Goal: Task Accomplishment & Management: Manage account settings

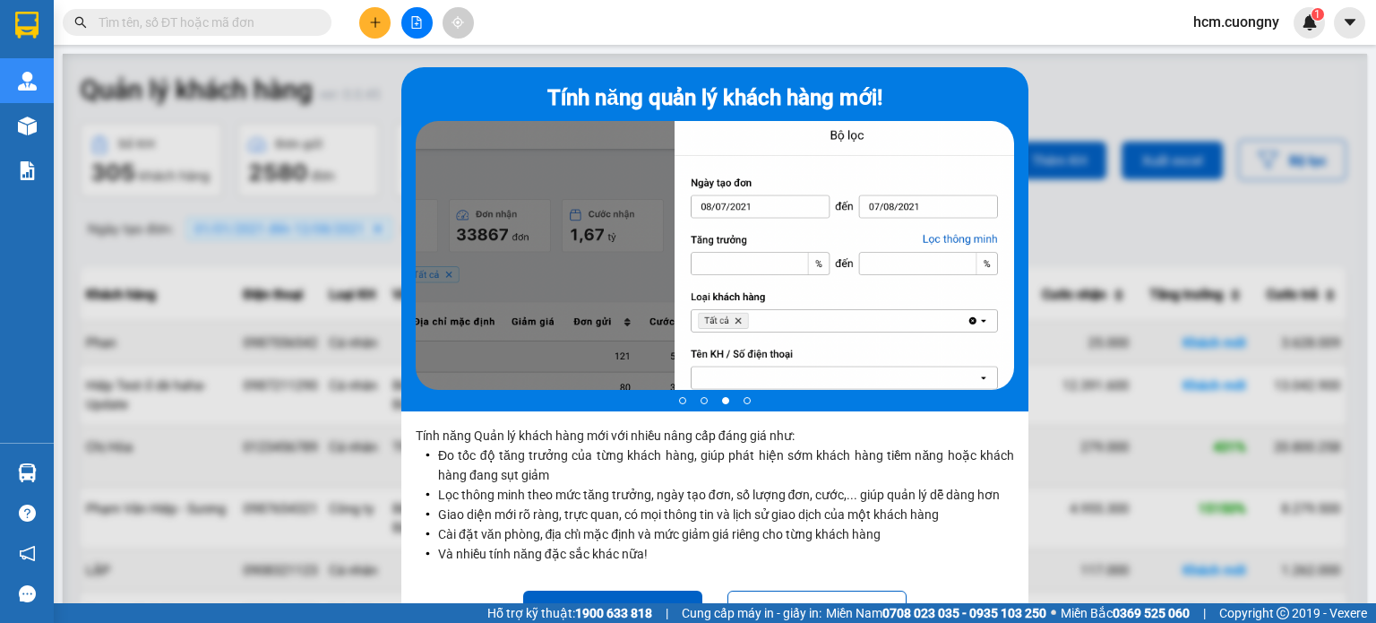
click at [1065, 114] on div at bounding box center [715, 365] width 1305 height 623
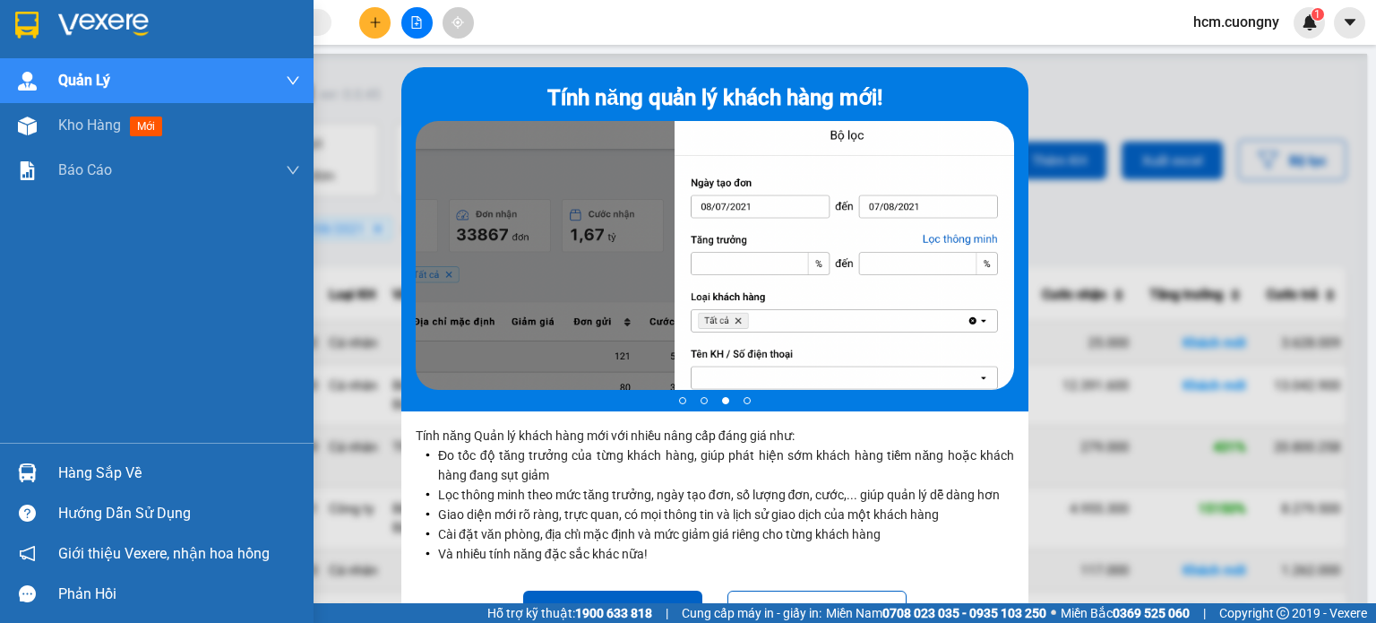
click at [15, 18] on div at bounding box center [27, 24] width 31 height 31
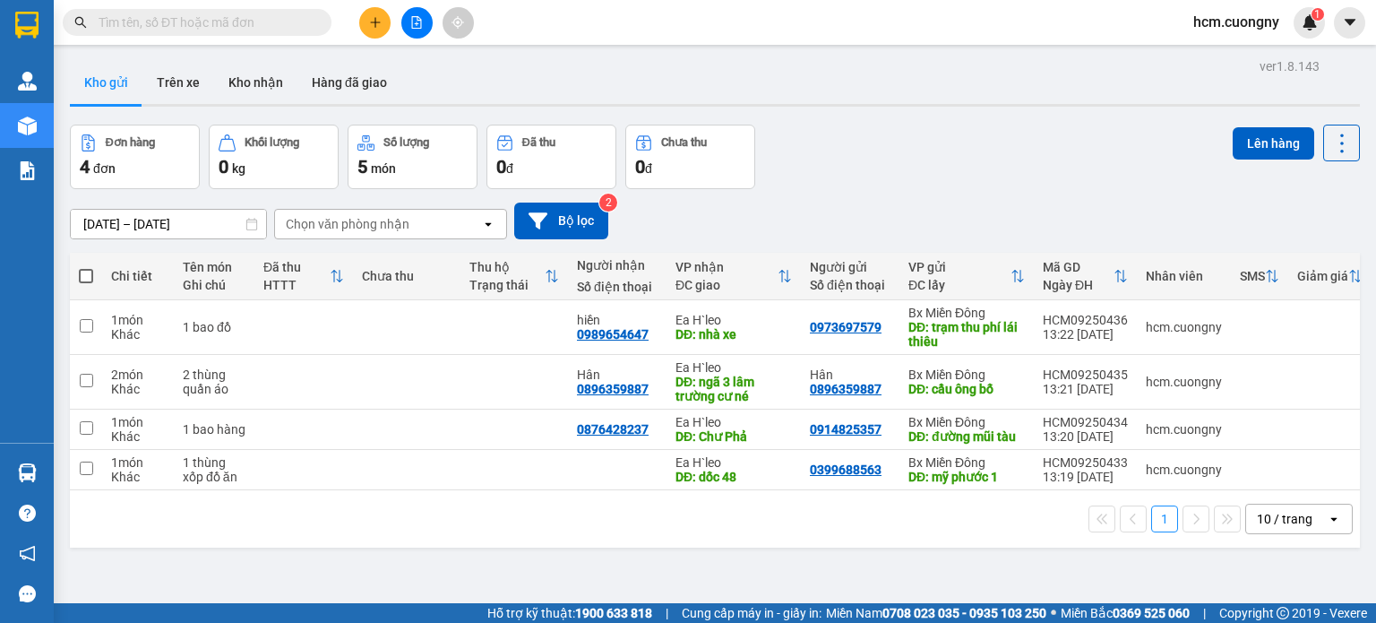
click at [87, 273] on span at bounding box center [86, 276] width 14 height 14
click at [86, 267] on input "checkbox" at bounding box center [86, 267] width 0 height 0
checkbox input "true"
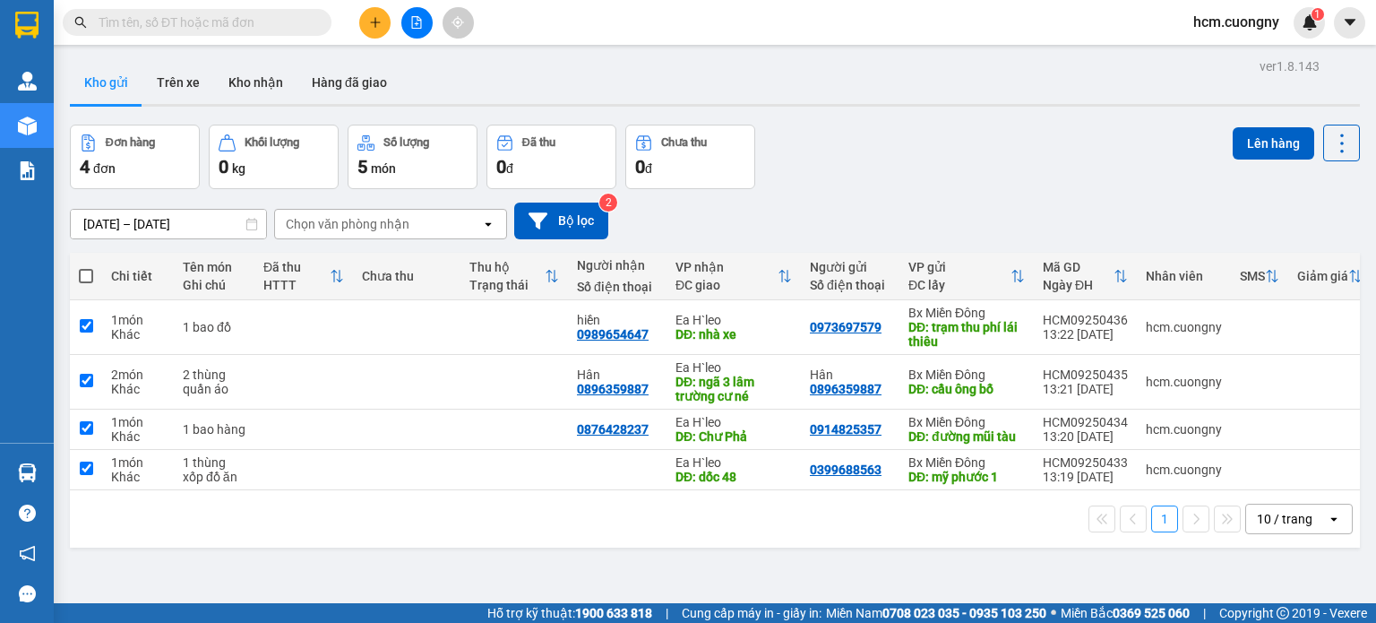
checkbox input "true"
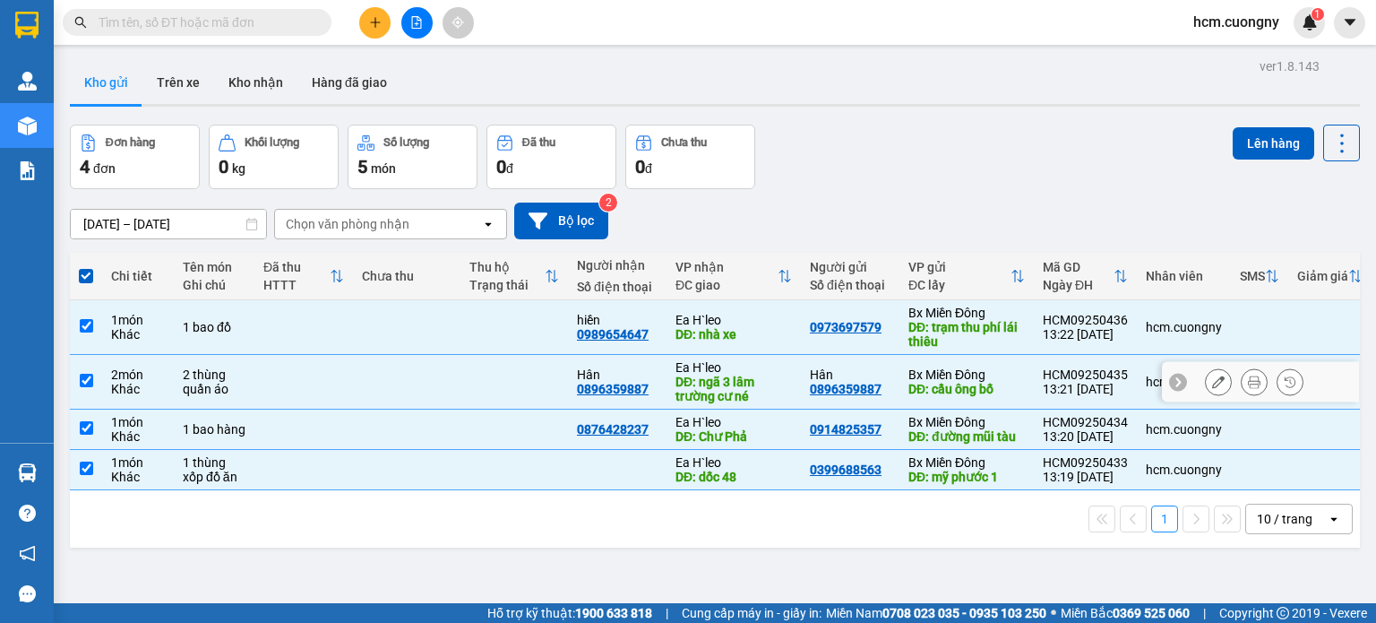
click at [1172, 381] on icon at bounding box center [1178, 381] width 13 height 13
drag, startPoint x: 332, startPoint y: 334, endPoint x: 975, endPoint y: 151, distance: 668.2
click at [975, 151] on div "Đơn hàng 4 đơn Khối lượng 0 kg Số lượng 5 món Đã thu 0 đ Chưa thu 0 đ Lên hàng" at bounding box center [715, 157] width 1290 height 65
click at [1323, 144] on button at bounding box center [1341, 143] width 37 height 37
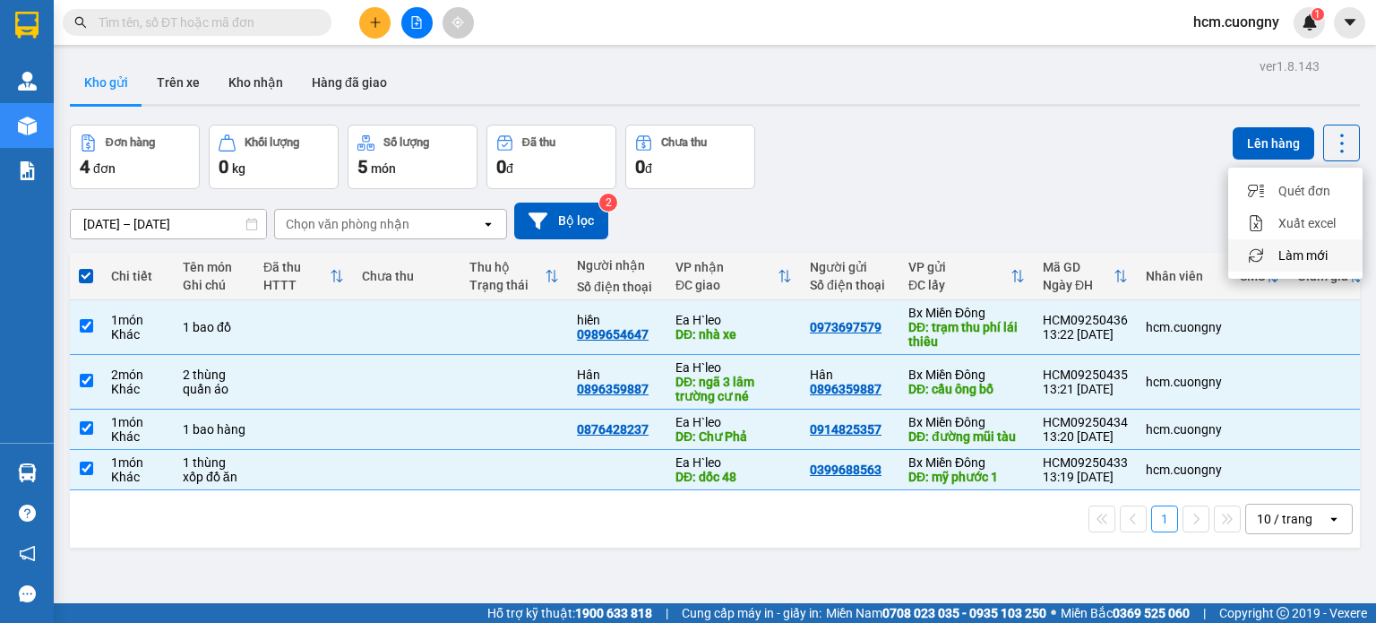
click at [1271, 253] on div "Làm mới" at bounding box center [1296, 255] width 106 height 18
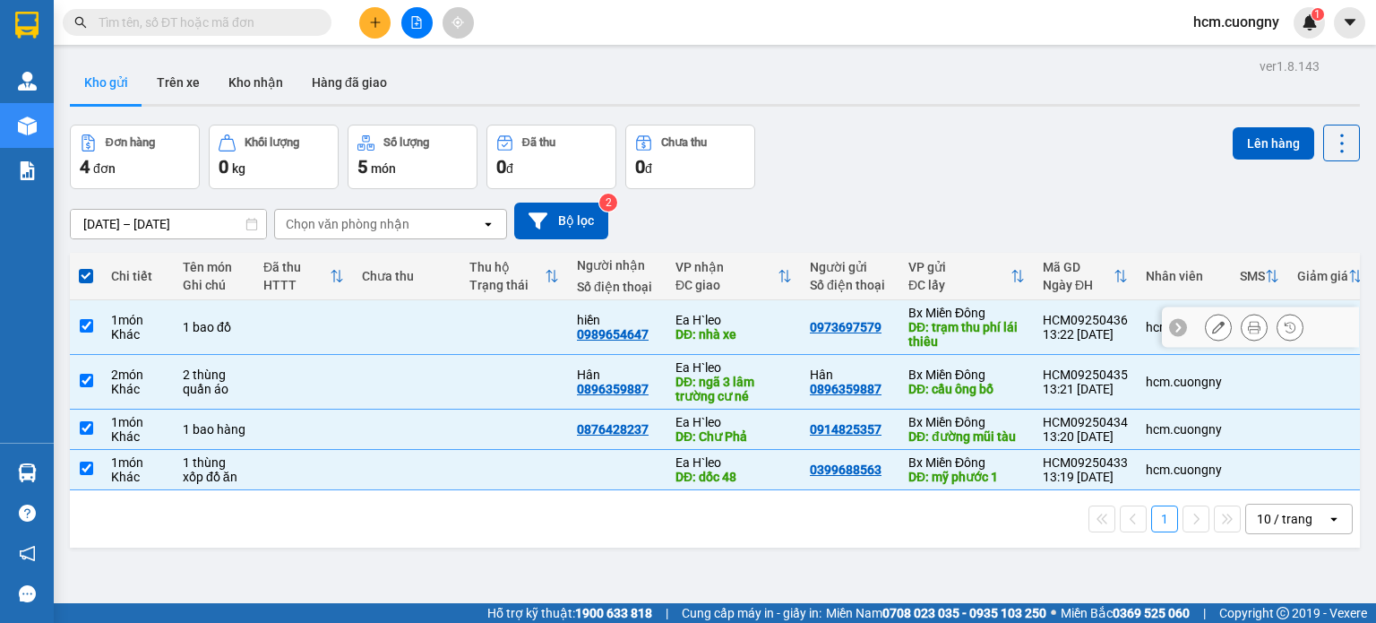
click at [1301, 329] on div at bounding box center [1260, 327] width 197 height 40
click at [1330, 153] on icon at bounding box center [1342, 143] width 25 height 25
click at [958, 189] on div "[DATE] – [DATE] Press the down arrow key to interact with the calendar and sele…" at bounding box center [715, 221] width 1290 height 64
click at [1111, 181] on div "Đơn hàng 4 đơn Khối lượng 0 kg Số lượng 5 món Đã thu 0 đ Chưa thu 0 đ Lên hàng" at bounding box center [715, 157] width 1290 height 65
click at [380, 28] on icon "plus" at bounding box center [375, 22] width 13 height 13
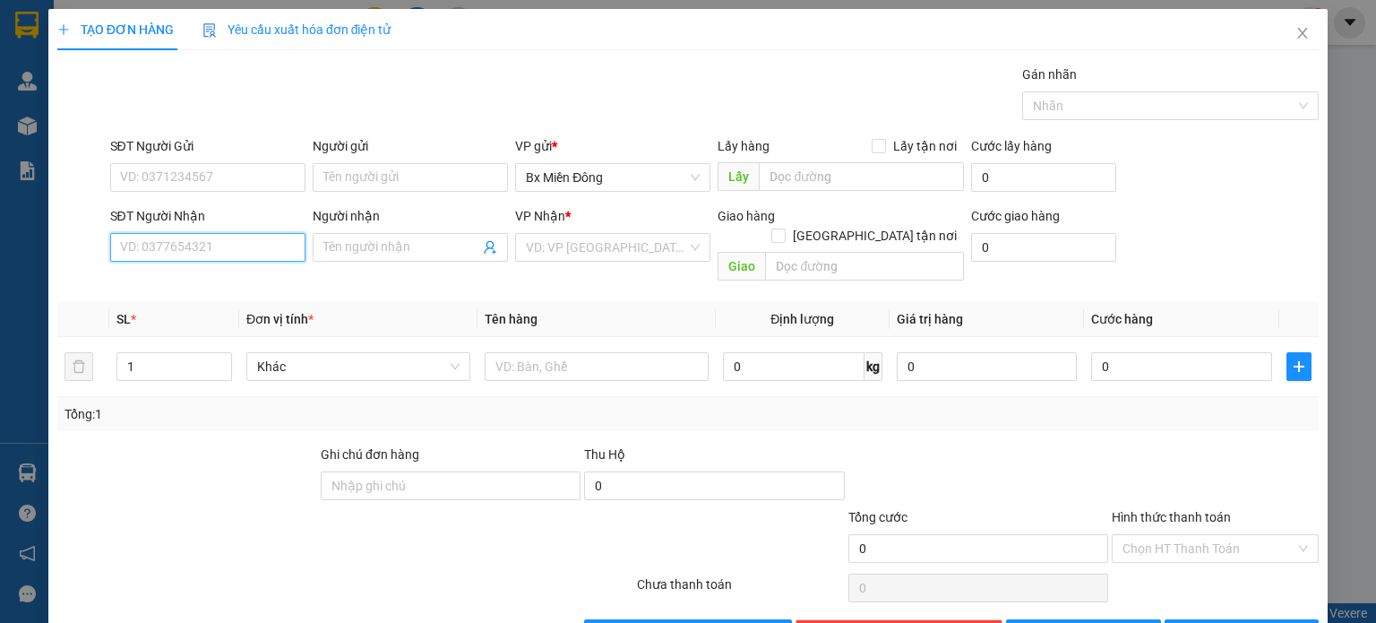
click at [240, 236] on input "SĐT Người Nhận" at bounding box center [207, 247] width 195 height 29
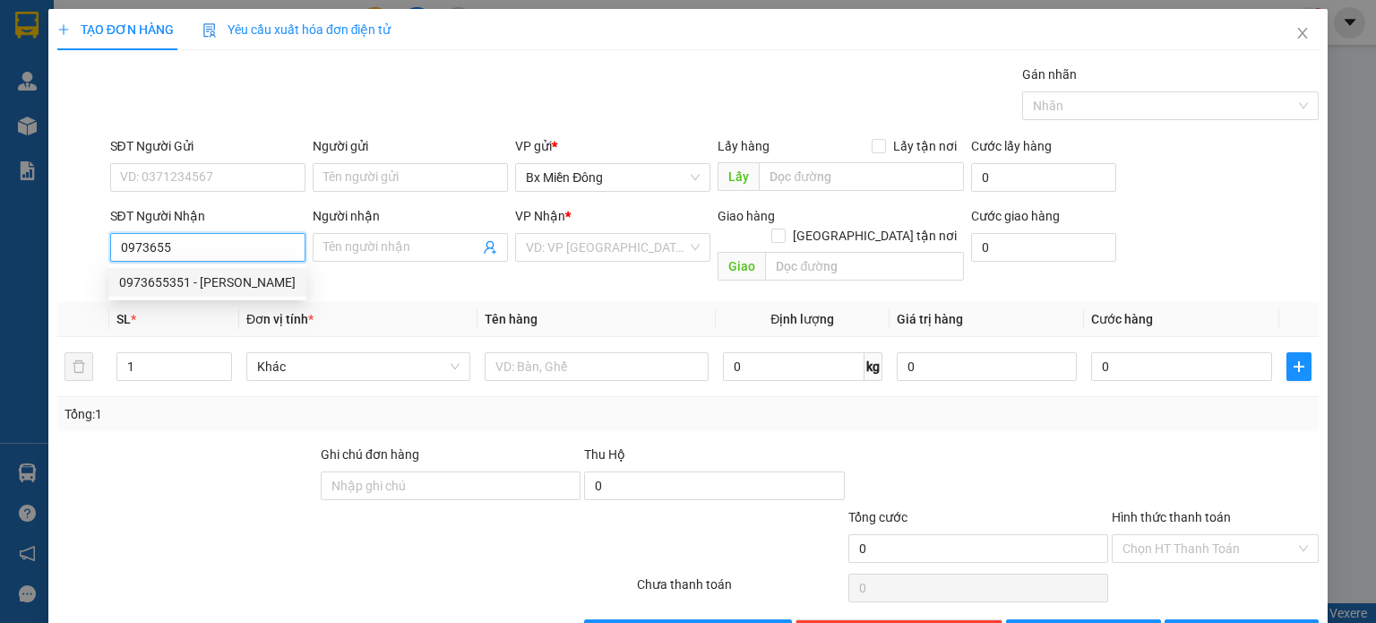
click at [186, 293] on div "0973655351 - ngọc cháo" at bounding box center [207, 282] width 198 height 29
type input "0973655351"
type input "ngọc cháo"
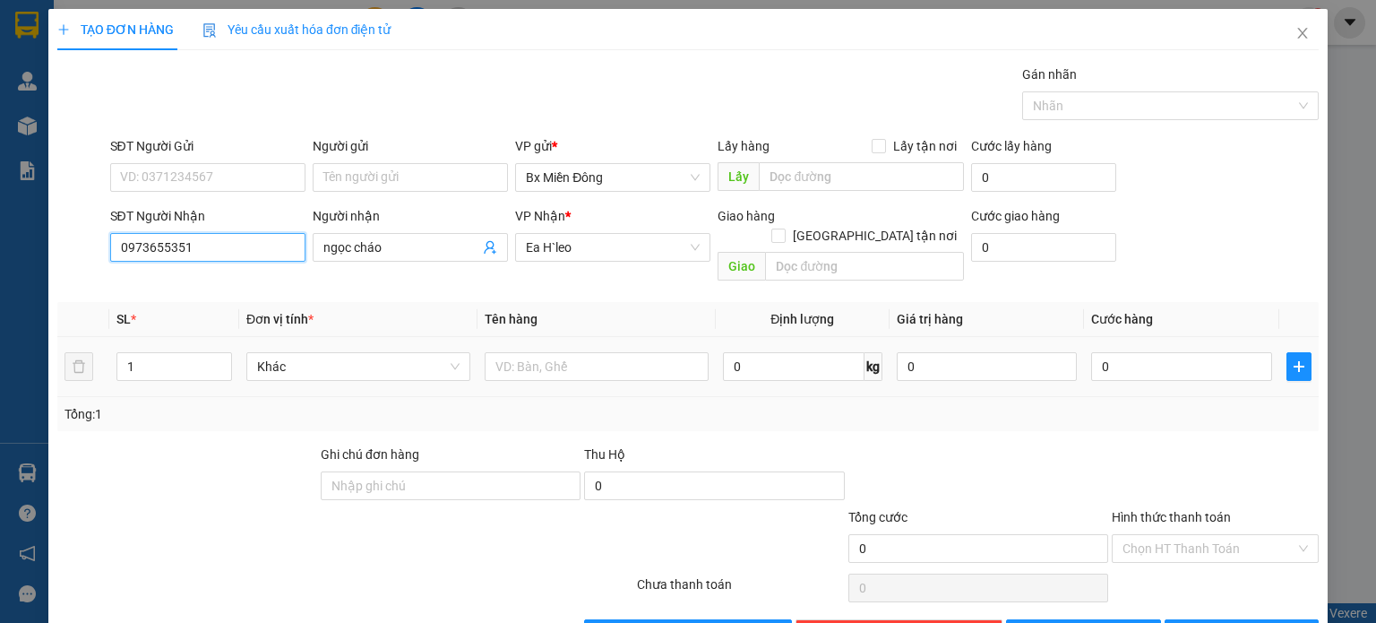
type input "0973655351"
click at [539, 337] on td at bounding box center [597, 367] width 238 height 60
click at [543, 352] on input "text" at bounding box center [597, 366] width 224 height 29
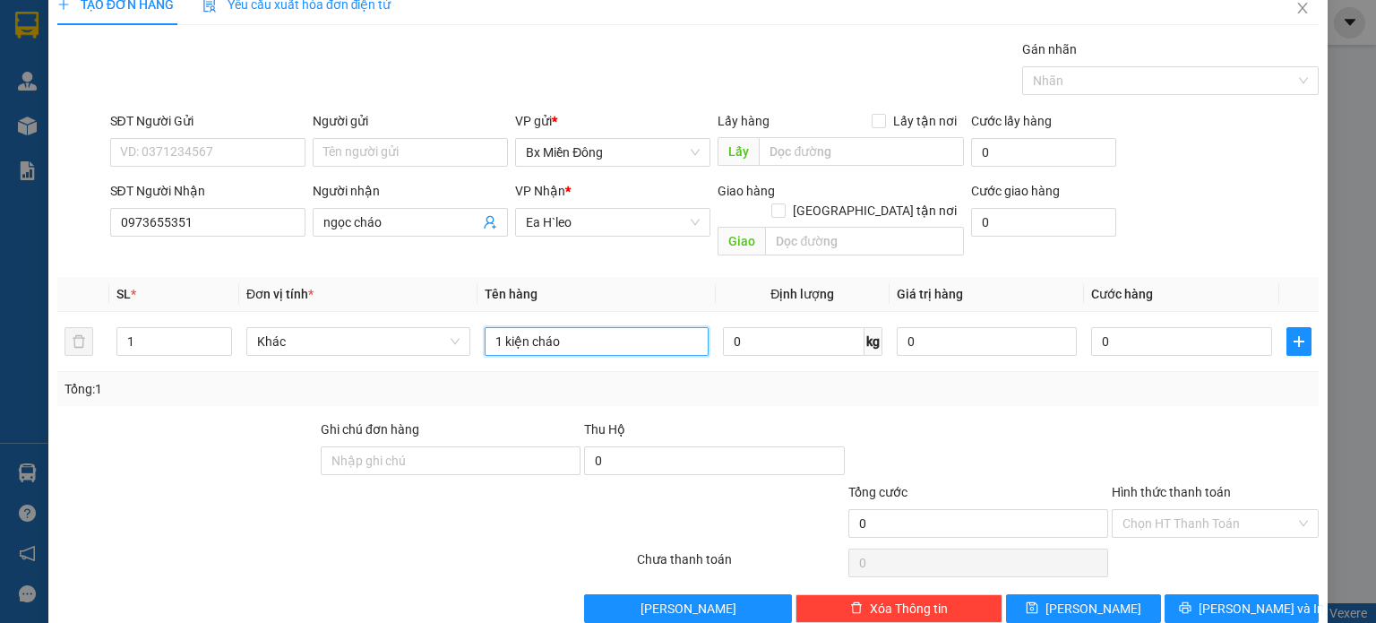
scroll to position [39, 0]
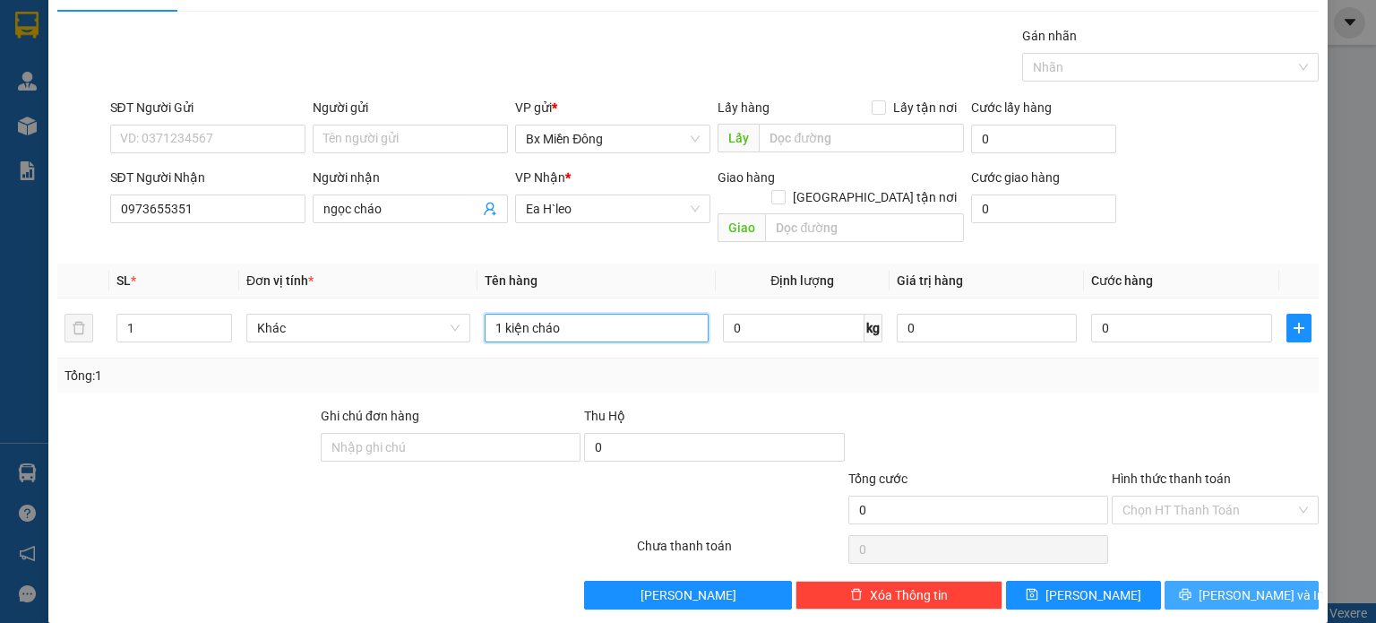
type input "1 kiện cháo"
click at [1191, 589] on icon "printer" at bounding box center [1185, 595] width 12 height 12
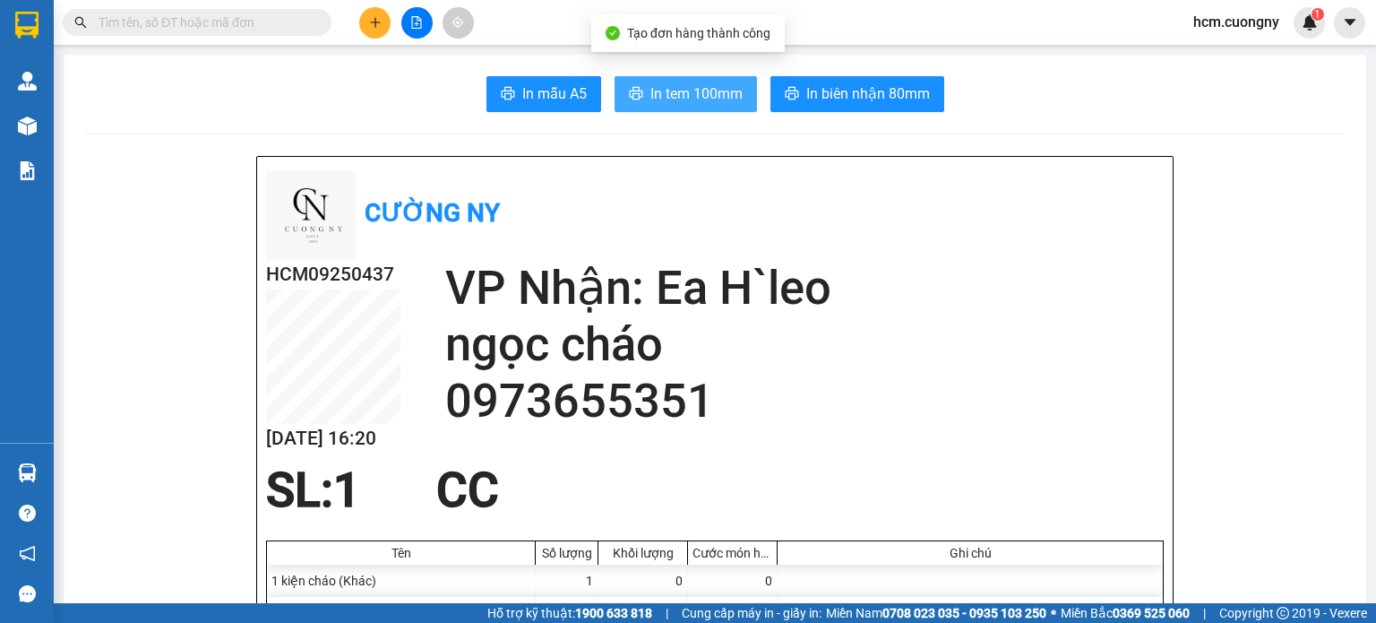
click at [678, 85] on span "In tem 100mm" at bounding box center [697, 93] width 92 height 22
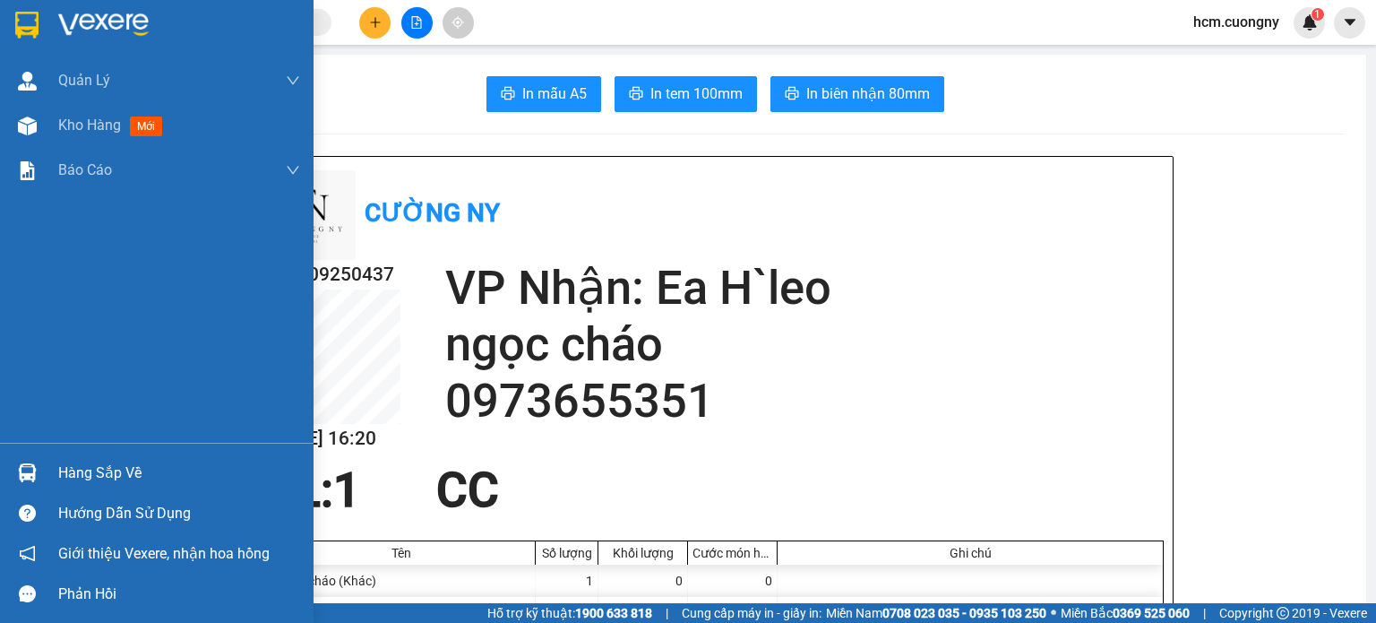
click at [29, 20] on img at bounding box center [26, 25] width 23 height 27
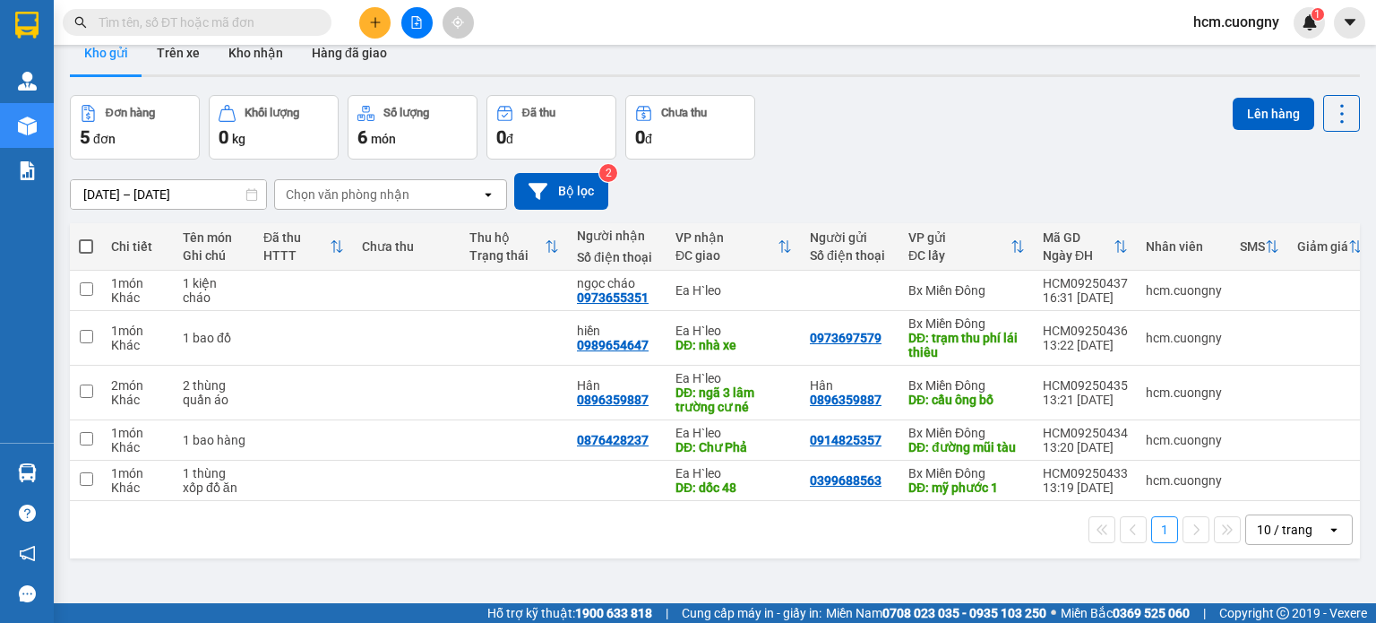
scroll to position [82, 0]
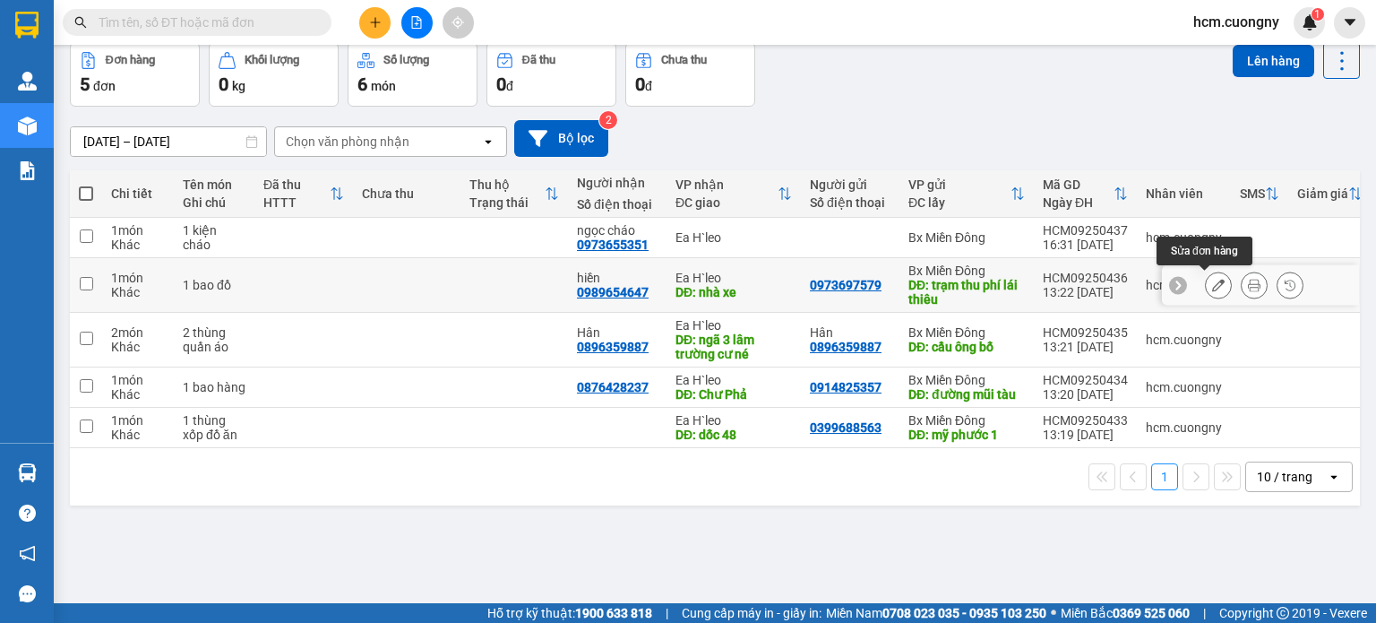
click at [1248, 286] on icon at bounding box center [1254, 285] width 13 height 13
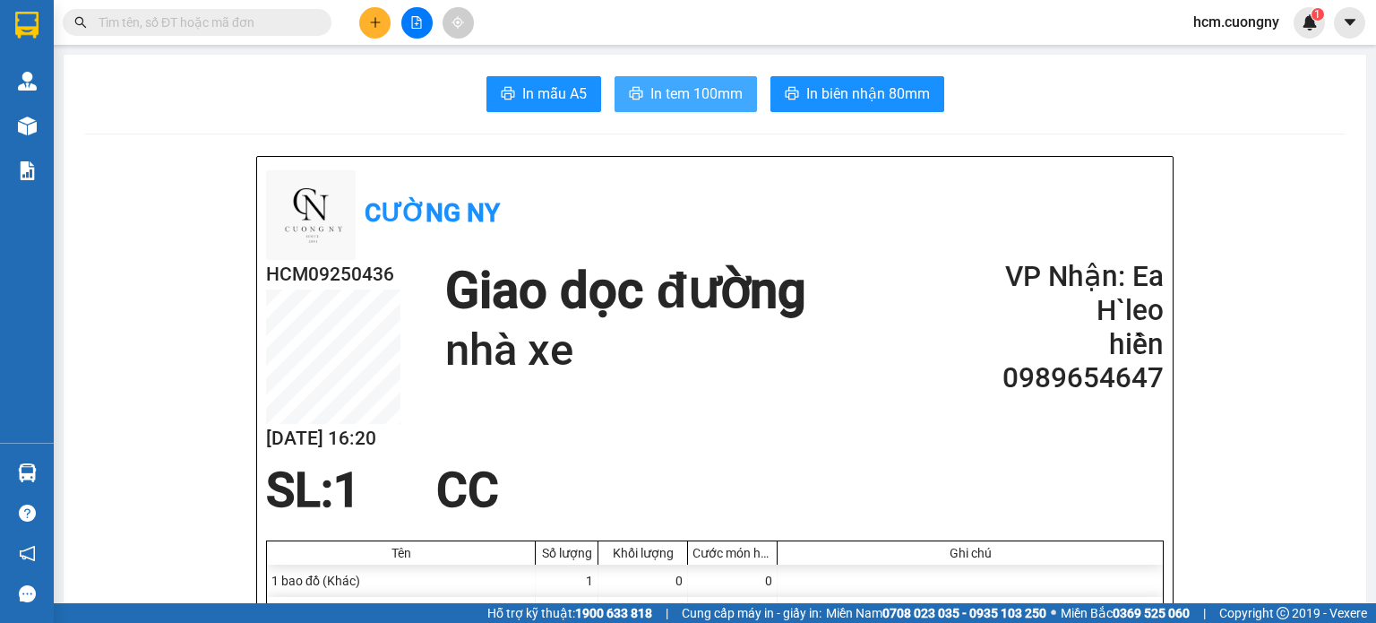
click at [699, 90] on span "In tem 100mm" at bounding box center [697, 93] width 92 height 22
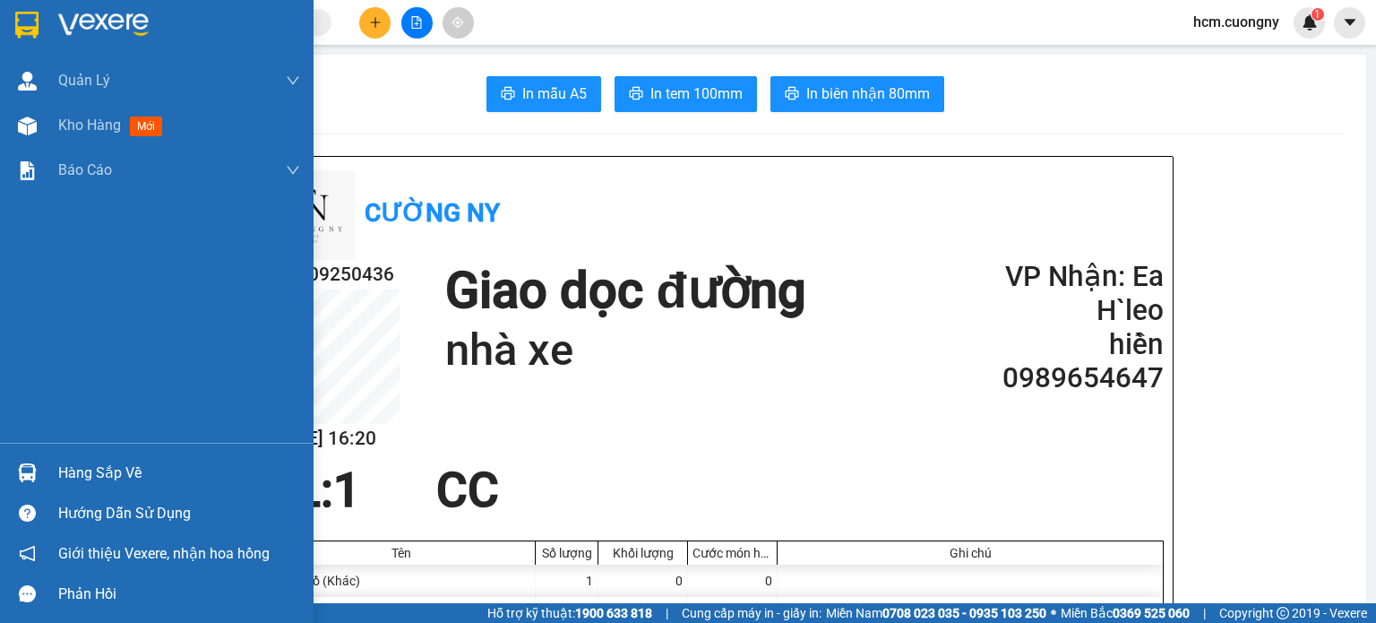
click at [25, 32] on img at bounding box center [26, 25] width 23 height 27
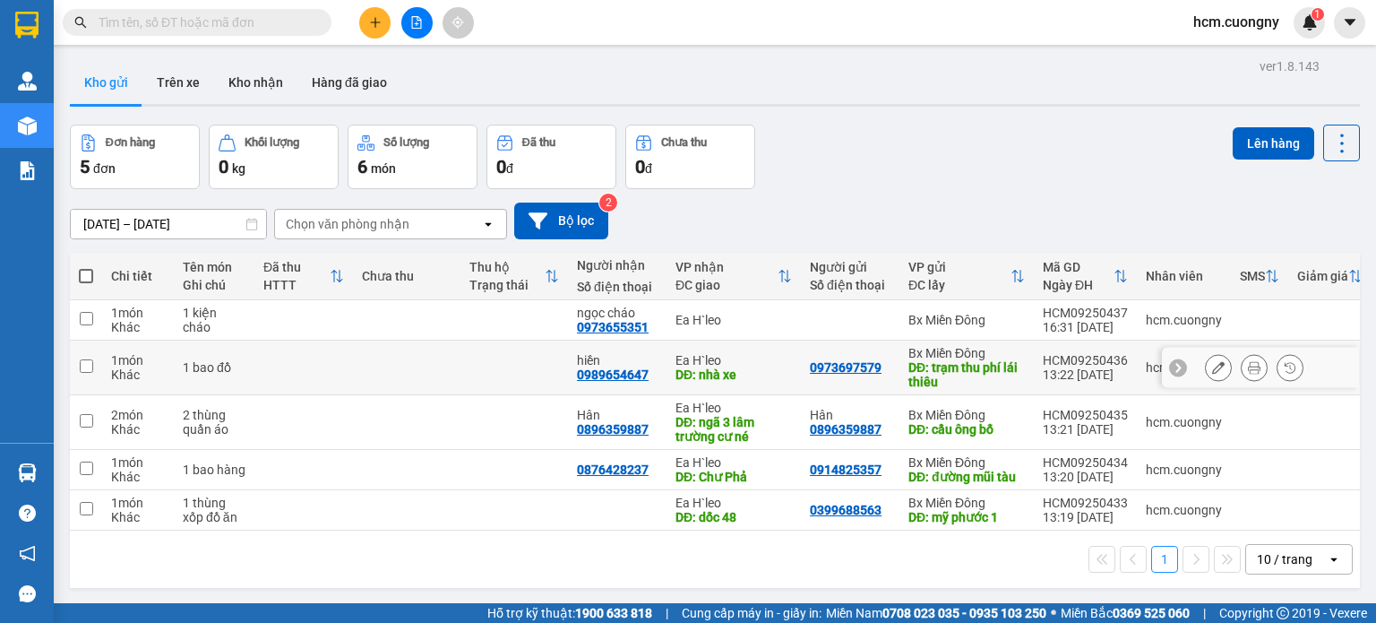
scroll to position [82, 0]
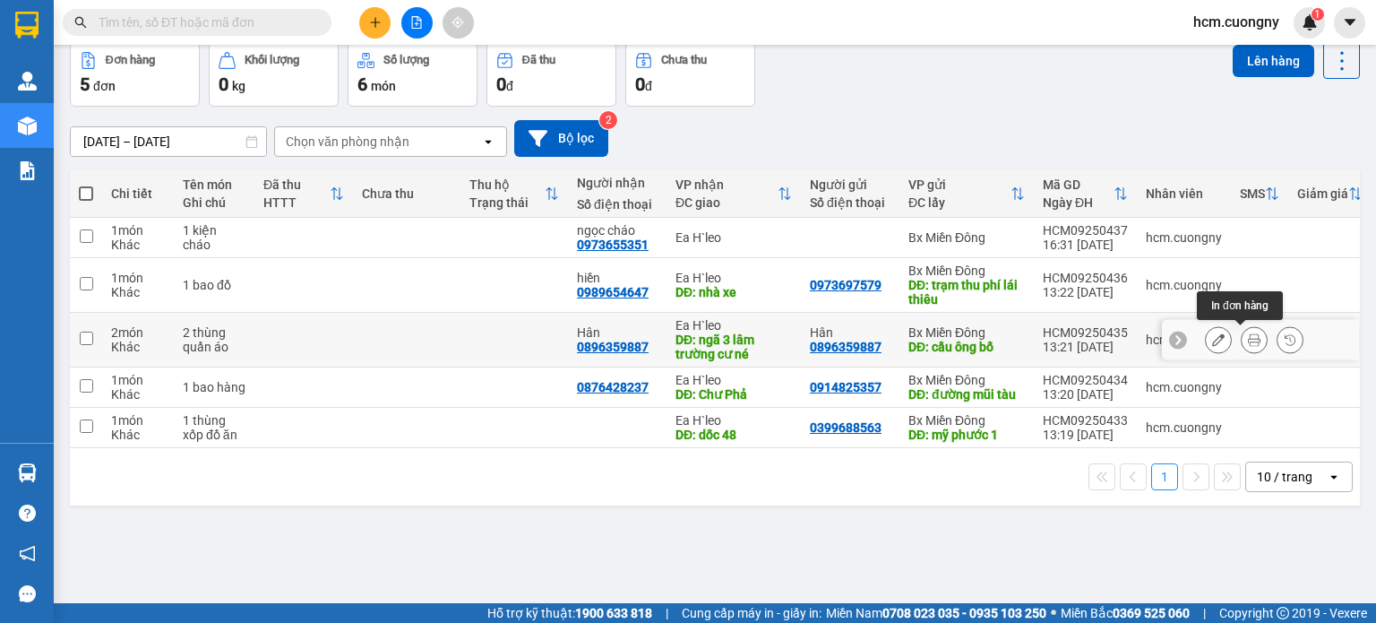
click at [1248, 343] on icon at bounding box center [1254, 339] width 13 height 13
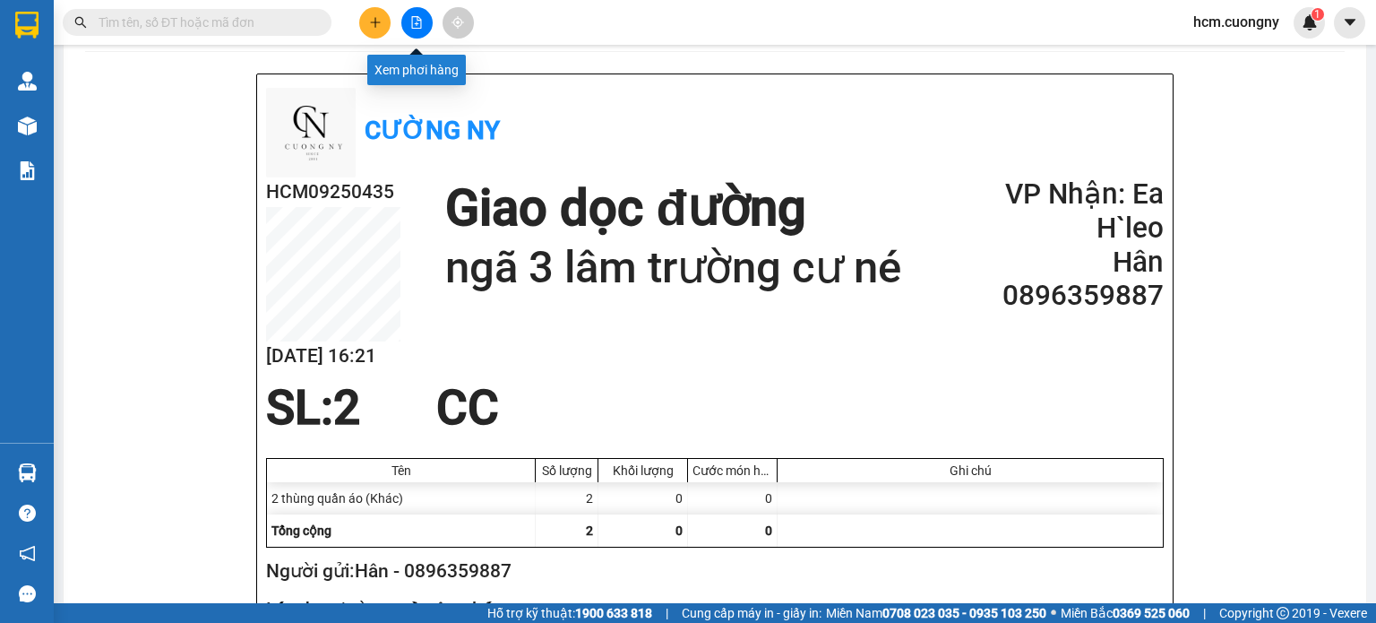
click at [419, 32] on button at bounding box center [416, 22] width 31 height 31
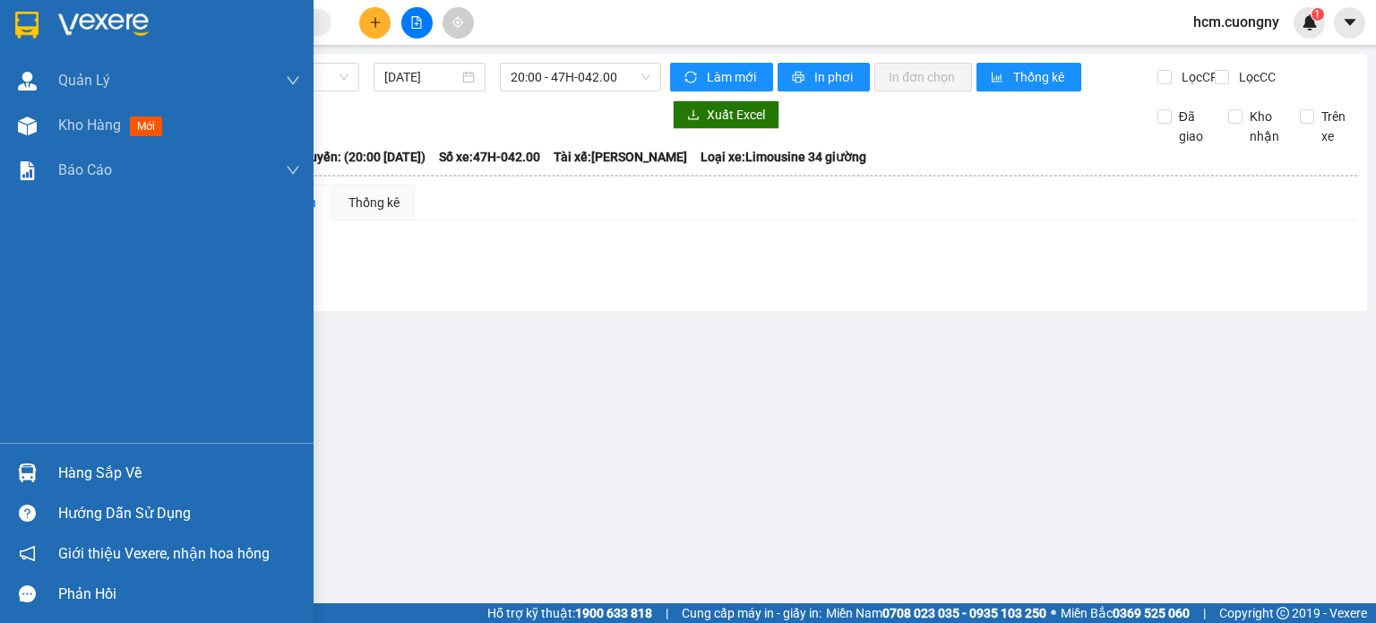
click at [18, 22] on img at bounding box center [26, 25] width 23 height 27
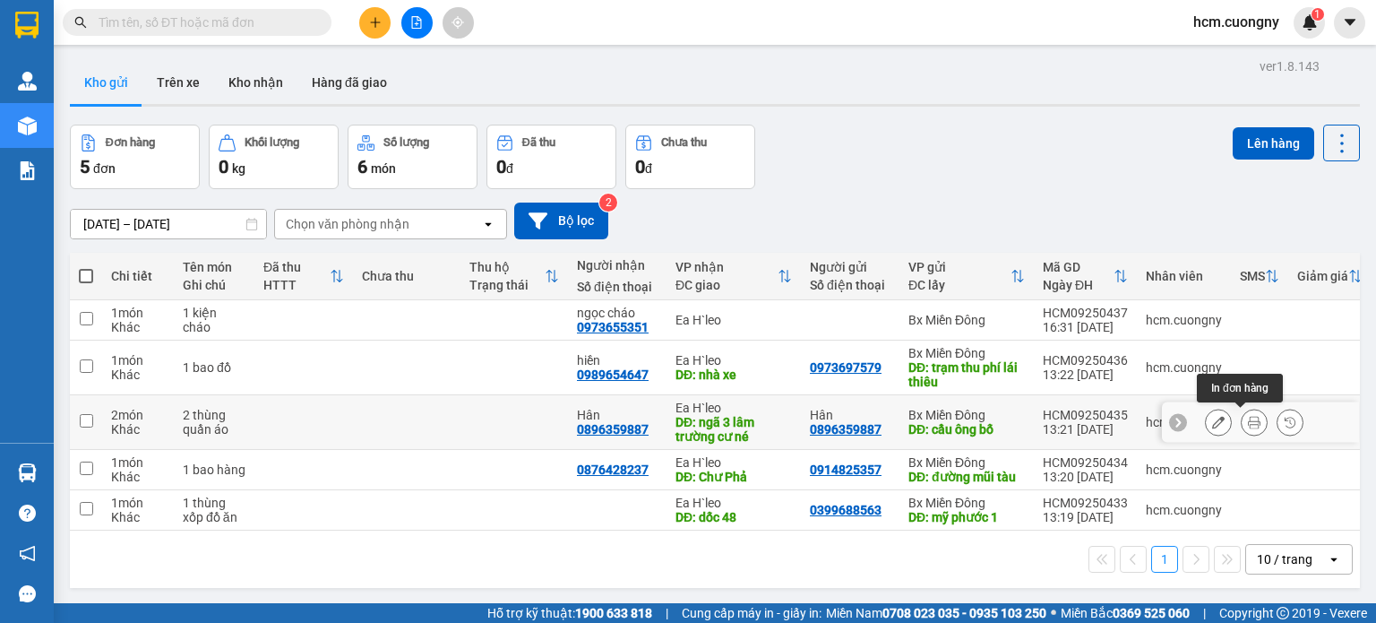
click at [1248, 421] on icon at bounding box center [1254, 422] width 13 height 13
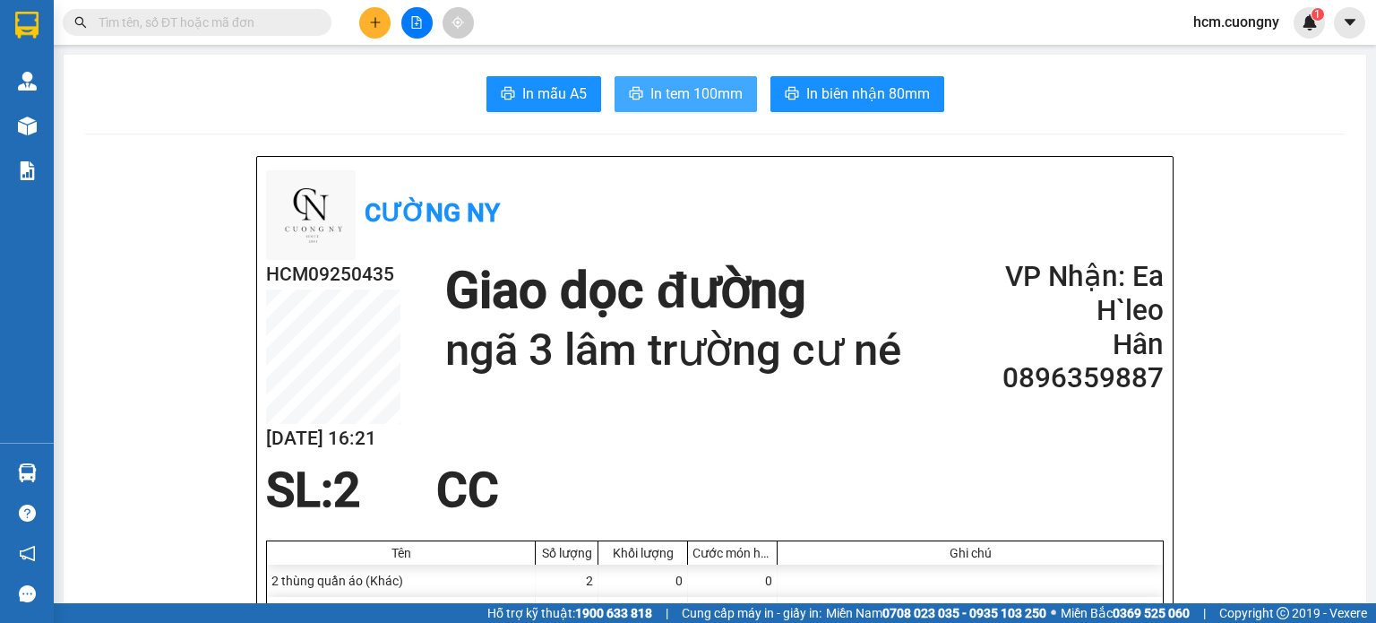
click at [657, 103] on span "In tem 100mm" at bounding box center [697, 93] width 92 height 22
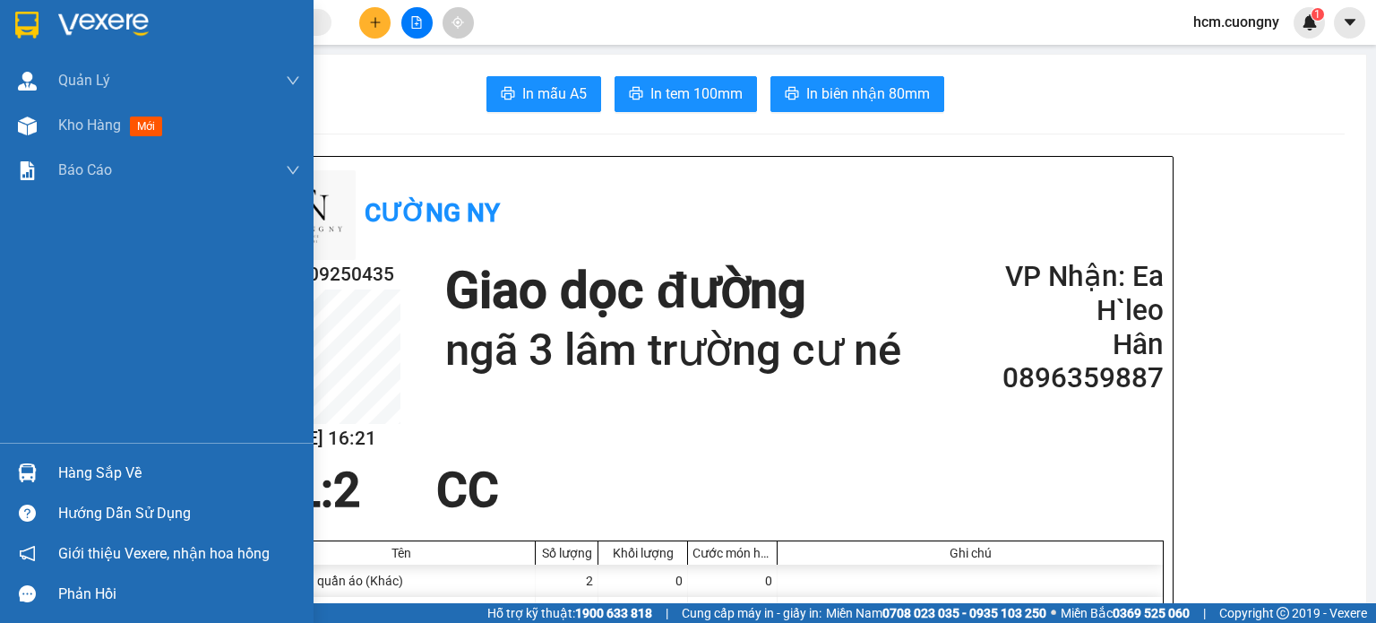
click at [48, 14] on div at bounding box center [157, 29] width 314 height 58
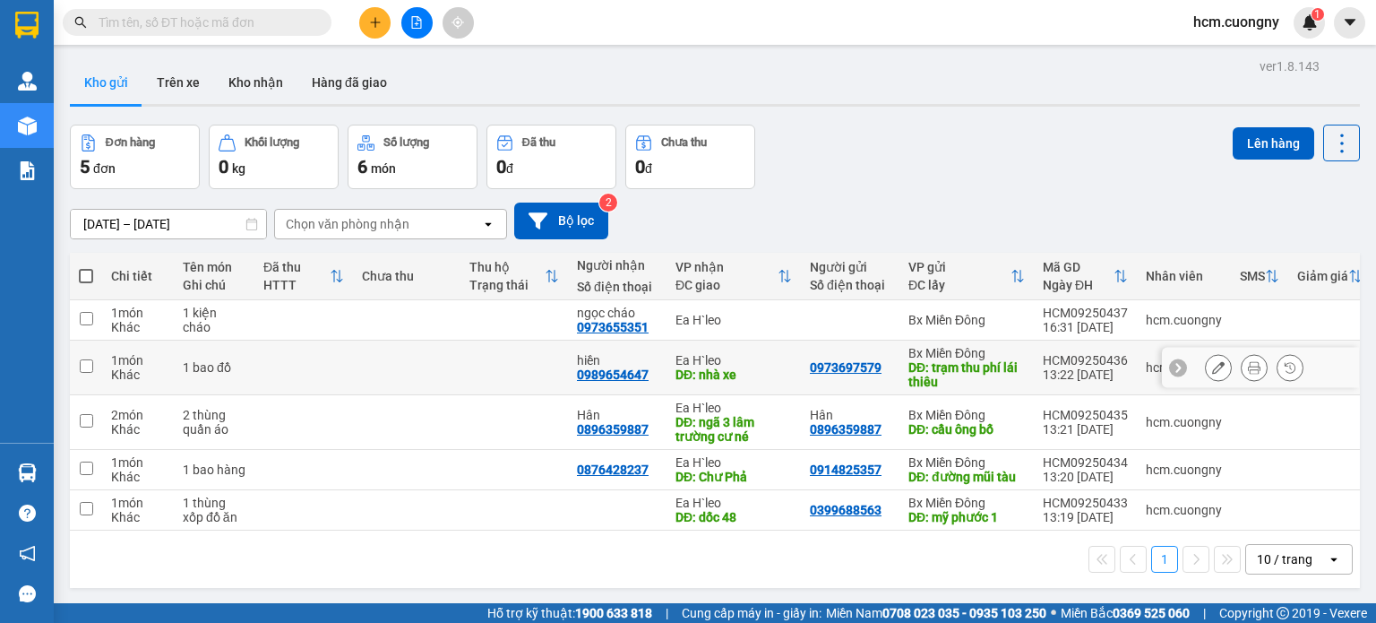
scroll to position [82, 0]
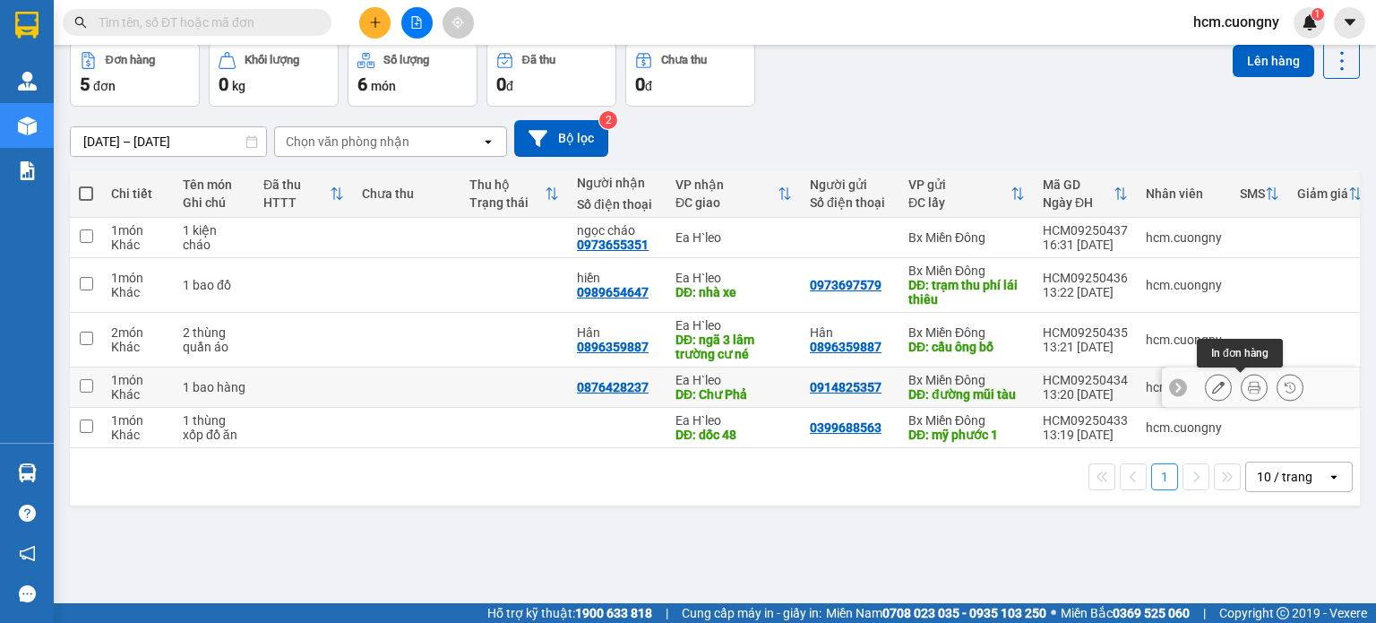
click at [1248, 387] on icon at bounding box center [1254, 387] width 13 height 13
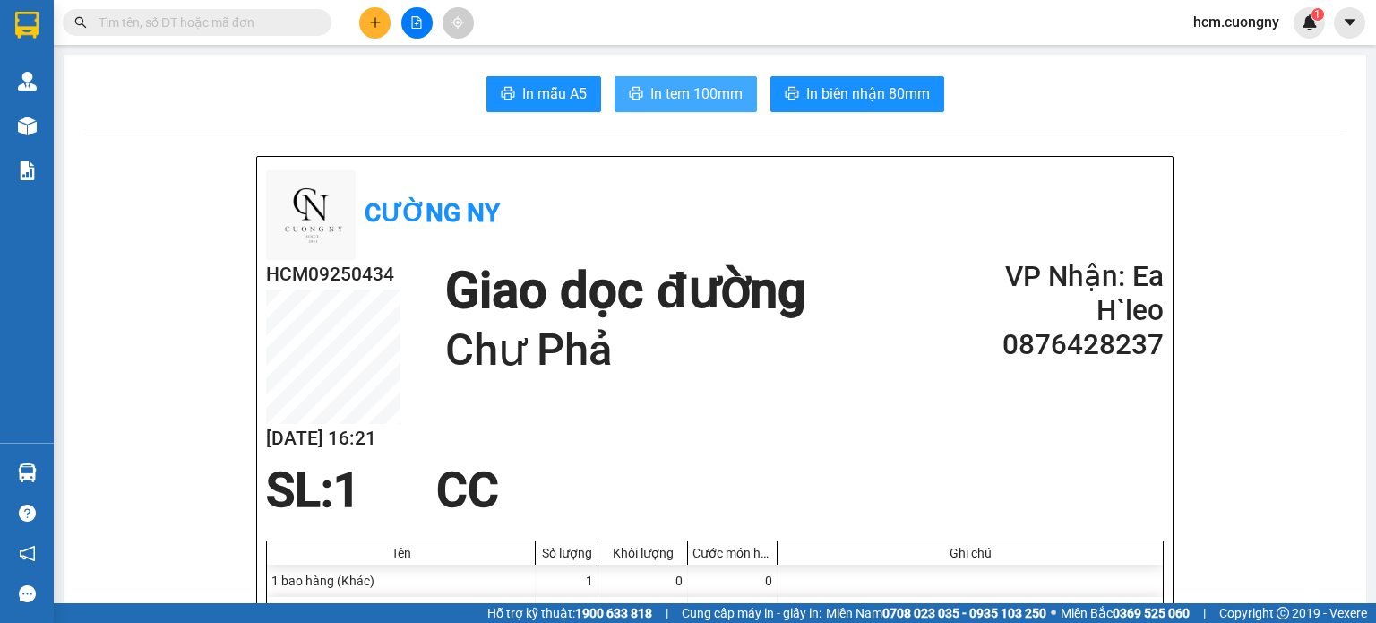
click at [688, 102] on span "In tem 100mm" at bounding box center [697, 93] width 92 height 22
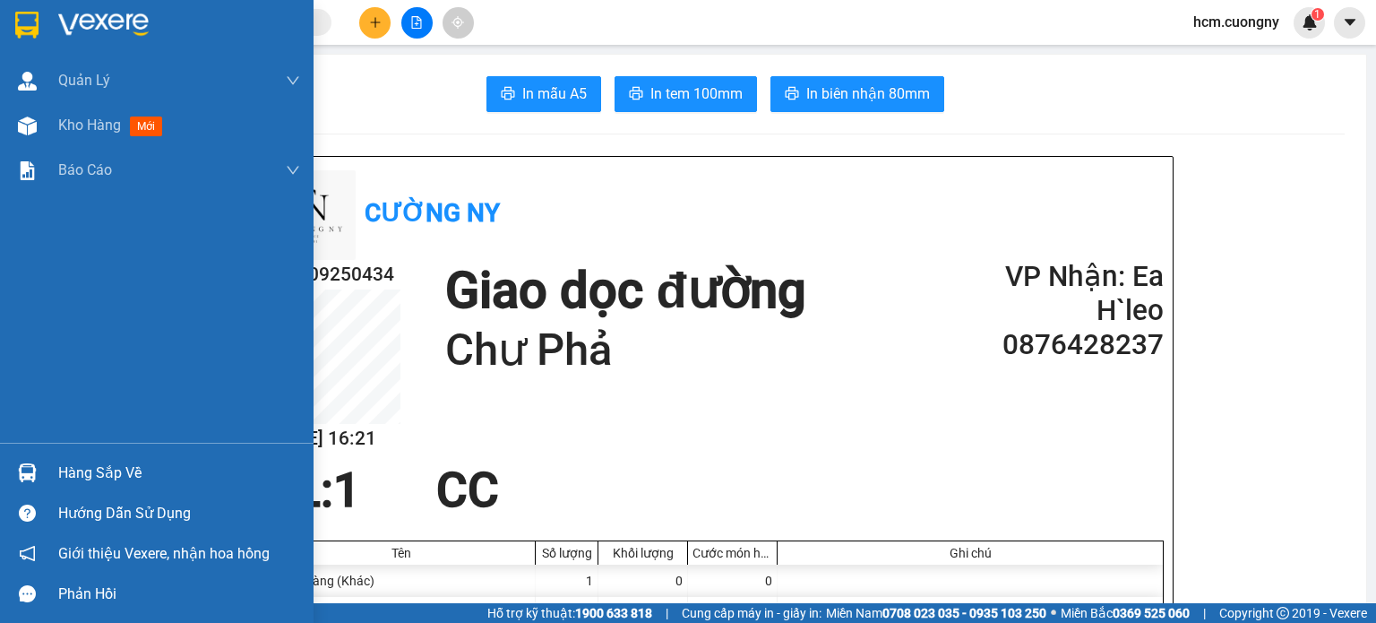
click at [23, 13] on img at bounding box center [26, 25] width 23 height 27
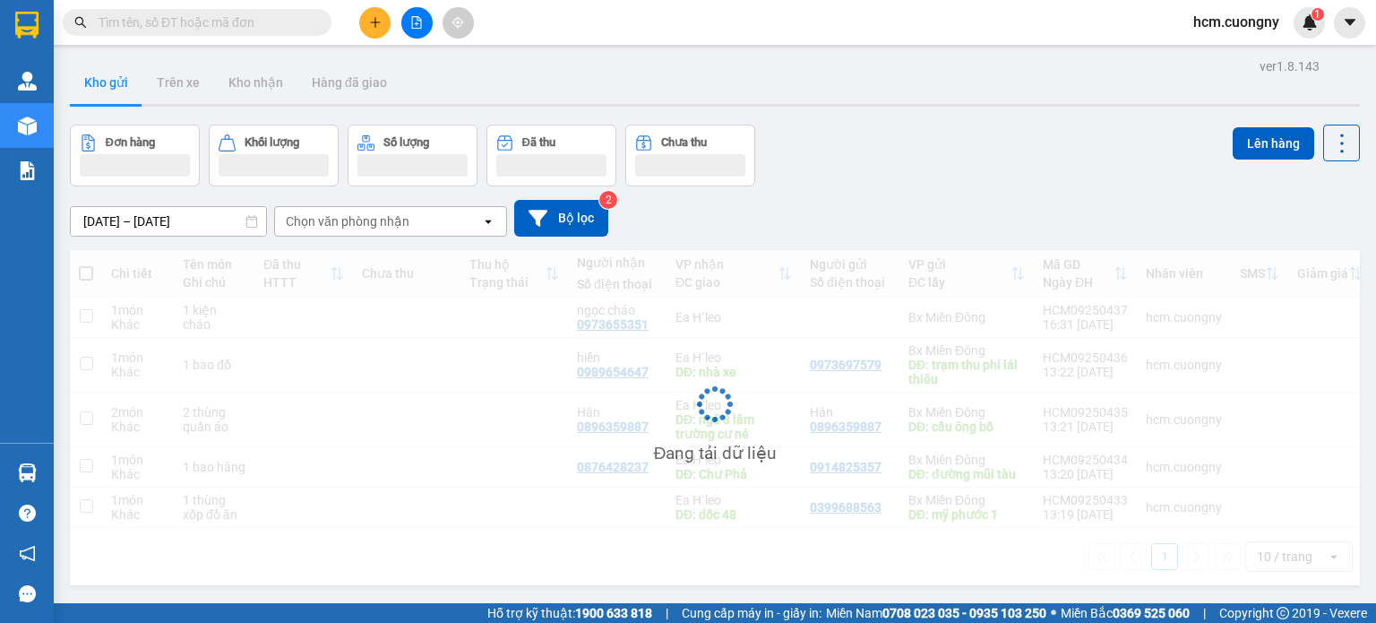
scroll to position [82, 0]
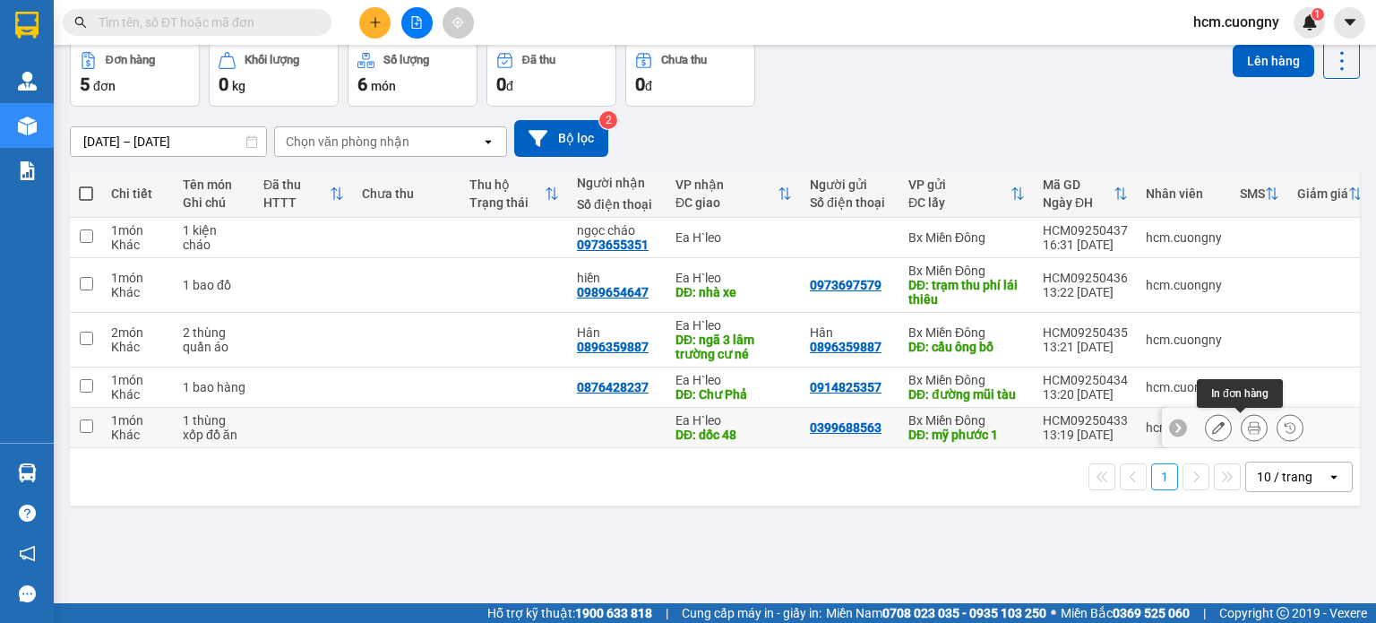
click at [1248, 429] on icon at bounding box center [1254, 427] width 13 height 13
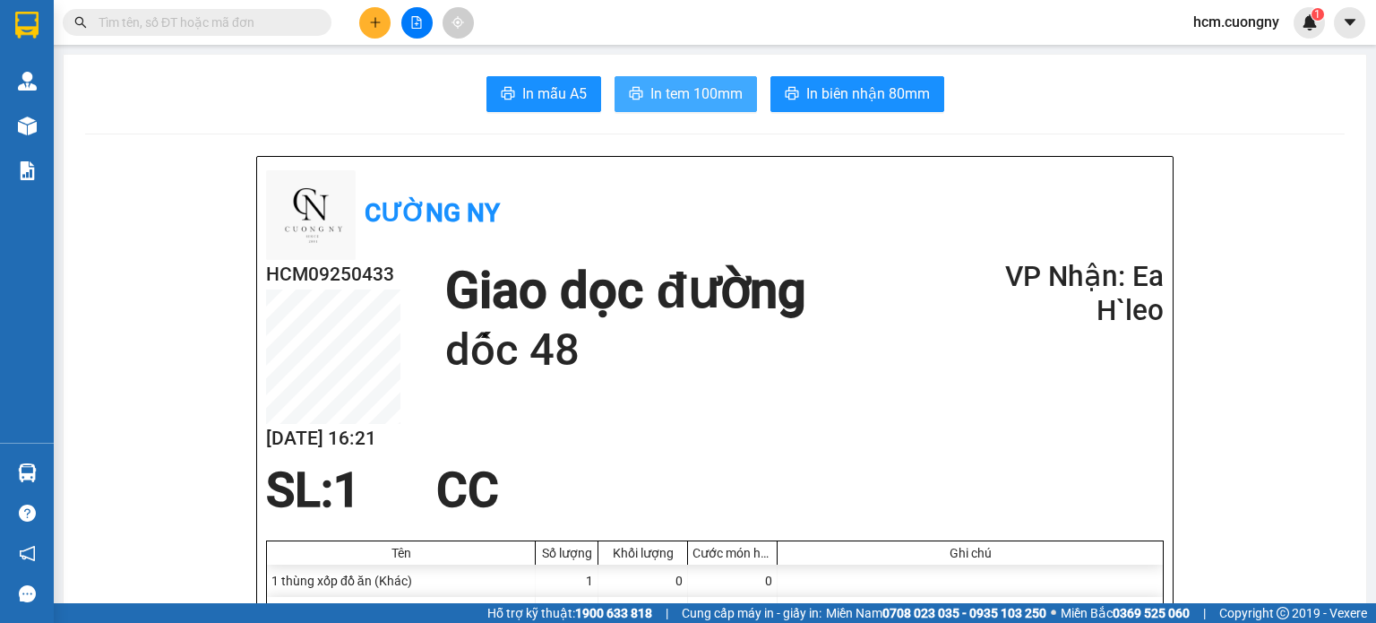
click at [692, 108] on button "In tem 100mm" at bounding box center [686, 94] width 142 height 36
click at [377, 25] on icon "plus" at bounding box center [375, 22] width 13 height 13
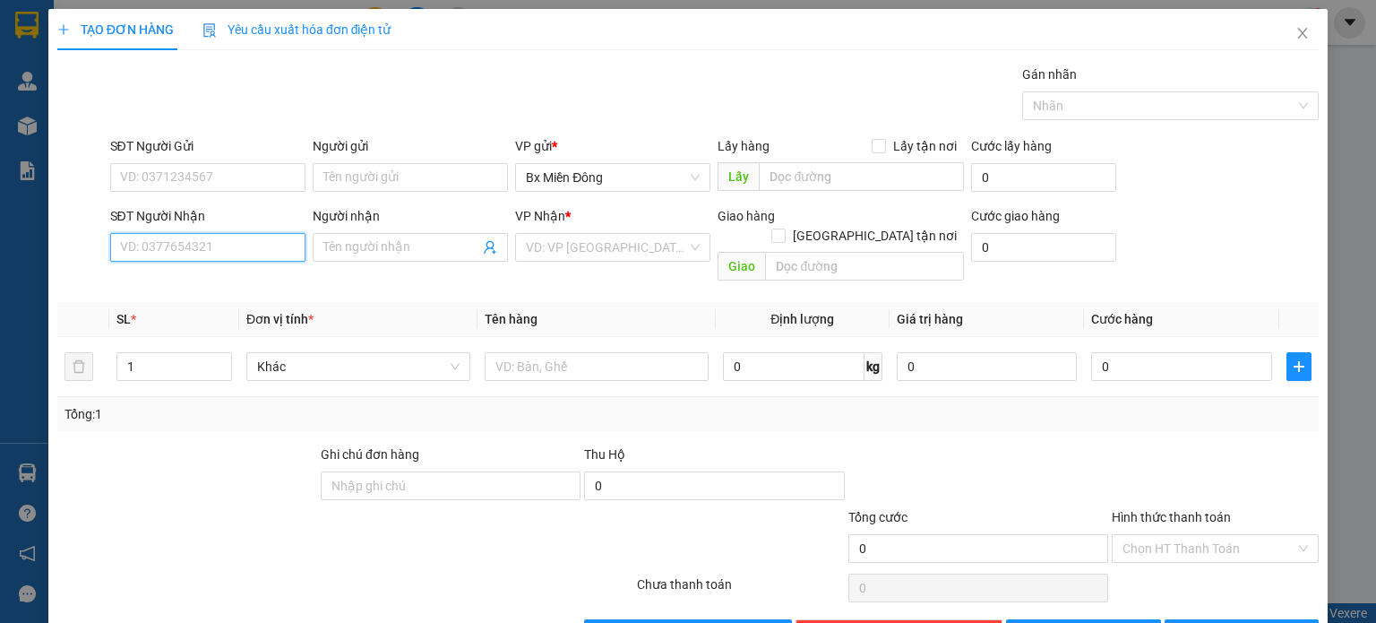
drag, startPoint x: 169, startPoint y: 254, endPoint x: 183, endPoint y: 256, distance: 13.6
click at [171, 254] on input "SĐT Người Nhận" at bounding box center [207, 247] width 195 height 29
click at [372, 256] on input "Người nhận" at bounding box center [401, 247] width 156 height 20
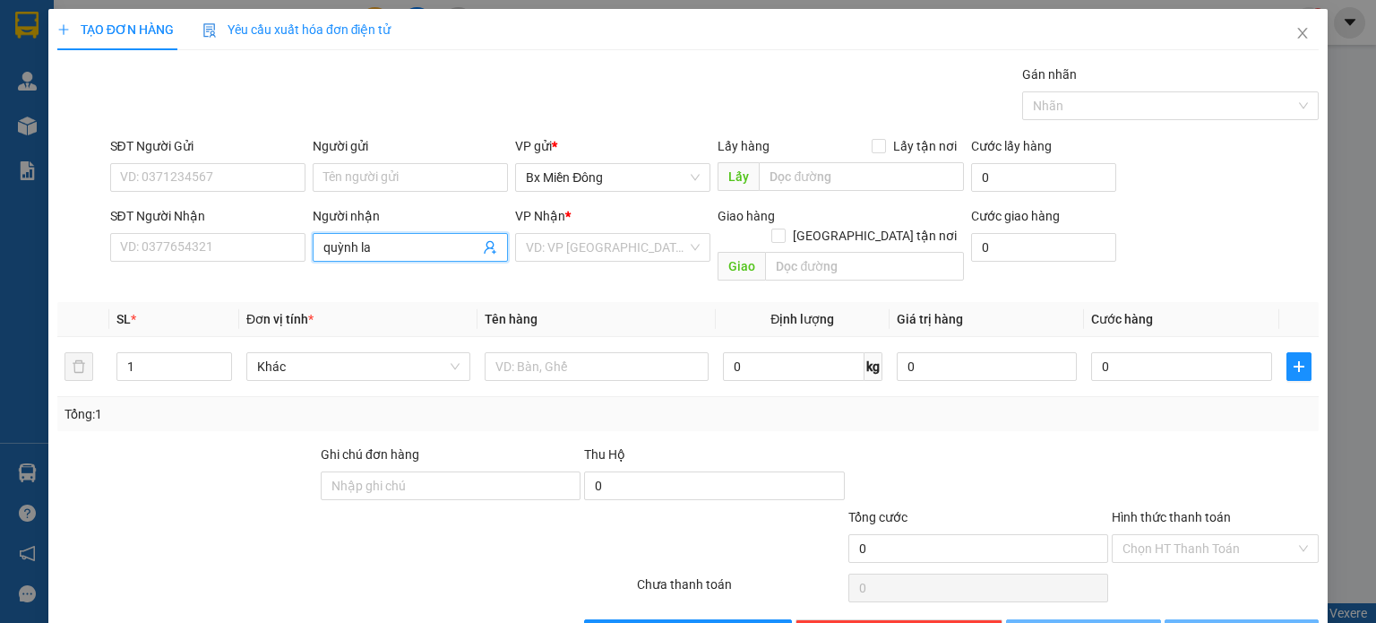
type input "[PERSON_NAME]"
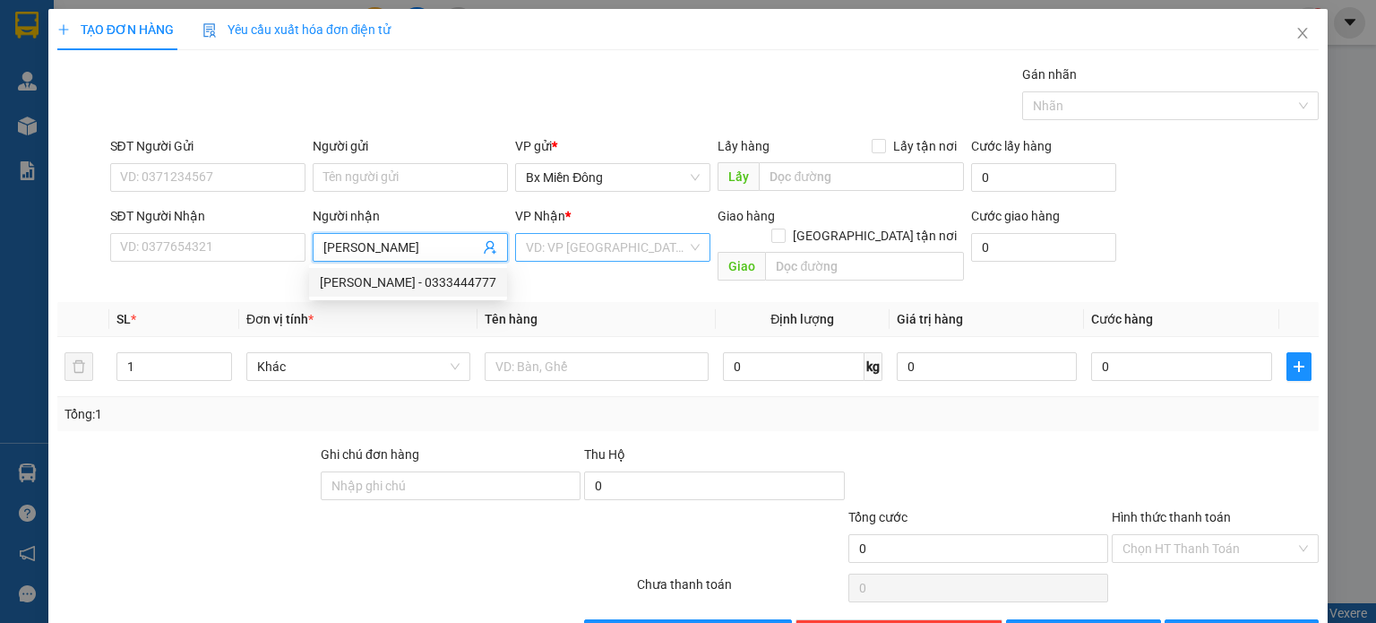
drag, startPoint x: 417, startPoint y: 279, endPoint x: 700, endPoint y: 250, distance: 284.6
click at [419, 280] on div "quỳnh lam - 0333444777" at bounding box center [408, 282] width 177 height 20
type input "0333444777"
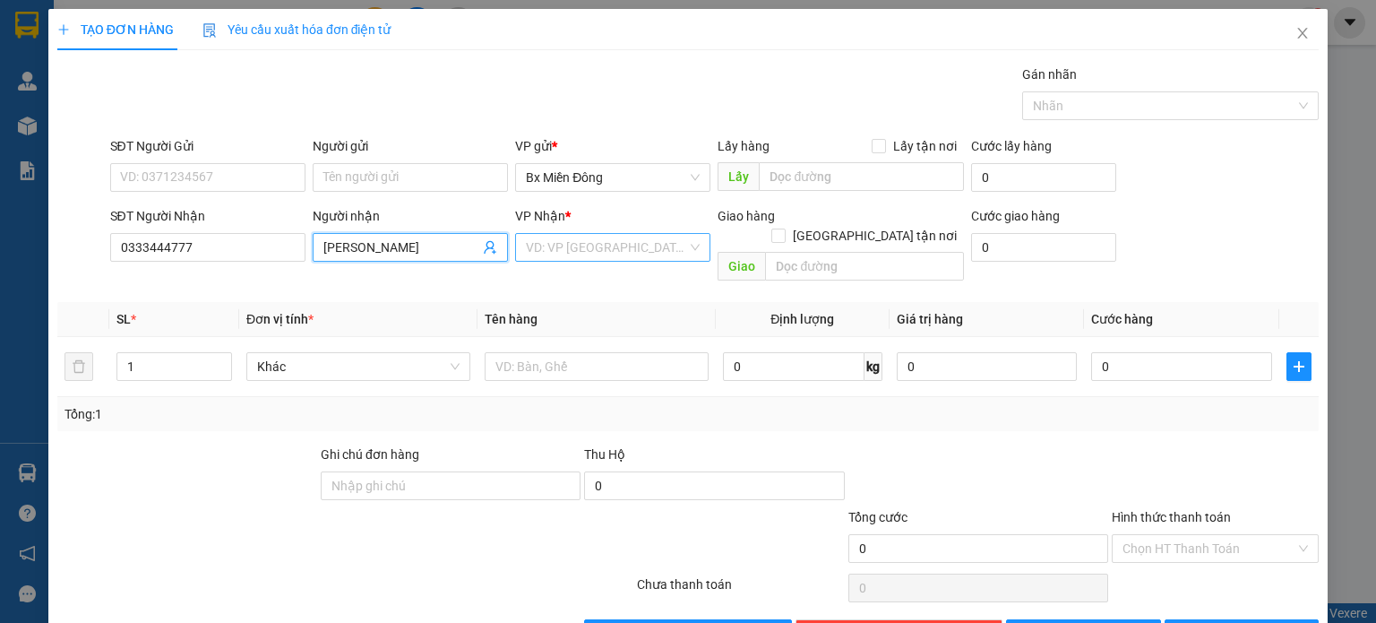
type input "[PERSON_NAME]"
click at [634, 246] on input "search" at bounding box center [606, 247] width 161 height 27
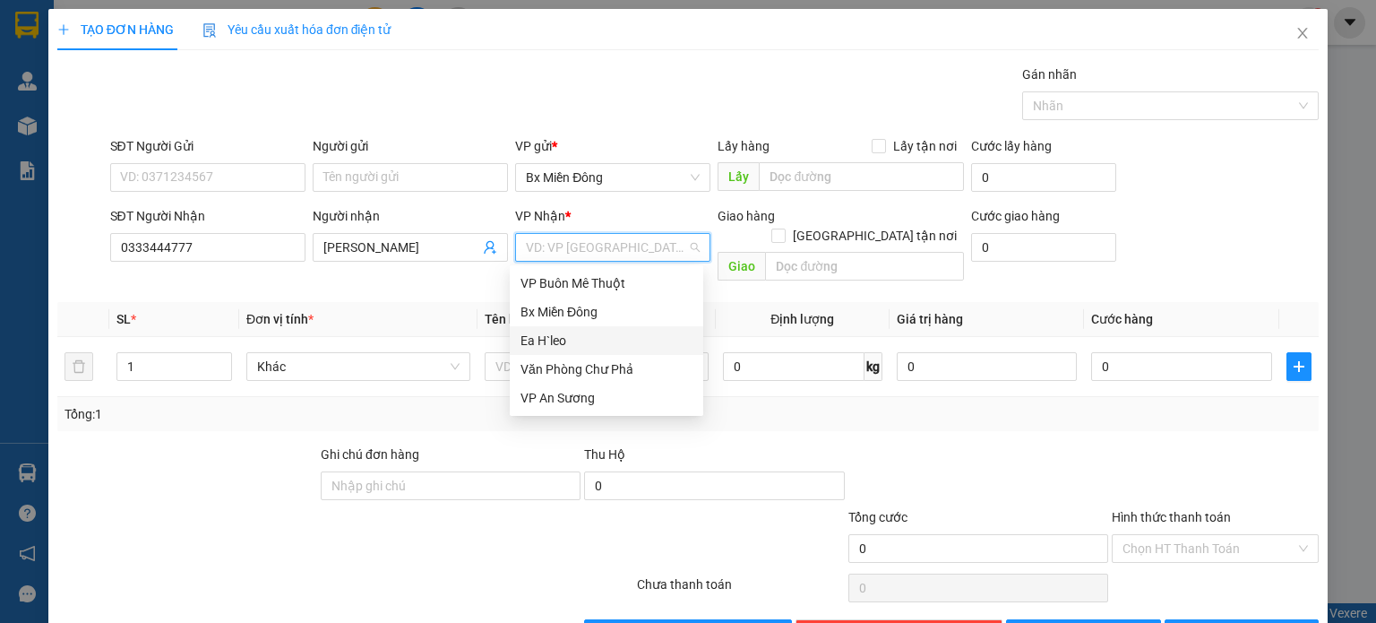
click at [612, 334] on div "Ea H`leo" at bounding box center [607, 341] width 172 height 20
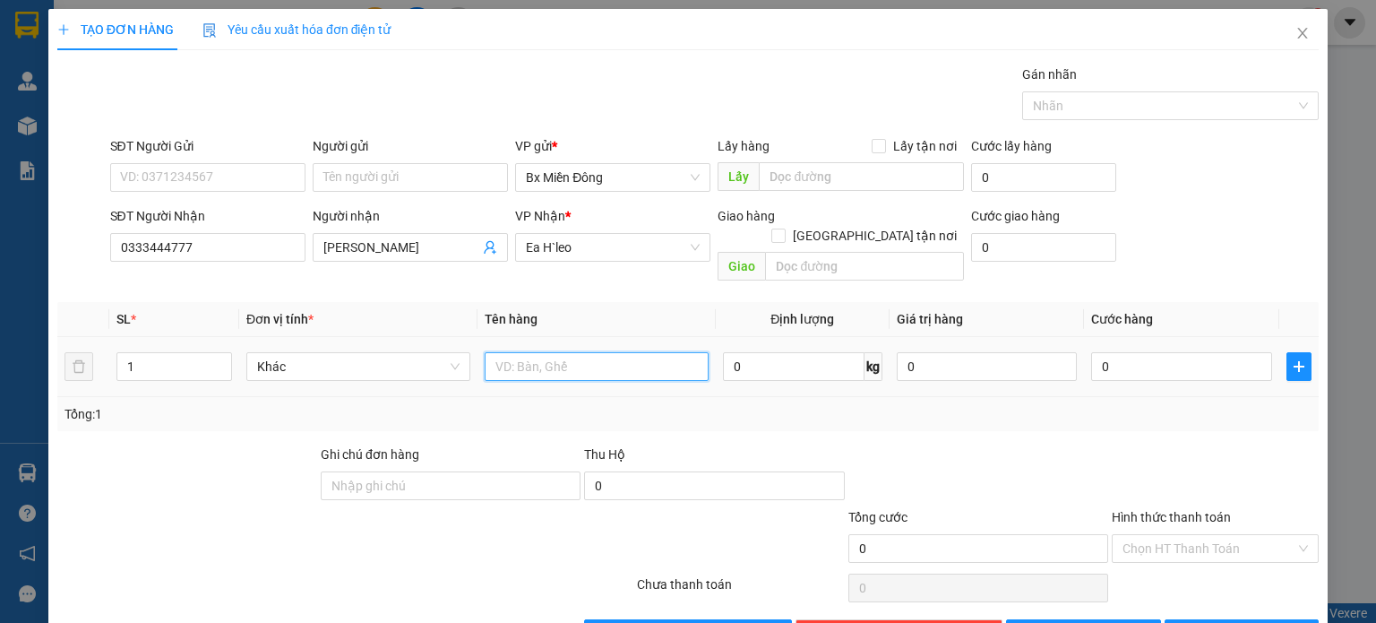
click at [607, 352] on input "text" at bounding box center [597, 366] width 224 height 29
click at [548, 352] on input "1 koeejn" at bounding box center [597, 366] width 224 height 29
click at [549, 352] on input "1 koeejn" at bounding box center [597, 366] width 224 height 29
drag, startPoint x: 565, startPoint y: 356, endPoint x: 460, endPoint y: 379, distance: 108.3
click at [461, 379] on div "SL * Đơn vị tính * Tên hàng Định lượng Giá trị hàng Cước hàng 1 Khác 1 koeejn 0…" at bounding box center [688, 366] width 1262 height 129
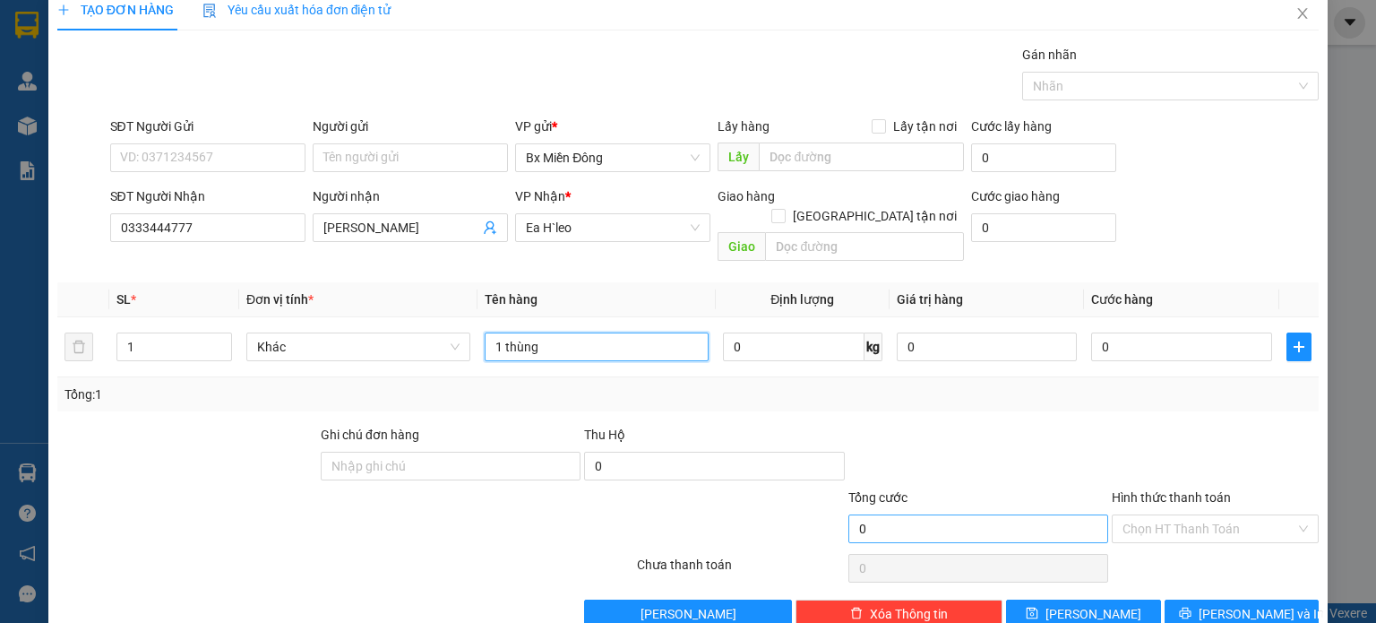
scroll to position [39, 0]
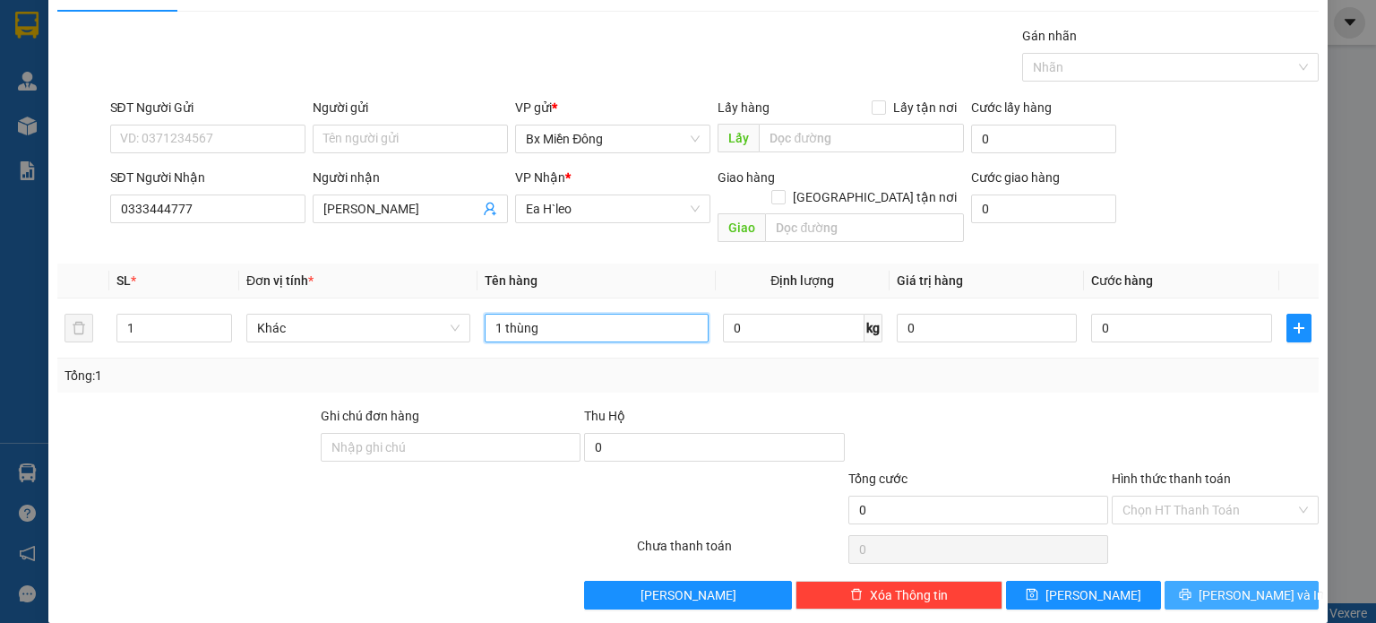
type input "1 thùng"
click at [1175, 581] on button "[PERSON_NAME] và In" at bounding box center [1242, 595] width 155 height 29
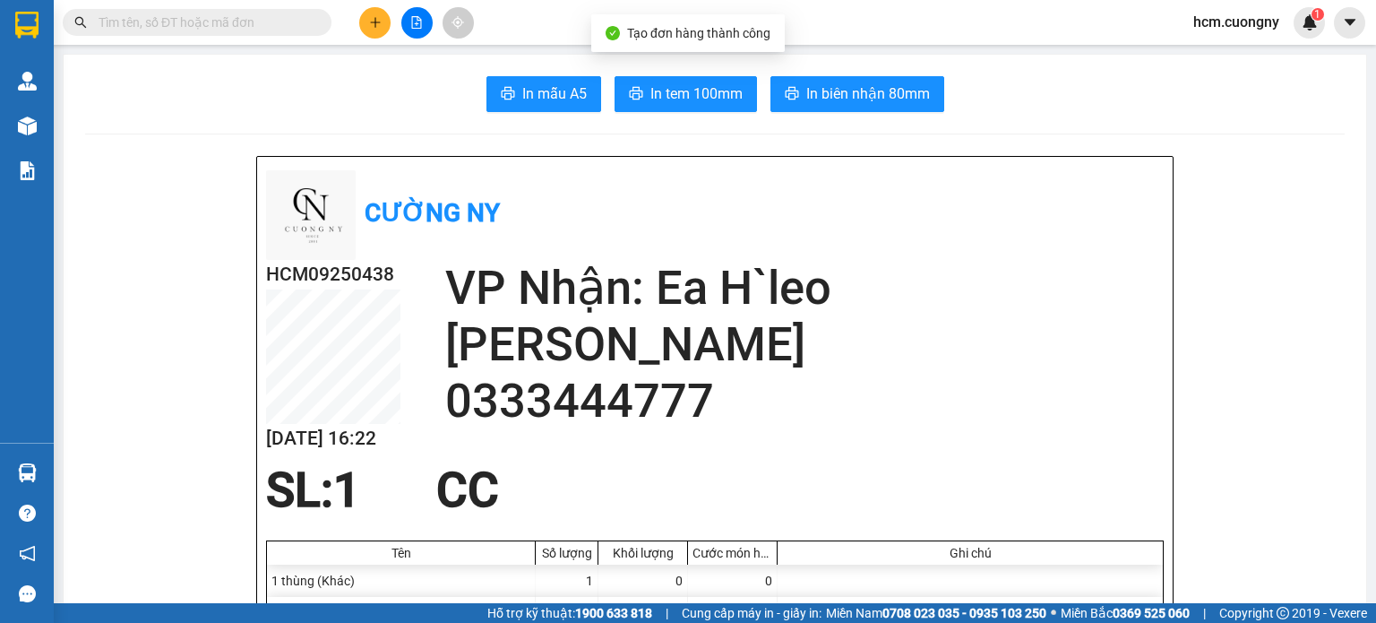
drag, startPoint x: 692, startPoint y: 78, endPoint x: 706, endPoint y: 87, distance: 16.9
click at [692, 78] on button "In tem 100mm" at bounding box center [686, 94] width 142 height 36
click at [376, 27] on icon "plus" at bounding box center [375, 22] width 13 height 13
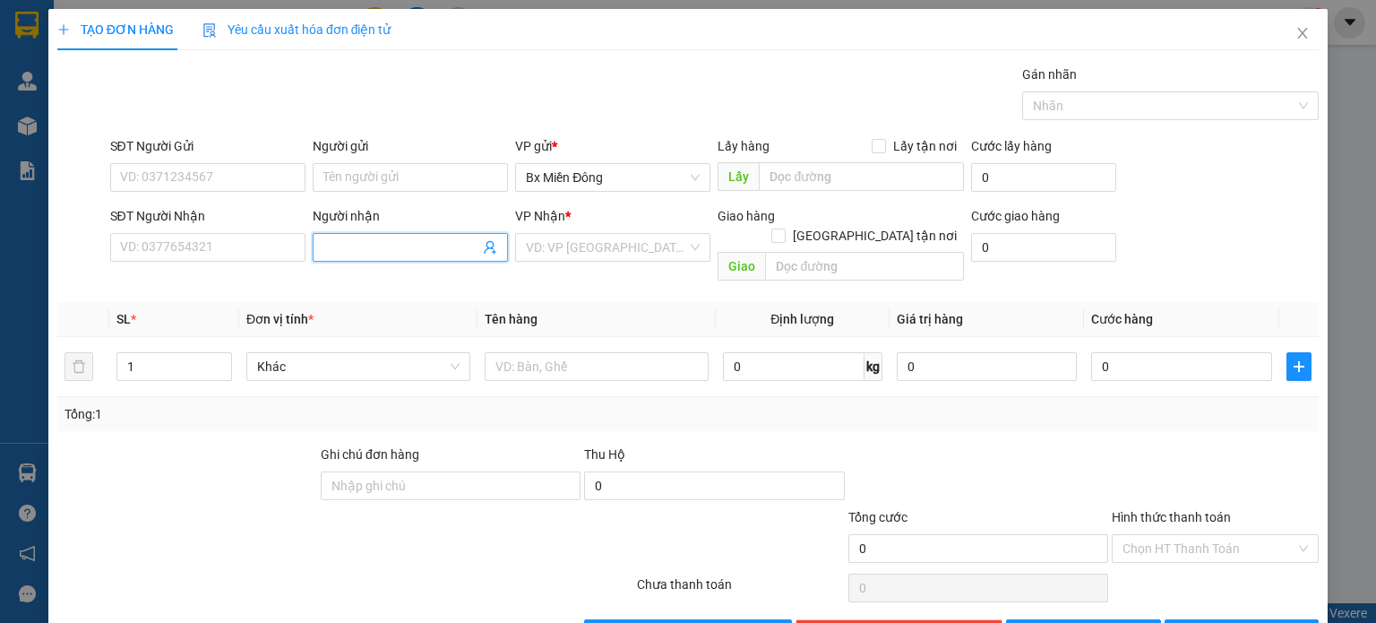
click at [352, 248] on input "Người nhận" at bounding box center [401, 247] width 156 height 20
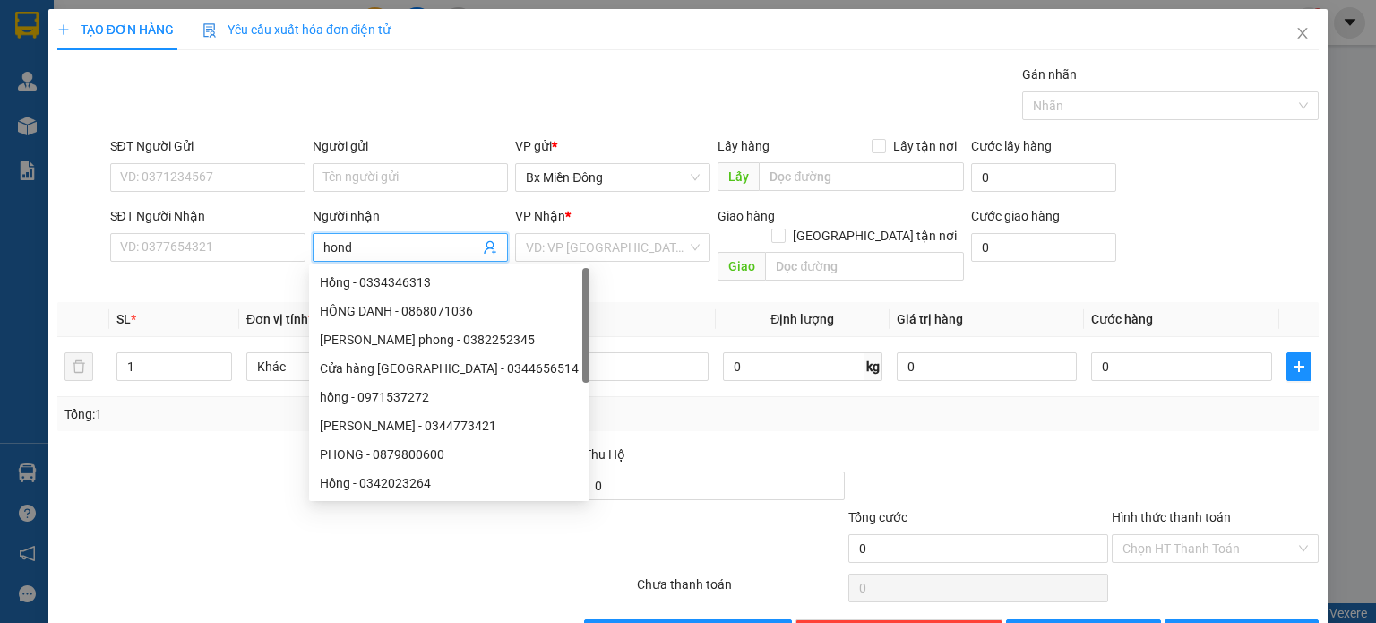
type input "honda"
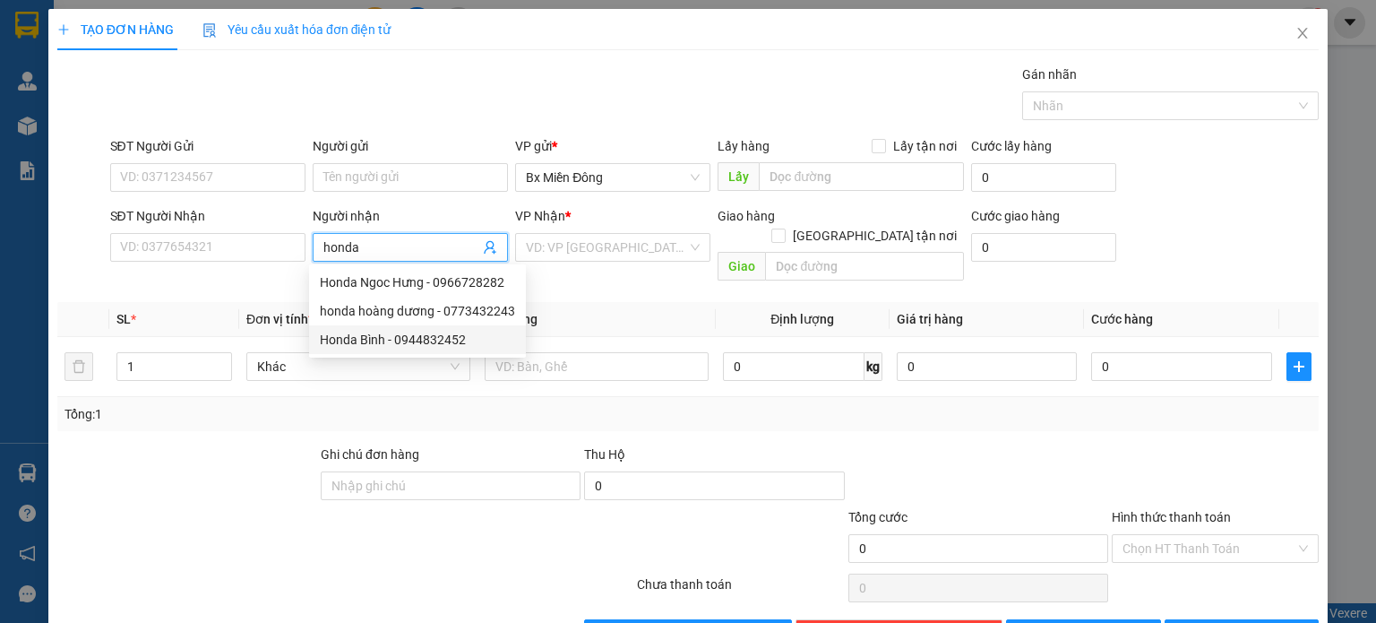
click at [358, 345] on div "Honda Bình - 0944832452" at bounding box center [417, 340] width 195 height 20
type input "0944832452"
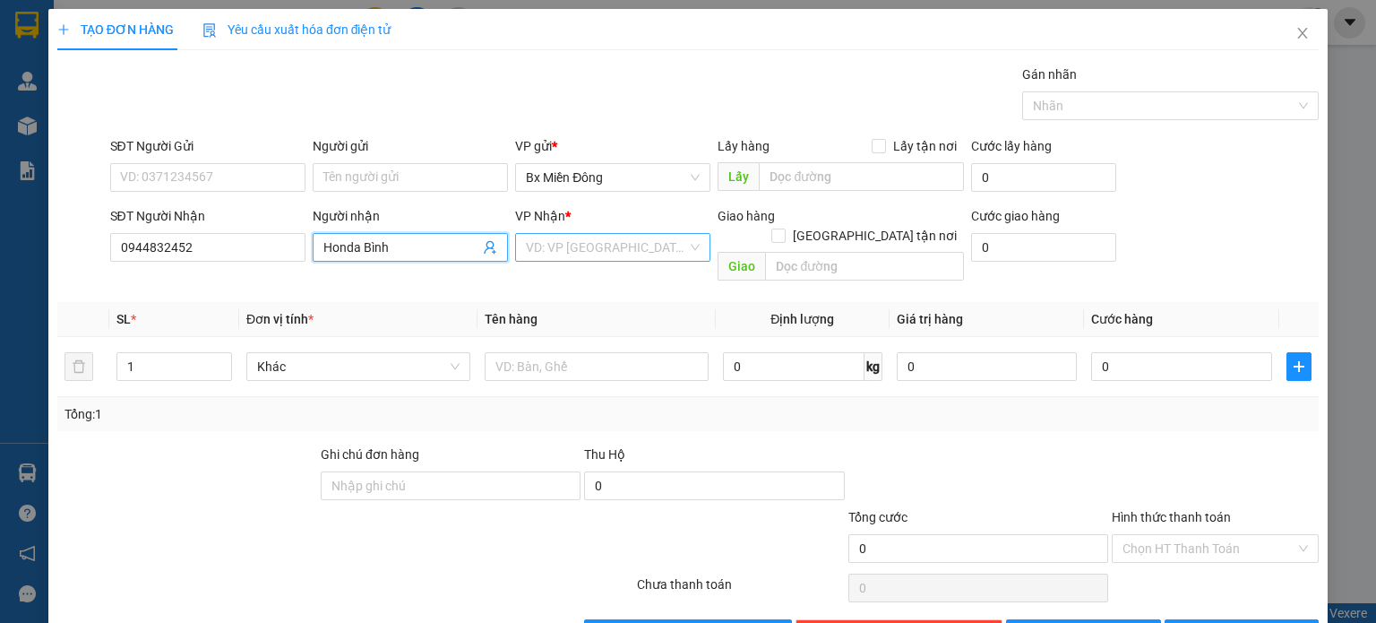
type input "Honda Bình"
click at [584, 250] on input "search" at bounding box center [606, 247] width 161 height 27
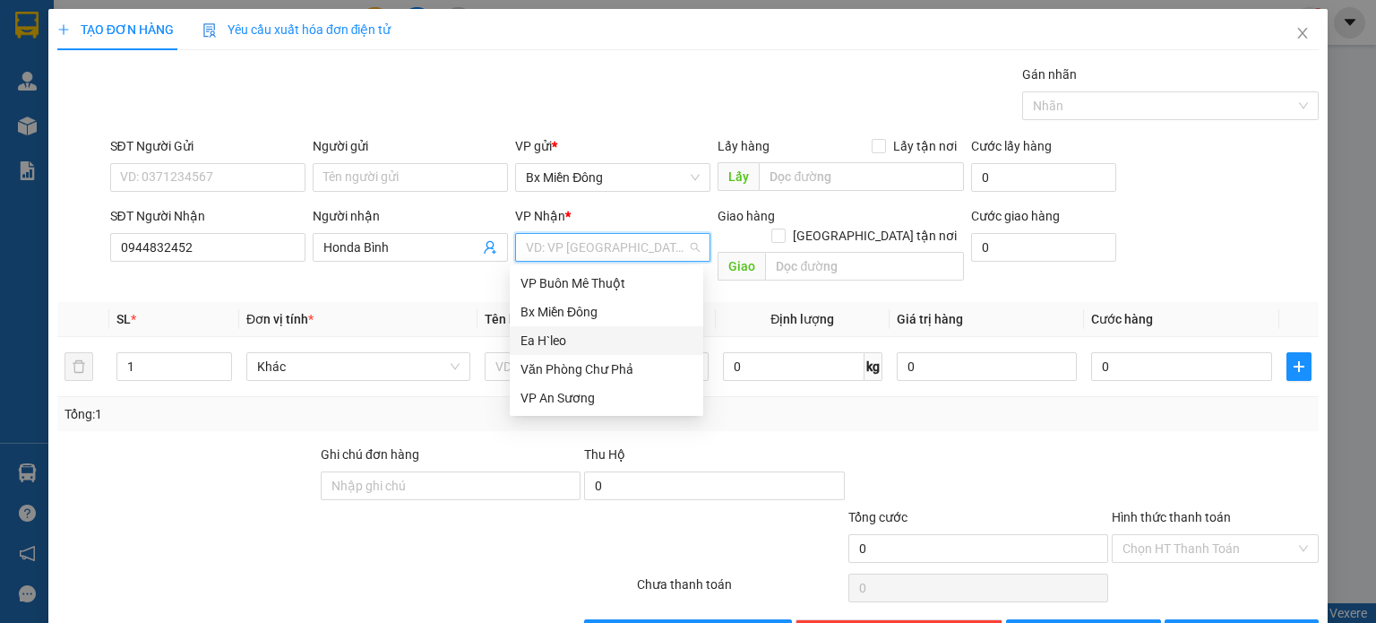
click at [580, 339] on div "Ea H`leo" at bounding box center [607, 341] width 172 height 20
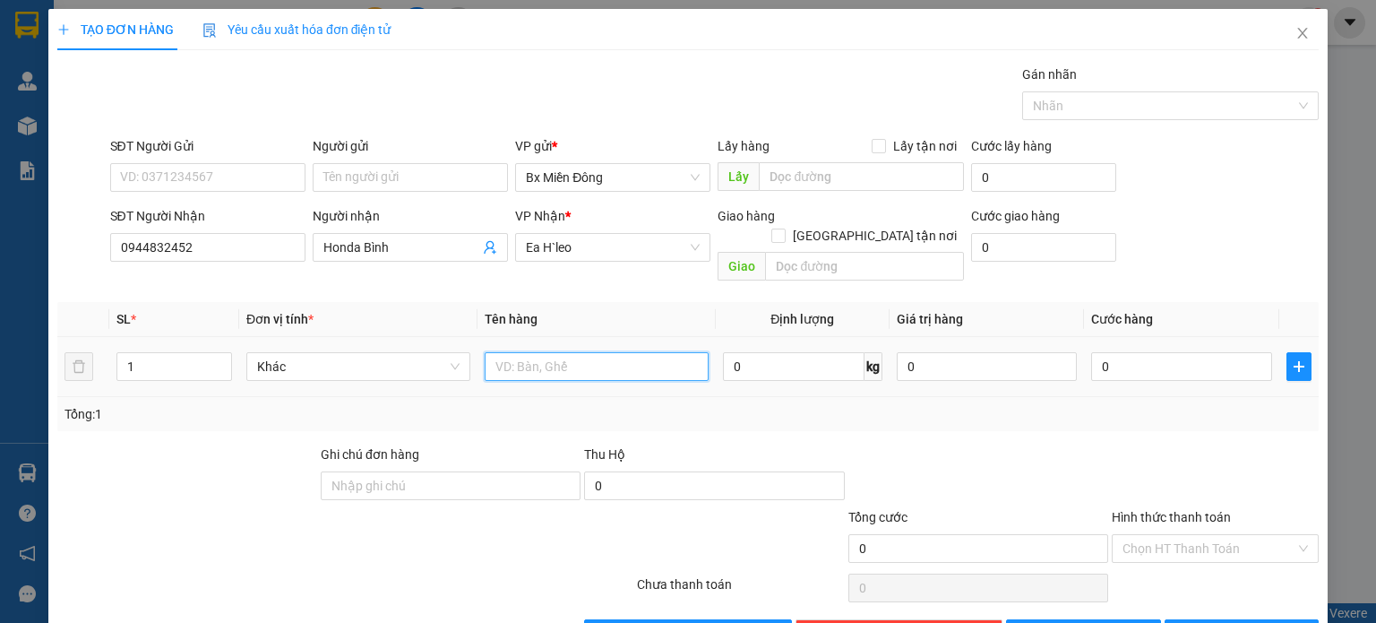
click at [577, 352] on input "text" at bounding box center [597, 366] width 224 height 29
click at [142, 353] on input "1" at bounding box center [174, 366] width 114 height 27
type input "7"
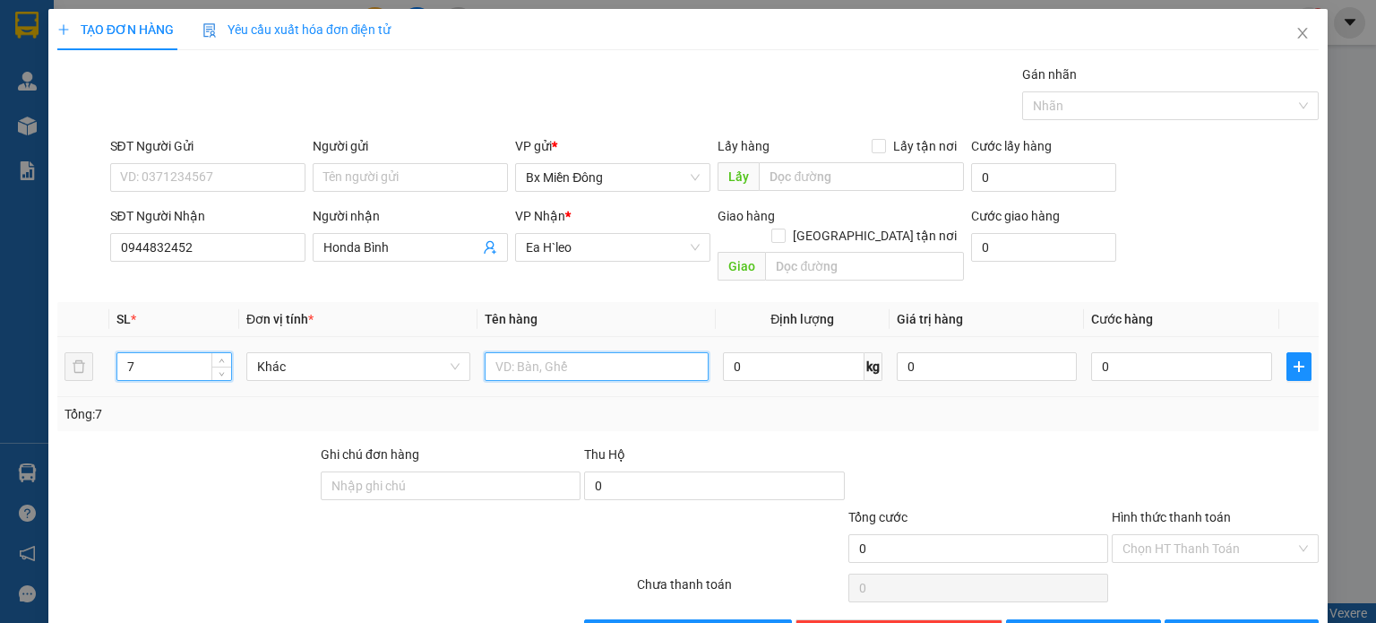
click at [533, 352] on input "text" at bounding box center [597, 366] width 224 height 29
type input "7 kiện"
click at [1239, 619] on button "[PERSON_NAME] và In" at bounding box center [1242, 633] width 155 height 29
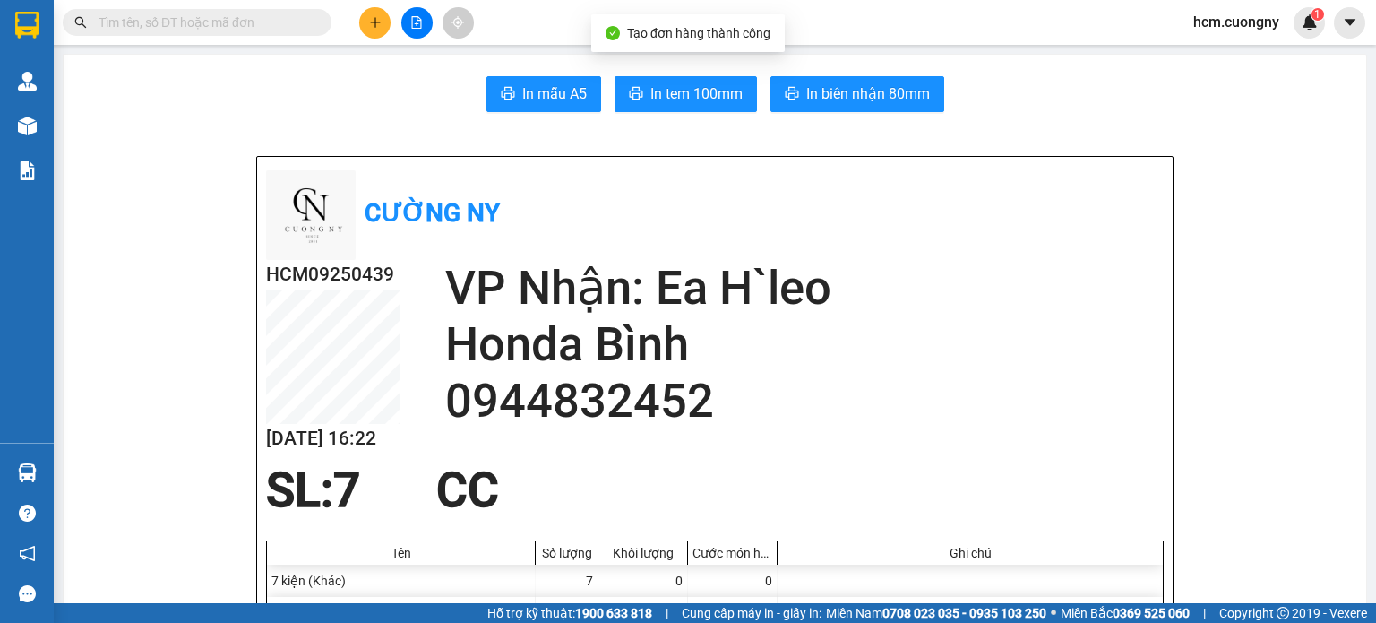
click at [694, 110] on button "In tem 100mm" at bounding box center [686, 94] width 142 height 36
click at [699, 109] on button "In tem 100mm" at bounding box center [686, 94] width 142 height 36
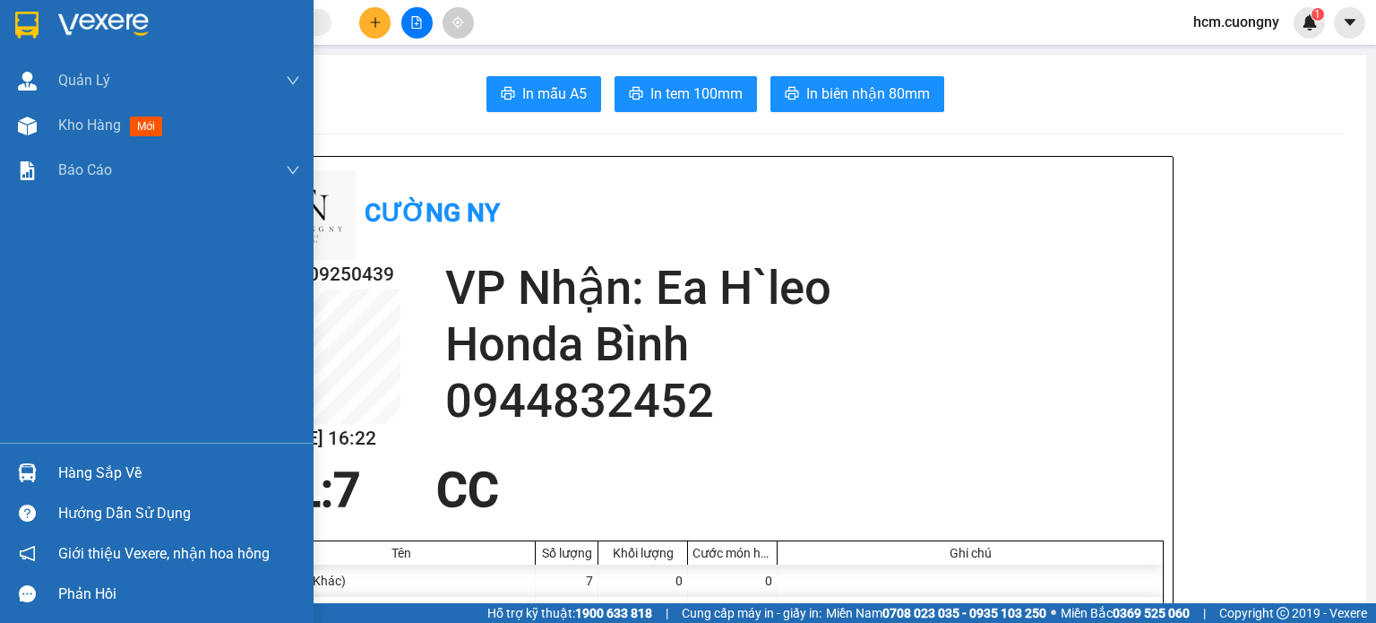
click at [15, 31] on img at bounding box center [26, 25] width 23 height 27
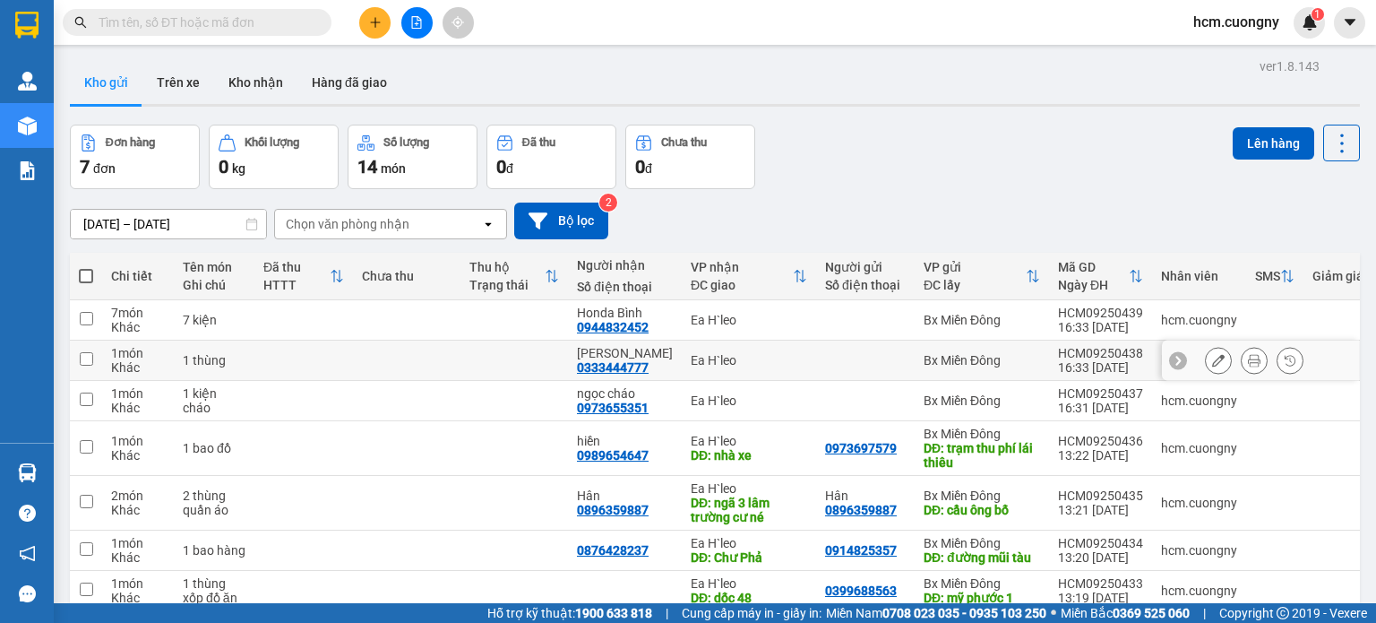
click at [1248, 358] on icon at bounding box center [1254, 360] width 13 height 13
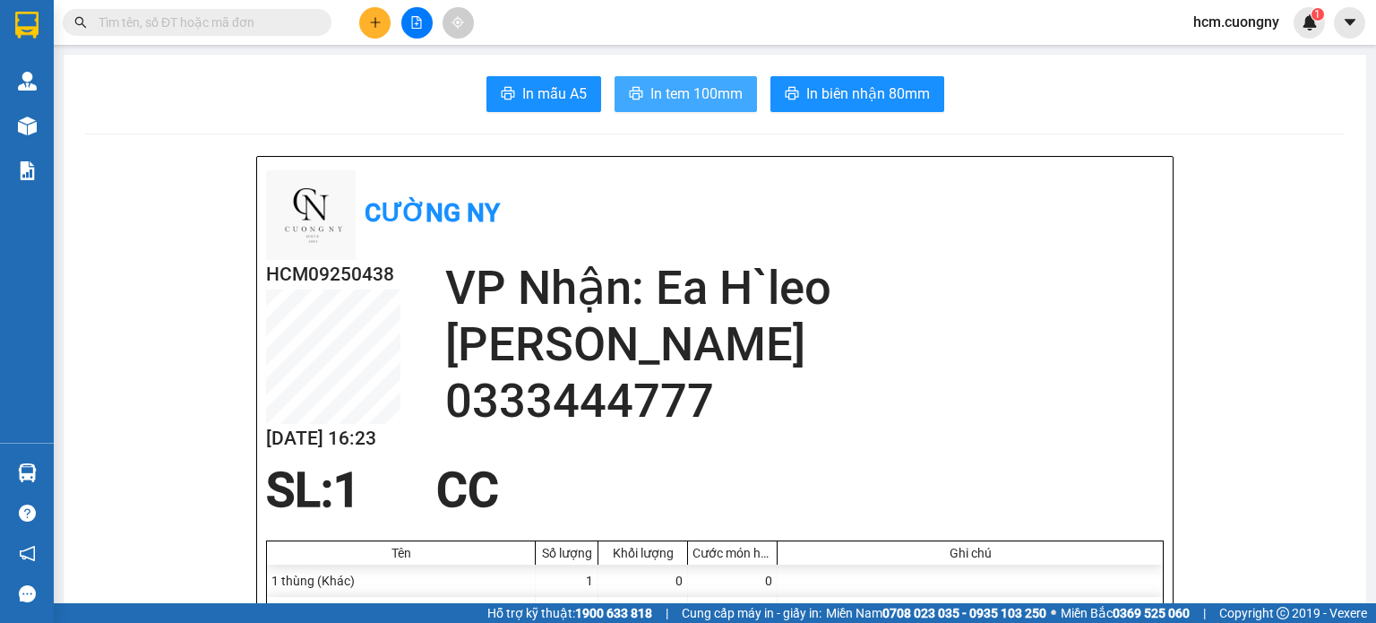
click at [673, 90] on span "In tem 100mm" at bounding box center [697, 93] width 92 height 22
click at [393, 22] on div at bounding box center [416, 22] width 134 height 31
click at [388, 25] on button at bounding box center [374, 22] width 31 height 31
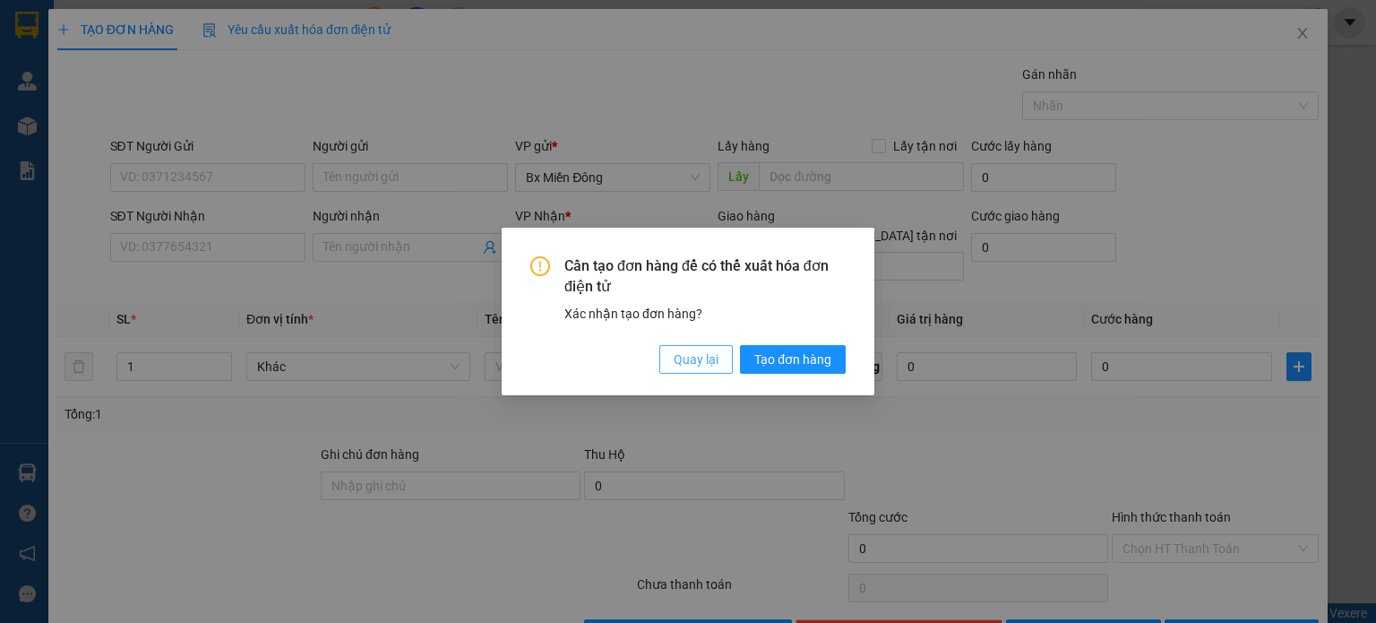
click at [687, 366] on span "Quay lại" at bounding box center [696, 359] width 45 height 20
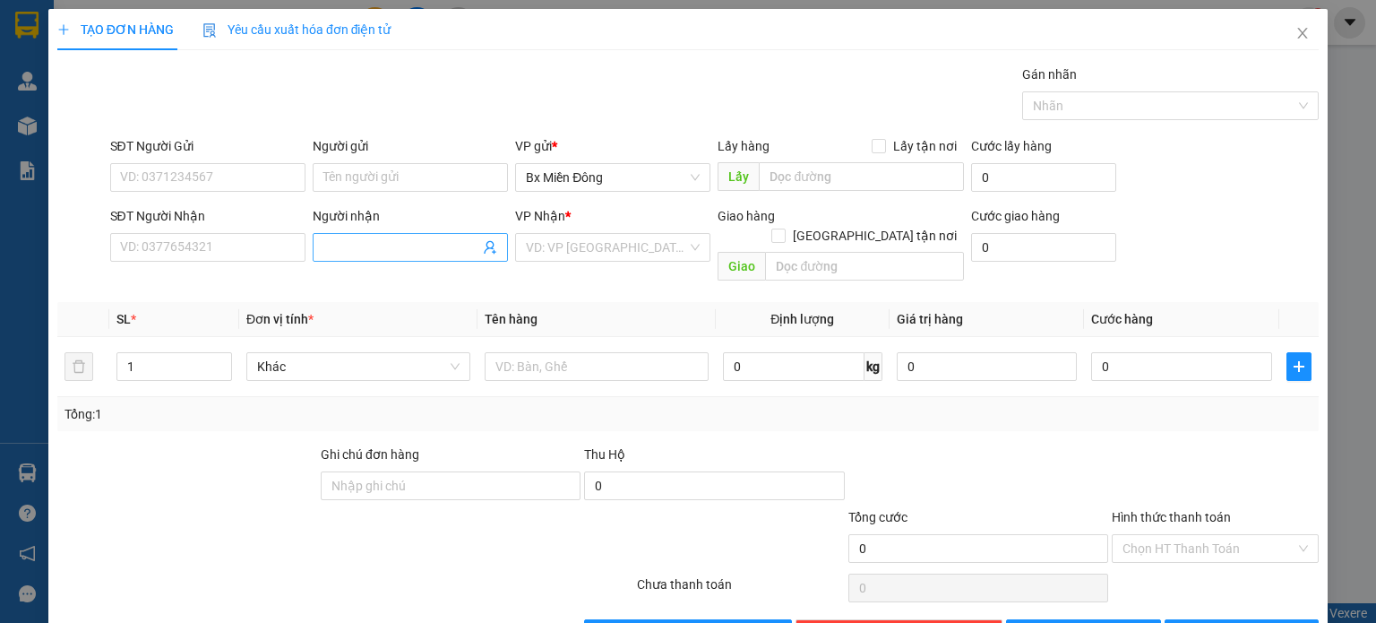
click at [349, 239] on input "Người nhận" at bounding box center [401, 247] width 156 height 20
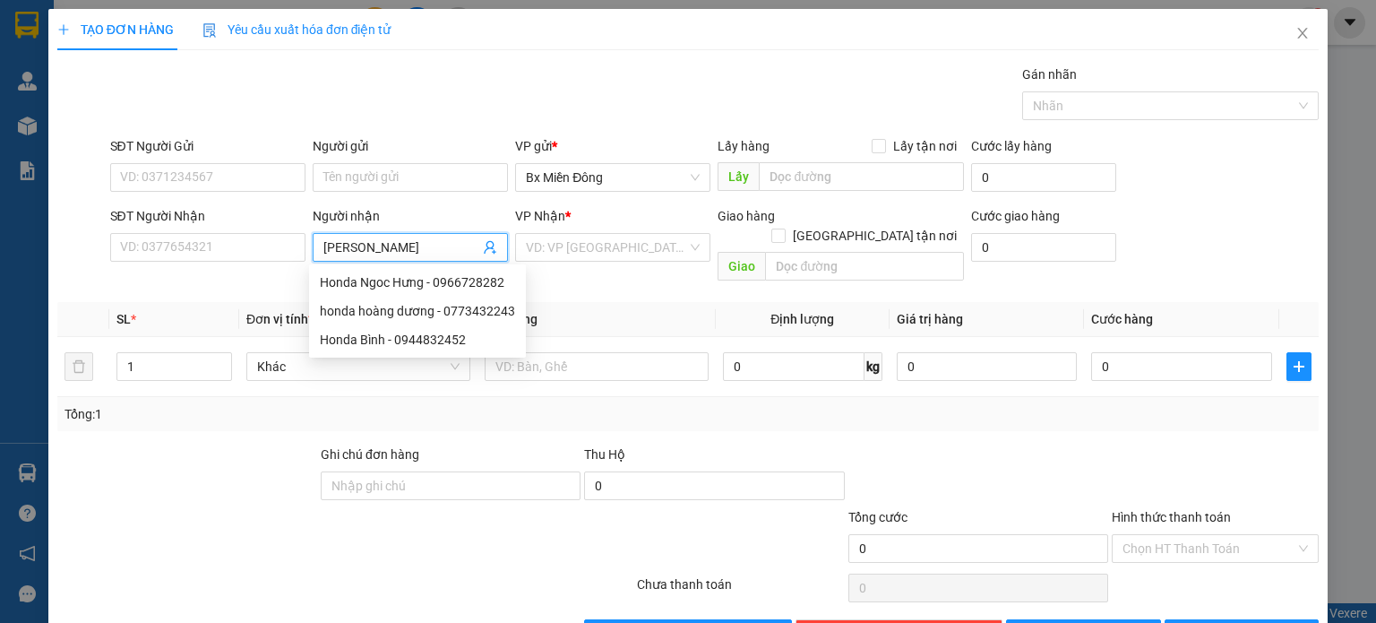
type input "vương thu"
click at [406, 292] on div "VƯƠNG THU - 0935039491" at bounding box center [408, 282] width 198 height 29
type input "0935039491"
type input "[PERSON_NAME]"
click at [546, 261] on div "VP Nhận * VD: VP [GEOGRAPHIC_DATA]" at bounding box center [612, 237] width 195 height 63
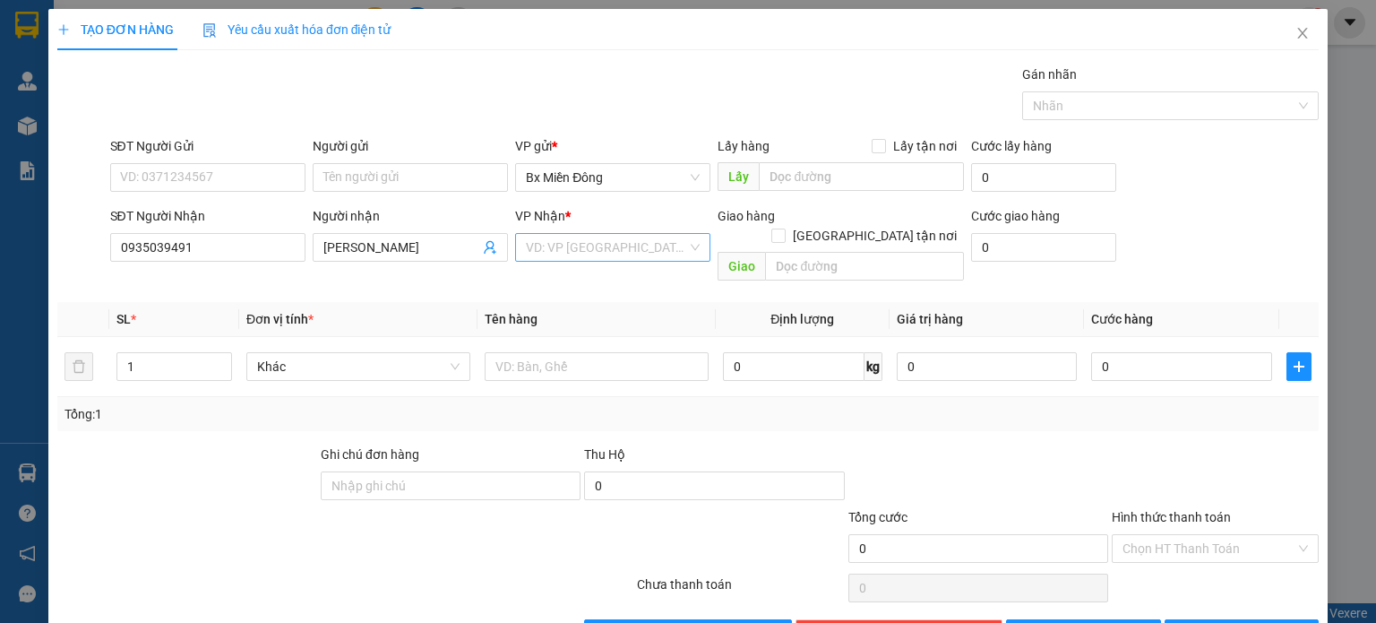
click at [552, 259] on div "VD: VP [GEOGRAPHIC_DATA]" at bounding box center [612, 247] width 195 height 29
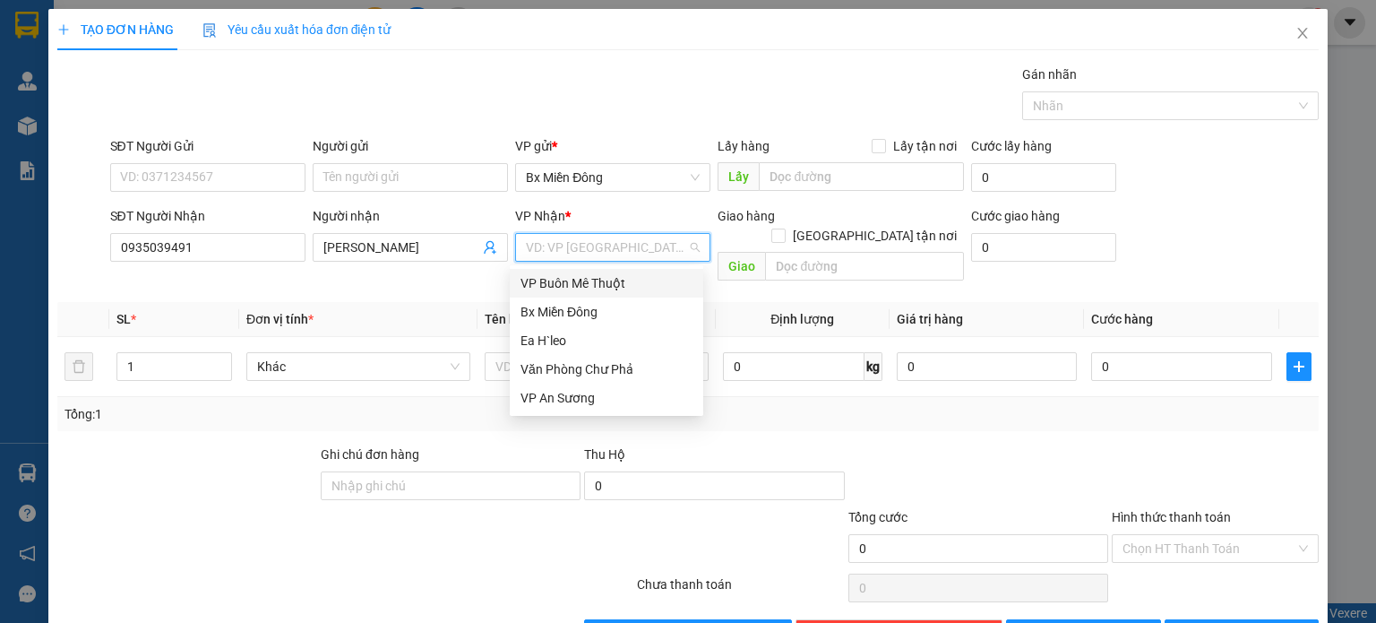
click at [558, 250] on input "search" at bounding box center [606, 247] width 161 height 27
click at [539, 333] on div "Ea H`leo" at bounding box center [607, 341] width 172 height 20
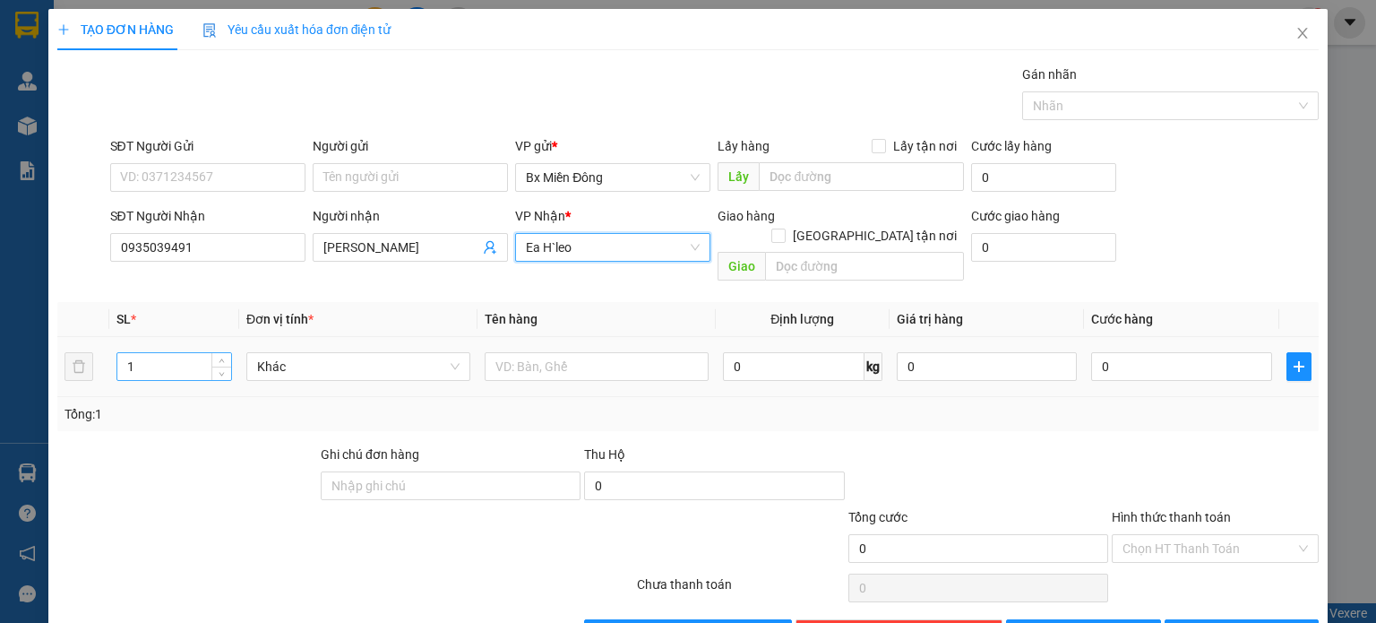
click at [190, 353] on input "1" at bounding box center [174, 366] width 114 height 27
click at [190, 355] on input "1" at bounding box center [174, 366] width 114 height 27
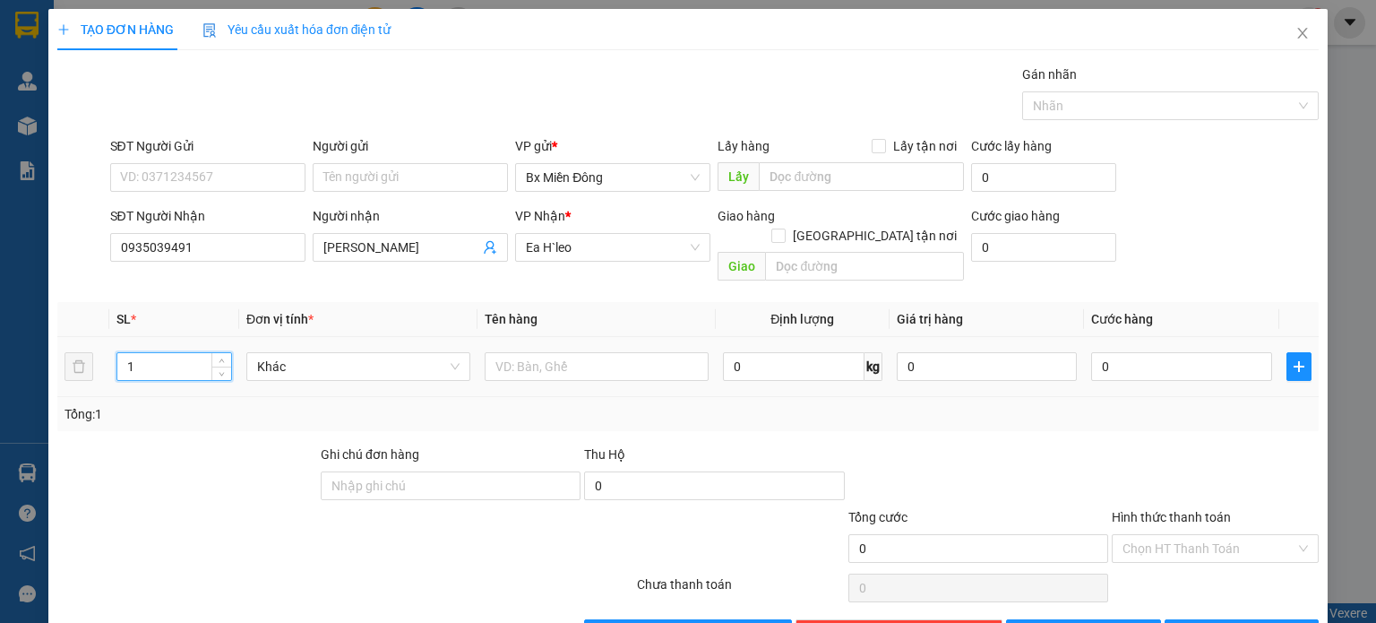
click at [190, 355] on input "1" at bounding box center [174, 366] width 114 height 27
click at [190, 355] on input "14" at bounding box center [174, 366] width 114 height 27
type input "4"
click at [590, 352] on input "text" at bounding box center [597, 366] width 224 height 29
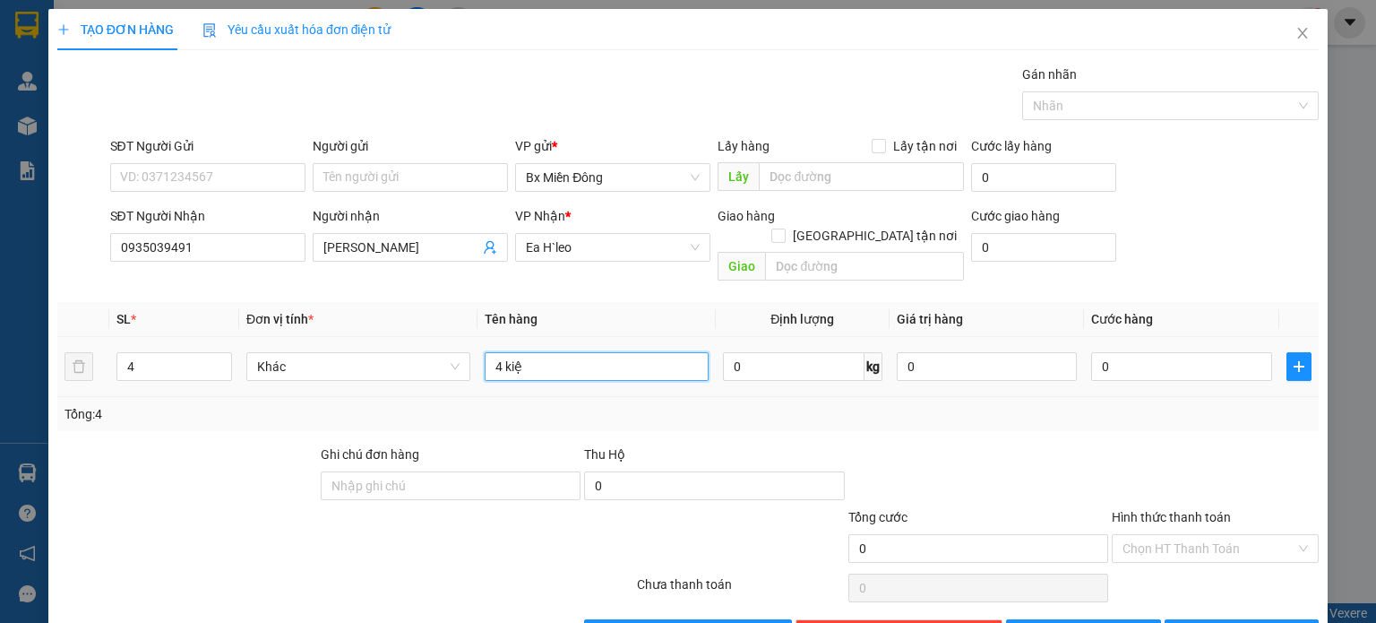
type input "4 kiện"
click at [1208, 619] on button "[PERSON_NAME] và In" at bounding box center [1242, 633] width 155 height 29
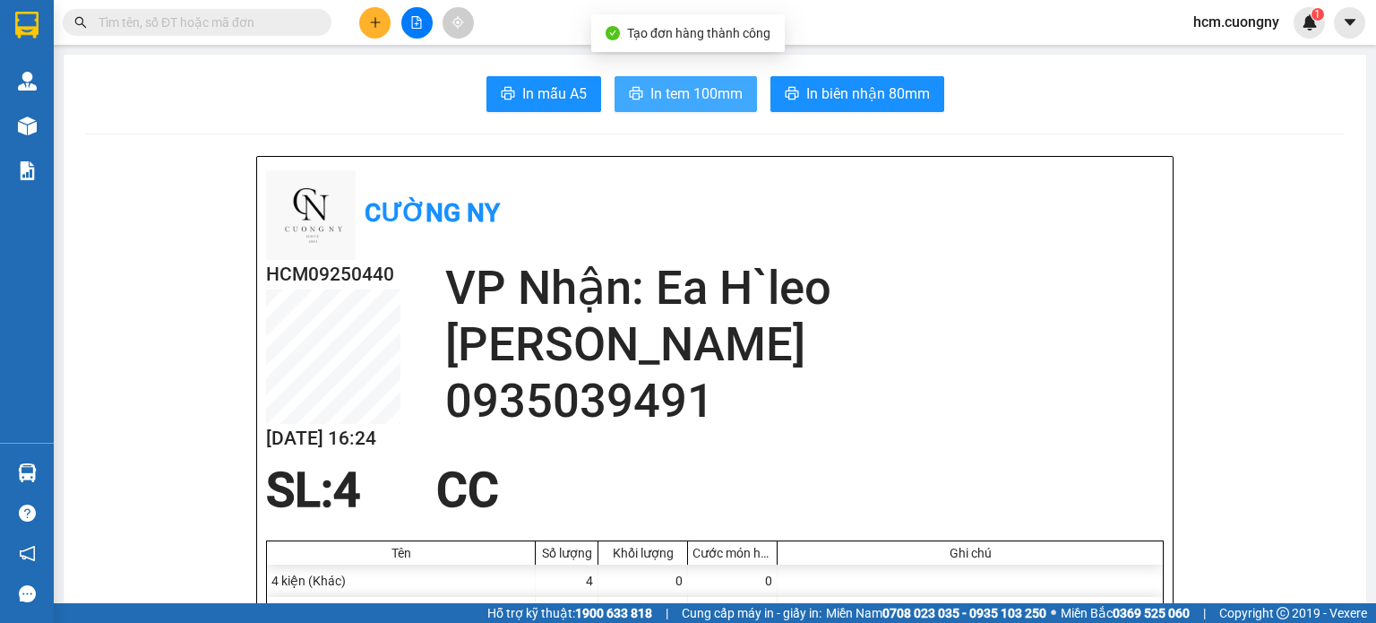
click at [706, 89] on span "In tem 100mm" at bounding box center [697, 93] width 92 height 22
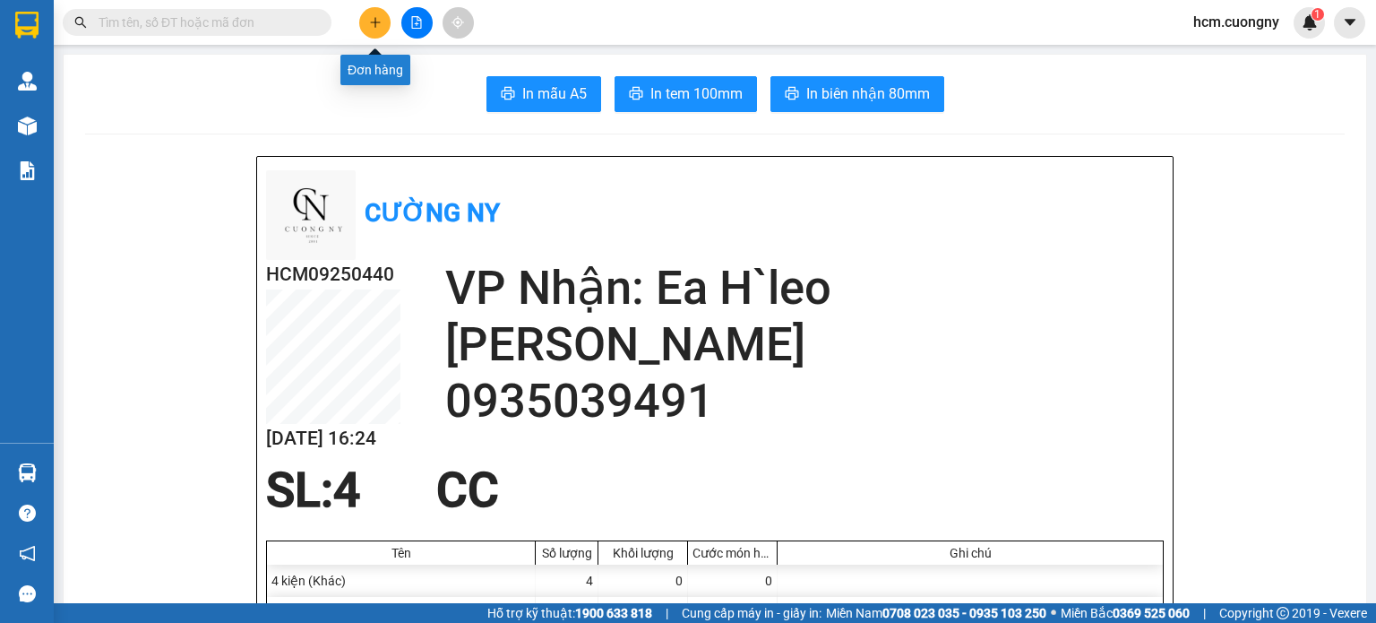
click at [379, 13] on button at bounding box center [374, 22] width 31 height 31
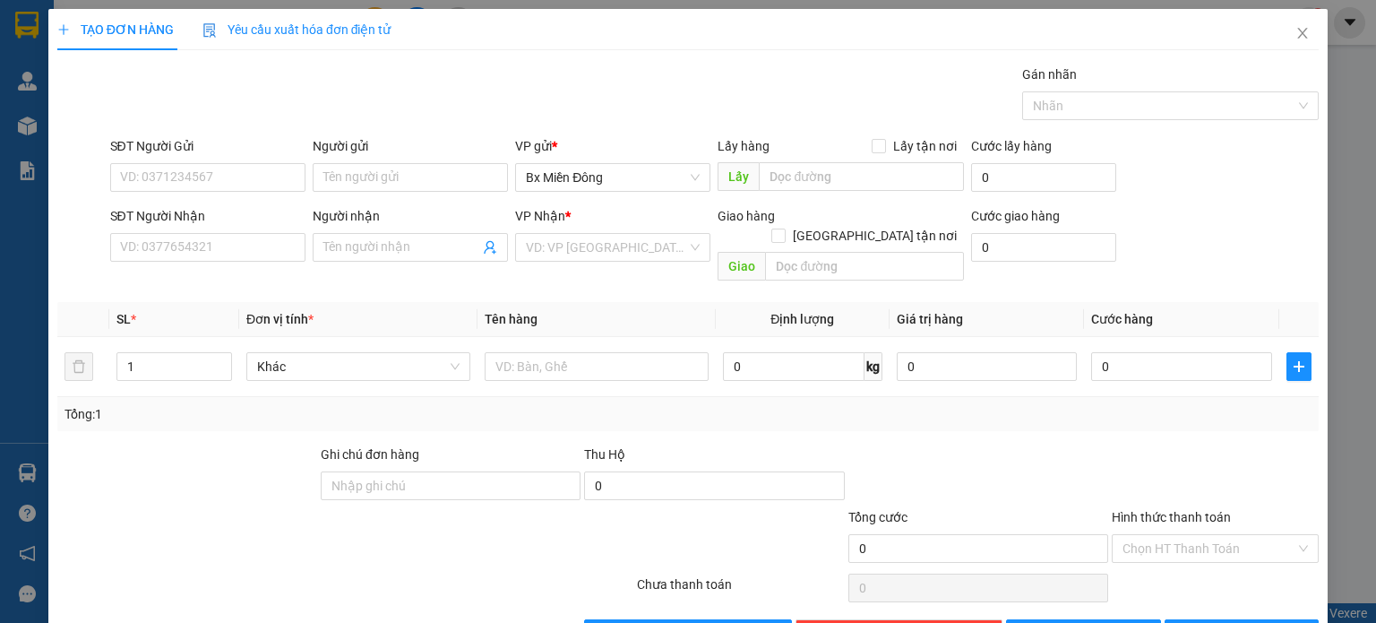
click at [164, 309] on div "SL *" at bounding box center [174, 319] width 116 height 20
click at [168, 252] on input "SĐT Người Nhận" at bounding box center [207, 247] width 195 height 29
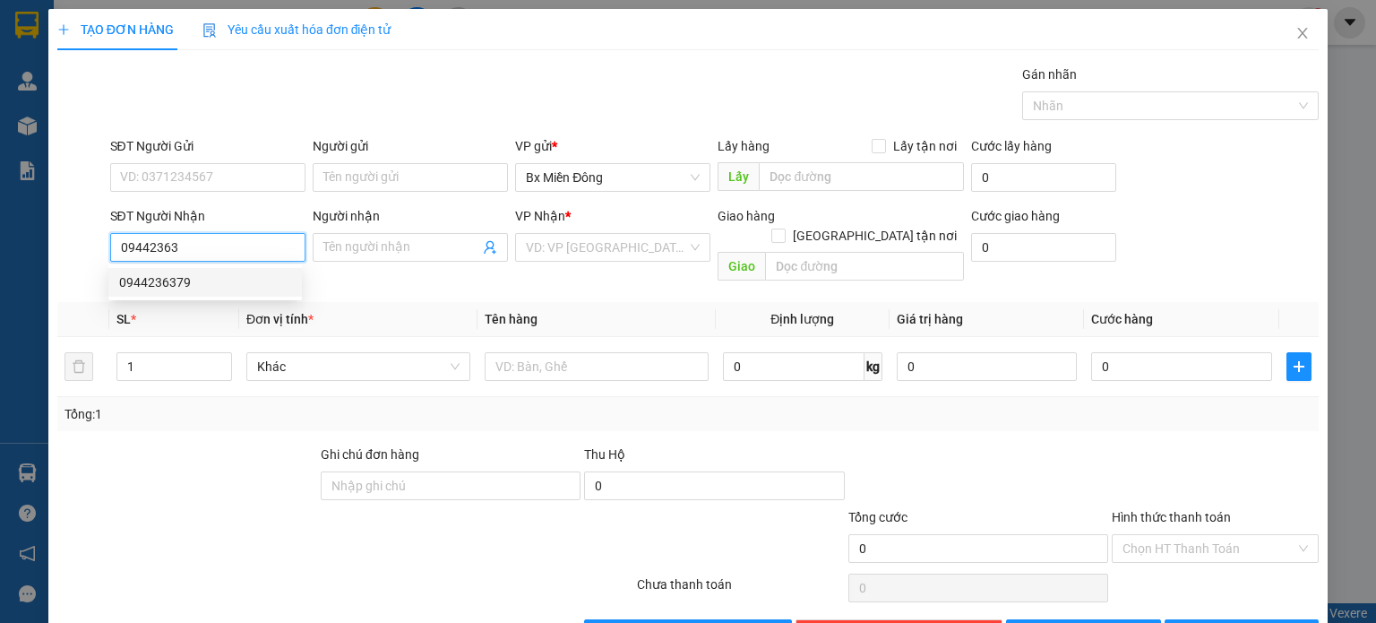
click at [180, 279] on div "0944236379" at bounding box center [205, 282] width 172 height 20
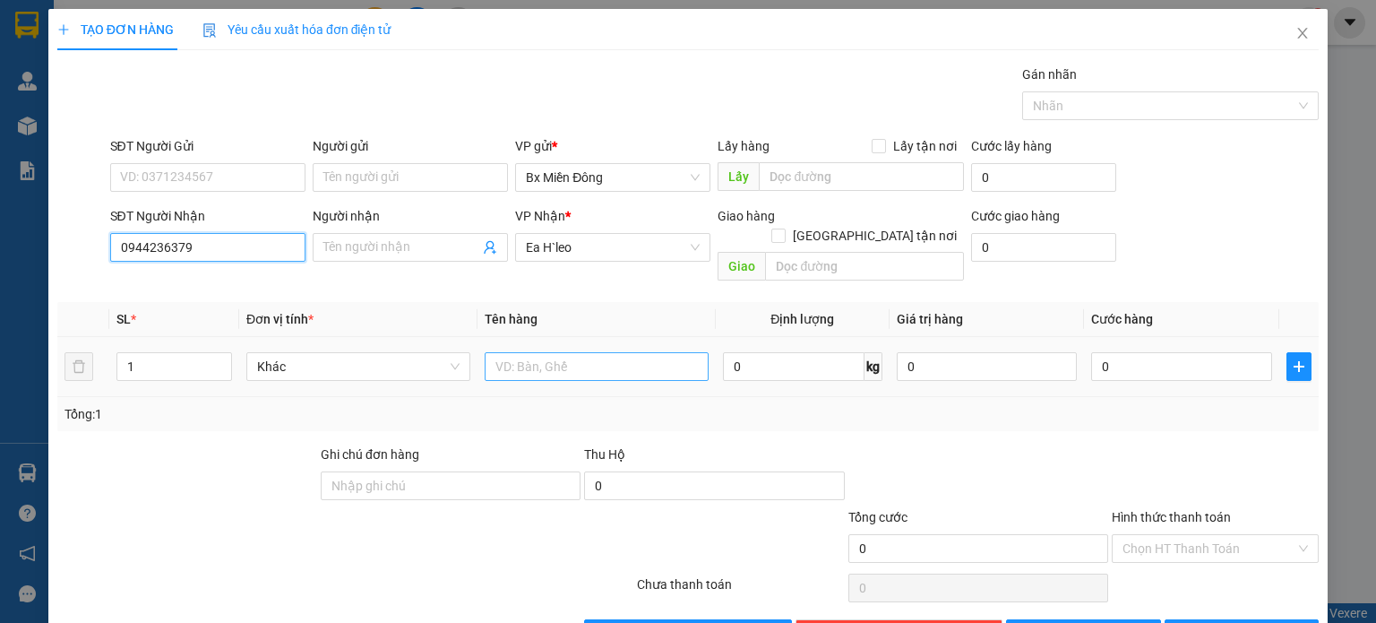
type input "0944236379"
click at [553, 352] on input "text" at bounding box center [597, 366] width 224 height 29
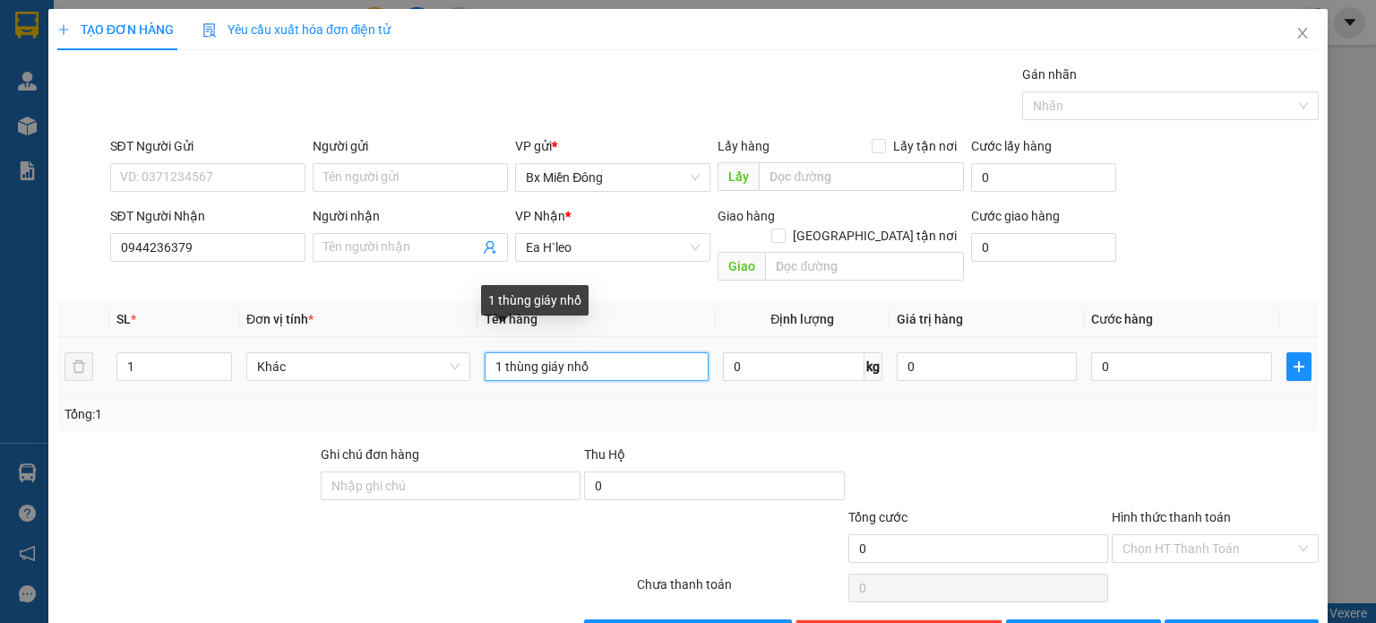
click at [616, 352] on input "1 thùng giáy nhổ" at bounding box center [597, 366] width 224 height 29
click at [615, 352] on input "1 thùng giáy nhổ" at bounding box center [597, 366] width 224 height 29
drag, startPoint x: 616, startPoint y: 343, endPoint x: 544, endPoint y: 354, distance: 73.4
click at [544, 354] on input "1 thùng giáy nhổ" at bounding box center [597, 366] width 224 height 29
type input "1 thùng giayas"
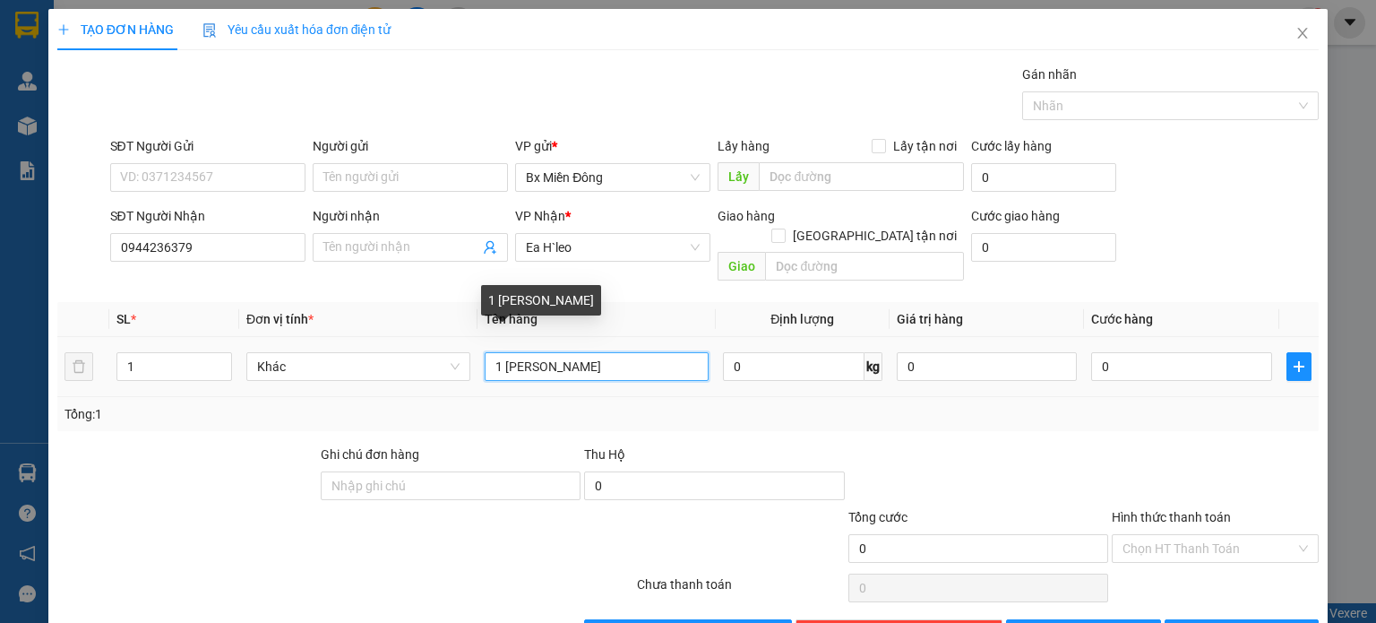
click at [591, 352] on input "1 thùng giayas" at bounding box center [597, 366] width 224 height 29
drag, startPoint x: 589, startPoint y: 356, endPoint x: 538, endPoint y: 390, distance: 61.4
click at [538, 390] on div "SL * Đơn vị tính * Tên hàng Định lượng Giá trị hàng Cước hàng 1 Khác 1 thùng gi…" at bounding box center [688, 366] width 1262 height 129
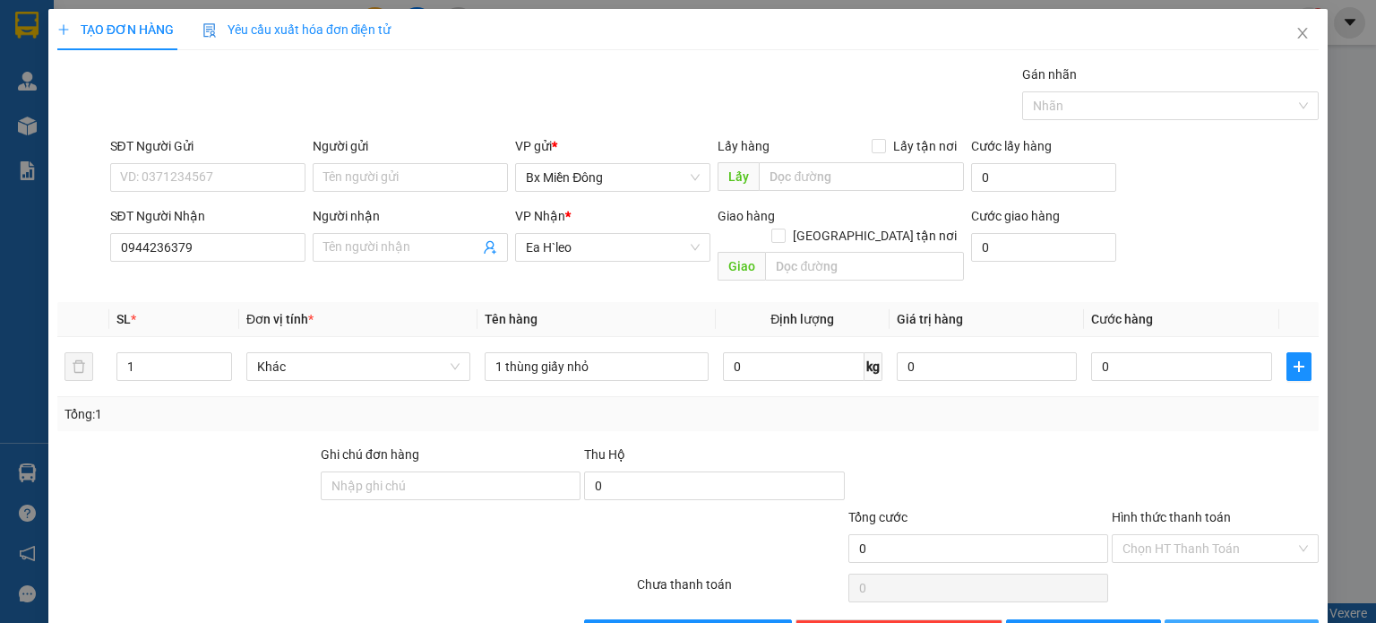
click at [1222, 622] on span "[PERSON_NAME] và In" at bounding box center [1261, 634] width 125 height 20
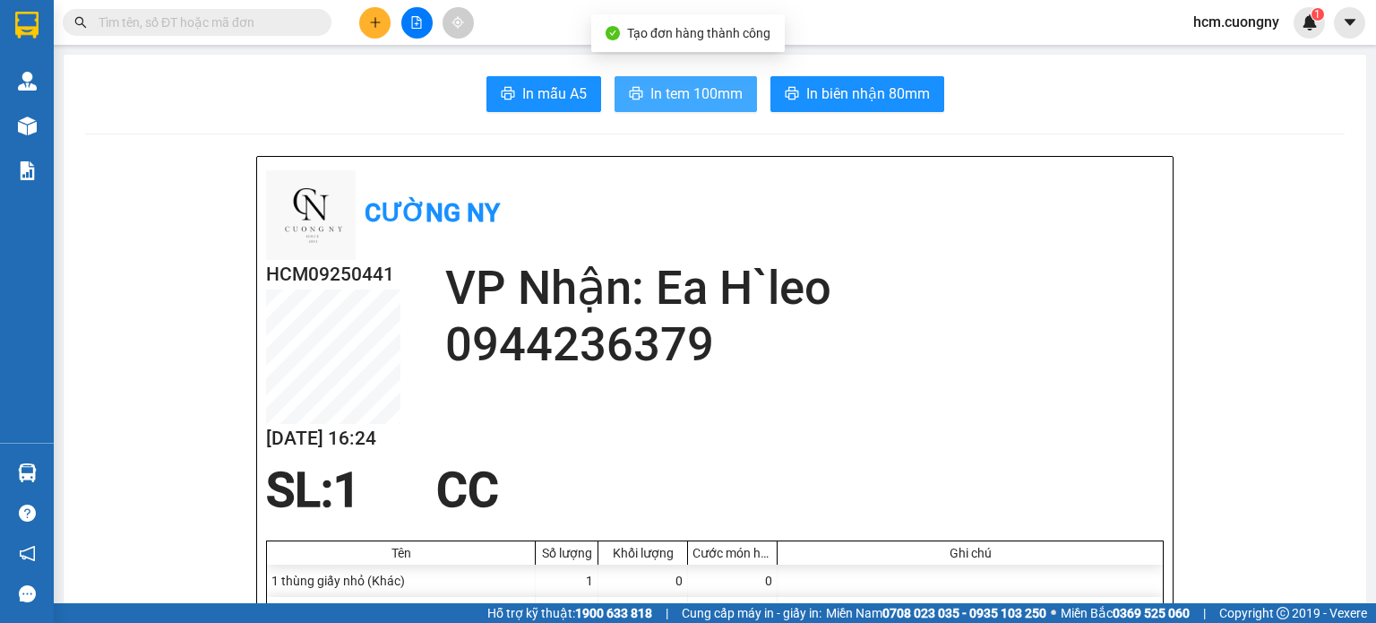
click at [705, 99] on span "In tem 100mm" at bounding box center [697, 93] width 92 height 22
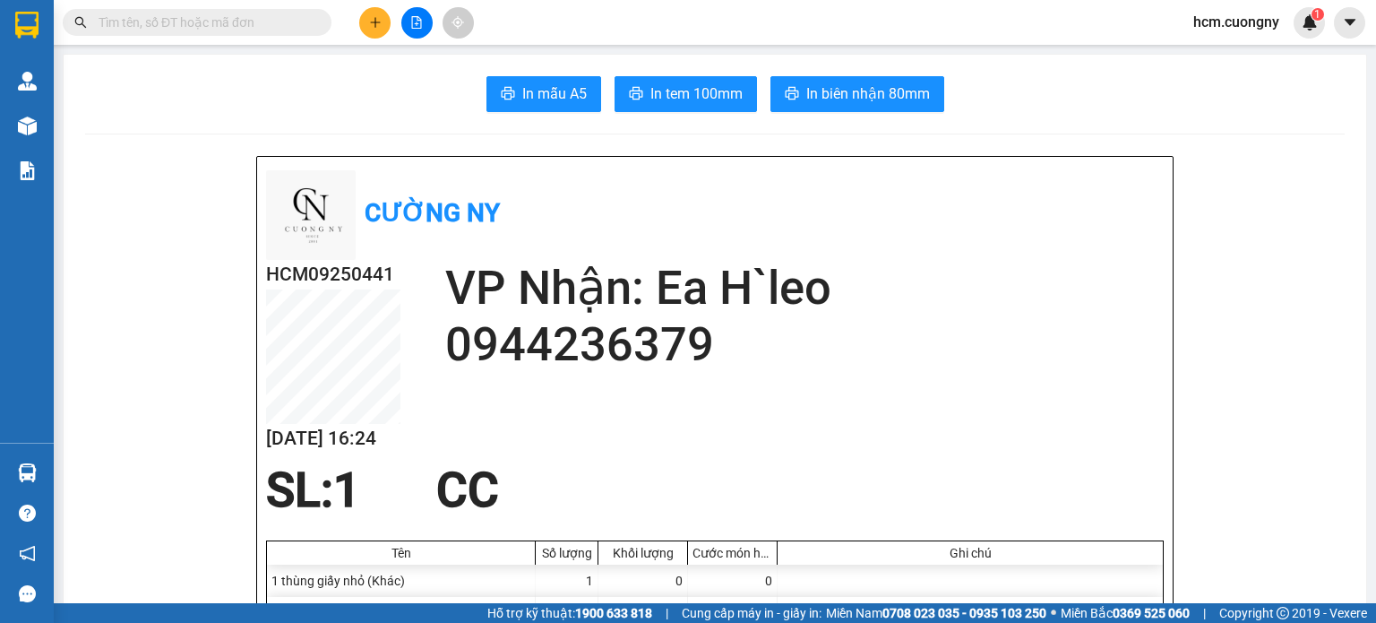
click at [376, 28] on button at bounding box center [374, 22] width 31 height 31
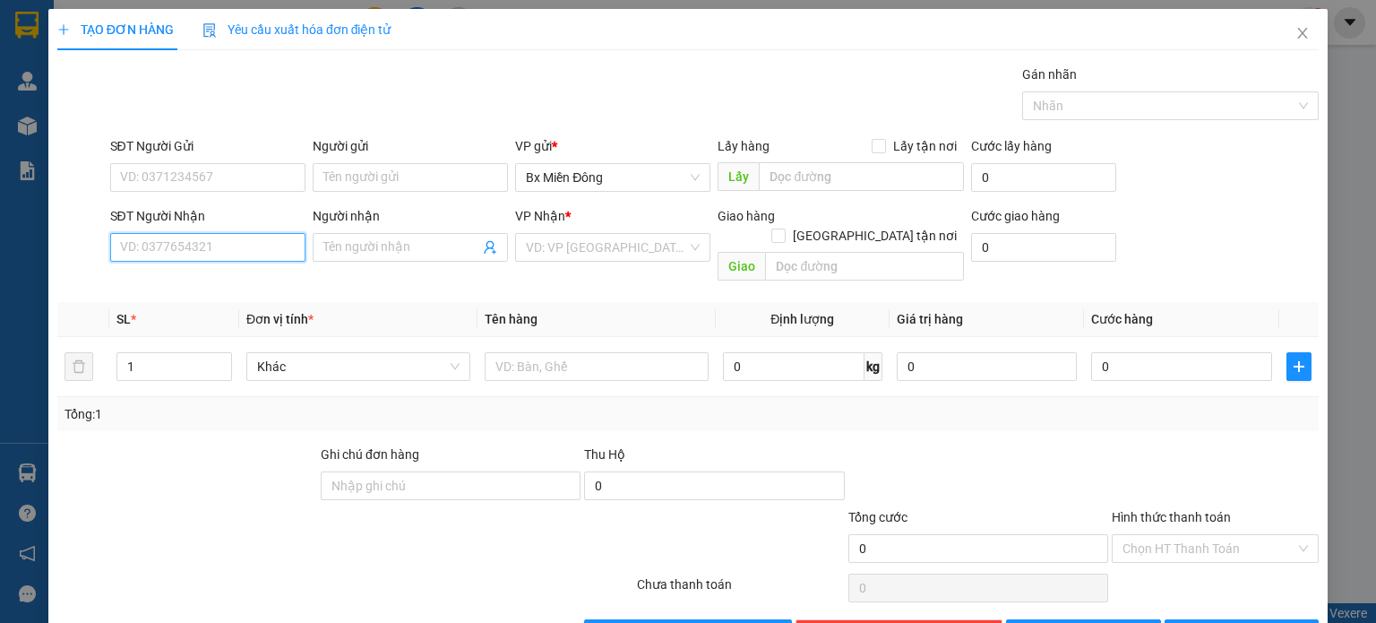
click at [249, 248] on input "SĐT Người Nhận" at bounding box center [207, 247] width 195 height 29
click at [220, 254] on input "036323" at bounding box center [207, 247] width 195 height 29
click at [219, 254] on input "036323" at bounding box center [207, 247] width 195 height 29
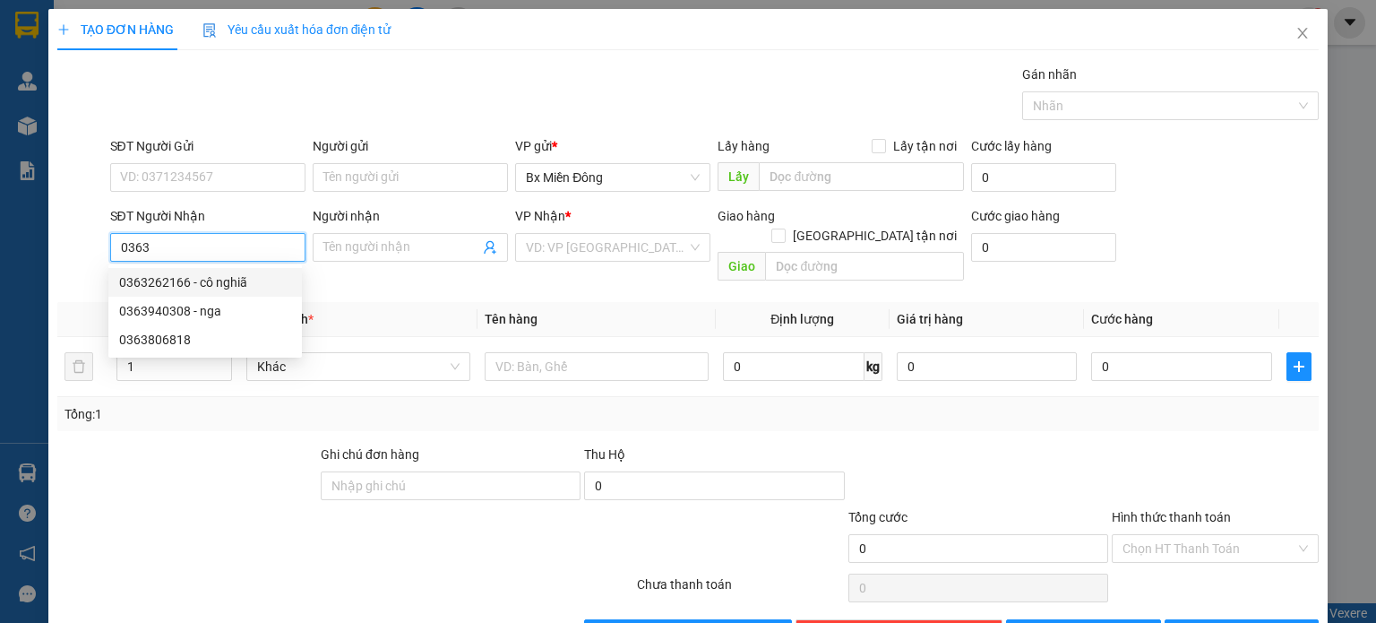
click at [170, 275] on div "0363262166 - cô nghiã" at bounding box center [205, 282] width 172 height 20
type input "0363262166"
type input "cô nghiã"
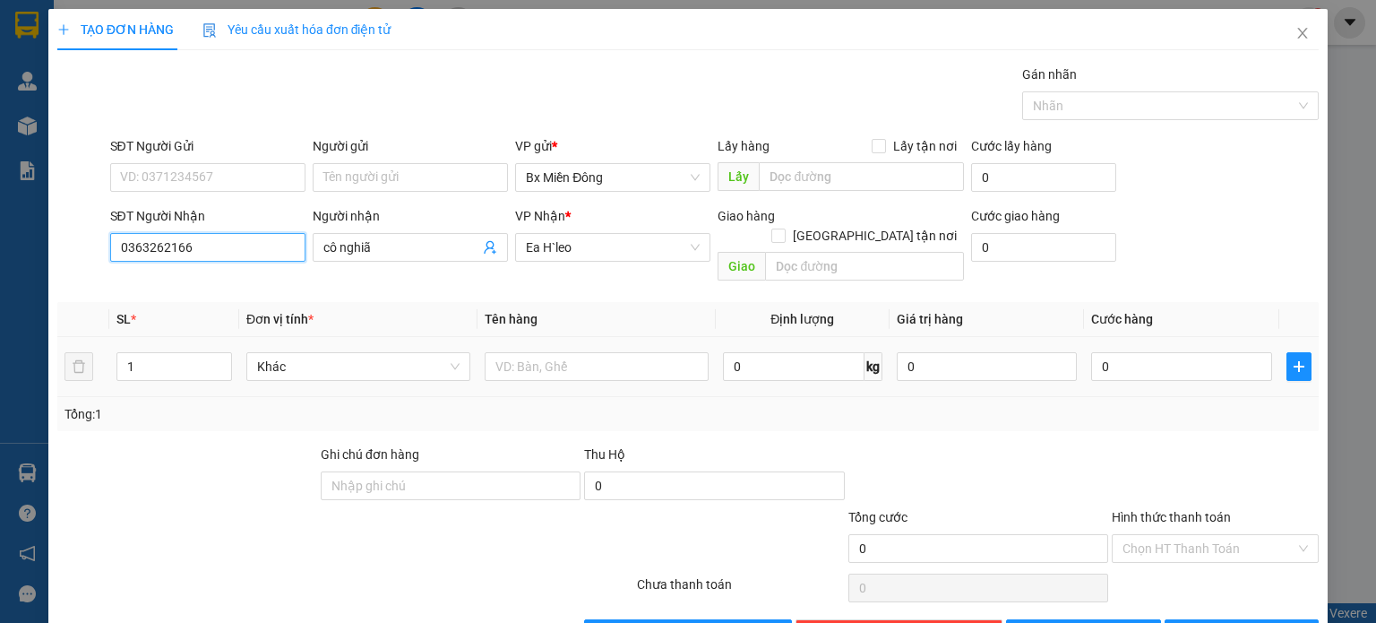
type input "0363262166"
click at [556, 349] on div at bounding box center [597, 367] width 224 height 36
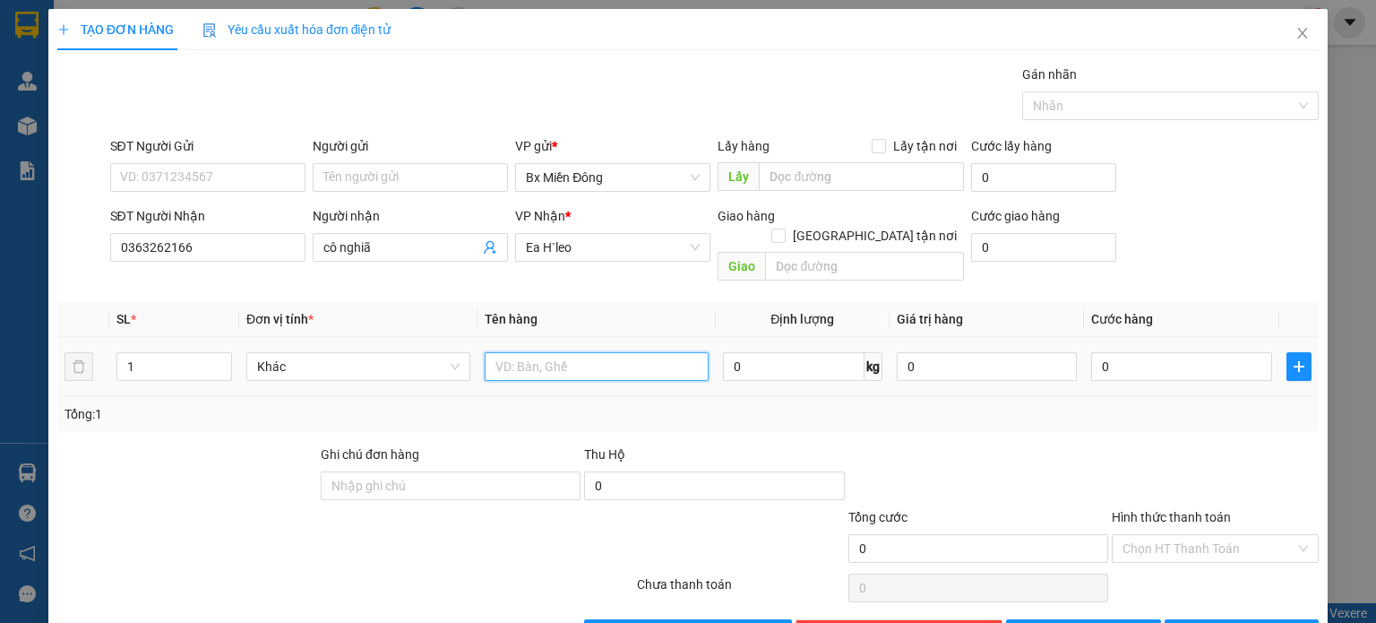
drag, startPoint x: 556, startPoint y: 329, endPoint x: 556, endPoint y: 341, distance: 12.5
click at [556, 349] on div at bounding box center [597, 367] width 224 height 36
click at [556, 352] on input "text" at bounding box center [597, 366] width 224 height 29
click at [556, 352] on input "1 tùng" at bounding box center [597, 366] width 224 height 29
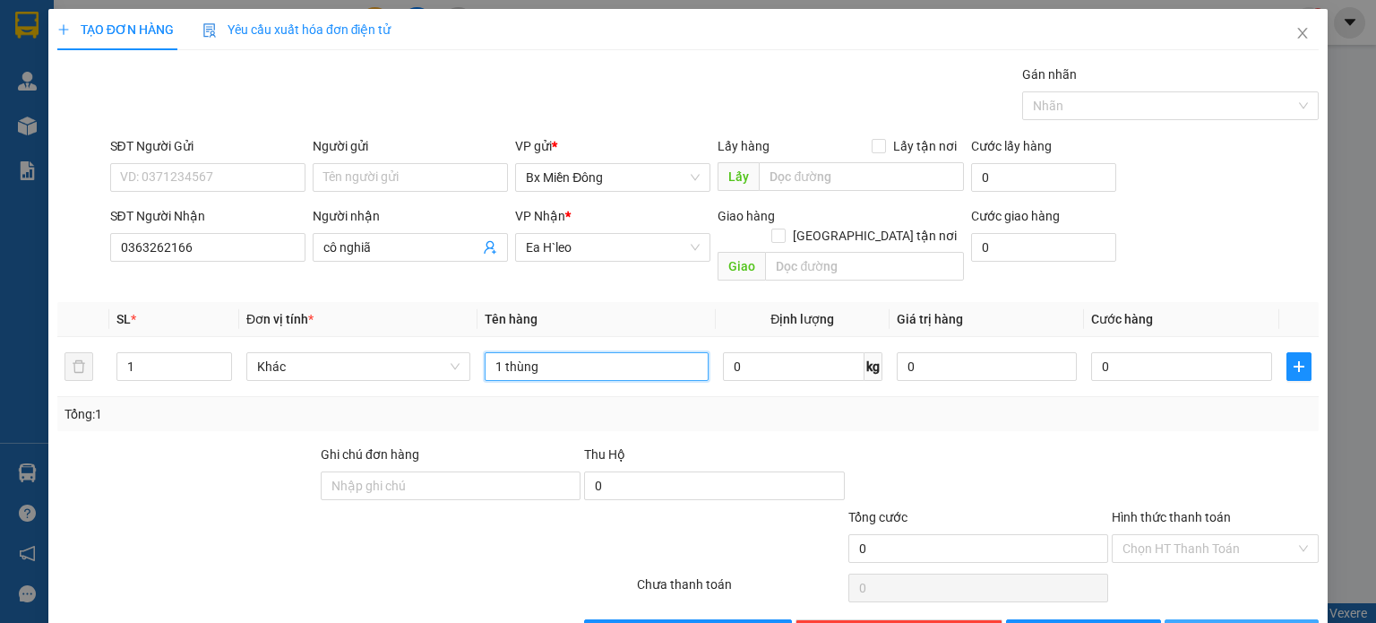
type input "1 thùng"
click at [1207, 619] on button "[PERSON_NAME] và In" at bounding box center [1242, 633] width 155 height 29
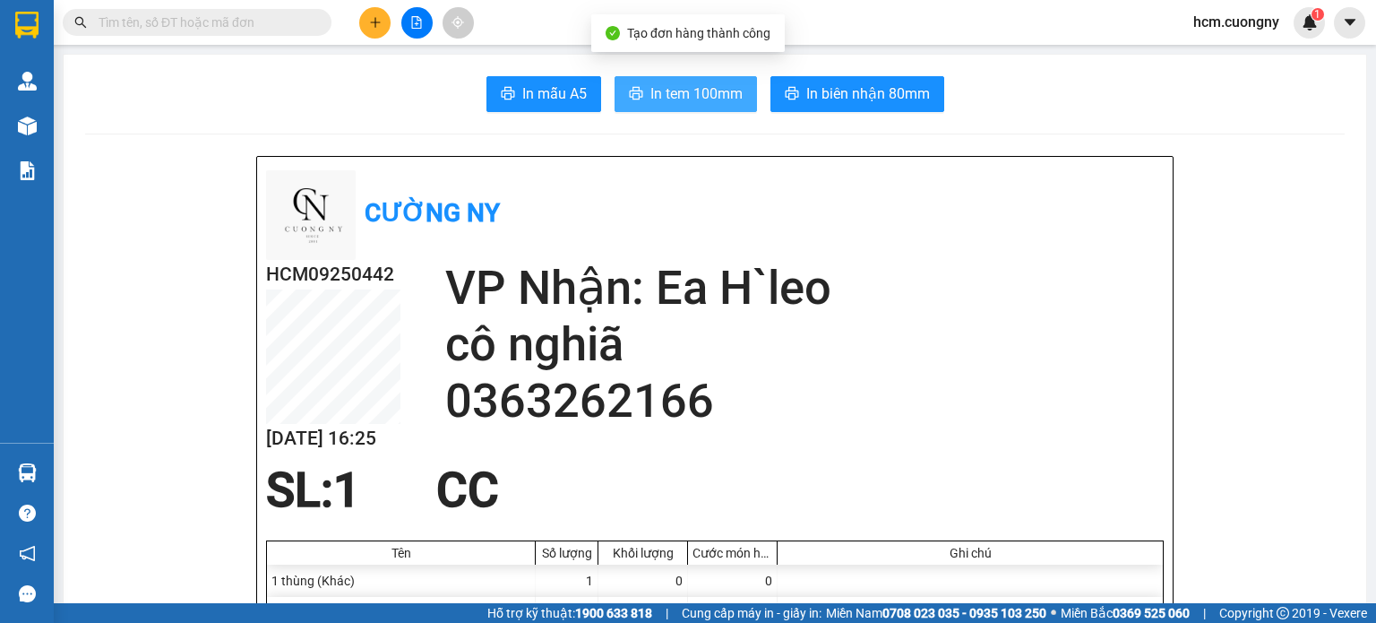
click at [660, 80] on button "In tem 100mm" at bounding box center [686, 94] width 142 height 36
click at [660, 82] on span "In tem 100mm" at bounding box center [697, 93] width 92 height 22
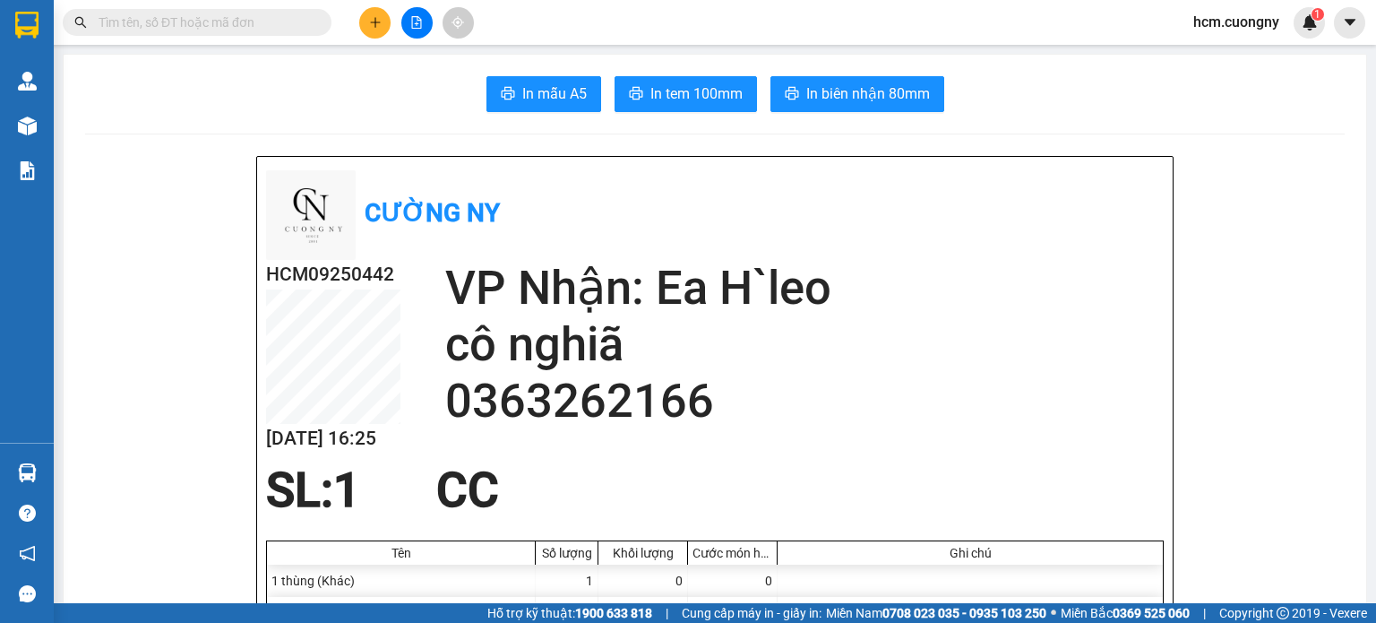
click at [381, 21] on icon "plus" at bounding box center [375, 22] width 13 height 13
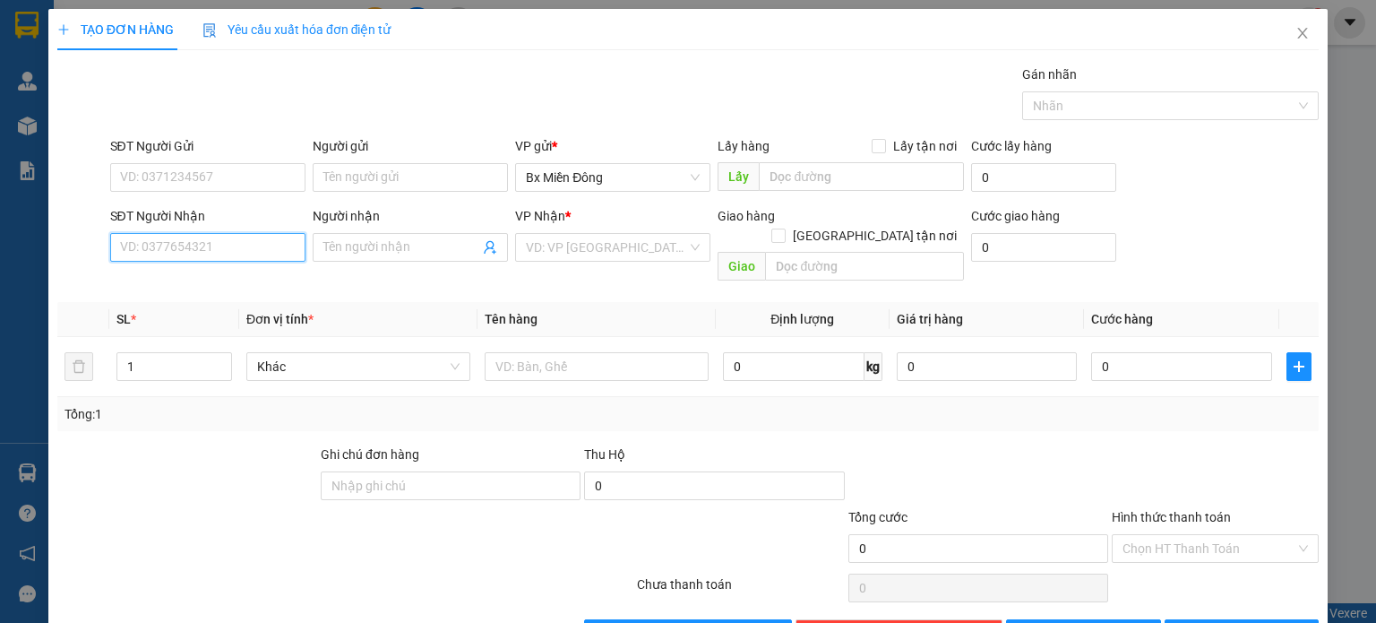
click at [201, 243] on input "SĐT Người Nhận" at bounding box center [207, 247] width 195 height 29
type input "0782581418"
click at [536, 253] on input "search" at bounding box center [606, 247] width 161 height 27
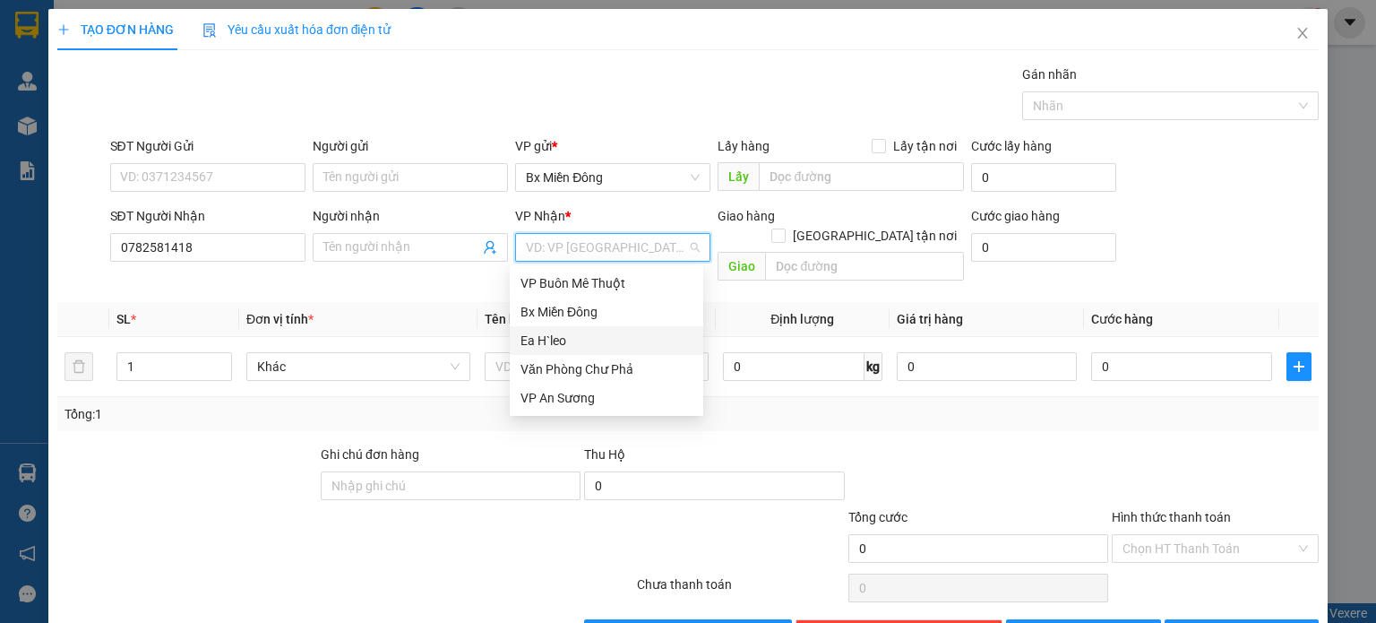
click at [569, 348] on div "Ea H`leo" at bounding box center [607, 341] width 172 height 20
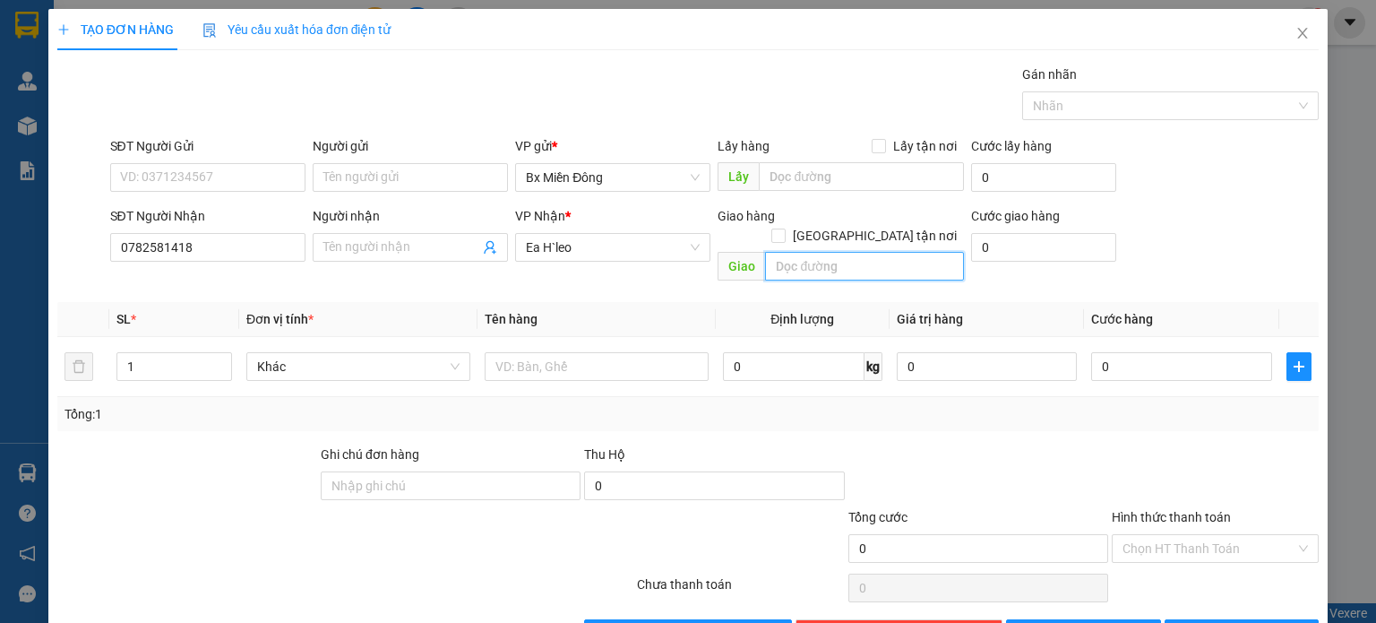
click at [817, 252] on input "text" at bounding box center [864, 266] width 199 height 29
type input "Chư Phả"
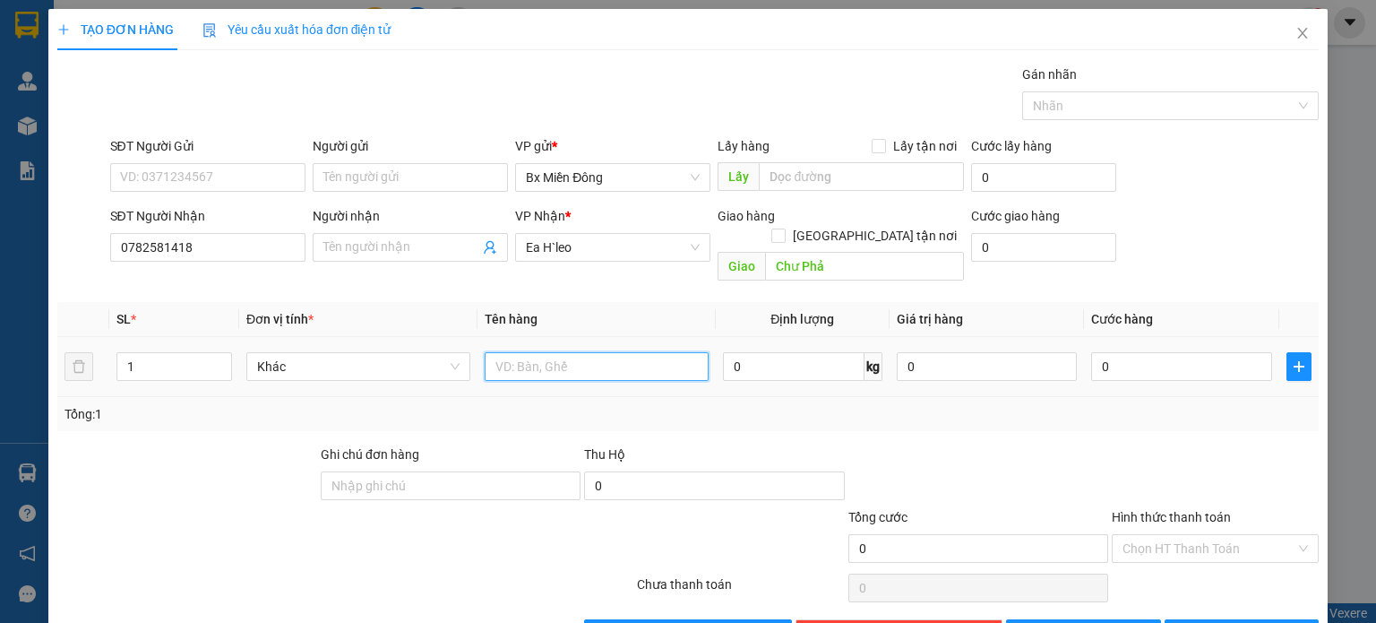
click at [568, 356] on input "text" at bounding box center [597, 366] width 224 height 29
type input "1 thùng giấy"
click at [1233, 622] on span "[PERSON_NAME] và In" at bounding box center [1261, 634] width 125 height 20
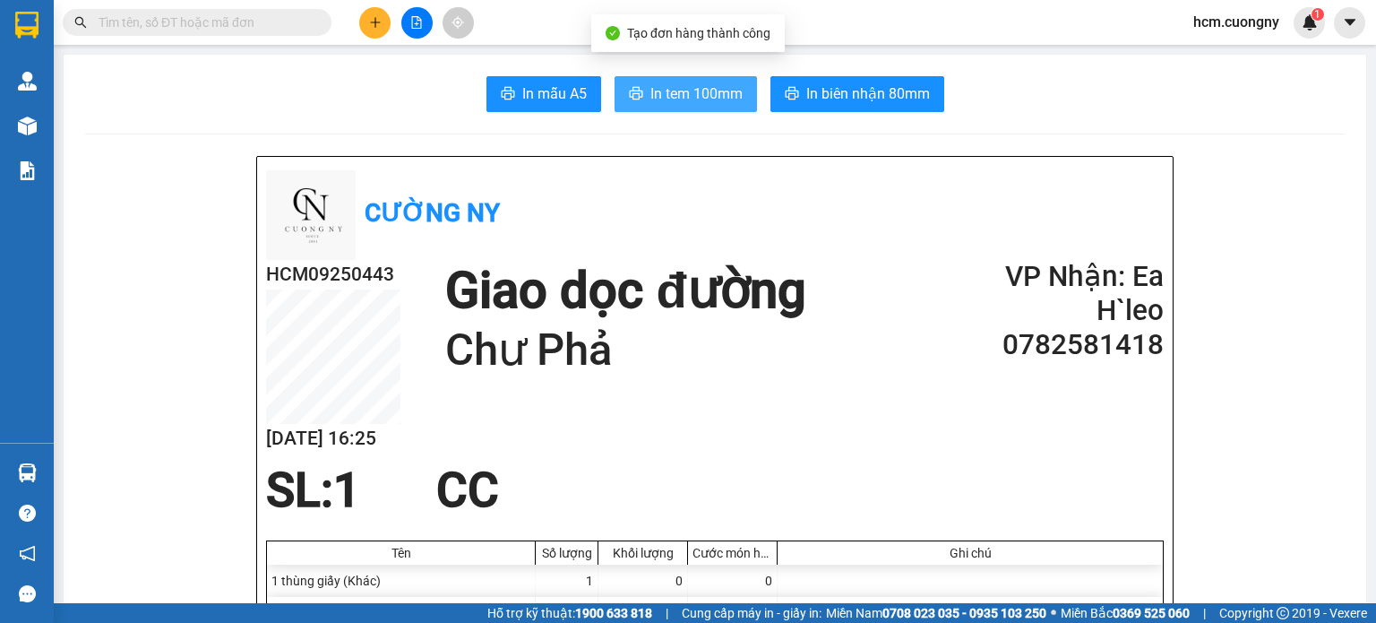
click at [698, 88] on span "In tem 100mm" at bounding box center [697, 93] width 92 height 22
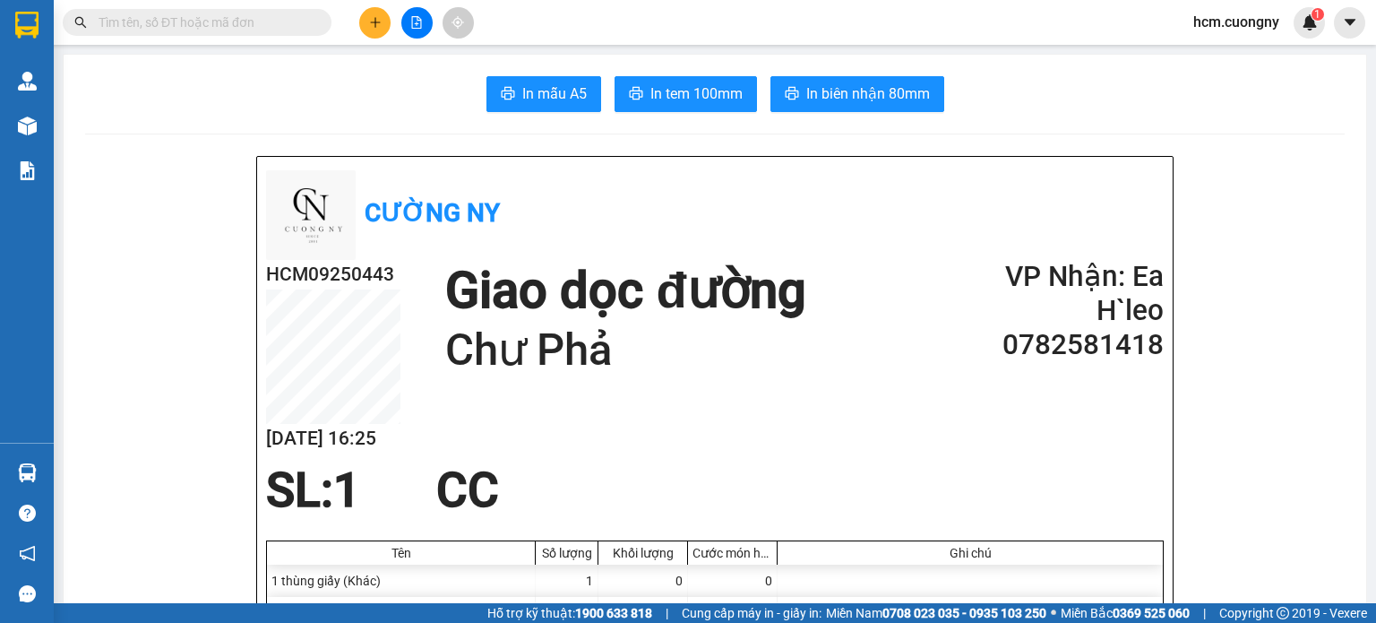
click at [390, 25] on button at bounding box center [374, 22] width 31 height 31
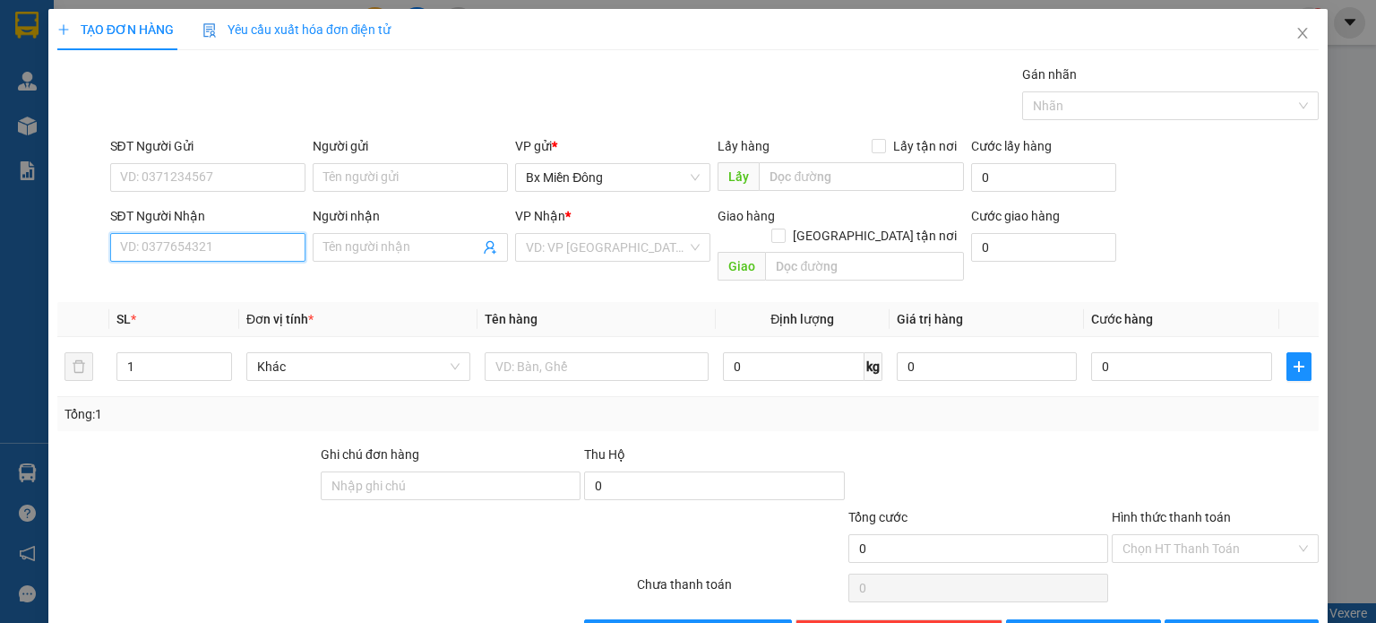
click at [288, 247] on input "SĐT Người Nhận" at bounding box center [207, 247] width 195 height 29
click at [206, 255] on input "0938227" at bounding box center [207, 247] width 195 height 29
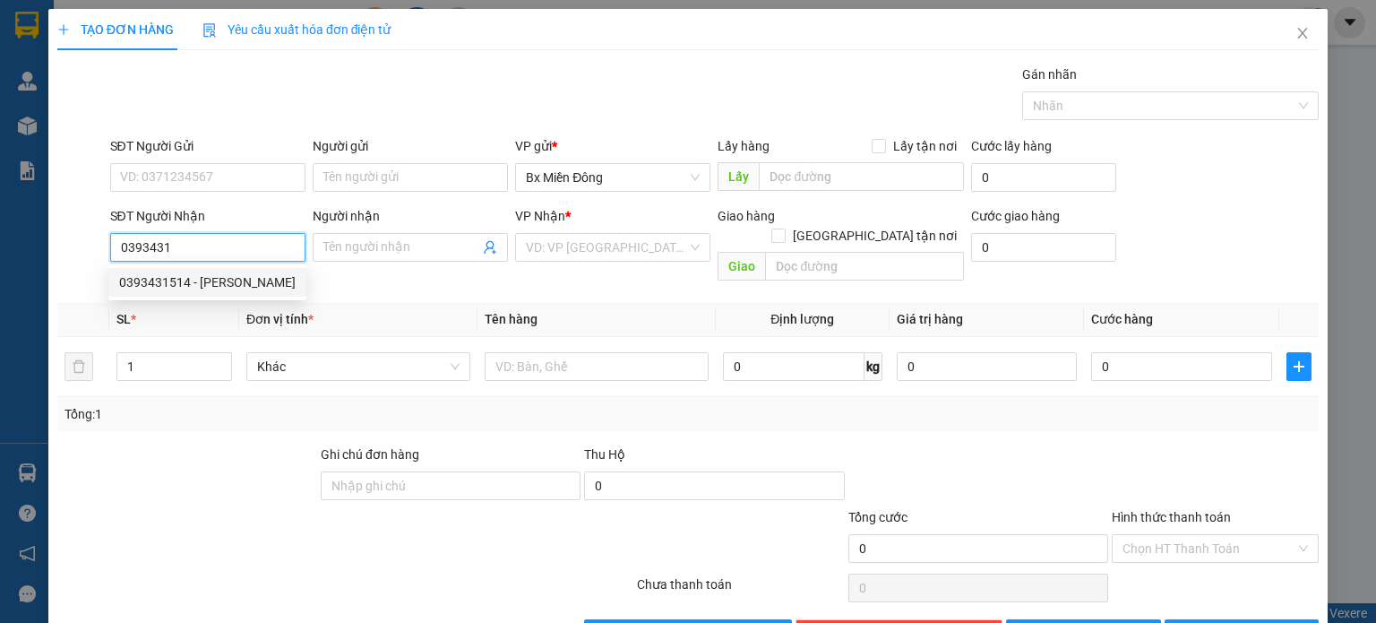
click at [223, 275] on div "0393431514 - anh lâm" at bounding box center [207, 282] width 177 height 20
type input "0393431514"
type input "anh lâm"
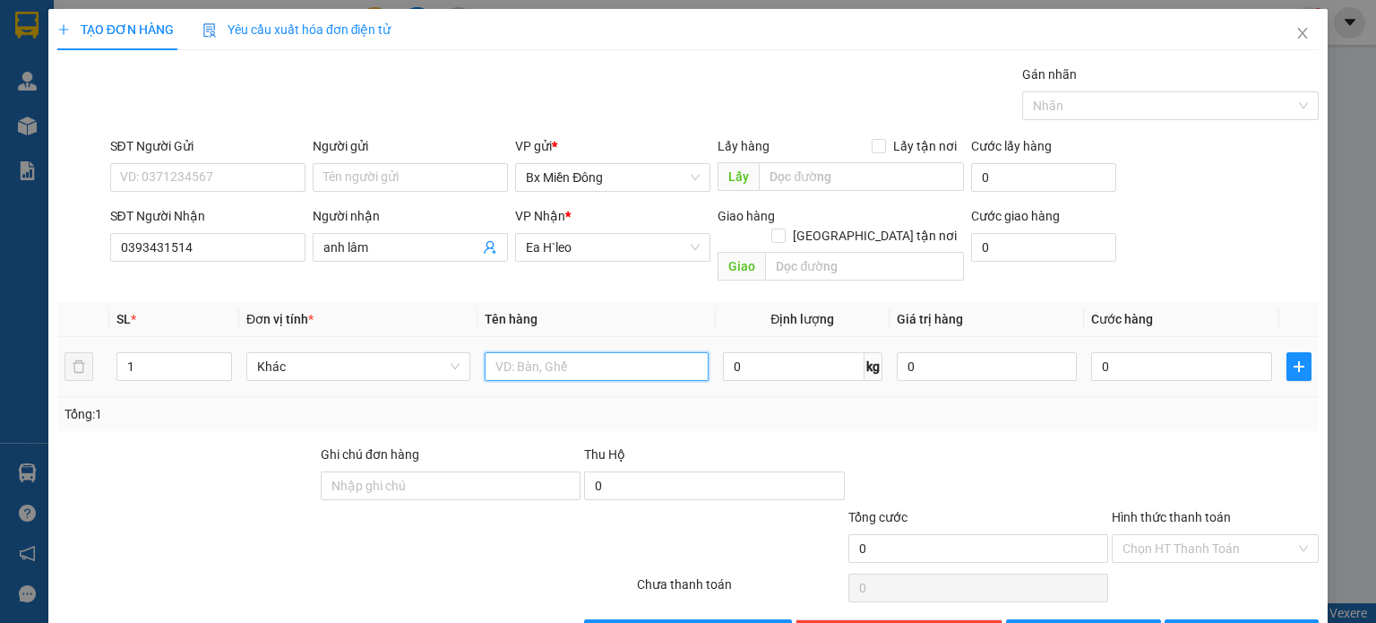
drag, startPoint x: 539, startPoint y: 357, endPoint x: 559, endPoint y: 362, distance: 21.3
click at [549, 360] on div at bounding box center [597, 367] width 224 height 36
click at [1279, 619] on button "[PERSON_NAME] và In" at bounding box center [1242, 633] width 155 height 29
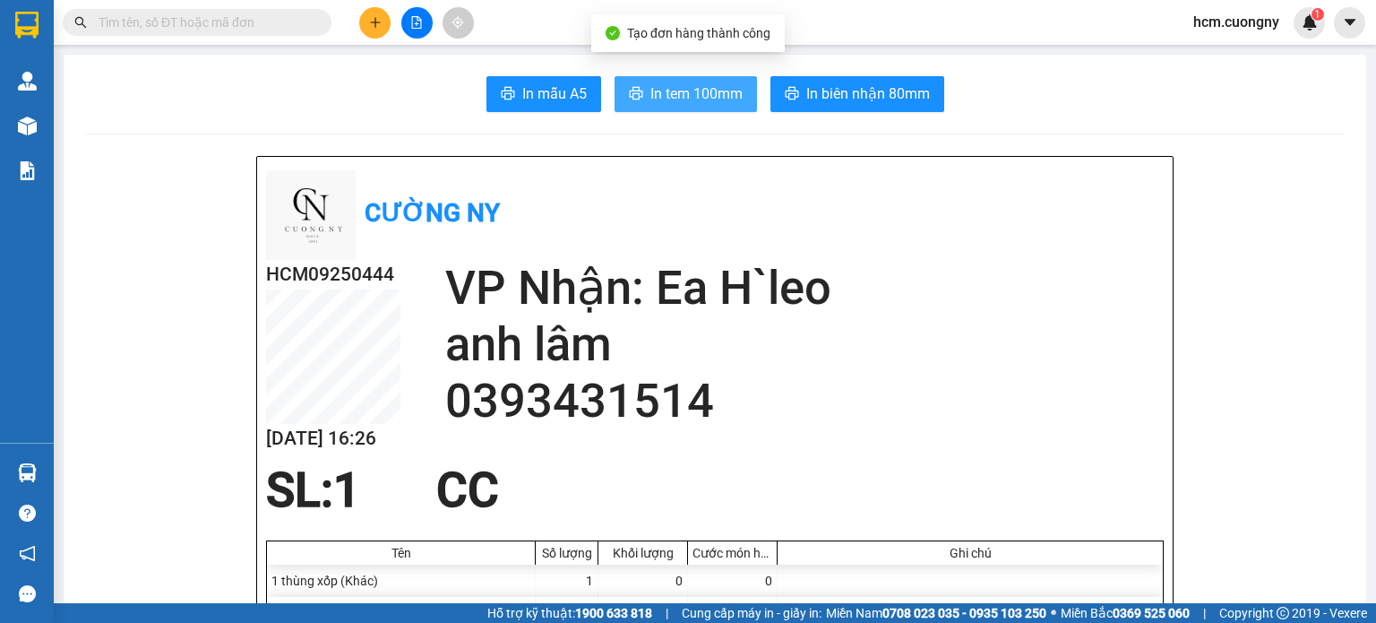
click at [634, 87] on icon "printer" at bounding box center [636, 93] width 14 height 14
click at [422, 12] on button at bounding box center [416, 22] width 31 height 31
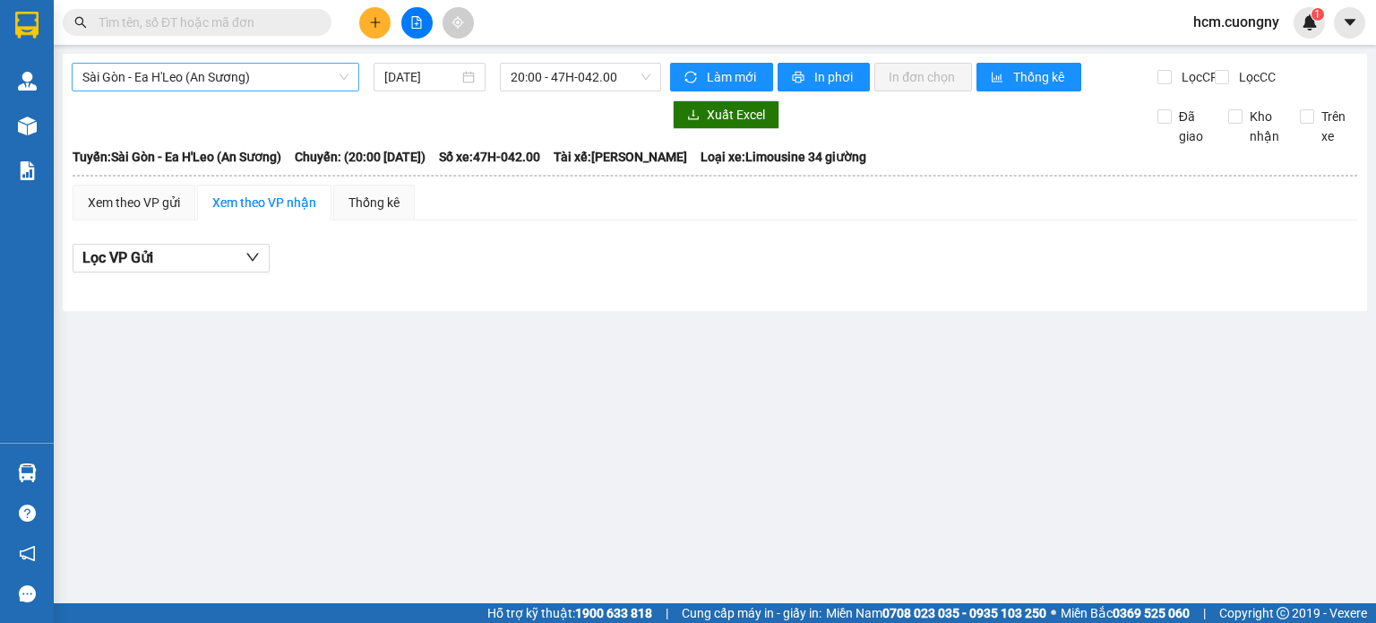
click at [272, 80] on span "Sài Gòn - Ea H'Leo (An Sương)" at bounding box center [215, 77] width 266 height 27
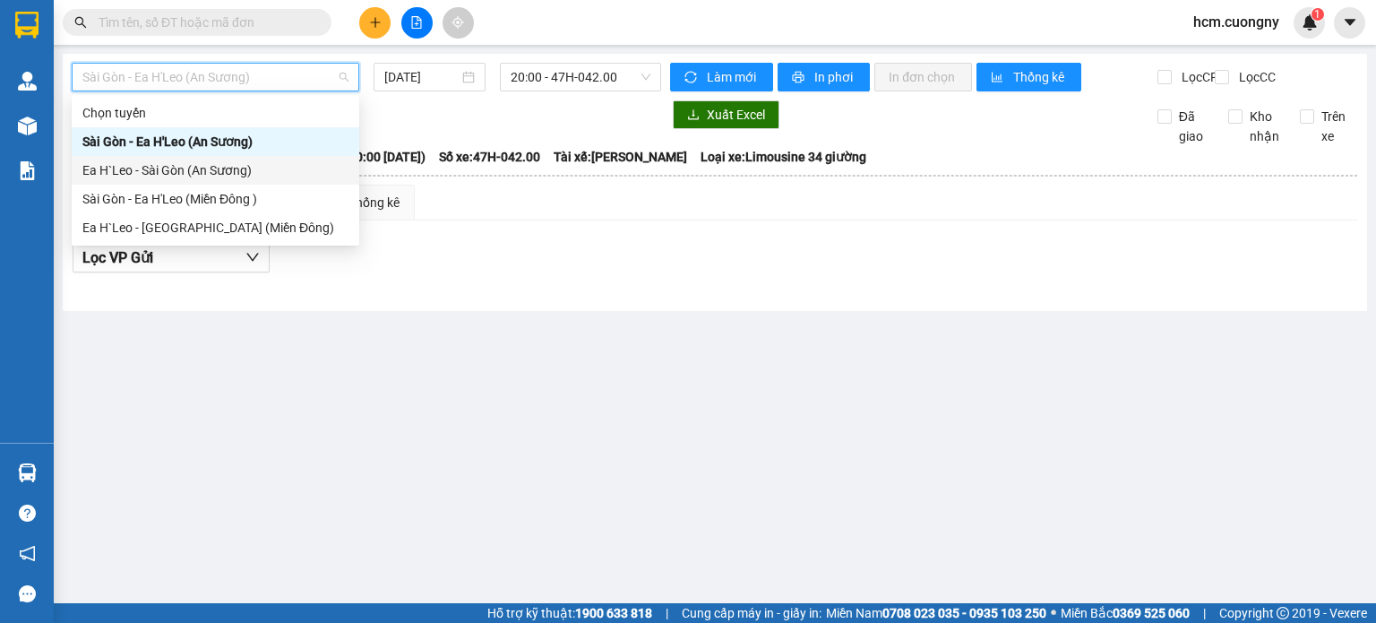
drag, startPoint x: 246, startPoint y: 173, endPoint x: 264, endPoint y: 153, distance: 26.6
click at [246, 170] on div "Ea H`Leo - Sài Gòn (An Sương)" at bounding box center [215, 170] width 266 height 20
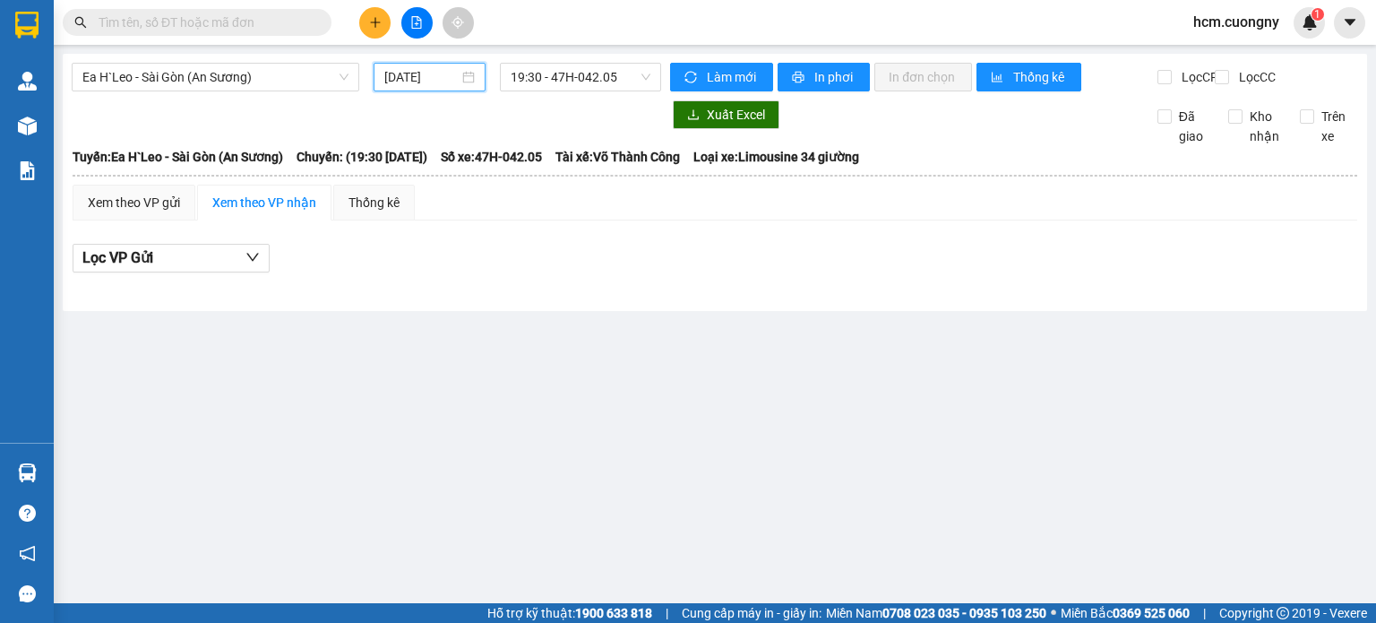
click at [399, 67] on input "[DATE]" at bounding box center [420, 77] width 73 height 20
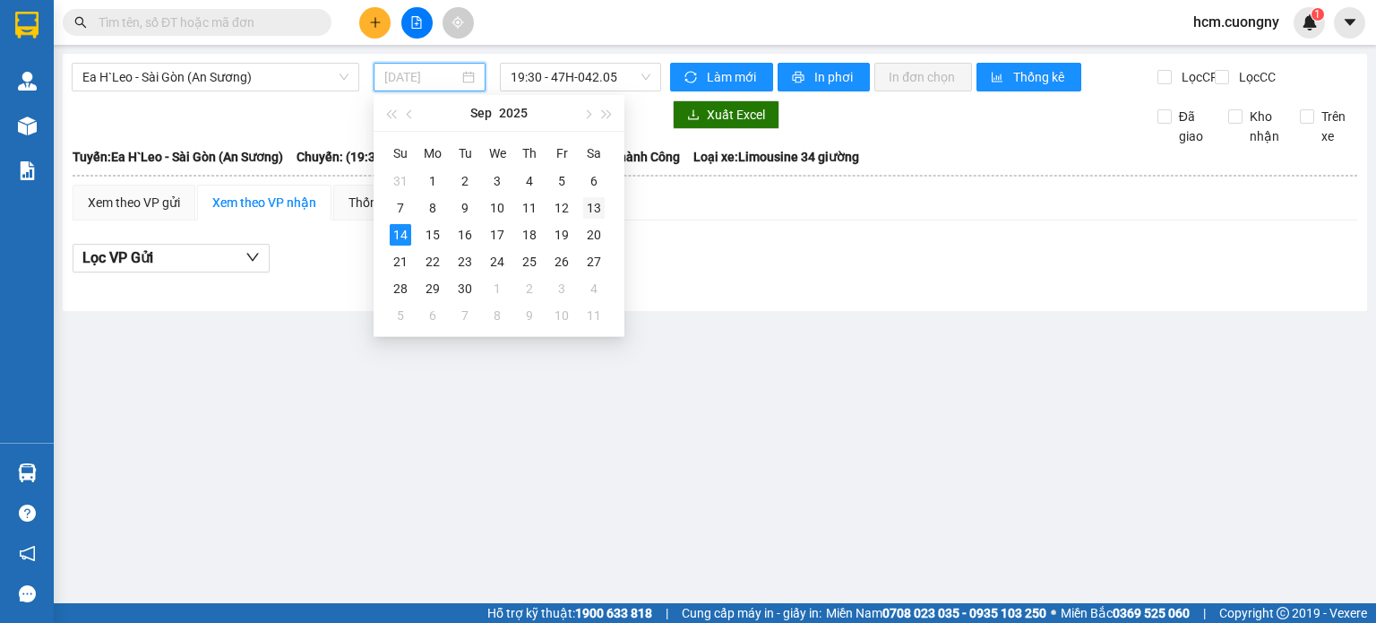
click at [587, 207] on div "13" at bounding box center [594, 208] width 22 height 22
type input "13/09/2025"
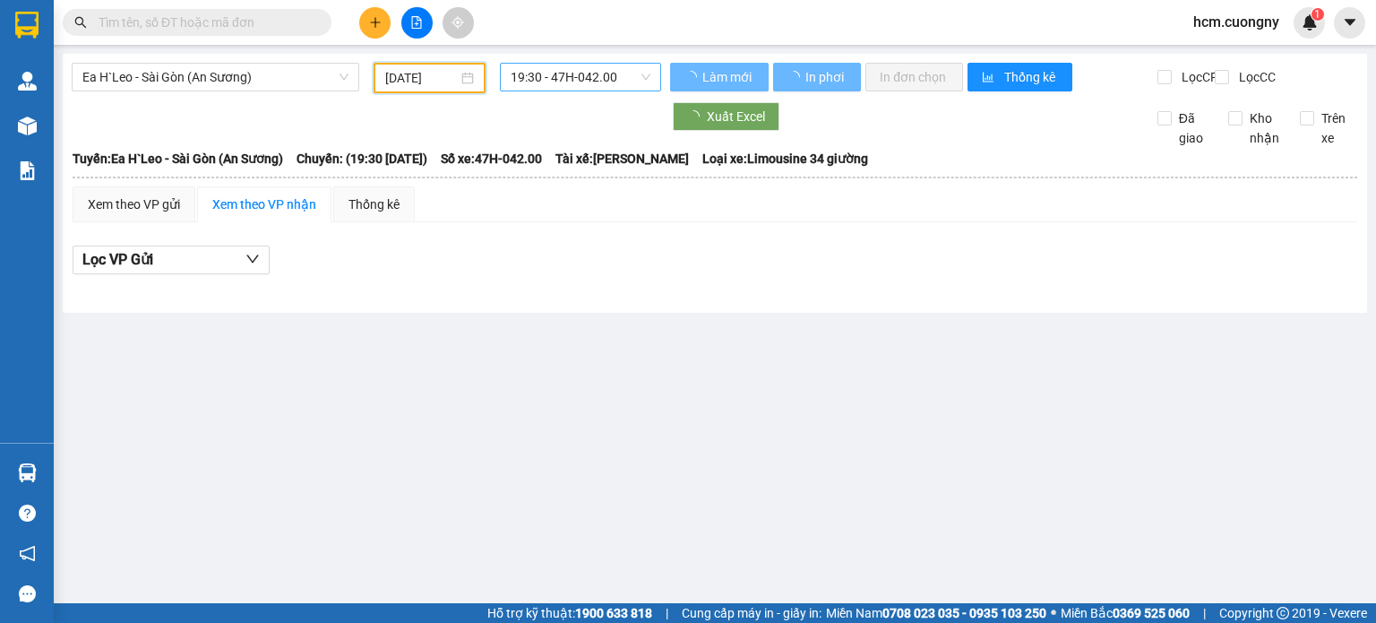
click at [548, 86] on span "19:30 - 47H-042.00" at bounding box center [581, 77] width 141 height 27
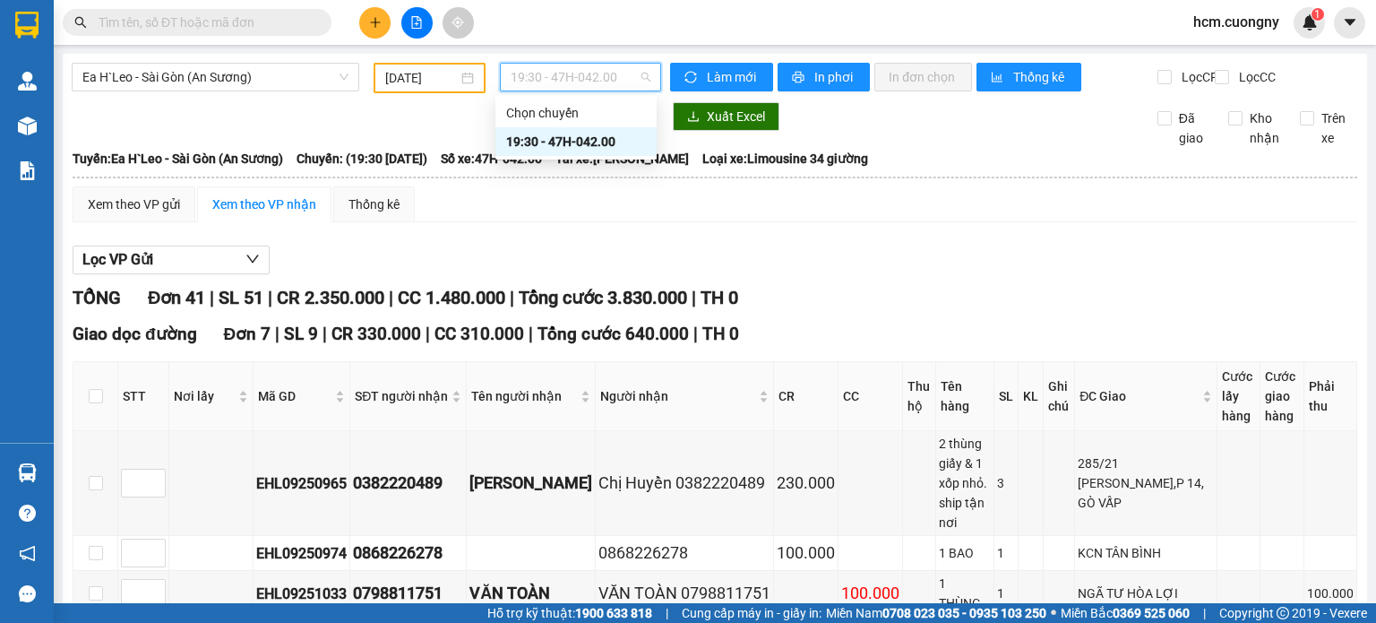
click at [839, 116] on div "Xuất Excel" at bounding box center [899, 116] width 459 height 29
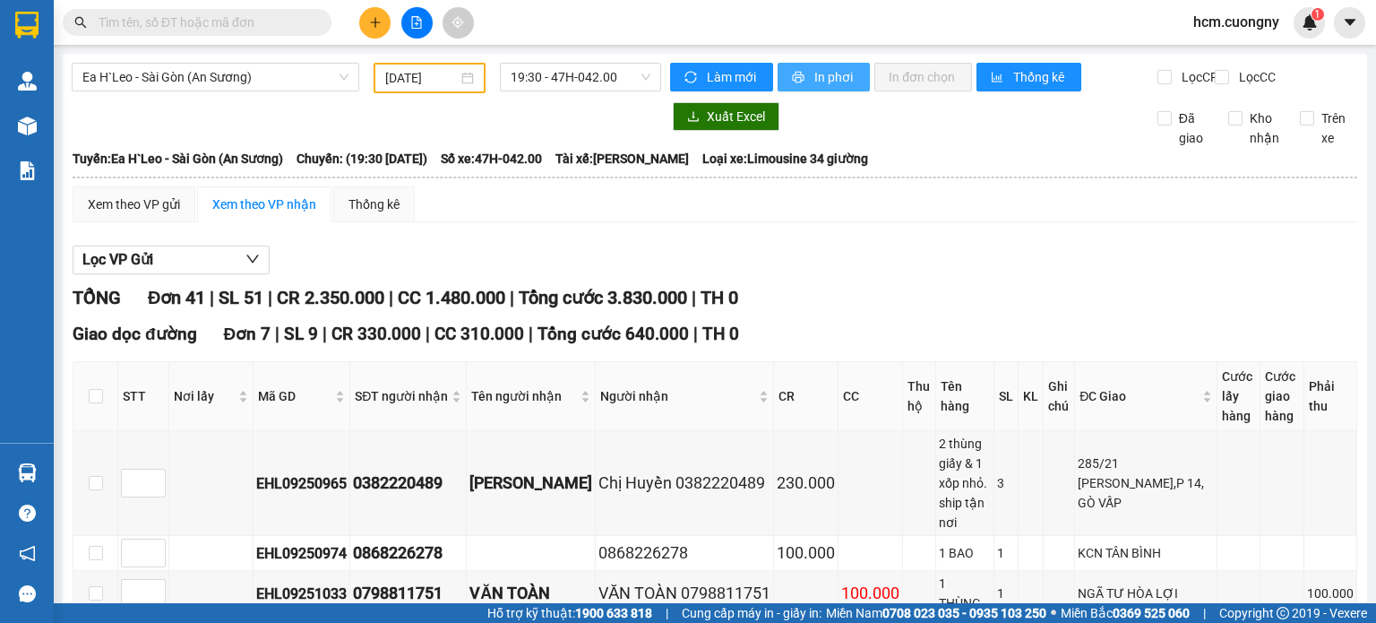
click at [822, 82] on span "In phơi" at bounding box center [835, 77] width 41 height 20
click at [559, 71] on span "19:30 - 47H-042.00" at bounding box center [581, 77] width 141 height 27
click at [327, 75] on span "Ea H`Leo - Sài Gòn (An Sương)" at bounding box center [215, 77] width 266 height 27
click at [306, 80] on span "Ea H`Leo - Sài Gòn (An Sương)" at bounding box center [215, 77] width 266 height 27
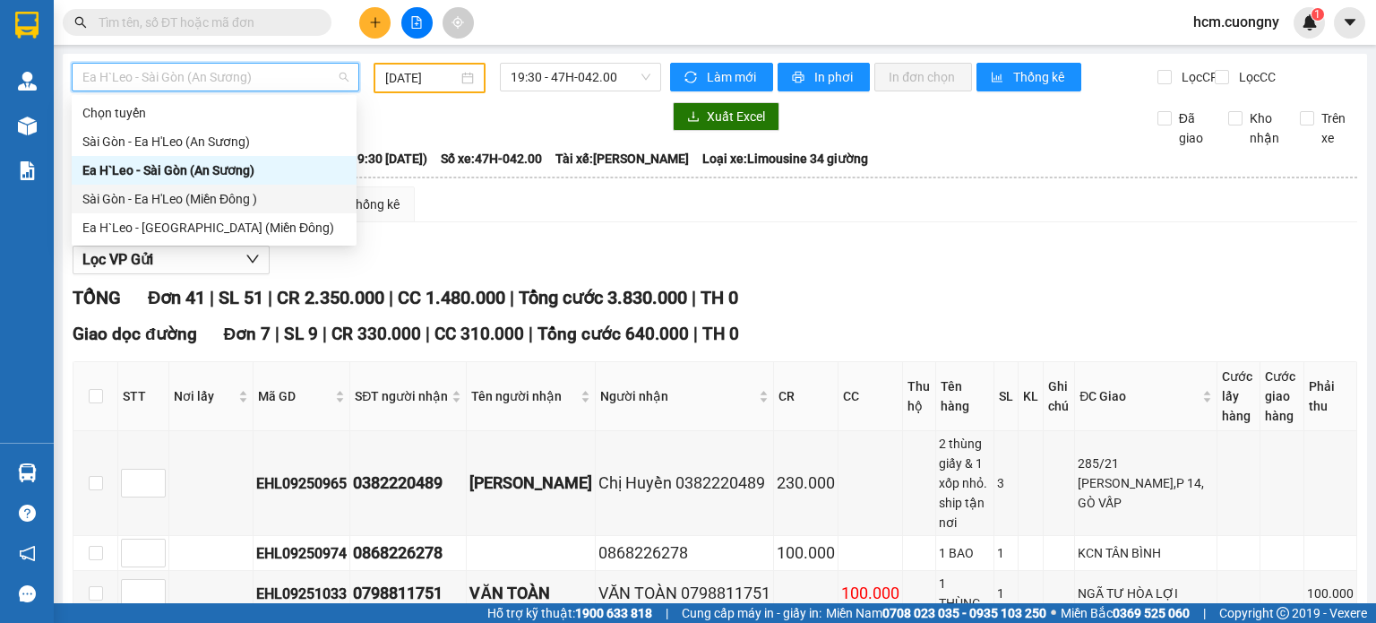
click at [213, 206] on div "Sài Gòn - Ea H'Leo (Miền Đông )" at bounding box center [213, 199] width 263 height 20
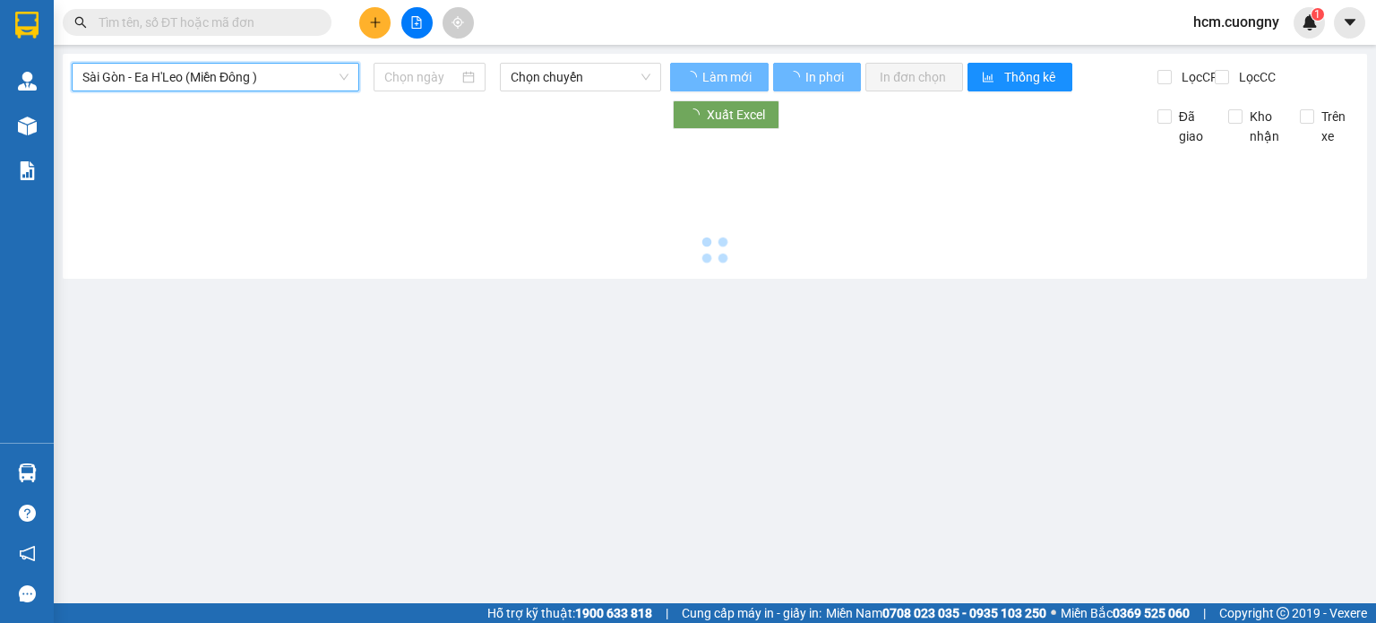
type input "[DATE]"
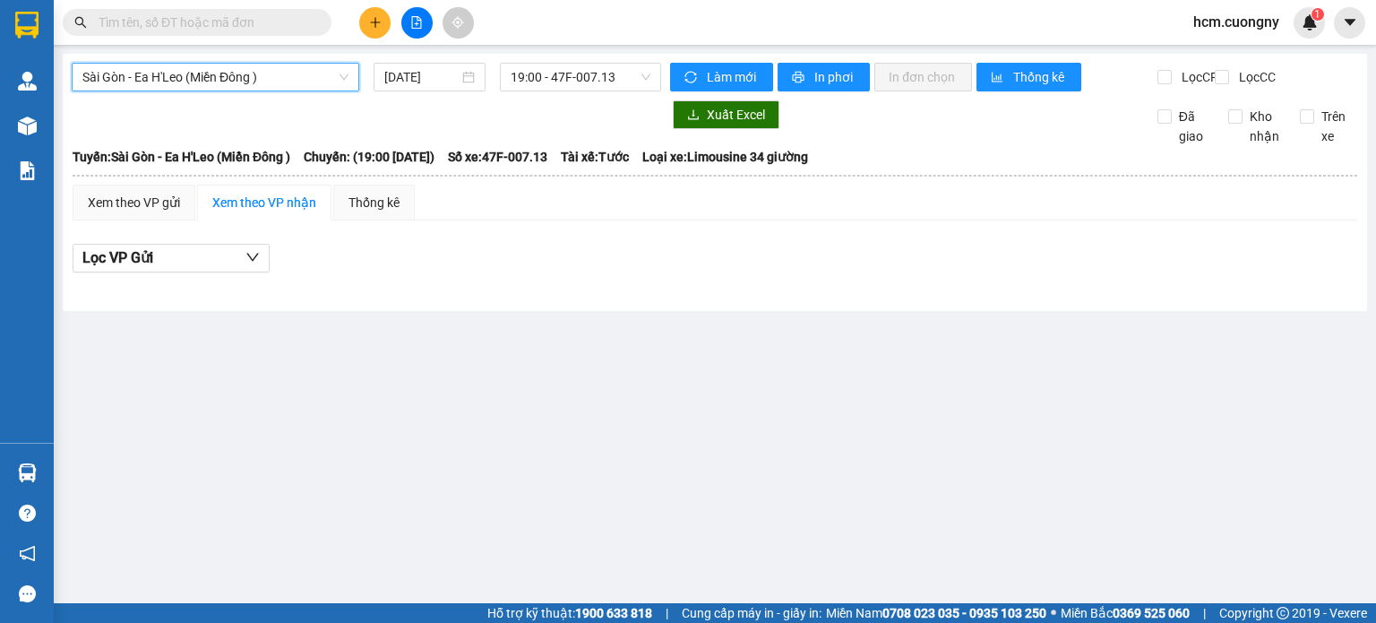
click at [300, 91] on div "Sài Gòn - Ea H'Leo (Miền Đông ) Sài Gòn - Ea H'Leo (Miền Đông ) 14/09/2025 19:0…" at bounding box center [367, 77] width 590 height 29
click at [298, 74] on span "Sài Gòn - Ea H'Leo (Miền Đông )" at bounding box center [215, 77] width 266 height 27
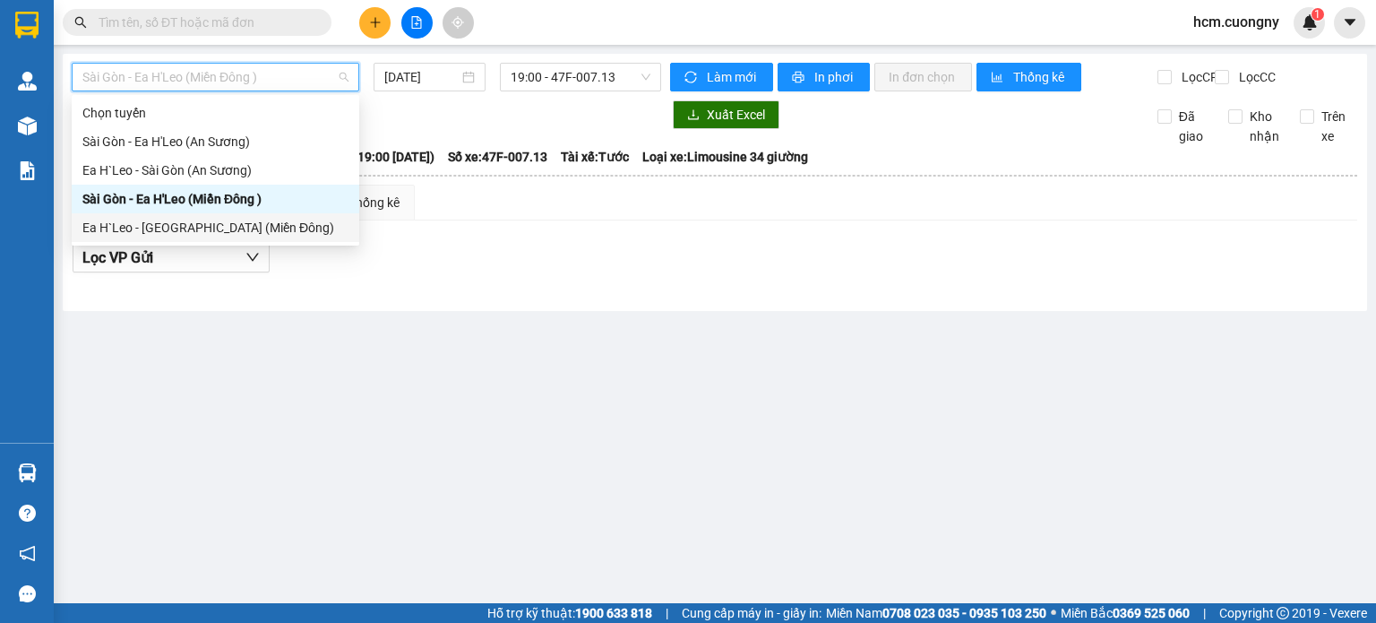
click at [197, 233] on div "Ea H`Leo - [GEOGRAPHIC_DATA] (Miền Đông)" at bounding box center [215, 228] width 266 height 20
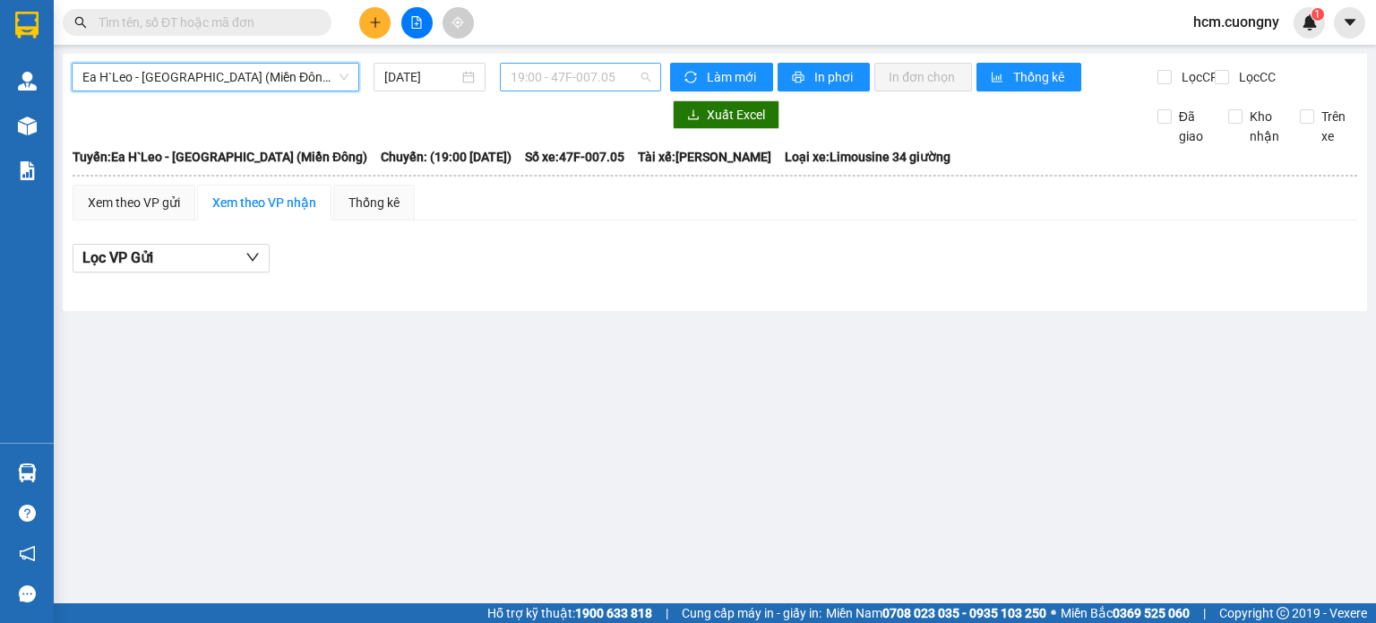
click at [618, 81] on span "19:00 - 47F-007.05" at bounding box center [581, 77] width 141 height 27
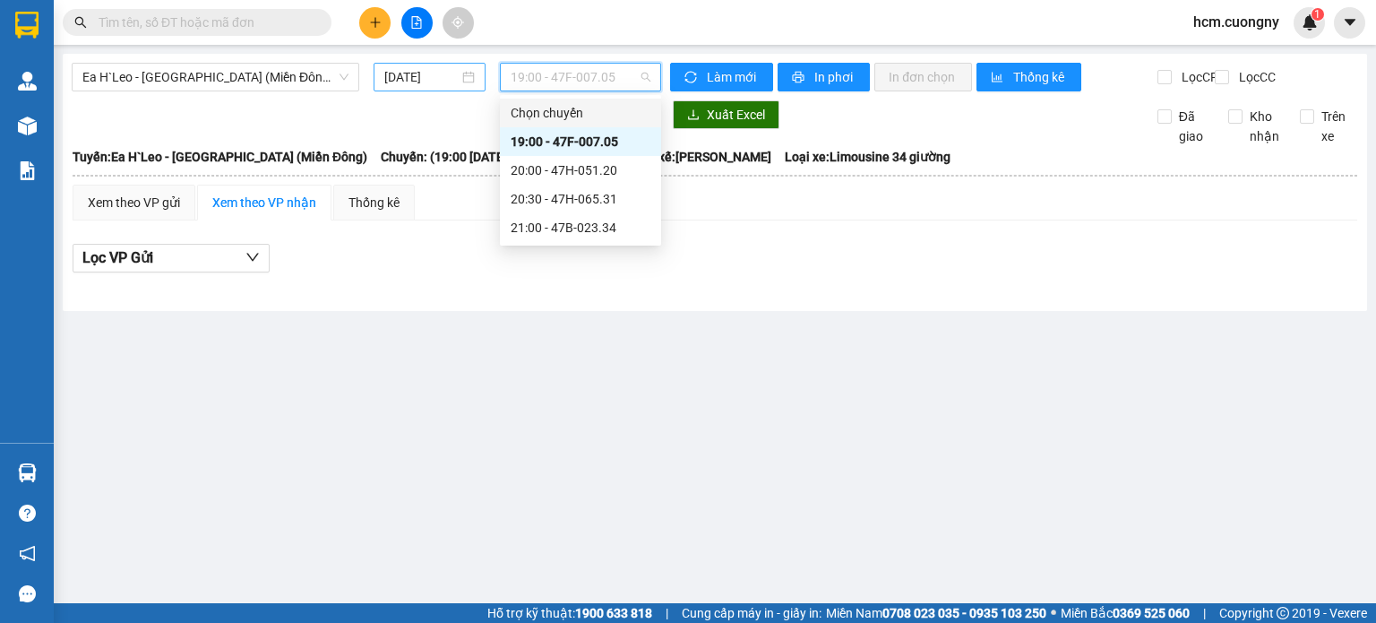
click at [442, 78] on input "[DATE]" at bounding box center [420, 77] width 73 height 20
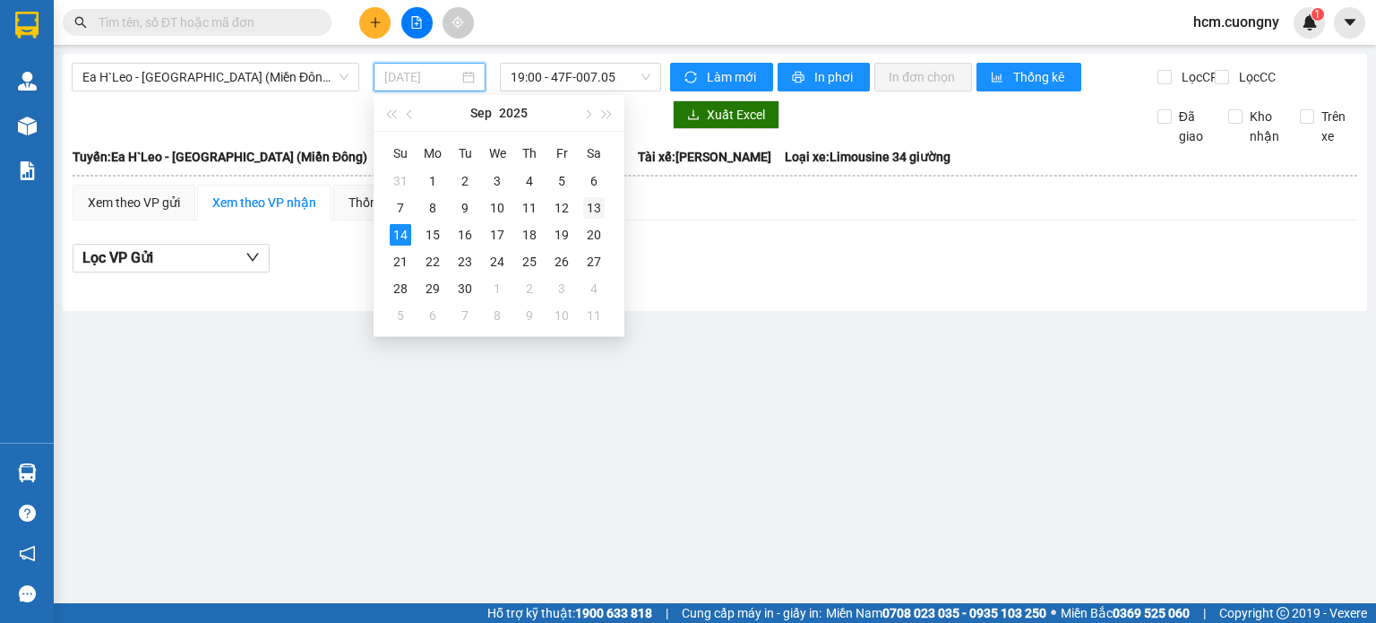
click at [584, 204] on div "13" at bounding box center [594, 208] width 22 height 22
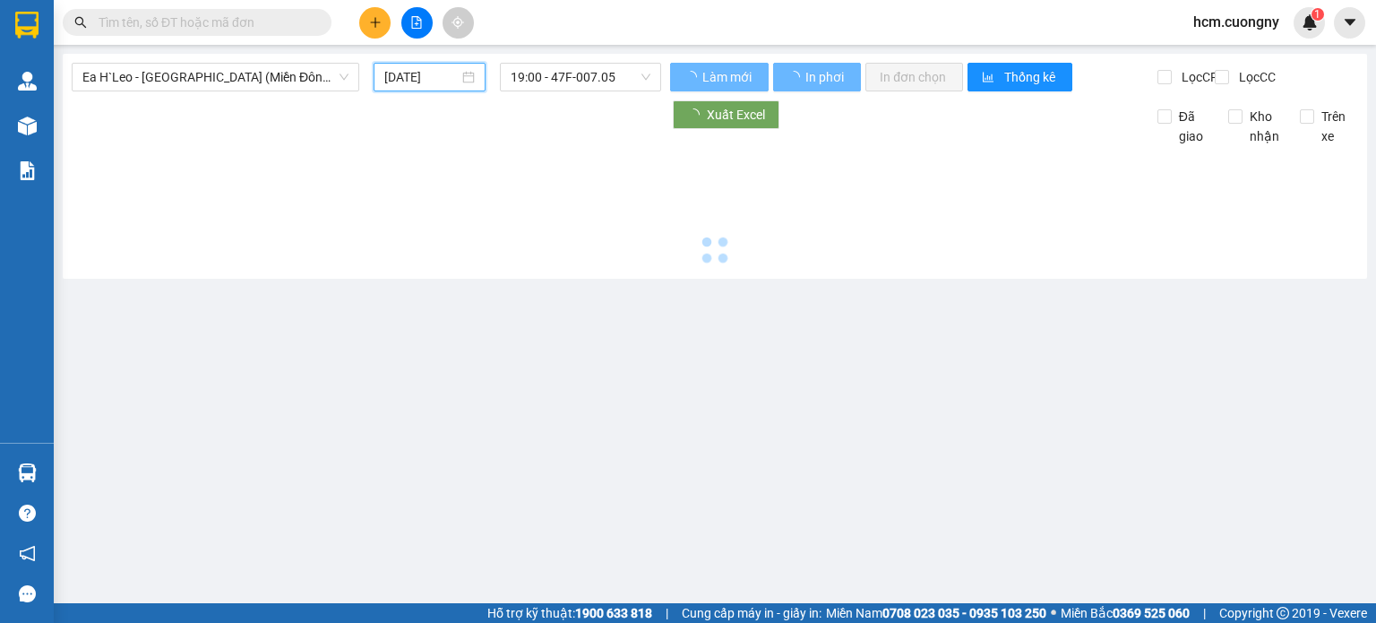
type input "13/09/2025"
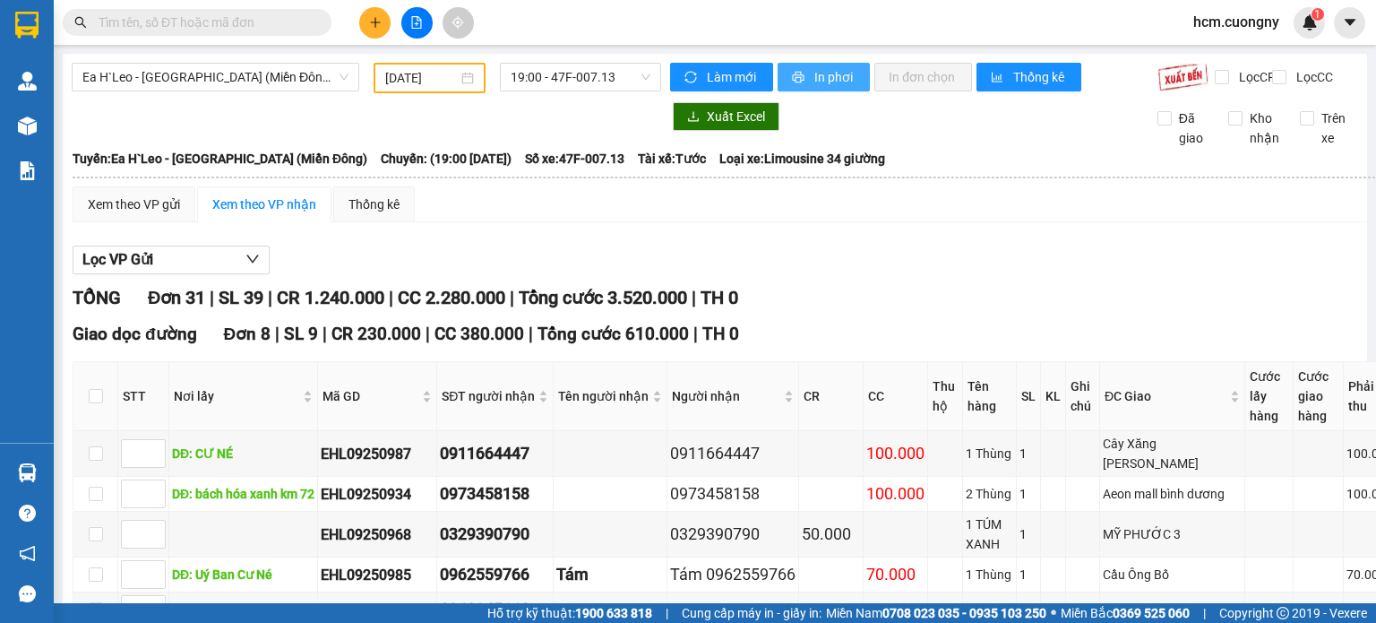
click at [831, 78] on span "In phơi" at bounding box center [835, 77] width 41 height 20
click at [577, 77] on span "19:00 - 47F-007.13" at bounding box center [581, 77] width 141 height 27
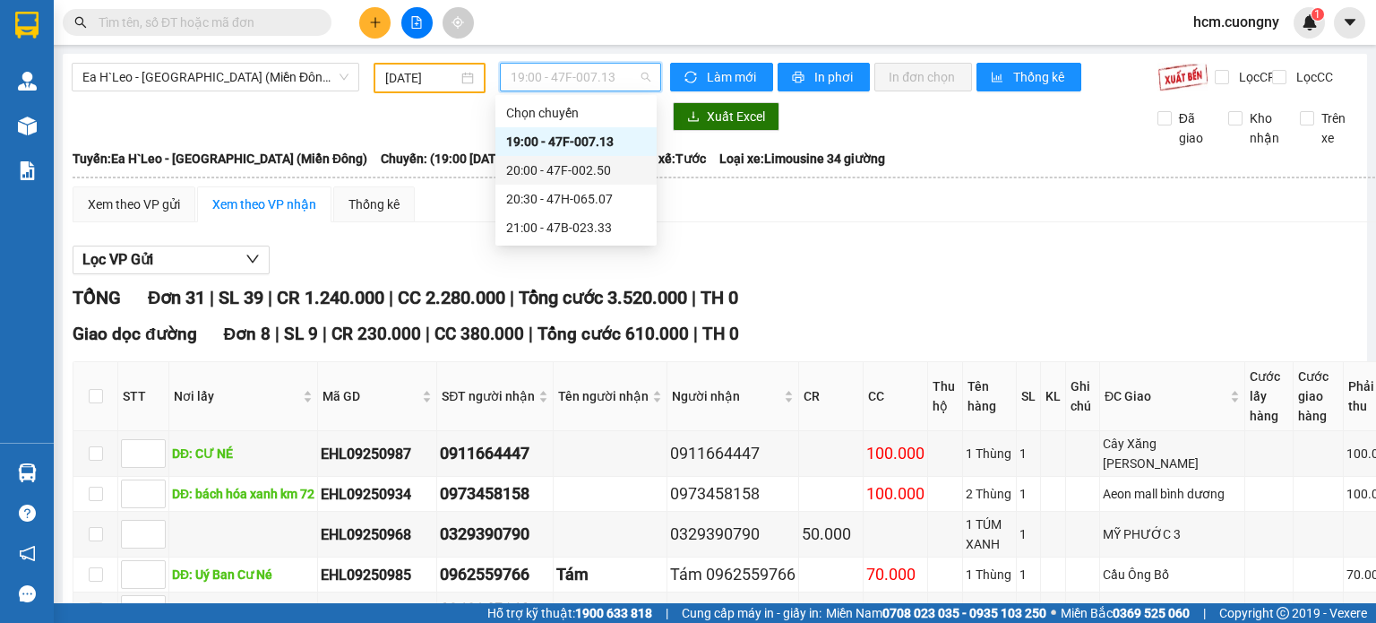
click at [584, 169] on div "20:00 - 47F-002.50" at bounding box center [576, 170] width 140 height 20
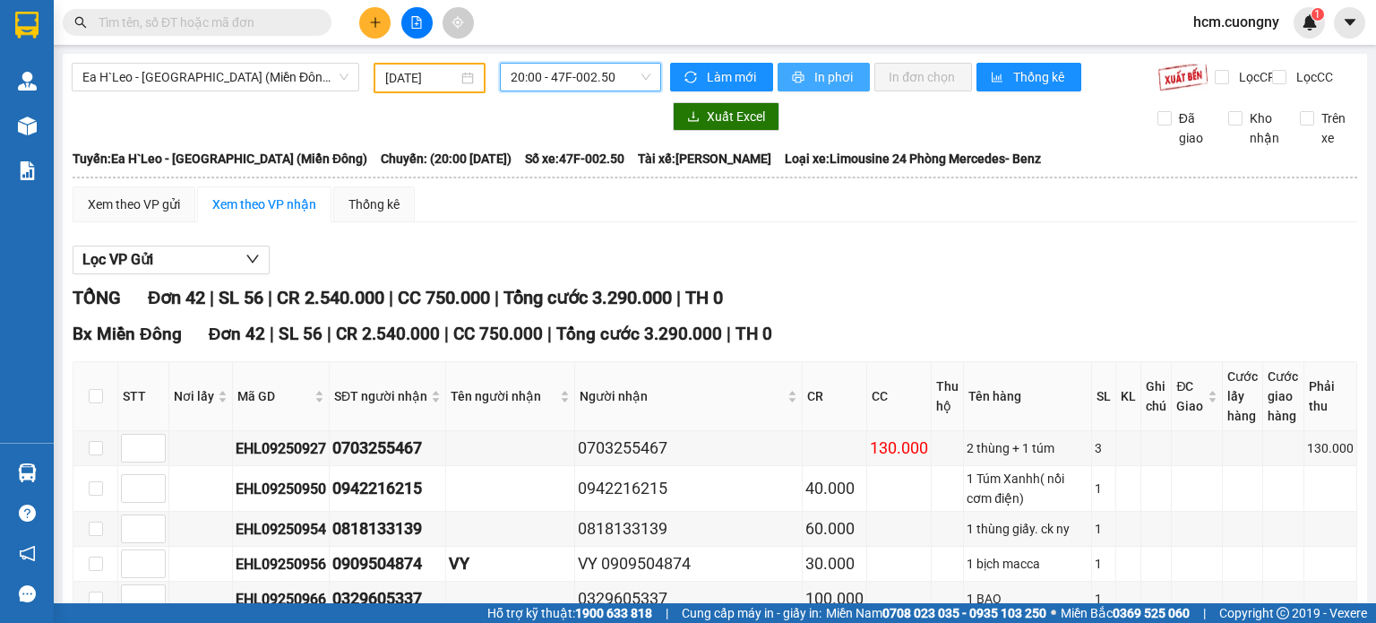
click at [815, 81] on span "In phơi" at bounding box center [835, 77] width 41 height 20
click at [609, 79] on span "20:00 - 47F-002.50" at bounding box center [581, 77] width 141 height 27
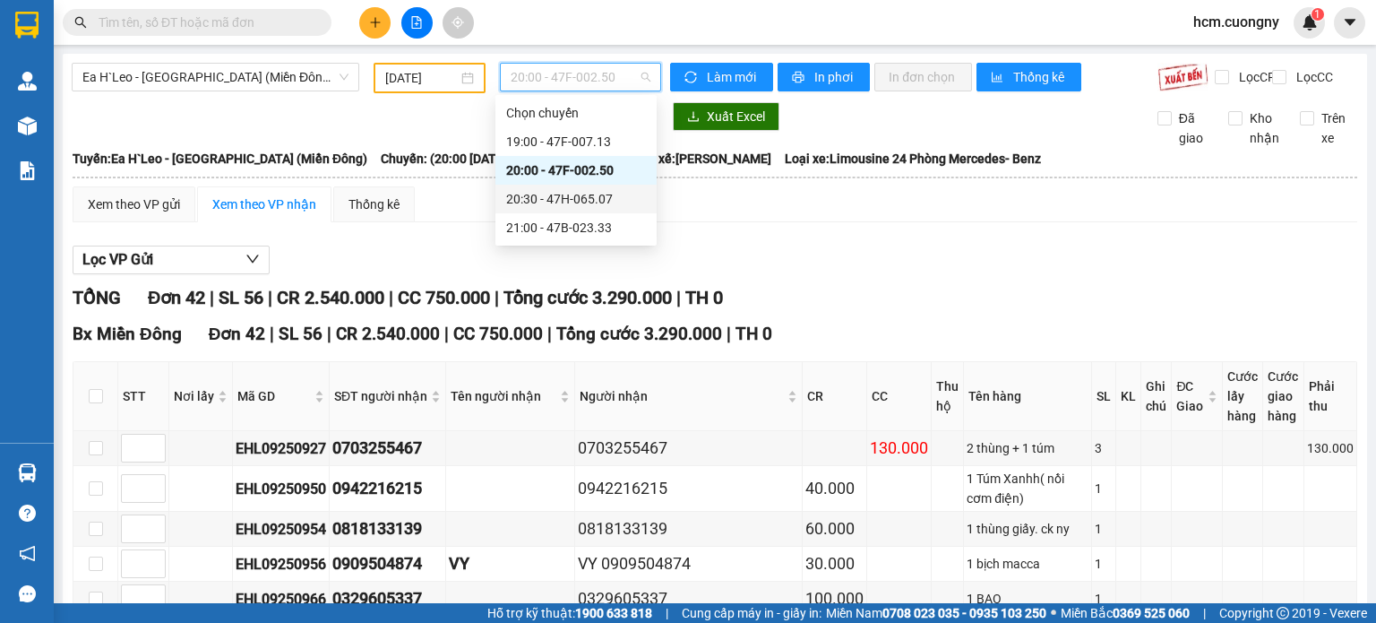
click at [612, 193] on div "20:30 - 47H-065.07" at bounding box center [576, 199] width 140 height 20
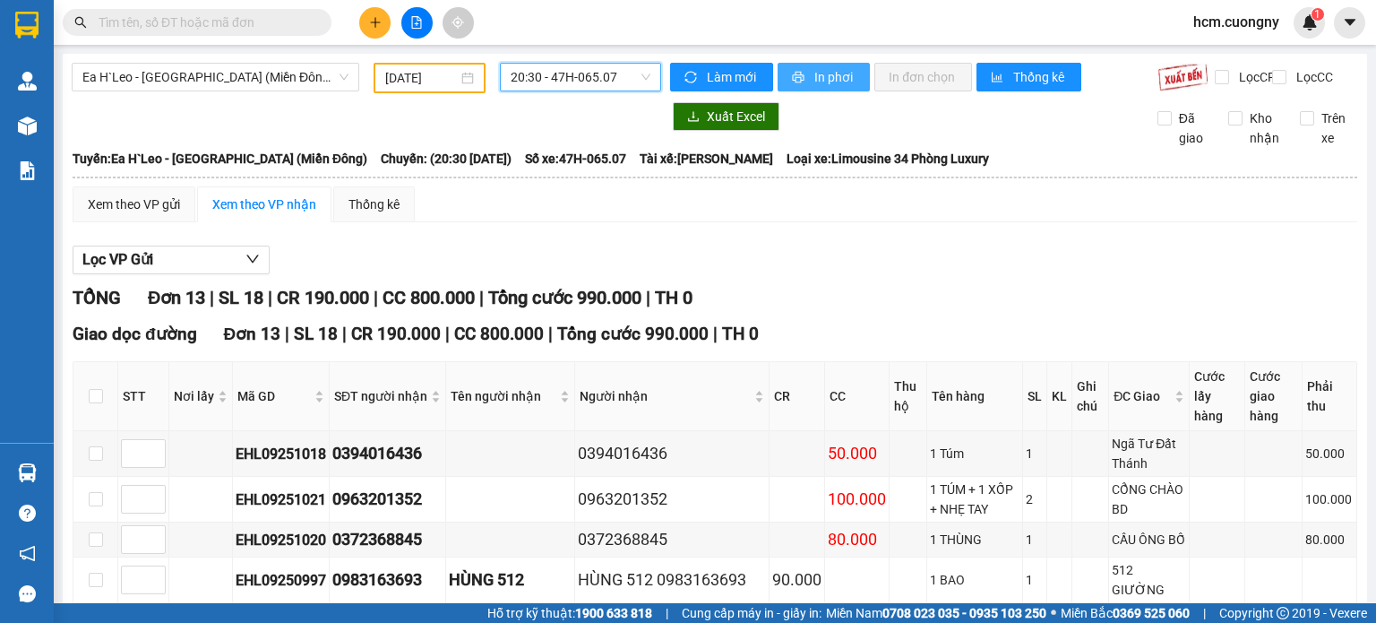
click at [817, 83] on span "In phơi" at bounding box center [835, 77] width 41 height 20
click at [608, 78] on span "20:30 - 47H-065.07" at bounding box center [581, 77] width 141 height 27
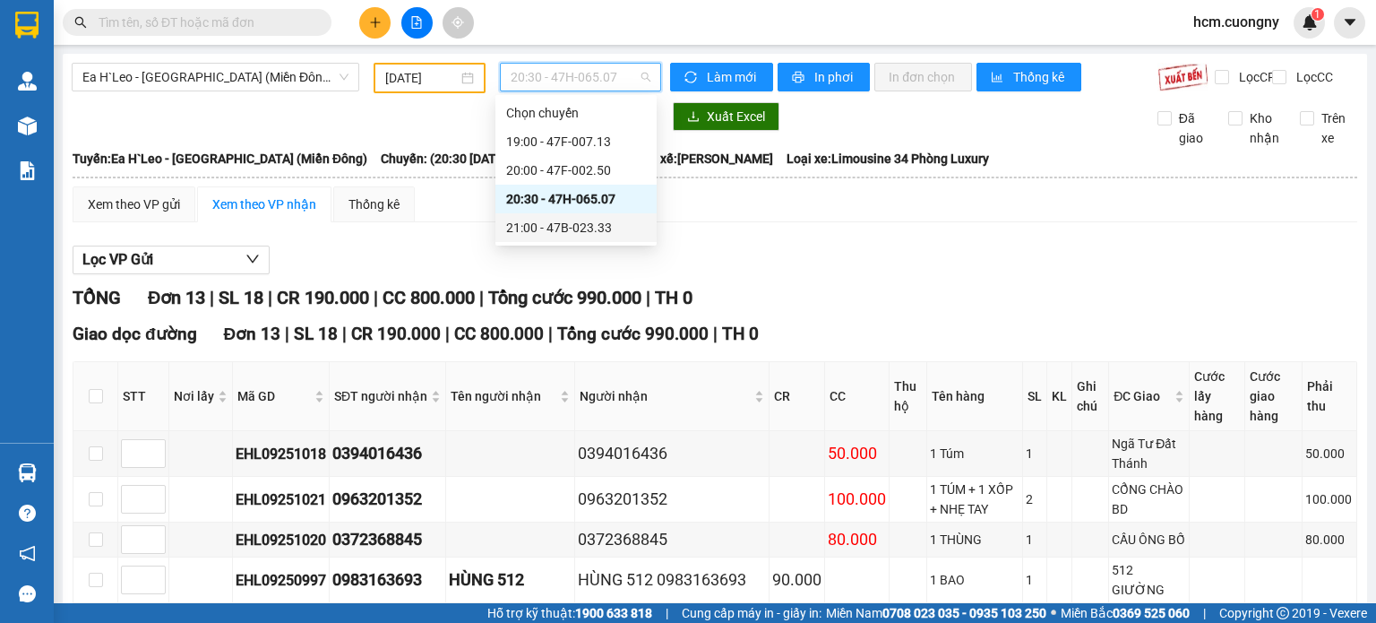
click at [601, 223] on div "21:00 - 47B-023.33" at bounding box center [576, 228] width 140 height 20
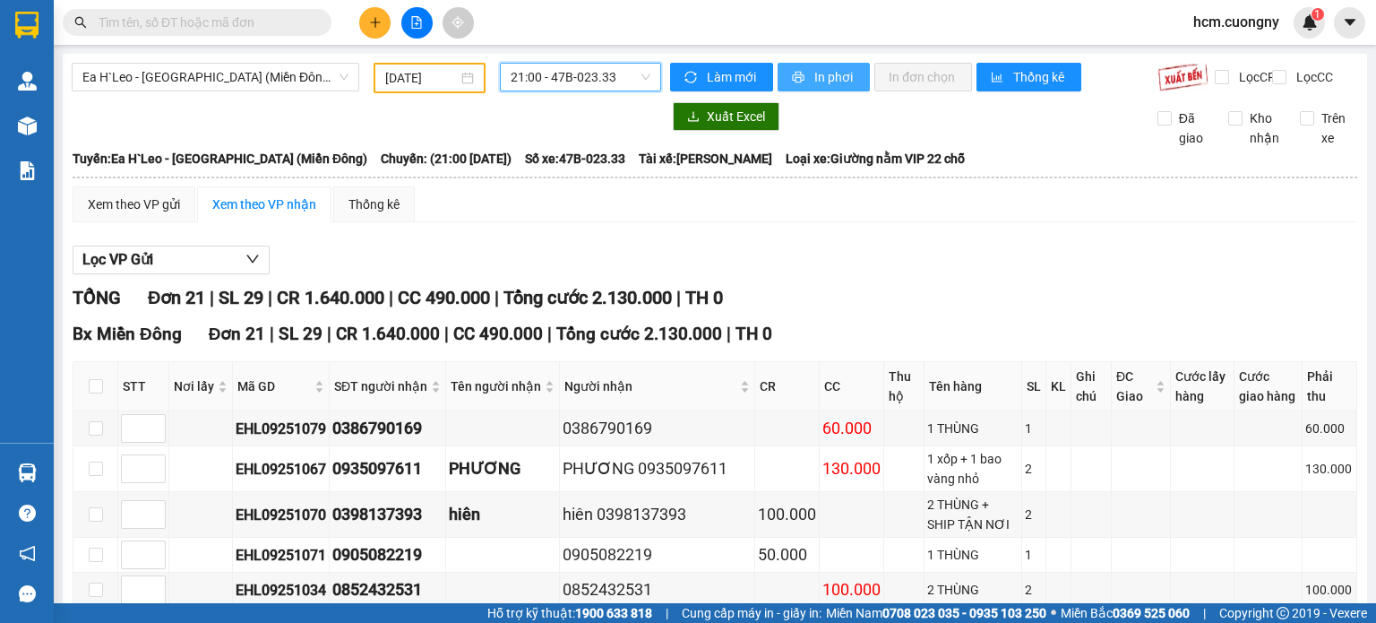
click at [834, 69] on span "In phơi" at bounding box center [835, 77] width 41 height 20
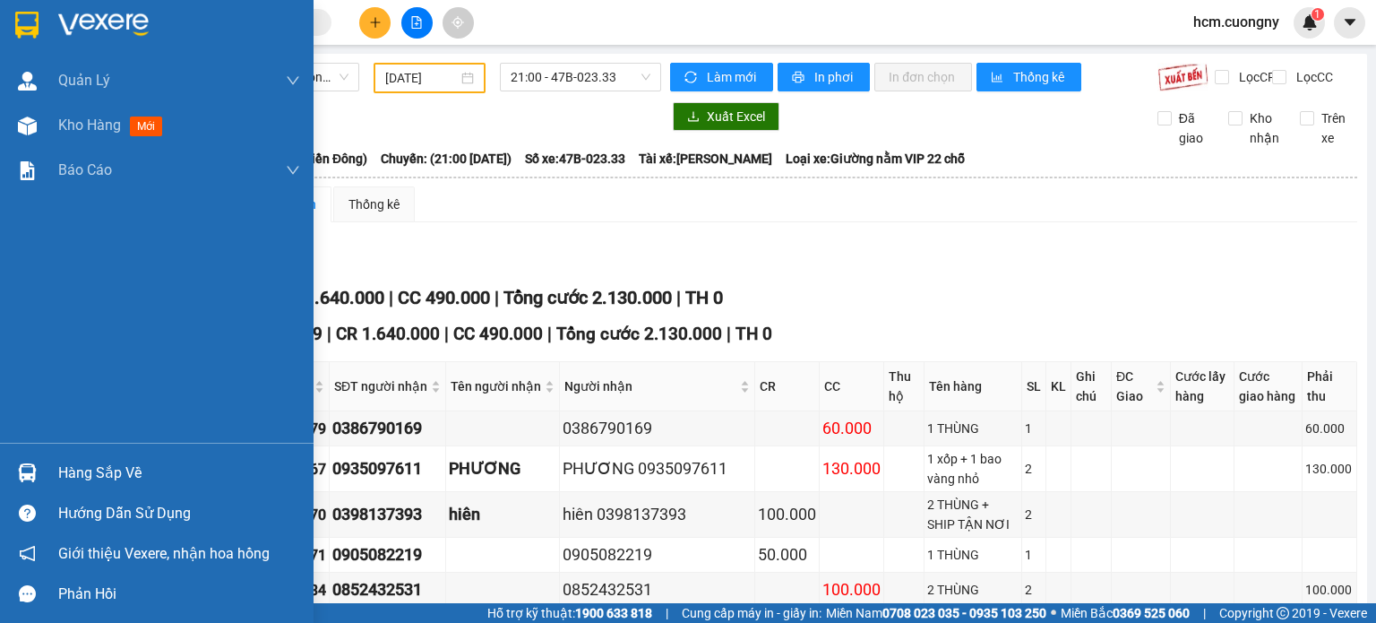
drag, startPoint x: 20, startPoint y: 12, endPoint x: 82, endPoint y: 31, distance: 65.7
click at [20, 13] on img at bounding box center [26, 25] width 23 height 27
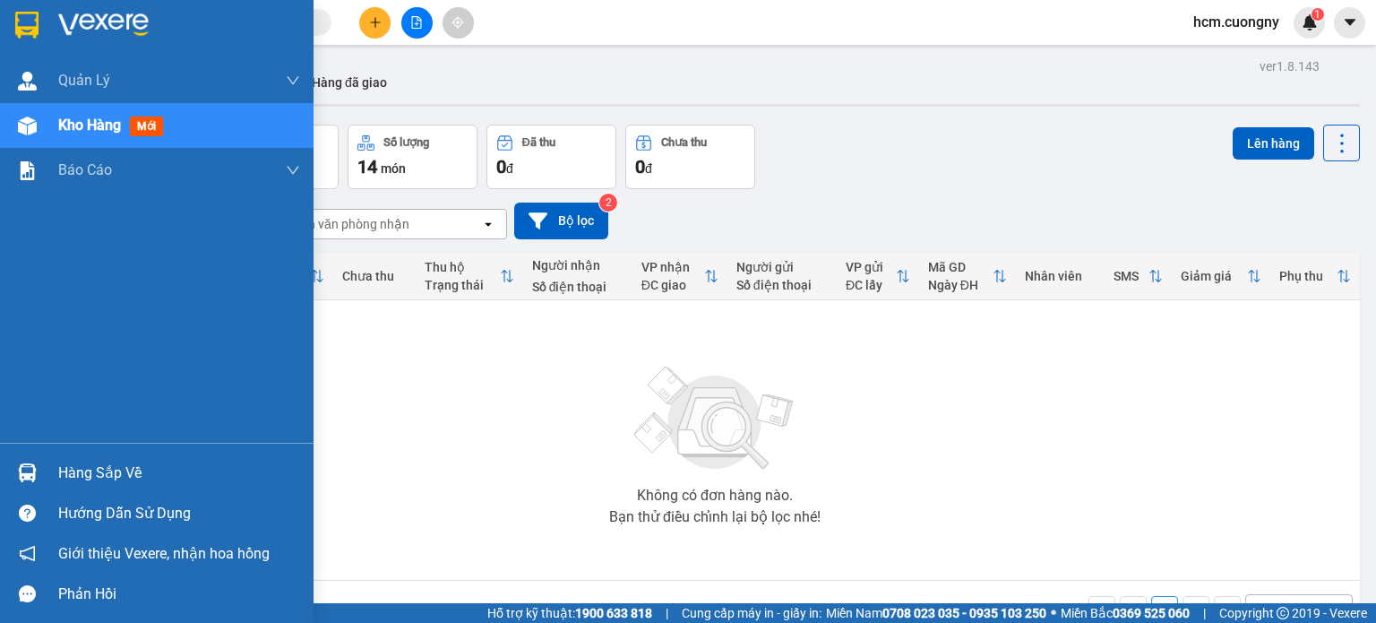
click at [22, 22] on img at bounding box center [26, 25] width 23 height 27
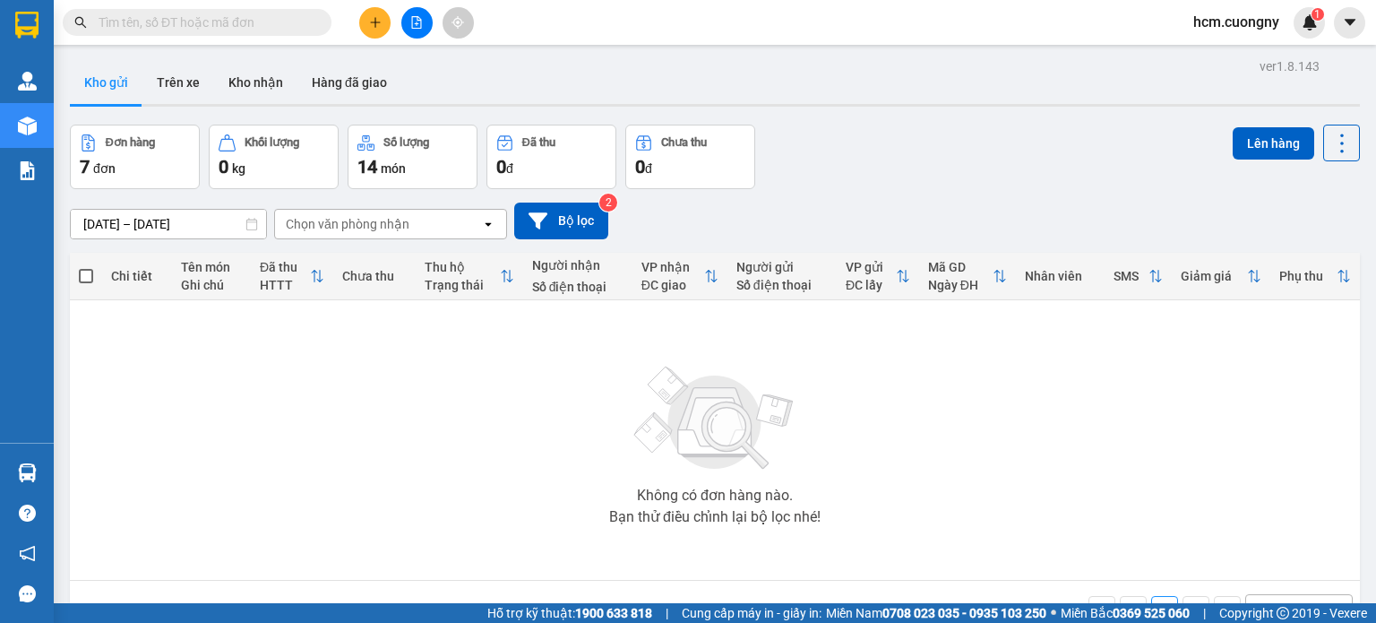
click at [402, 422] on div "Không có đơn hàng nào. Bạn thử điều chỉnh lại bộ lọc nhé!" at bounding box center [715, 440] width 1272 height 269
click at [394, 158] on div "14 món" at bounding box center [413, 166] width 110 height 25
click at [377, 21] on icon "plus" at bounding box center [375, 22] width 13 height 13
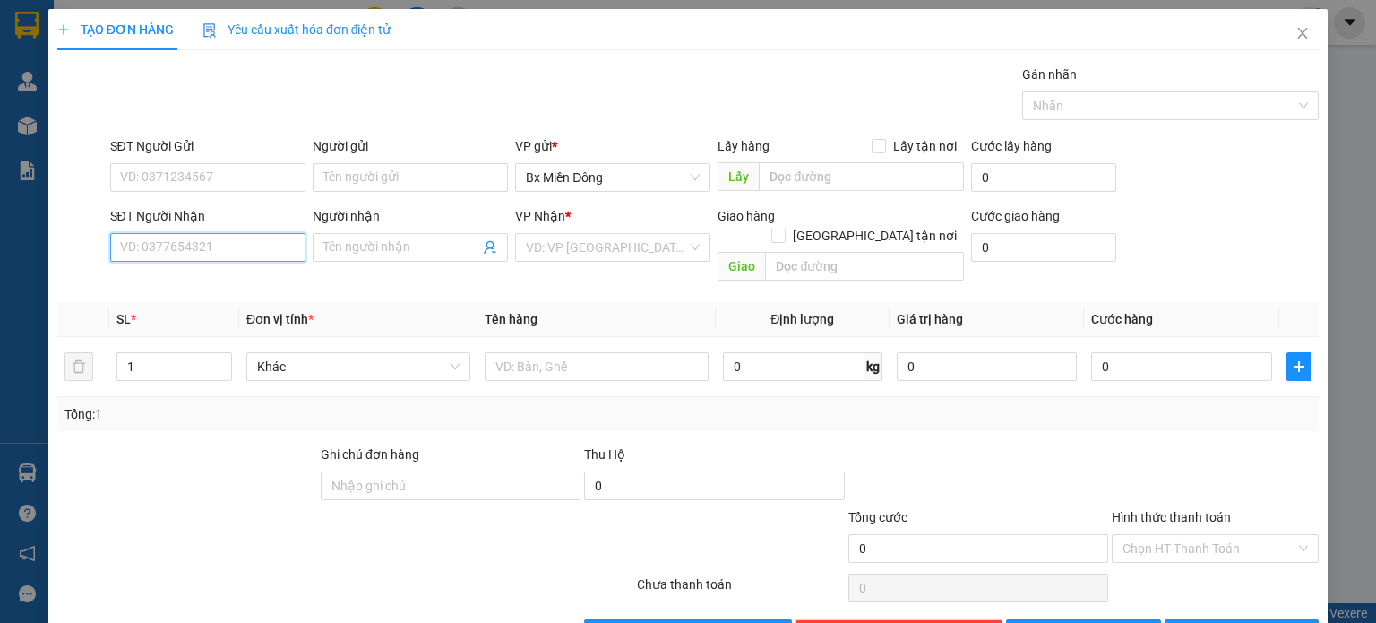
click at [247, 239] on input "SĐT Người Nhận" at bounding box center [207, 247] width 195 height 29
click at [401, 246] on input "Người nhận" at bounding box center [401, 247] width 156 height 20
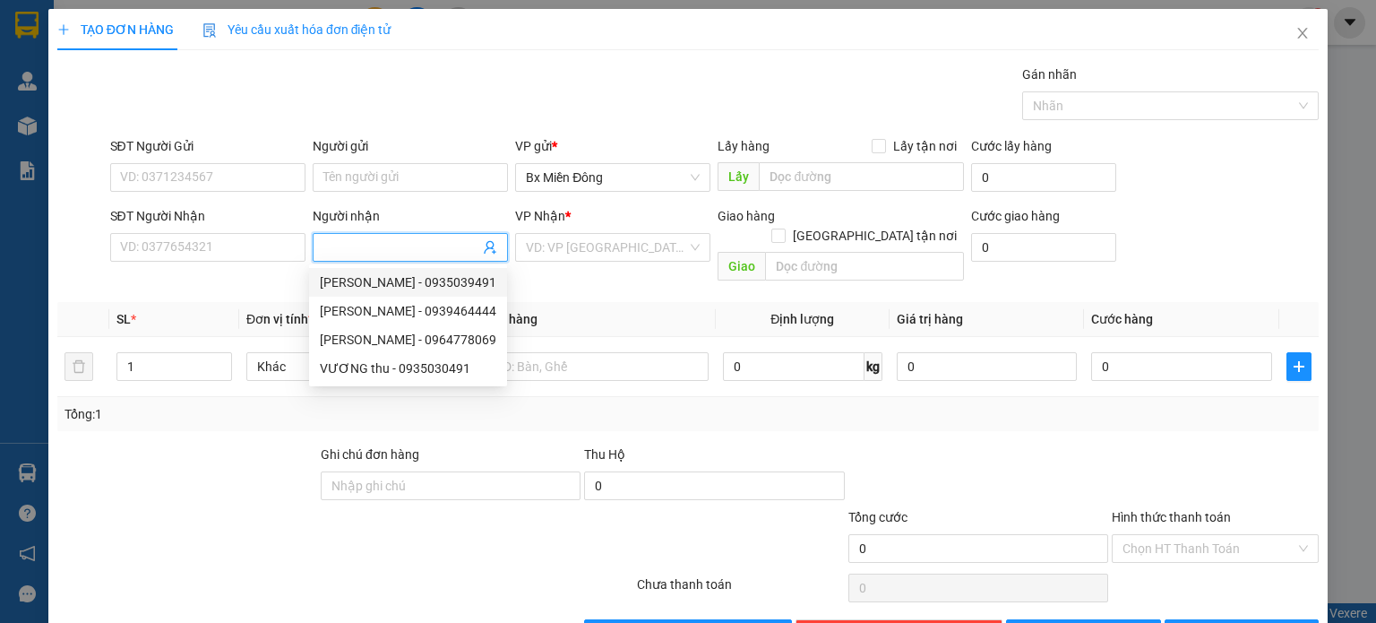
click at [426, 289] on div "VƯƠNG THU - 0935039491" at bounding box center [408, 282] width 177 height 20
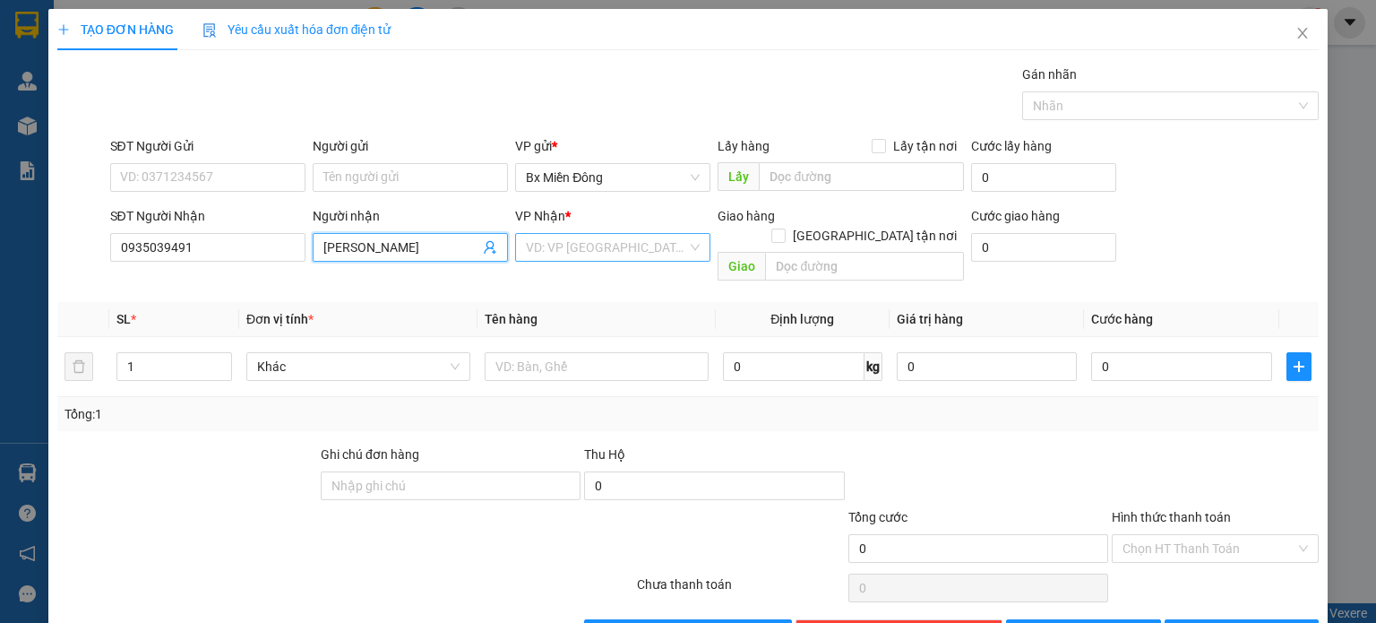
click at [595, 234] on input "search" at bounding box center [606, 247] width 161 height 27
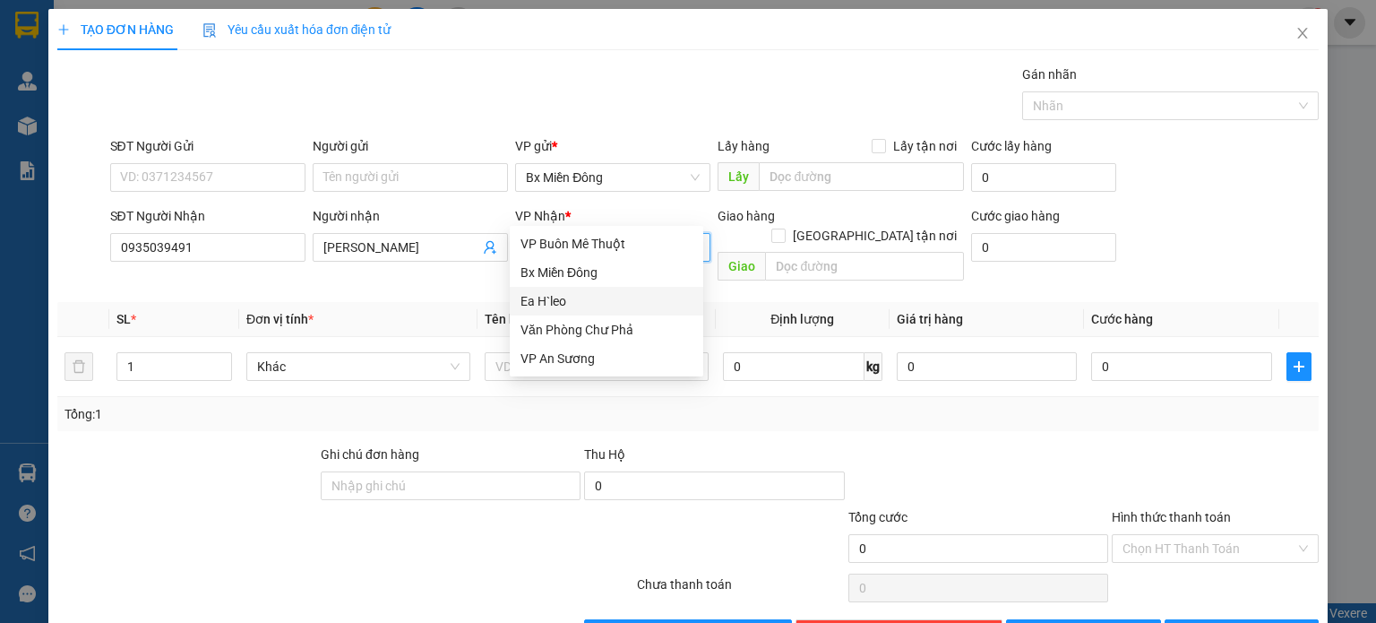
click at [580, 295] on div "Ea H`leo" at bounding box center [607, 301] width 172 height 20
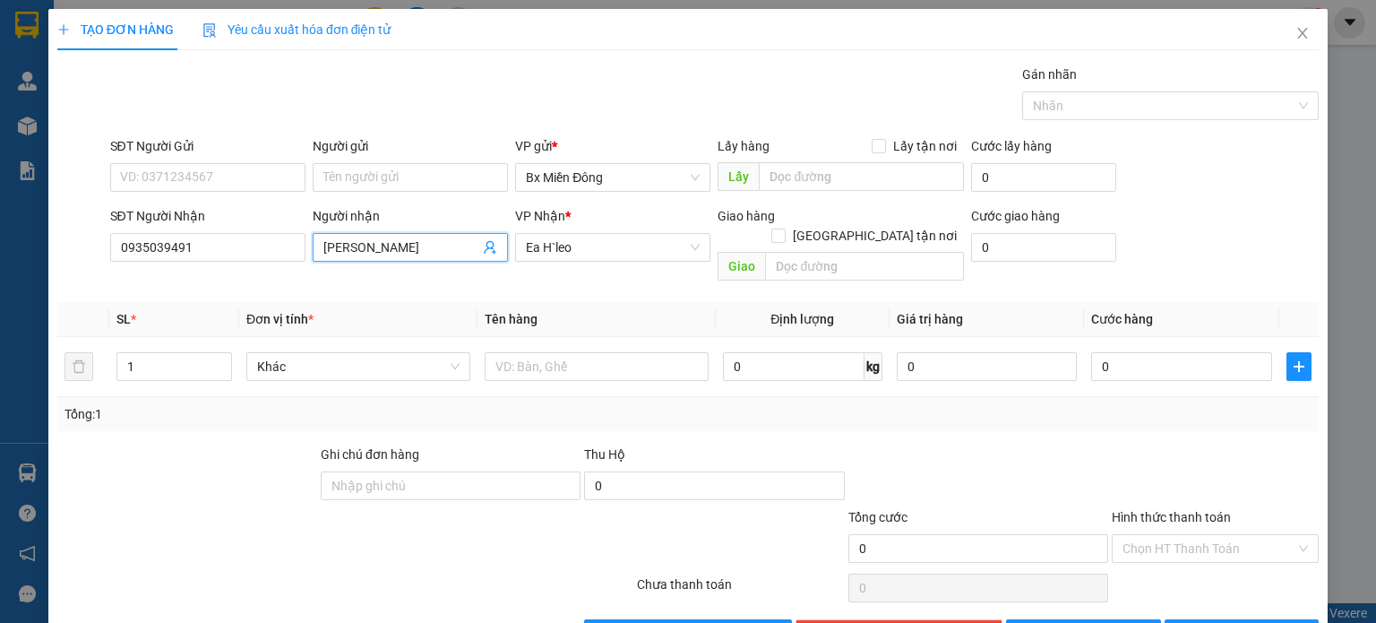
click at [401, 237] on input "[PERSON_NAME]" at bounding box center [401, 247] width 156 height 20
click at [1330, 113] on div "TẠO ĐƠN HÀNG Yêu cầu xuất hóa đơn điện tử Transit Pickup Surcharge Ids Transit …" at bounding box center [688, 311] width 1376 height 623
click at [1296, 37] on icon "close" at bounding box center [1303, 33] width 14 height 14
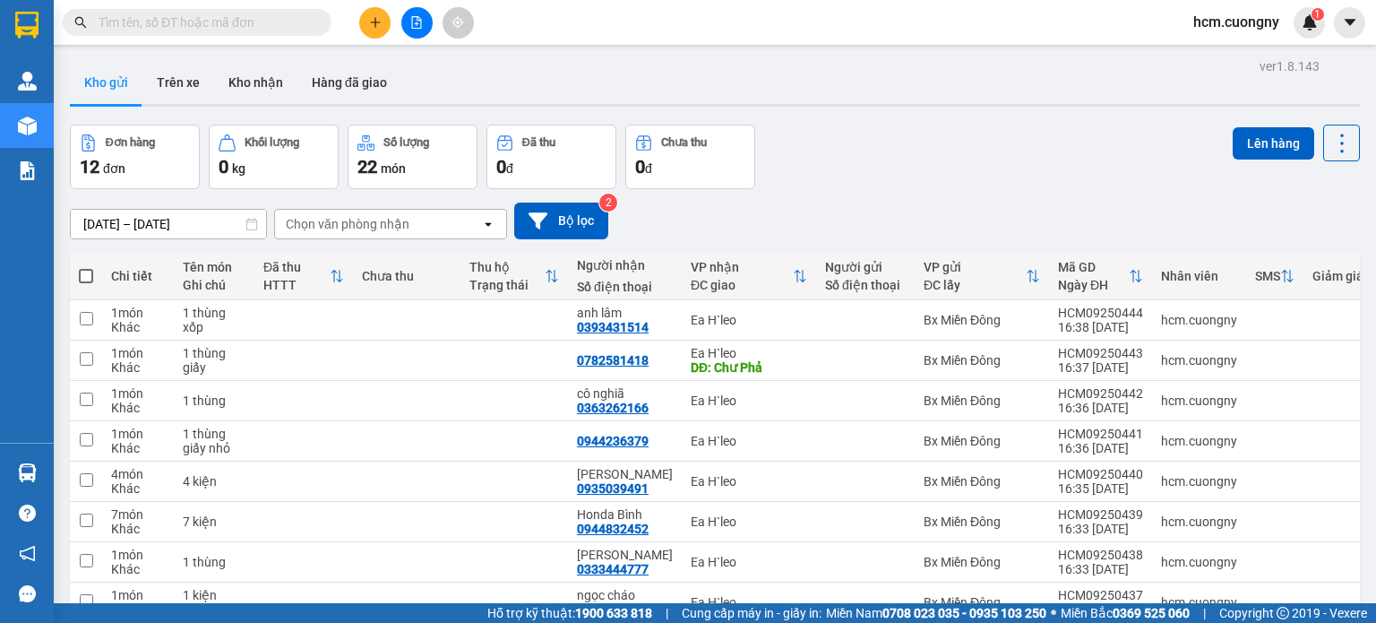
click at [373, 22] on icon "plus" at bounding box center [375, 22] width 10 height 1
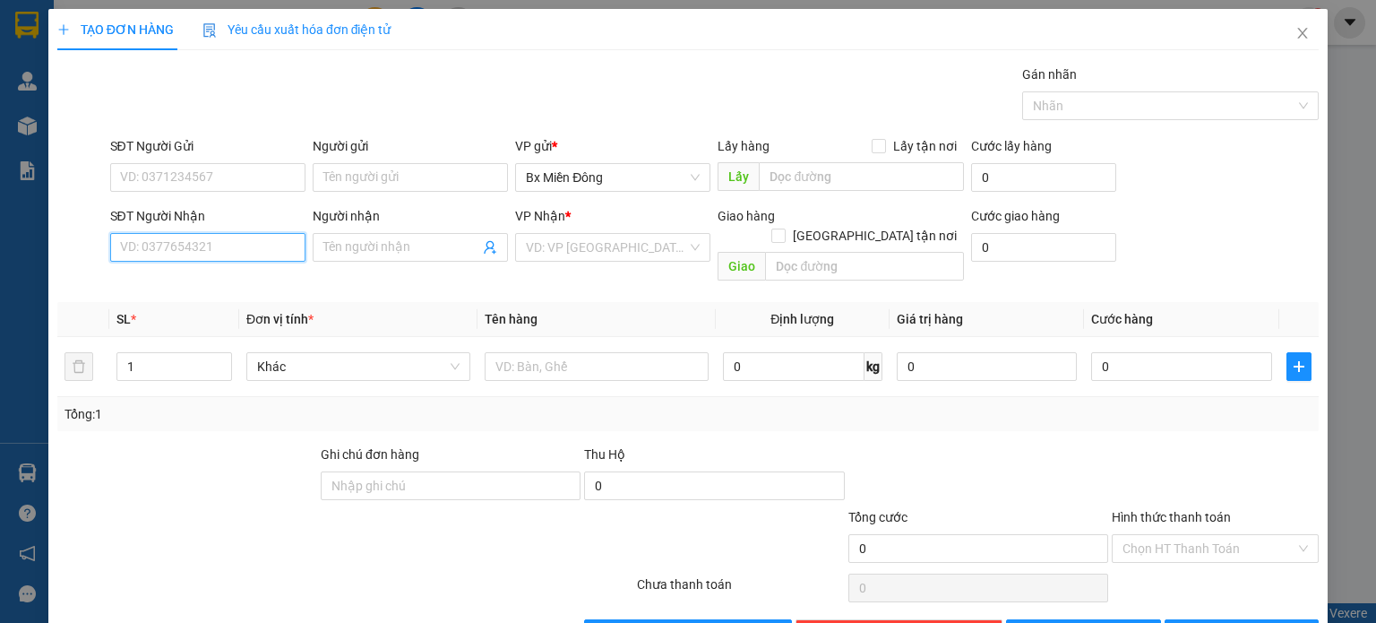
drag, startPoint x: 194, startPoint y: 254, endPoint x: 226, endPoint y: 244, distance: 34.0
click at [196, 254] on input "SĐT Người Nhận" at bounding box center [207, 247] width 195 height 29
click at [223, 251] on input "09" at bounding box center [207, 247] width 195 height 29
click at [222, 252] on input "09" at bounding box center [207, 247] width 195 height 29
click at [208, 246] on input "08994836621" at bounding box center [207, 247] width 195 height 29
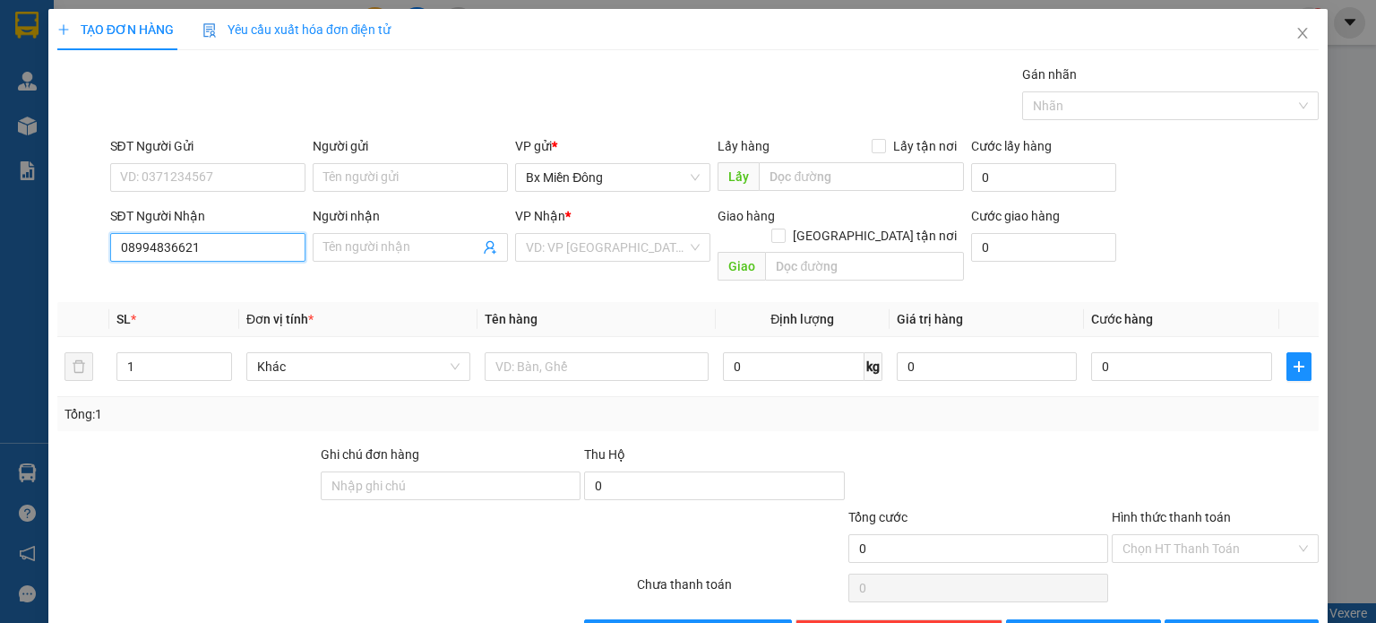
click at [208, 246] on input "08994836621" at bounding box center [207, 247] width 195 height 29
type input "0899483661"
click at [563, 238] on input "search" at bounding box center [606, 247] width 161 height 27
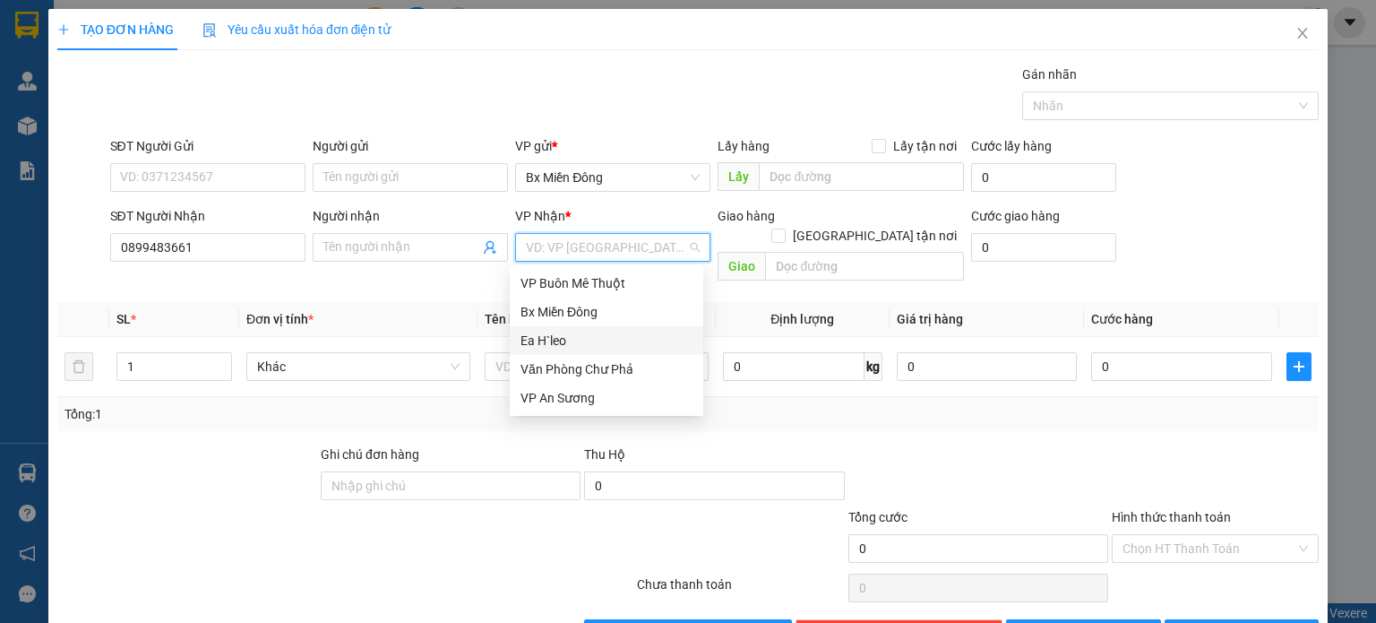
click at [552, 341] on div "Ea H`leo" at bounding box center [607, 341] width 172 height 20
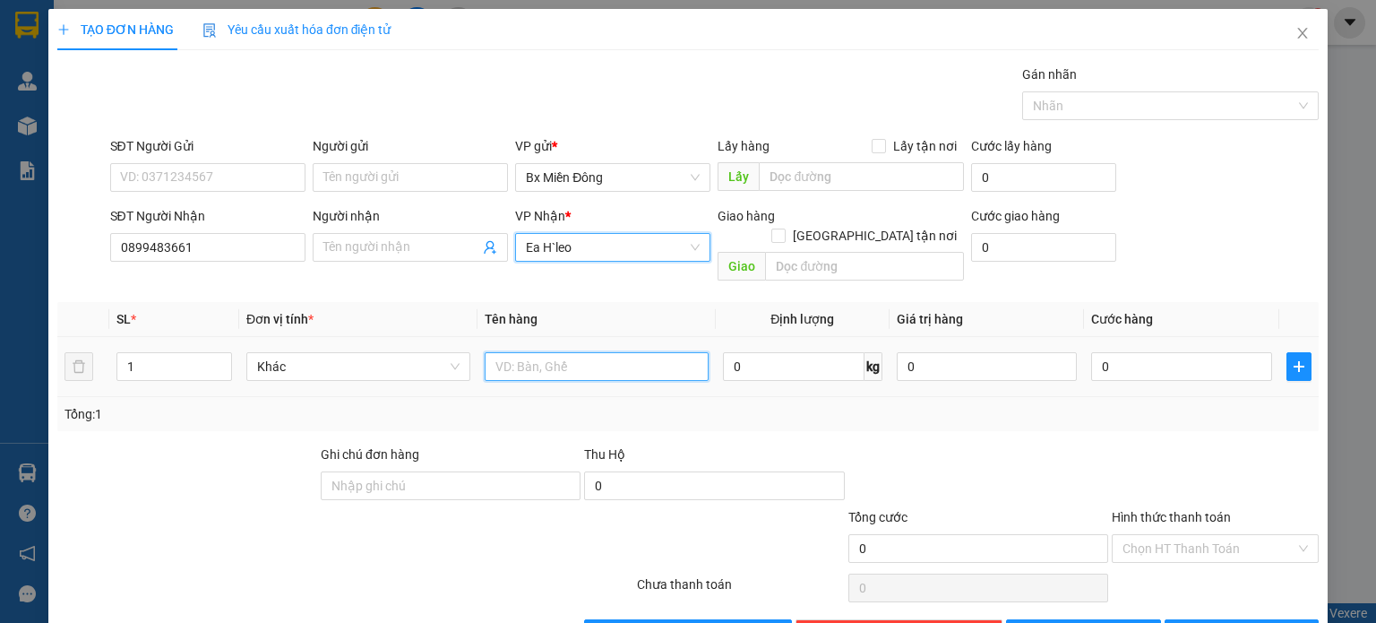
click at [554, 353] on input "text" at bounding box center [597, 366] width 224 height 29
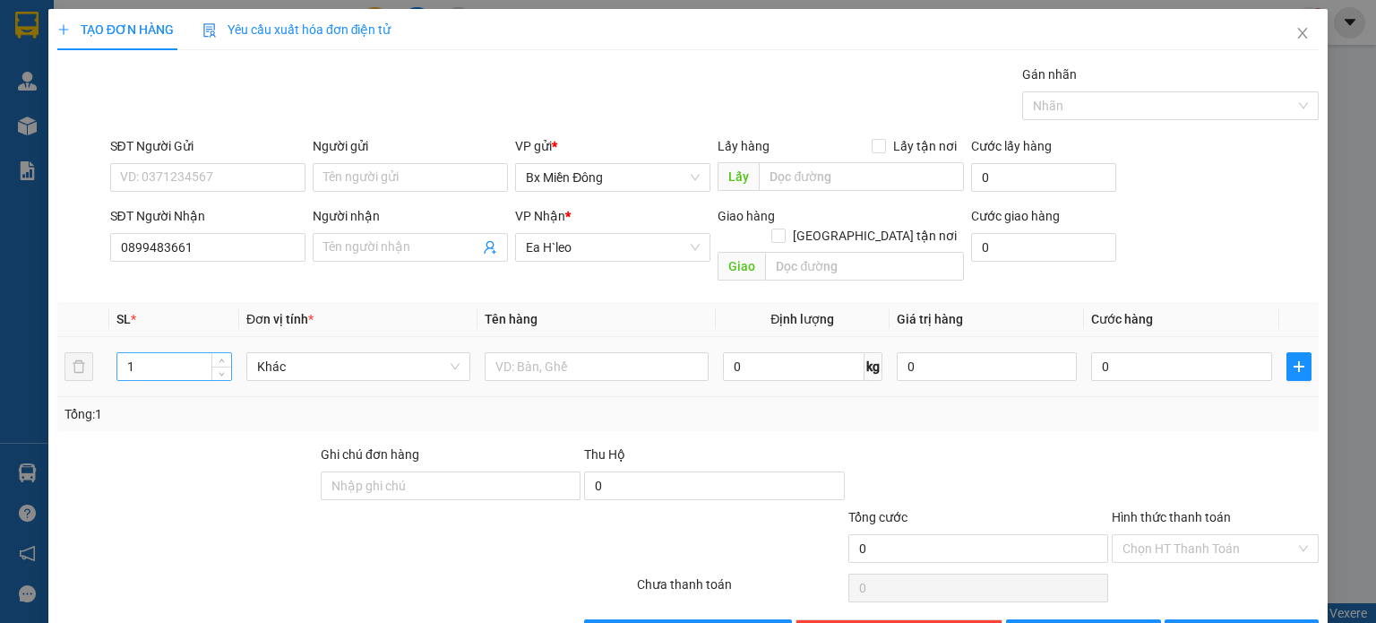
click at [157, 353] on input "1" at bounding box center [174, 366] width 114 height 27
type input "2"
click at [554, 352] on input "text" at bounding box center [597, 366] width 224 height 29
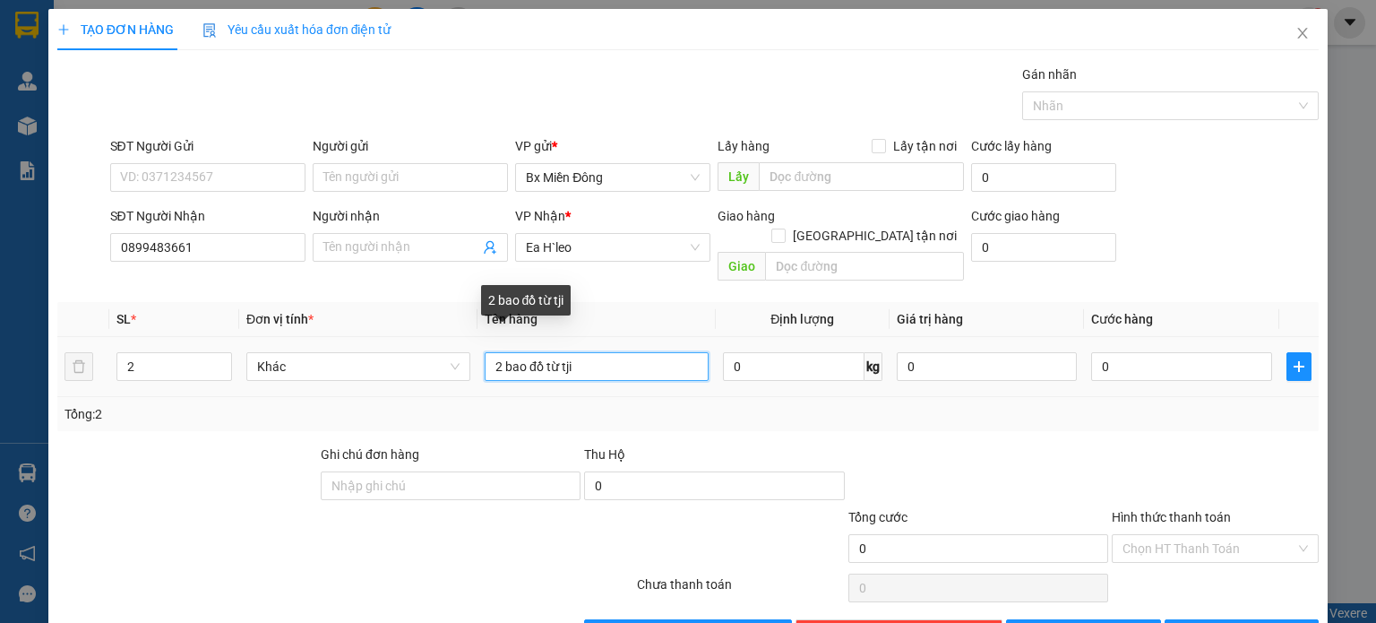
drag, startPoint x: 584, startPoint y: 346, endPoint x: 590, endPoint y: 363, distance: 17.9
click at [588, 353] on input "2 bao đồ từ tji" at bounding box center [597, 366] width 224 height 29
type input "2 bao đồ từ tji"
click at [590, 363] on div "2 bao đồ từ tji" at bounding box center [597, 367] width 224 height 36
drag, startPoint x: 590, startPoint y: 363, endPoint x: 591, endPoint y: 350, distance: 12.6
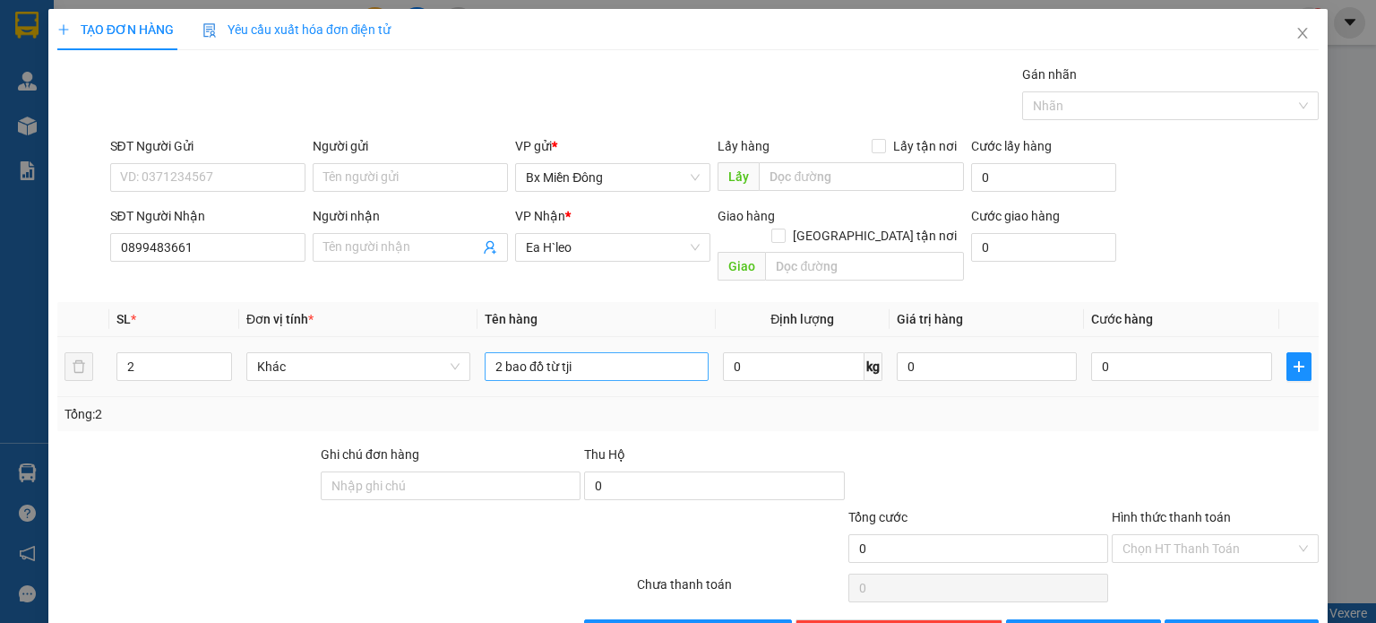
click at [591, 359] on div "2 bao đồ từ tji" at bounding box center [597, 367] width 224 height 36
click at [591, 352] on input "2 bao đồ từ tji" at bounding box center [597, 366] width 224 height 29
click at [1211, 619] on button "[PERSON_NAME] và In" at bounding box center [1242, 633] width 155 height 29
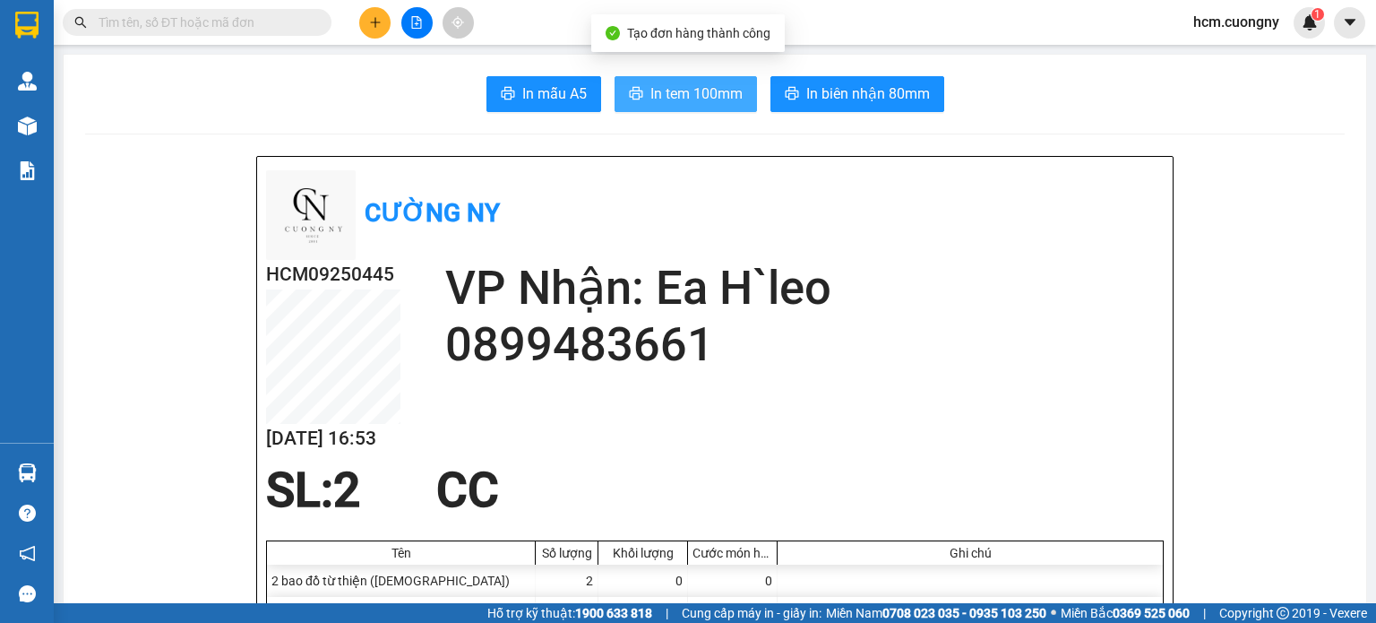
click at [686, 105] on button "In tem 100mm" at bounding box center [686, 94] width 142 height 36
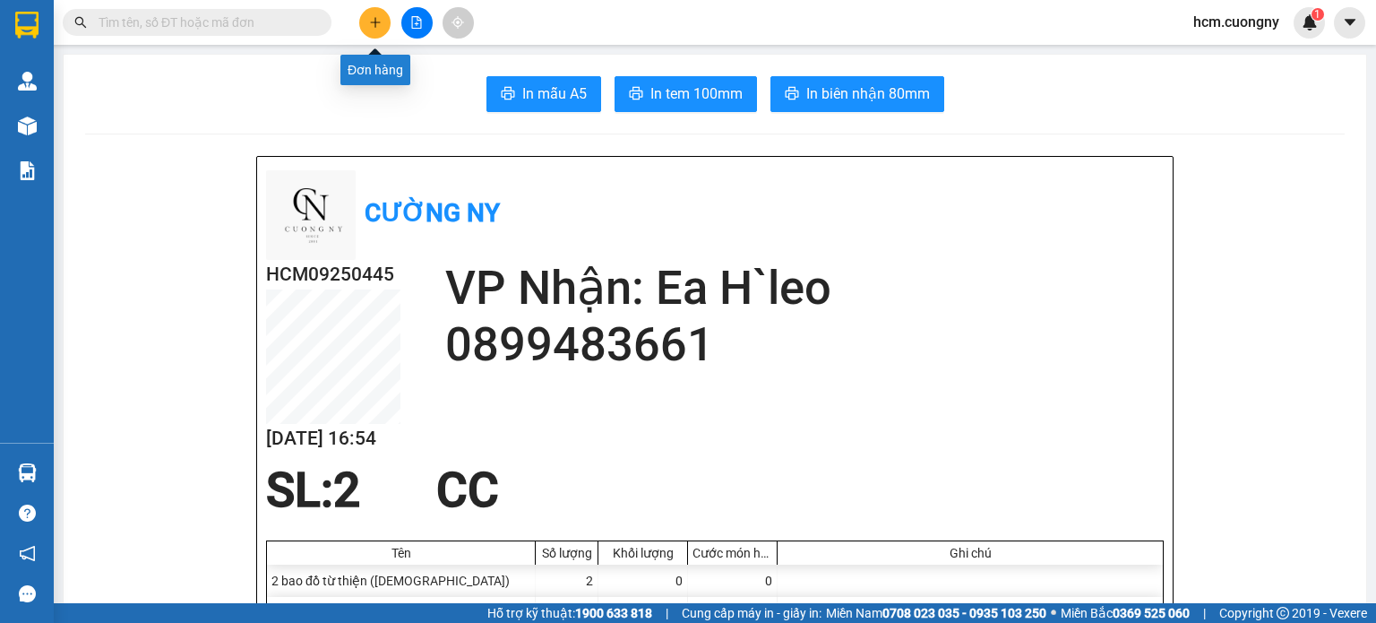
click at [365, 18] on button at bounding box center [374, 22] width 31 height 31
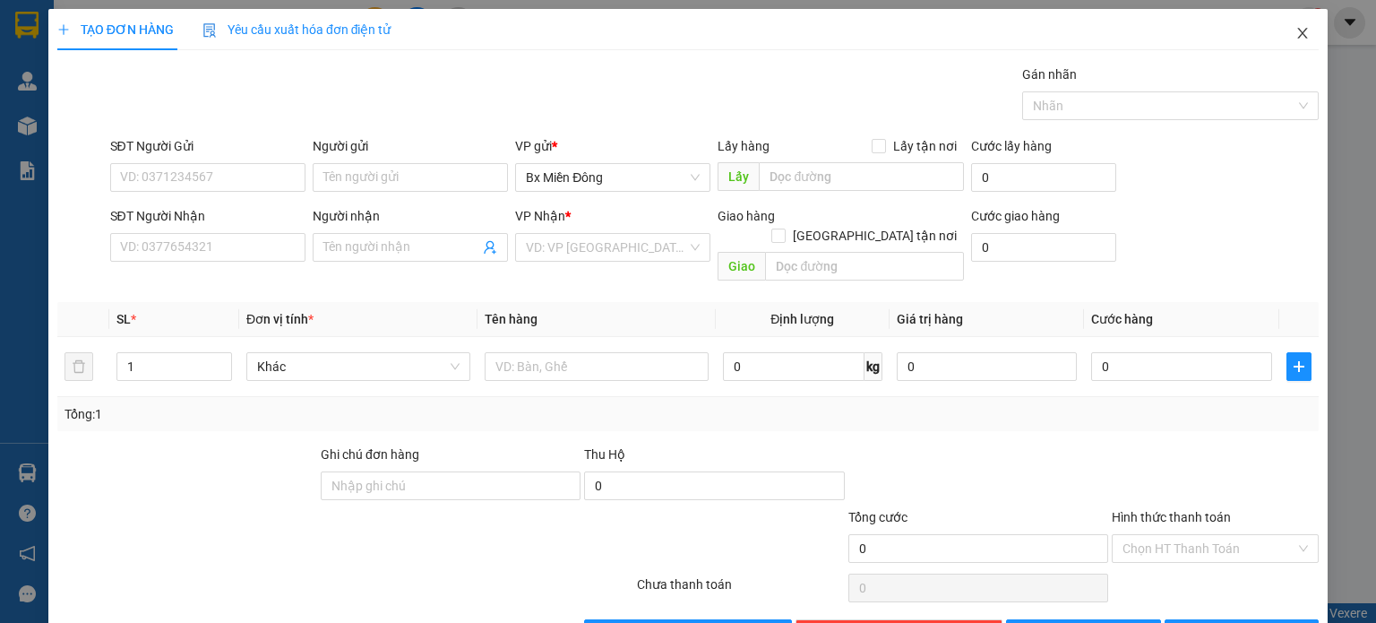
click at [1298, 30] on icon "close" at bounding box center [1303, 33] width 10 height 11
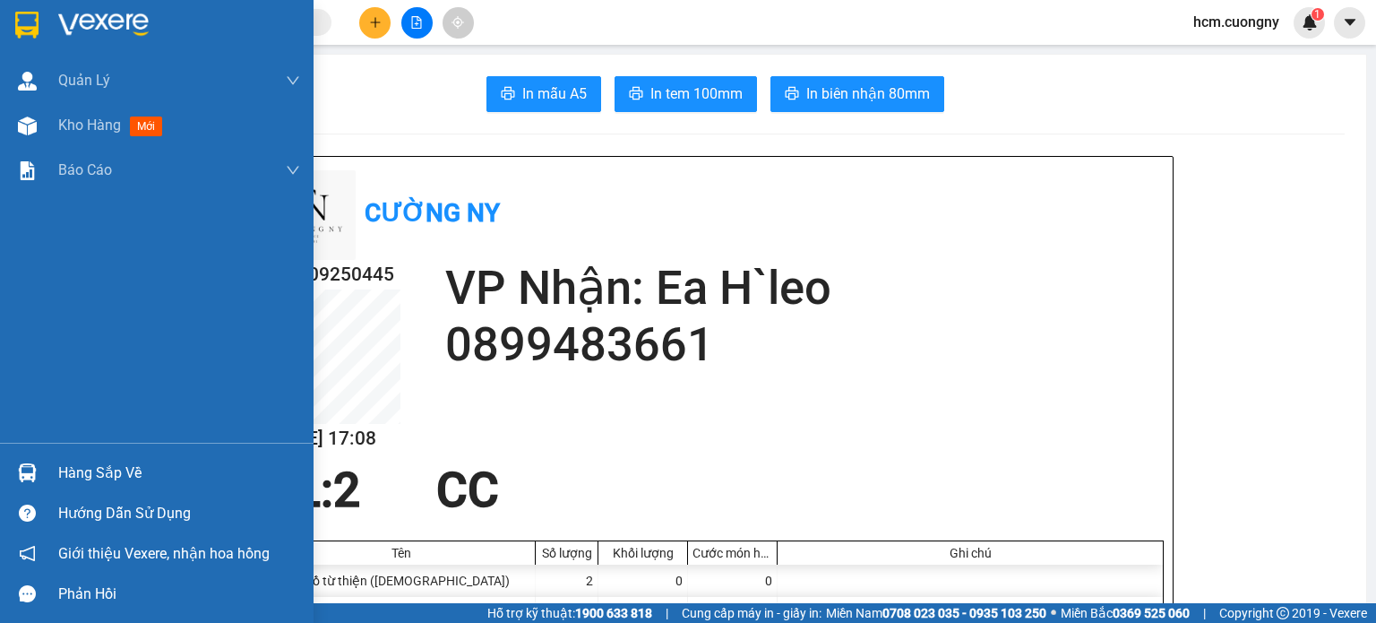
click at [29, 26] on img at bounding box center [26, 25] width 23 height 27
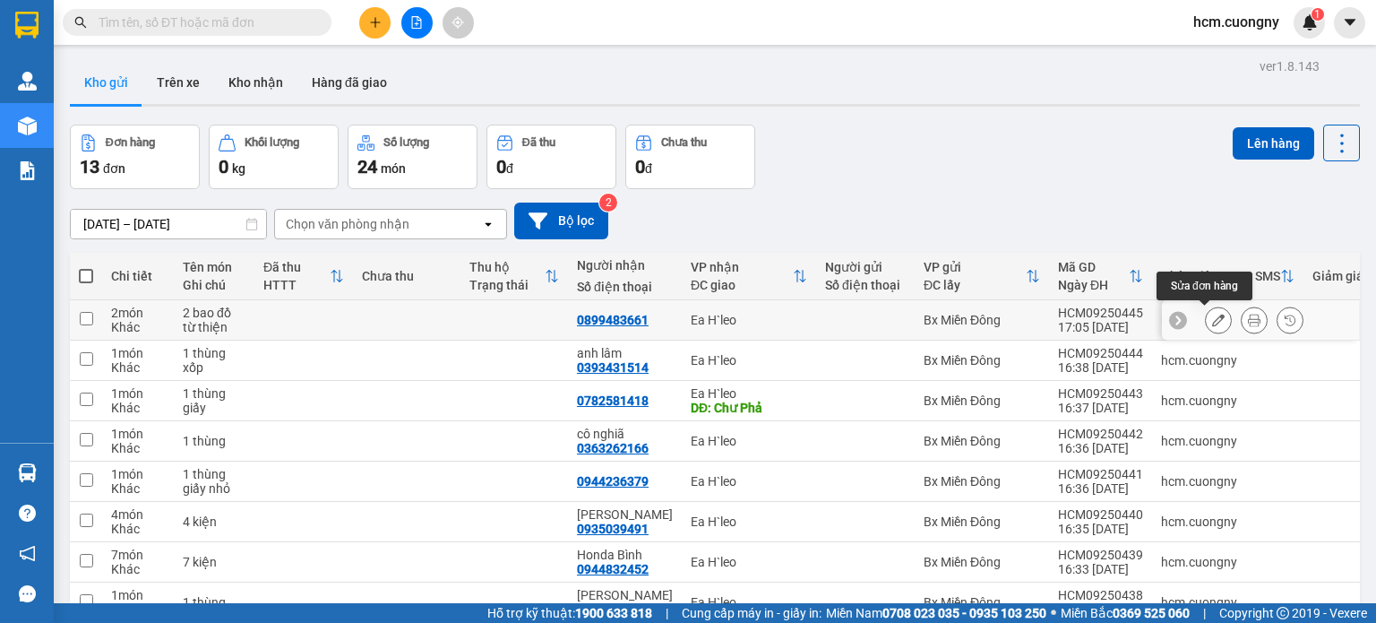
click at [1212, 314] on icon at bounding box center [1218, 320] width 13 height 13
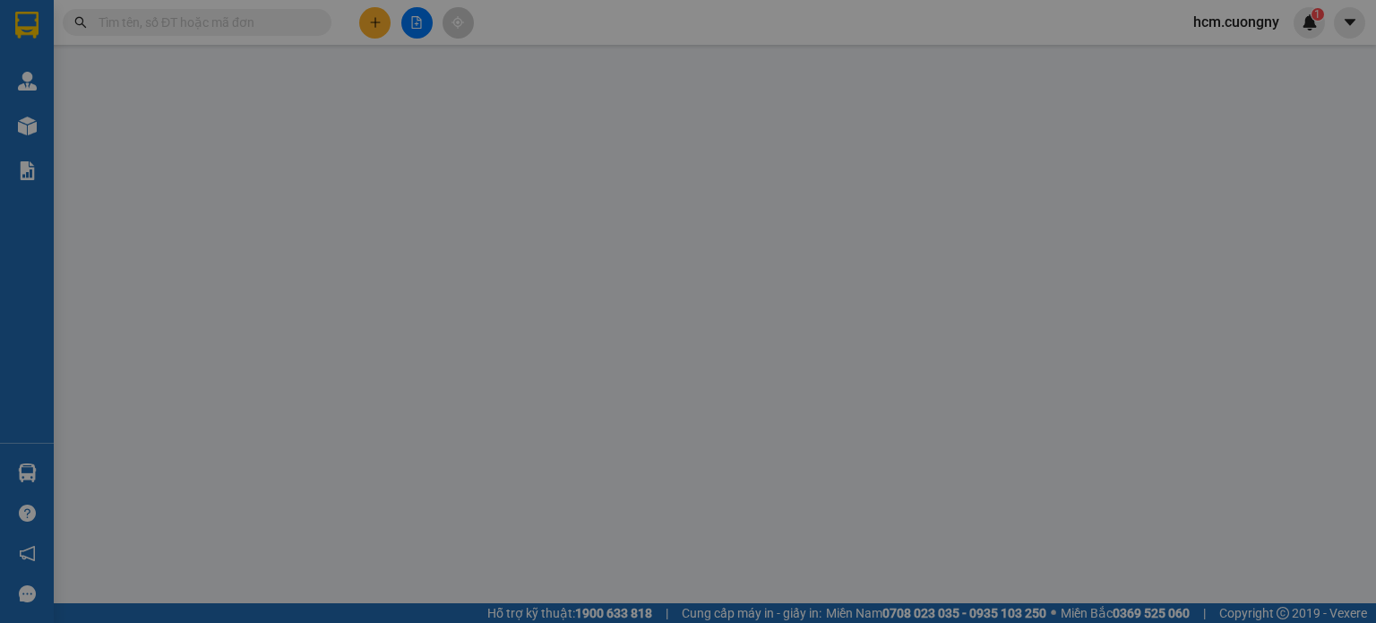
type input "0899483661"
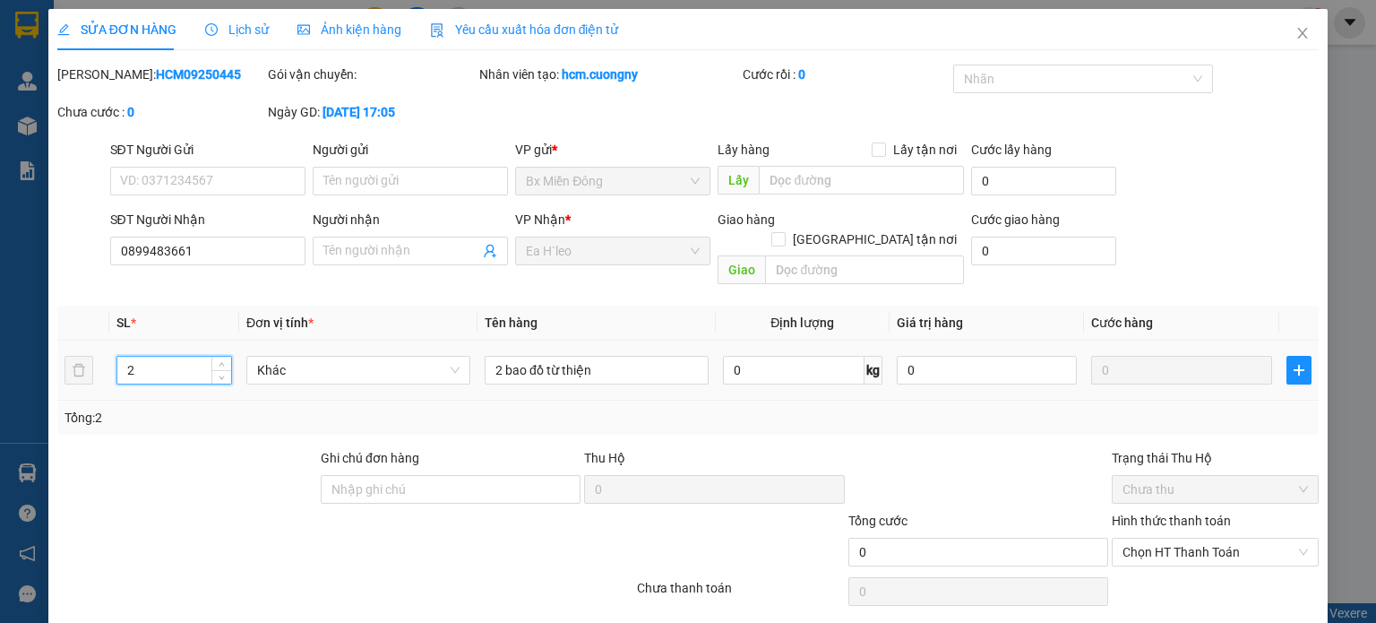
click at [133, 357] on input "2" at bounding box center [174, 370] width 114 height 27
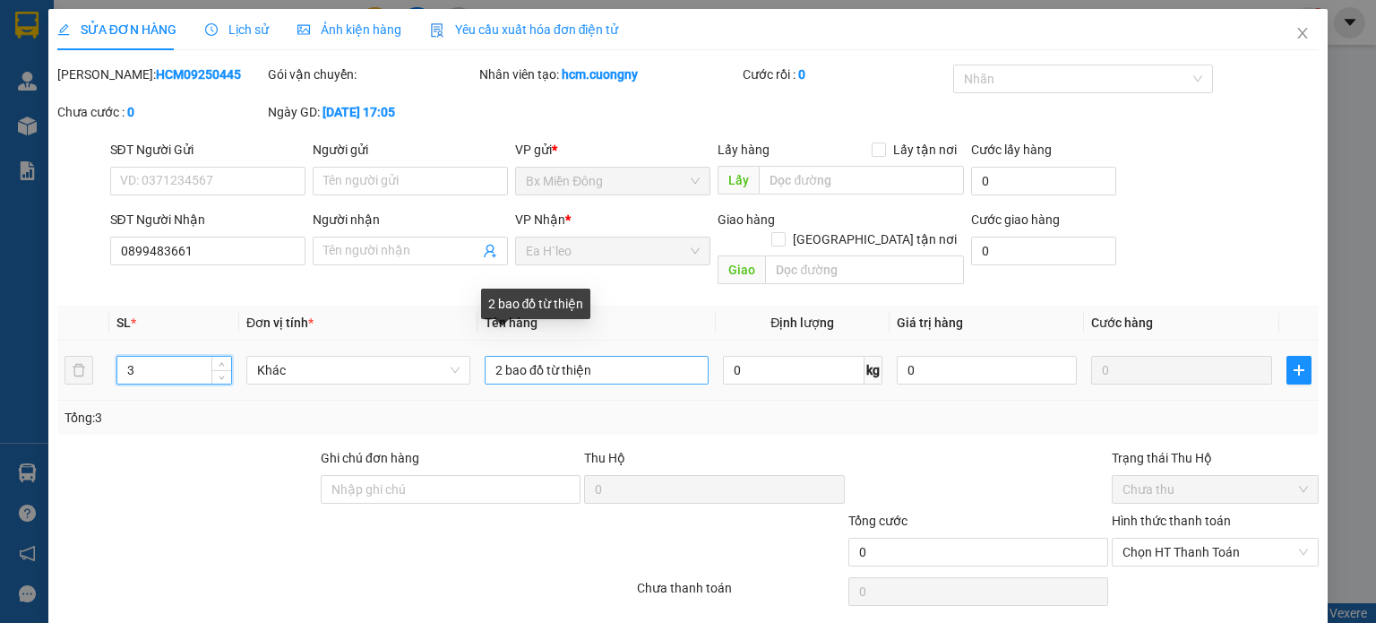
type input "3"
click at [505, 356] on input "2 bao đồ từ thiện" at bounding box center [597, 370] width 224 height 29
click at [498, 356] on input "2 bao đồ từ thiện" at bounding box center [597, 370] width 224 height 29
click at [494, 356] on input "2 bao đồ từ thiện" at bounding box center [597, 370] width 224 height 29
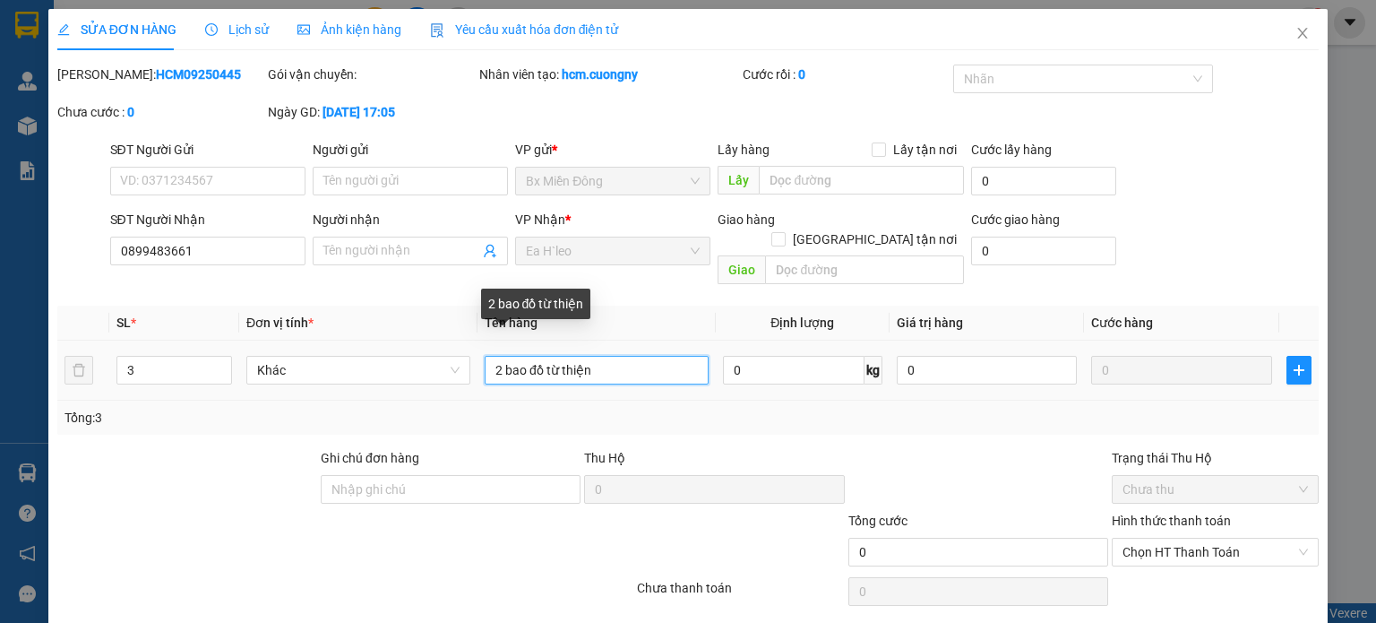
click at [494, 356] on input "2 bao đồ từ thiện" at bounding box center [597, 370] width 224 height 29
click at [498, 356] on input "2 bao đồ từ thiện" at bounding box center [597, 370] width 224 height 29
type input "3 bao đồ từ thiện"
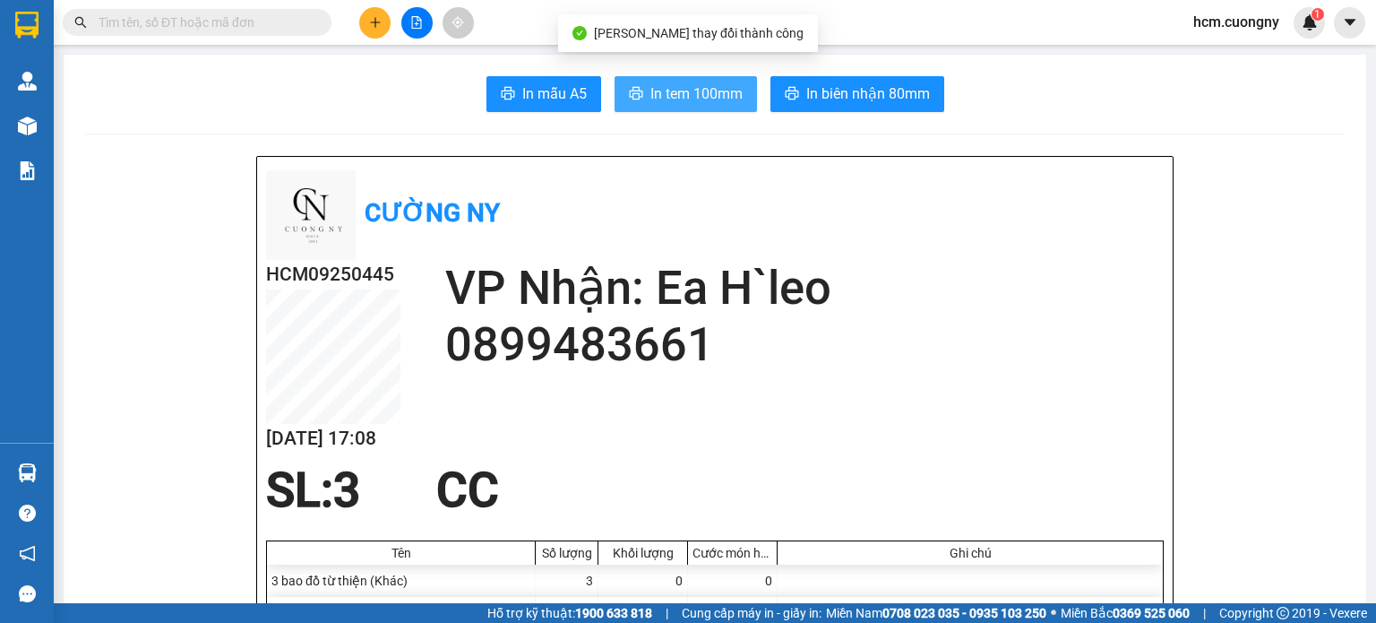
click at [677, 110] on button "In tem 100mm" at bounding box center [686, 94] width 142 height 36
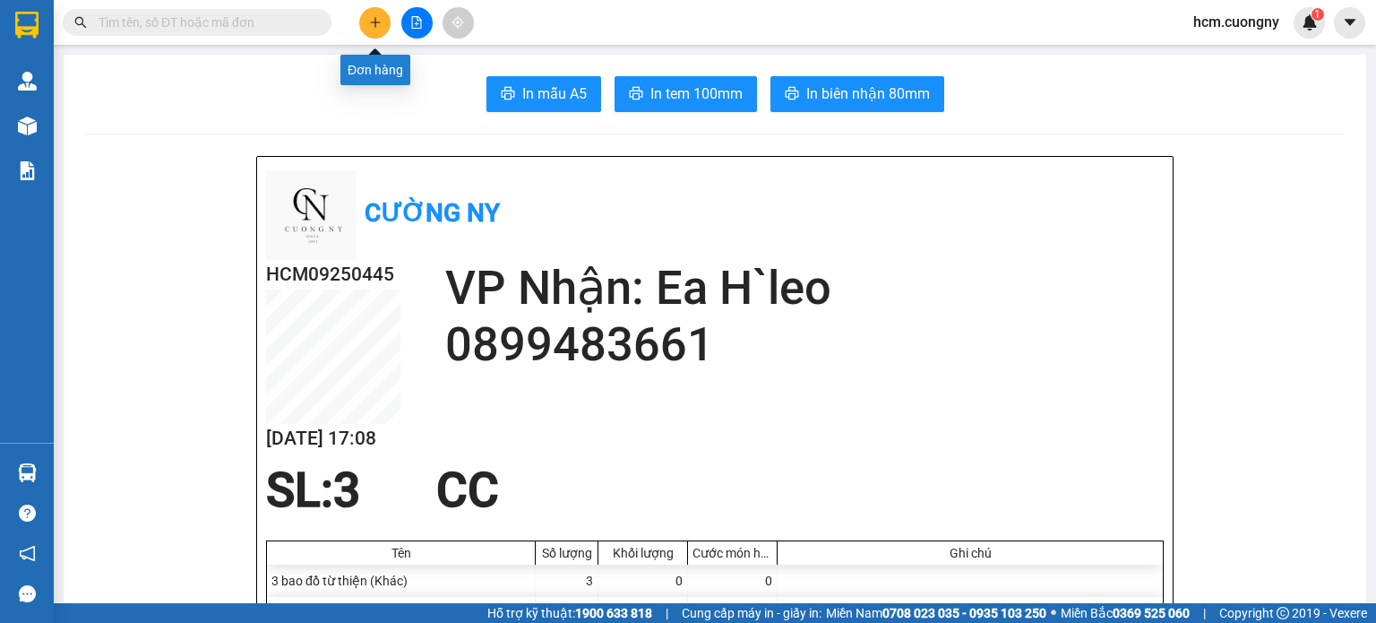
click at [375, 24] on icon "plus" at bounding box center [375, 22] width 1 height 10
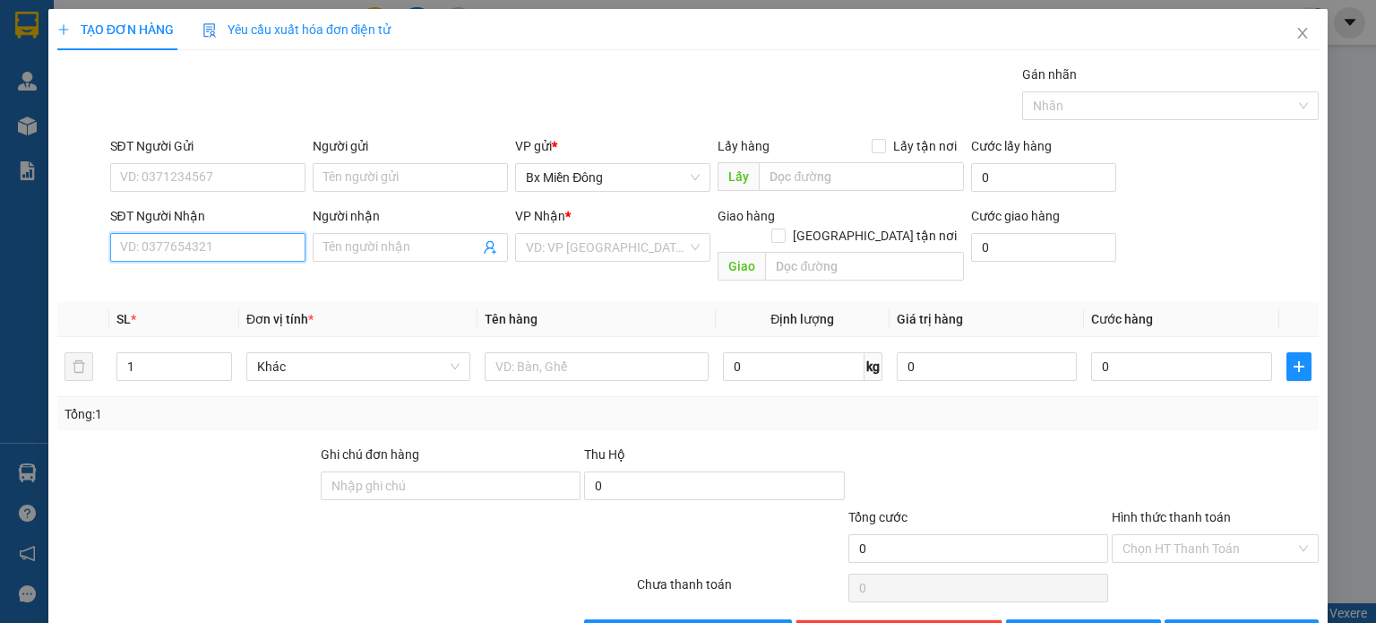
click at [256, 249] on input "SĐT Người Nhận" at bounding box center [207, 247] width 195 height 29
click at [370, 247] on input "Người nhận" at bounding box center [401, 247] width 156 height 20
drag, startPoint x: 416, startPoint y: 239, endPoint x: 360, endPoint y: 243, distance: 55.7
click at [360, 243] on input "tháng hsaj" at bounding box center [401, 247] width 156 height 20
type input "tháng hạ"
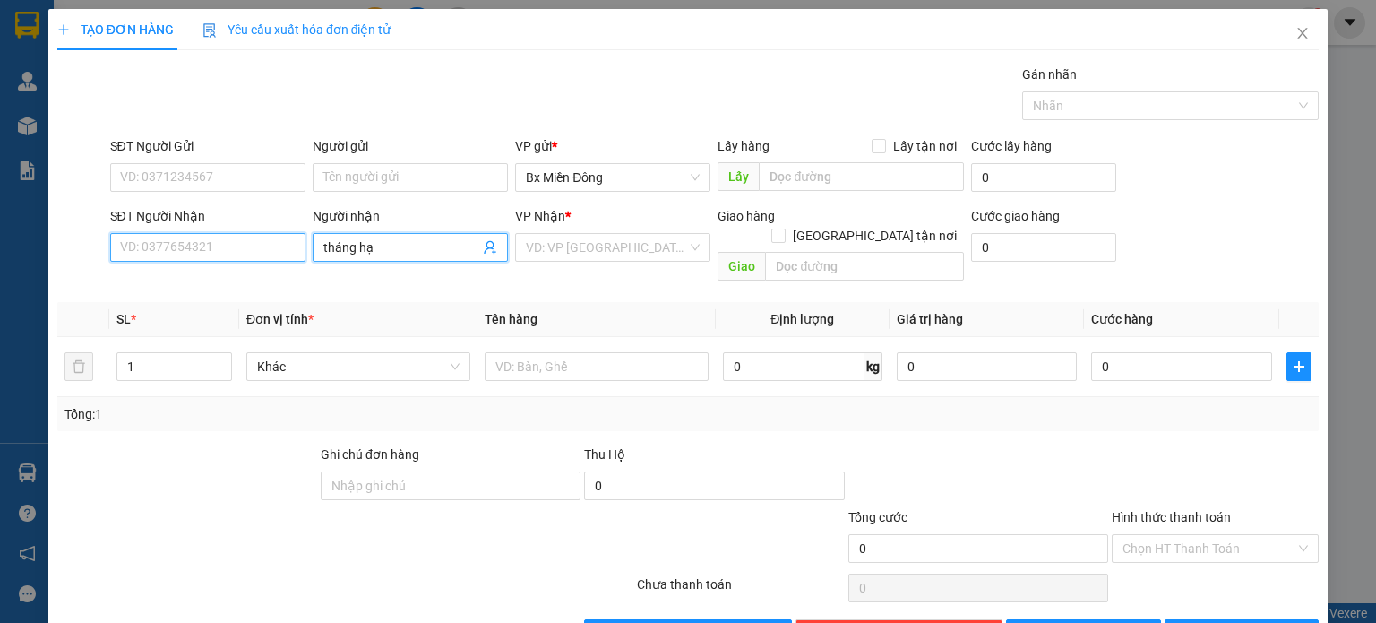
click at [270, 242] on input "SĐT Người Nhận" at bounding box center [207, 247] width 195 height 29
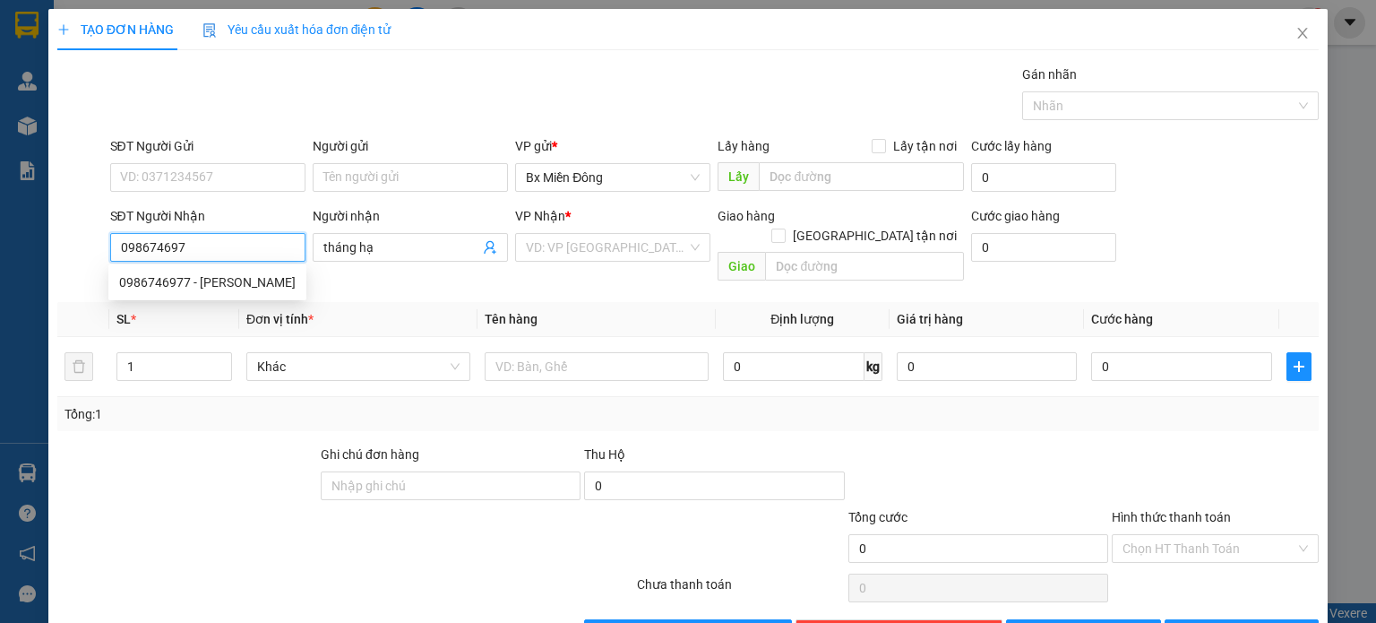
type input "0986746977"
click at [197, 291] on div "0986746977 - [PERSON_NAME]" at bounding box center [207, 282] width 177 height 20
type input "[PERSON_NAME]"
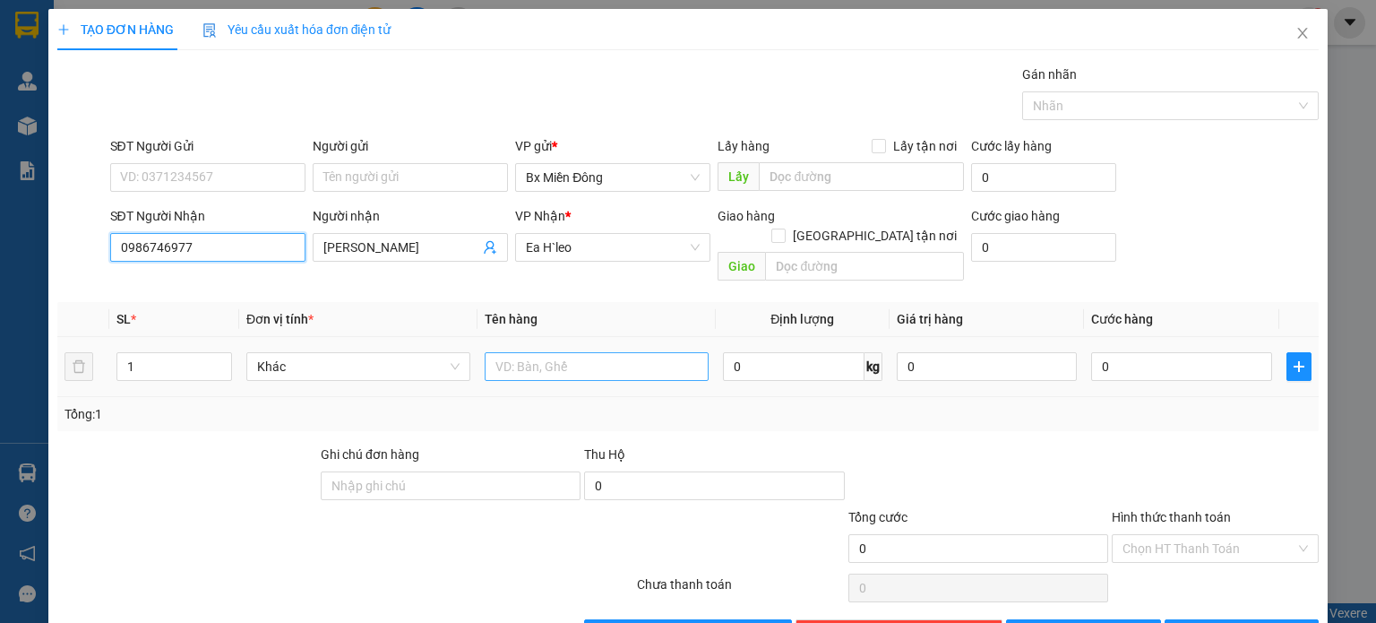
type input "0986746977"
click at [530, 352] on input "text" at bounding box center [597, 366] width 224 height 29
drag, startPoint x: 1309, startPoint y: 164, endPoint x: 1265, endPoint y: 577, distance: 415.4
click at [1266, 594] on div "Transit Pickup Surcharge Ids Transit Deliver Surcharge Ids Transit Deliver Surc…" at bounding box center [688, 356] width 1262 height 583
type input "1 t tinh heo"
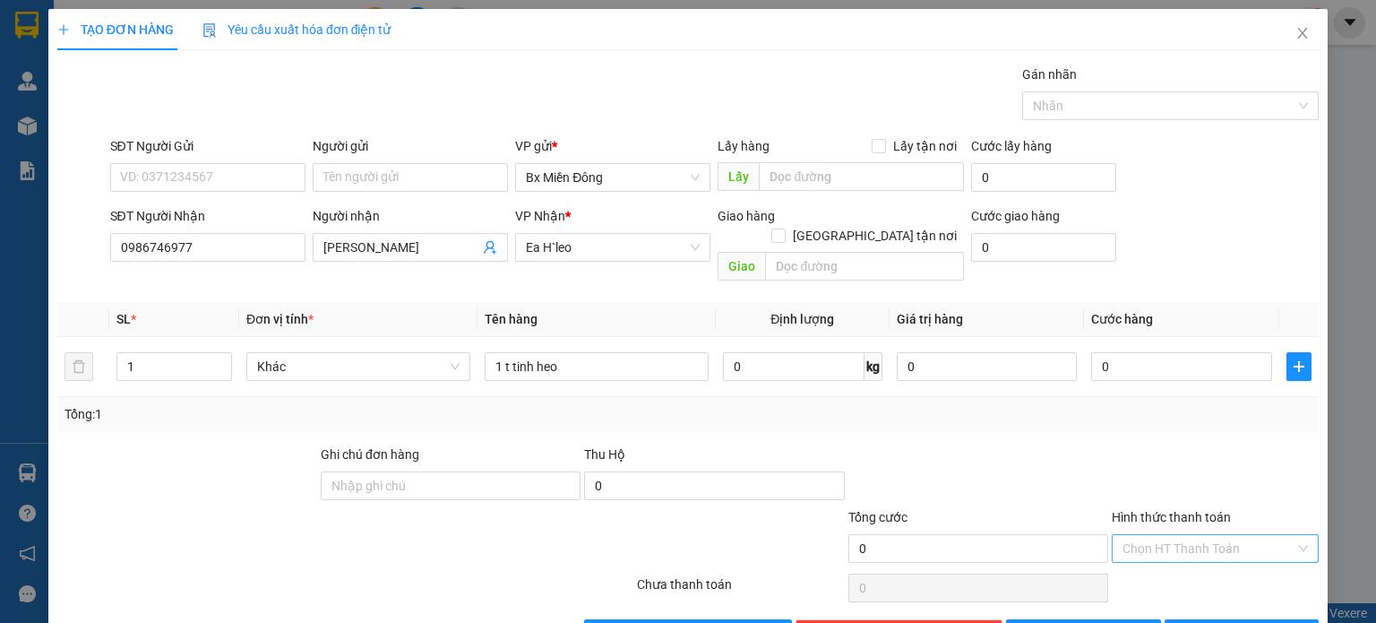
click at [1249, 535] on input "Hình thức thanh toán" at bounding box center [1209, 548] width 173 height 27
click at [1210, 562] on div "Tại văn phòng" at bounding box center [1204, 563] width 184 height 20
click at [1197, 352] on input "0" at bounding box center [1181, 366] width 181 height 29
type input "3"
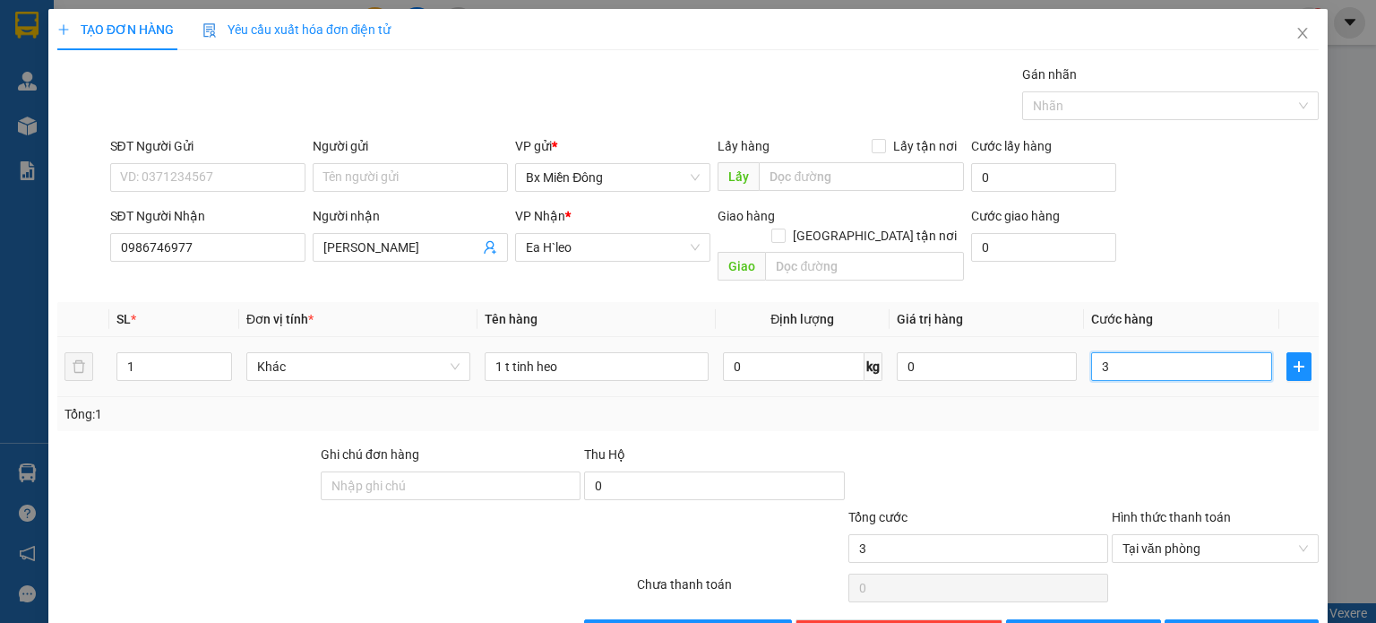
type input "30"
type input "300"
type input "3.000"
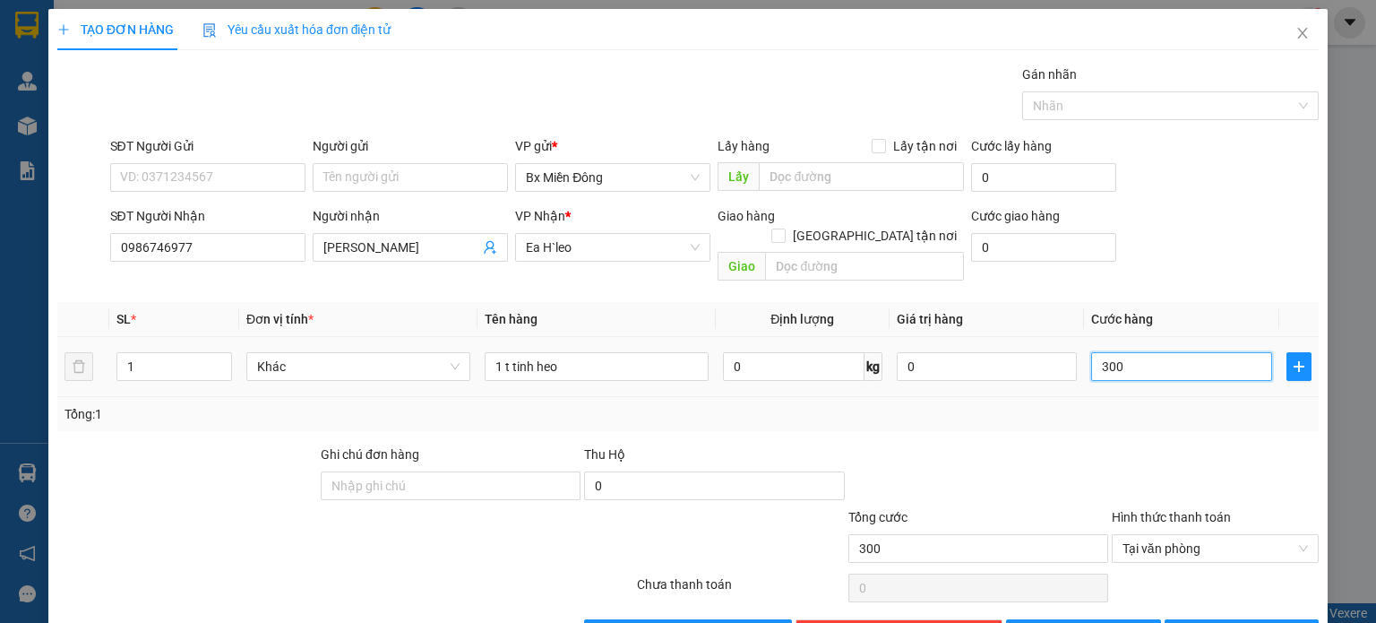
type input "3.000"
type input "30.000"
click at [1270, 619] on button "[PERSON_NAME] và In" at bounding box center [1242, 633] width 155 height 29
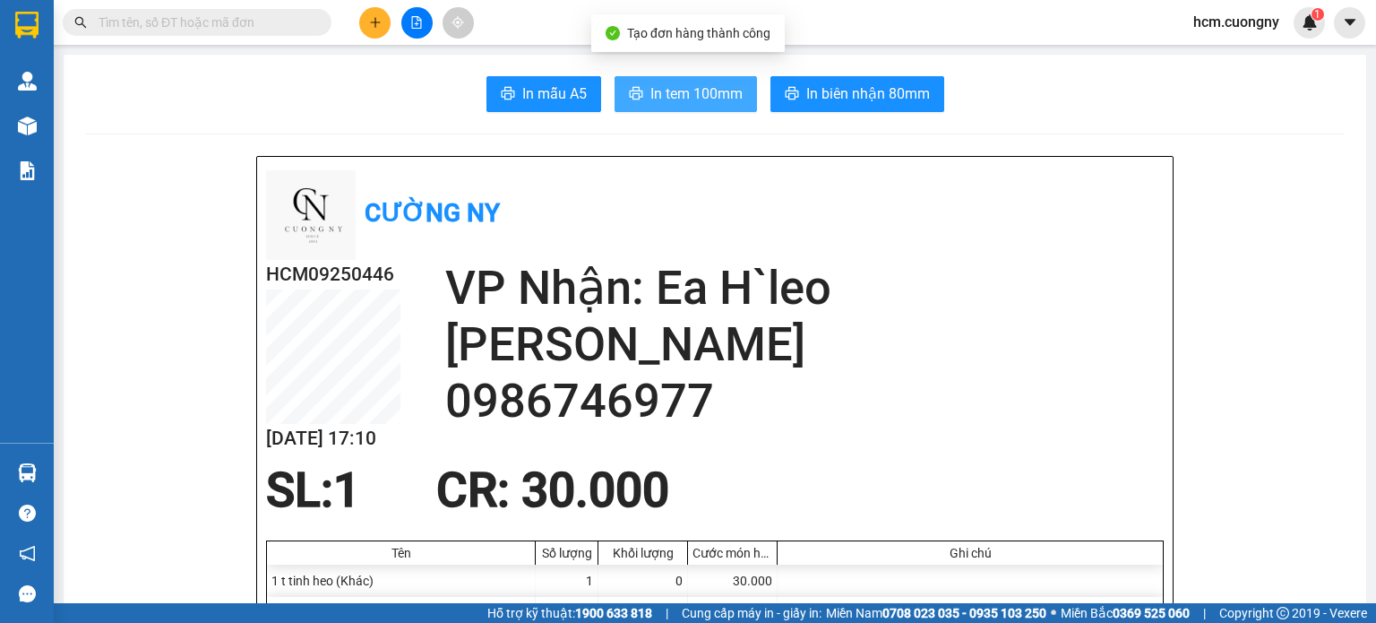
click at [647, 107] on button "In tem 100mm" at bounding box center [686, 94] width 142 height 36
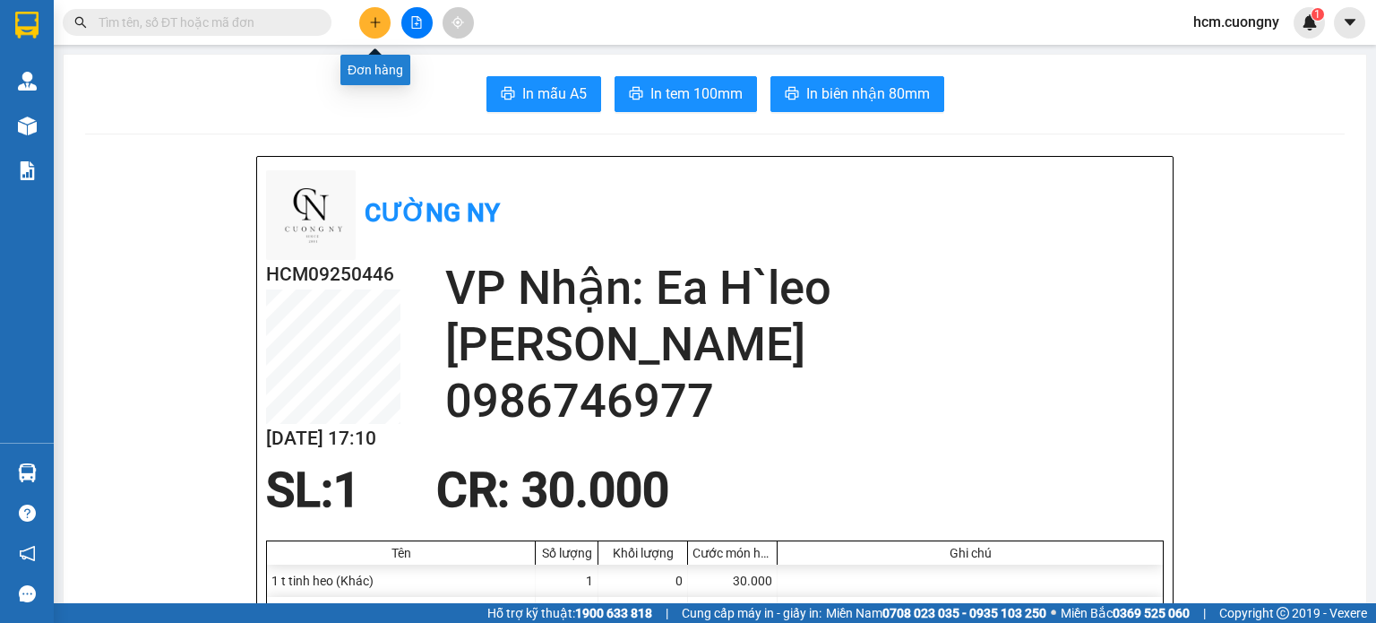
click at [384, 22] on button at bounding box center [374, 22] width 31 height 31
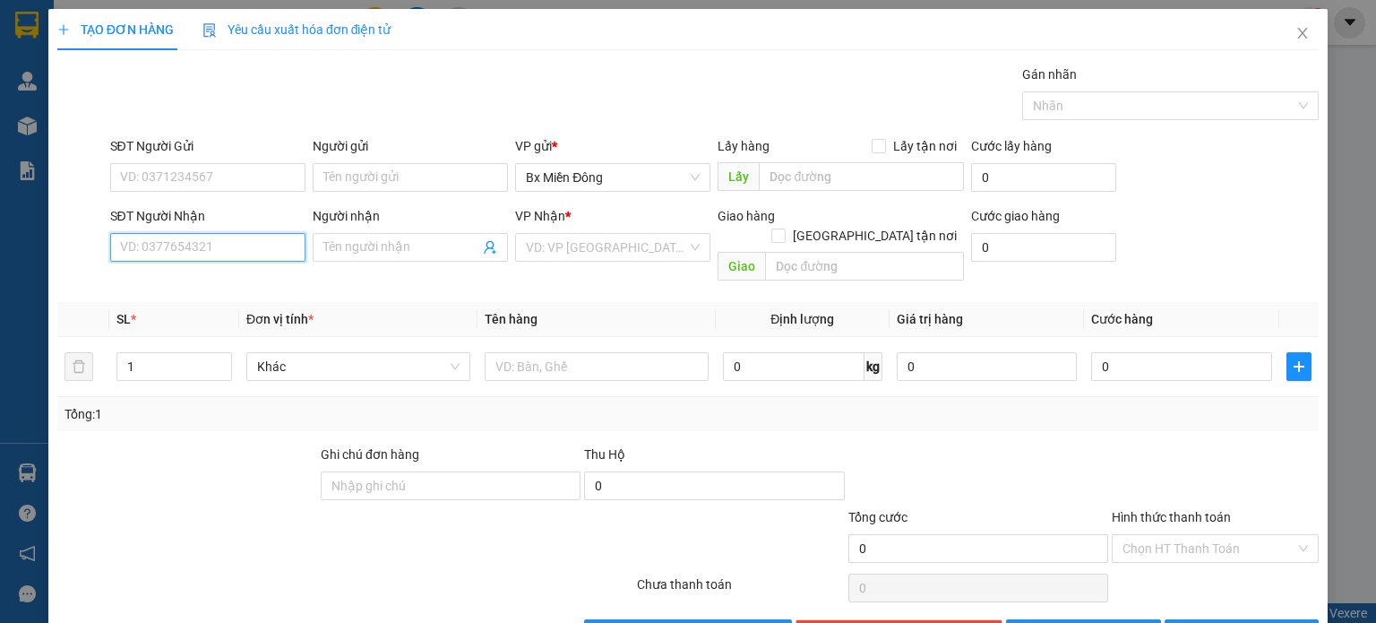
click at [210, 246] on input "SĐT Người Nhận" at bounding box center [207, 247] width 195 height 29
type input "0337070834"
click at [330, 247] on input "Người nhận" at bounding box center [401, 247] width 156 height 20
drag, startPoint x: 326, startPoint y: 247, endPoint x: 335, endPoint y: 240, distance: 11.5
click at [313, 246] on span "chú y" at bounding box center [410, 247] width 195 height 29
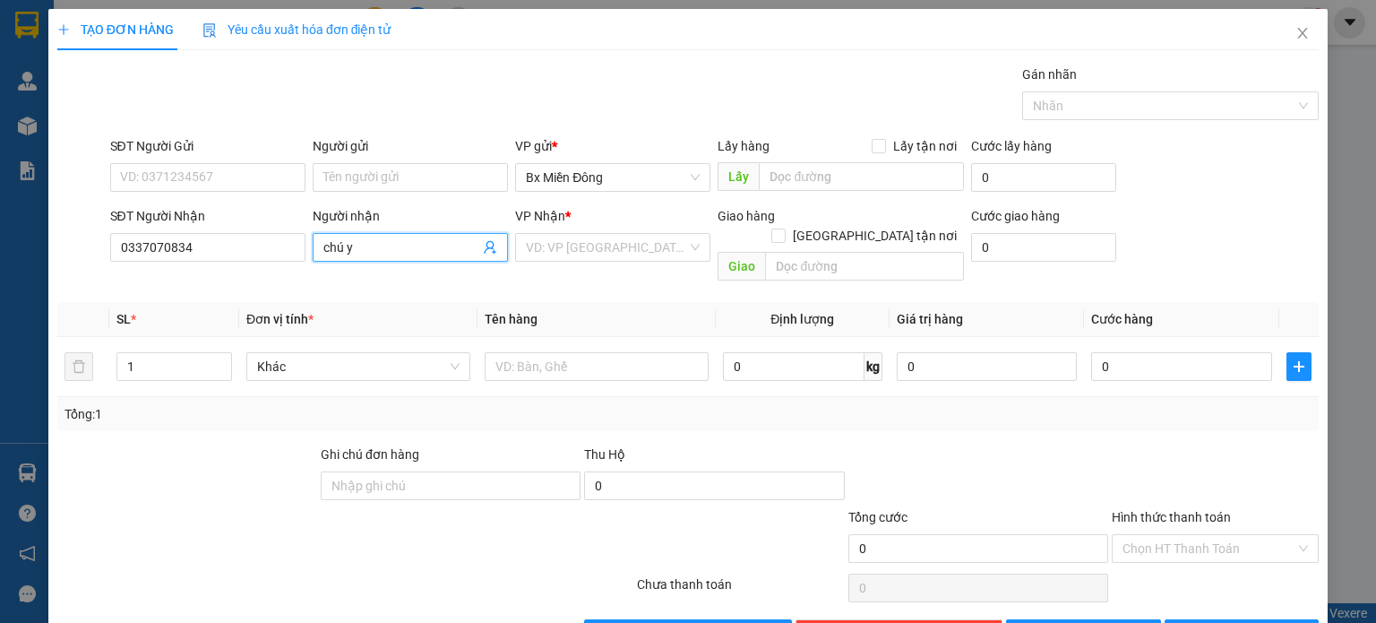
click at [359, 235] on span "chú y" at bounding box center [410, 247] width 195 height 29
click at [364, 253] on input "chú y" at bounding box center [401, 247] width 156 height 20
drag, startPoint x: 361, startPoint y: 254, endPoint x: 345, endPoint y: 251, distance: 16.4
click at [345, 251] on input "chú ts" at bounding box center [401, 247] width 156 height 20
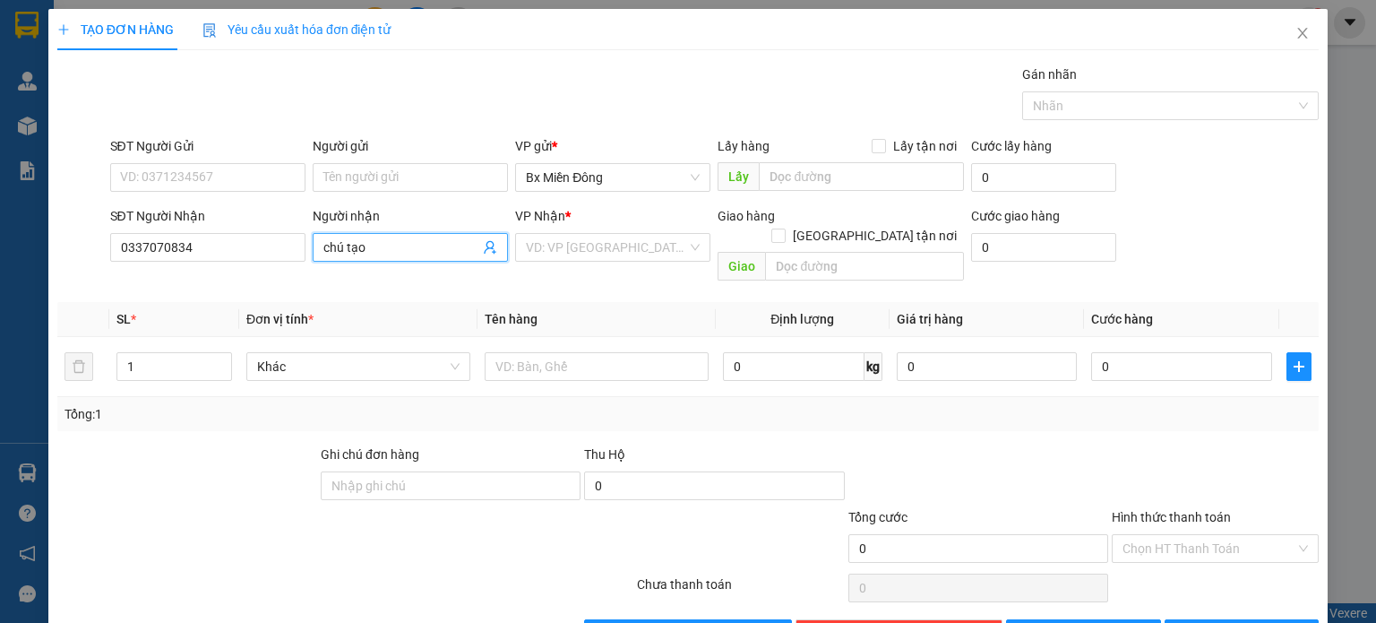
type input "chú tạo"
click at [645, 261] on div "VP Nhận * VD: VP [GEOGRAPHIC_DATA]" at bounding box center [612, 237] width 195 height 63
click at [649, 240] on input "search" at bounding box center [606, 247] width 161 height 27
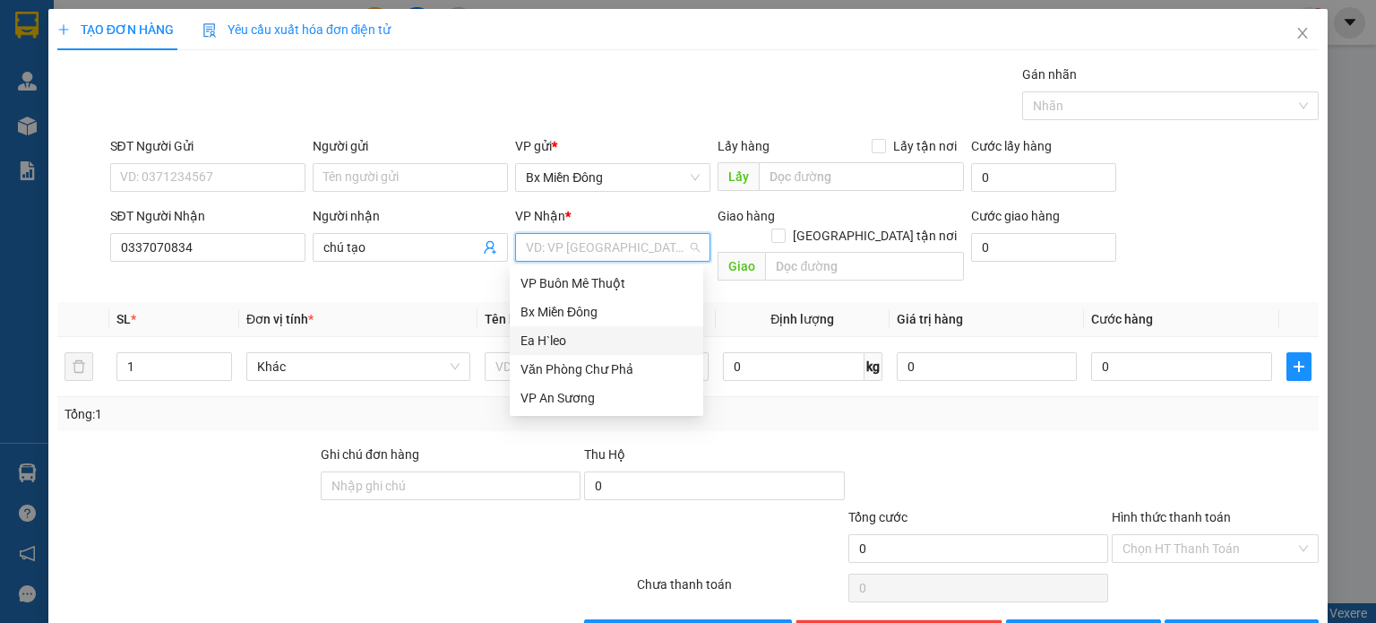
click at [608, 342] on div "Ea H`leo" at bounding box center [607, 341] width 172 height 20
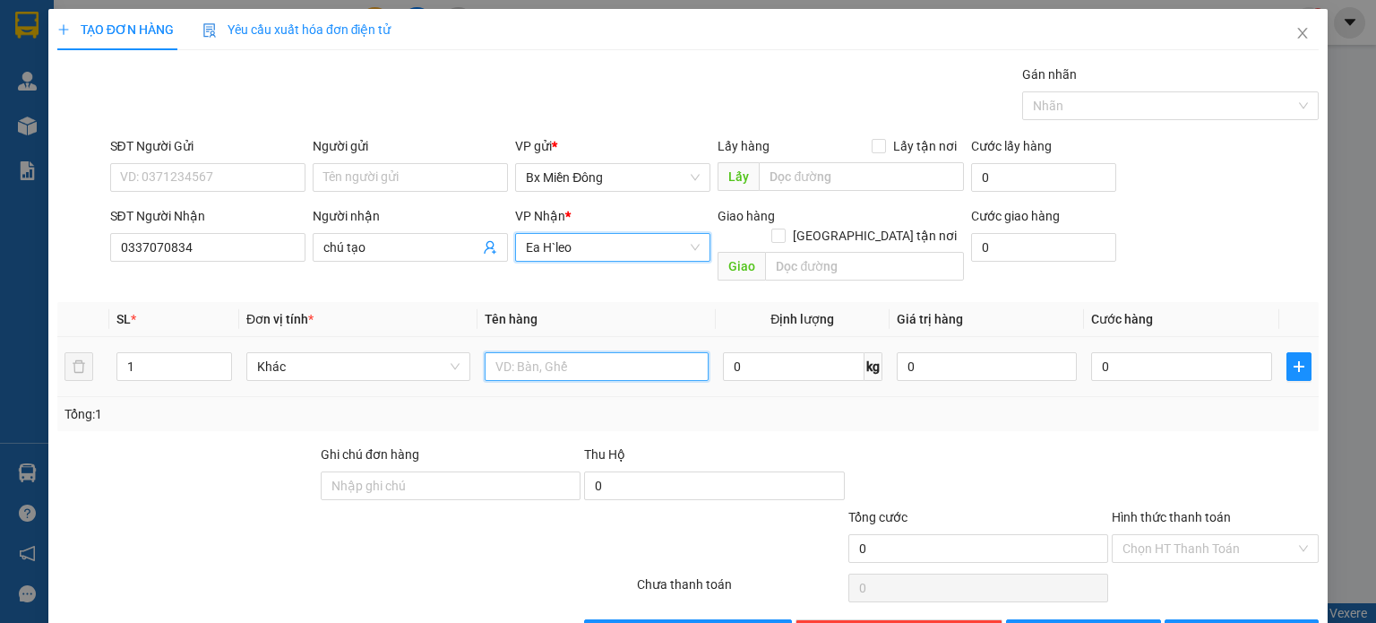
click at [612, 352] on input "text" at bounding box center [597, 366] width 224 height 29
drag, startPoint x: 612, startPoint y: 341, endPoint x: 529, endPoint y: 354, distance: 84.3
click at [529, 354] on input "1 bì trắm" at bounding box center [597, 366] width 224 height 29
type input "1 bì trắng"
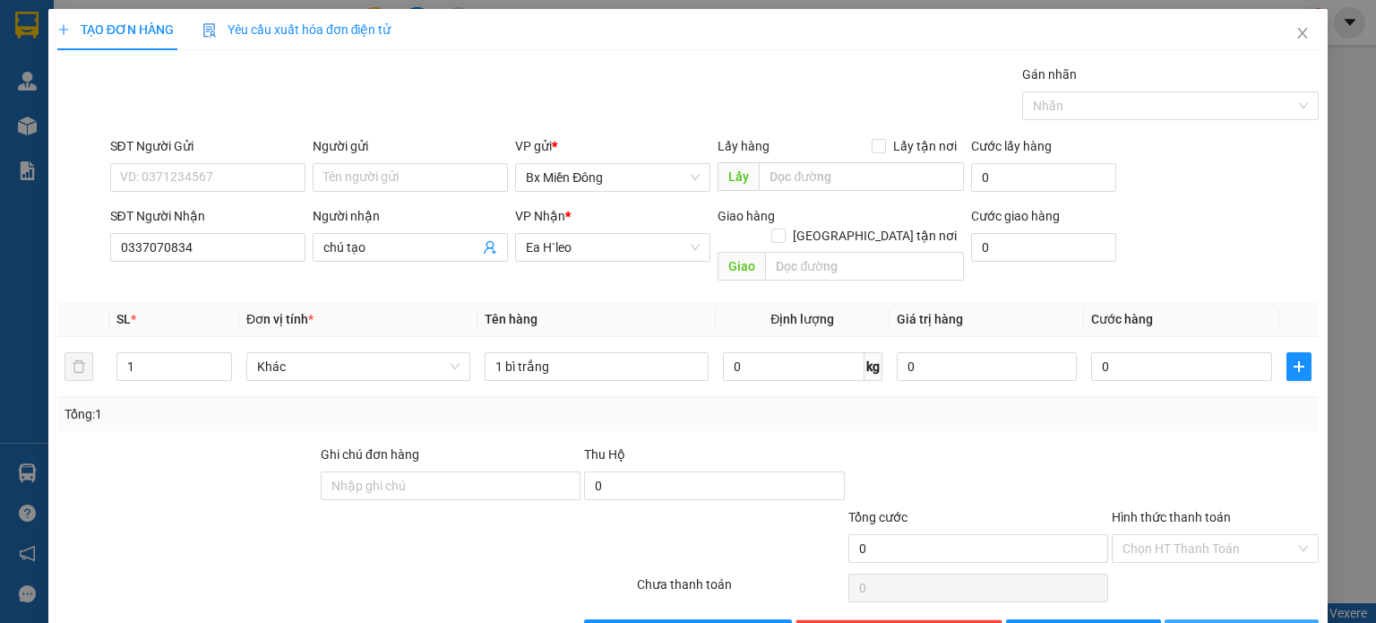
click at [1205, 619] on button "[PERSON_NAME] và In" at bounding box center [1242, 633] width 155 height 29
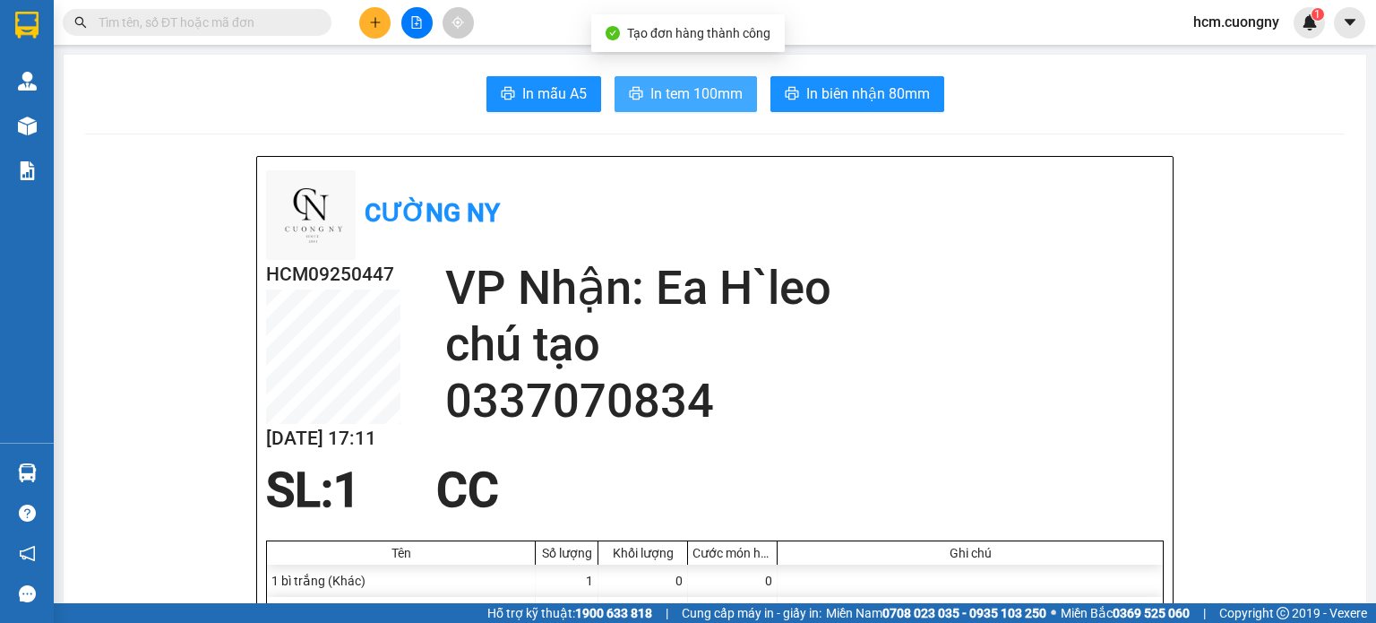
click at [685, 76] on button "In tem 100mm" at bounding box center [686, 94] width 142 height 36
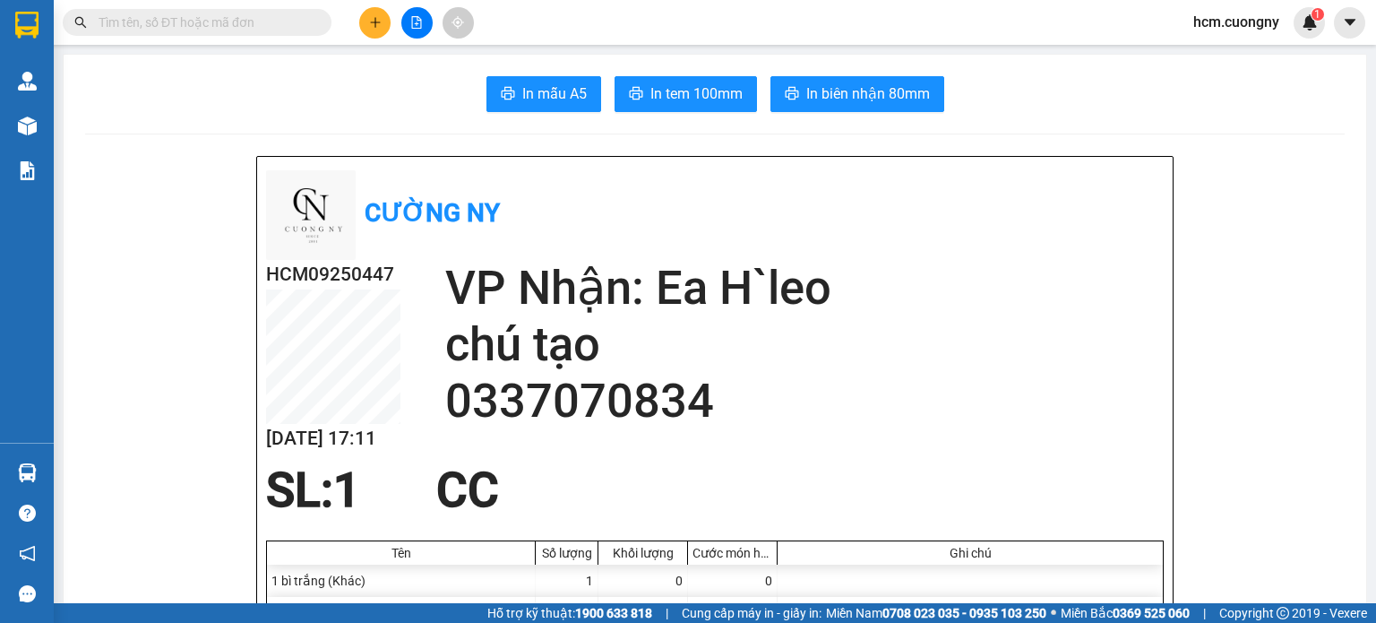
click at [310, 101] on div "In mẫu A5 In tem 100mm In biên nhận 80mm" at bounding box center [715, 94] width 1260 height 36
click at [1267, 134] on div at bounding box center [715, 134] width 1260 height 1
click at [373, 21] on icon "plus" at bounding box center [375, 22] width 13 height 13
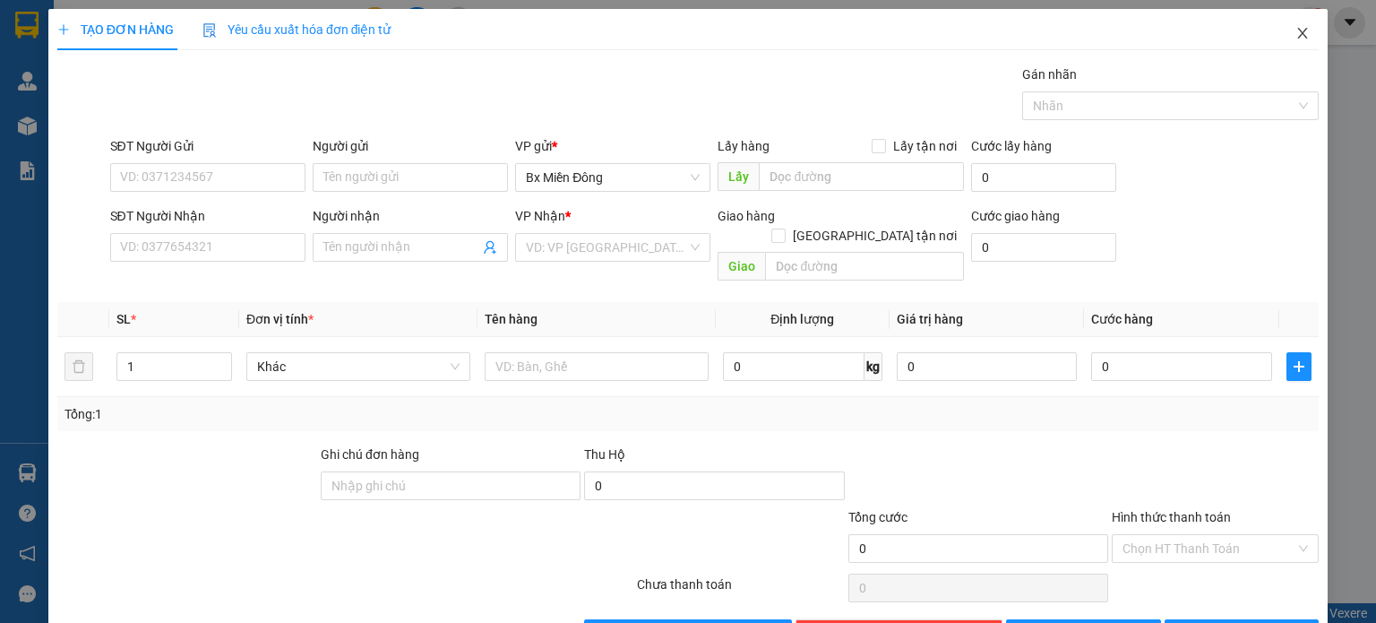
click at [1296, 29] on icon "close" at bounding box center [1303, 33] width 14 height 14
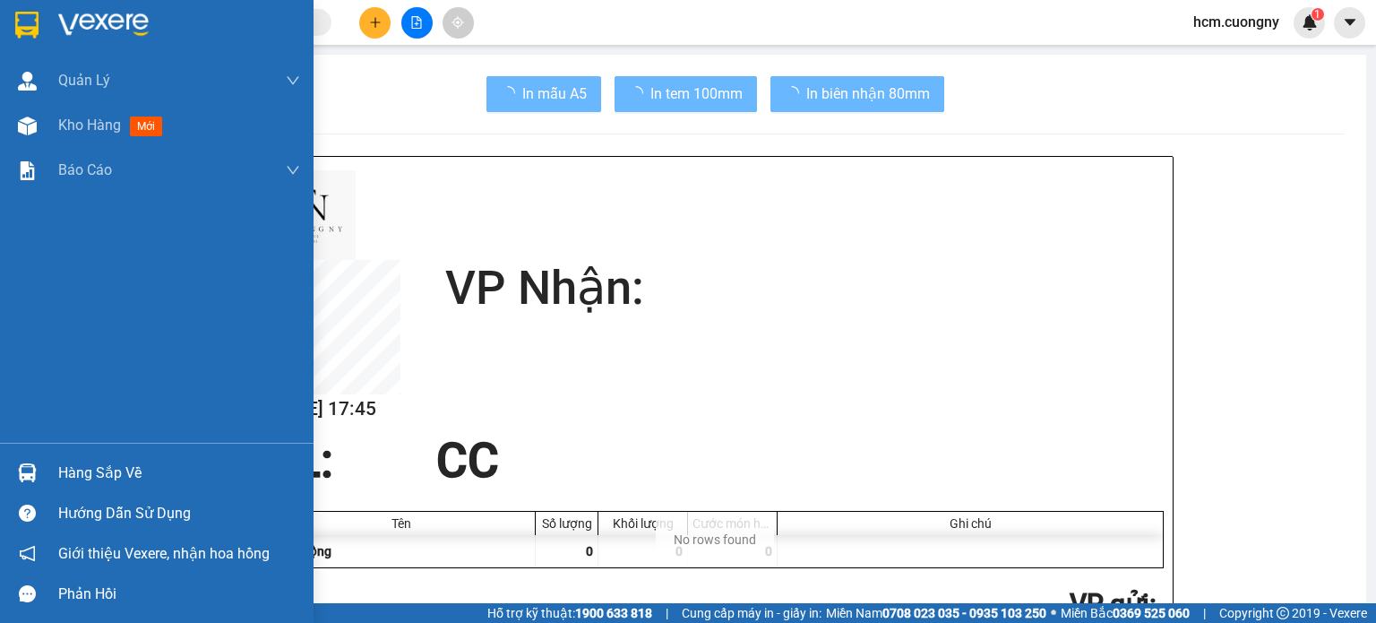
drag, startPoint x: 0, startPoint y: 18, endPoint x: 19, endPoint y: 29, distance: 21.7
click at [0, 19] on div at bounding box center [157, 29] width 314 height 58
click at [12, 21] on div at bounding box center [27, 24] width 31 height 31
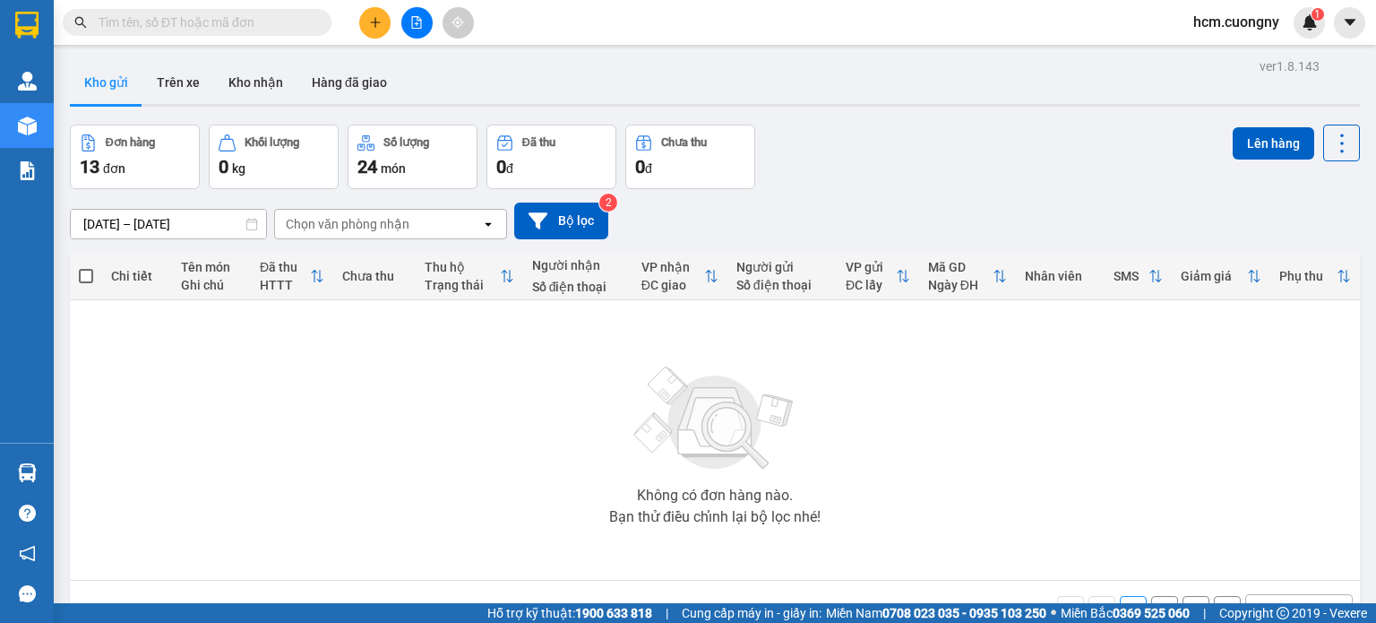
click at [190, 218] on input "[DATE] – [DATE]" at bounding box center [168, 224] width 195 height 29
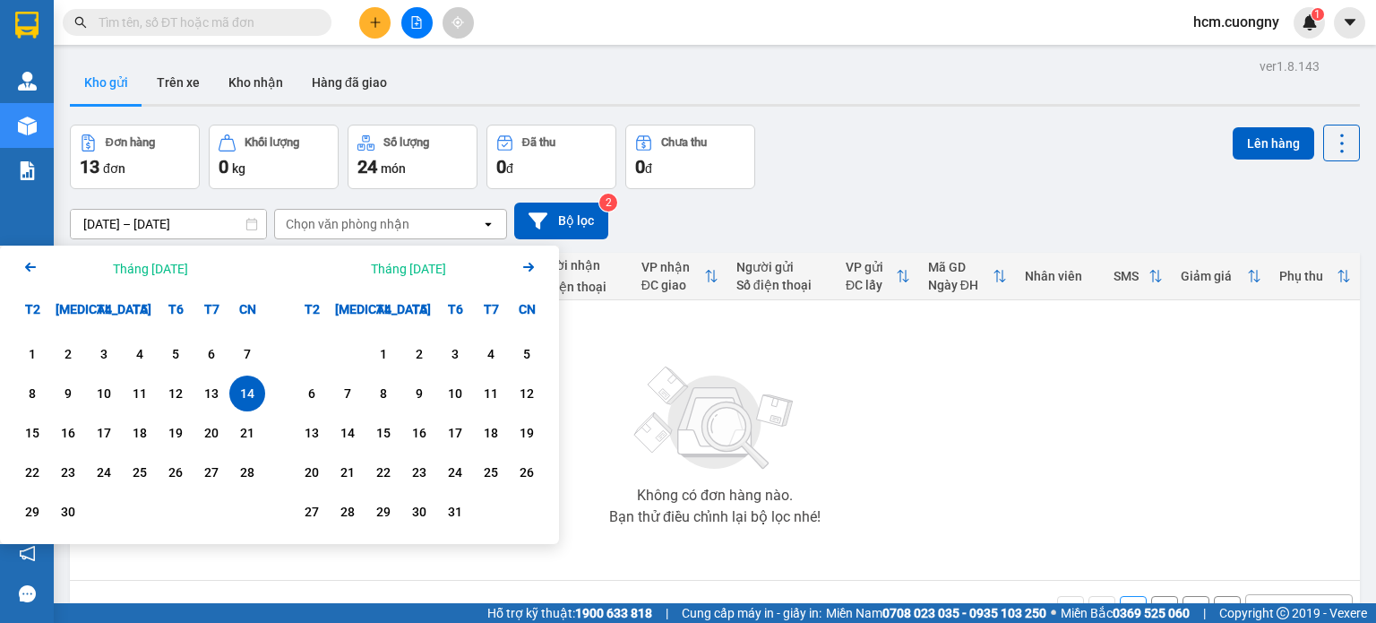
click at [853, 392] on div "Không có đơn hàng nào. Bạn thử điều chỉnh lại bộ lọc nhé!" at bounding box center [715, 440] width 1272 height 269
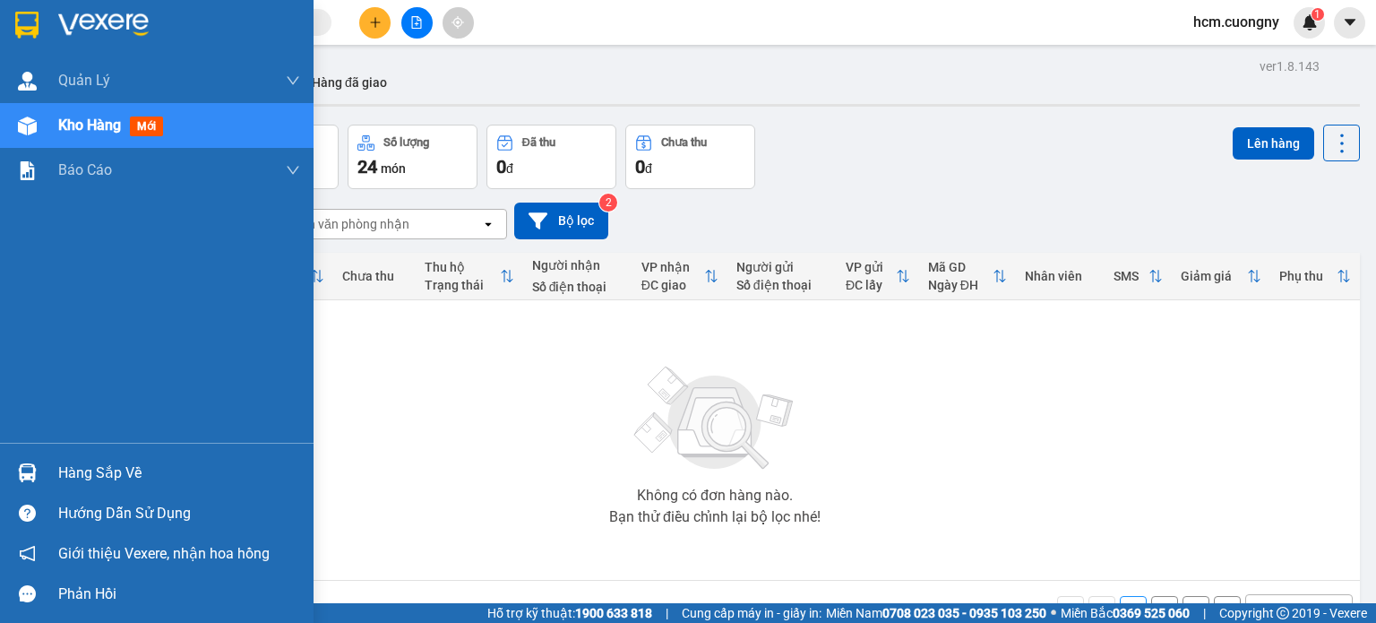
click at [23, 23] on img at bounding box center [26, 25] width 23 height 27
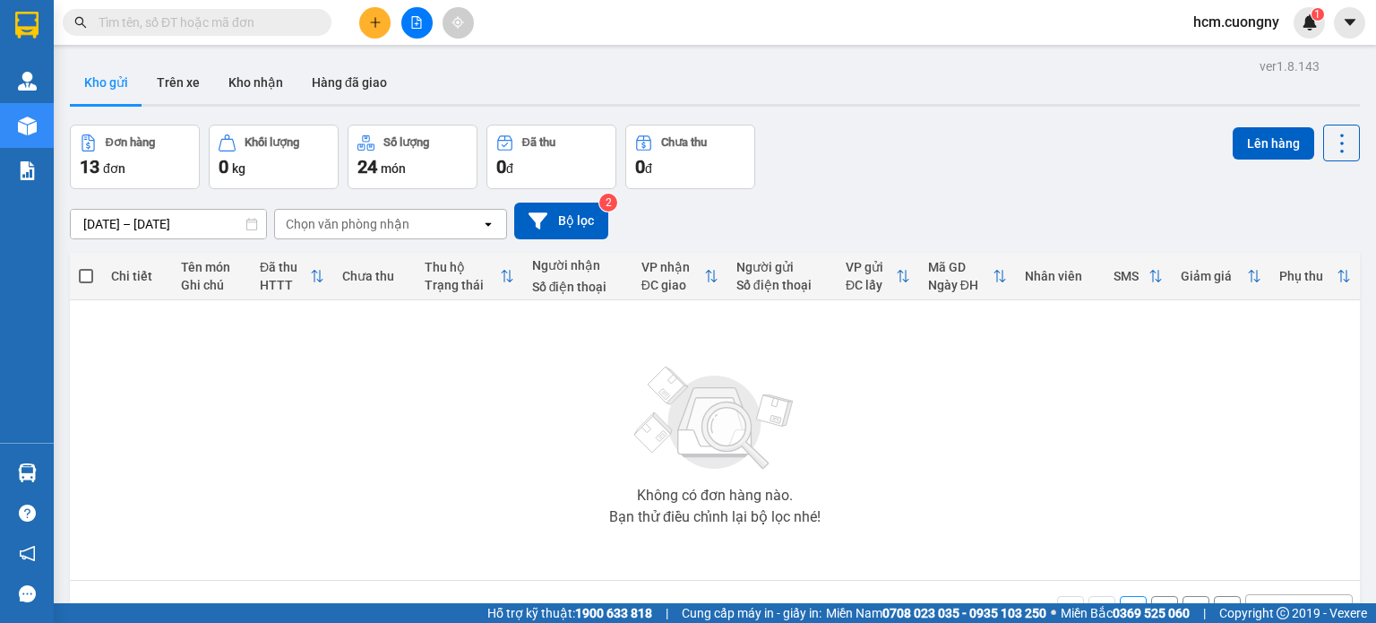
click at [1195, 242] on div "[DATE] – [DATE] Press the down arrow key to interact with the calendar and sele…" at bounding box center [715, 221] width 1290 height 64
click at [1067, 187] on div "ver 1.8.143 Kho gửi Trên xe Kho nhận Hàng đã giao Đơn hàng 13 đơn Khối lượng 0 …" at bounding box center [715, 365] width 1305 height 623
drag, startPoint x: 886, startPoint y: 499, endPoint x: 858, endPoint y: 495, distance: 28.1
click at [886, 499] on div "Không có đơn hàng nào. Bạn thử điều chỉnh lại bộ lọc nhé!" at bounding box center [715, 440] width 1272 height 269
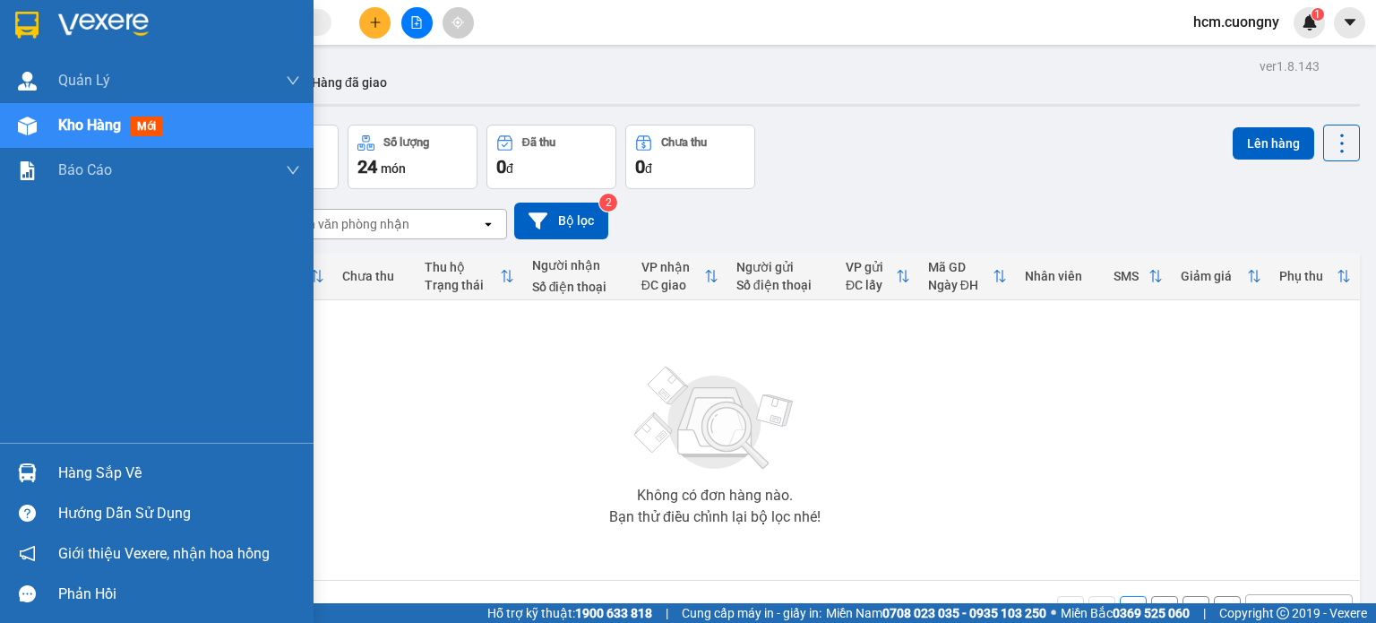
click at [20, 24] on img at bounding box center [26, 25] width 23 height 27
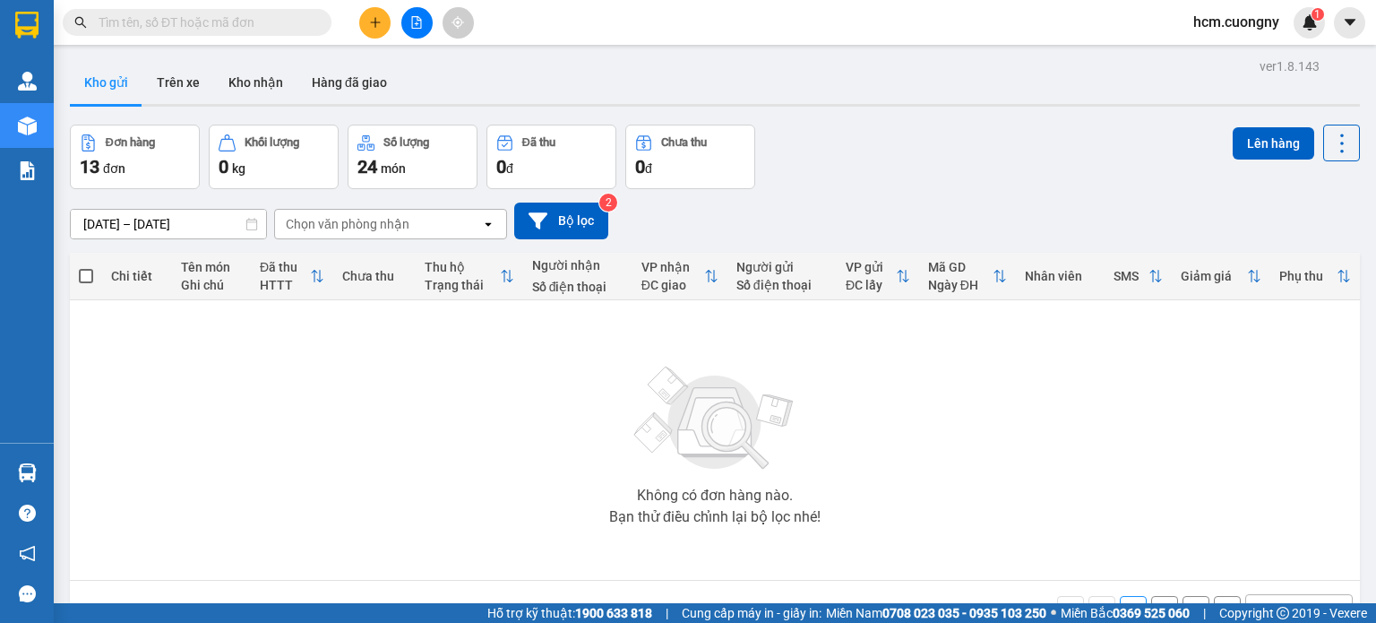
click at [188, 218] on input "[DATE] – [DATE]" at bounding box center [168, 224] width 195 height 29
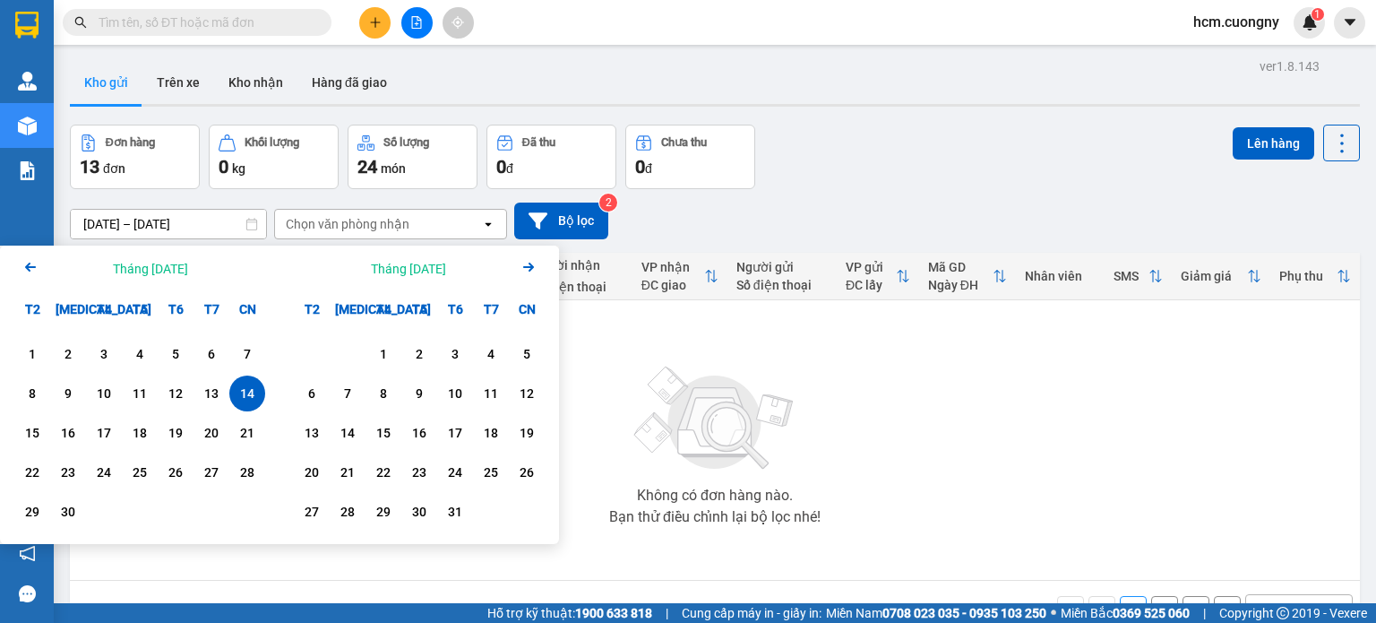
click at [244, 397] on div "14" at bounding box center [247, 394] width 25 height 22
click at [244, 396] on div "14" at bounding box center [247, 394] width 25 height 22
type input "[DATE] – [DATE]"
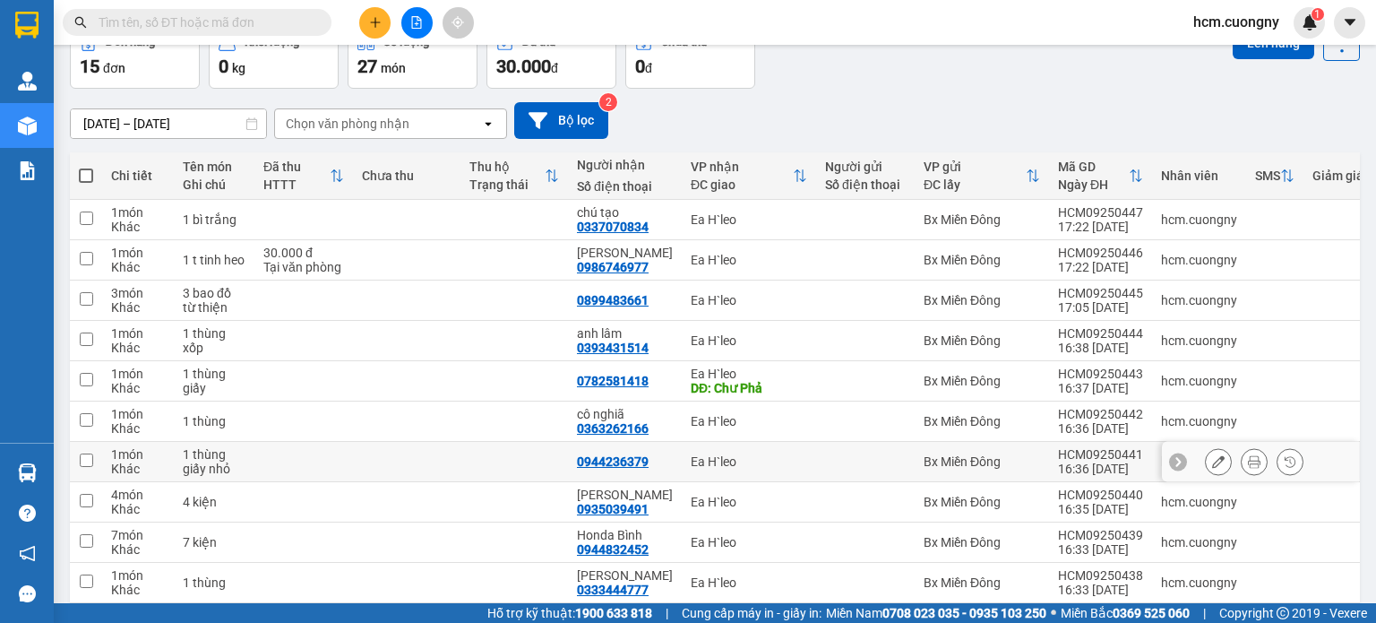
scroll to position [177, 0]
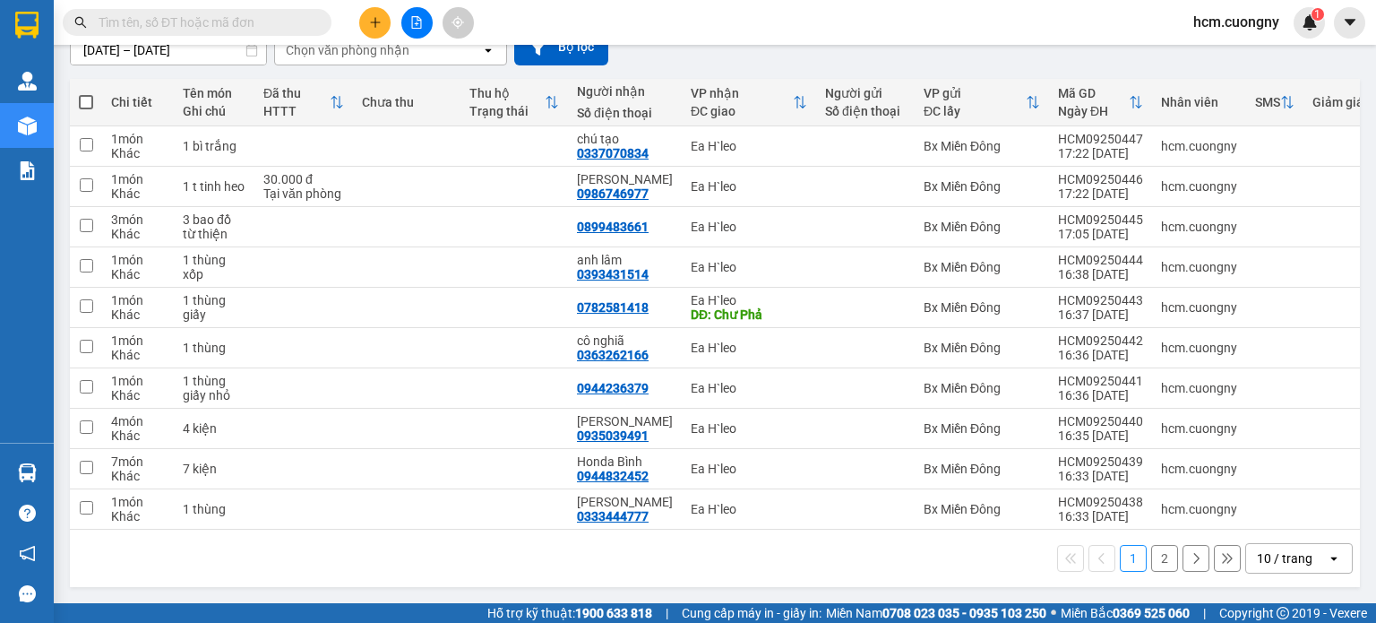
click at [1281, 556] on div "10 / trang" at bounding box center [1285, 558] width 56 height 18
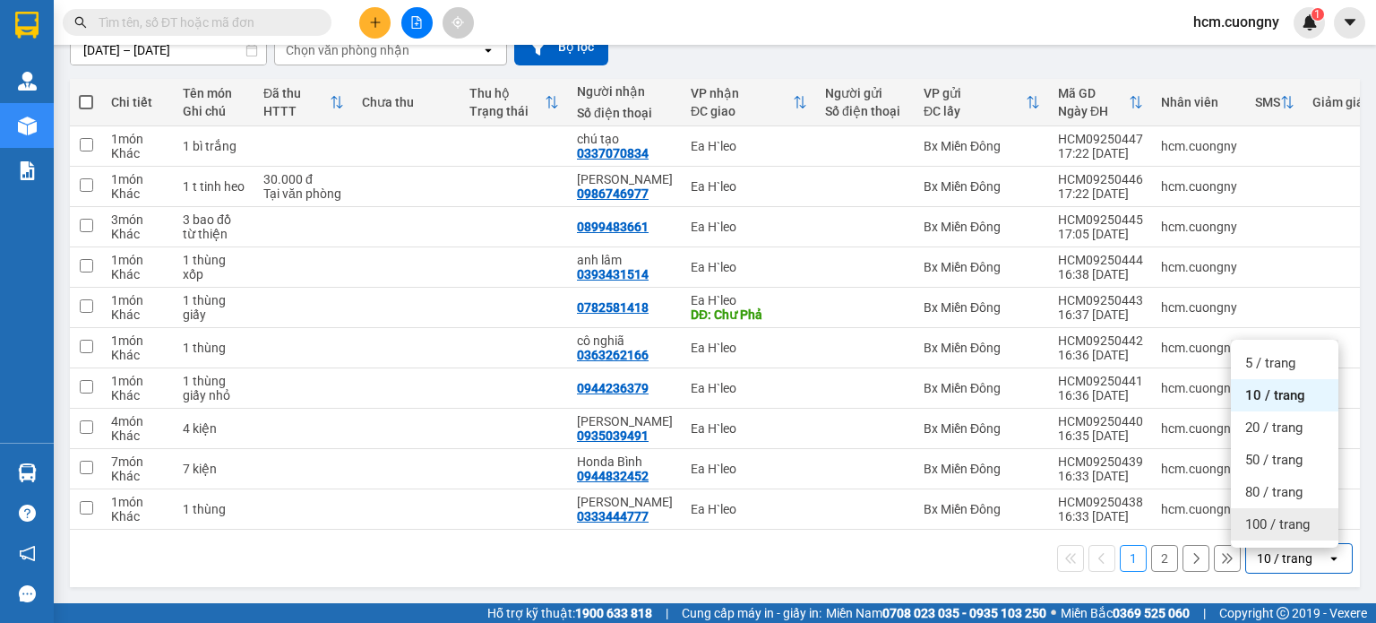
click at [1272, 519] on span "100 / trang" at bounding box center [1278, 524] width 65 height 18
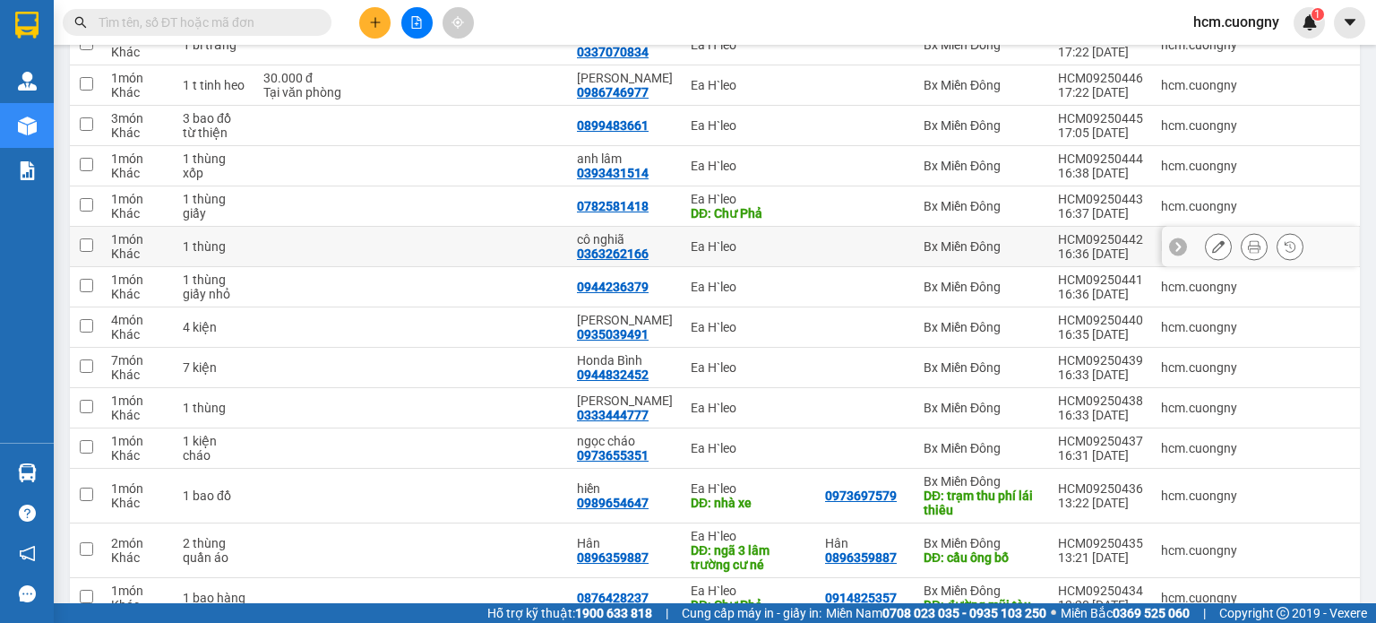
scroll to position [138, 0]
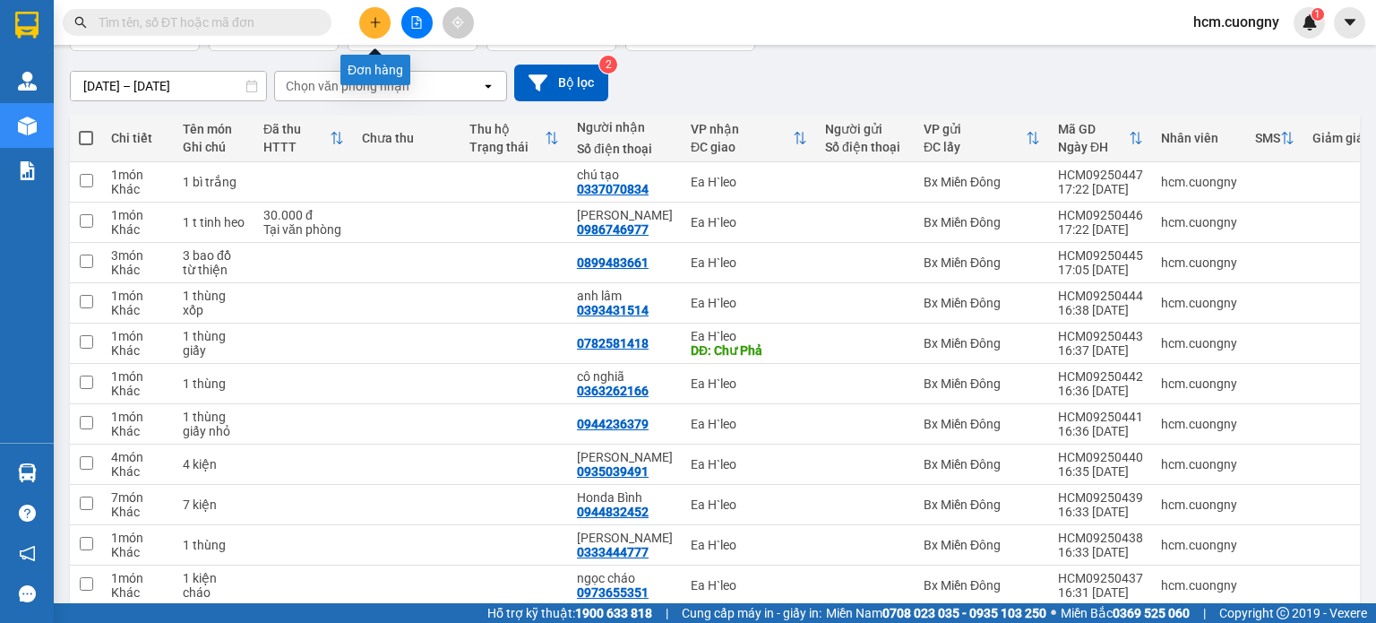
click at [381, 21] on icon "plus" at bounding box center [375, 22] width 13 height 13
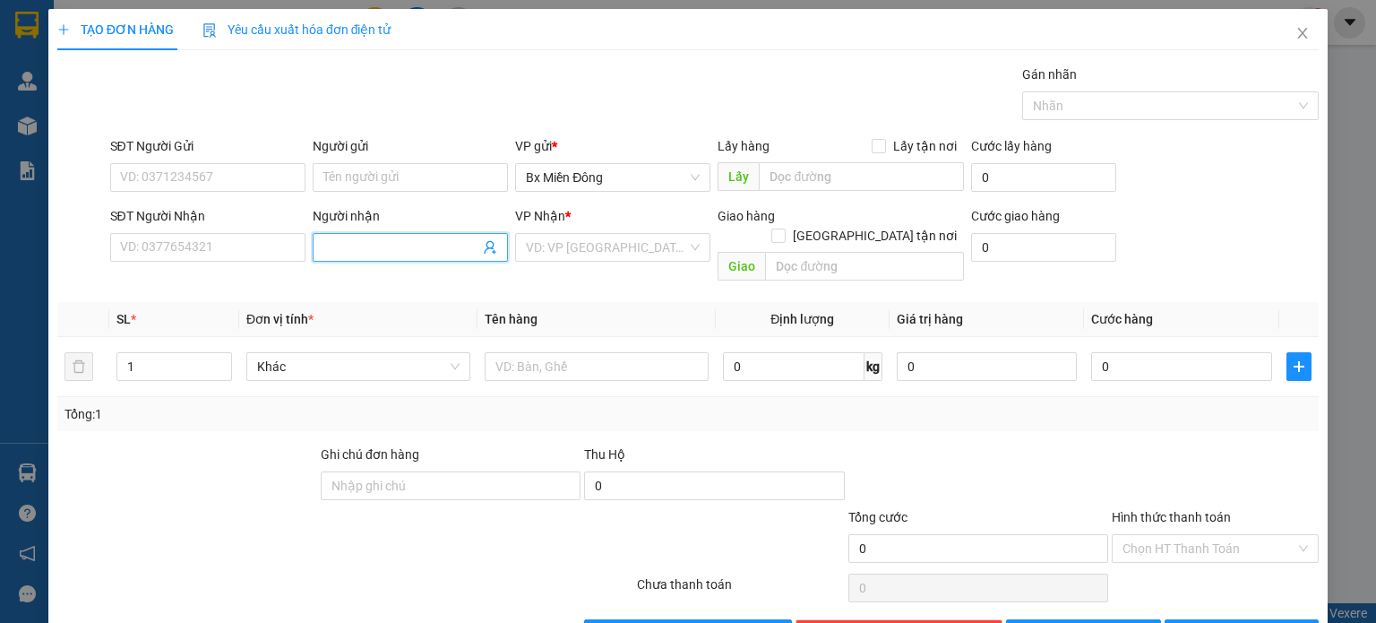
click at [359, 250] on input "Người nhận" at bounding box center [401, 247] width 156 height 20
type input "bảo an"
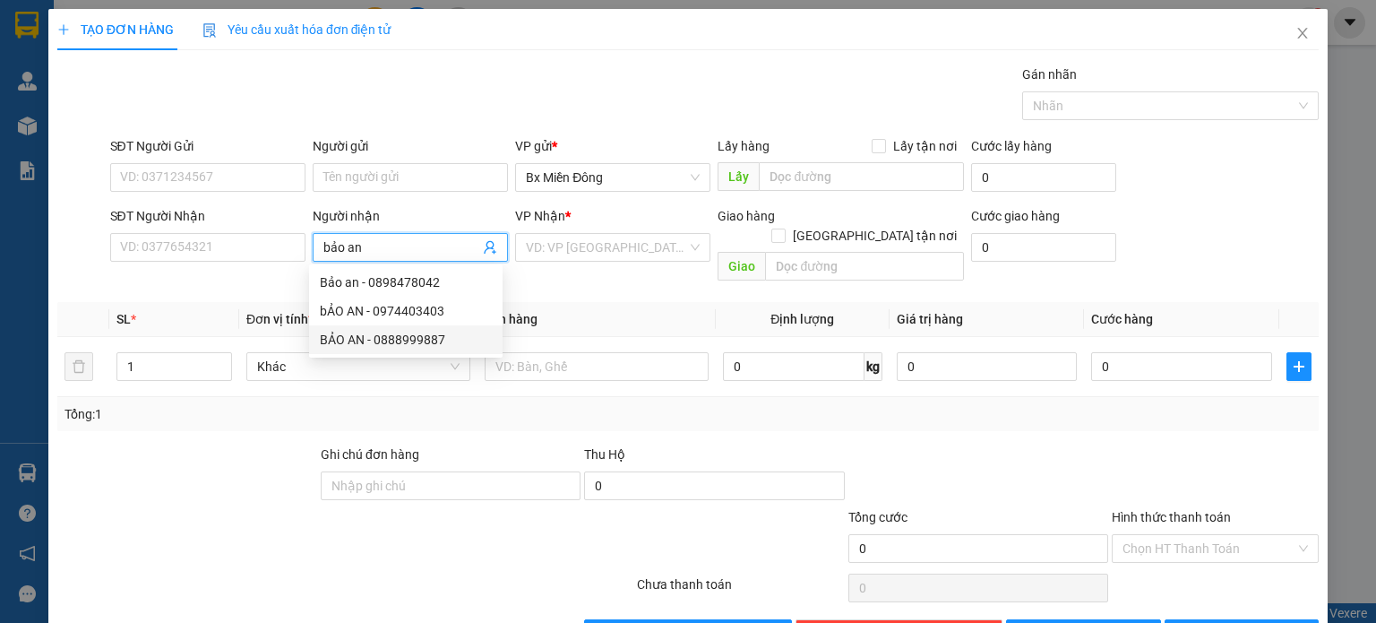
click at [369, 336] on div "BẢO AN - 0888999887" at bounding box center [406, 340] width 172 height 20
type input "0888999887"
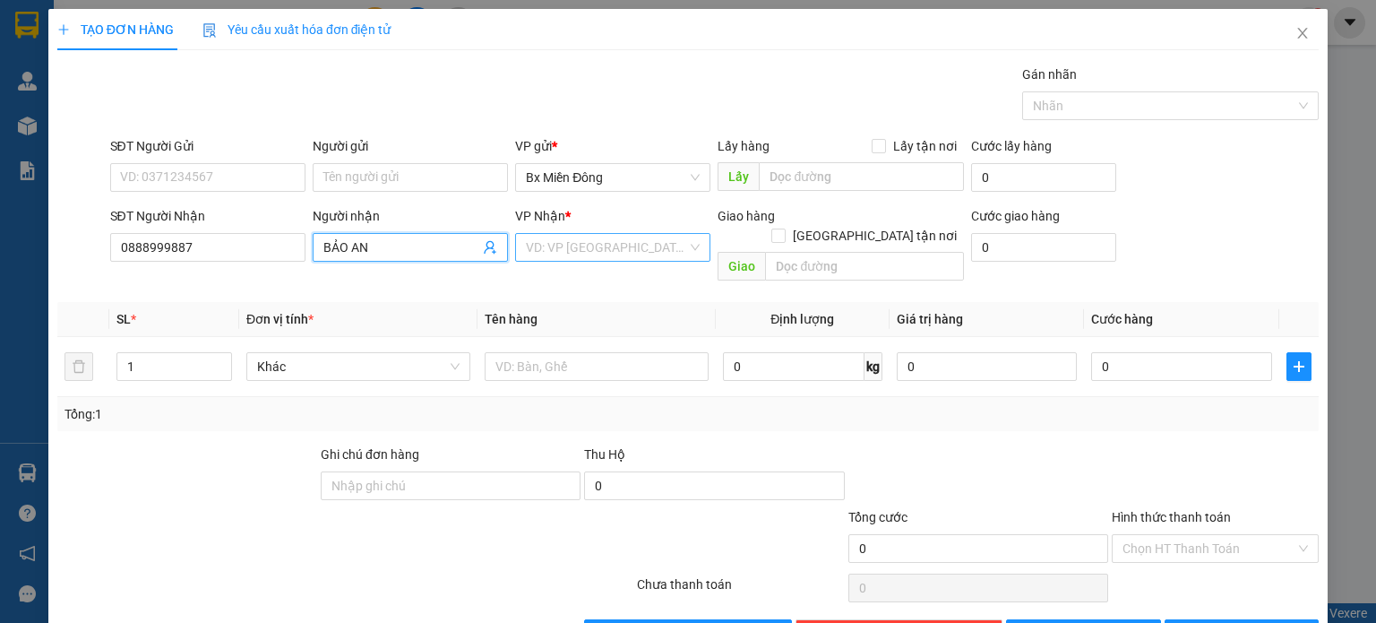
type input "BẢO AN"
click at [534, 246] on input "search" at bounding box center [606, 247] width 161 height 27
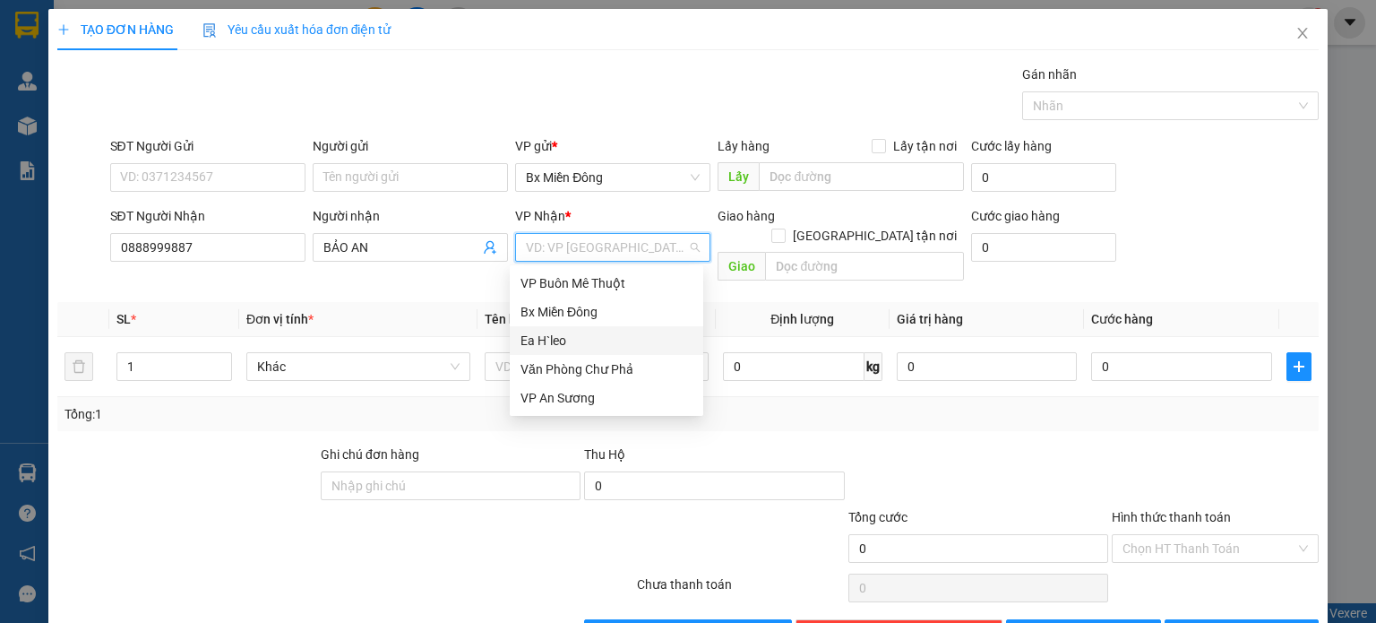
click at [535, 341] on div "Ea H`leo" at bounding box center [607, 341] width 172 height 20
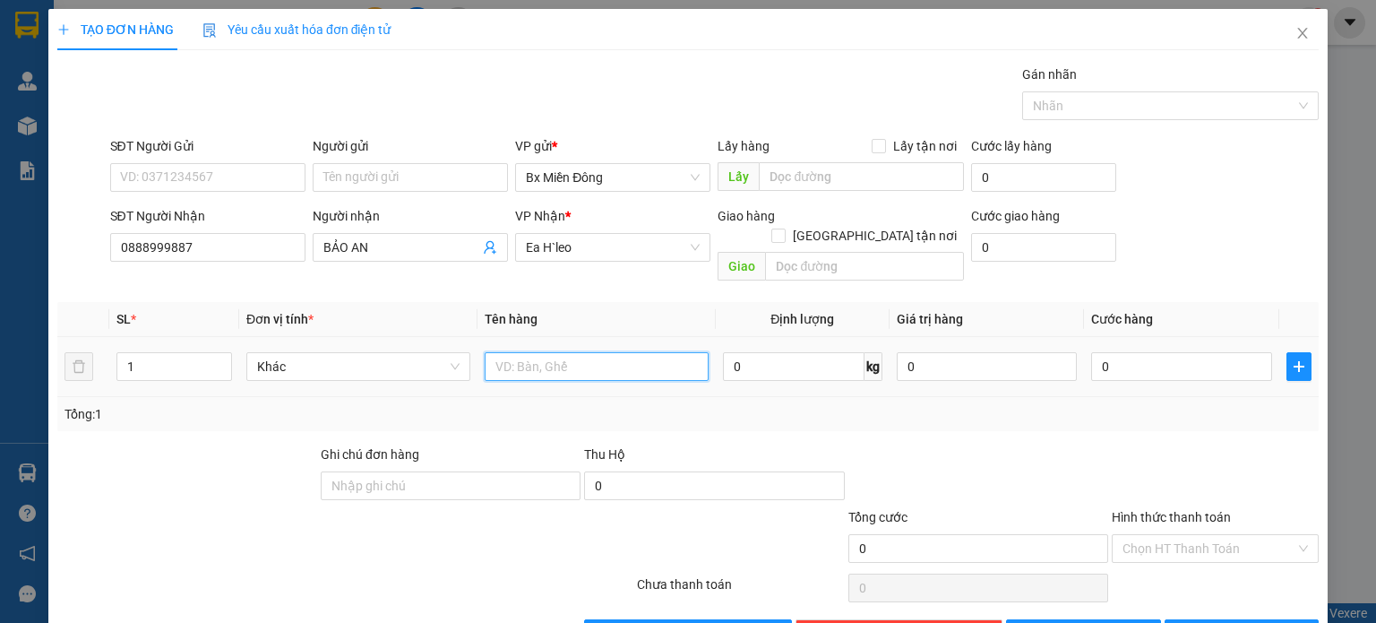
click at [530, 352] on input "text" at bounding box center [597, 366] width 224 height 29
drag, startPoint x: 581, startPoint y: 354, endPoint x: 599, endPoint y: 370, distance: 24.1
click at [599, 371] on td "1 th xốp tắng" at bounding box center [597, 367] width 238 height 60
drag, startPoint x: 587, startPoint y: 347, endPoint x: 540, endPoint y: 361, distance: 48.8
click at [540, 361] on div "1 th xốp tắng" at bounding box center [597, 367] width 224 height 36
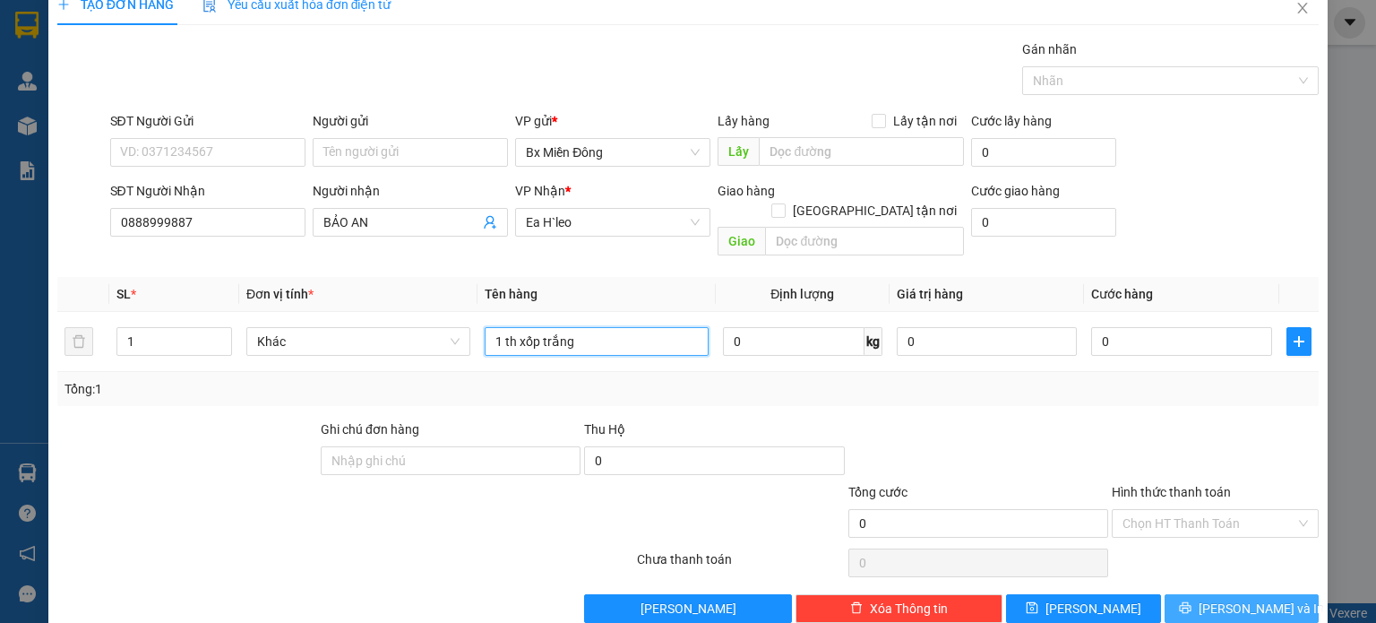
scroll to position [39, 0]
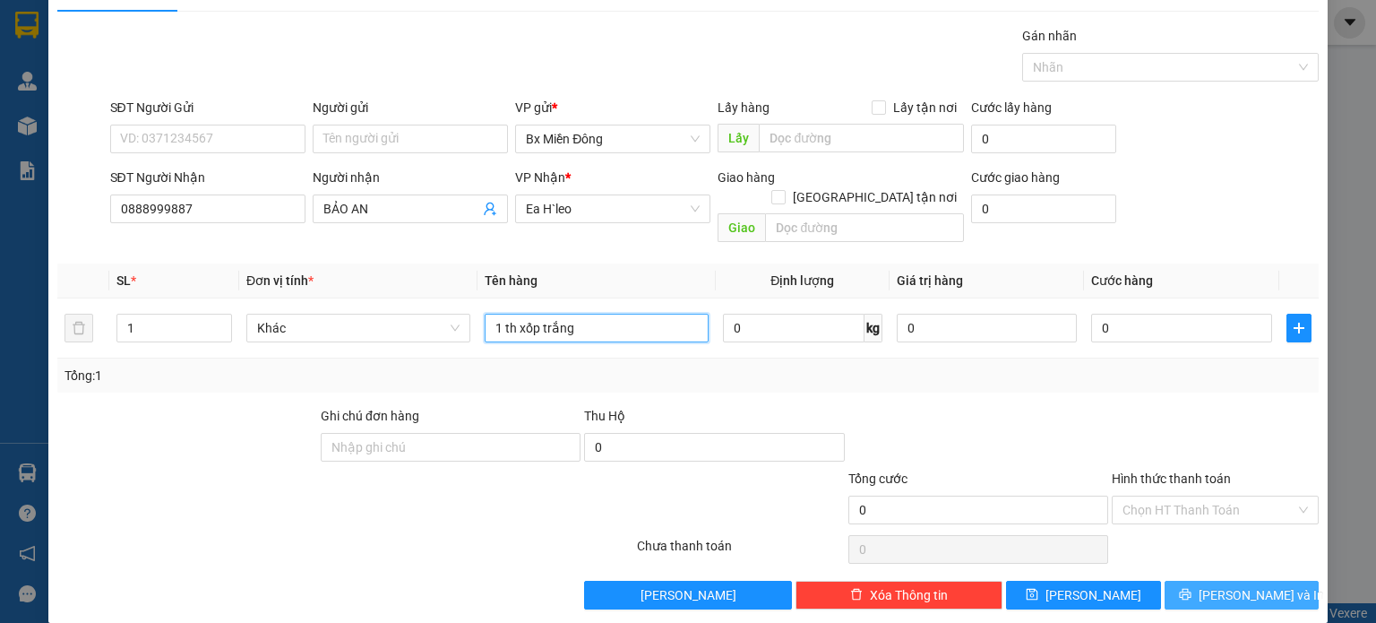
type input "1 th xốp trắng"
click at [1220, 585] on span "[PERSON_NAME] và In" at bounding box center [1261, 595] width 125 height 20
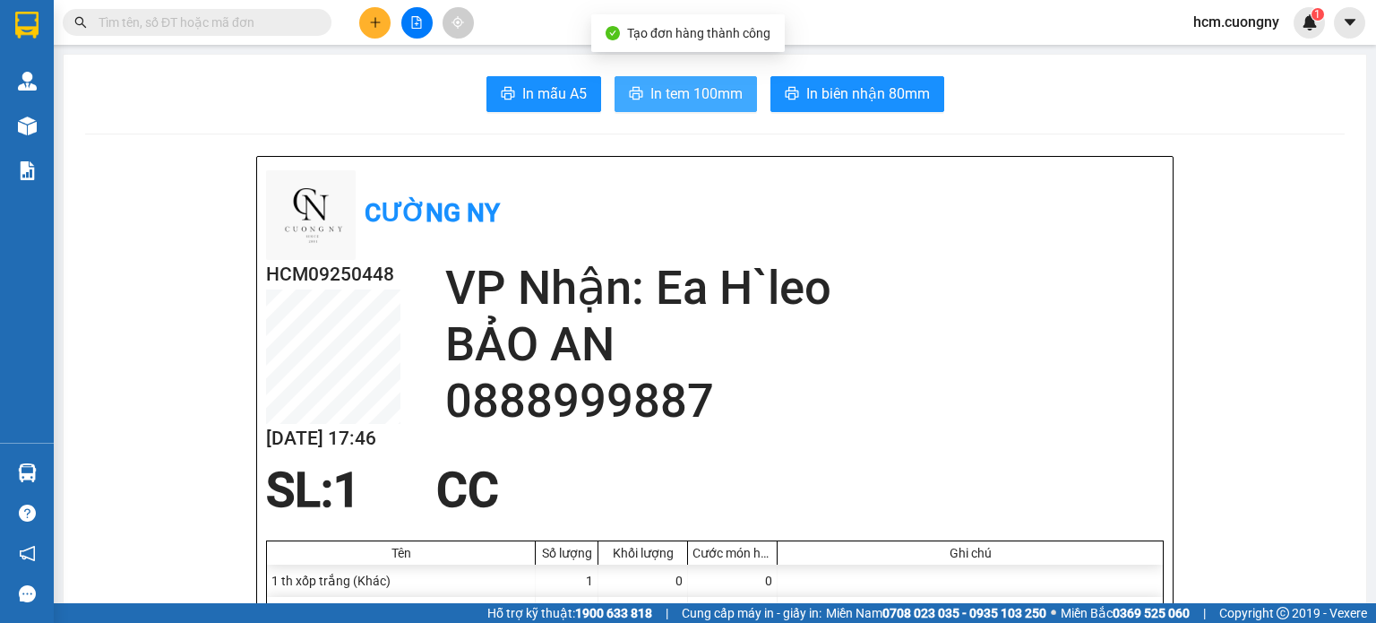
click at [687, 86] on span "In tem 100mm" at bounding box center [697, 93] width 92 height 22
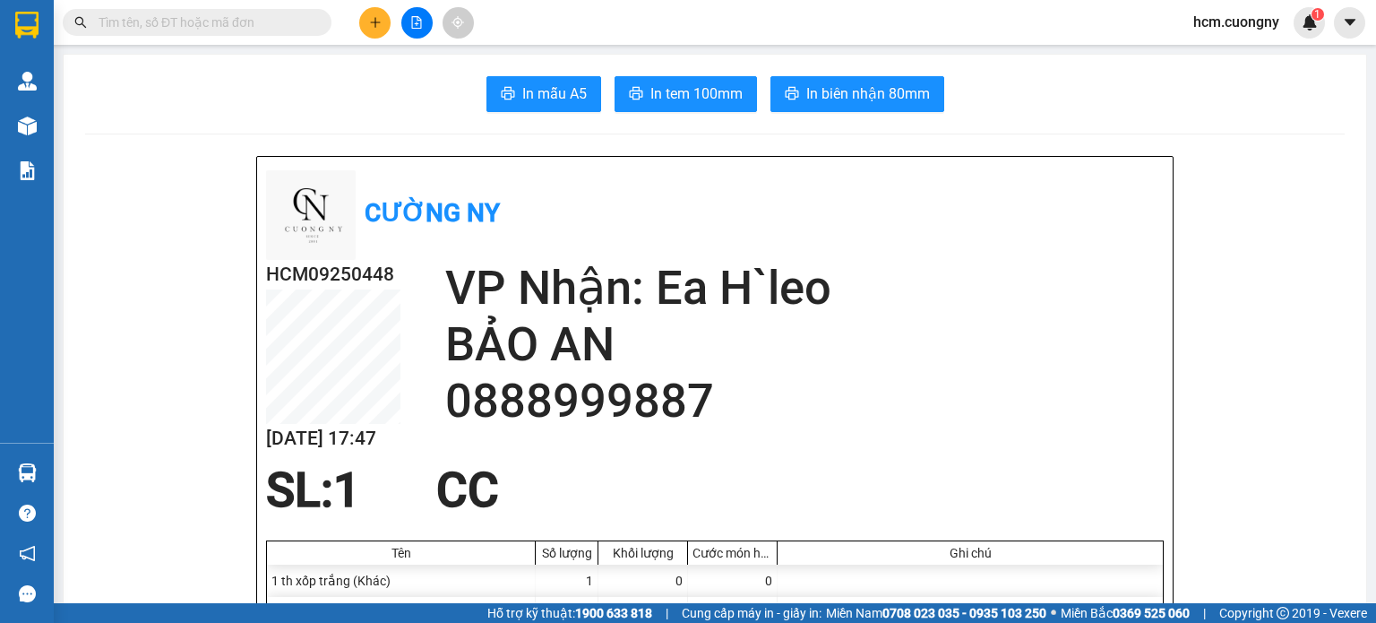
click at [375, 14] on button at bounding box center [374, 22] width 31 height 31
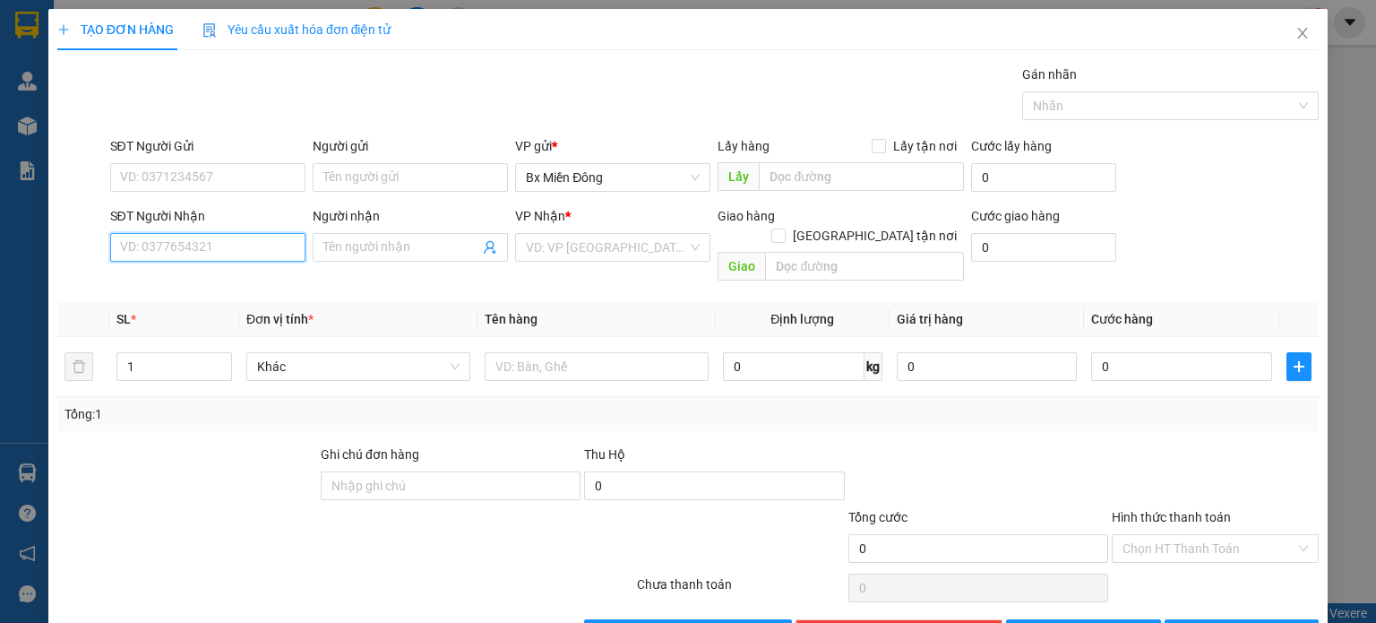
drag, startPoint x: 211, startPoint y: 242, endPoint x: 234, endPoint y: 241, distance: 22.4
click at [211, 243] on input "SĐT Người Nhận" at bounding box center [207, 247] width 195 height 29
click at [147, 275] on div "0349808256 - tuyết" at bounding box center [205, 282] width 172 height 20
type input "0349808256"
type input "tuyết"
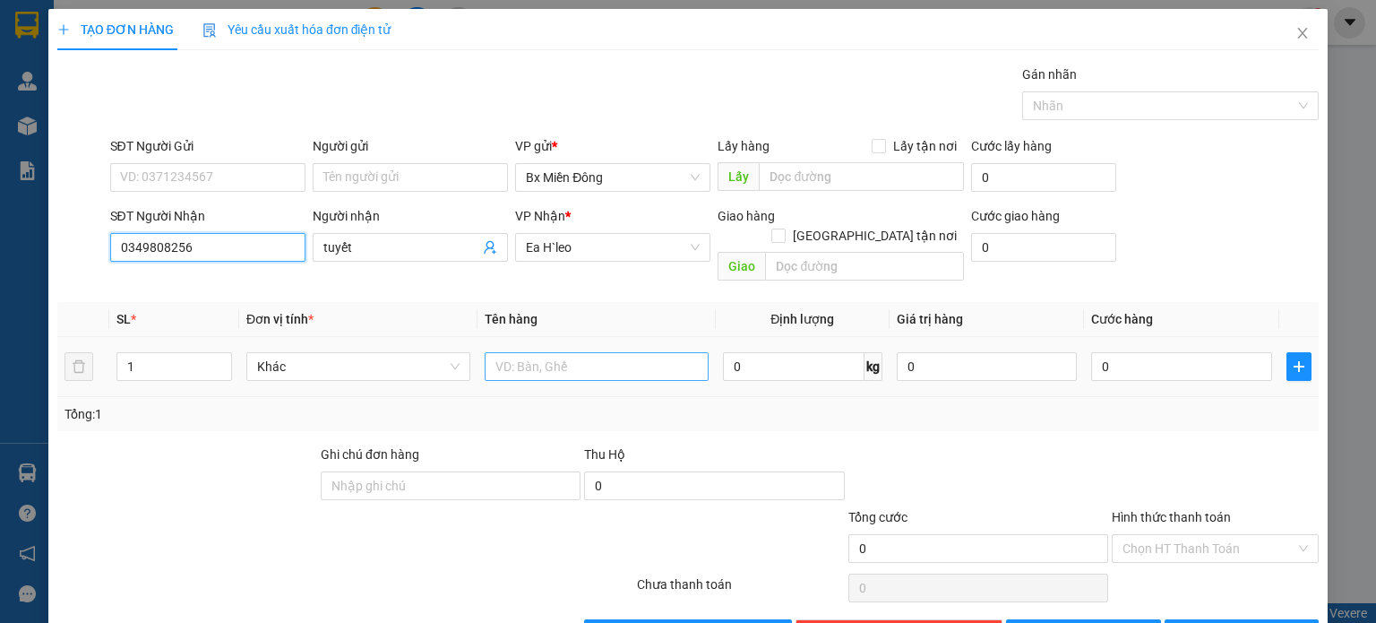
type input "0349808256"
drag, startPoint x: 538, startPoint y: 347, endPoint x: 532, endPoint y: 335, distance: 12.8
click at [538, 352] on input "text" at bounding box center [597, 366] width 224 height 29
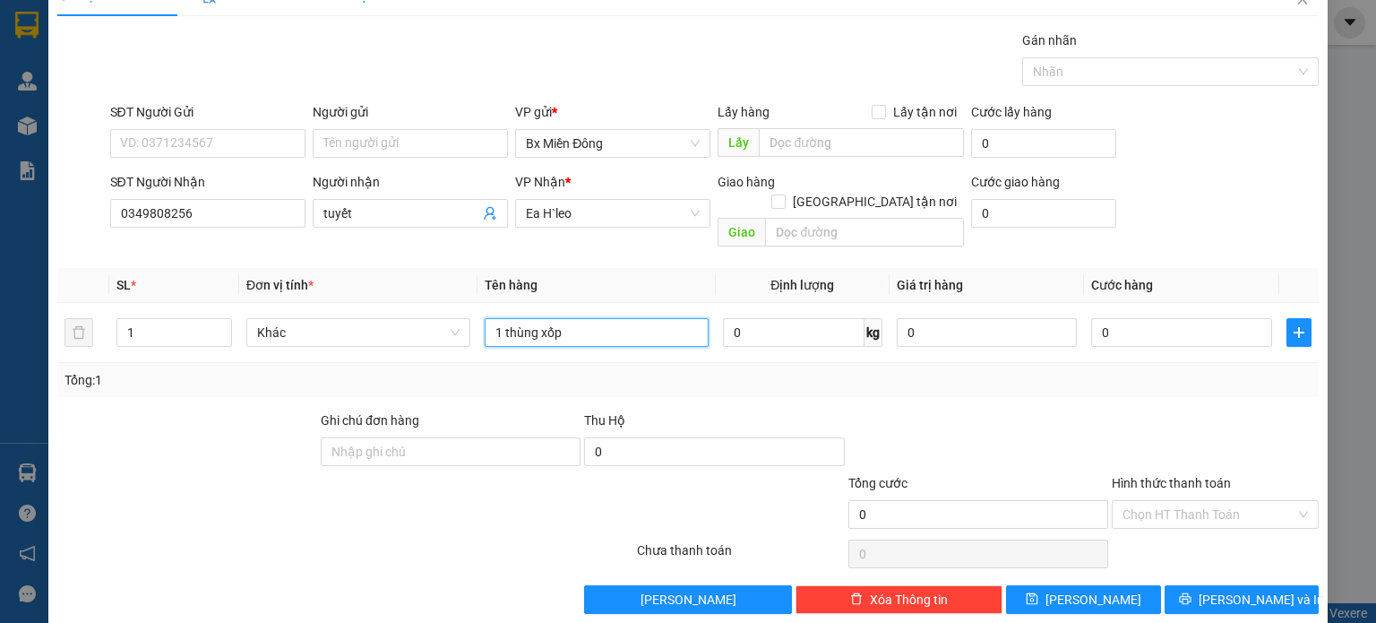
scroll to position [39, 0]
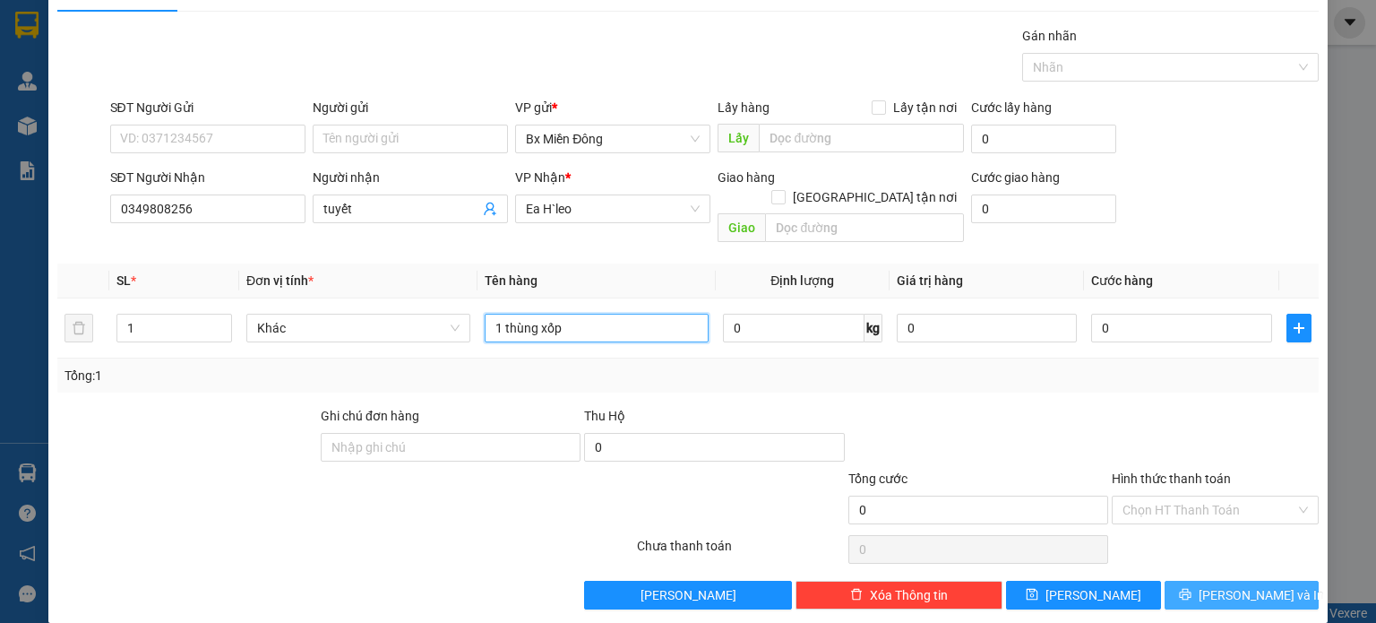
type input "1 thùng xốp"
click at [1257, 585] on span "[PERSON_NAME] và In" at bounding box center [1261, 595] width 125 height 20
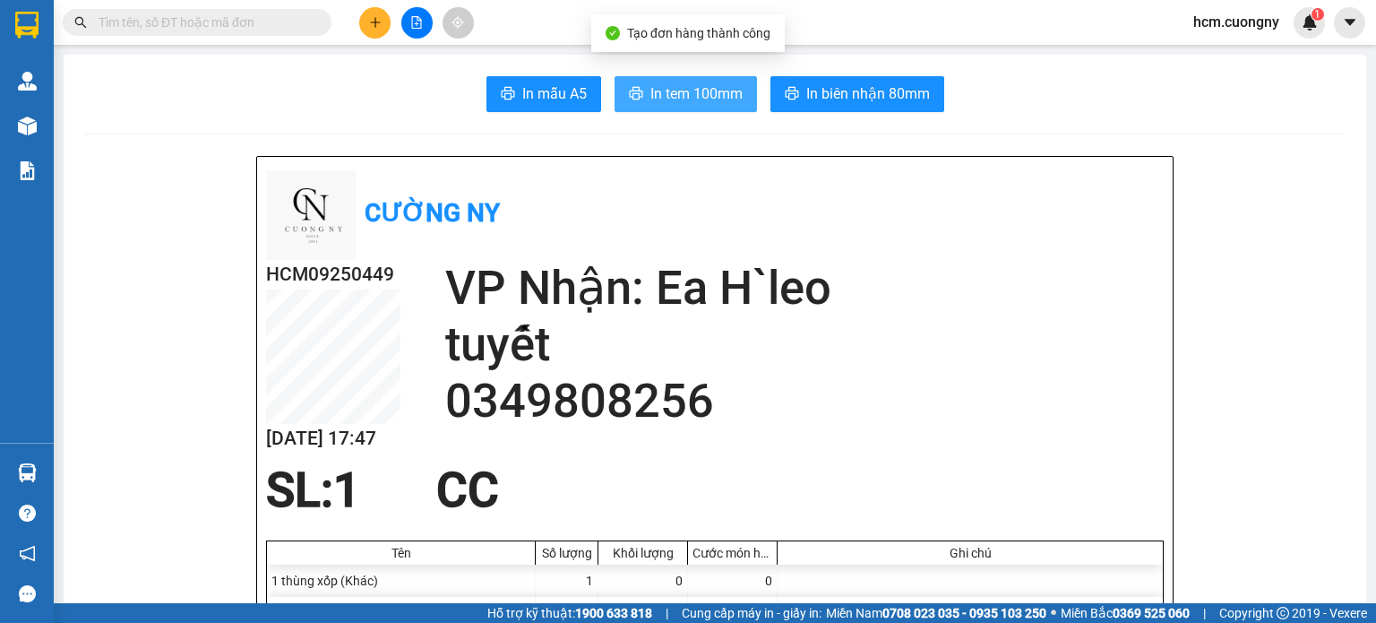
click at [709, 94] on span "In tem 100mm" at bounding box center [697, 93] width 92 height 22
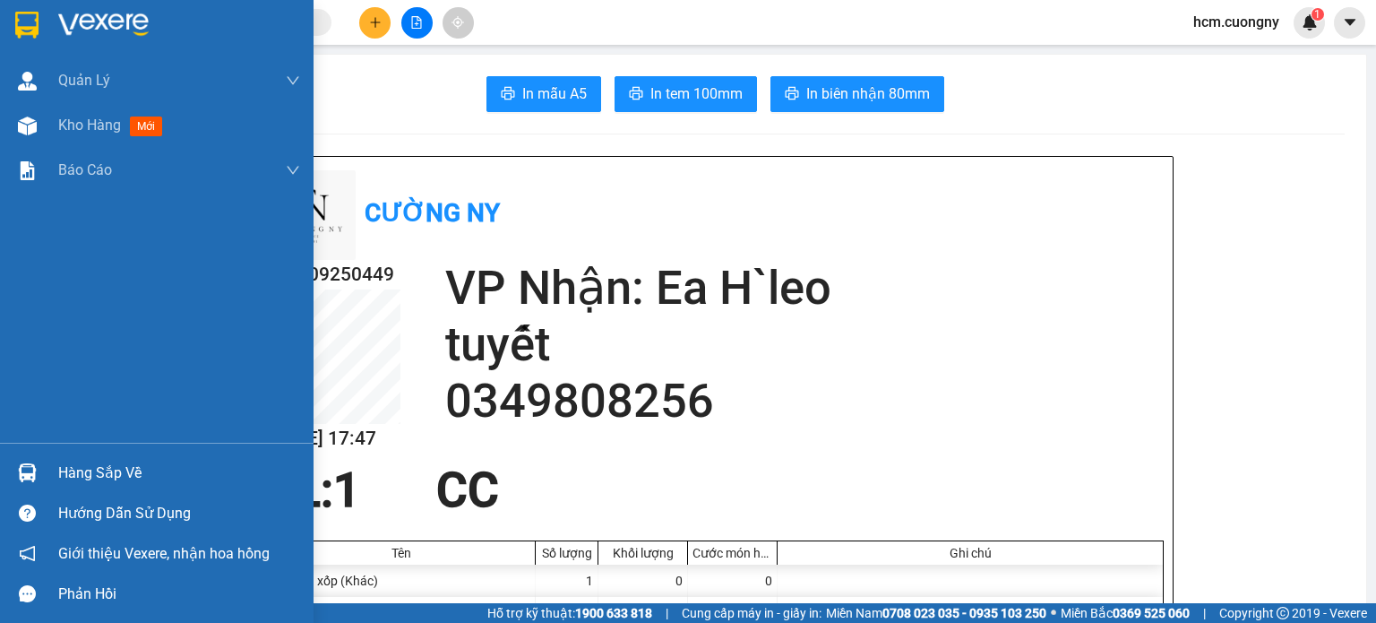
click at [17, 25] on img at bounding box center [26, 25] width 23 height 27
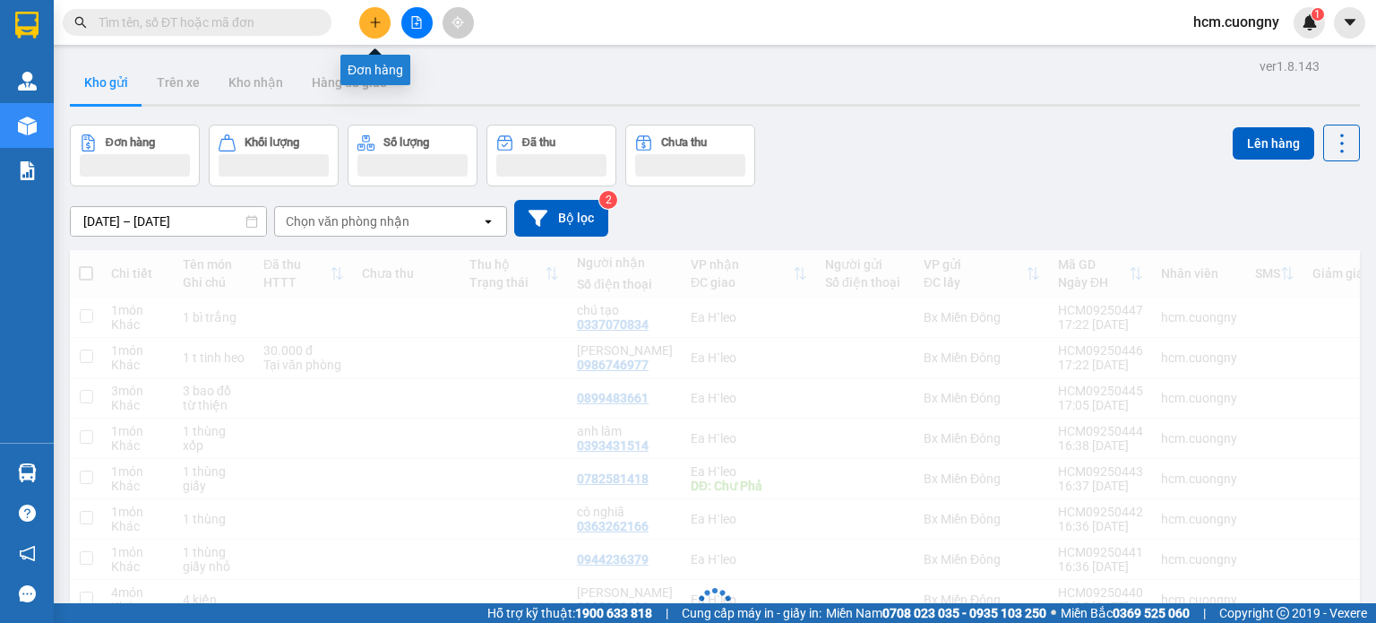
click at [377, 19] on icon "plus" at bounding box center [375, 22] width 13 height 13
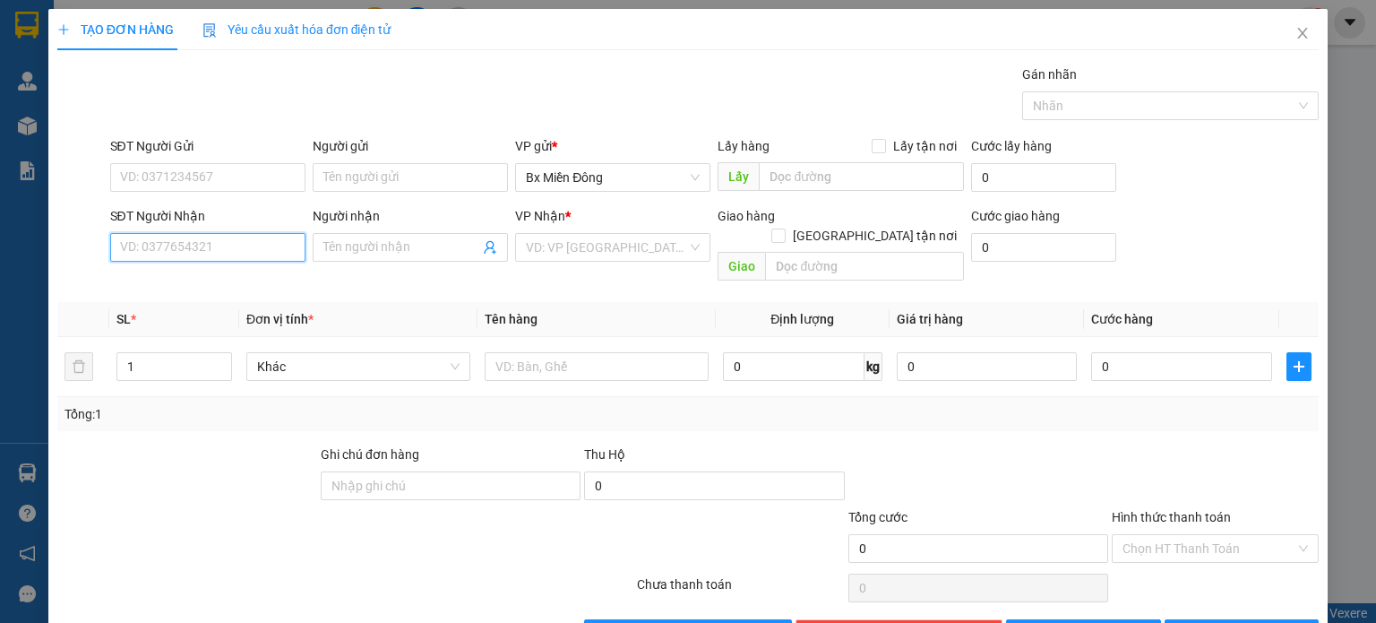
click at [161, 243] on input "SĐT Người Nhận" at bounding box center [207, 247] width 195 height 29
type input "0978839820"
click at [380, 259] on span at bounding box center [410, 247] width 195 height 29
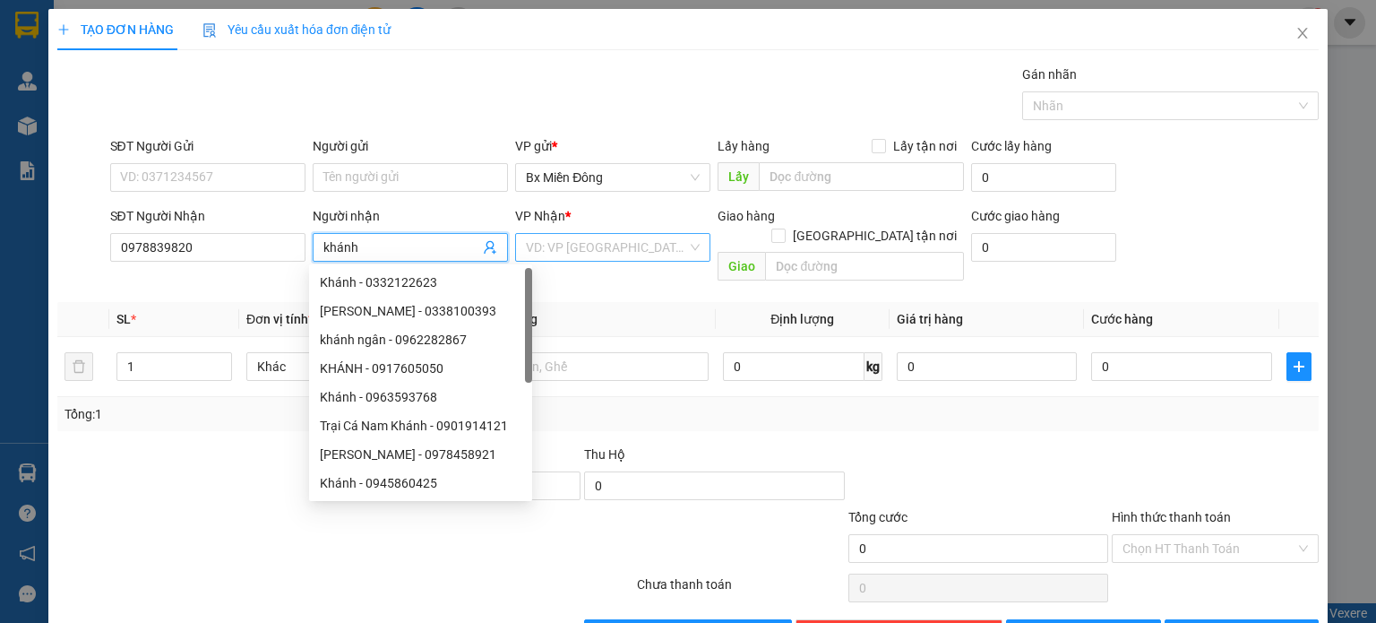
type input "khánh"
click at [584, 245] on input "search" at bounding box center [606, 247] width 161 height 27
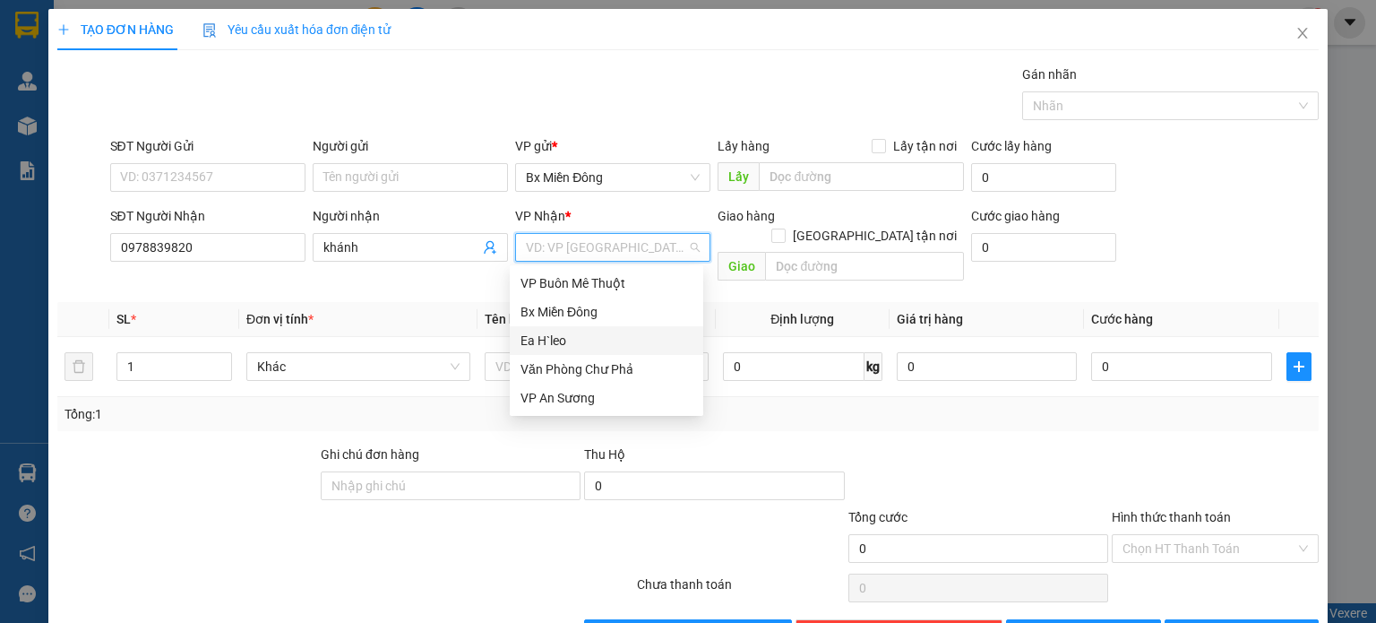
click at [549, 340] on div "Ea H`leo" at bounding box center [607, 341] width 172 height 20
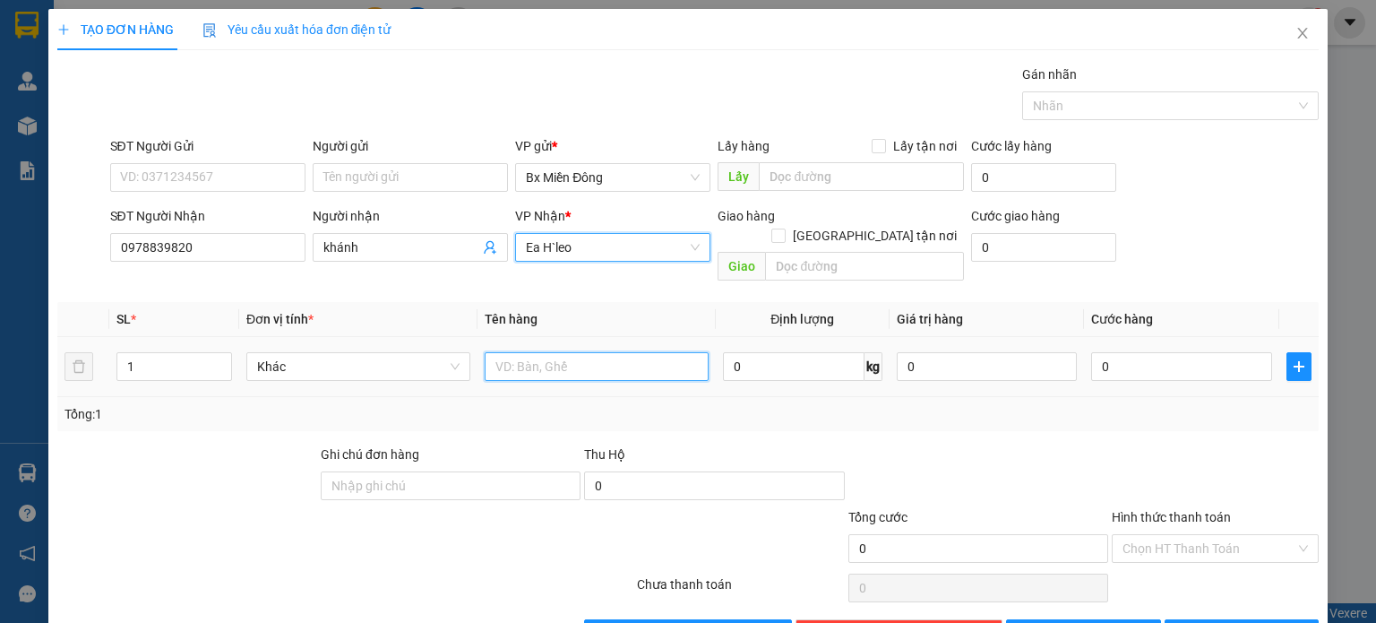
click at [548, 352] on input "text" at bounding box center [597, 366] width 224 height 29
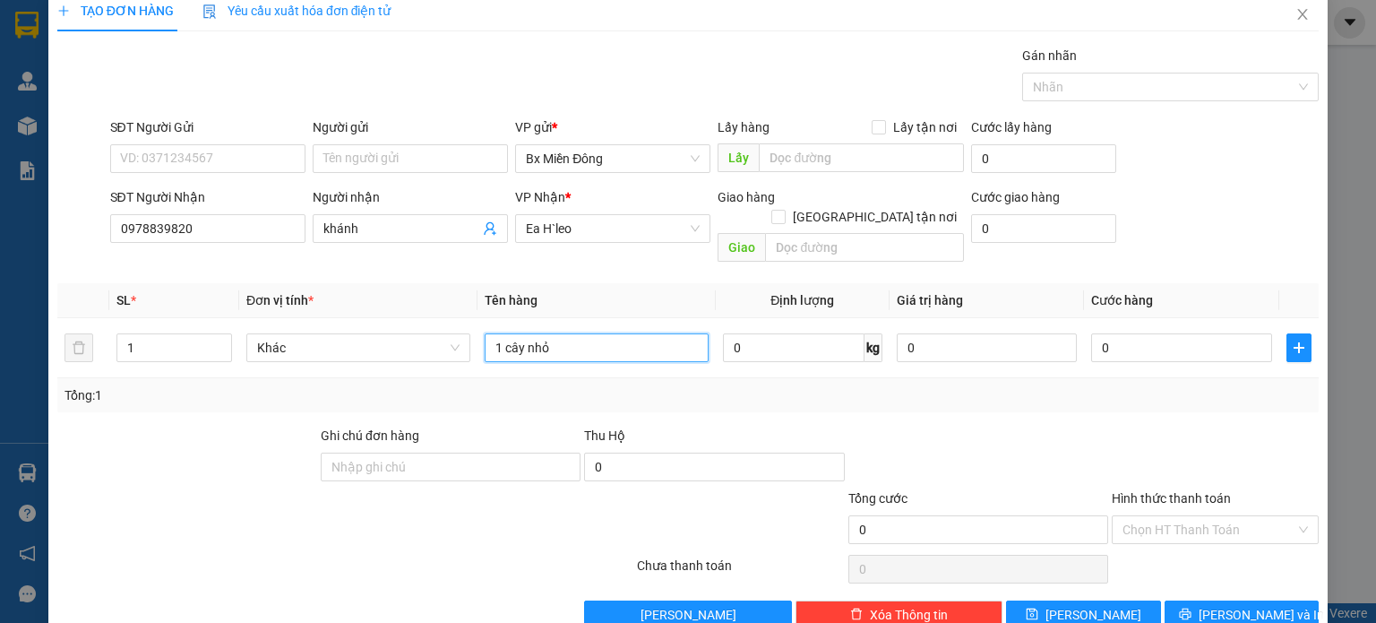
scroll to position [39, 0]
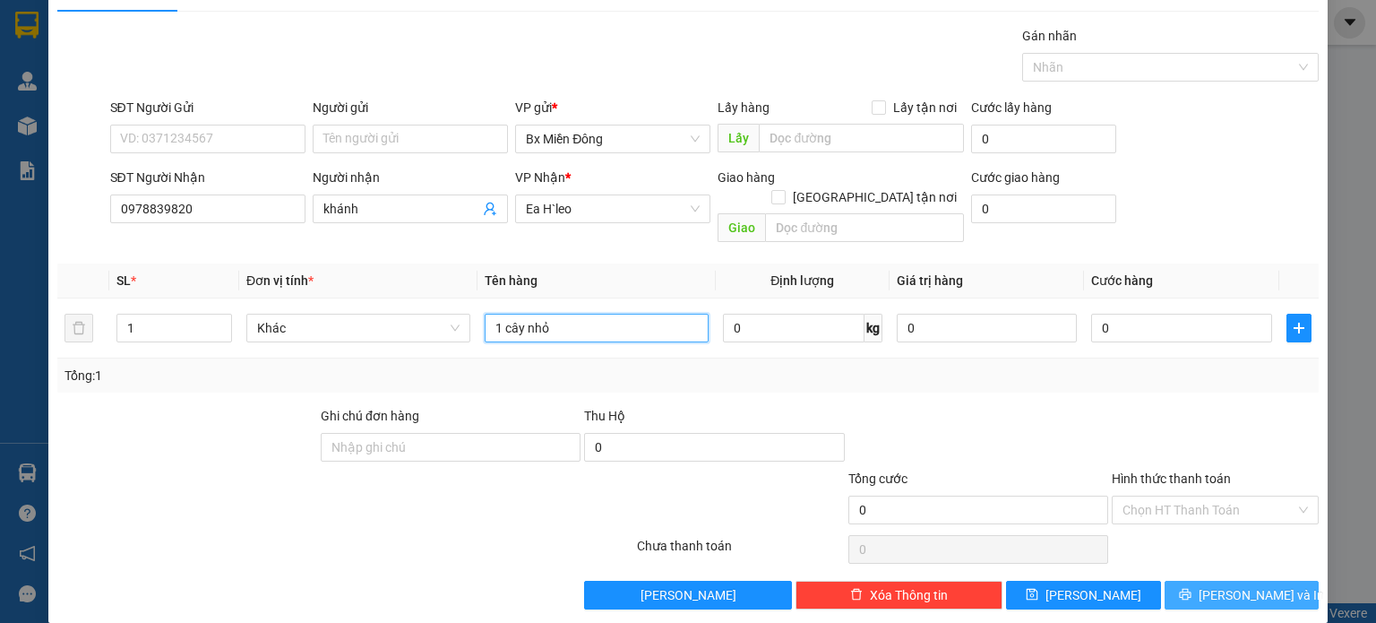
type input "1 cây nhỏ"
click at [1235, 581] on button "[PERSON_NAME] và In" at bounding box center [1242, 595] width 155 height 29
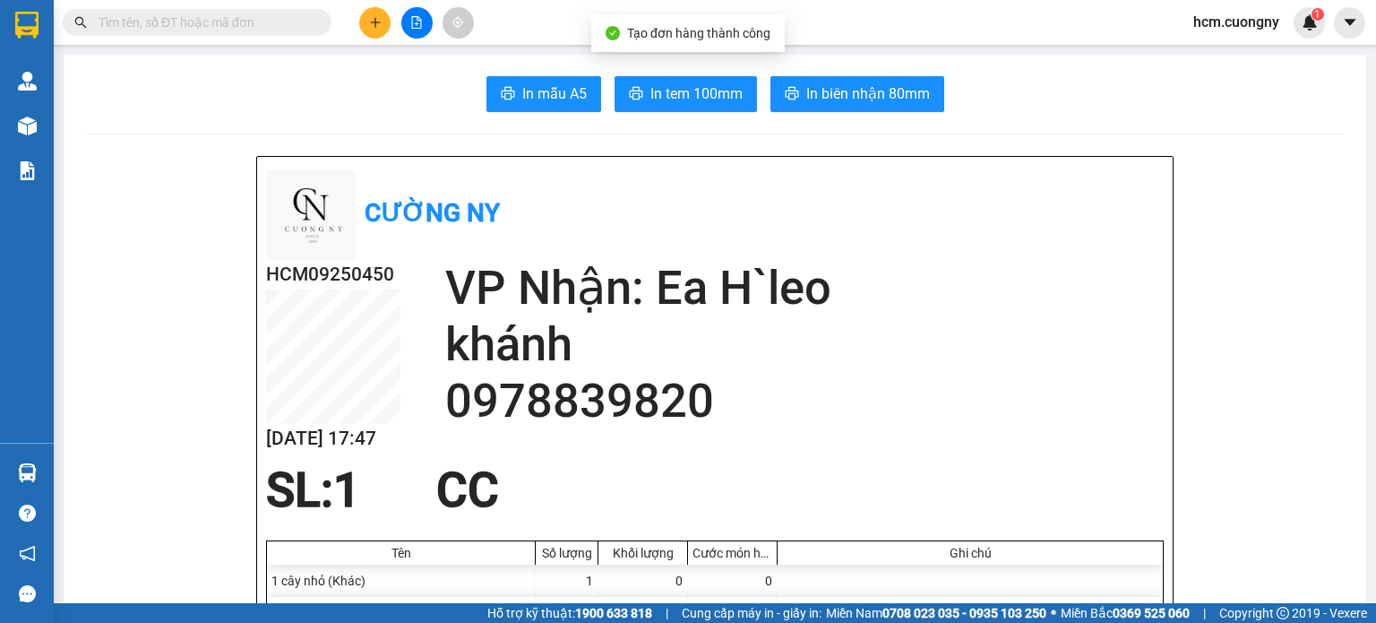
click at [674, 89] on span "In tem 100mm" at bounding box center [697, 93] width 92 height 22
click at [376, 22] on icon "plus" at bounding box center [375, 22] width 10 height 1
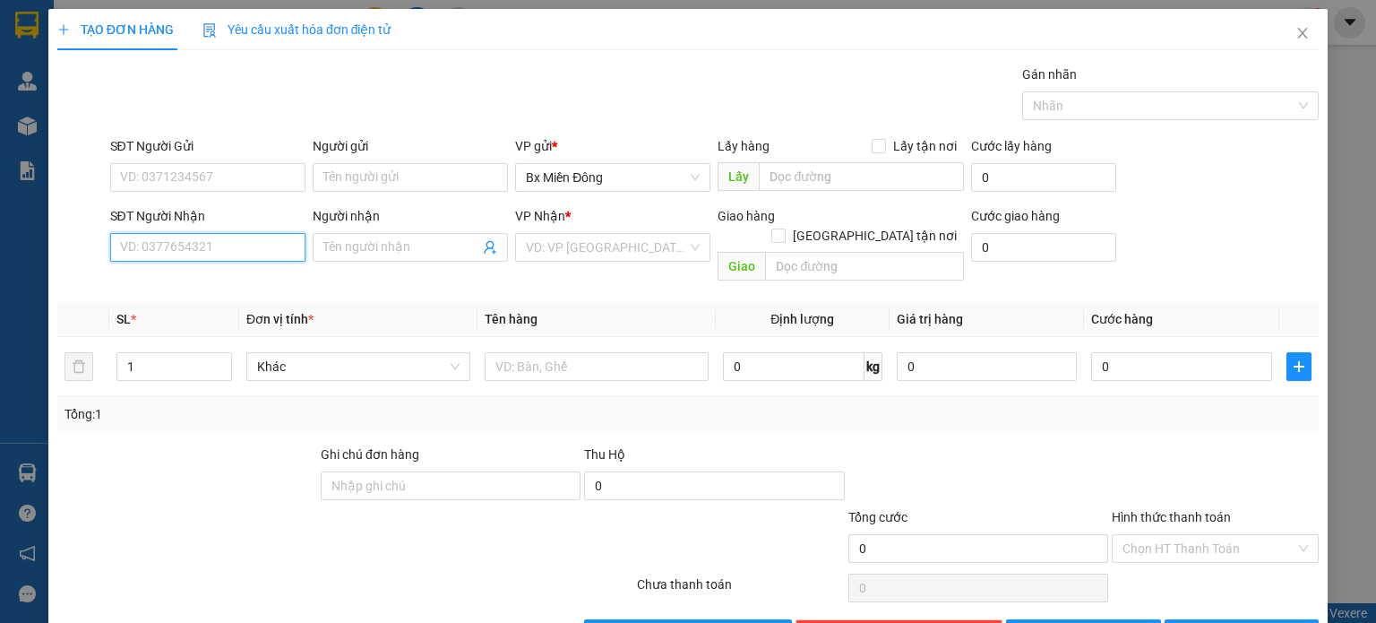
click at [172, 255] on input "SĐT Người Nhận" at bounding box center [207, 247] width 195 height 29
click at [194, 278] on div "0902467947 - tiên" at bounding box center [205, 282] width 172 height 20
type input "0902467947"
type input "tiên"
type input "vp bmt"
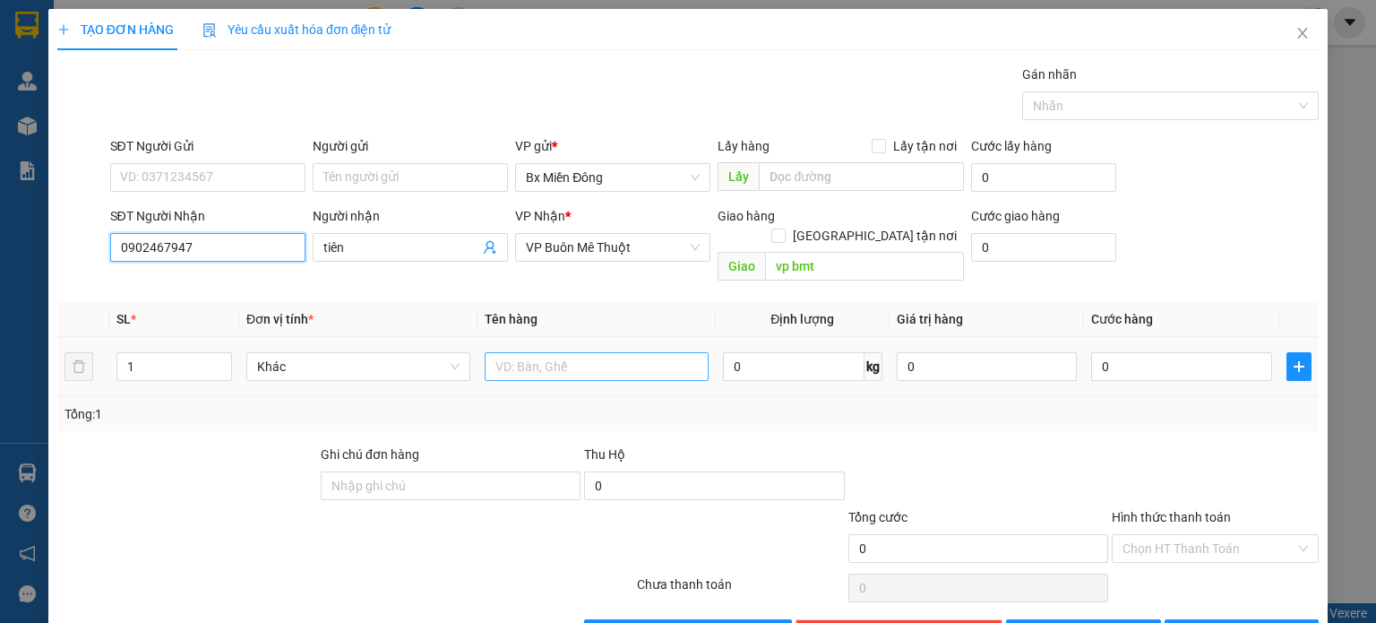
type input "0902467947"
click at [519, 352] on input "text" at bounding box center [597, 366] width 224 height 29
type input "1 th"
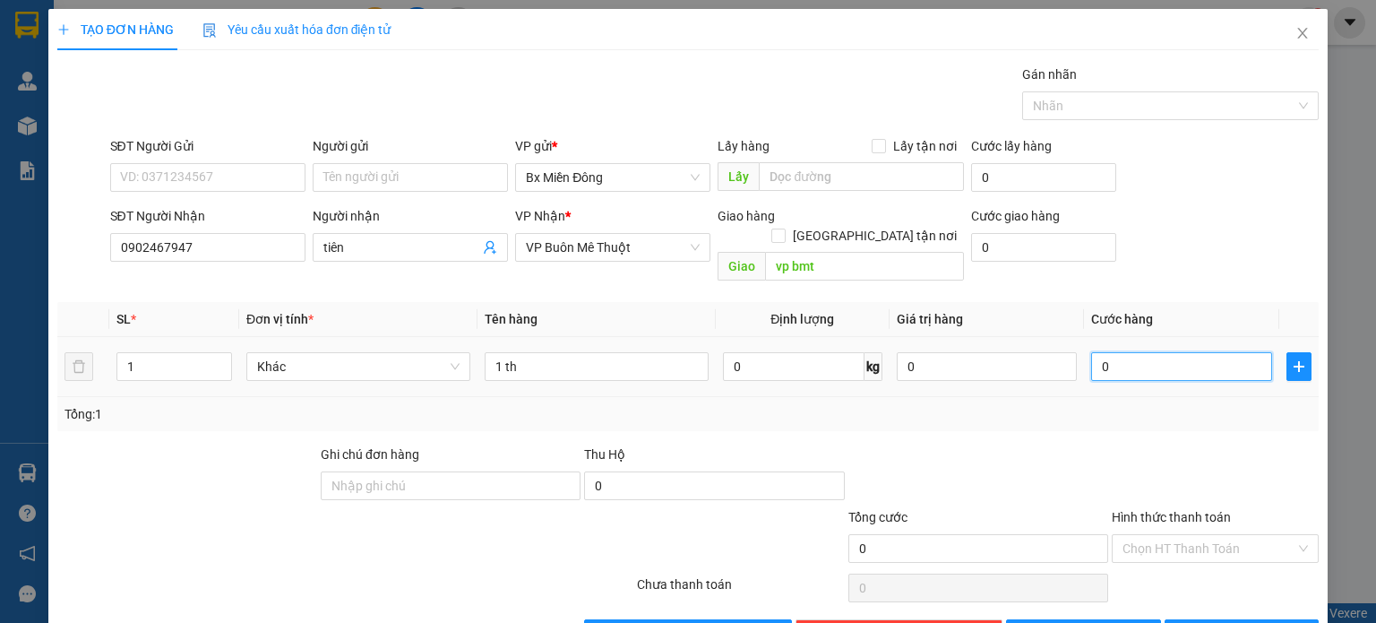
click at [1123, 352] on input "0" at bounding box center [1181, 366] width 181 height 29
type input "7"
type input "70"
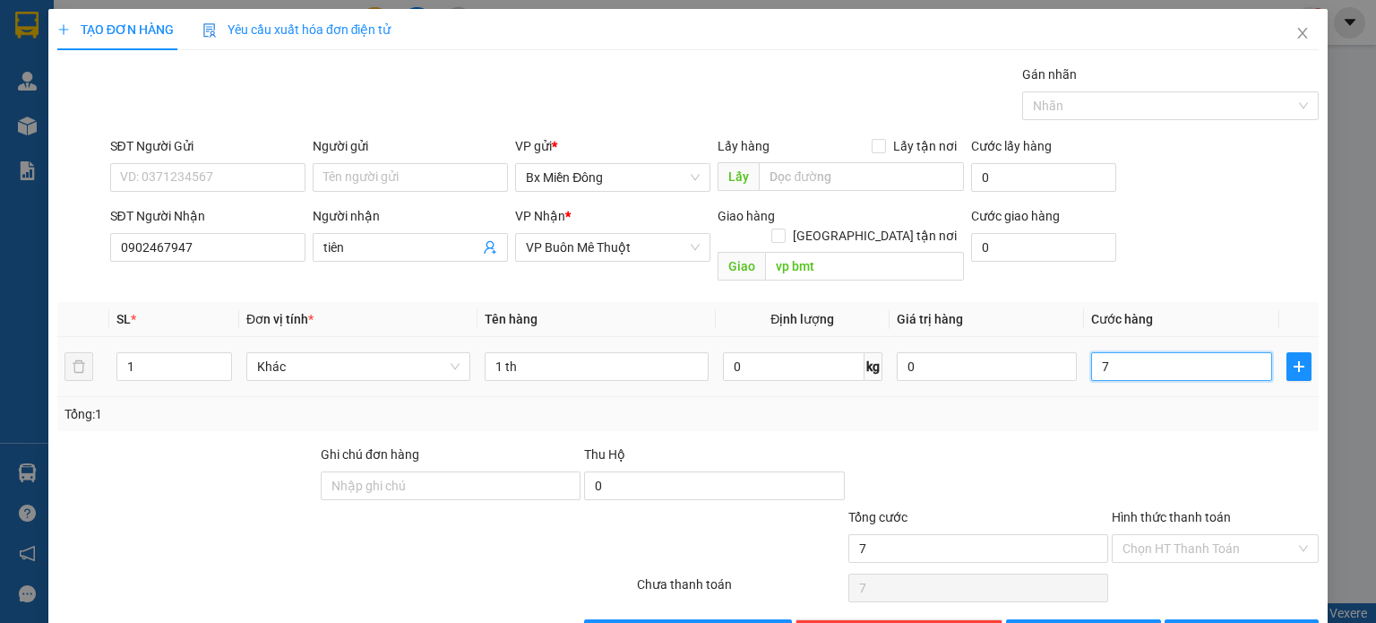
type input "70"
type input "700"
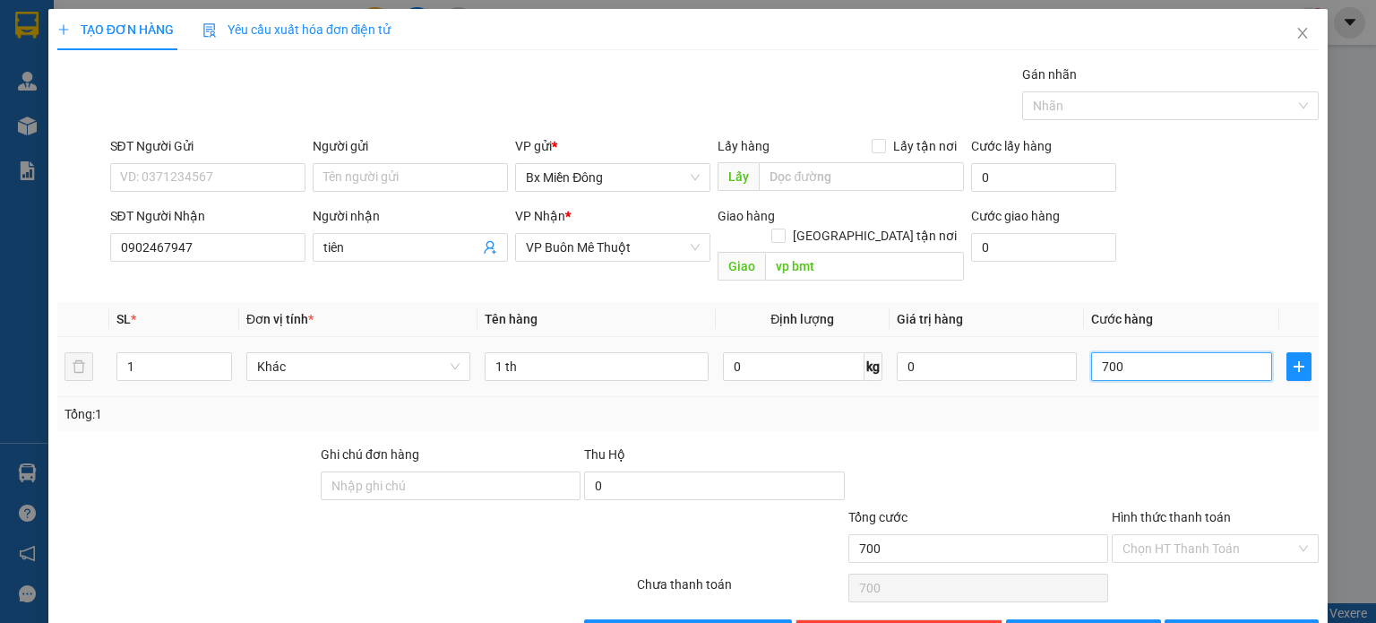
type input "7.000"
type input "70.000"
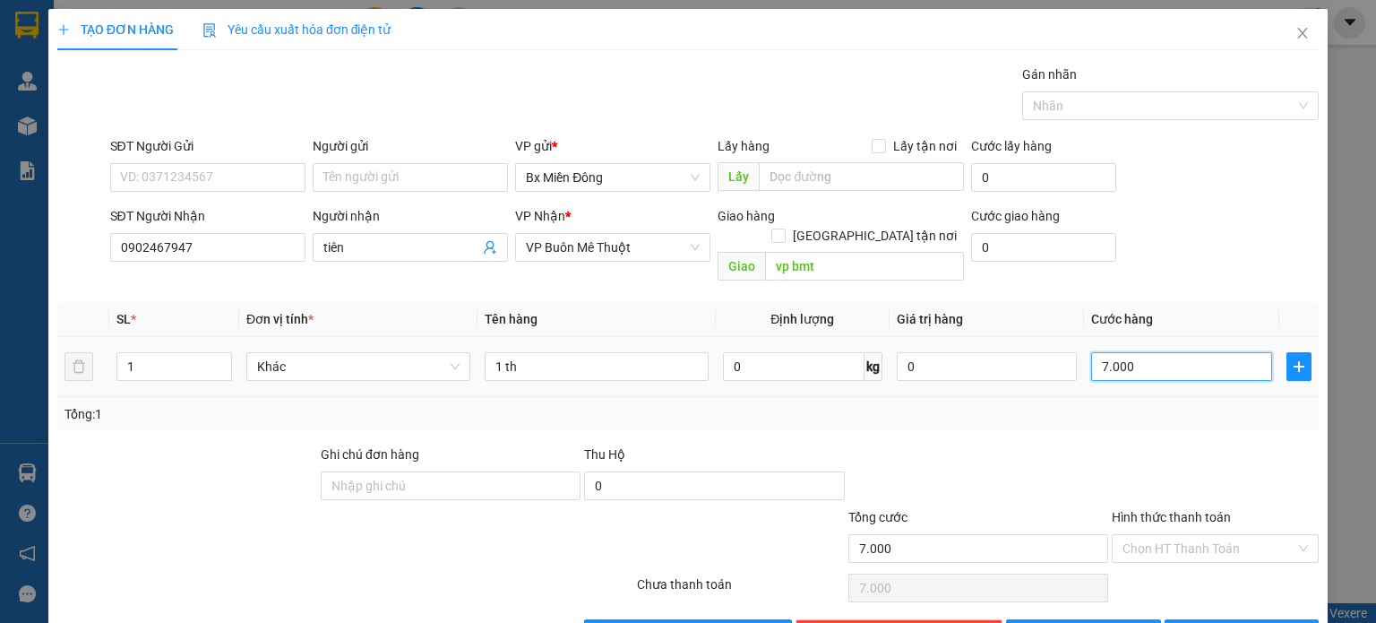
type input "70.000"
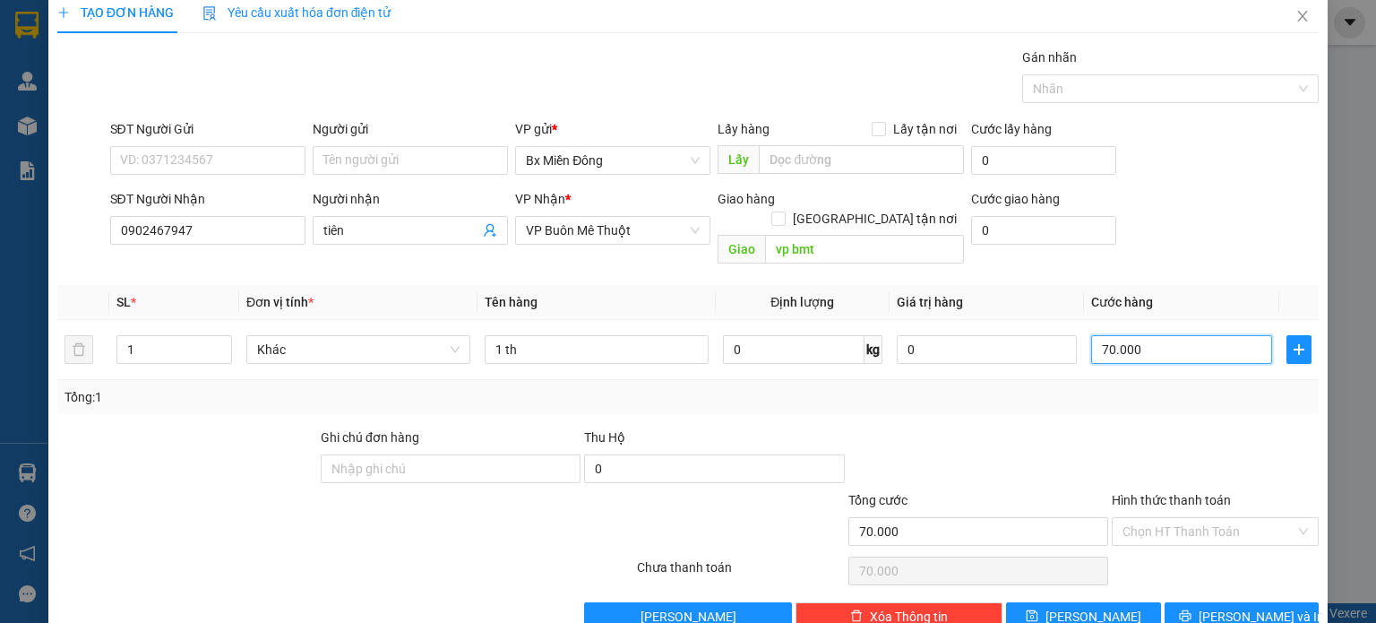
scroll to position [39, 0]
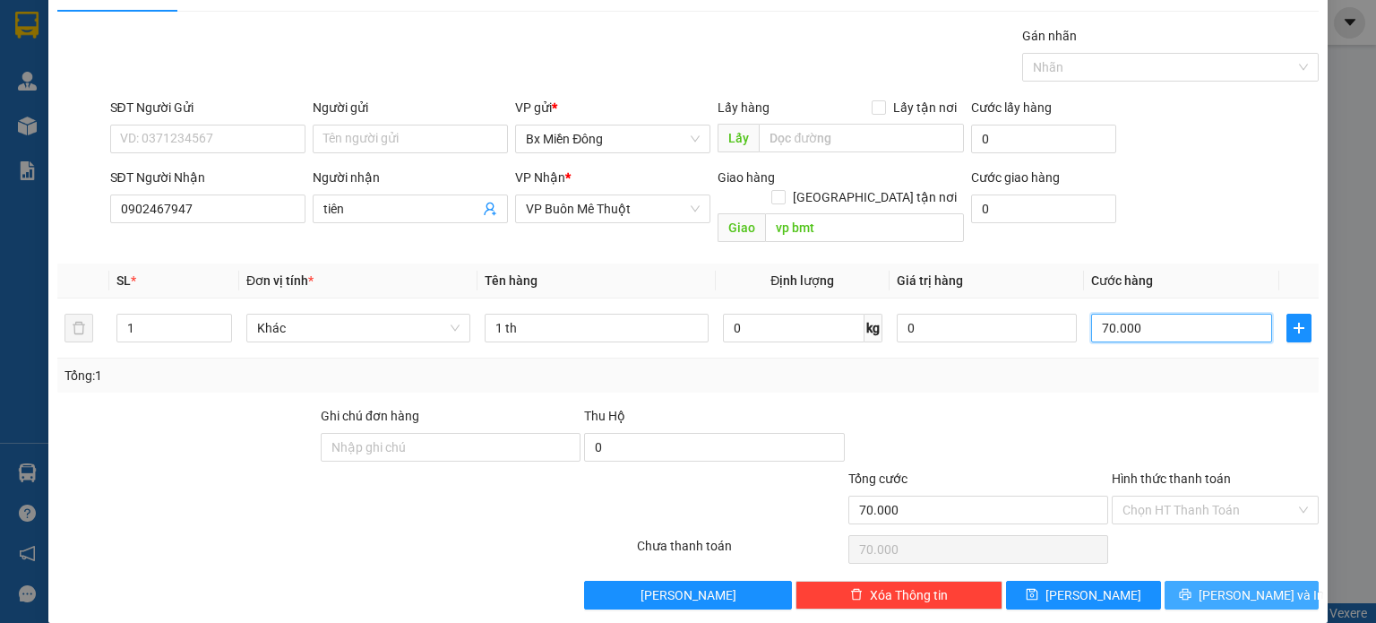
type input "70.000"
click at [1244, 585] on span "[PERSON_NAME] và In" at bounding box center [1261, 595] width 125 height 20
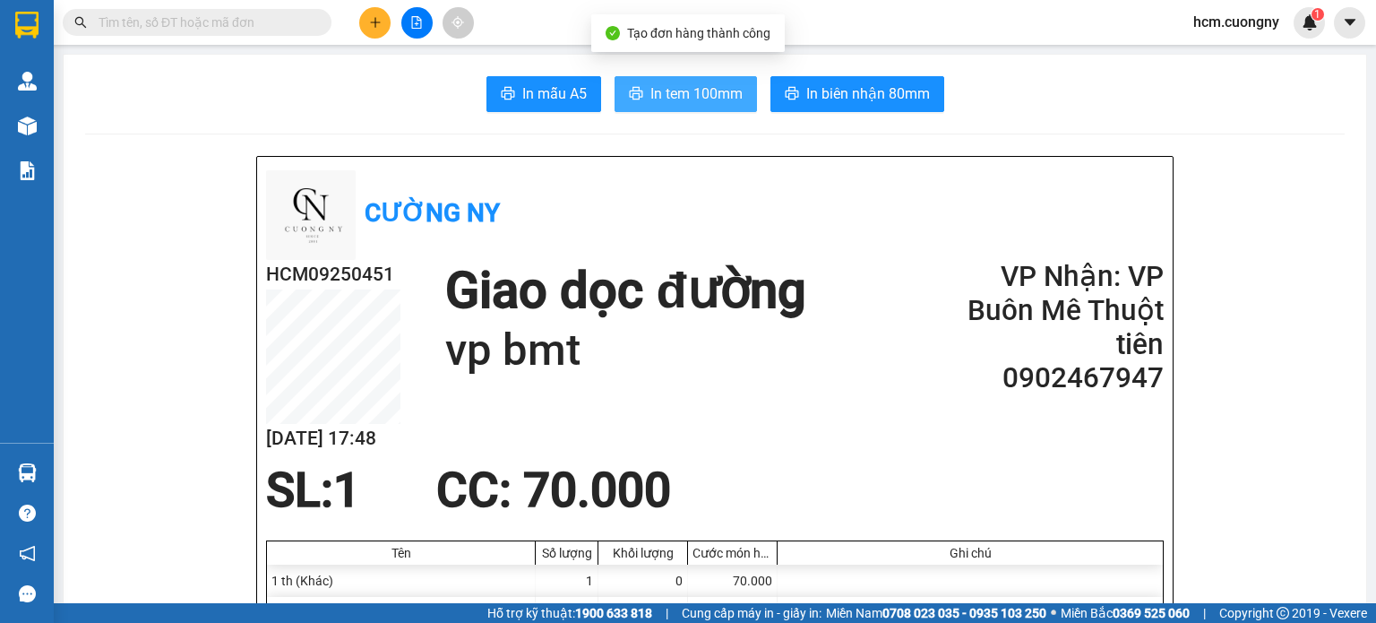
click at [677, 91] on span "In tem 100mm" at bounding box center [697, 93] width 92 height 22
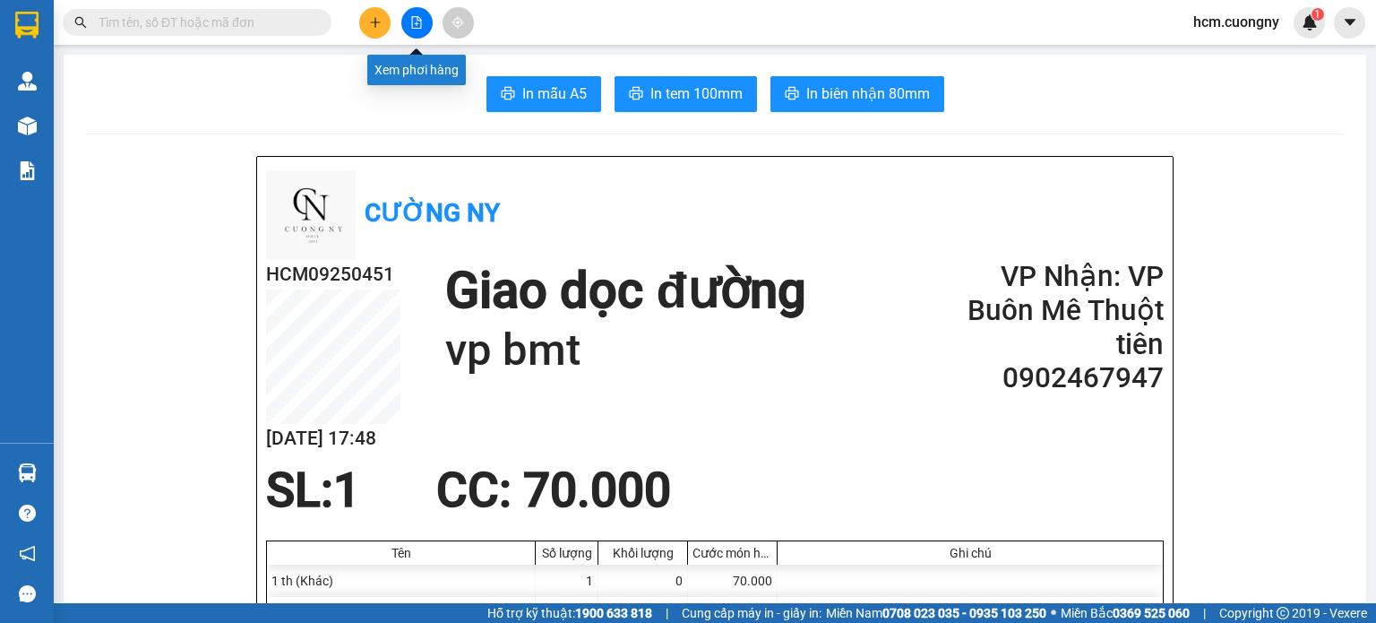
click at [375, 28] on icon "plus" at bounding box center [375, 22] width 13 height 13
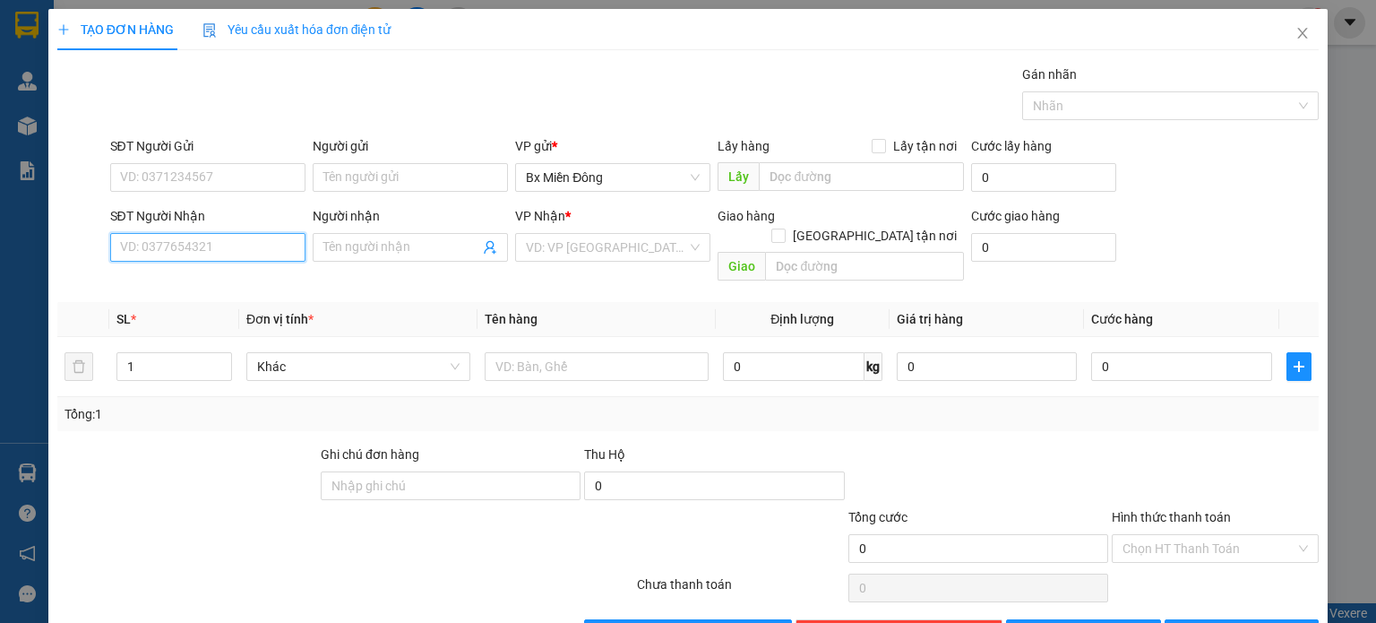
click at [234, 253] on input "SĐT Người Nhận" at bounding box center [207, 247] width 195 height 29
click at [239, 241] on input "SĐT Người Nhận" at bounding box center [207, 247] width 195 height 29
click at [142, 244] on input "SĐT Người Nhận" at bounding box center [207, 247] width 195 height 29
click at [177, 293] on div "0948674547" at bounding box center [205, 282] width 194 height 29
type input "0948674547"
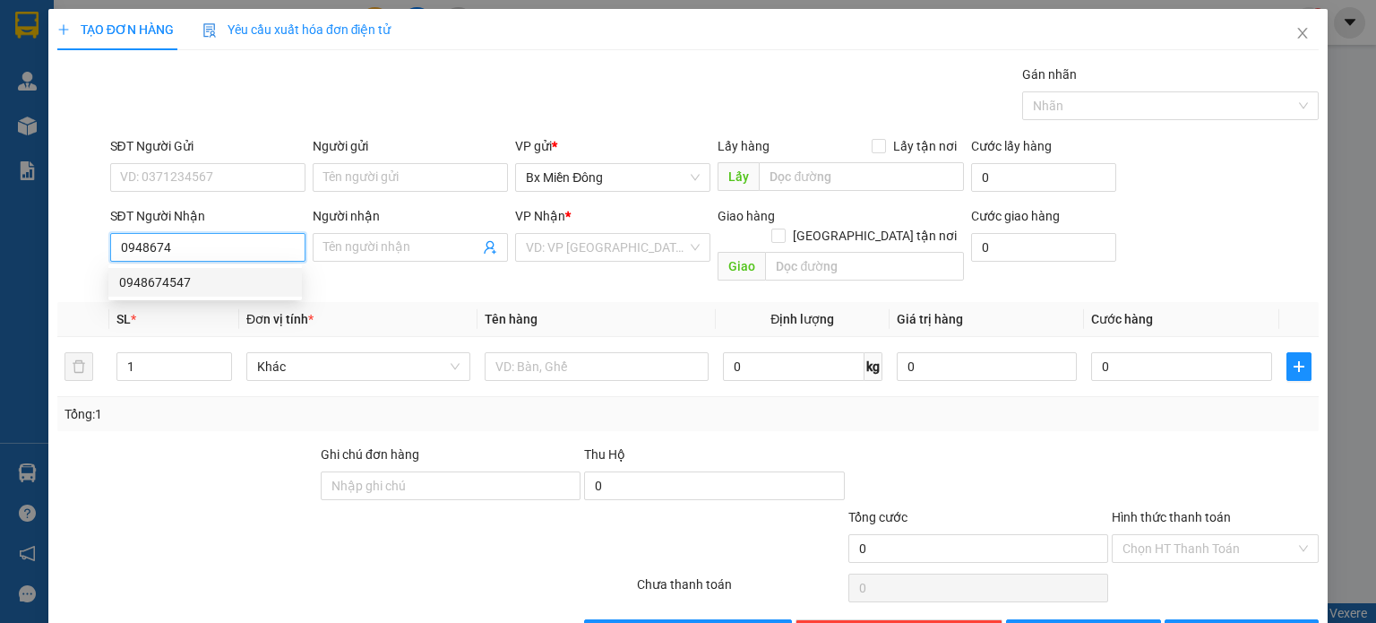
type input "ủy ban xã [GEOGRAPHIC_DATA]"
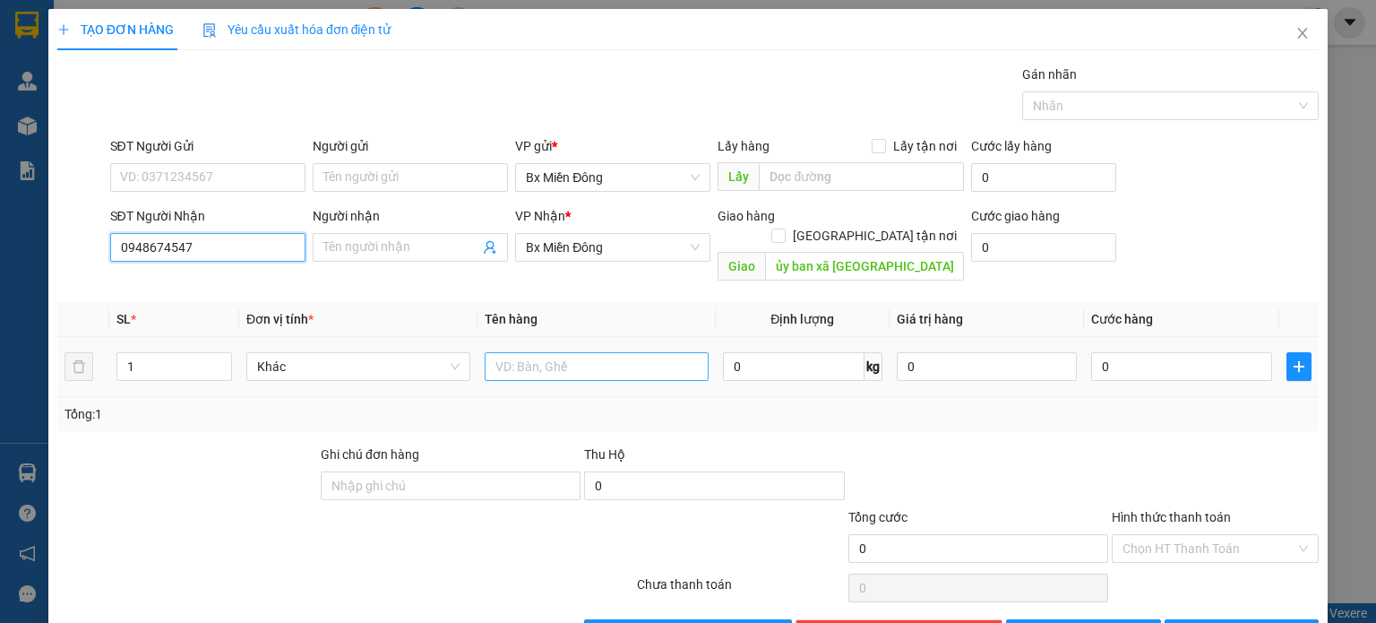
type input "0948674547"
click at [535, 352] on input "text" at bounding box center [597, 366] width 224 height 29
type input "1 th"
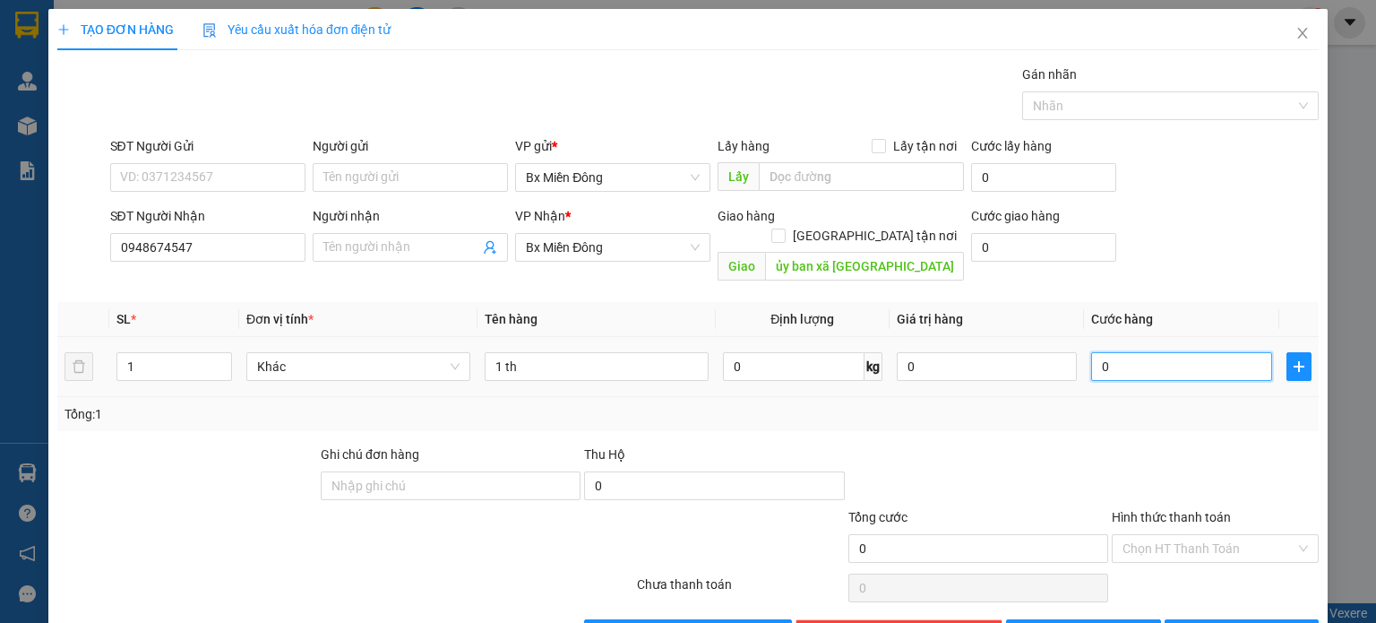
click at [1160, 352] on input "0" at bounding box center [1181, 366] width 181 height 29
type input "5"
type input "50"
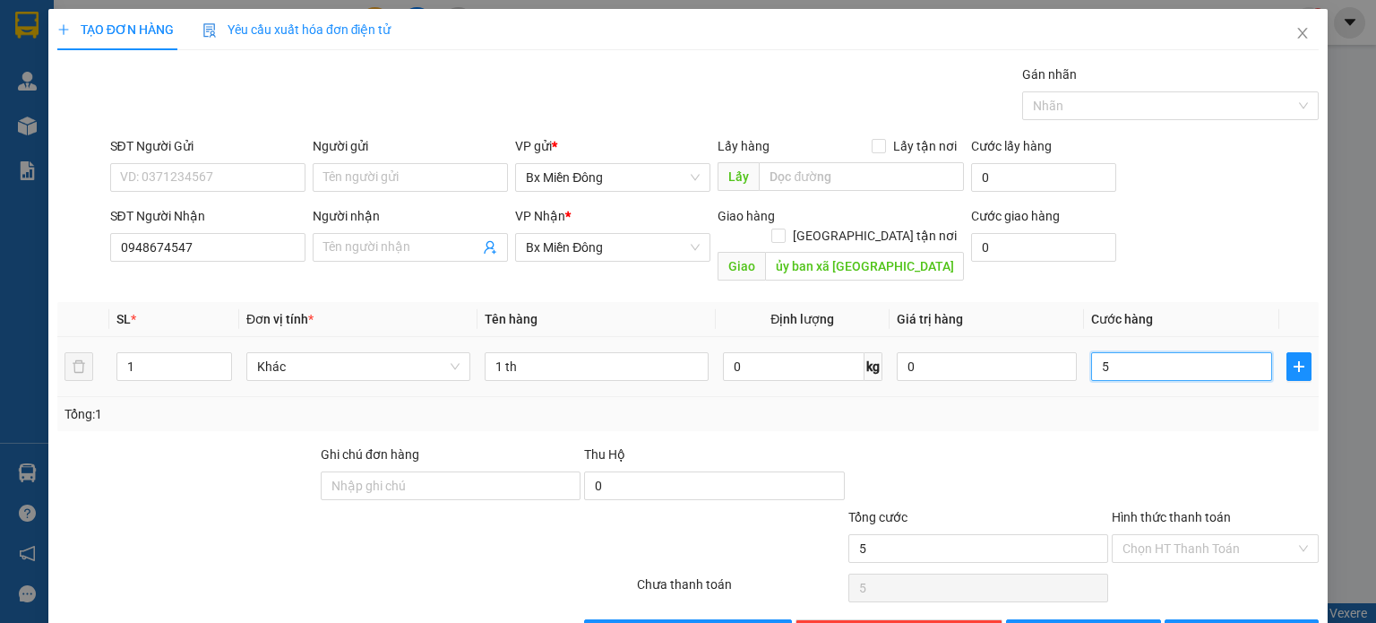
type input "50"
type input "500"
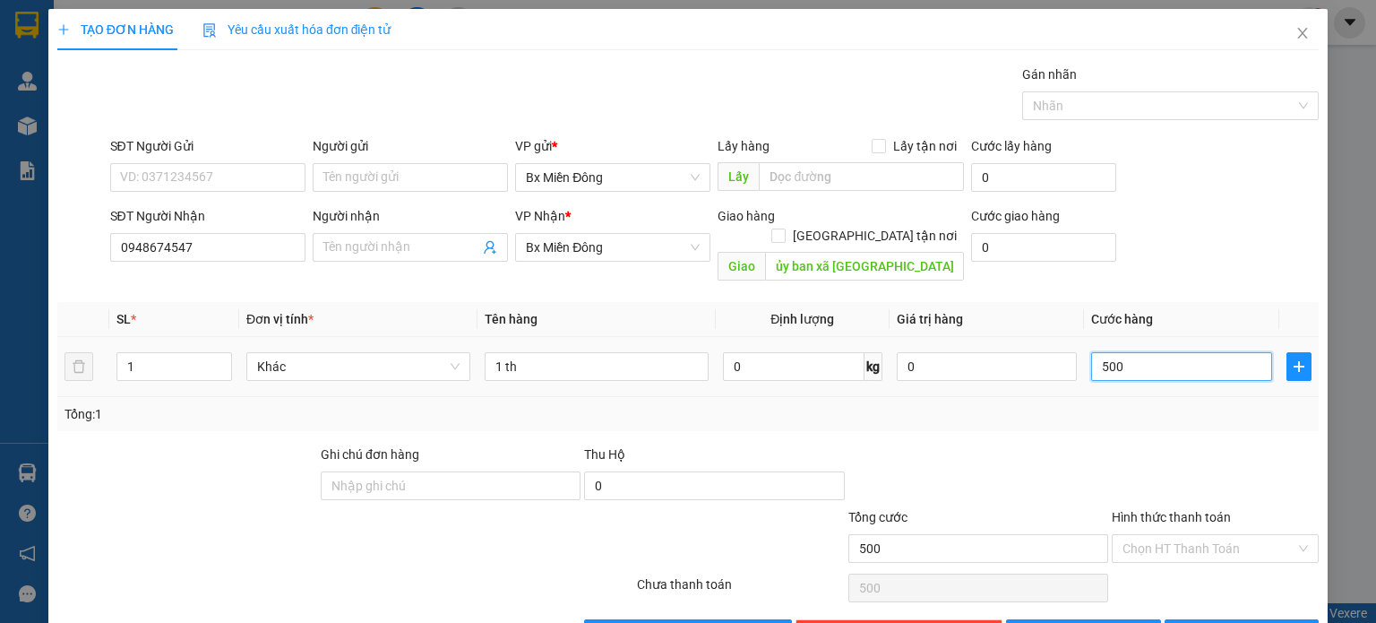
type input "5.000"
type input "50.000"
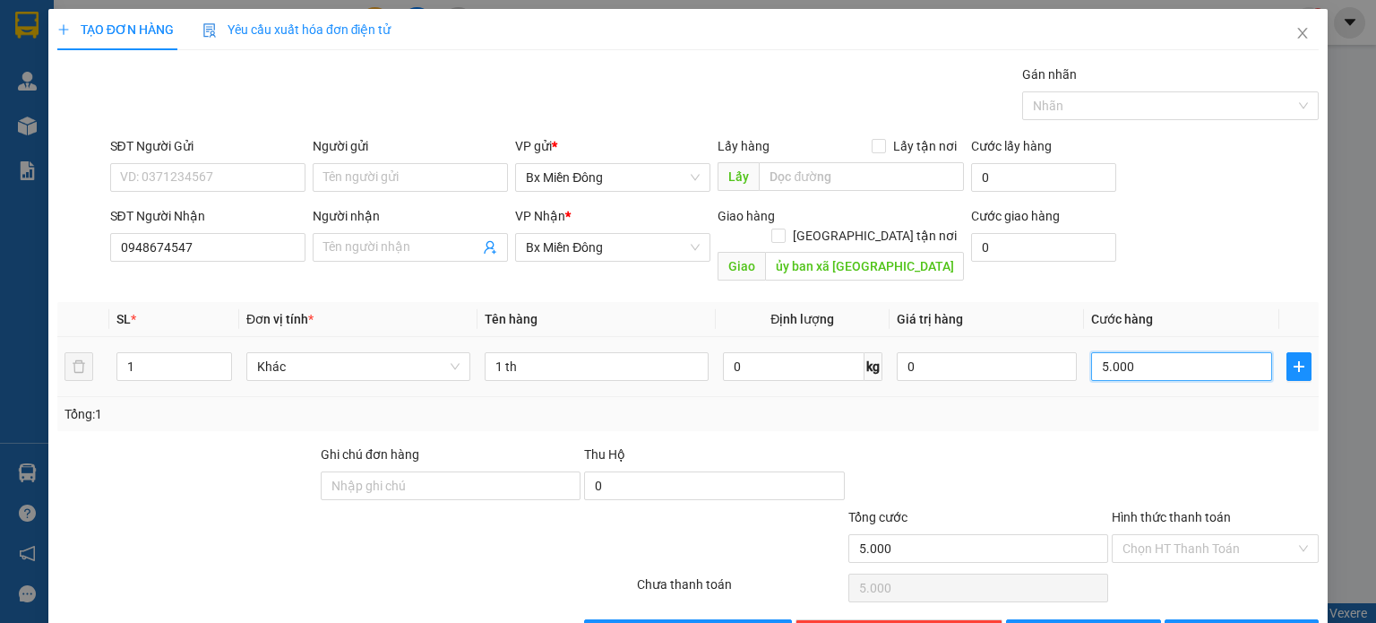
type input "50.000"
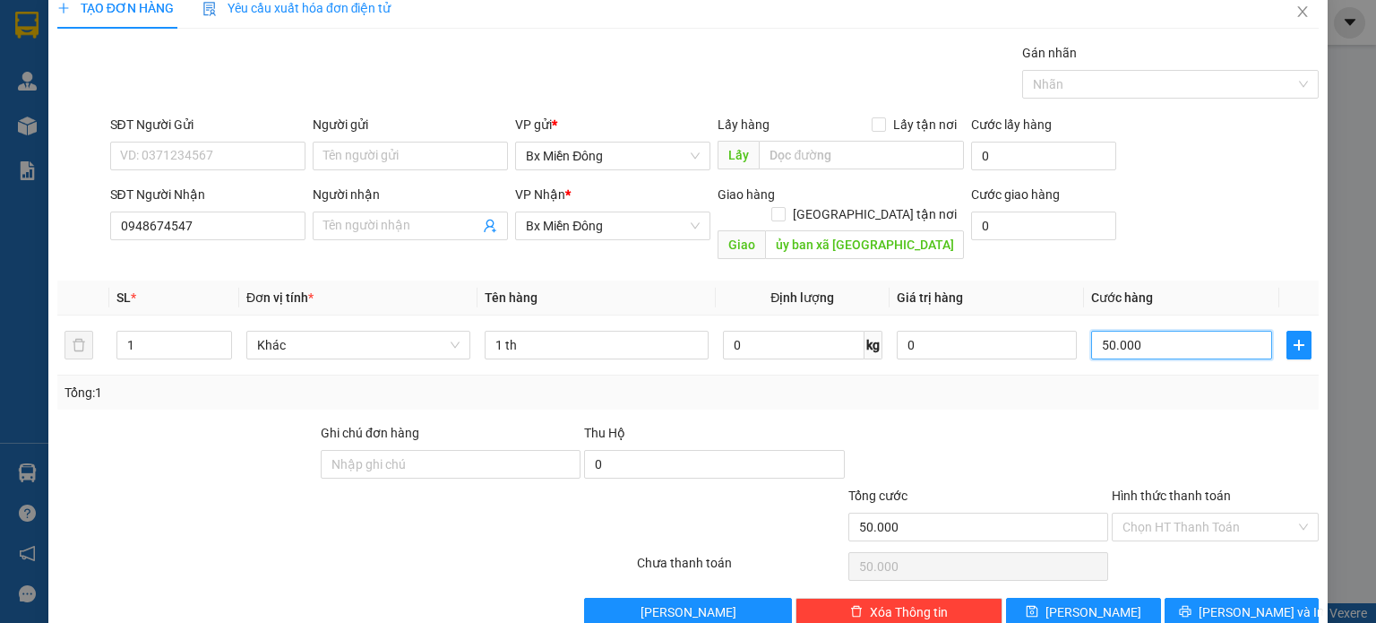
scroll to position [39, 0]
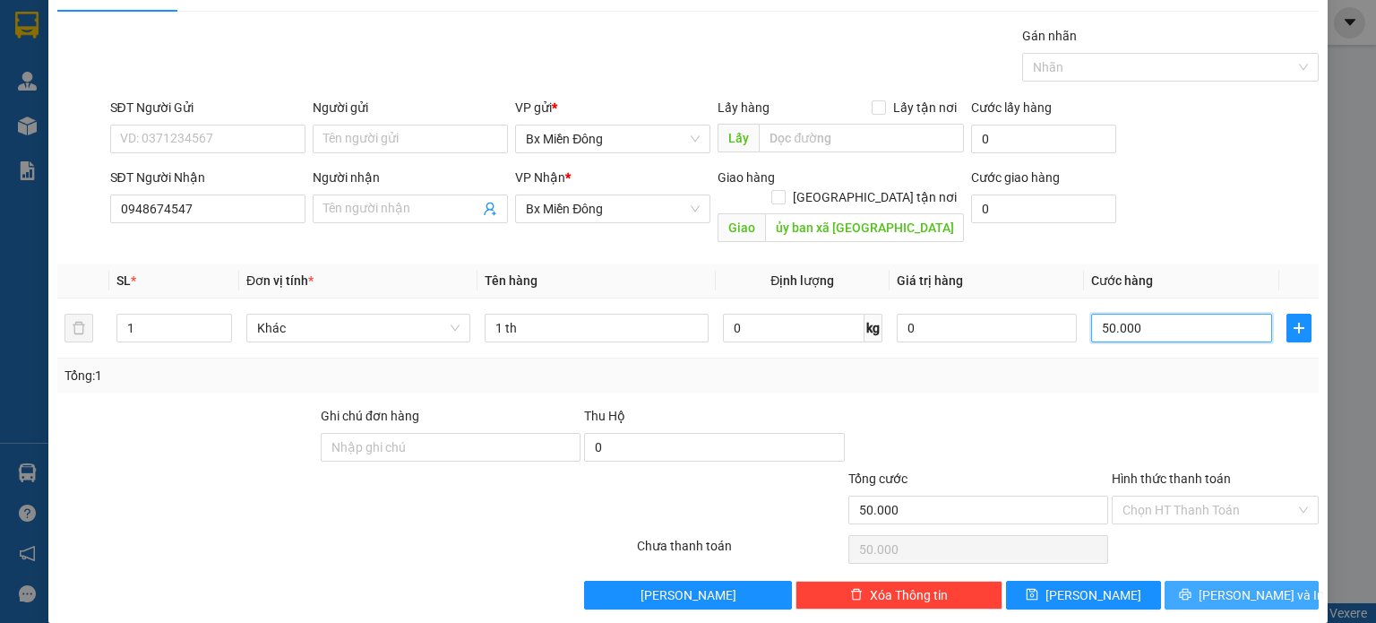
type input "50.000"
click at [1248, 585] on span "[PERSON_NAME] và In" at bounding box center [1261, 595] width 125 height 20
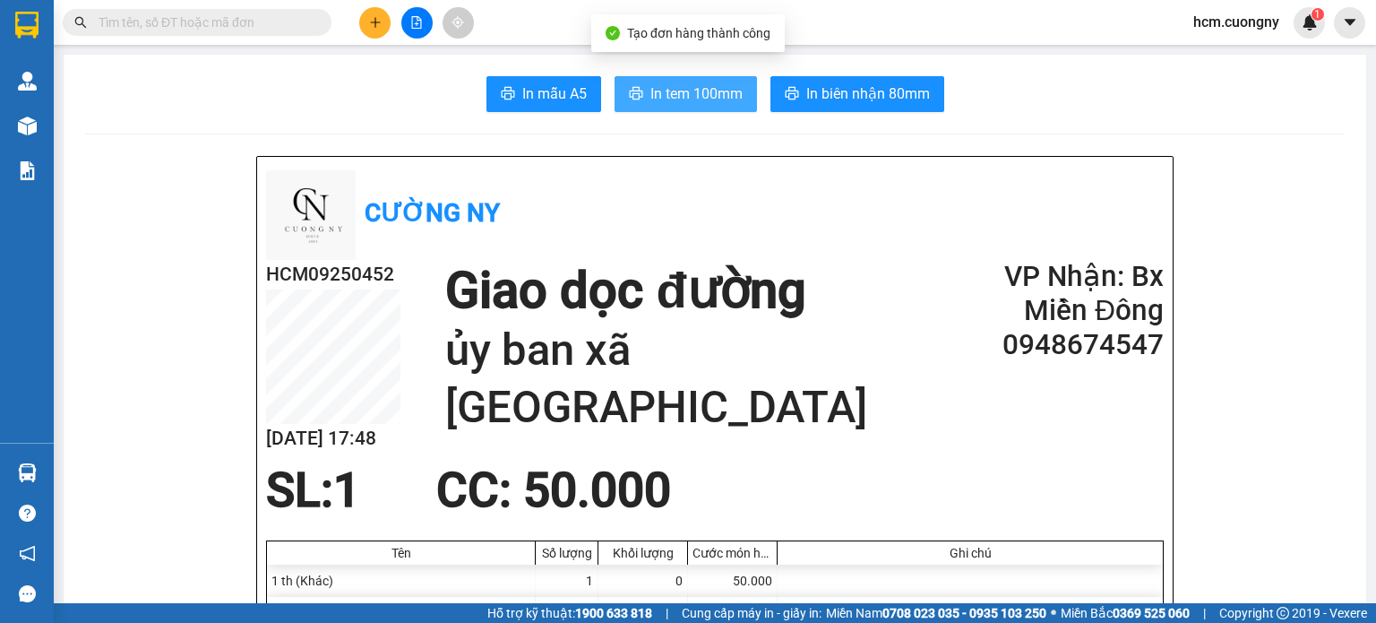
click at [703, 111] on button "In tem 100mm" at bounding box center [686, 94] width 142 height 36
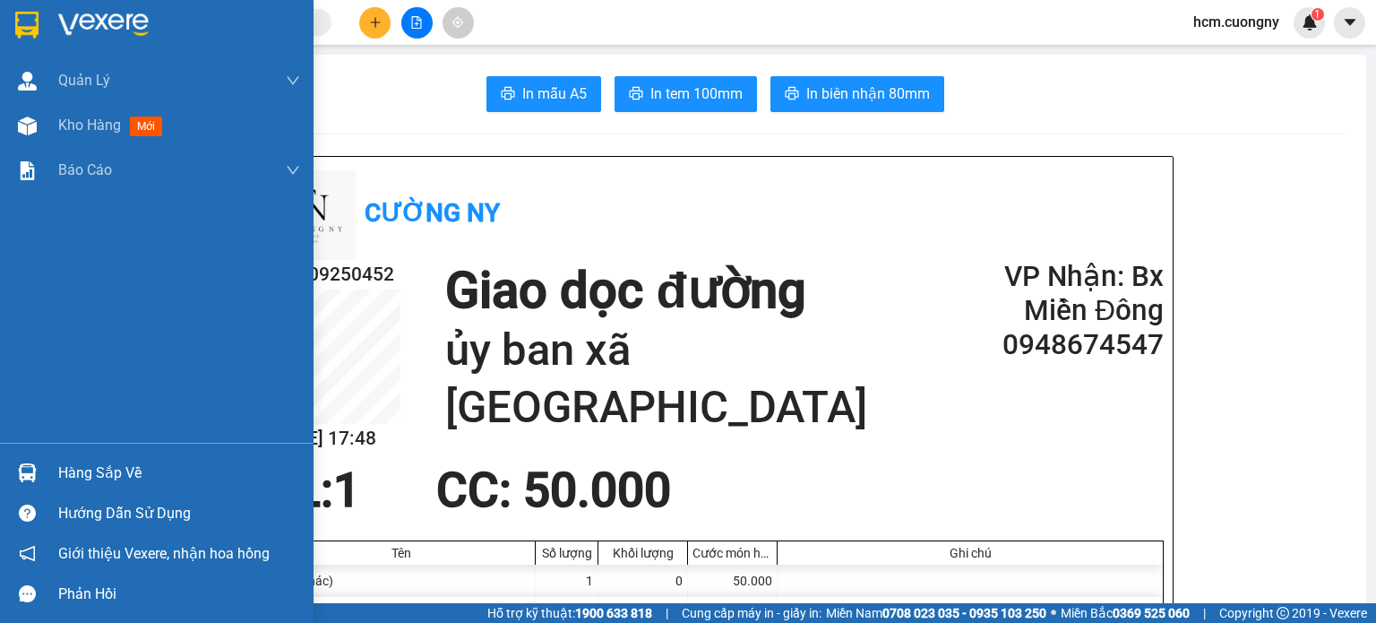
drag, startPoint x: 18, startPoint y: 25, endPoint x: 39, endPoint y: 21, distance: 22.0
click at [18, 26] on img at bounding box center [26, 25] width 23 height 27
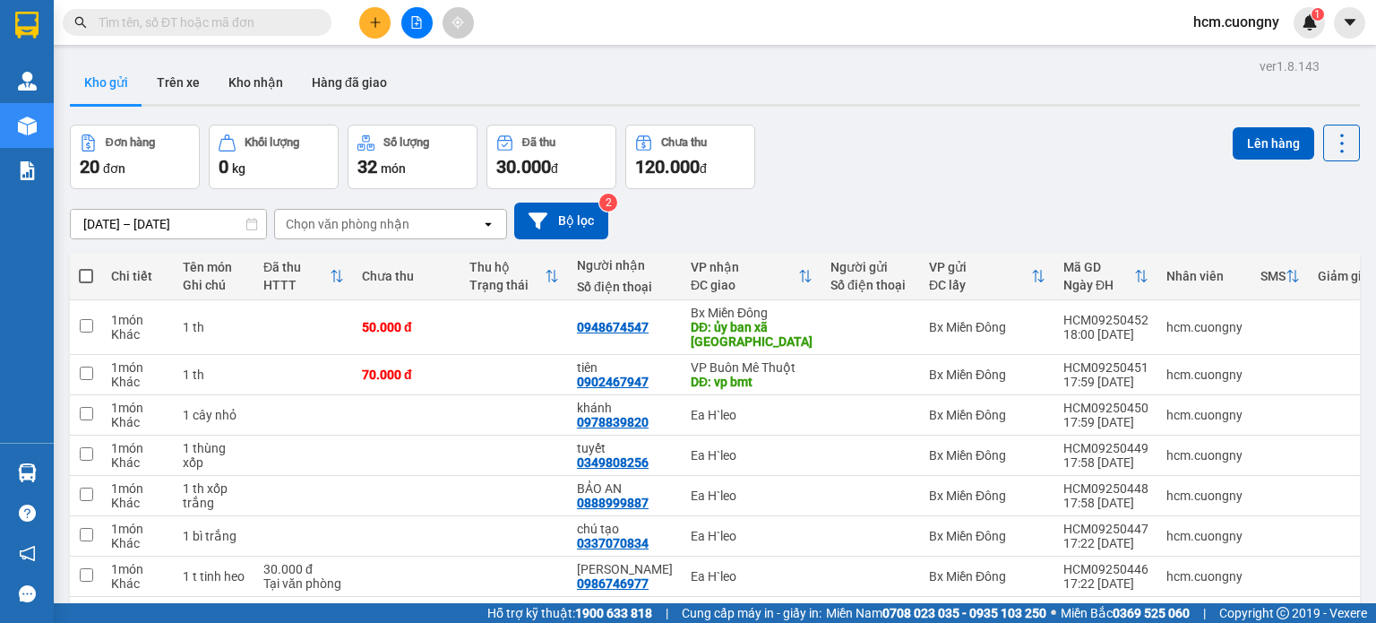
click at [367, 17] on button at bounding box center [374, 22] width 31 height 31
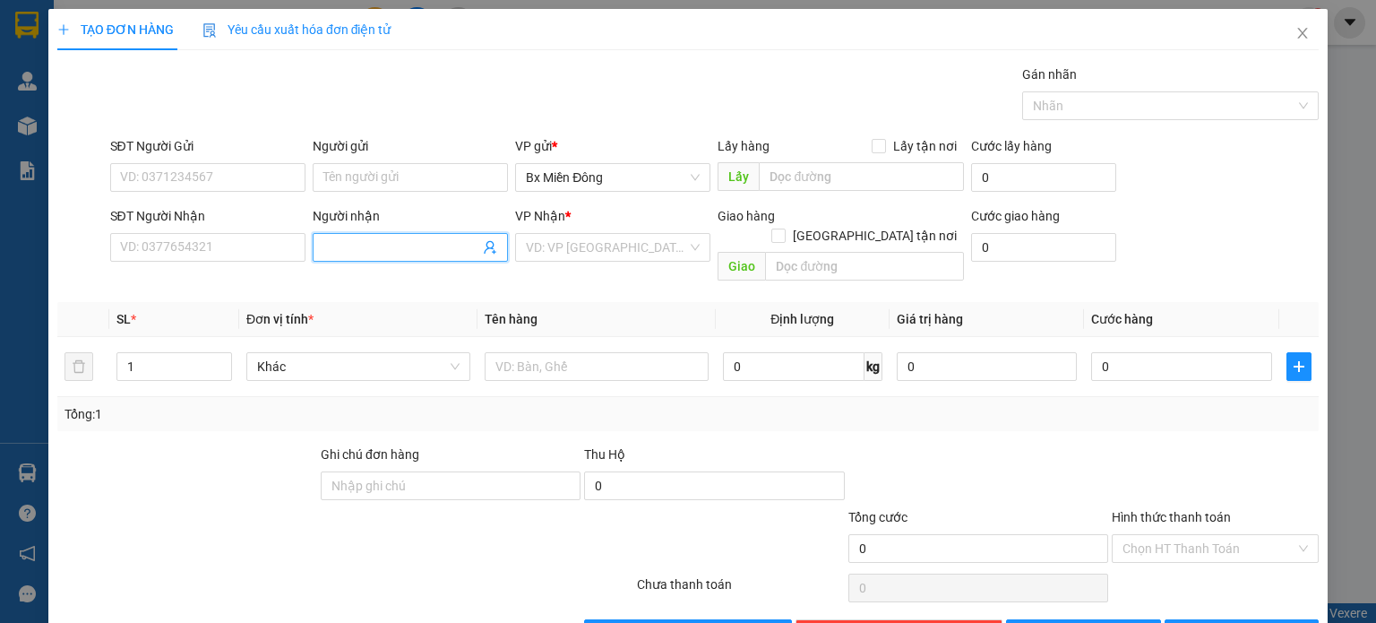
click at [352, 250] on input "Người nhận" at bounding box center [401, 247] width 156 height 20
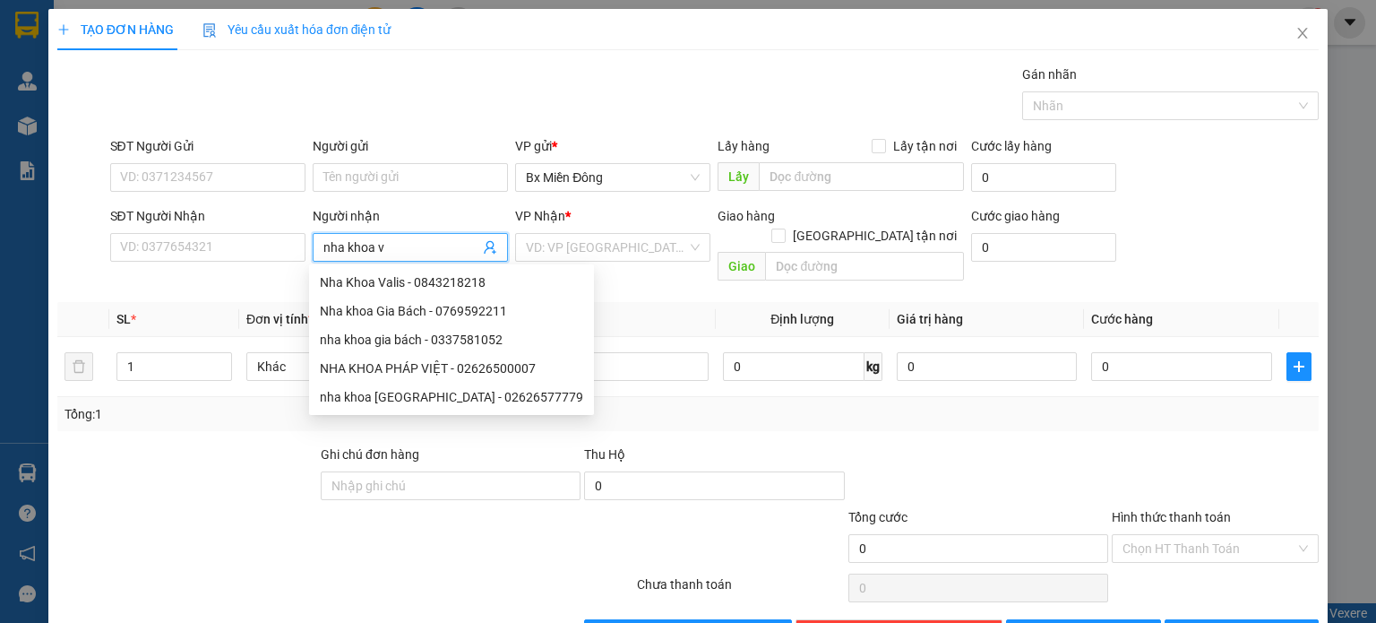
type input "nha khoa va"
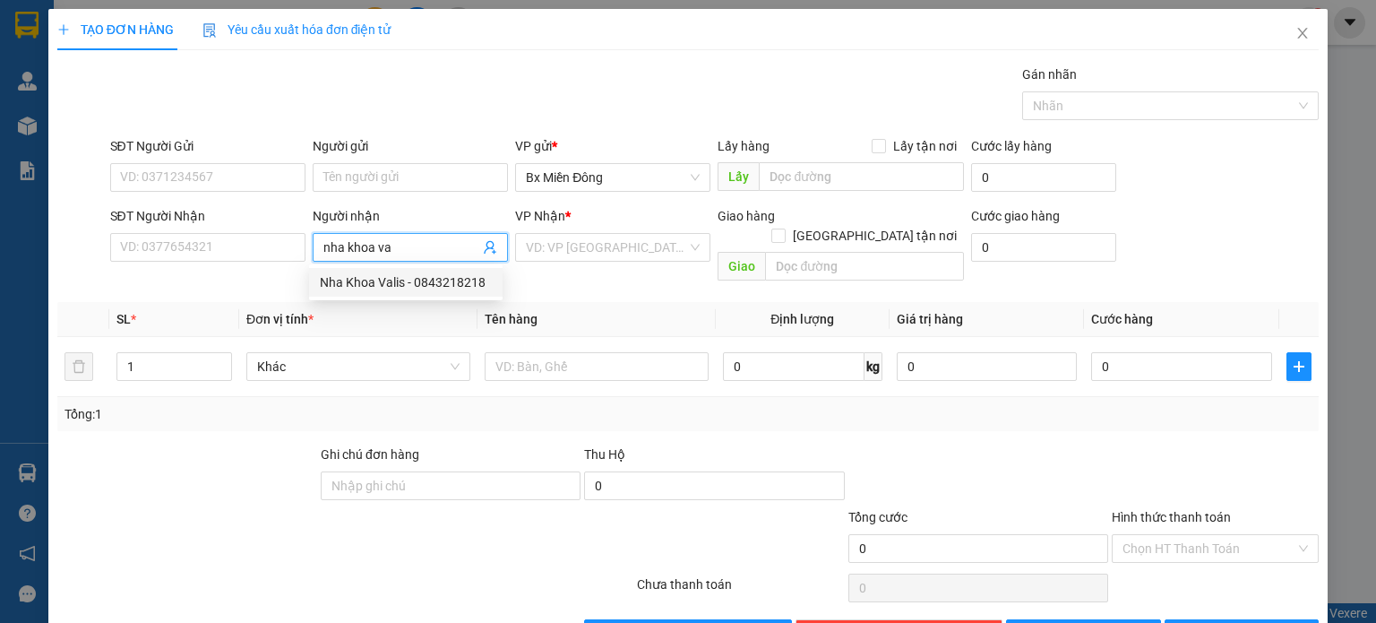
click at [380, 289] on div "Nha Khoa Valis - 0843218218" at bounding box center [406, 282] width 172 height 20
type input "0843218218"
type input "Nha Khoa Valis"
click at [602, 265] on div "VP Nhận * VD: VP [GEOGRAPHIC_DATA]" at bounding box center [612, 237] width 195 height 63
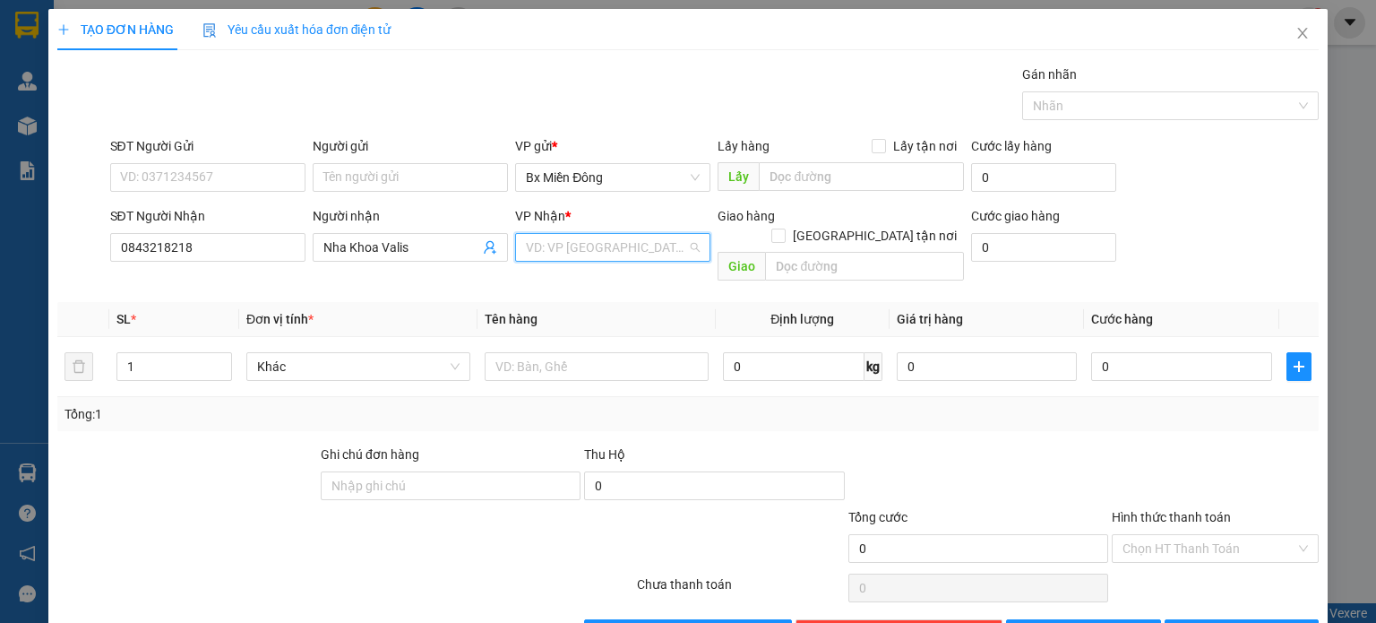
click at [597, 246] on input "search" at bounding box center [606, 247] width 161 height 27
click at [577, 269] on div "VP Buôn Mê Thuột" at bounding box center [607, 283] width 194 height 29
click at [778, 254] on input "text" at bounding box center [864, 266] width 199 height 29
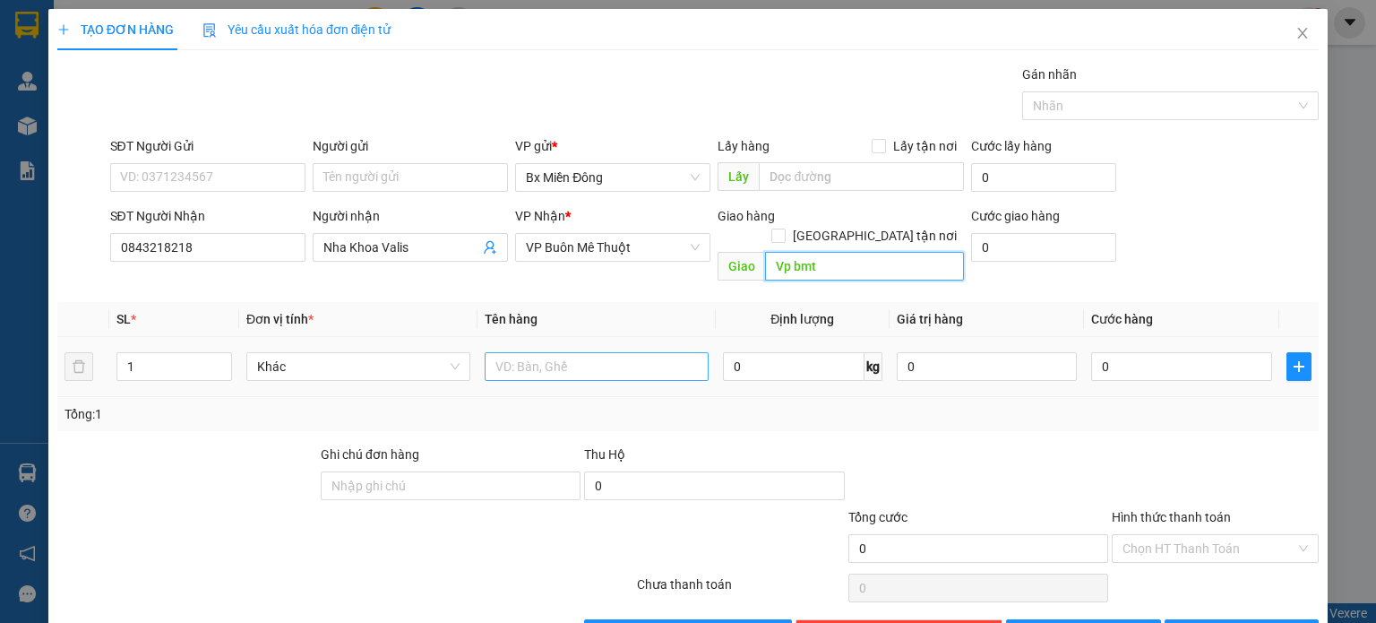
type input "Vp bmt"
click at [562, 352] on input "text" at bounding box center [597, 366] width 224 height 29
type input "1 th"
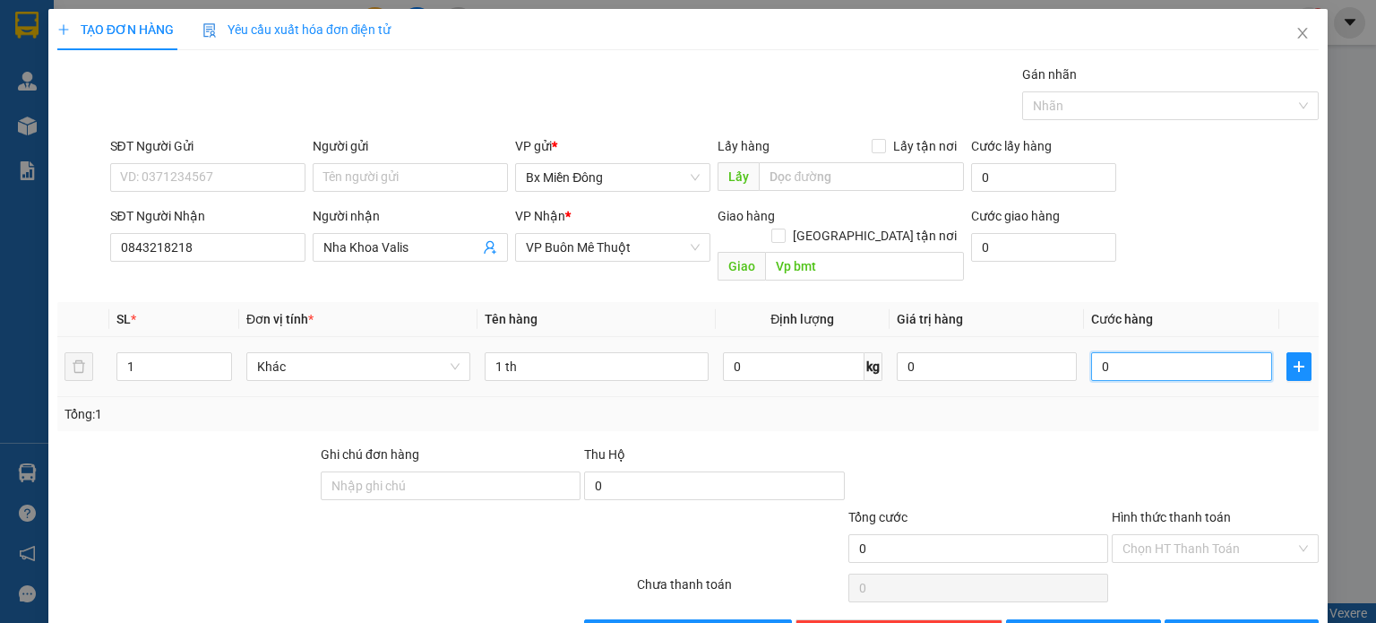
click at [1129, 352] on input "0" at bounding box center [1181, 366] width 181 height 29
click at [1278, 619] on button "[PERSON_NAME] và In" at bounding box center [1242, 633] width 155 height 29
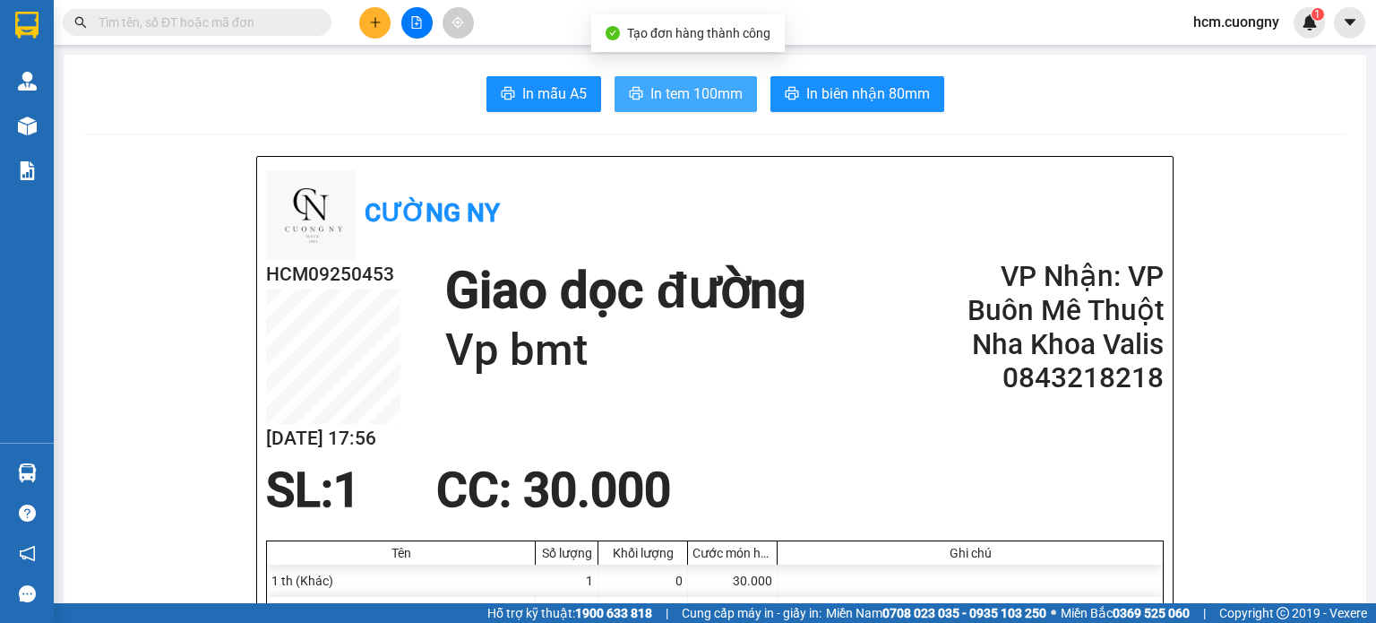
click at [682, 92] on span "In tem 100mm" at bounding box center [697, 93] width 92 height 22
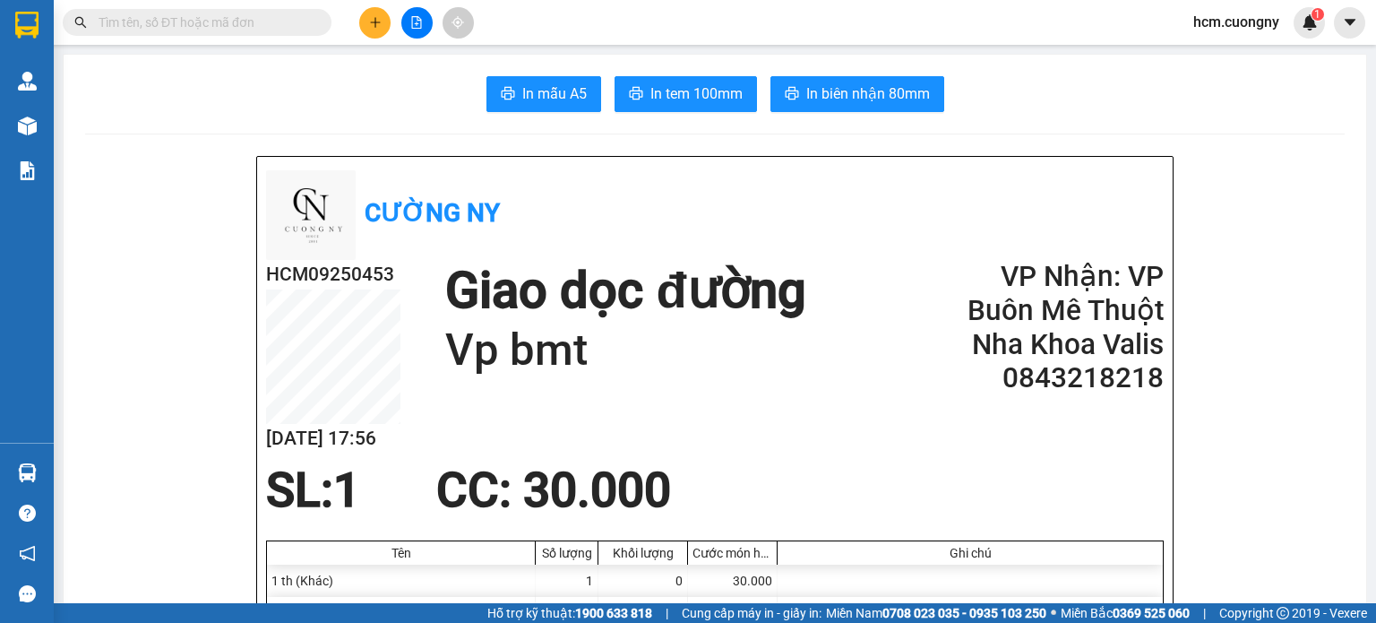
click at [391, 21] on div at bounding box center [416, 22] width 134 height 31
click at [377, 22] on icon "plus" at bounding box center [375, 22] width 10 height 1
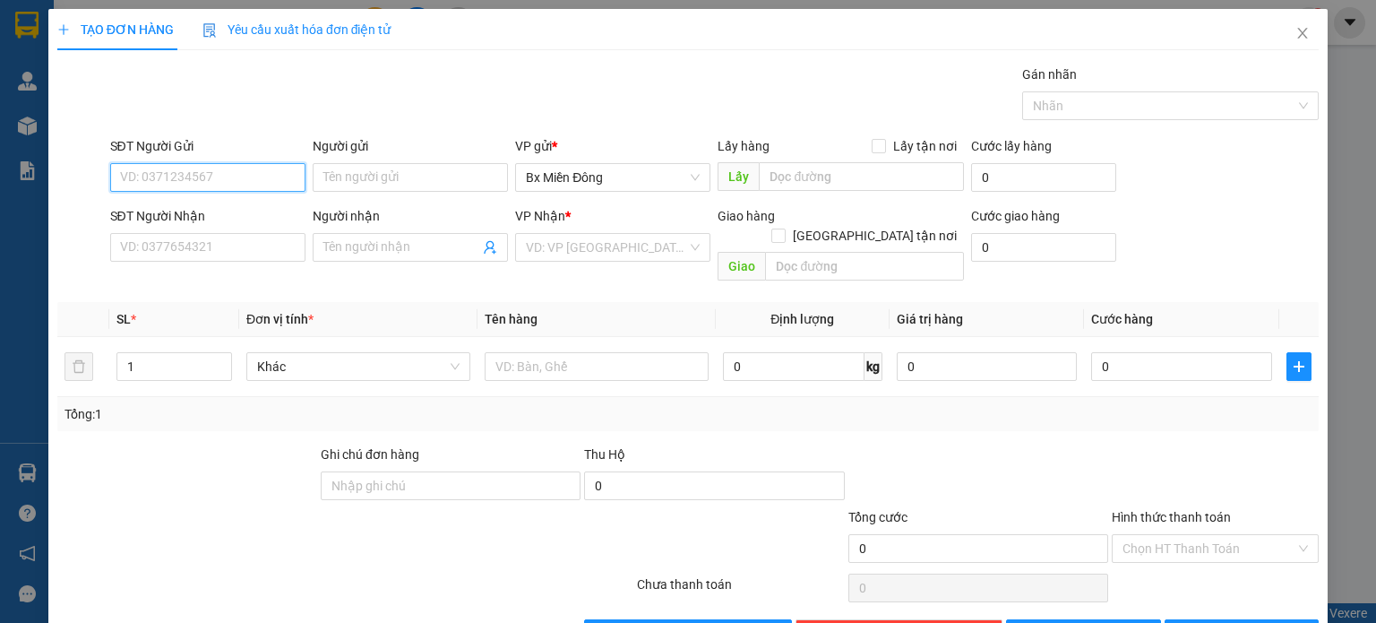
paste input "0832504347"
type input "0832504347"
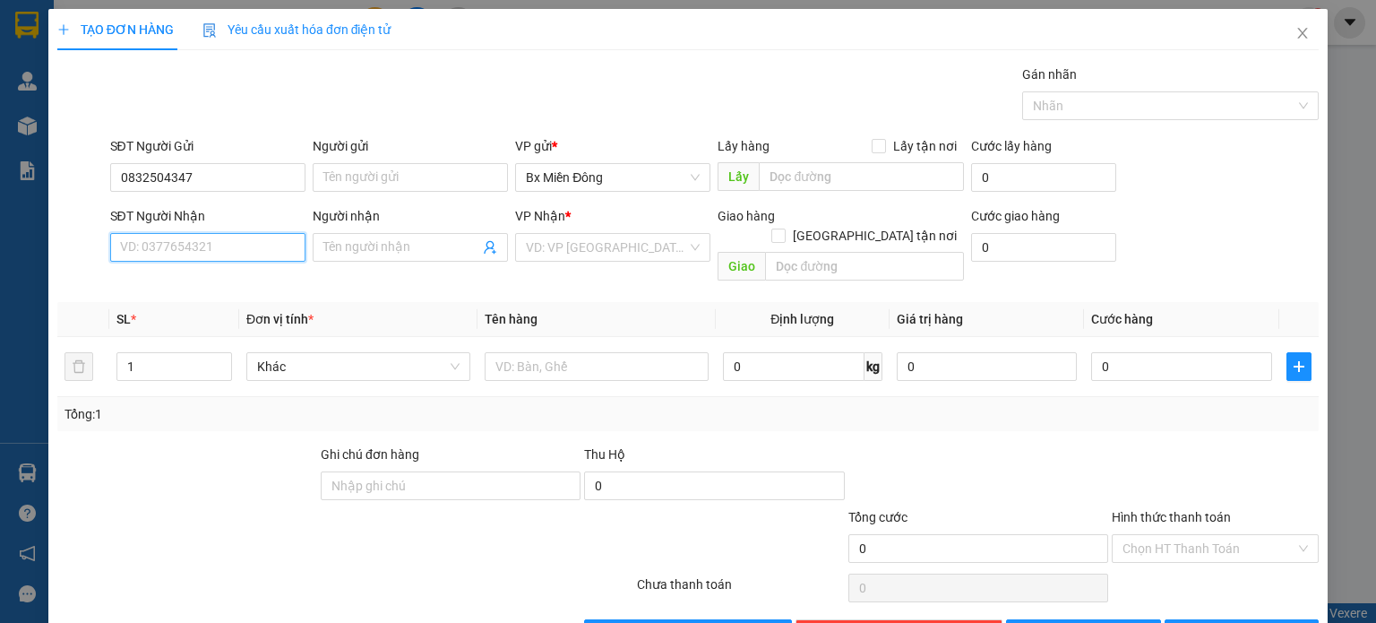
click at [176, 254] on input "SĐT Người Nhận" at bounding box center [207, 247] width 195 height 29
paste input "0876704194"
type input "0876704194"
drag, startPoint x: 170, startPoint y: 277, endPoint x: 179, endPoint y: 274, distance: 9.4
click at [173, 275] on div "Transit Pickup Surcharge Ids Transit Deliver Surcharge Ids Transit Deliver Surc…" at bounding box center [688, 356] width 1262 height 583
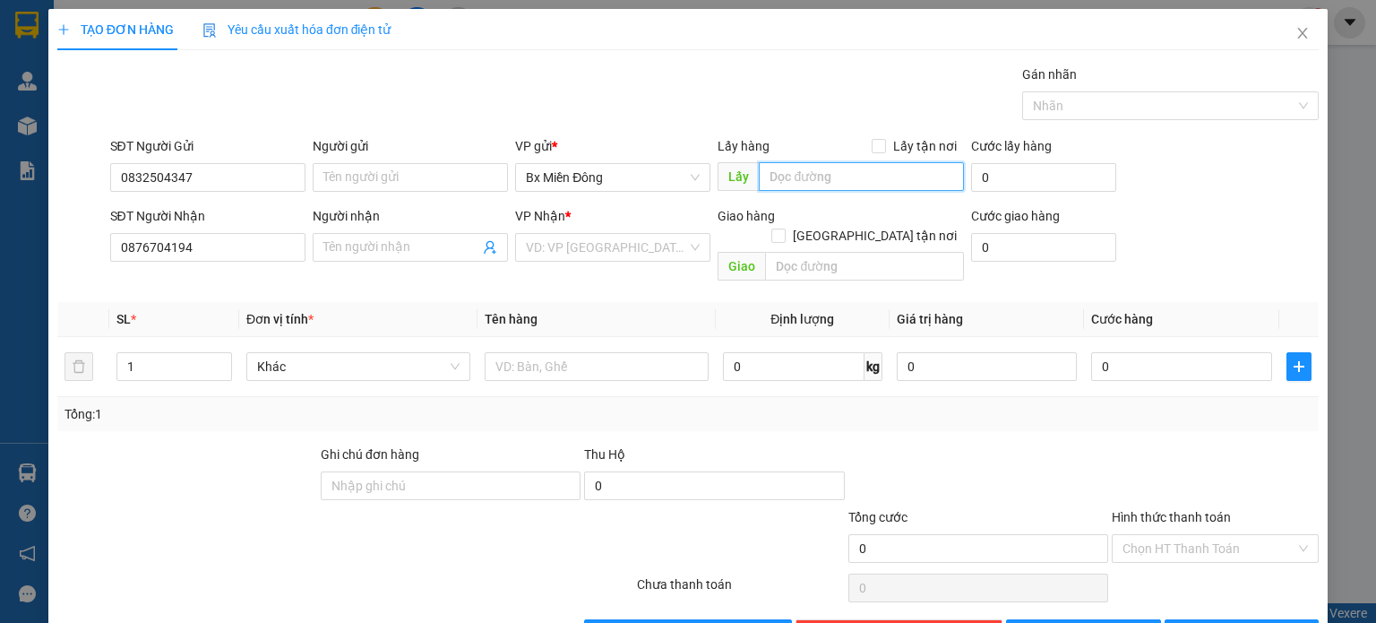
drag, startPoint x: 821, startPoint y: 179, endPoint x: 806, endPoint y: 175, distance: 15.9
click at [821, 178] on input "text" at bounding box center [861, 176] width 205 height 29
paste input "Cổng Xanh"
type input "Cổng Xanh"
click at [1270, 188] on div "SĐT Người Gửi 0832504347 Người gửi Tên người gửi VP gửi * [PERSON_NAME] Lấy hàn…" at bounding box center [715, 167] width 1217 height 63
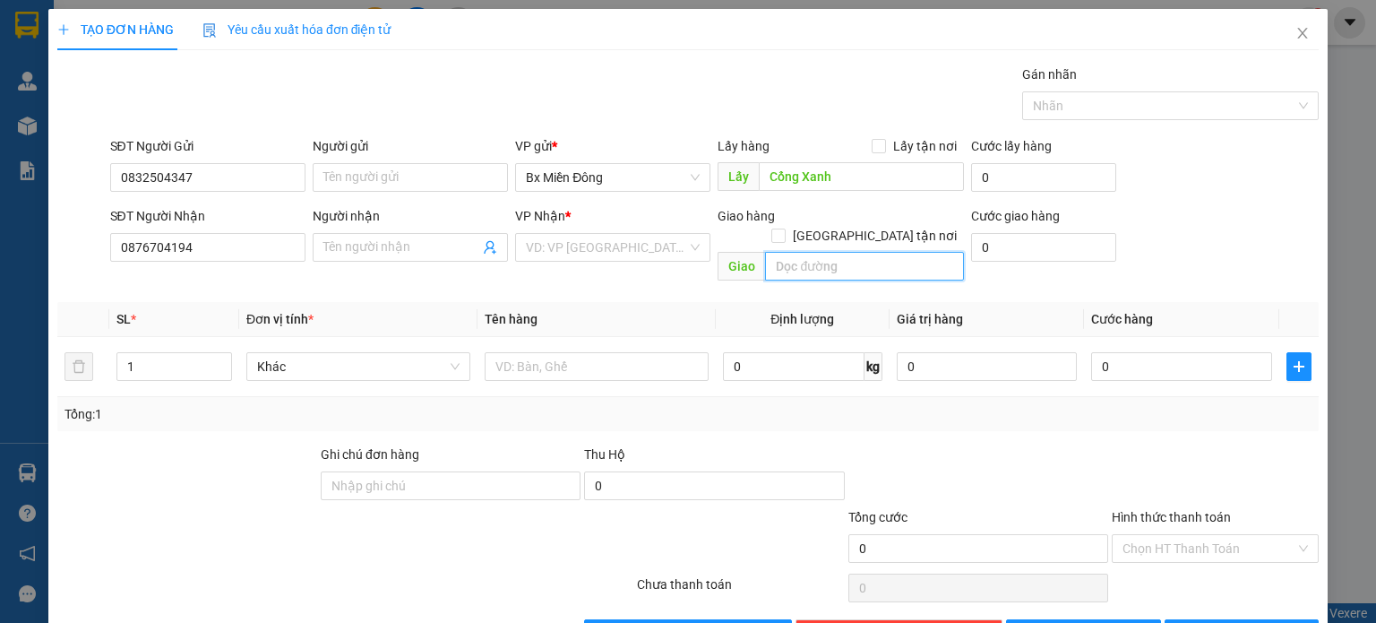
click at [806, 252] on input "text" at bounding box center [864, 266] width 199 height 29
paste input "EAH"
type input "EAH"
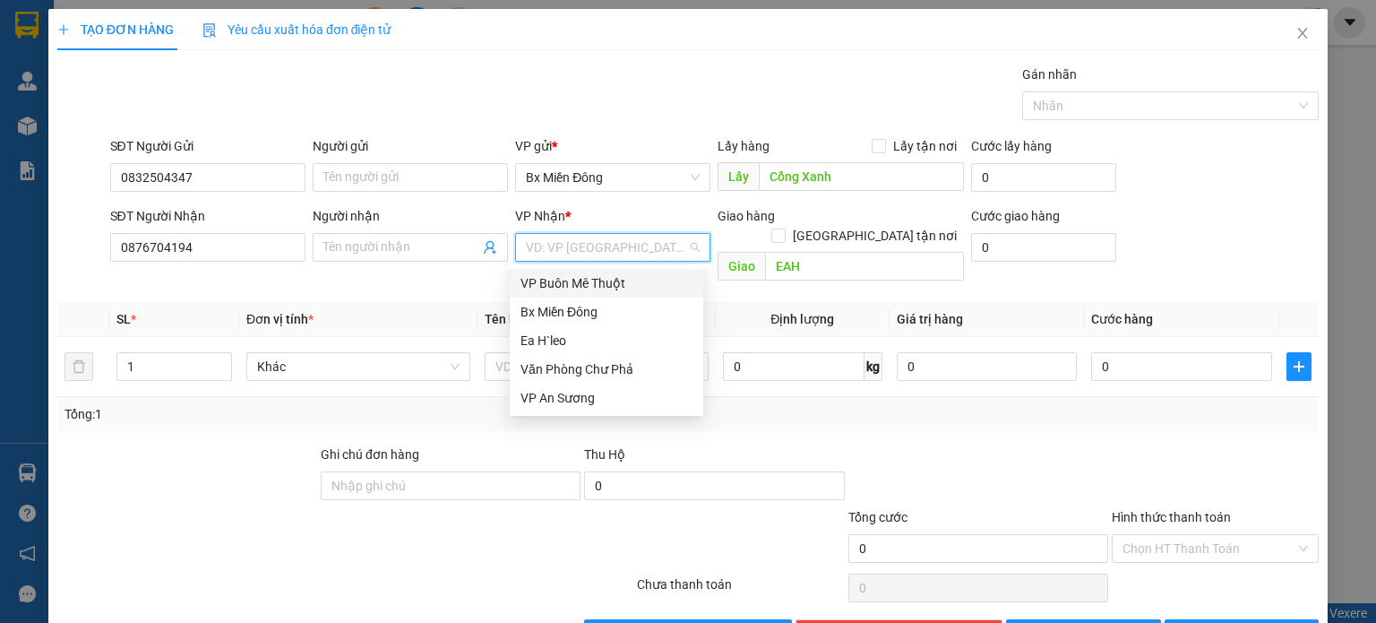
click at [608, 252] on input "search" at bounding box center [606, 247] width 161 height 27
click at [566, 342] on div "Ea H`leo" at bounding box center [607, 341] width 172 height 20
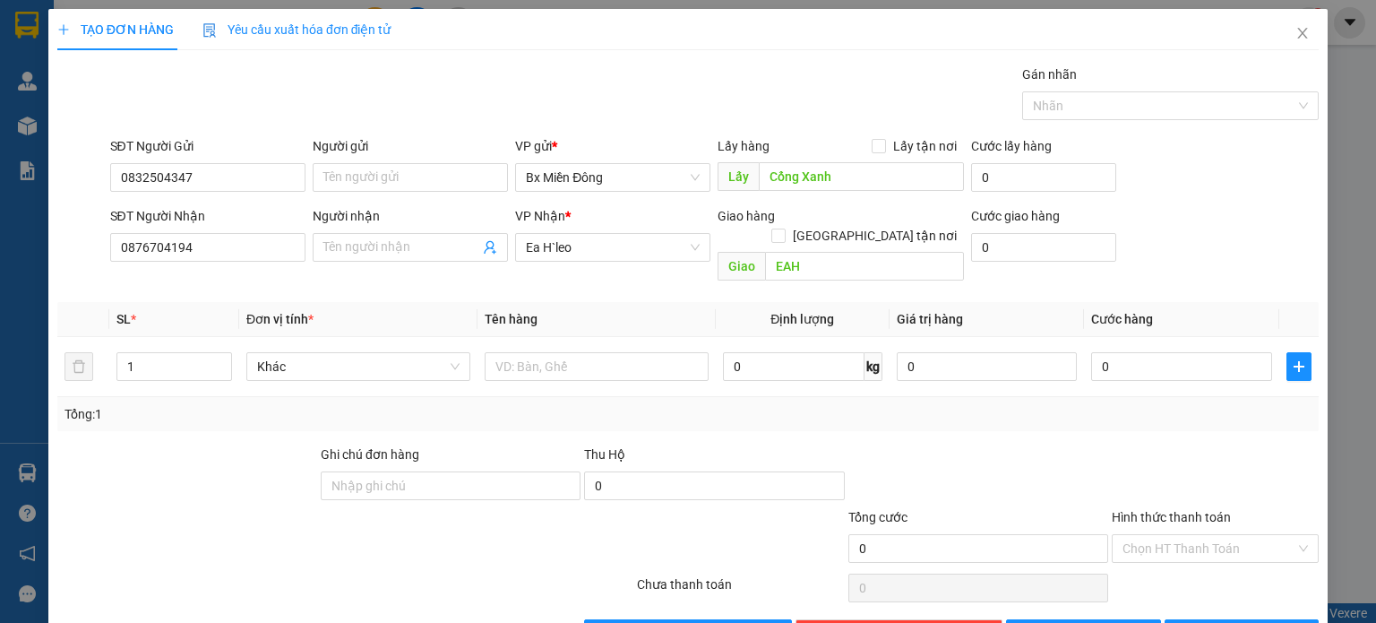
click at [1257, 302] on th "Cước hàng" at bounding box center [1181, 319] width 195 height 35
click at [589, 352] on input "text" at bounding box center [597, 366] width 224 height 29
click at [1209, 619] on button "[PERSON_NAME] và In" at bounding box center [1242, 633] width 155 height 29
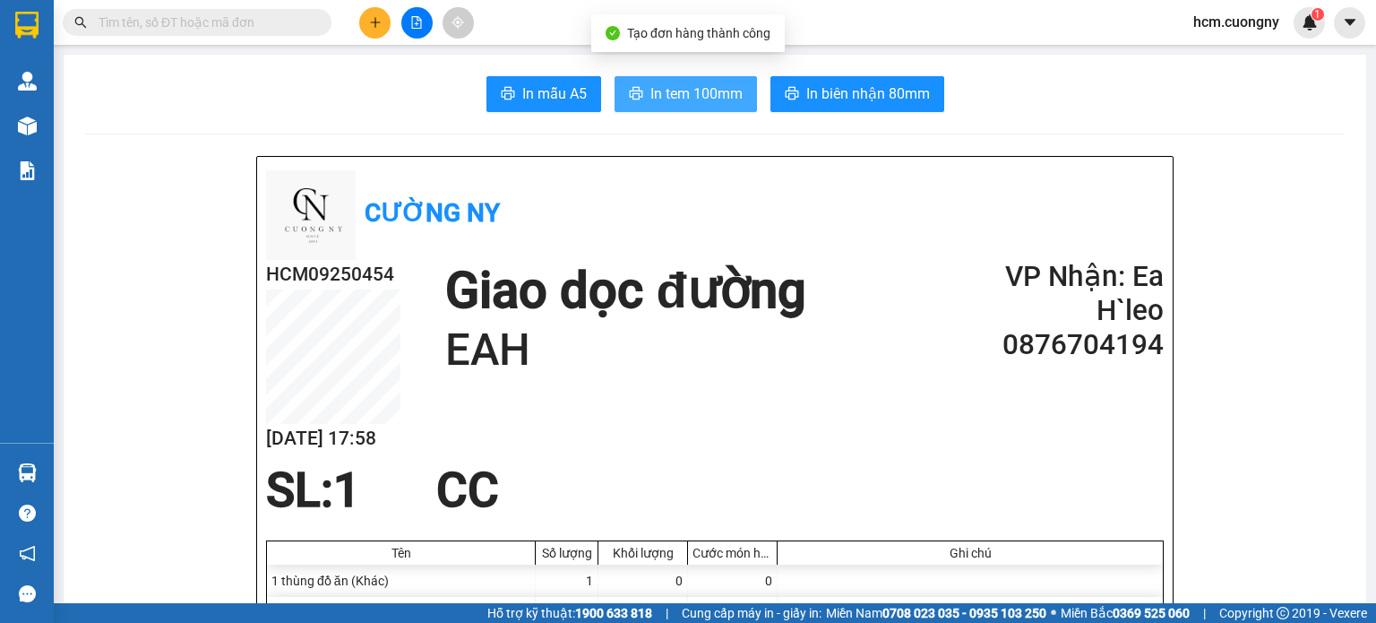
drag, startPoint x: 667, startPoint y: 93, endPoint x: 692, endPoint y: 87, distance: 25.9
click at [670, 91] on span "In tem 100mm" at bounding box center [697, 93] width 92 height 22
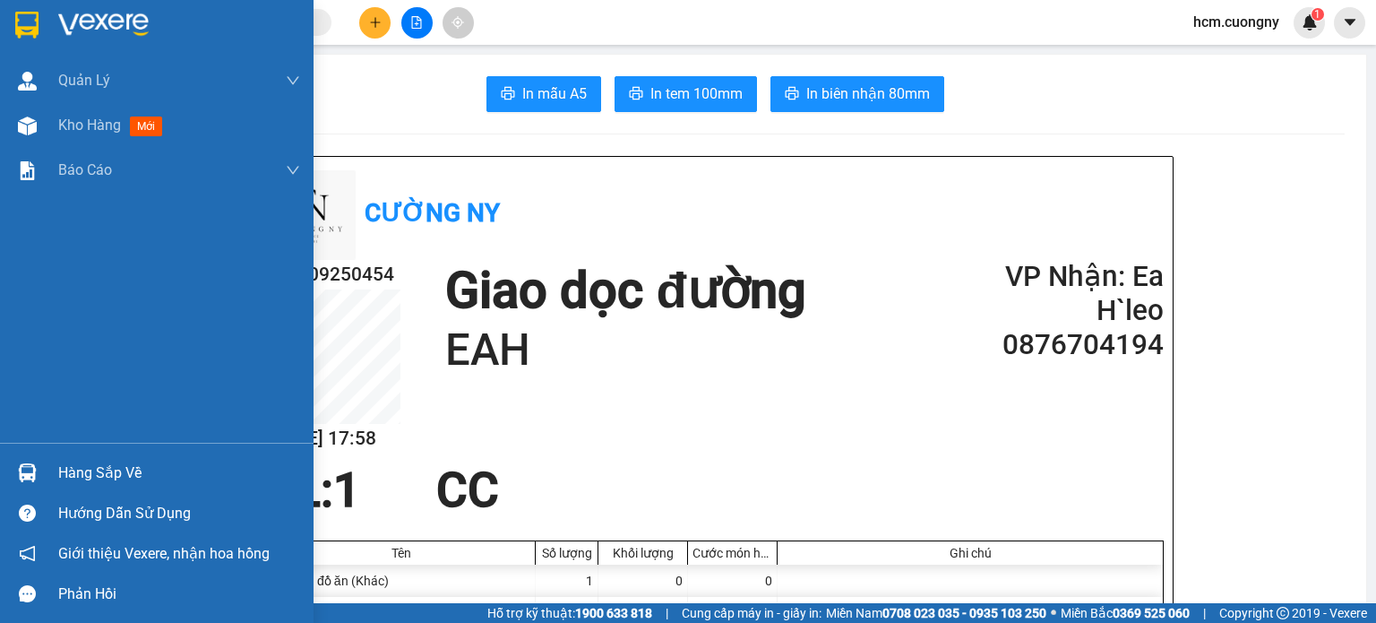
click at [22, 23] on img at bounding box center [26, 25] width 23 height 27
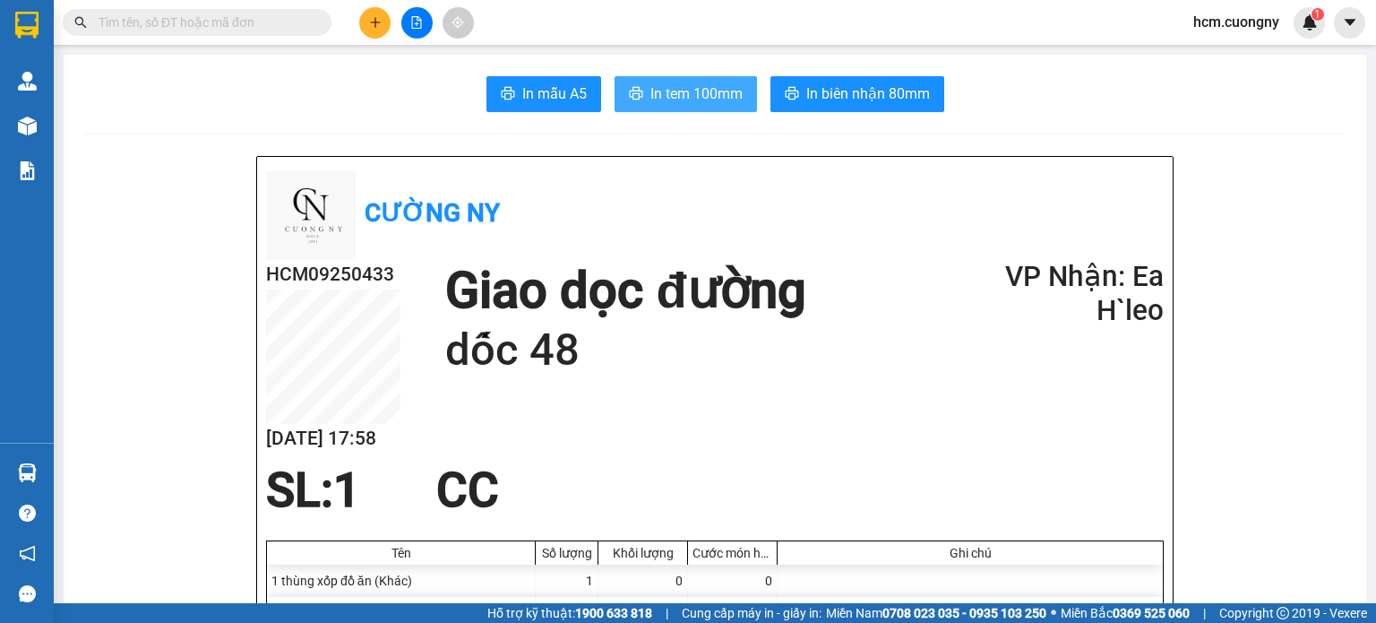
click at [692, 89] on span "In tem 100mm" at bounding box center [697, 93] width 92 height 22
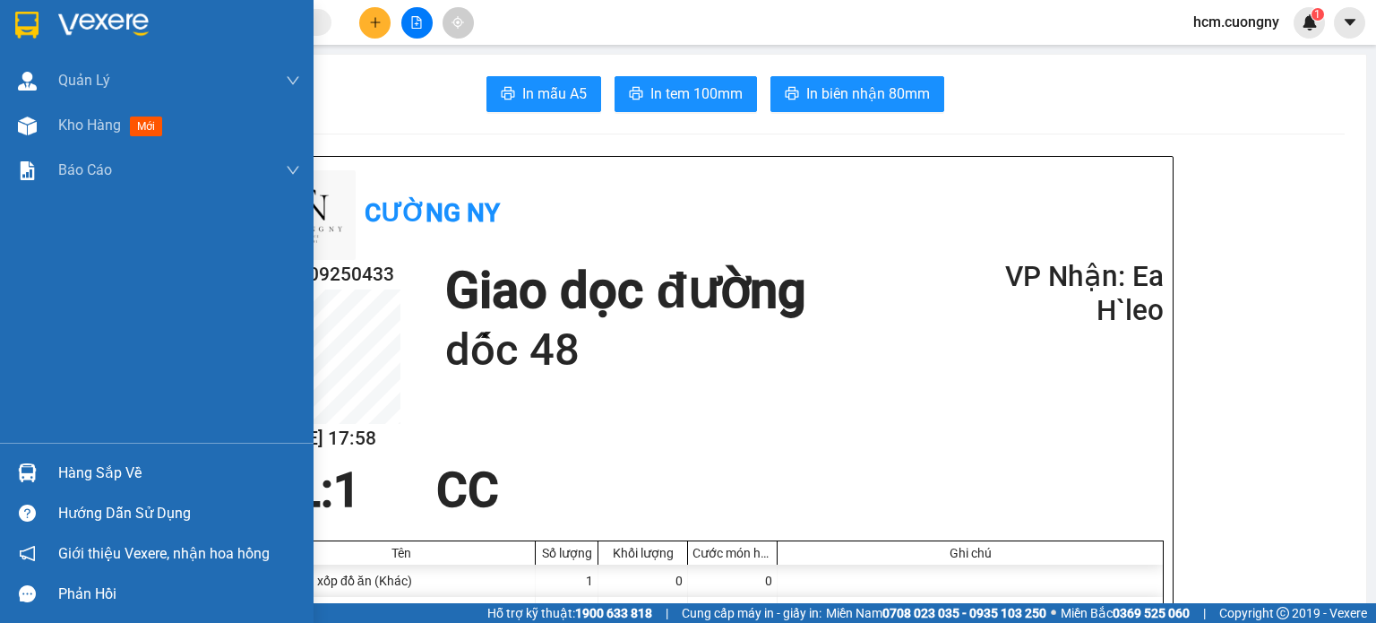
click at [27, 13] on img at bounding box center [26, 25] width 23 height 27
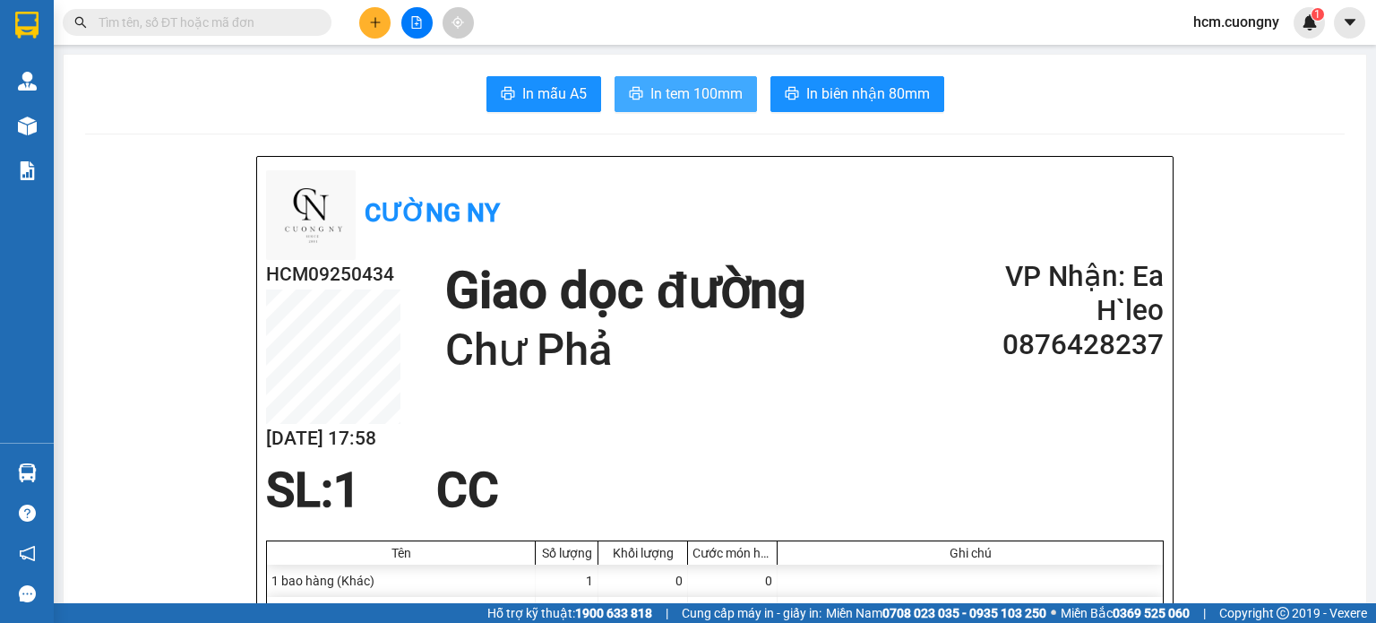
click at [704, 104] on span "In tem 100mm" at bounding box center [697, 93] width 92 height 22
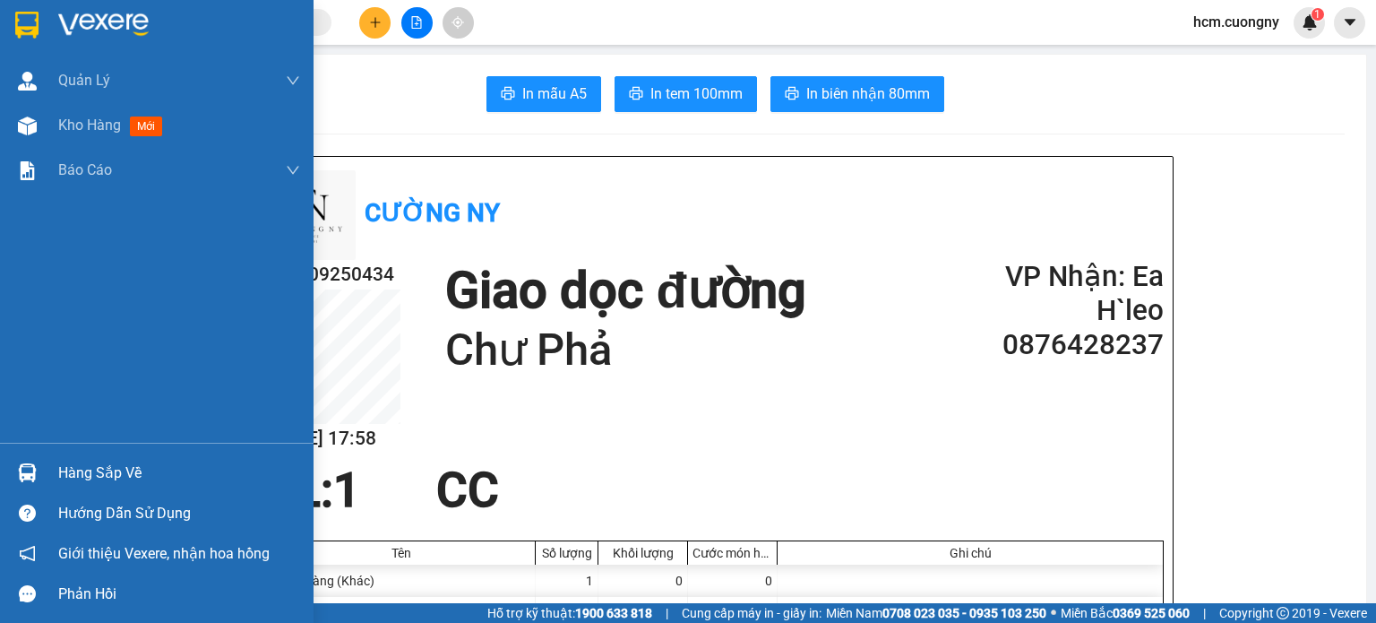
click at [27, 19] on img at bounding box center [26, 25] width 23 height 27
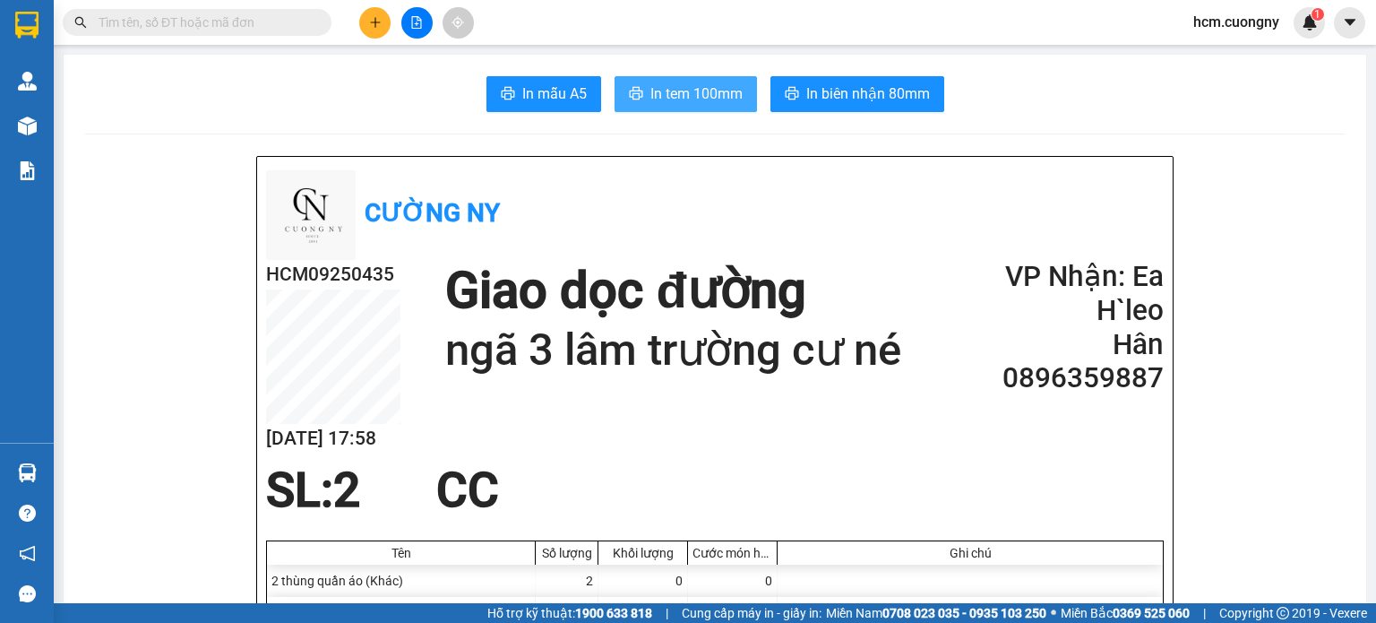
click at [660, 94] on span "In tem 100mm" at bounding box center [697, 93] width 92 height 22
drag, startPoint x: 204, startPoint y: 372, endPoint x: 168, endPoint y: 322, distance: 61.7
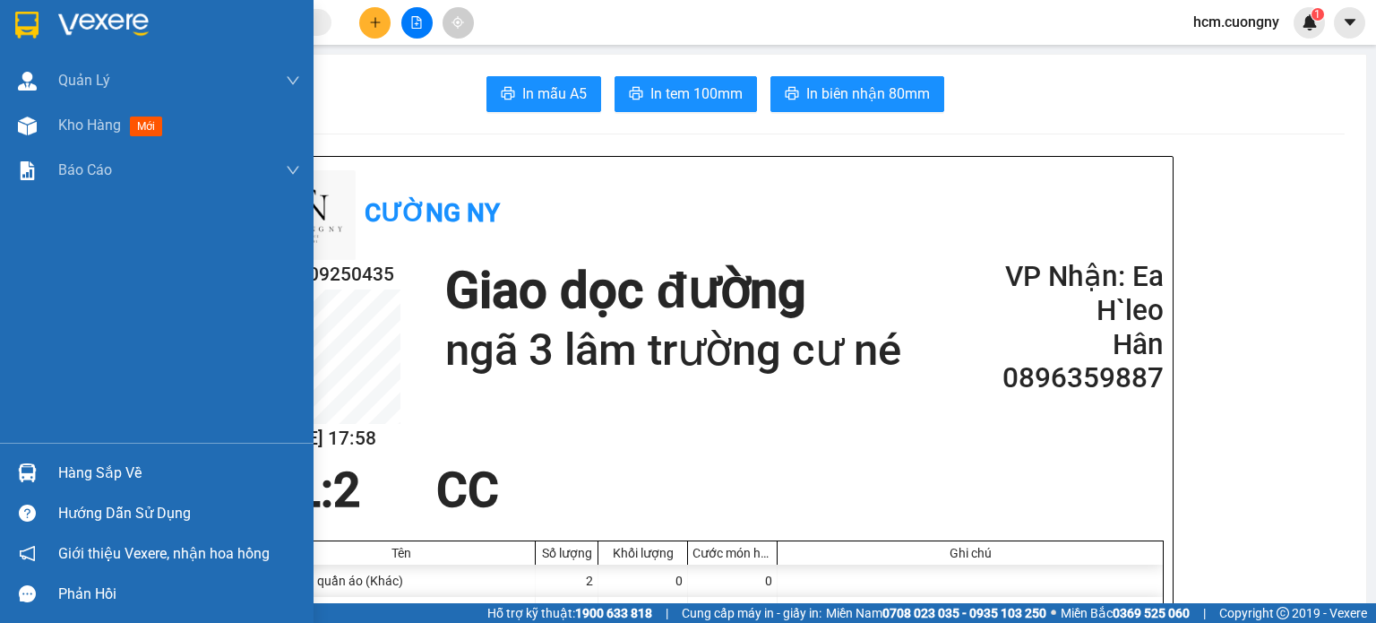
click at [30, 16] on img at bounding box center [26, 25] width 23 height 27
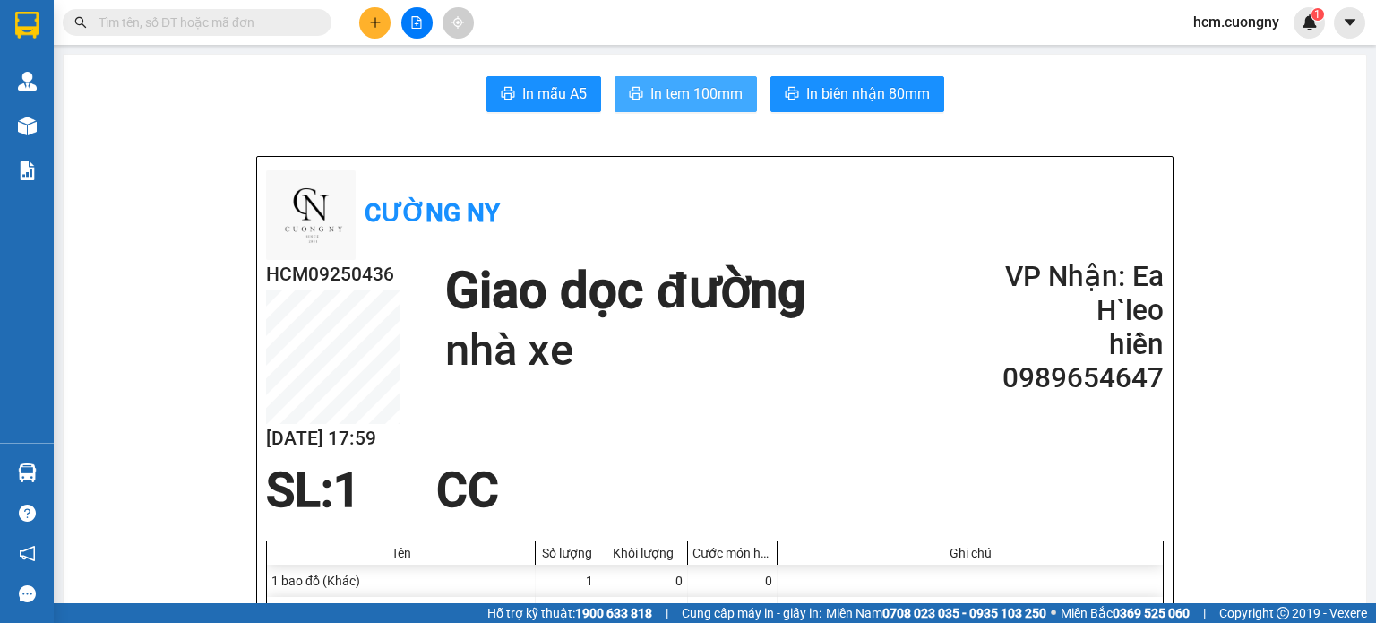
click at [714, 103] on span "In tem 100mm" at bounding box center [697, 93] width 92 height 22
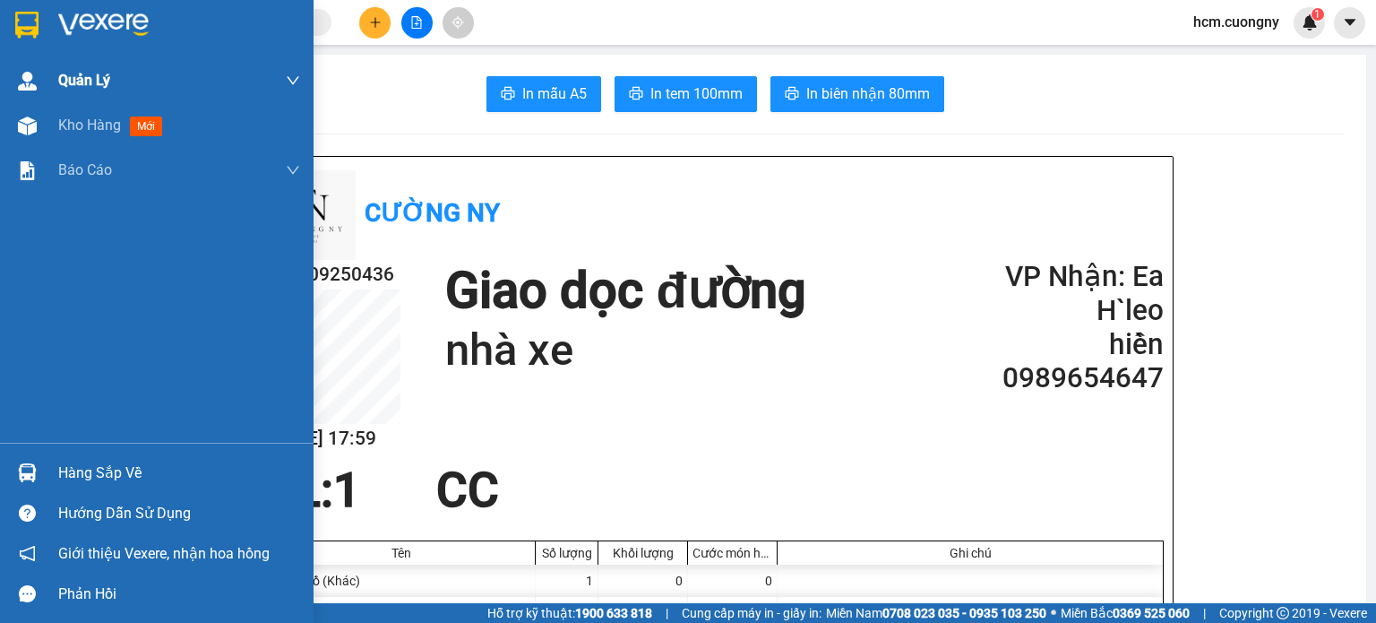
drag, startPoint x: 19, startPoint y: 24, endPoint x: 18, endPoint y: 79, distance: 54.7
click at [19, 24] on img at bounding box center [26, 25] width 23 height 27
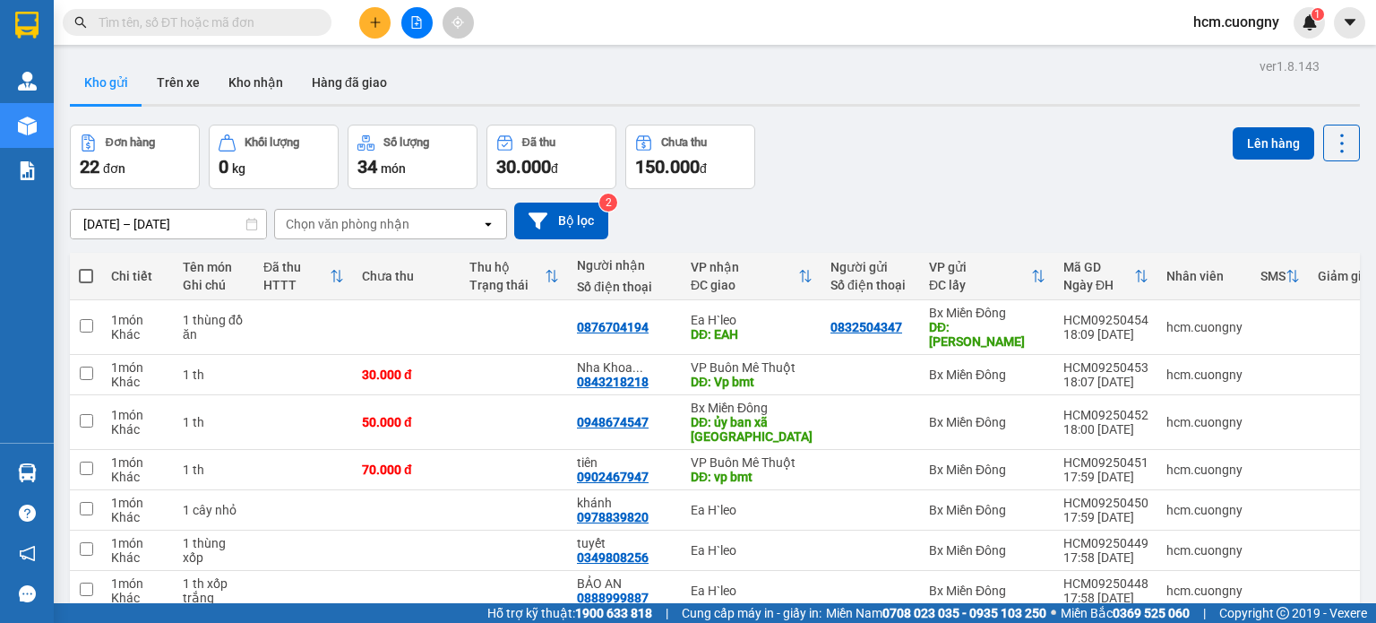
click at [370, 22] on icon "plus" at bounding box center [375, 22] width 10 height 1
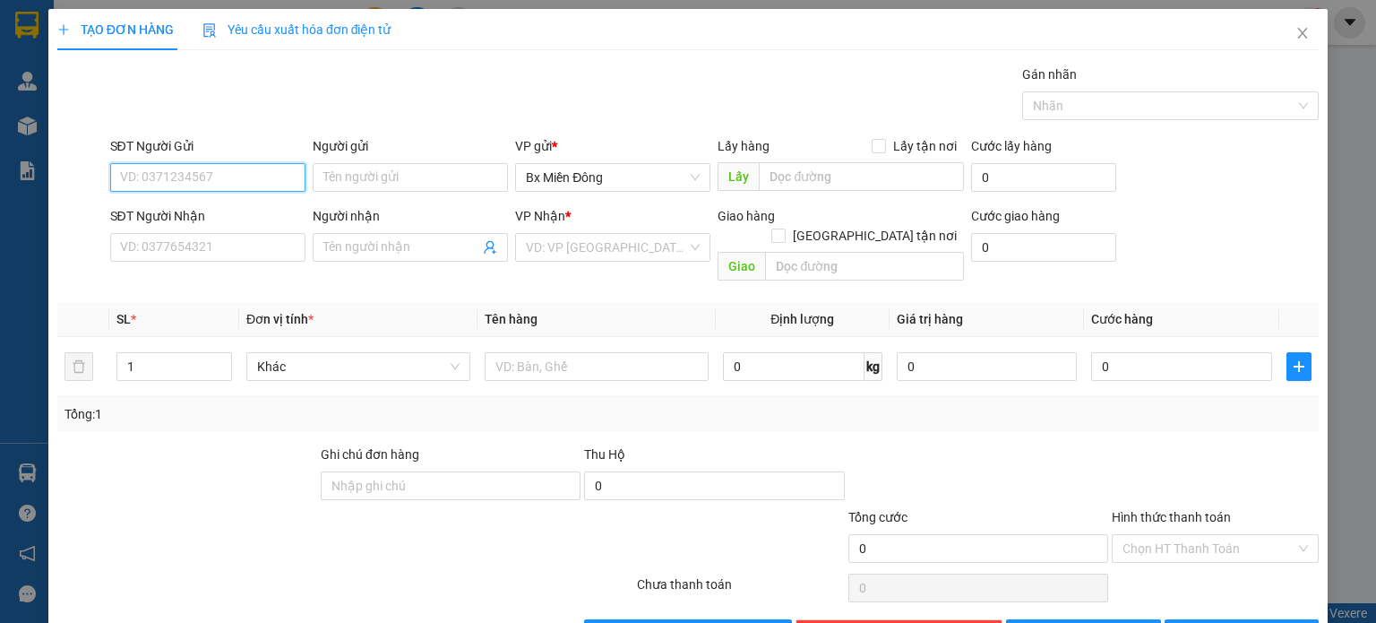
paste input "0838051772"
type input "0838051772"
click at [216, 210] on div "SĐT Người Nhận" at bounding box center [207, 216] width 195 height 20
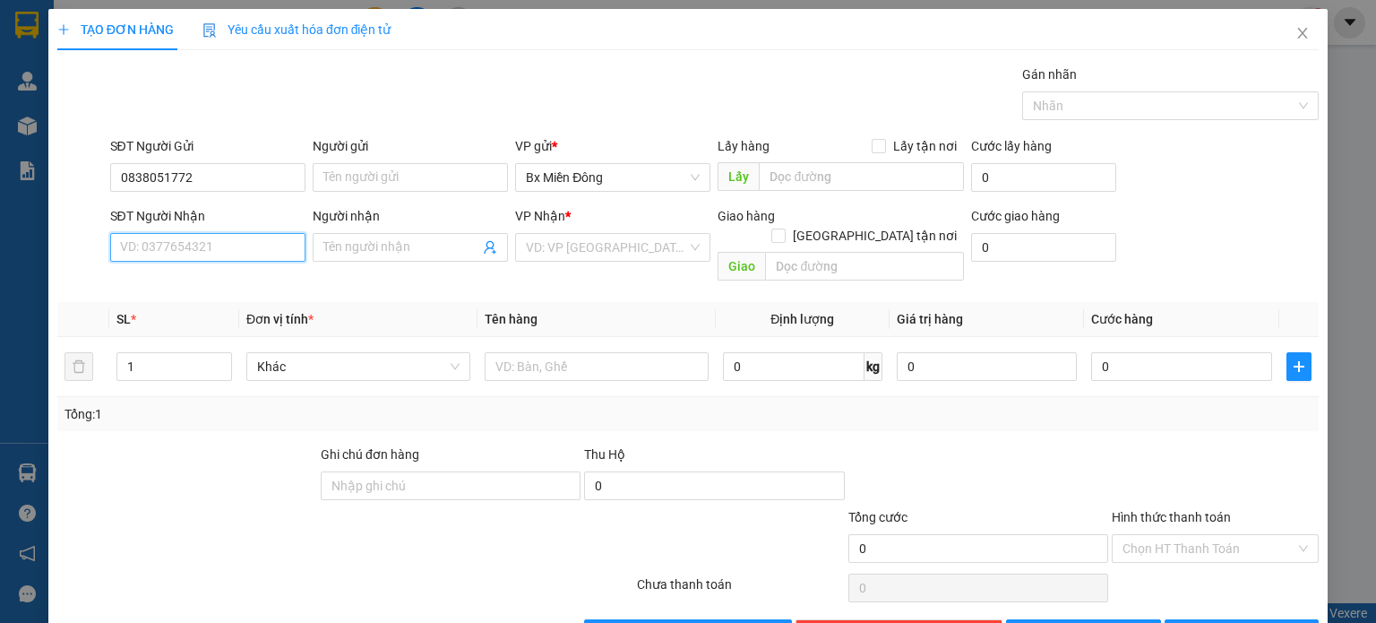
click at [216, 233] on input "SĐT Người Nhận" at bounding box center [207, 247] width 195 height 29
click at [806, 156] on div "Lấy hàng Lấy tận nơi" at bounding box center [841, 149] width 246 height 27
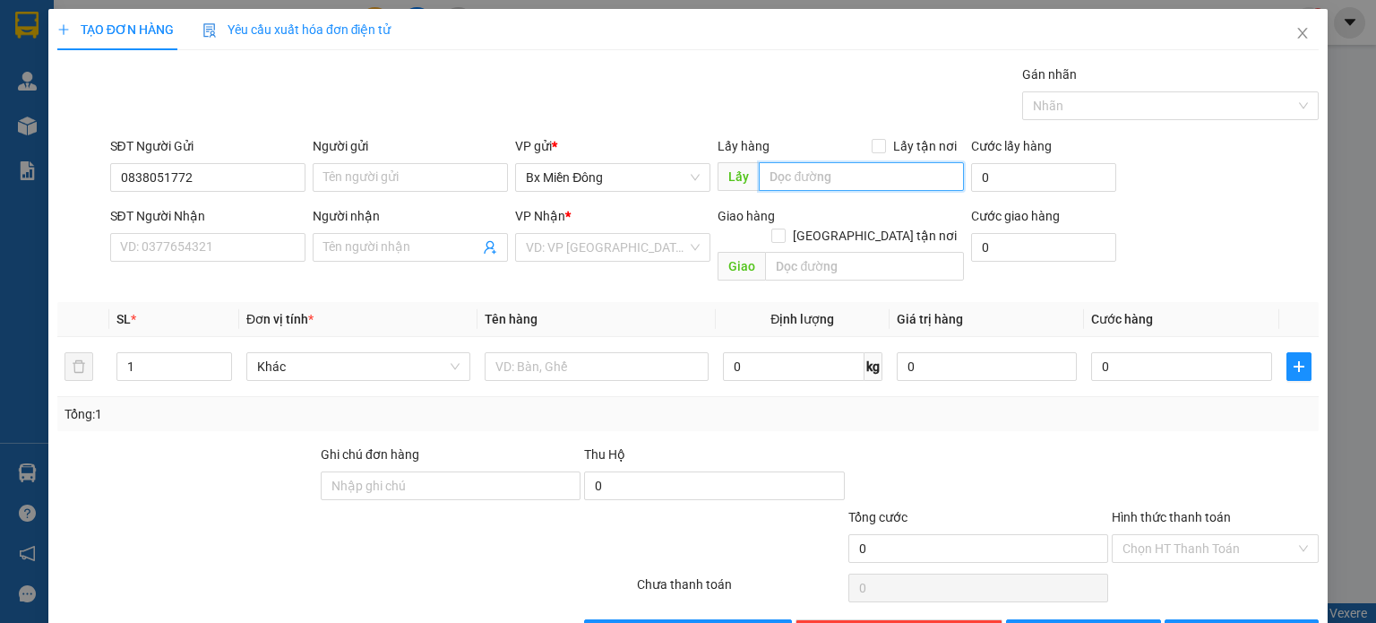
click at [798, 182] on input "text" at bounding box center [861, 176] width 205 height 29
paste input "Ngã ba con cò"
type input "Ngã ba con cò"
click at [1268, 211] on div "SĐT Người Nhận VD: 0377654321 Người nhận Tên người nhận VP Nhận * VD: VP [GEOGR…" at bounding box center [715, 247] width 1217 height 82
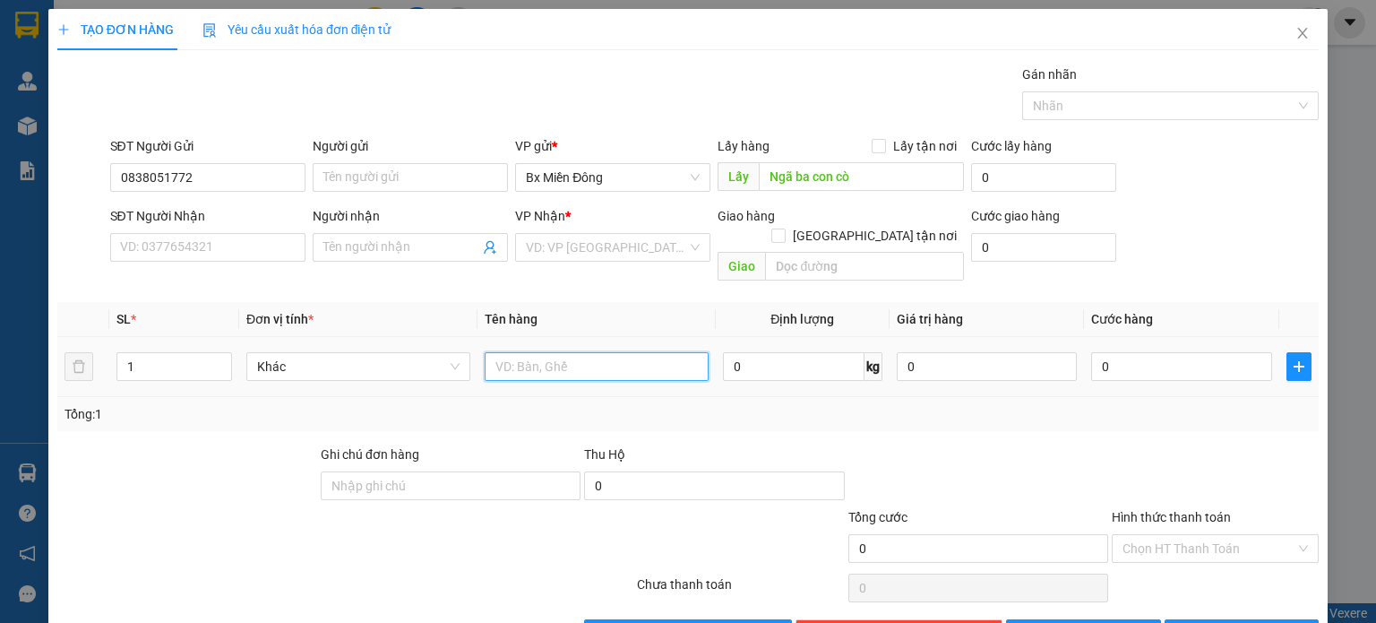
click at [546, 352] on input "text" at bounding box center [597, 366] width 224 height 29
paste input "1 thùng nhỏ phụ tùng xe"
type input "1 thùng nhỏ phụ tùng xe"
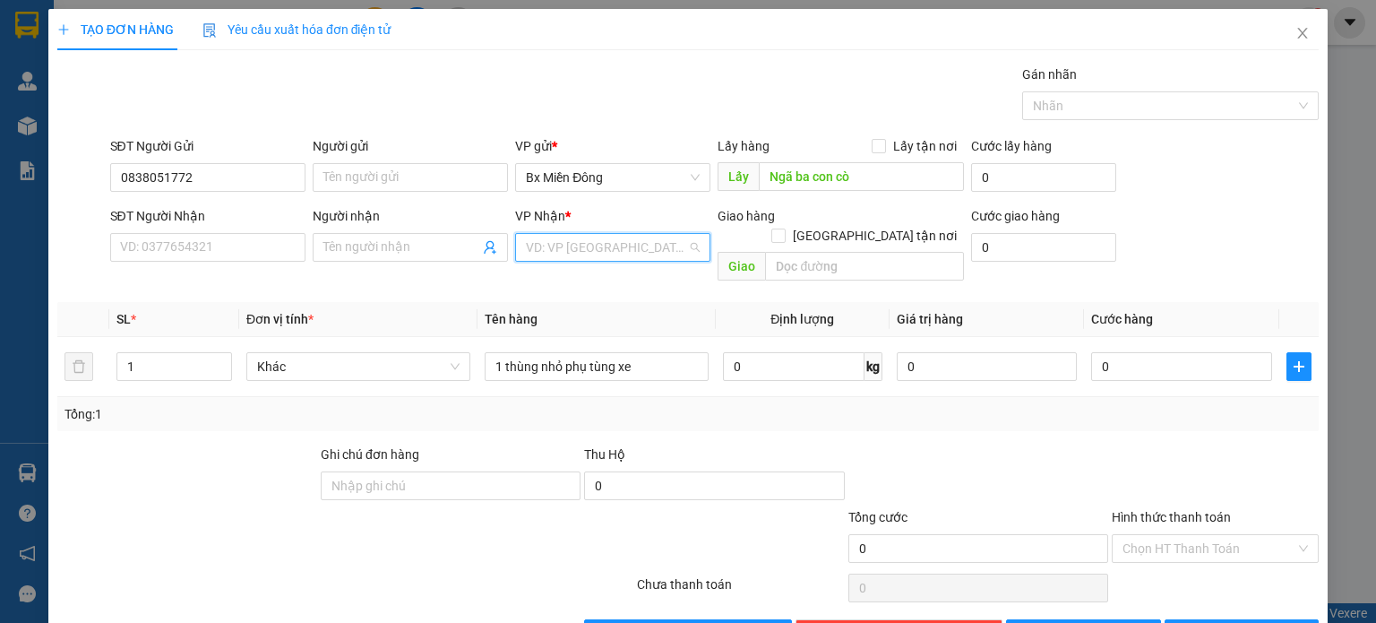
click at [616, 245] on input "search" at bounding box center [606, 247] width 161 height 27
click at [563, 332] on div "Ea H`leo" at bounding box center [607, 341] width 172 height 20
drag, startPoint x: 1245, startPoint y: 258, endPoint x: 1082, endPoint y: 253, distance: 162.3
click at [1245, 258] on div "SĐT Người Nhận VD: 0377654321 Người nhận Tên người nhận VP Nhận * [PERSON_NAME]…" at bounding box center [715, 247] width 1217 height 82
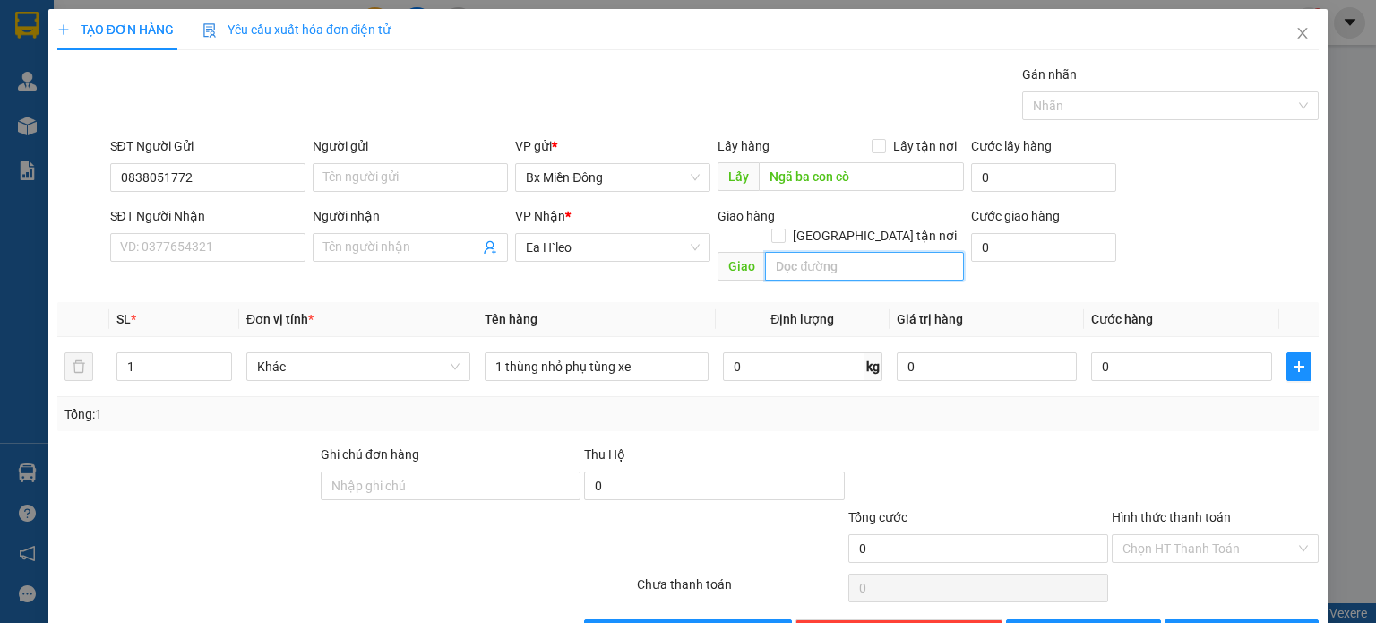
click at [781, 252] on input "text" at bounding box center [864, 266] width 199 height 29
paste input "Eahleo"
type input "Eahleo"
click at [1280, 228] on div "SĐT Người Nhận VD: 0377654321 Người nhận Tên người nhận VP Nhận * [PERSON_NAME]…" at bounding box center [715, 247] width 1217 height 82
click at [1251, 622] on span "[PERSON_NAME] và In" at bounding box center [1261, 634] width 125 height 20
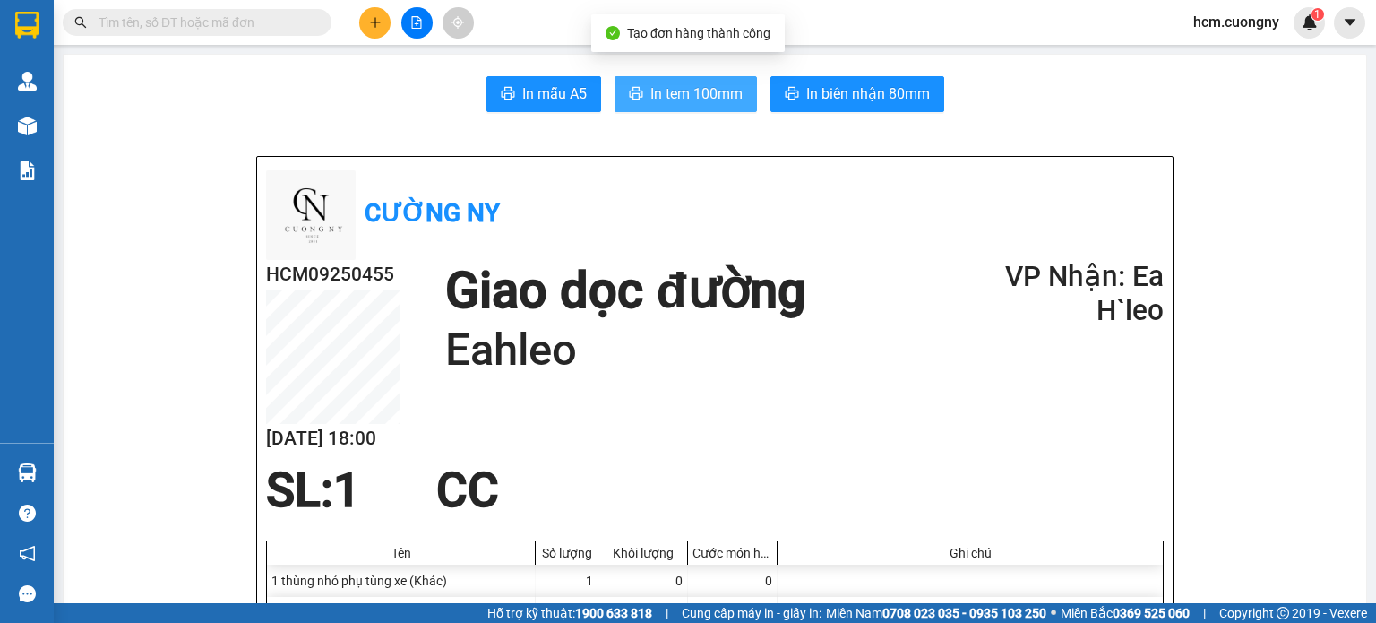
click at [676, 83] on span "In tem 100mm" at bounding box center [697, 93] width 92 height 22
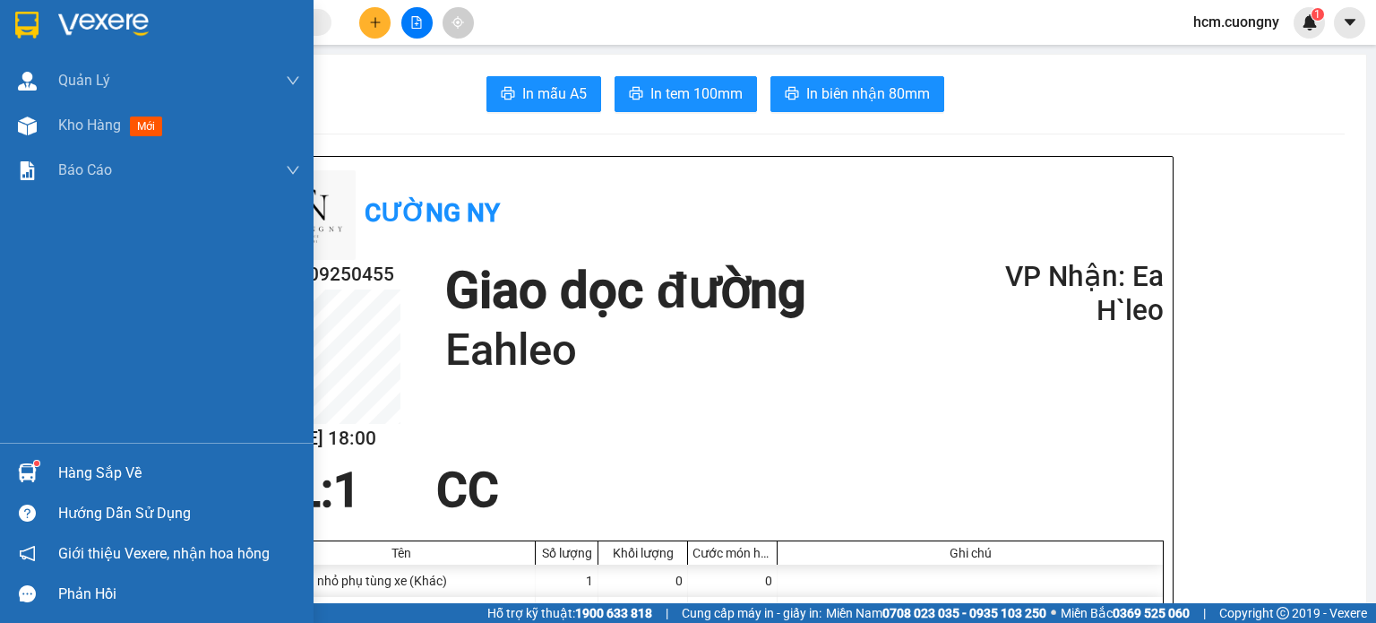
click at [22, 13] on img at bounding box center [26, 25] width 23 height 27
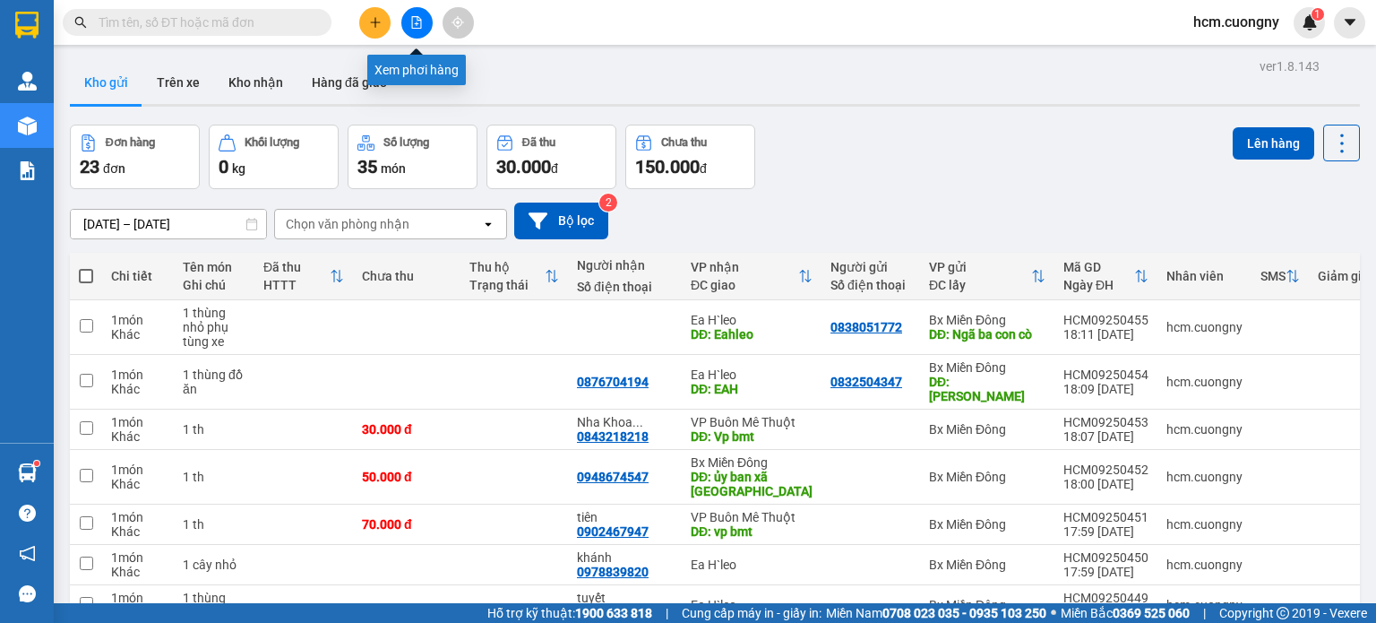
click at [373, 17] on icon "plus" at bounding box center [375, 22] width 13 height 13
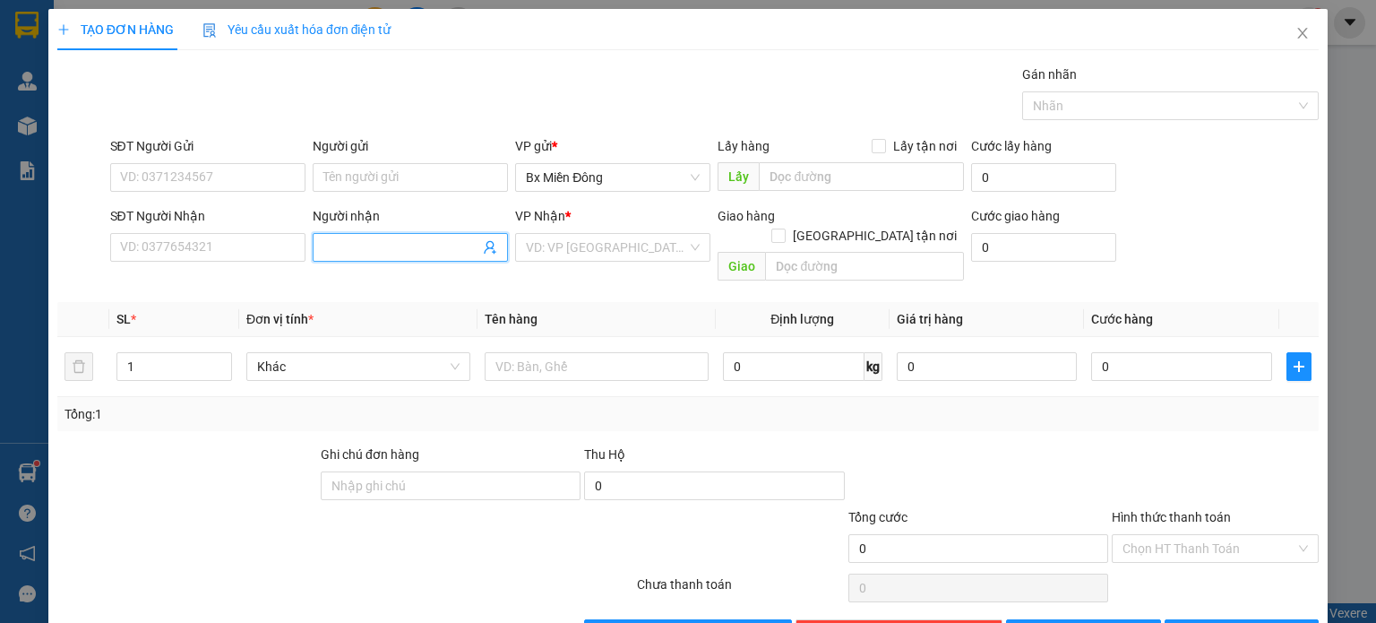
click at [349, 236] on span at bounding box center [410, 247] width 195 height 29
click at [406, 247] on input "pháp việt" at bounding box center [401, 247] width 156 height 20
click at [323, 245] on input "pháp việt" at bounding box center [401, 247] width 156 height 20
click at [323, 247] on input "pháp việt" at bounding box center [401, 247] width 156 height 20
click at [317, 245] on span "pháp việt" at bounding box center [410, 247] width 195 height 29
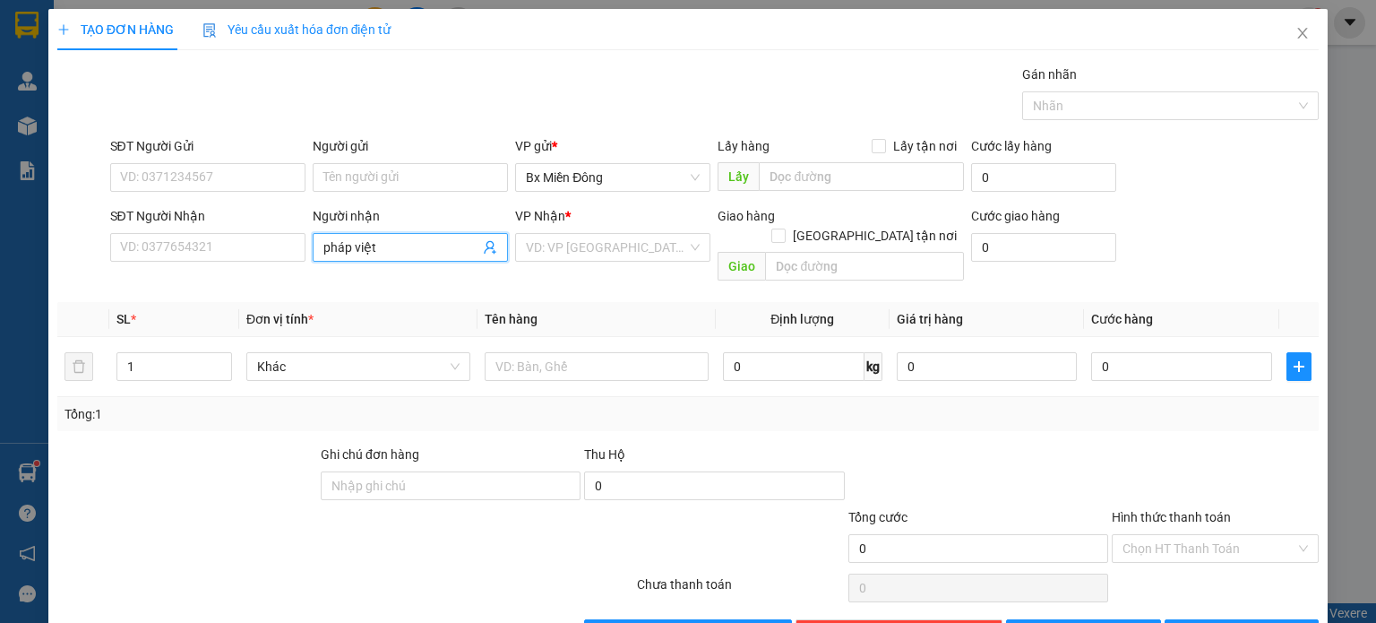
click at [315, 250] on span "pháp việt" at bounding box center [410, 247] width 195 height 29
click at [323, 253] on input "n pháp việt" at bounding box center [401, 247] width 156 height 20
click at [326, 247] on input "n pháp việt" at bounding box center [401, 247] width 156 height 20
click at [401, 240] on input "nk pháp việt" at bounding box center [401, 247] width 156 height 20
drag, startPoint x: 410, startPoint y: 247, endPoint x: 0, endPoint y: 248, distance: 410.4
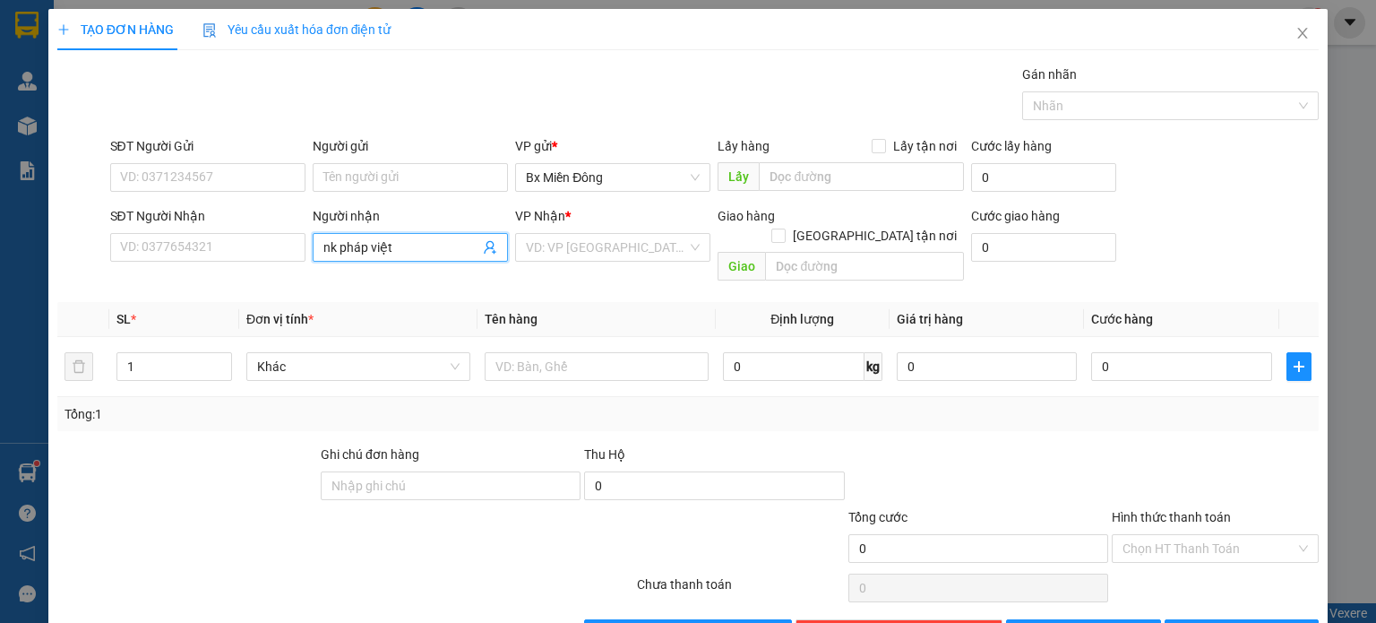
click at [0, 248] on div "TẠO ĐƠN HÀNG Yêu cầu xuất hóa đơn điện tử Transit Pickup Surcharge Ids Transit …" at bounding box center [688, 311] width 1376 height 623
type input "pháp"
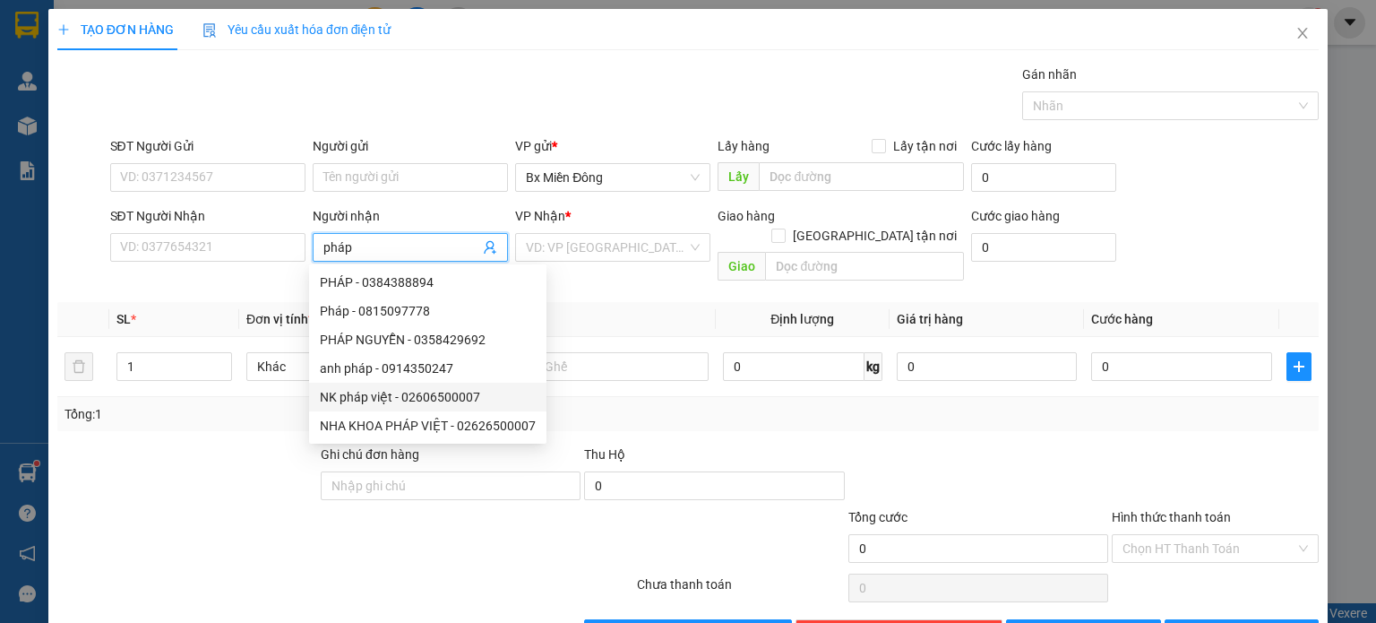
click at [387, 401] on div "NK pháp việt - 02606500007" at bounding box center [428, 397] width 216 height 20
type input "02606500007"
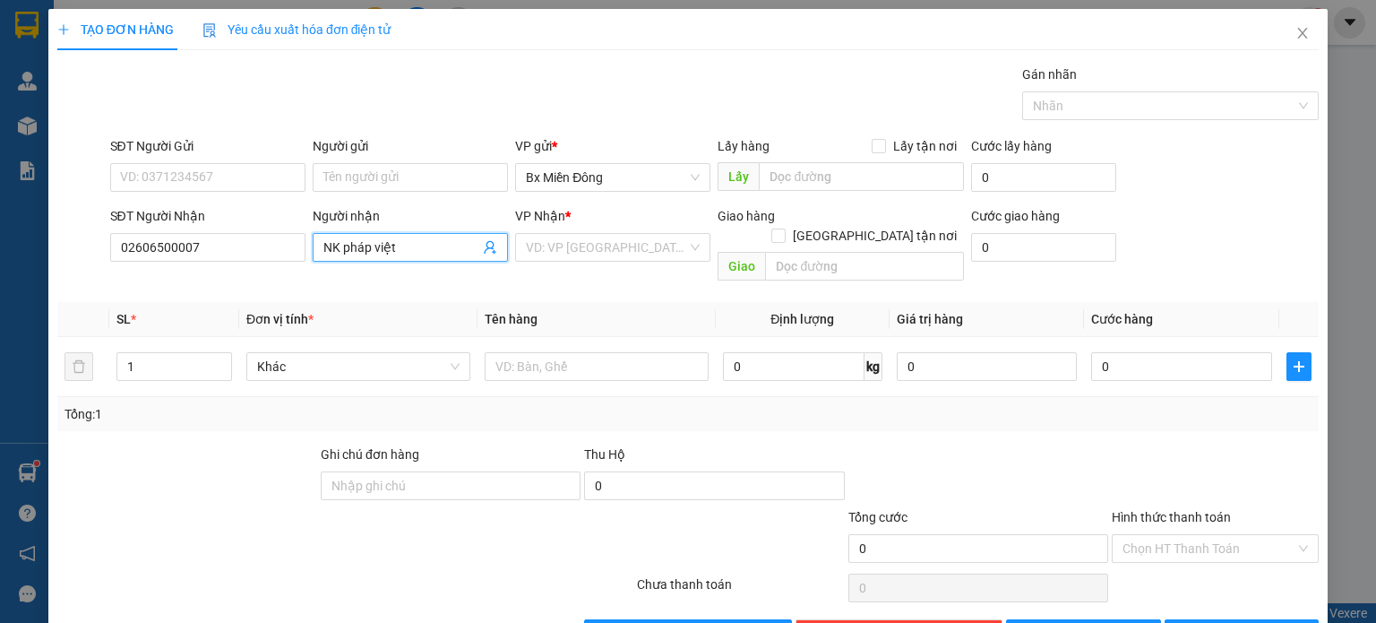
type input "NK pháp việt"
click at [575, 211] on div "VP Nhận *" at bounding box center [612, 216] width 195 height 20
click at [571, 238] on input "search" at bounding box center [606, 247] width 161 height 27
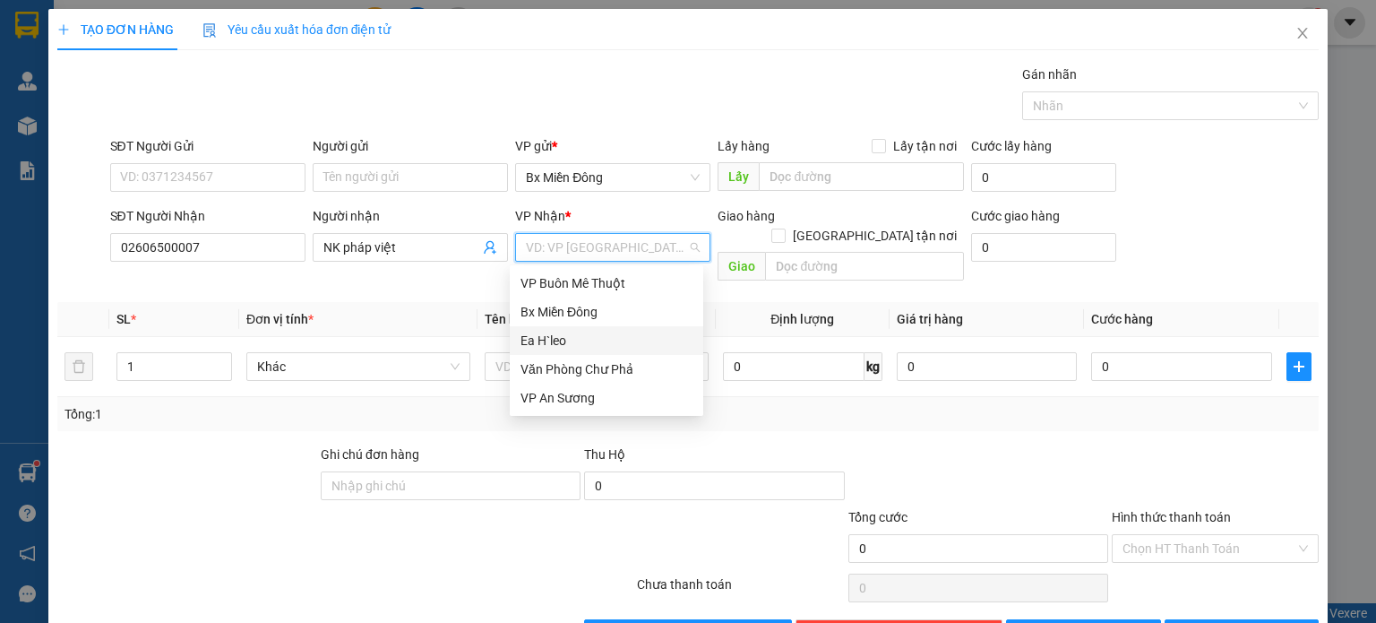
click at [552, 346] on div "Ea H`leo" at bounding box center [607, 341] width 172 height 20
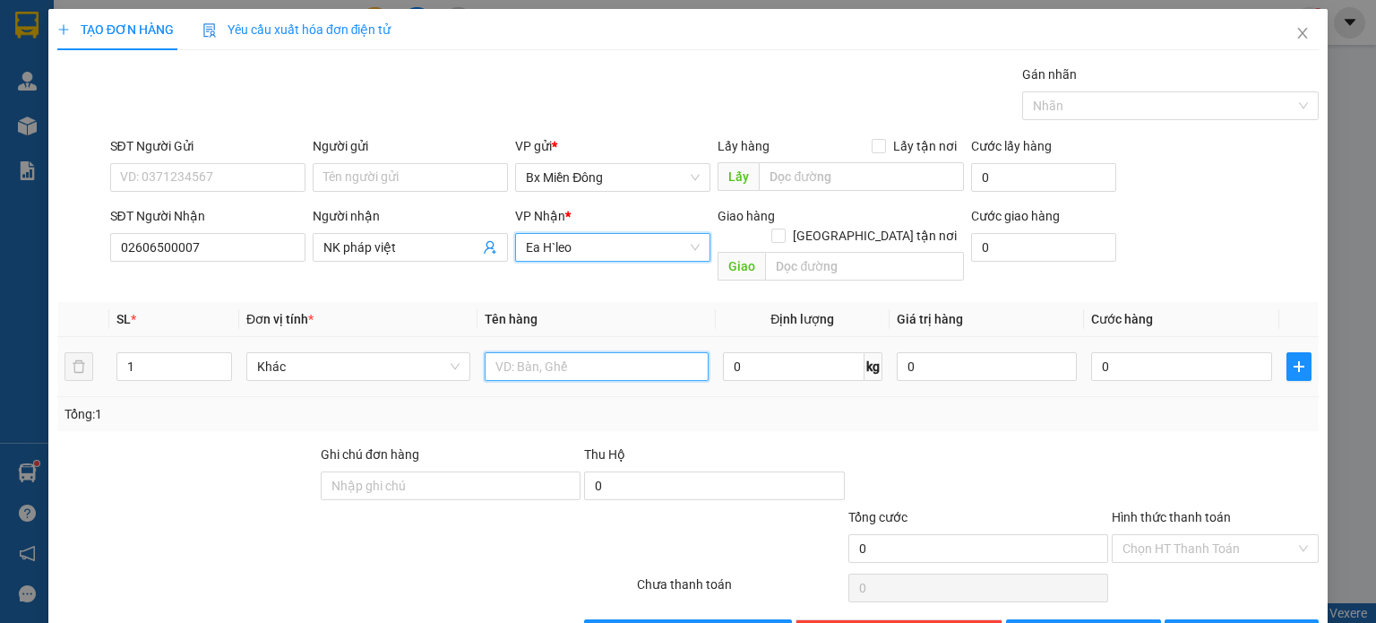
click at [552, 352] on input "text" at bounding box center [597, 366] width 224 height 29
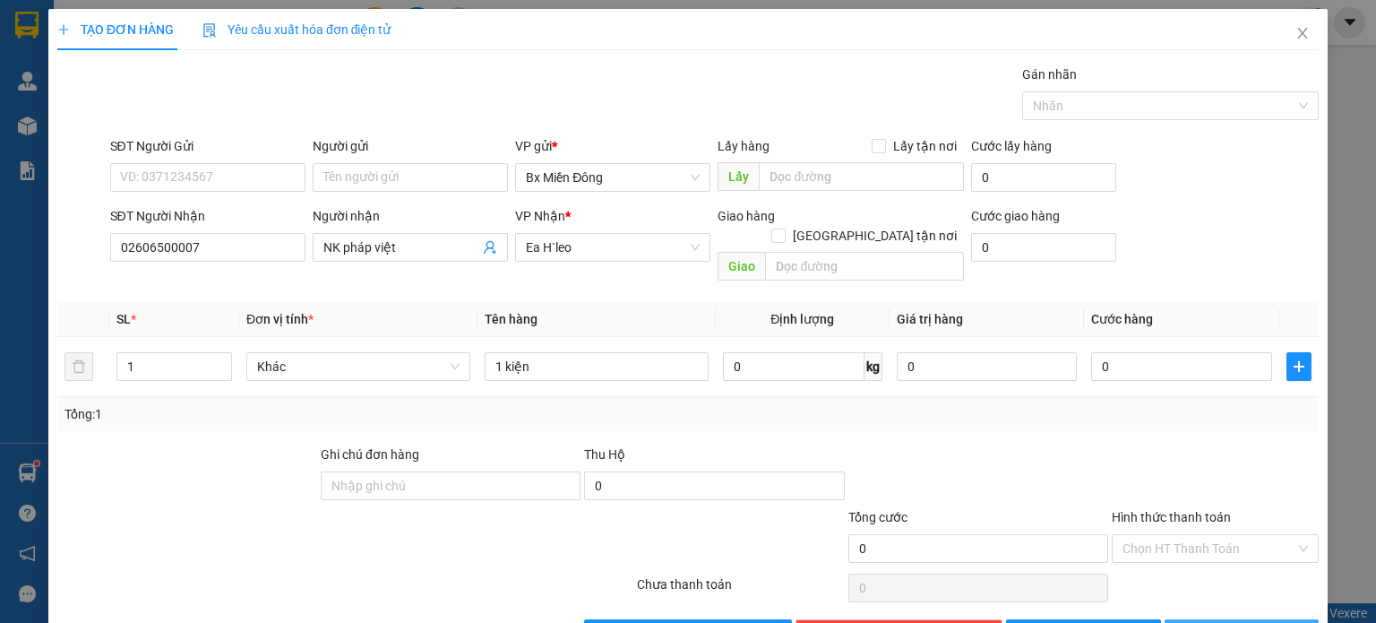
click at [1223, 622] on span "[PERSON_NAME] và In" at bounding box center [1261, 634] width 125 height 20
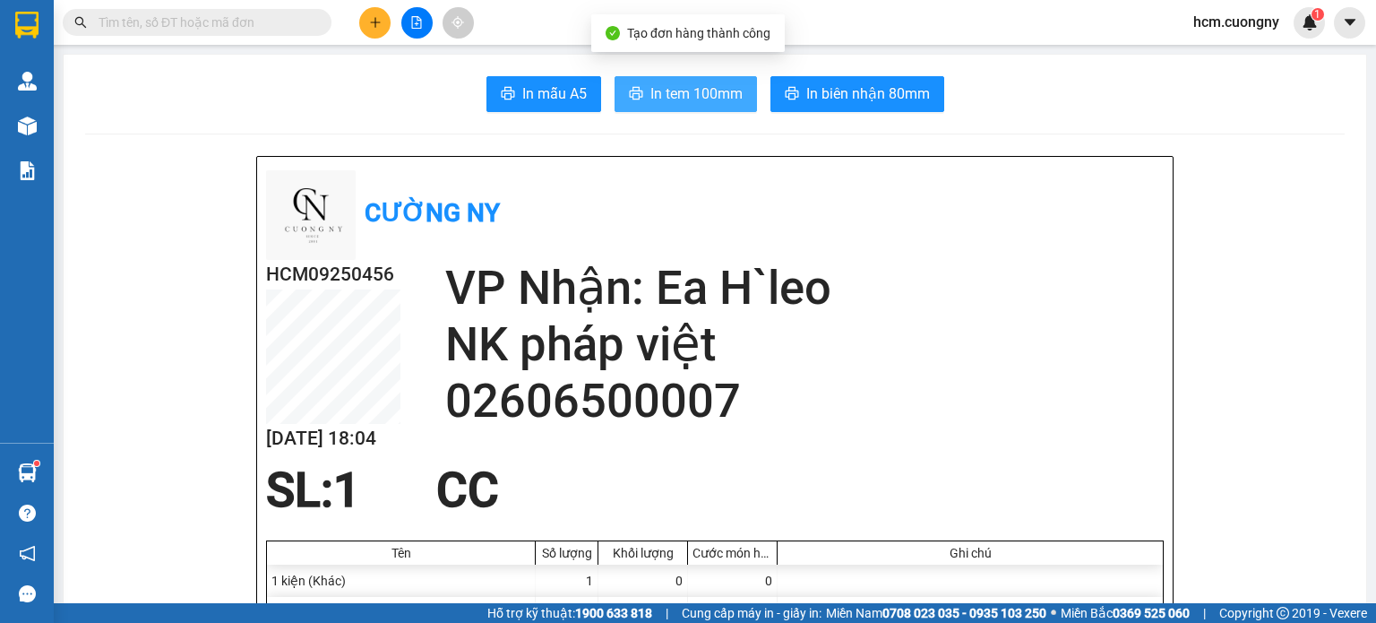
click at [670, 96] on span "In tem 100mm" at bounding box center [697, 93] width 92 height 22
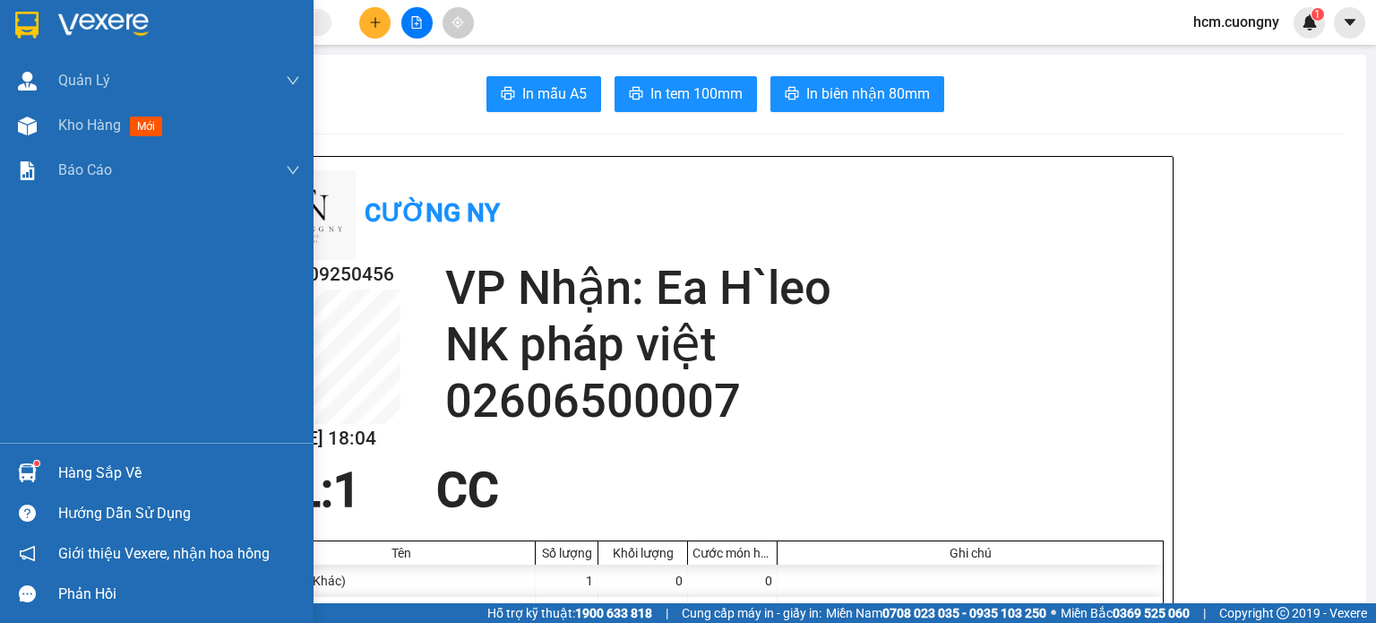
click at [28, 21] on img at bounding box center [26, 25] width 23 height 27
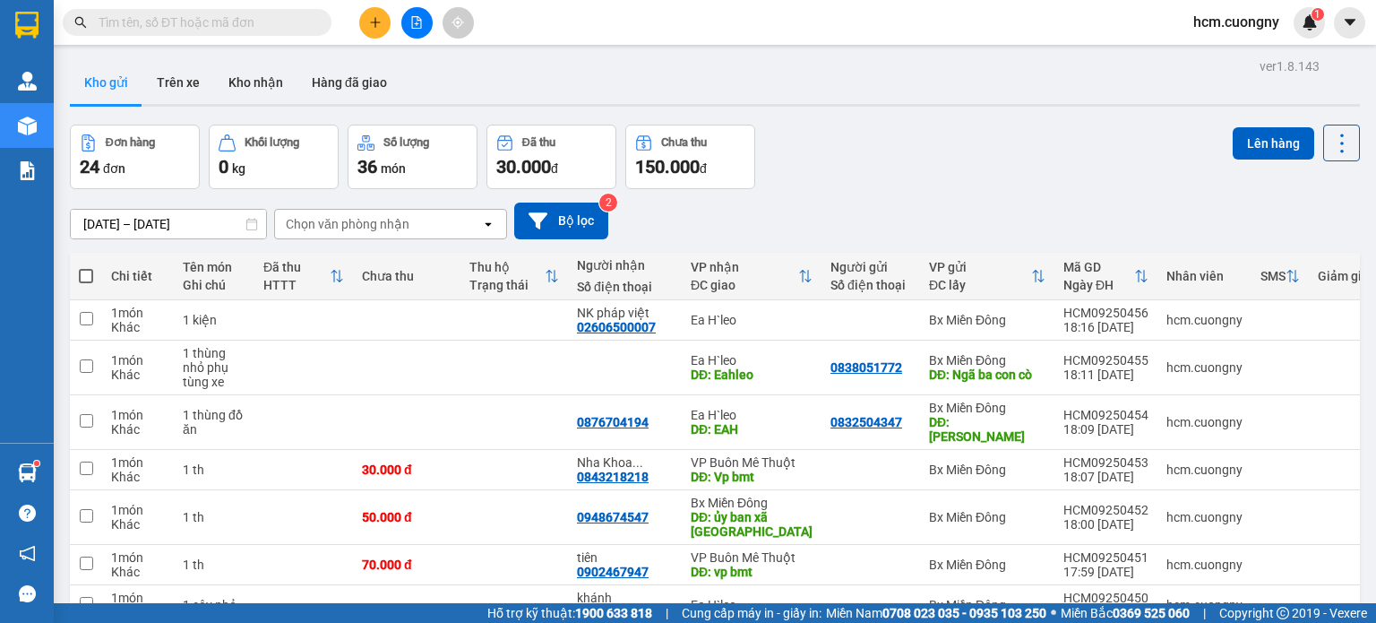
click at [1262, 220] on div "[DATE] – [DATE] Press the down arrow key to interact with the calendar and sele…" at bounding box center [715, 221] width 1290 height 37
click at [364, 14] on button at bounding box center [374, 22] width 31 height 31
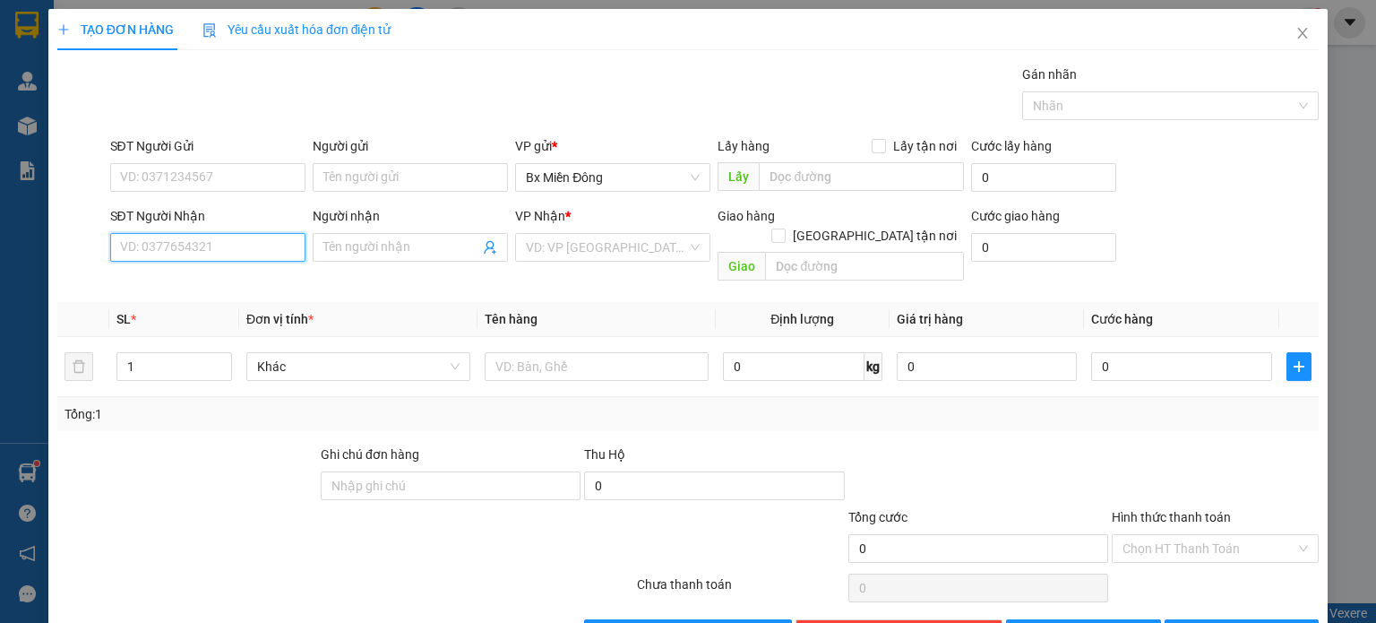
click at [142, 242] on input "SĐT Người Nhận" at bounding box center [207, 247] width 195 height 29
click at [207, 246] on input "SĐT Người Nhận" at bounding box center [207, 247] width 195 height 29
type input "0986689789"
click at [355, 250] on input "Người nhận" at bounding box center [401, 247] width 156 height 20
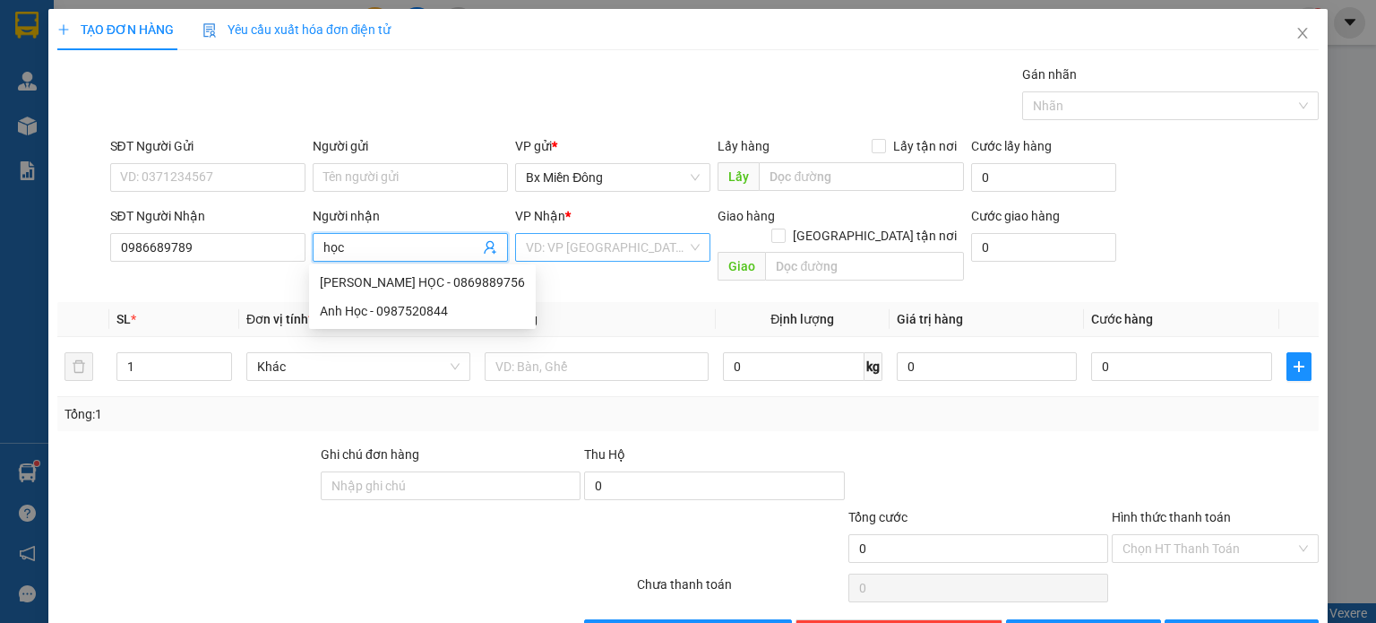
type input "học"
click at [573, 254] on input "search" at bounding box center [606, 247] width 161 height 27
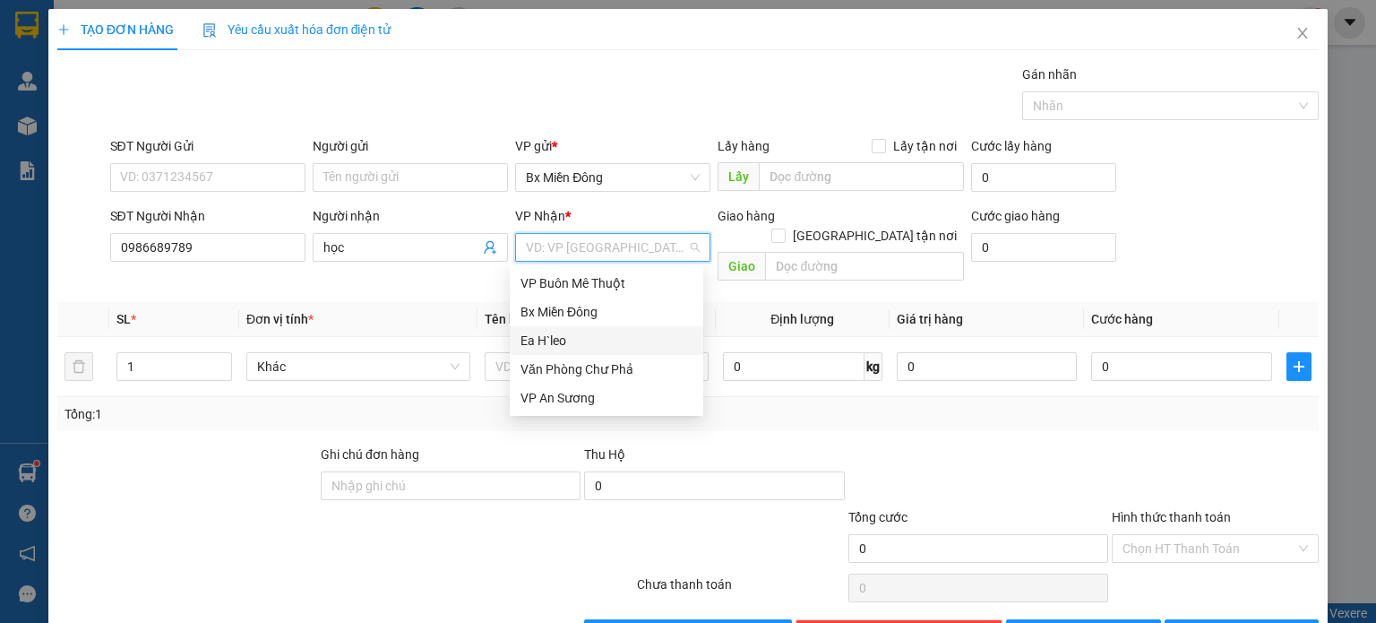
click at [556, 345] on div "Ea H`leo" at bounding box center [607, 341] width 172 height 20
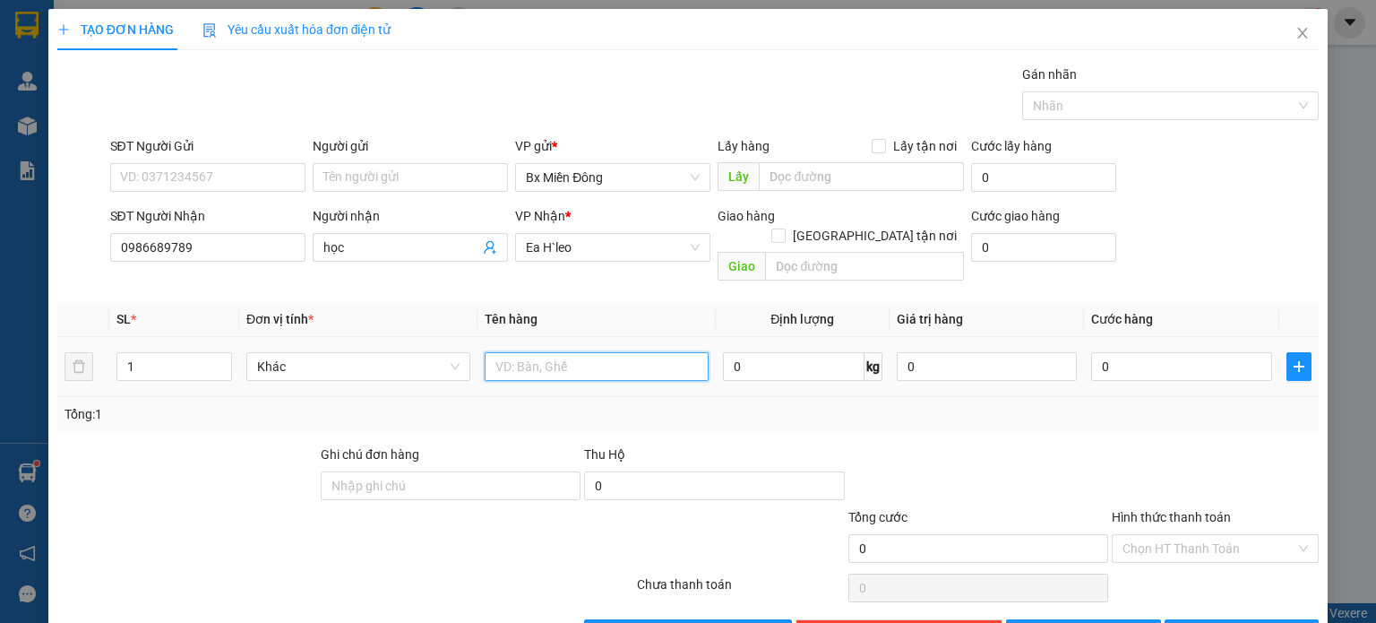
click at [582, 360] on div at bounding box center [597, 367] width 224 height 36
type input "1 hồ sơ"
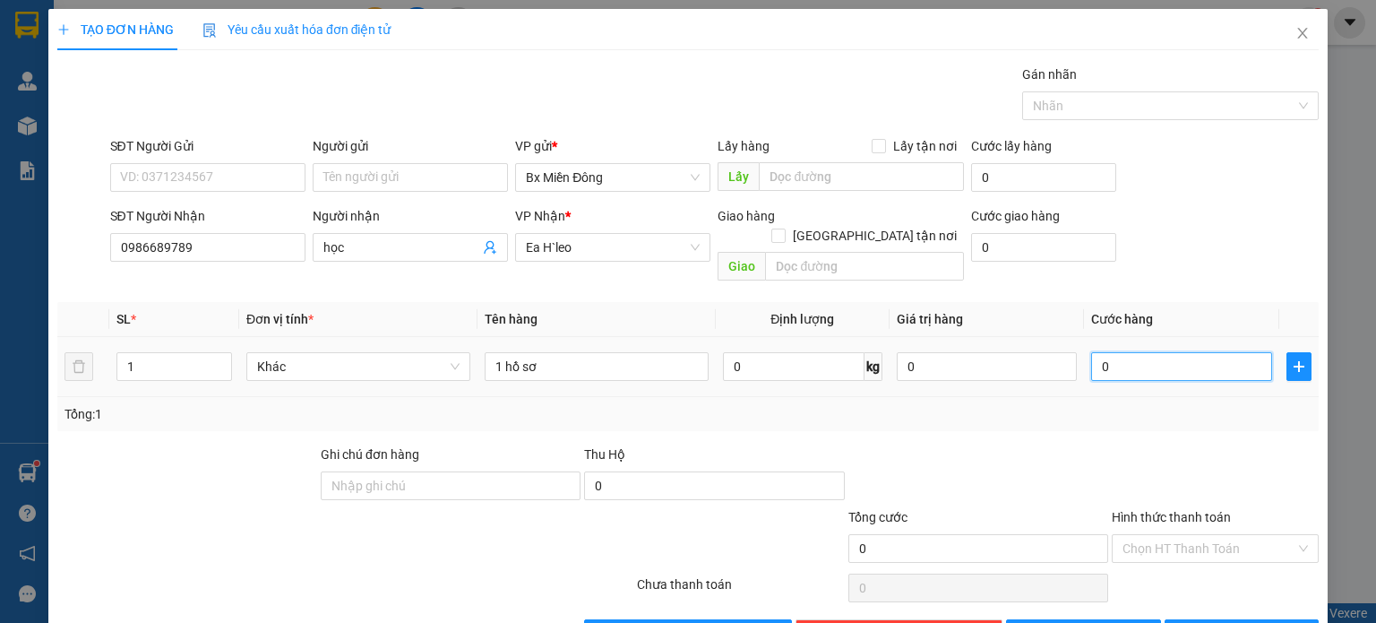
click at [1108, 352] on input "0" at bounding box center [1181, 366] width 181 height 29
click at [1247, 622] on span "[PERSON_NAME] và In" at bounding box center [1261, 634] width 125 height 20
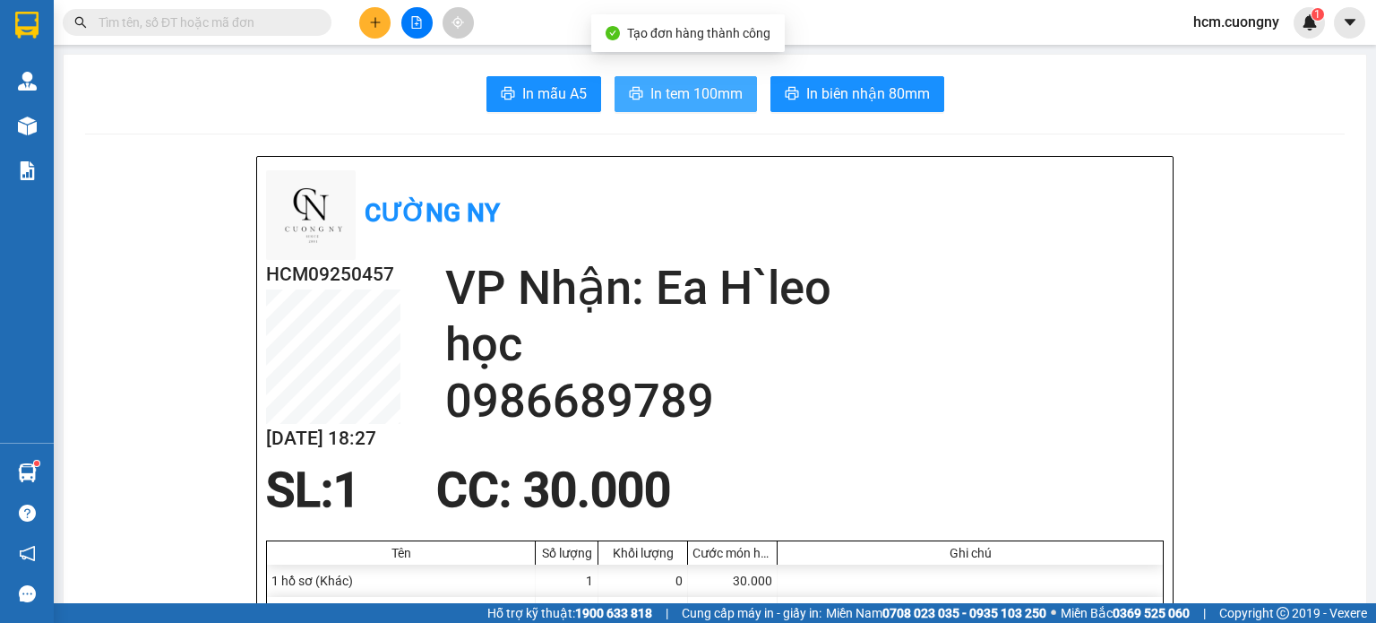
click at [688, 92] on span "In tem 100mm" at bounding box center [697, 93] width 92 height 22
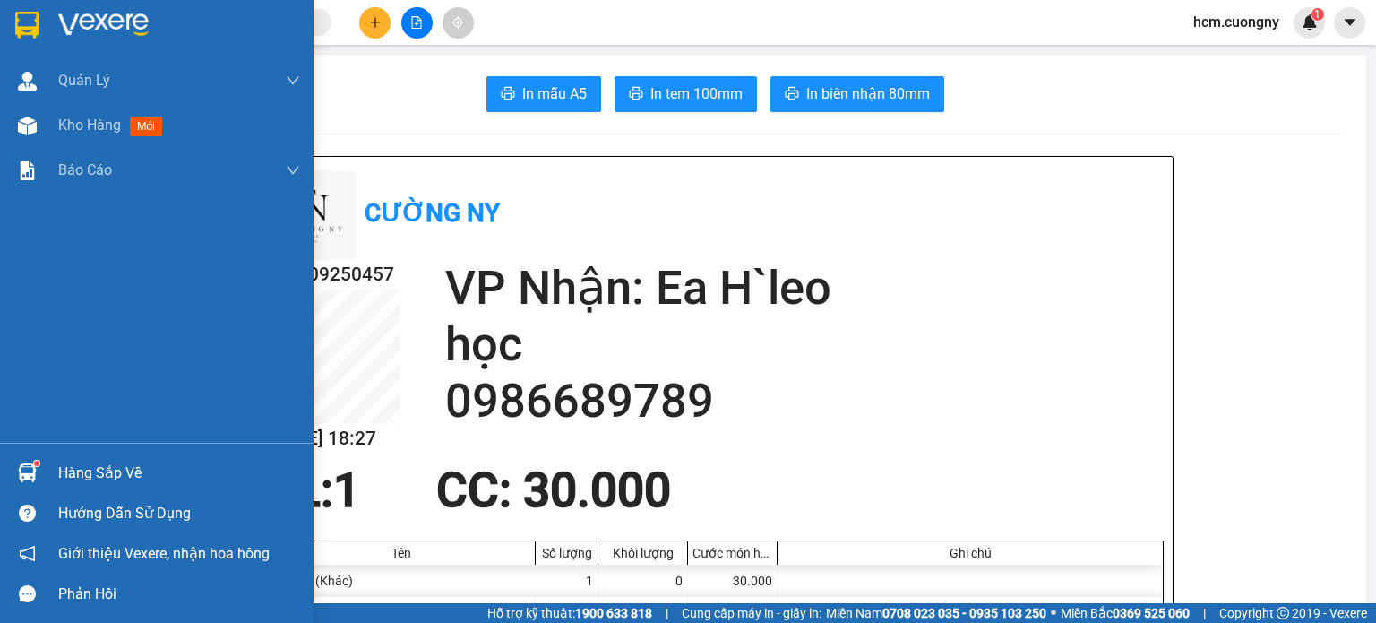
click at [26, 21] on img at bounding box center [26, 25] width 23 height 27
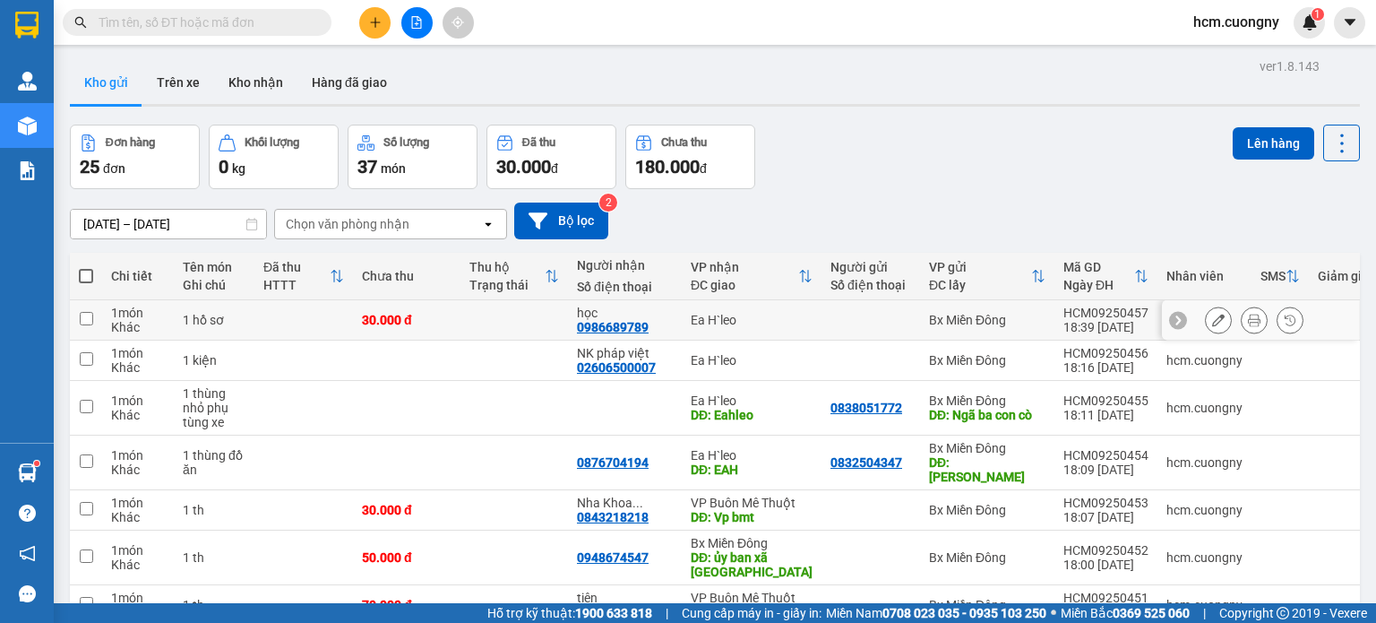
click at [1212, 316] on icon at bounding box center [1218, 320] width 13 height 13
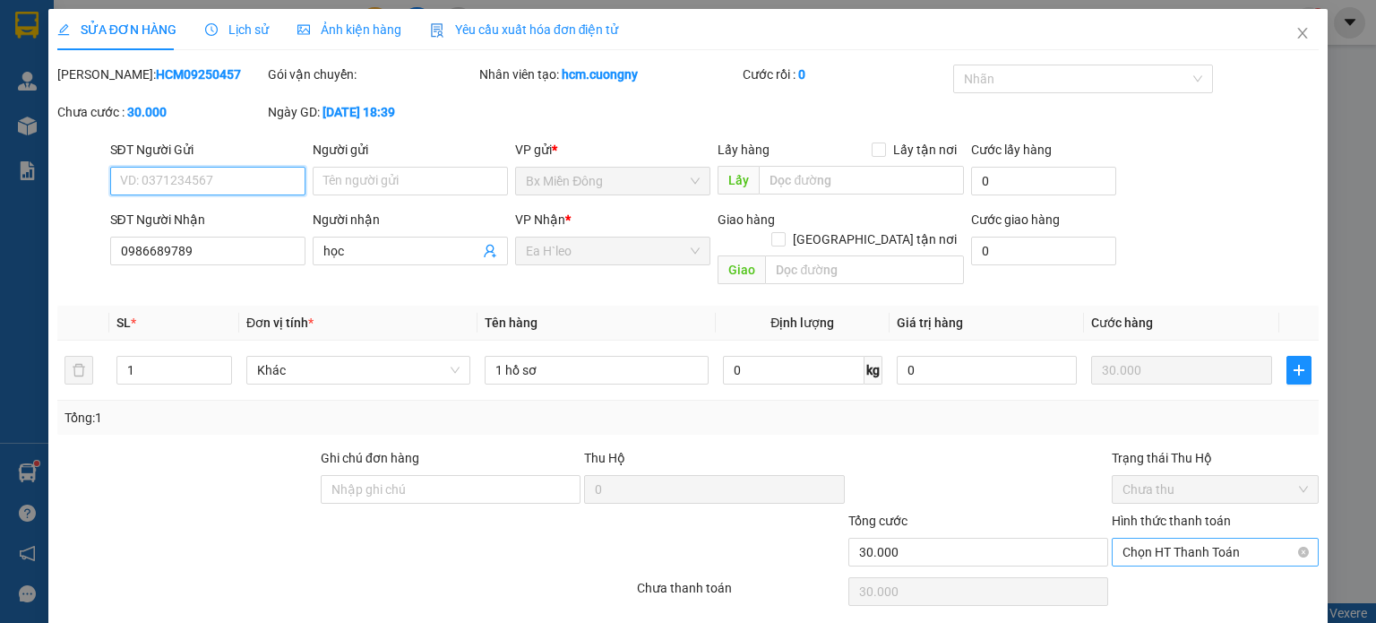
click at [1185, 539] on span "Chọn HT Thanh Toán" at bounding box center [1215, 552] width 185 height 27
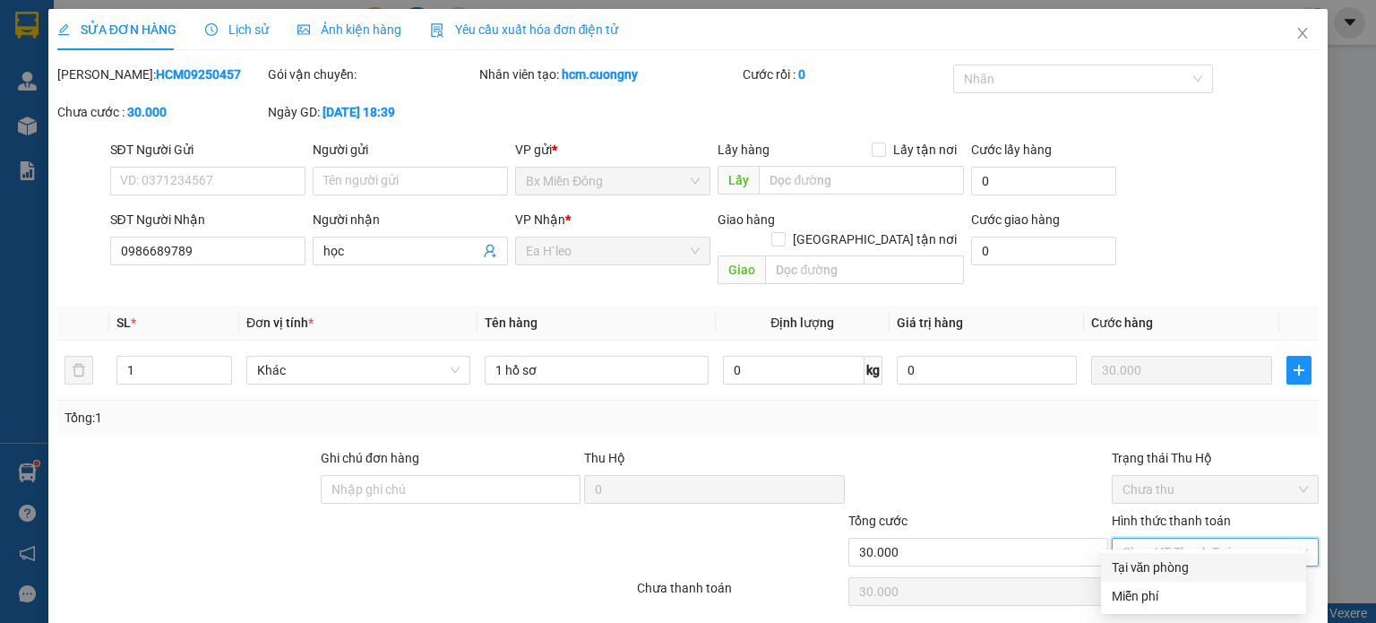
click at [1184, 557] on div "Tại văn phòng" at bounding box center [1204, 567] width 184 height 20
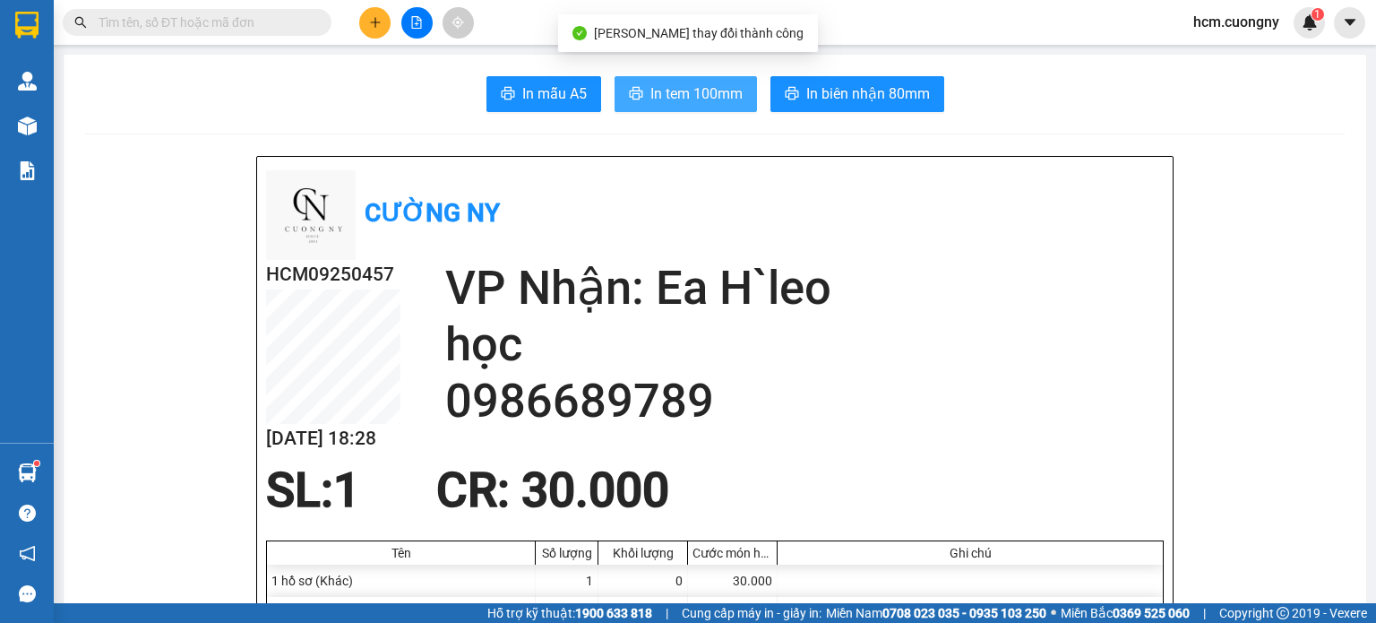
click at [692, 101] on span "In tem 100mm" at bounding box center [697, 93] width 92 height 22
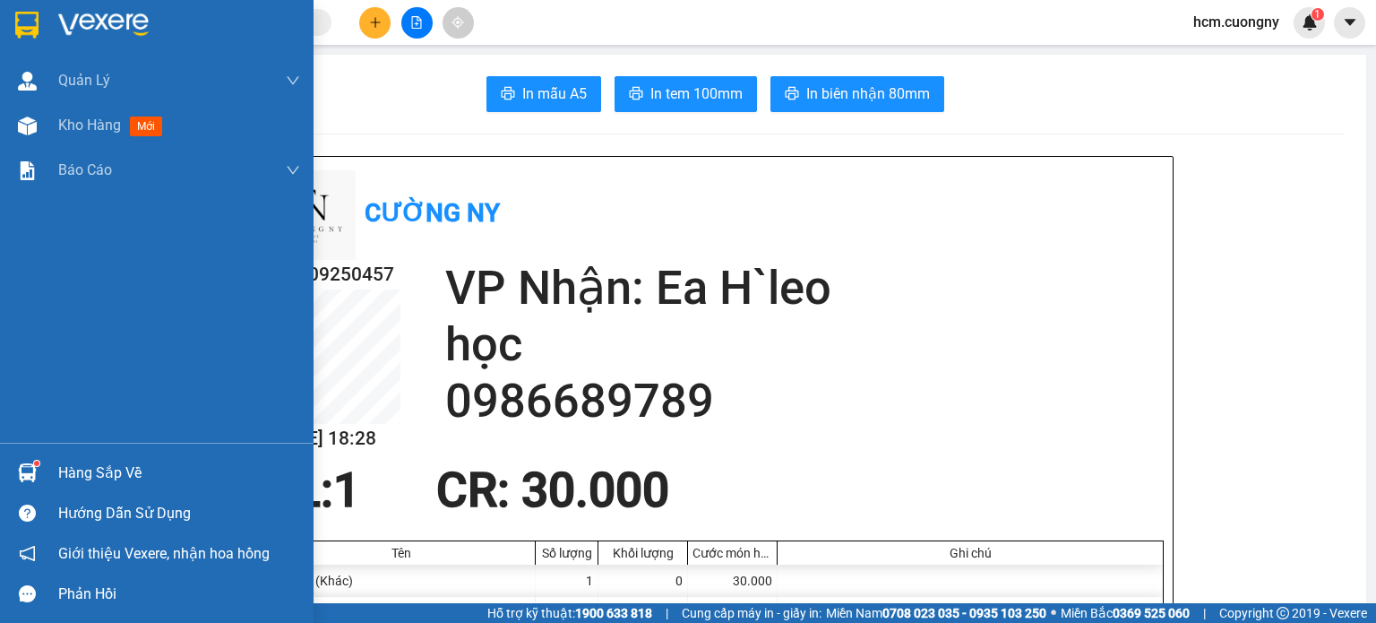
click at [8, 21] on div at bounding box center [157, 29] width 314 height 58
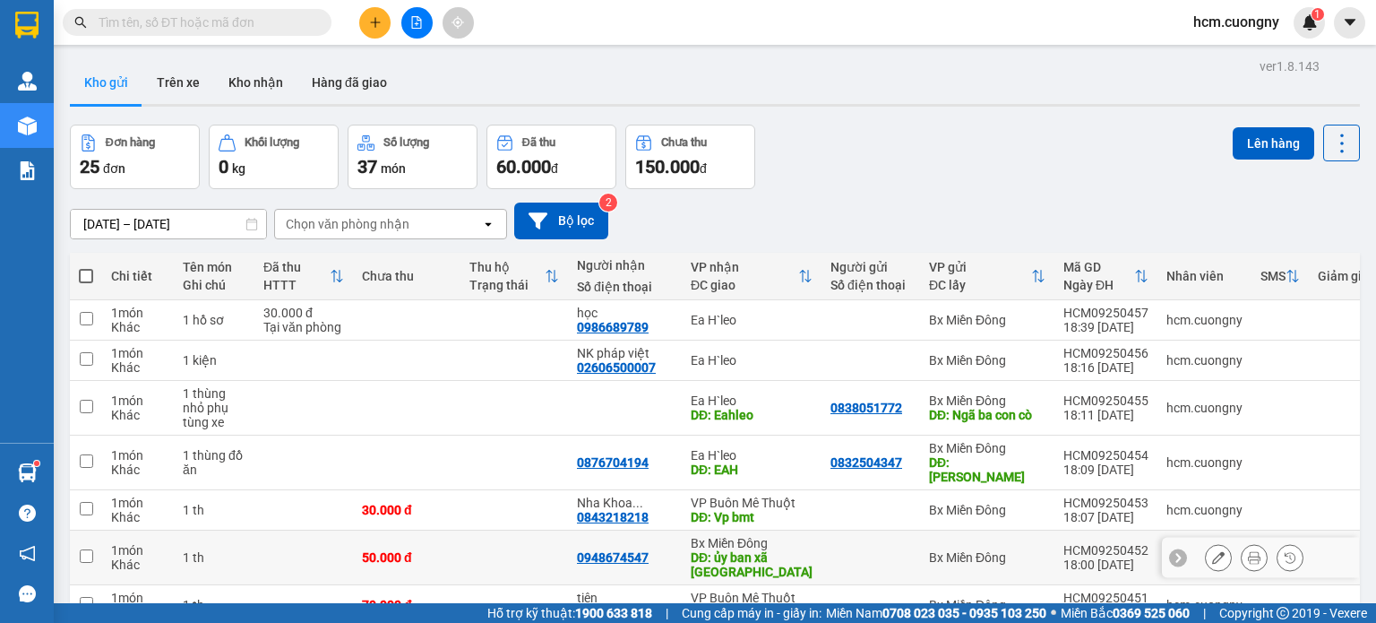
click at [1300, 221] on div "[DATE] – [DATE] Press the down arrow key to interact with the calendar and sele…" at bounding box center [715, 221] width 1290 height 37
click at [376, 24] on icon "plus" at bounding box center [375, 22] width 13 height 13
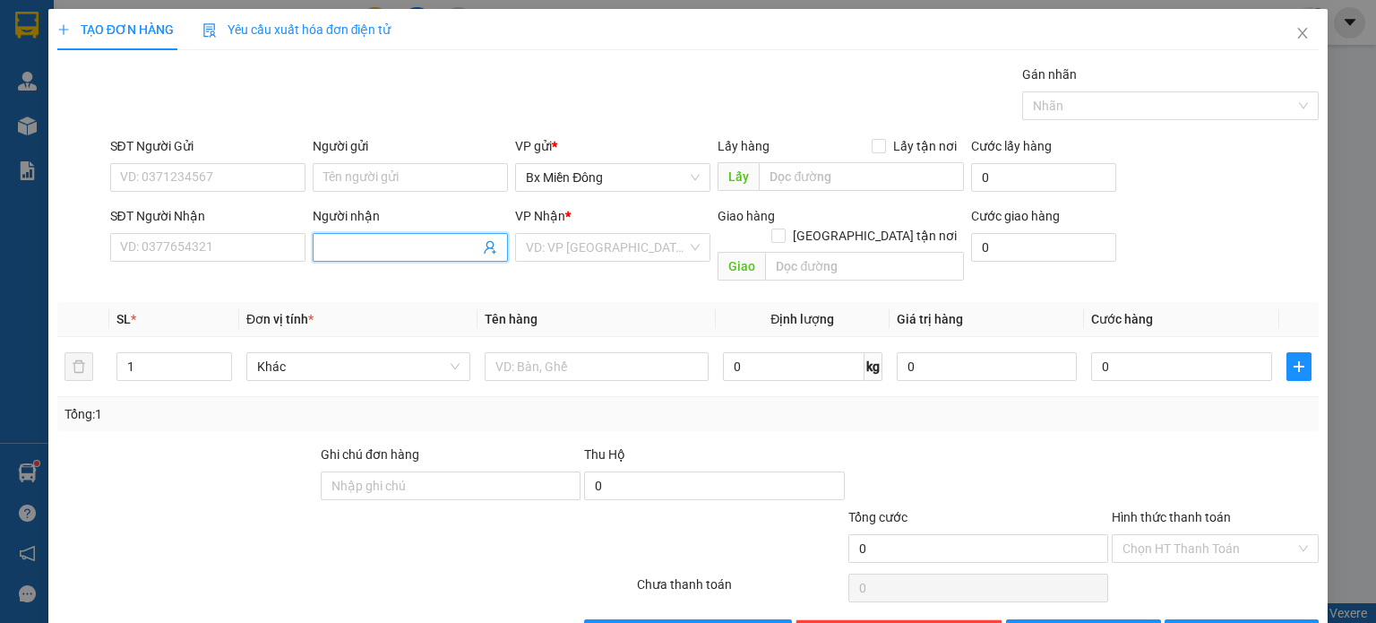
click at [391, 246] on input "Người nhận" at bounding box center [401, 247] width 156 height 20
type input "chị [PERSON_NAME]"
click at [587, 236] on input "search" at bounding box center [606, 247] width 161 height 27
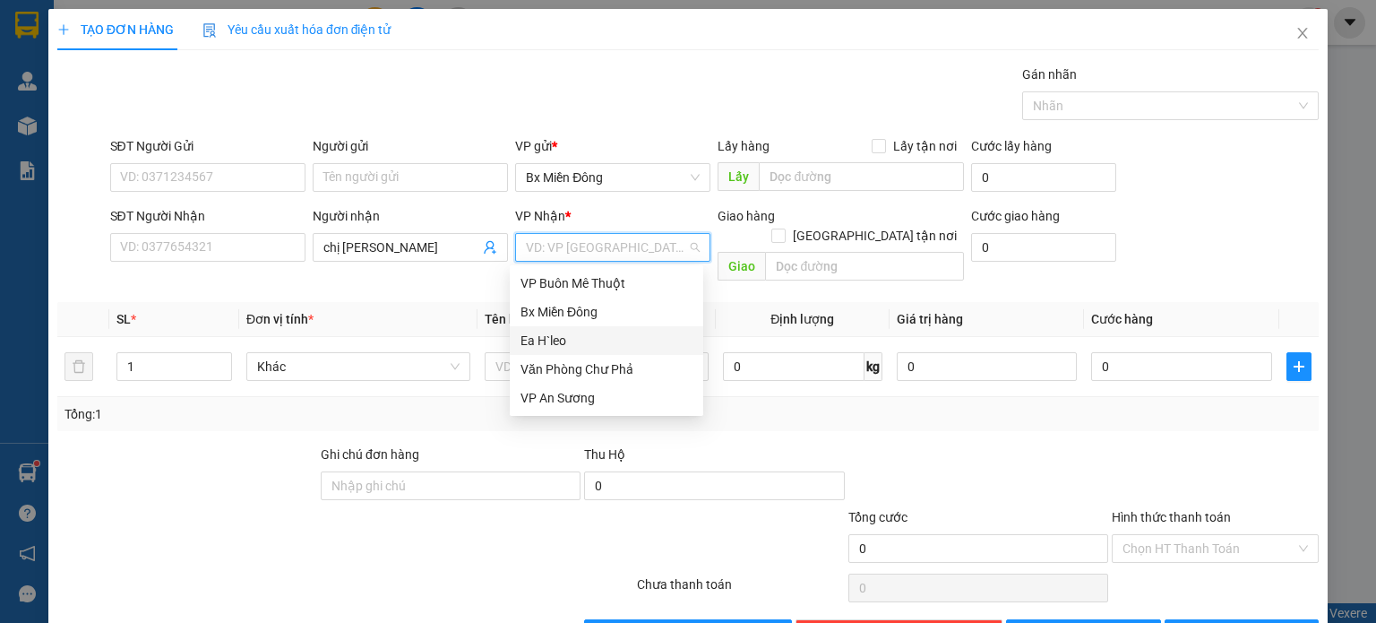
click at [556, 338] on div "Ea H`leo" at bounding box center [607, 341] width 172 height 20
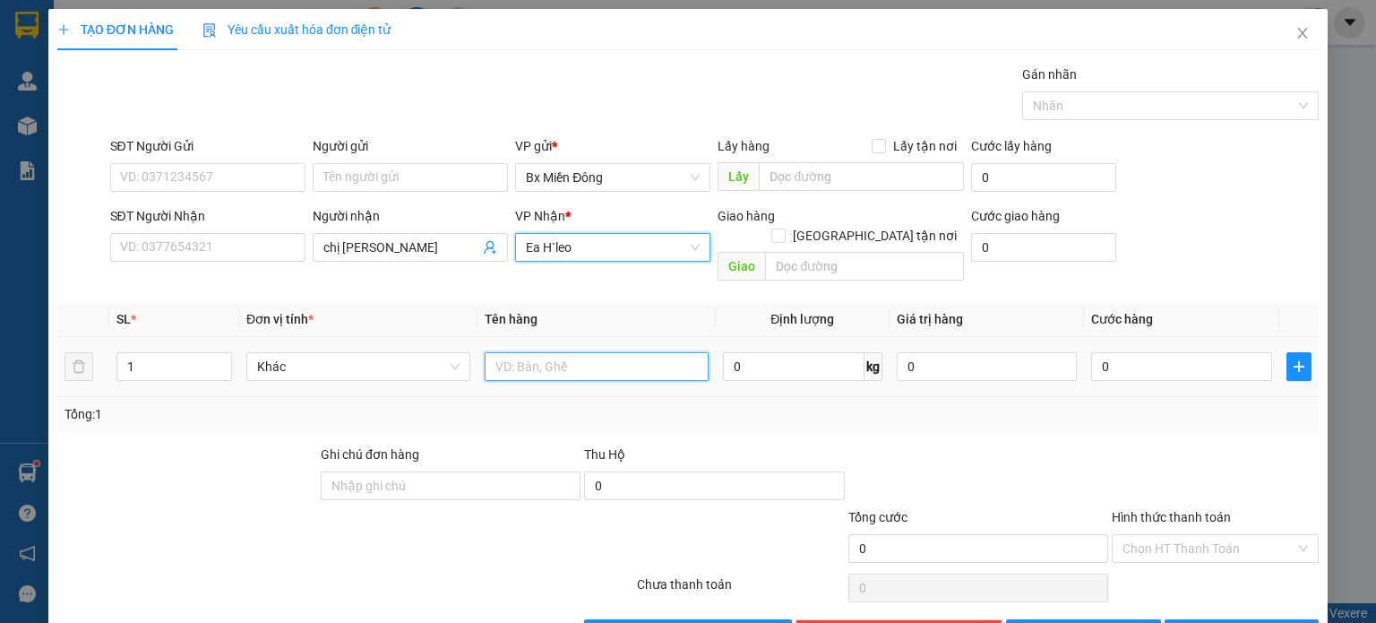
click at [556, 352] on input "text" at bounding box center [597, 366] width 224 height 29
drag, startPoint x: 529, startPoint y: 334, endPoint x: 502, endPoint y: 354, distance: 33.3
click at [502, 354] on input "1 th" at bounding box center [597, 366] width 224 height 29
type input "1 cục đen"
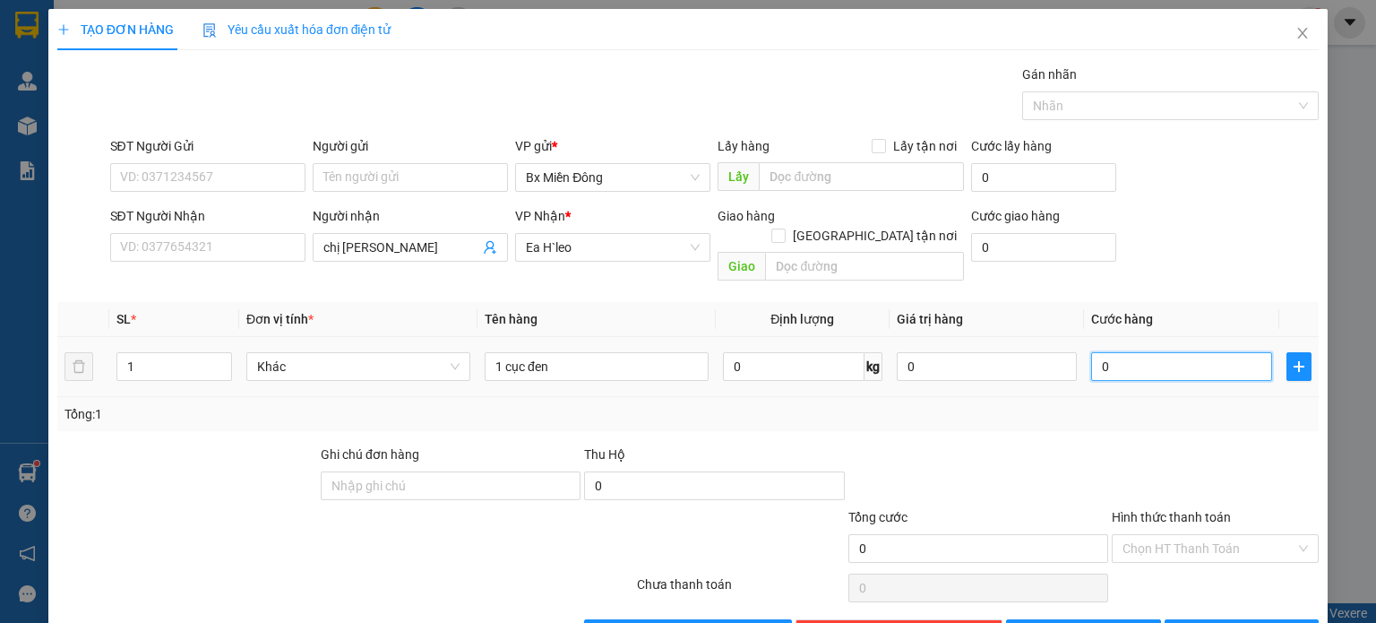
click at [1135, 352] on input "0" at bounding box center [1181, 366] width 181 height 29
click at [1240, 622] on span "[PERSON_NAME] và In" at bounding box center [1261, 634] width 125 height 20
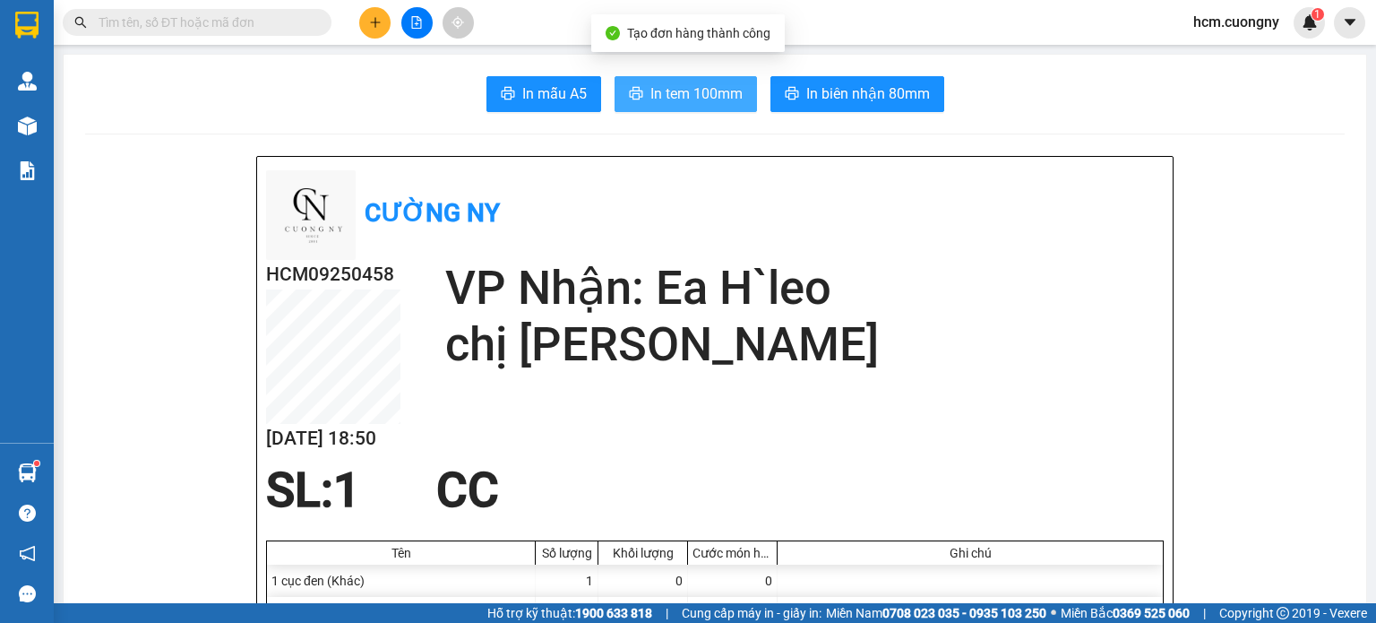
click at [703, 92] on span "In tem 100mm" at bounding box center [697, 93] width 92 height 22
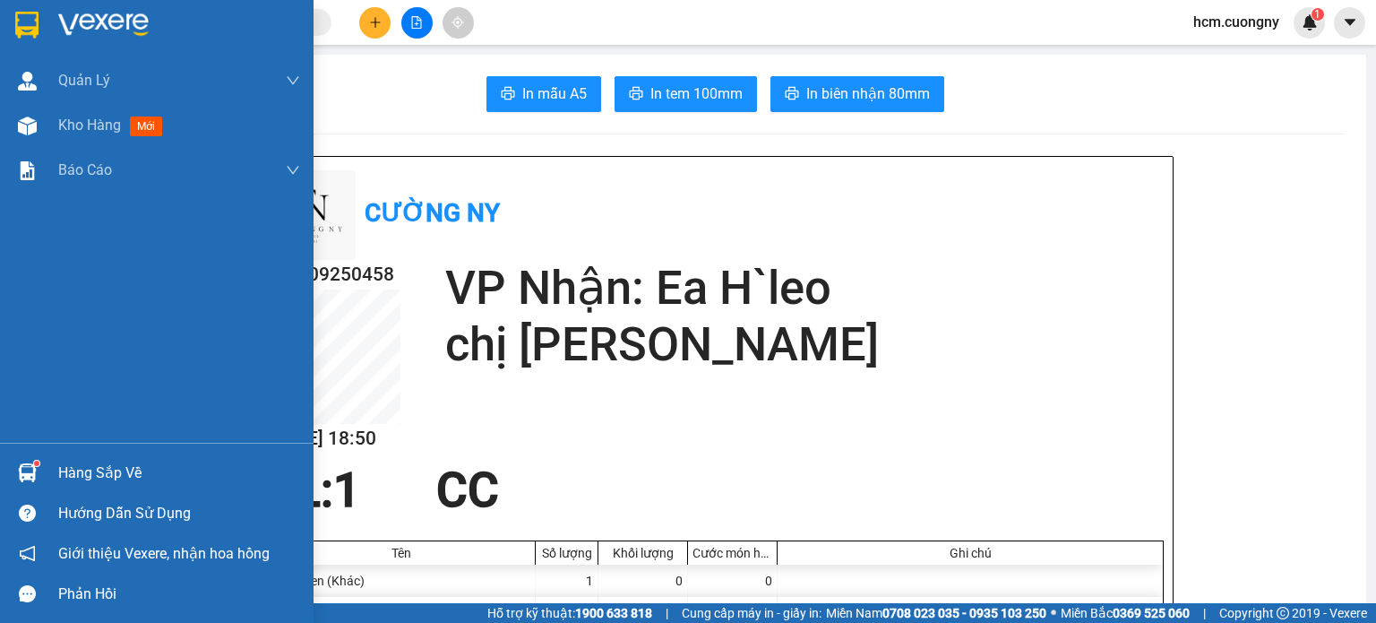
click at [32, 22] on img at bounding box center [26, 25] width 23 height 27
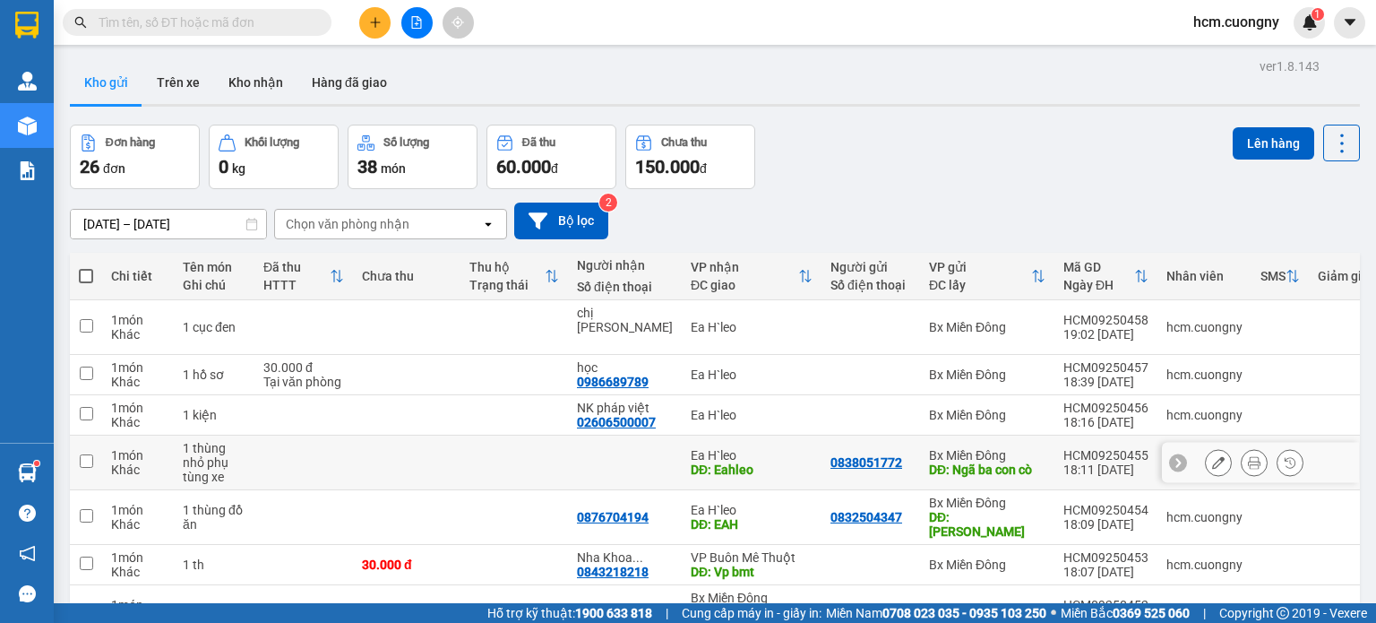
click at [82, 454] on input "checkbox" at bounding box center [86, 460] width 13 height 13
checkbox input "true"
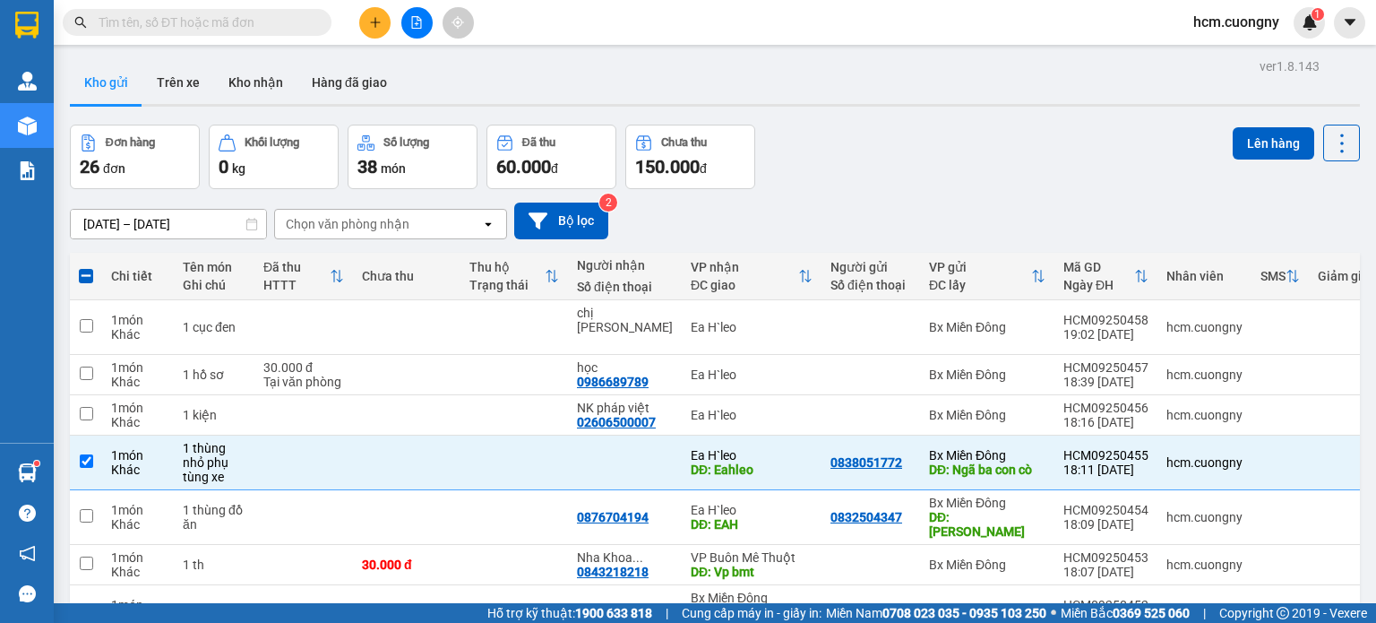
checkbox input "true"
checkbox input "false"
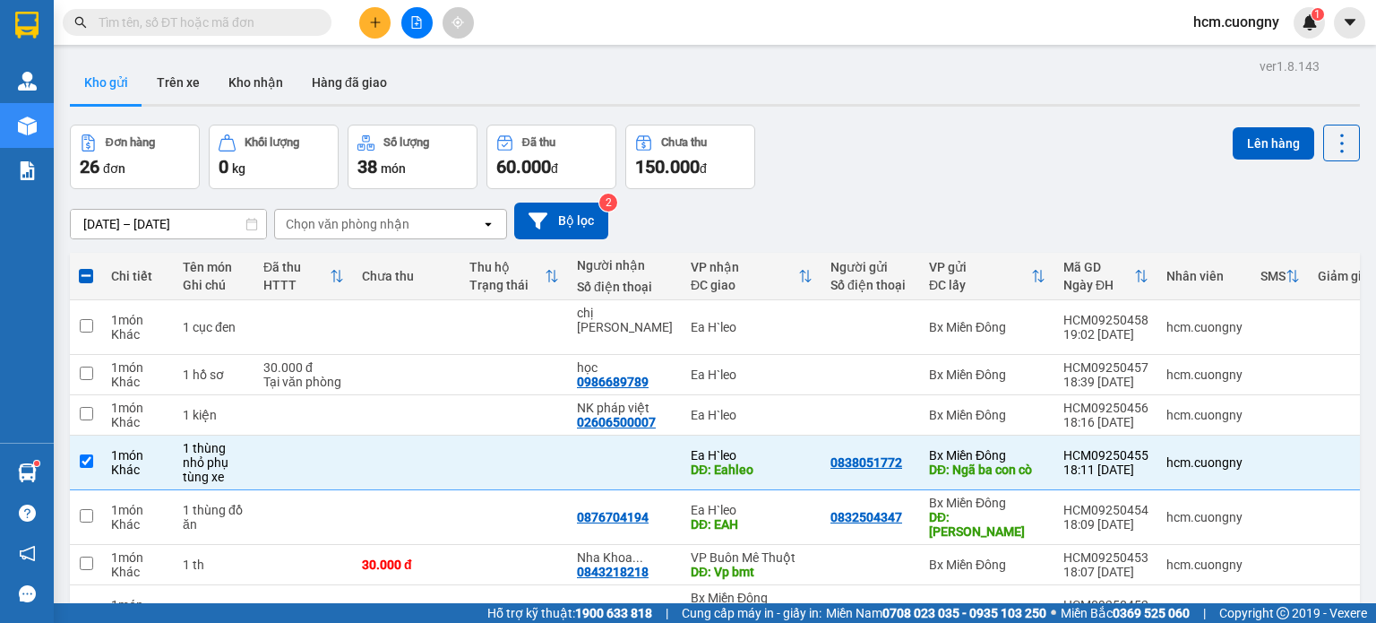
checkbox input "true"
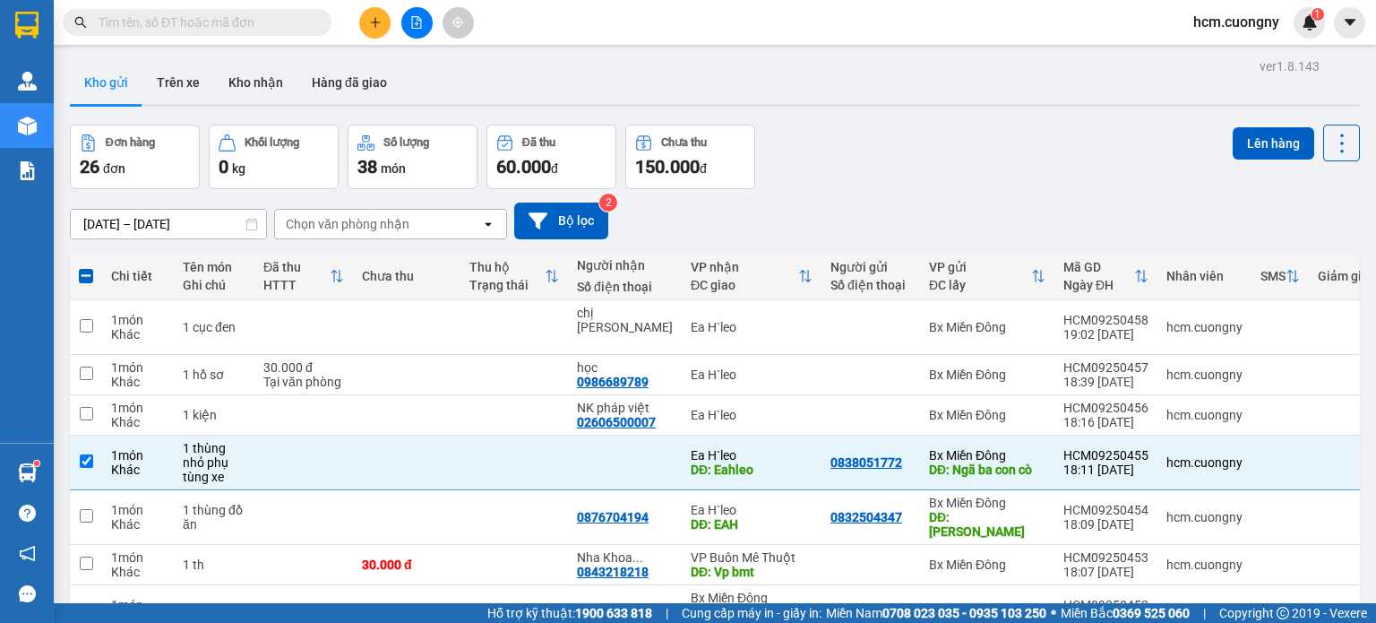
checkbox input "true"
drag, startPoint x: 90, startPoint y: 340, endPoint x: 129, endPoint y: 338, distance: 39.5
click at [1257, 137] on button "Lên hàng" at bounding box center [1274, 143] width 82 height 32
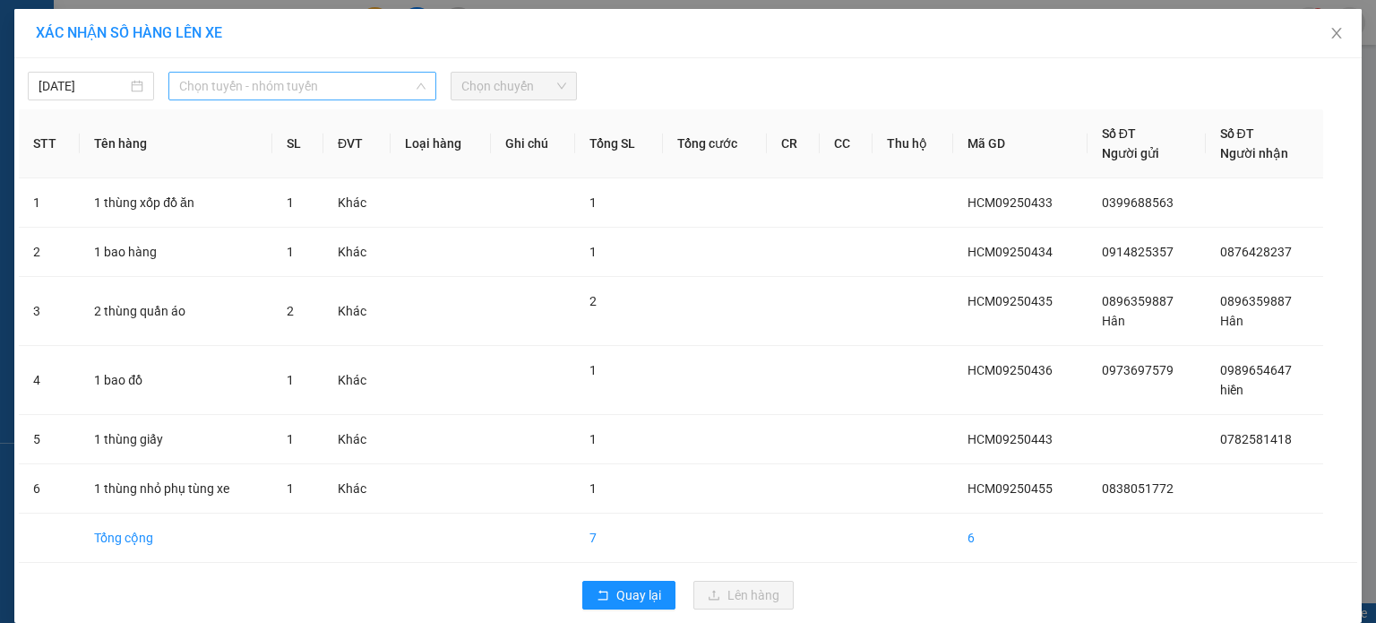
click at [355, 92] on span "Chọn tuyến - nhóm tuyến" at bounding box center [302, 86] width 246 height 27
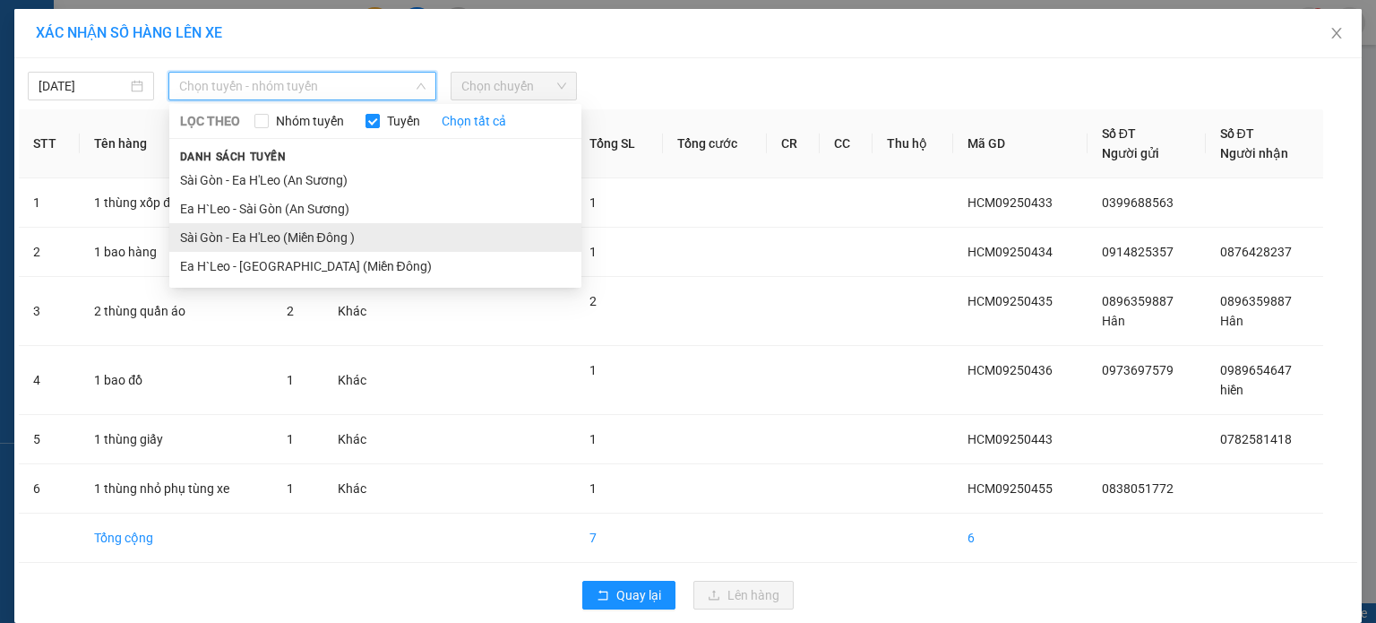
click at [271, 246] on li "Sài Gòn - Ea H'Leo (Miền Đông )" at bounding box center [375, 237] width 412 height 29
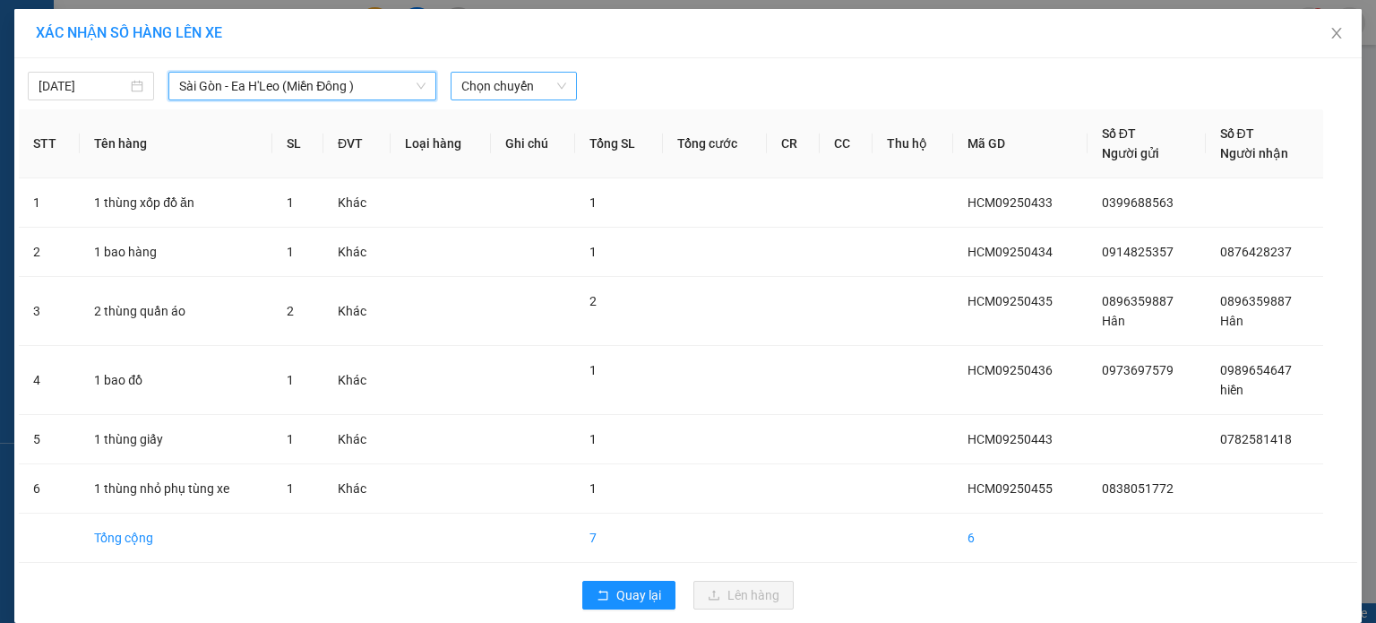
click at [471, 93] on span "Chọn chuyến" at bounding box center [513, 86] width 105 height 27
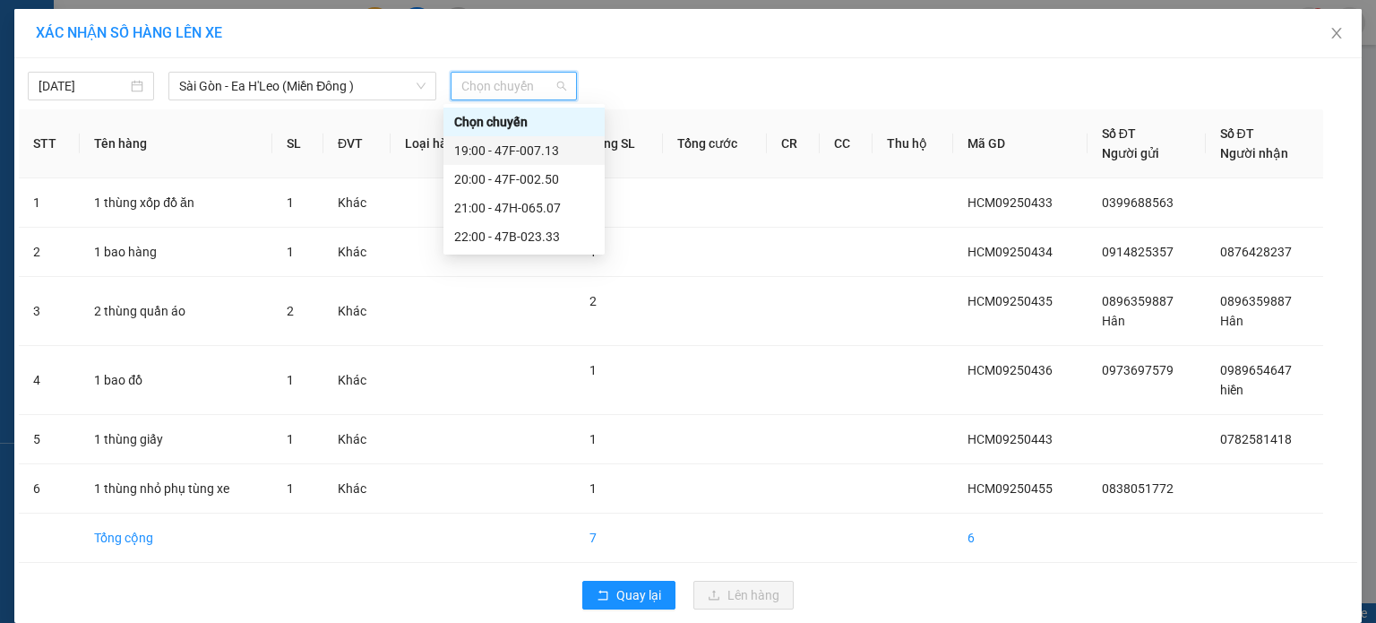
click at [507, 149] on div "19:00 - 47F-007.13" at bounding box center [524, 151] width 140 height 20
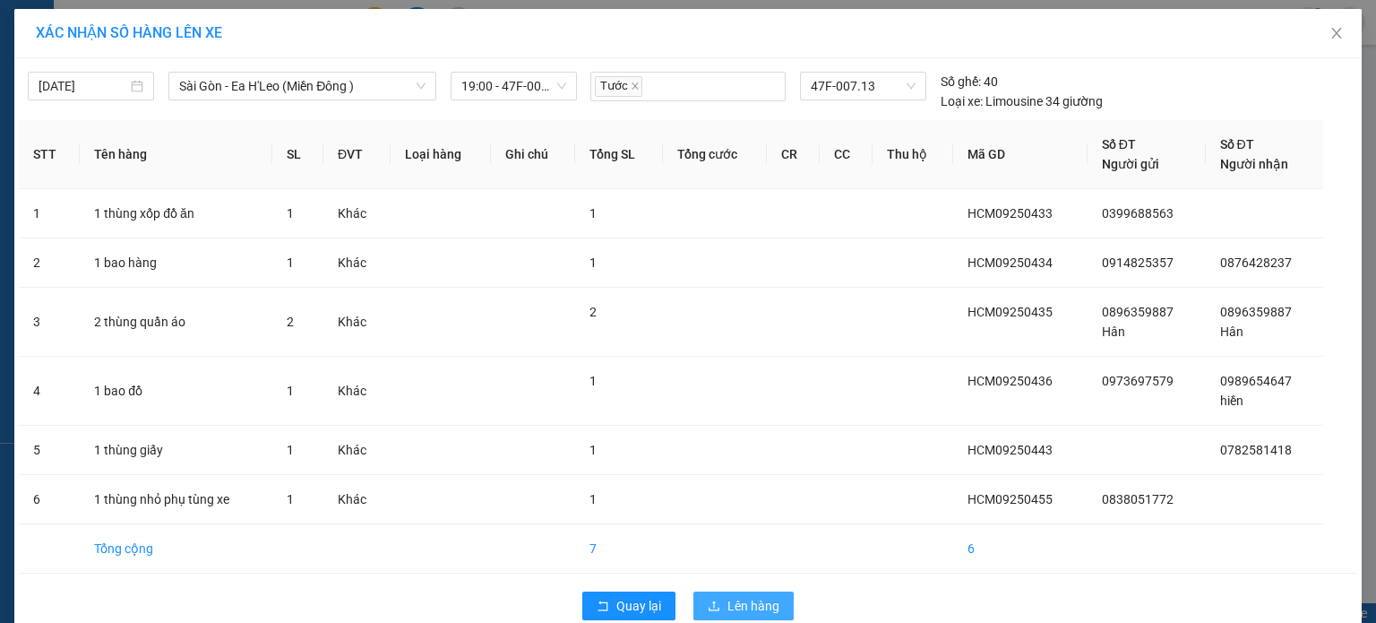
click at [755, 614] on button "Lên hàng" at bounding box center [744, 605] width 100 height 29
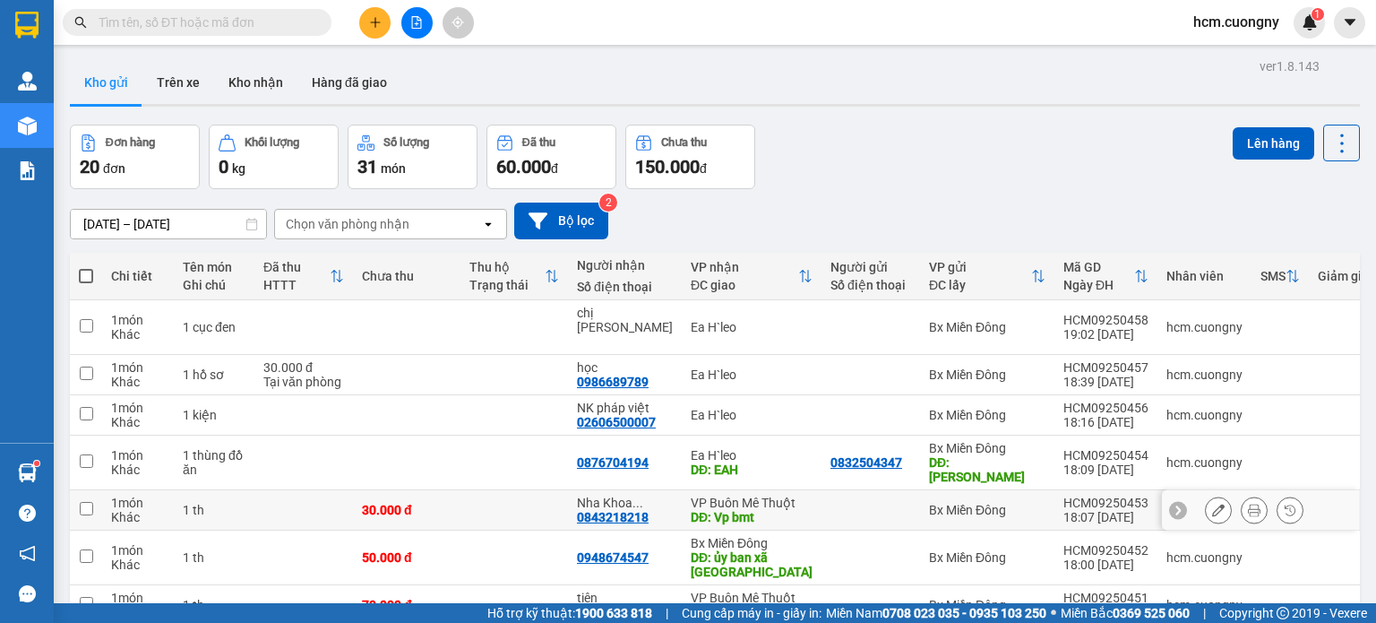
click at [70, 490] on td at bounding box center [86, 510] width 32 height 40
checkbox input "true"
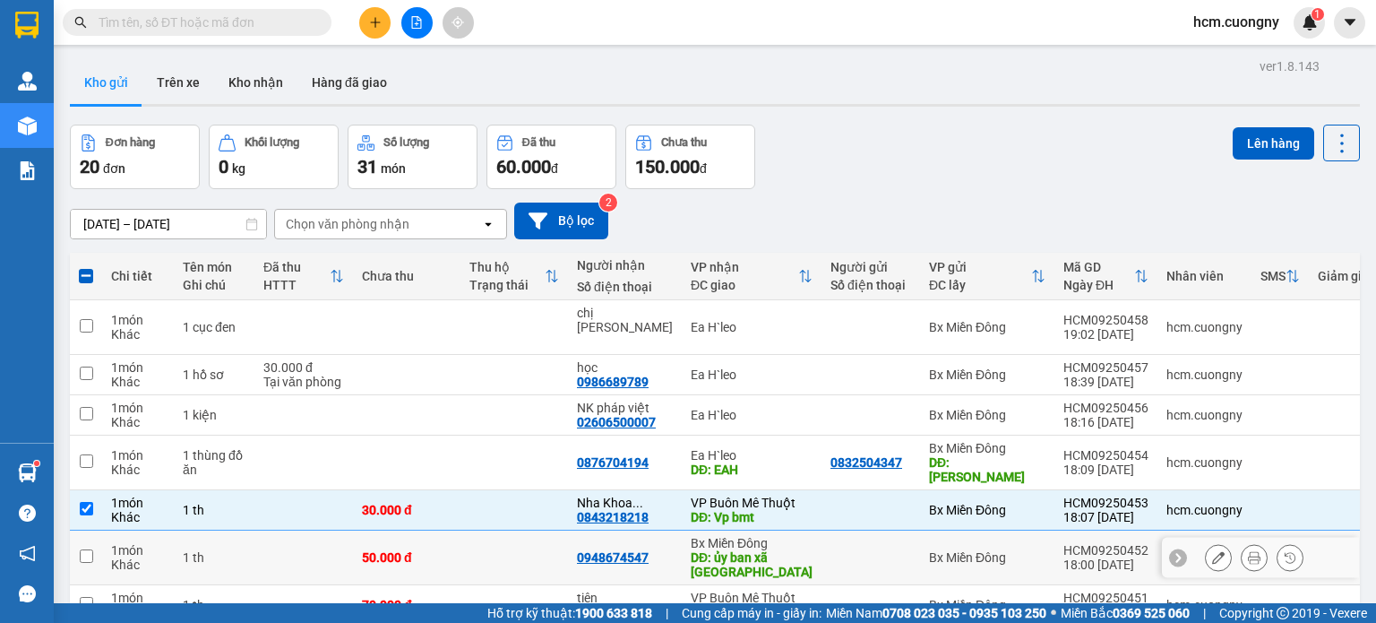
click at [77, 530] on td at bounding box center [86, 557] width 32 height 55
checkbox input "true"
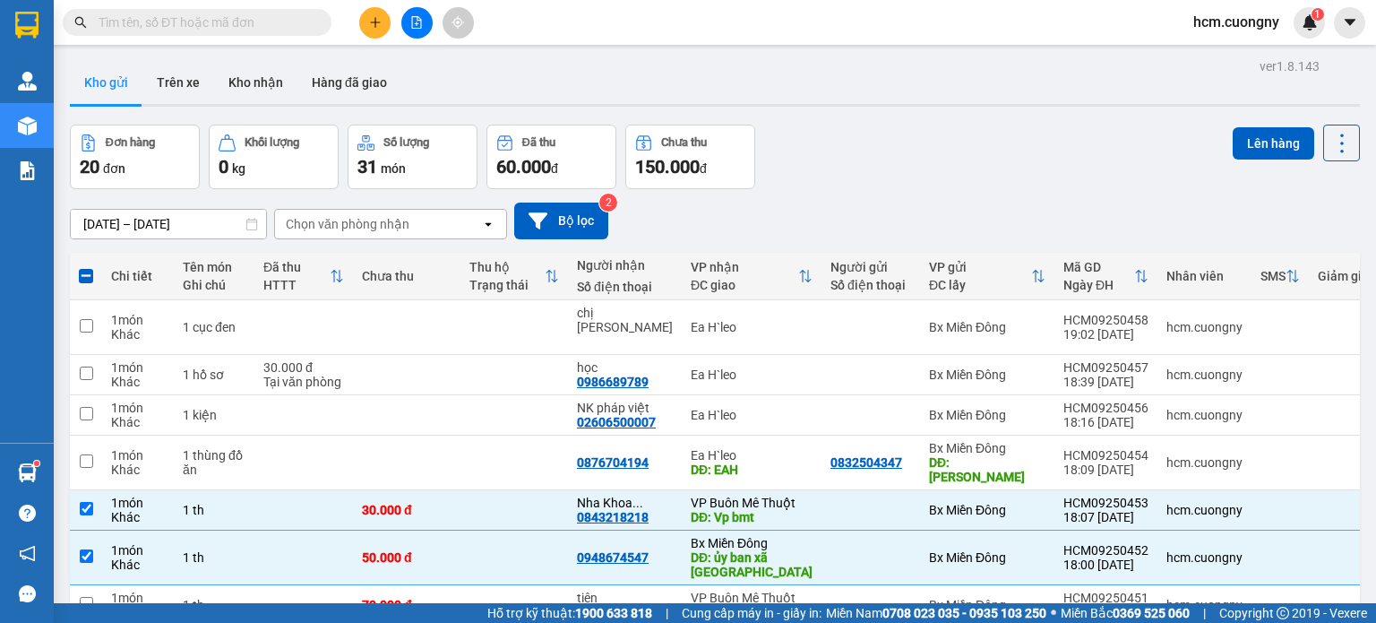
checkbox input "true"
click at [86, 597] on input "checkbox" at bounding box center [86, 603] width 13 height 13
checkbox input "true"
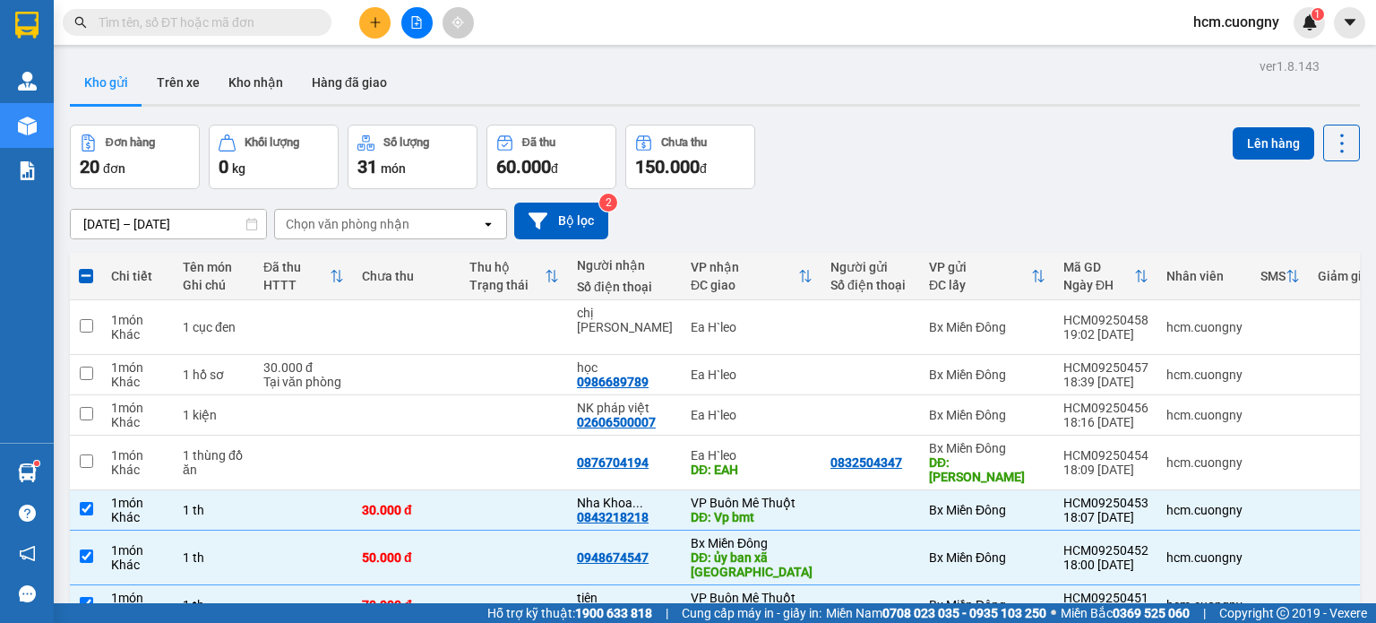
checkbox input "false"
click at [1233, 144] on button "Lên hàng" at bounding box center [1274, 143] width 82 height 32
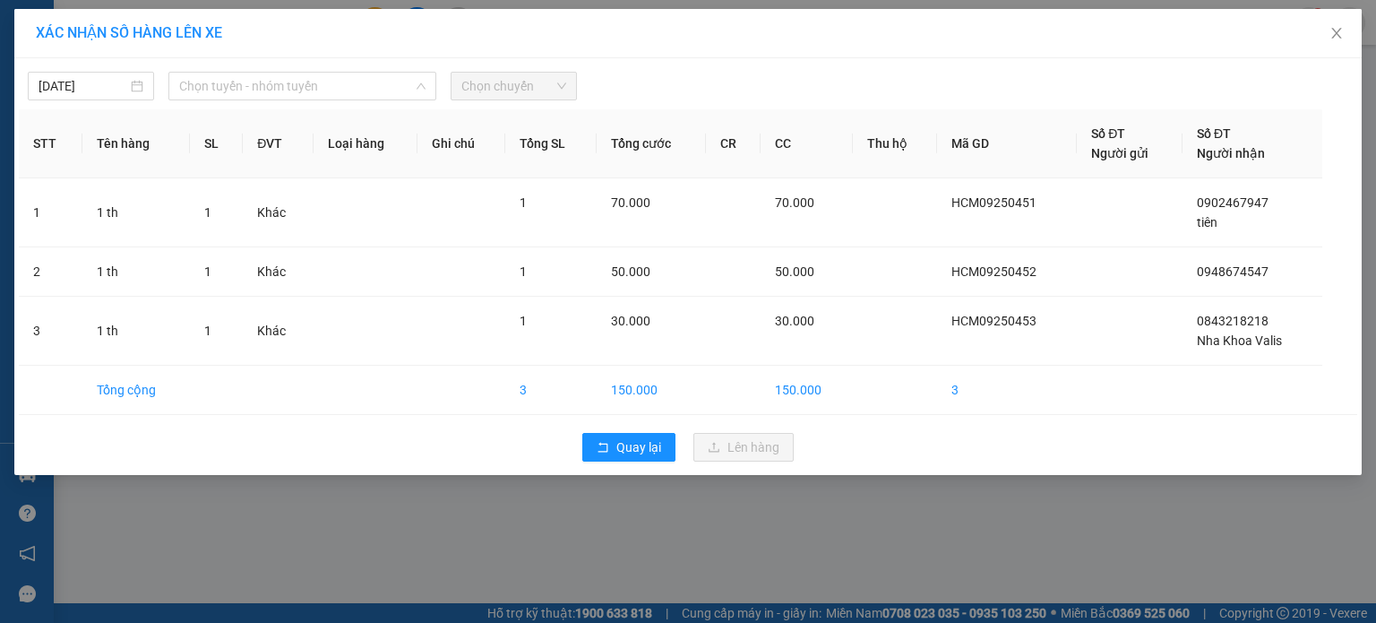
drag, startPoint x: 306, startPoint y: 88, endPoint x: 303, endPoint y: 100, distance: 13.0
click at [307, 89] on span "Chọn tuyến - nhóm tuyến" at bounding box center [302, 86] width 246 height 27
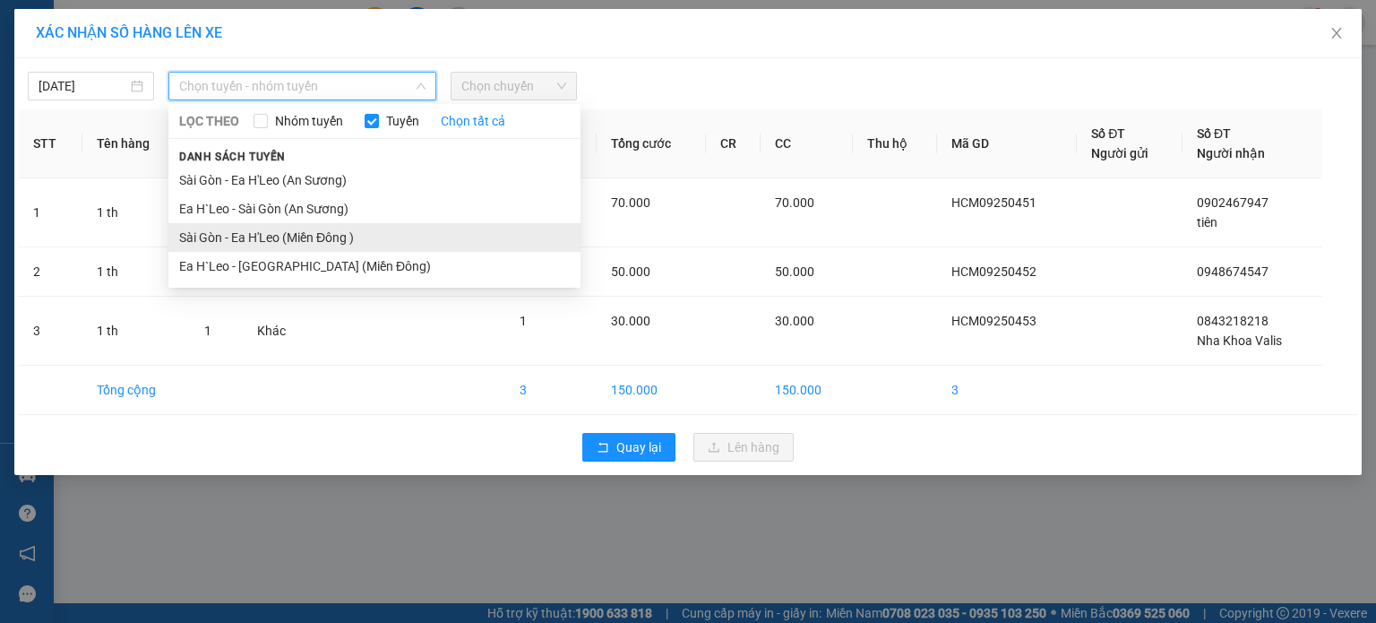
click at [286, 239] on li "Sài Gòn - Ea H'Leo (Miền Đông )" at bounding box center [374, 237] width 412 height 29
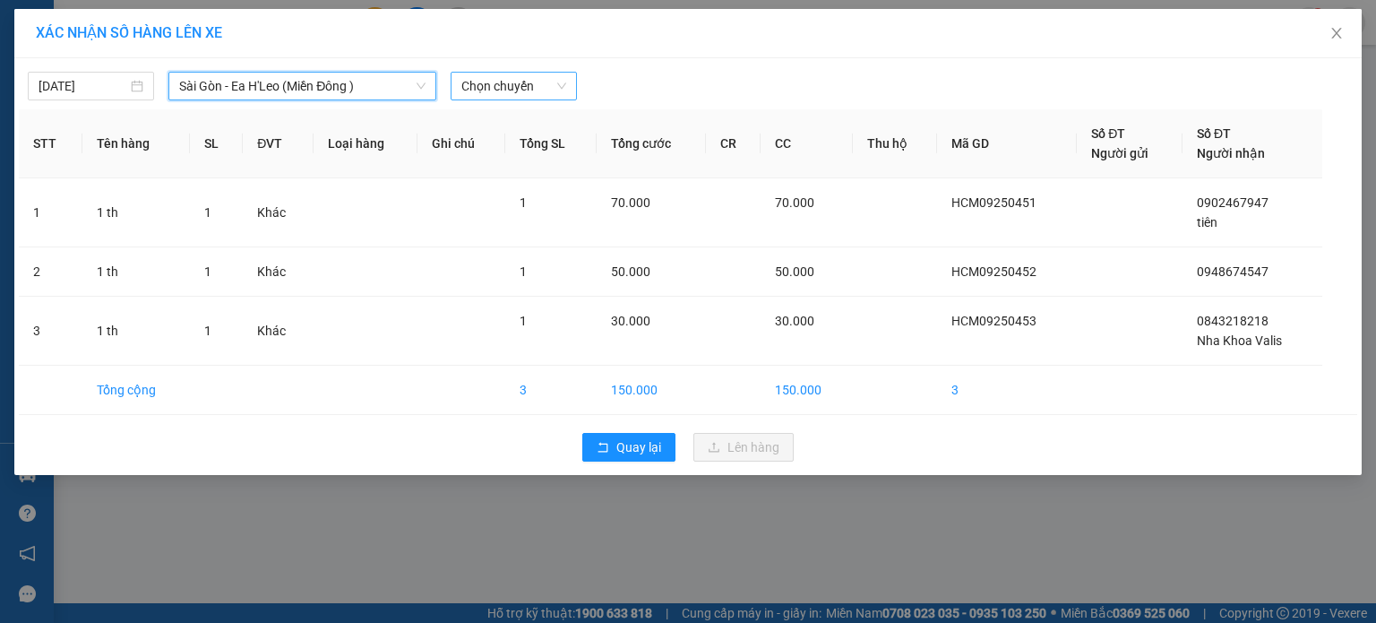
click at [491, 73] on span "Chọn chuyến" at bounding box center [513, 86] width 105 height 27
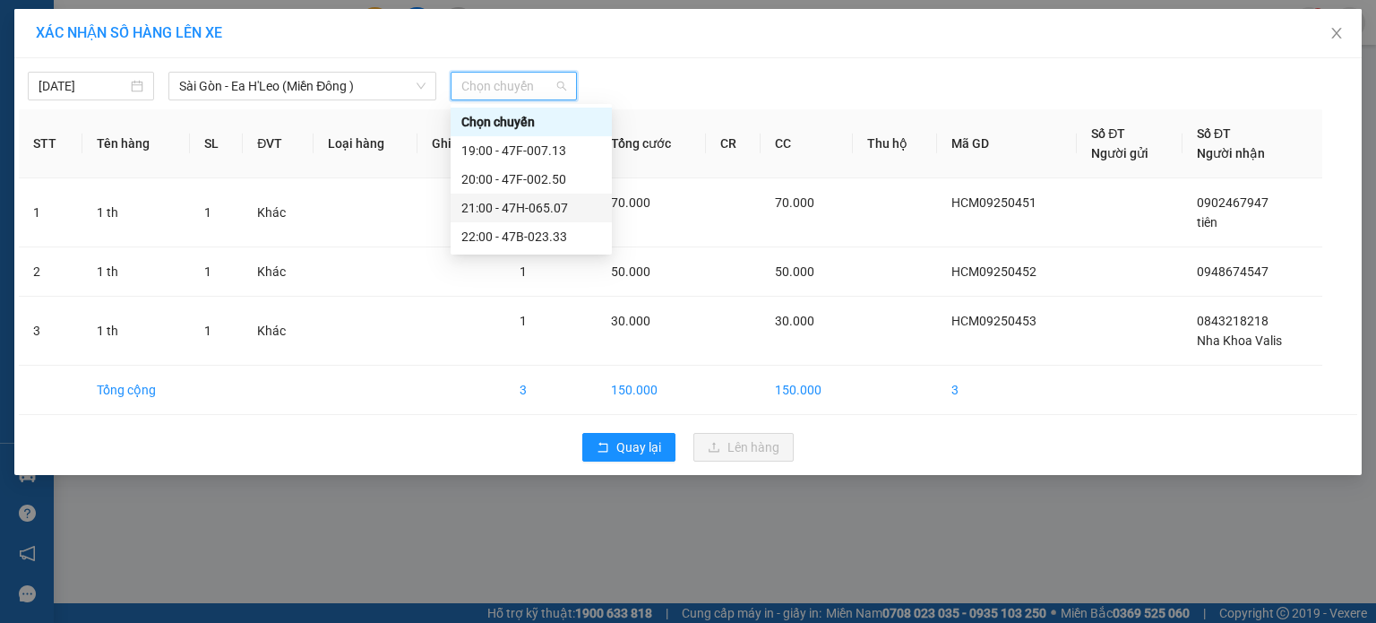
click at [511, 202] on div "21:00 - 47H-065.07" at bounding box center [531, 208] width 140 height 20
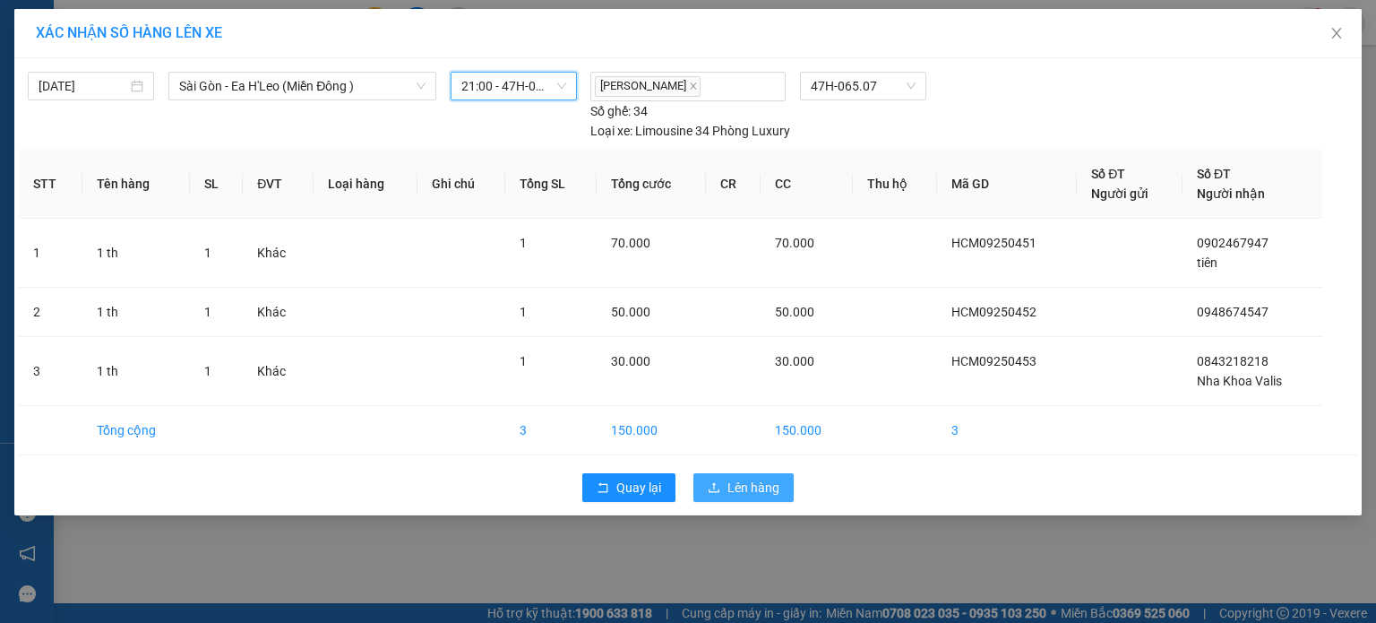
click at [749, 488] on span "Lên hàng" at bounding box center [754, 488] width 52 height 20
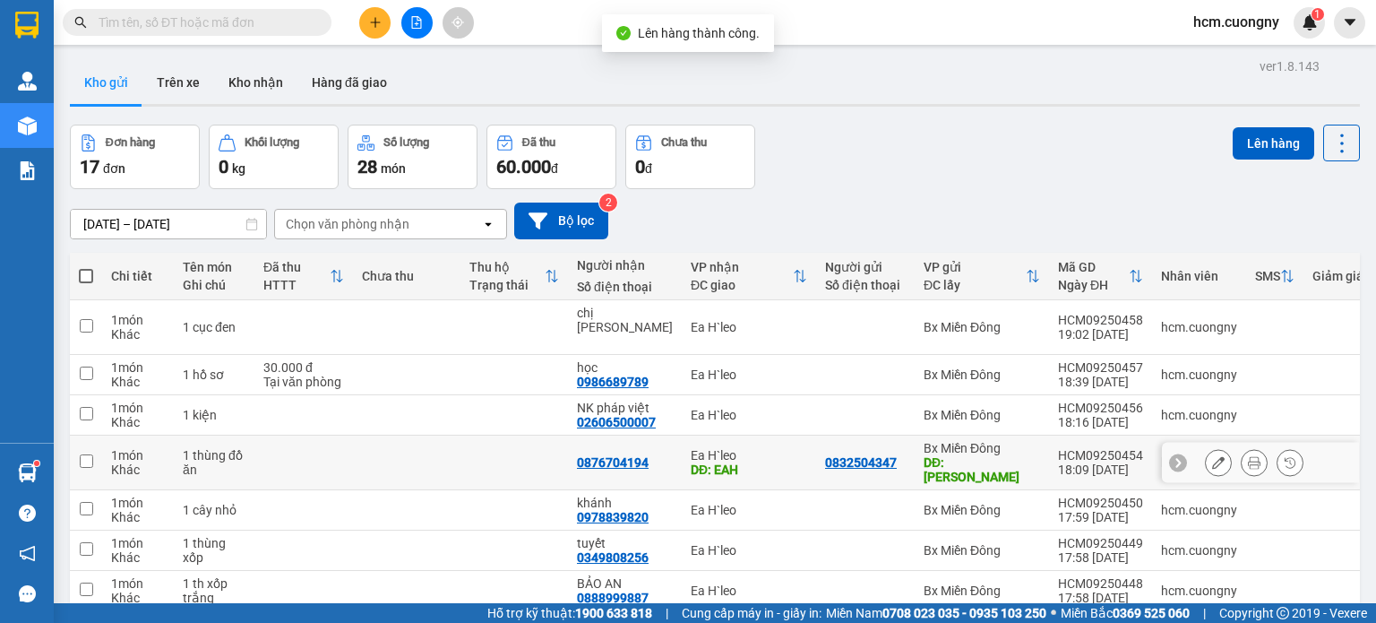
click at [94, 435] on td at bounding box center [86, 462] width 32 height 55
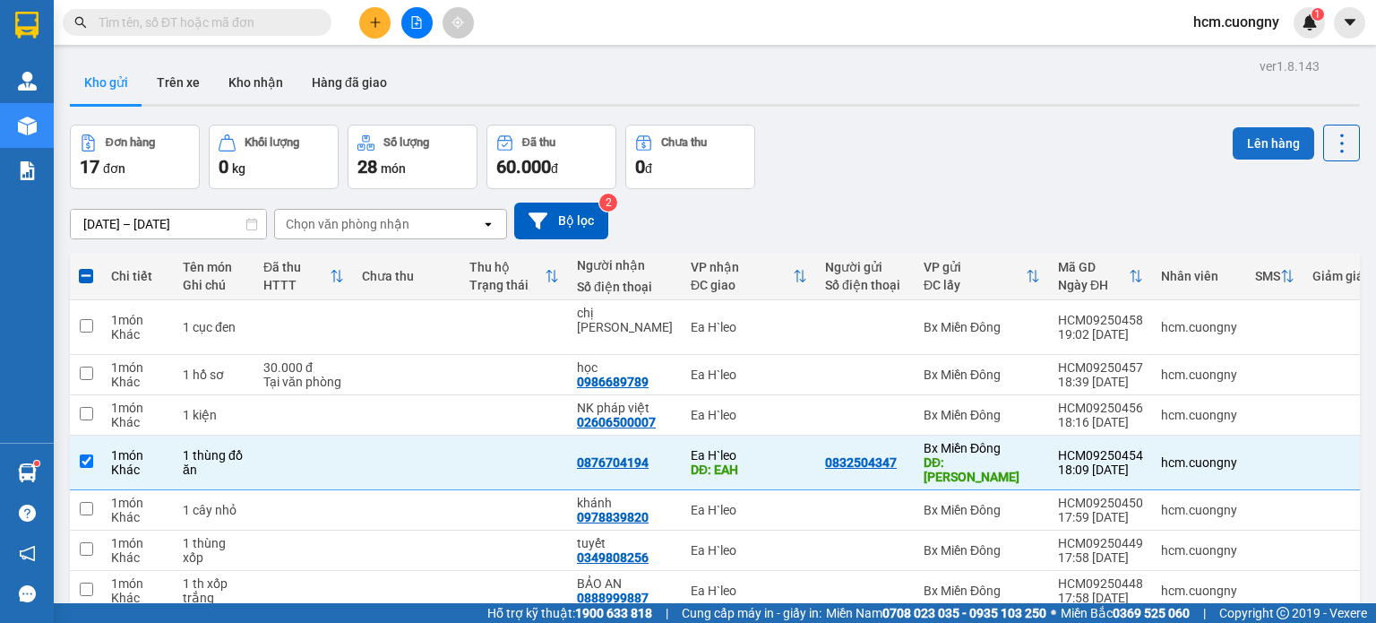
click at [1241, 127] on button "Lên hàng" at bounding box center [1274, 143] width 82 height 32
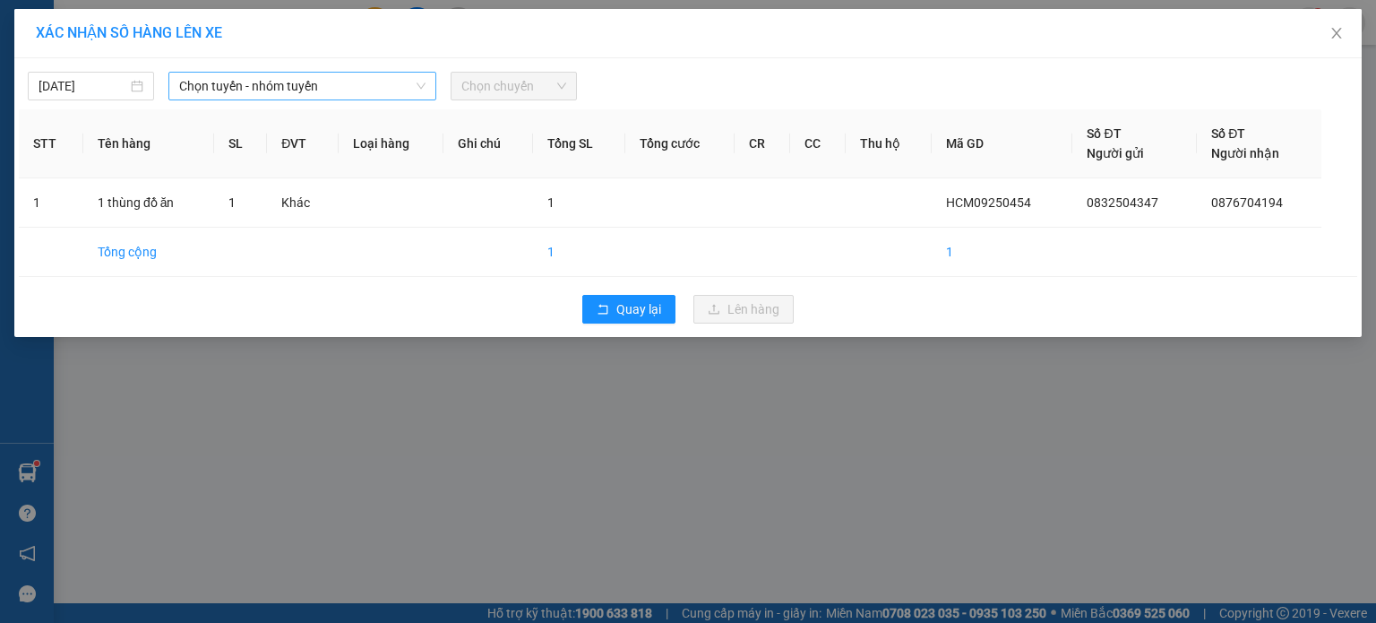
click at [244, 82] on span "Chọn tuyến - nhóm tuyến" at bounding box center [302, 86] width 246 height 27
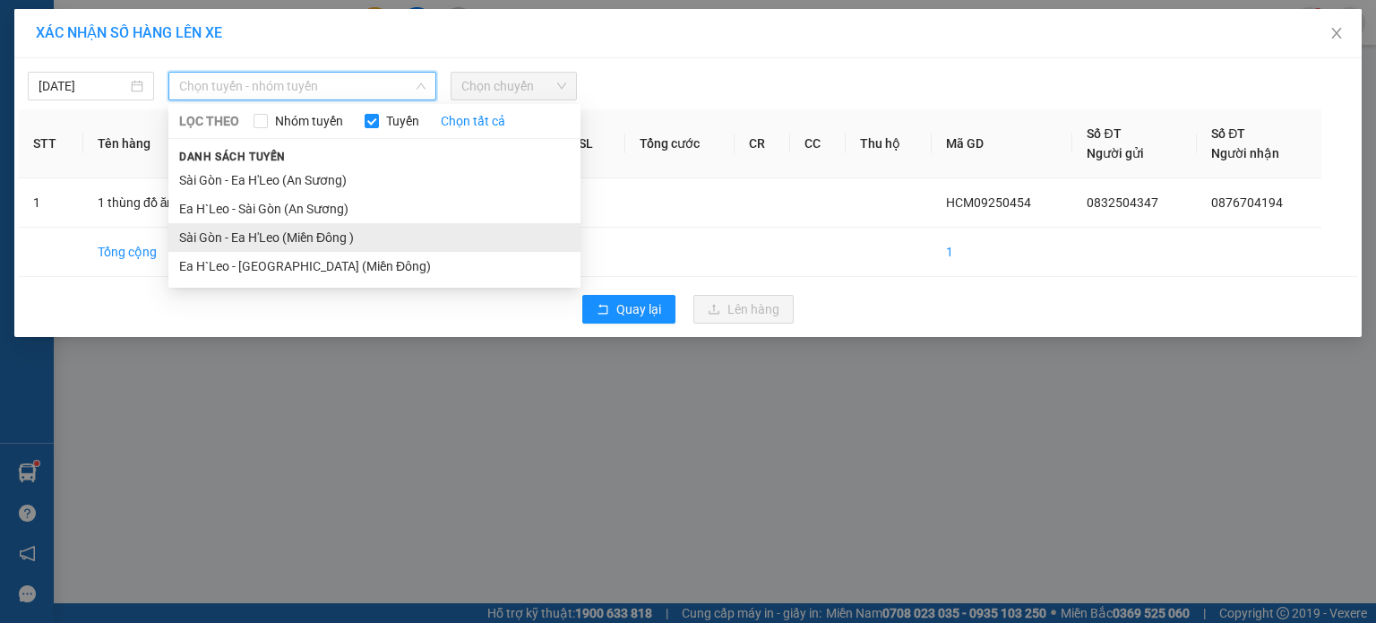
click at [269, 240] on li "Sài Gòn - Ea H'Leo (Miền Đông )" at bounding box center [374, 237] width 412 height 29
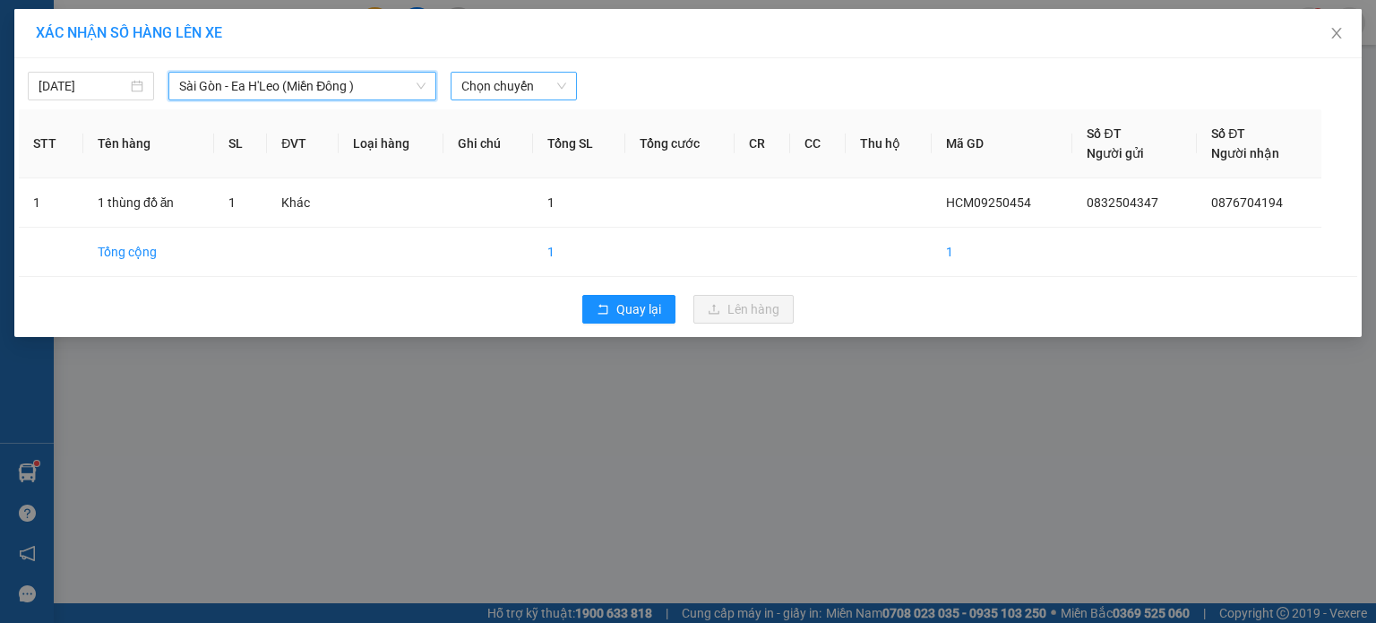
click at [513, 72] on div "Chọn chuyến" at bounding box center [514, 86] width 126 height 29
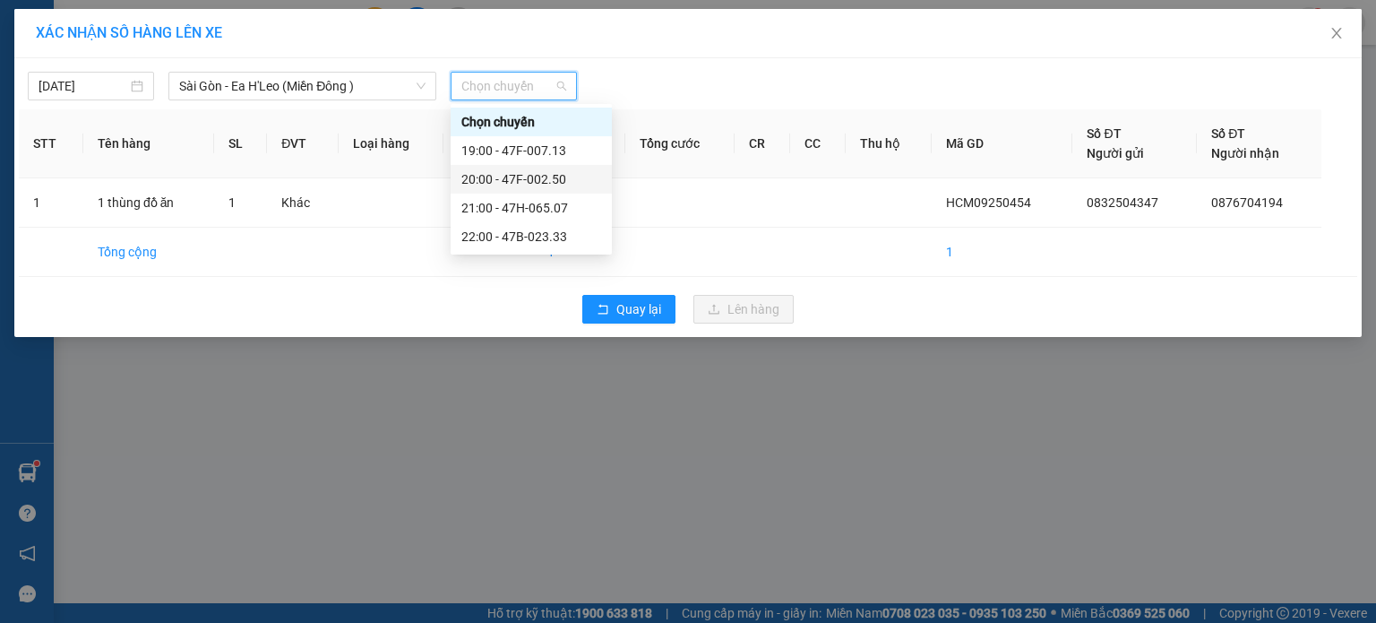
click at [511, 178] on div "20:00 - 47F-002.50" at bounding box center [531, 179] width 140 height 20
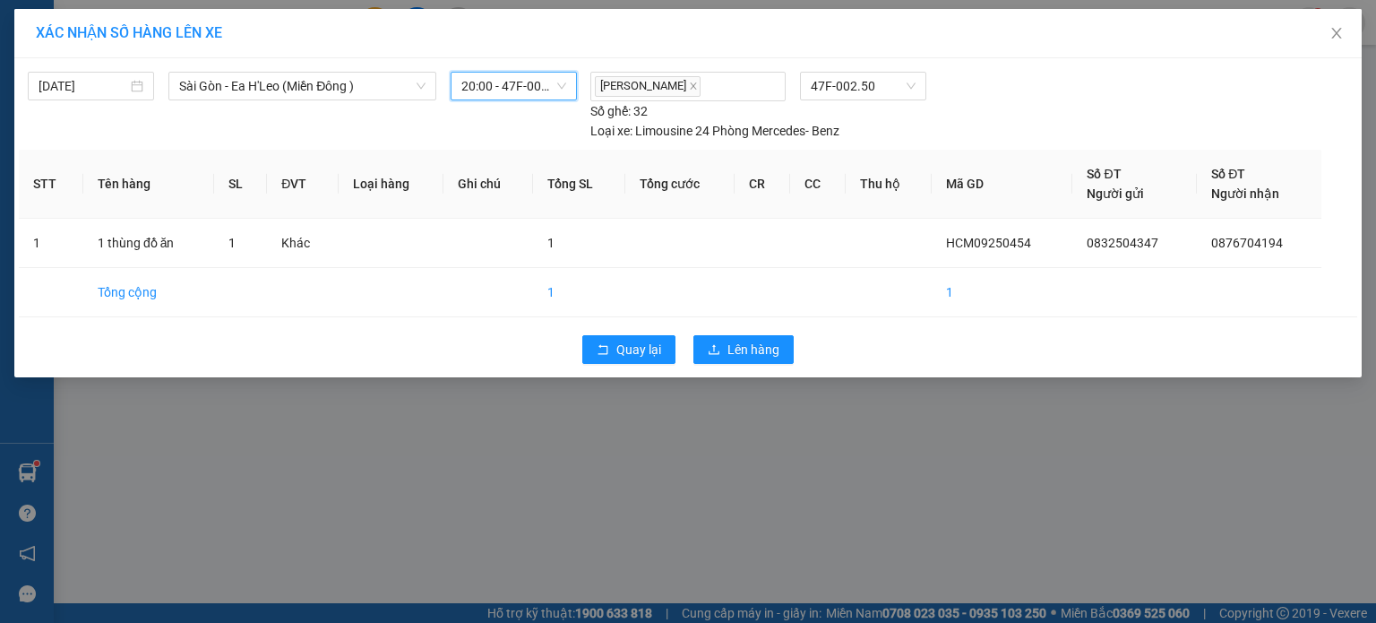
click at [531, 85] on span "20:00 - 47F-002.50" at bounding box center [513, 86] width 105 height 27
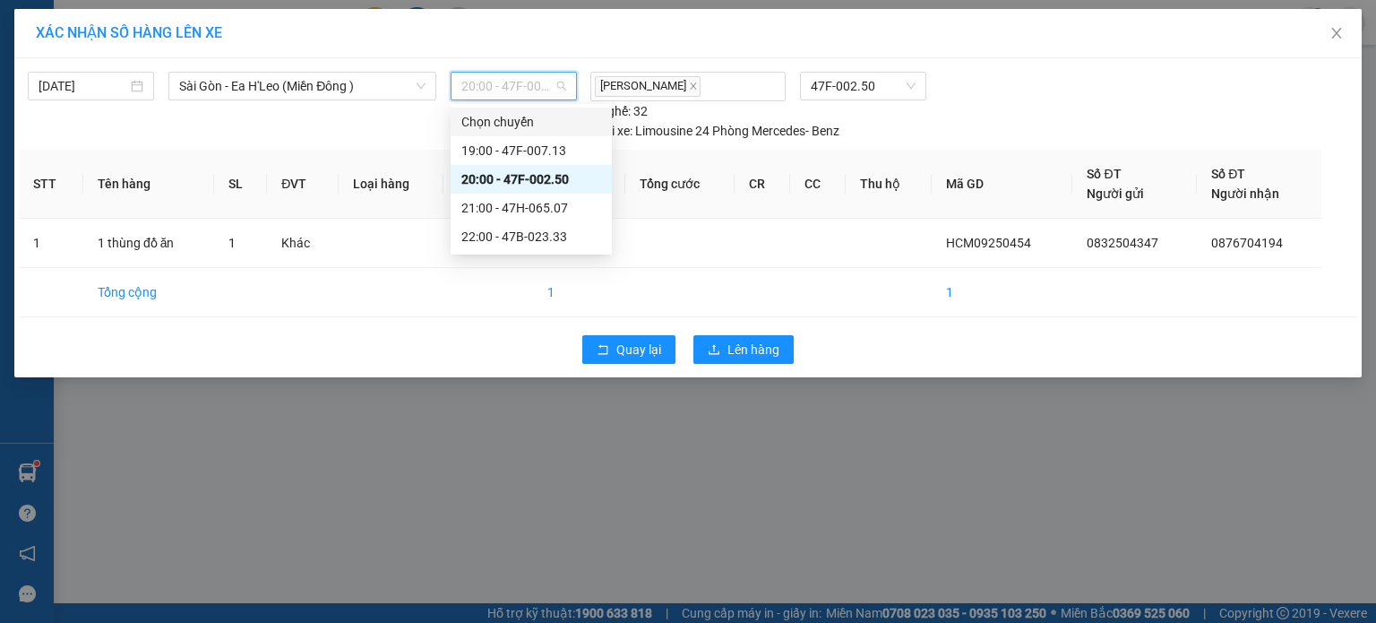
click at [331, 66] on div "[DATE] [GEOGRAPHIC_DATA] - Ea H'Leo (Miền Đông ) LỌC THEO Nhóm tuyến Tuyến Chọn…" at bounding box center [688, 102] width 1339 height 78
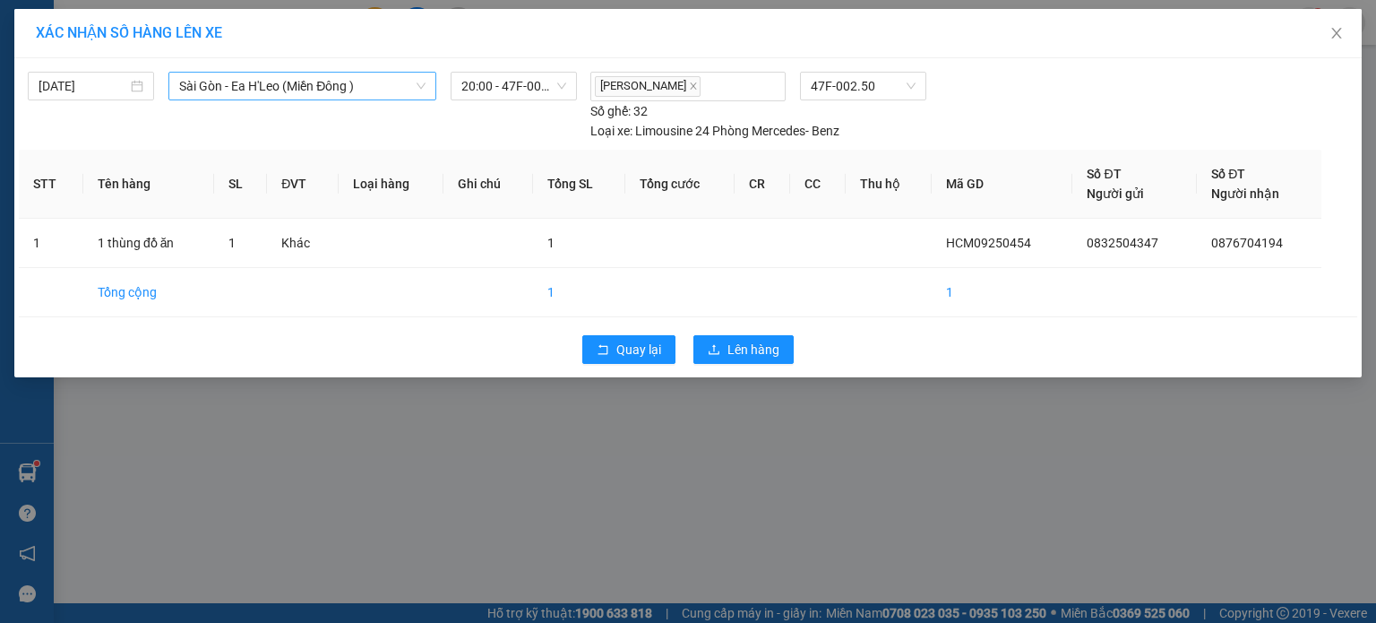
click at [324, 79] on span "Sài Gòn - Ea H'Leo (Miền Đông )" at bounding box center [302, 86] width 246 height 27
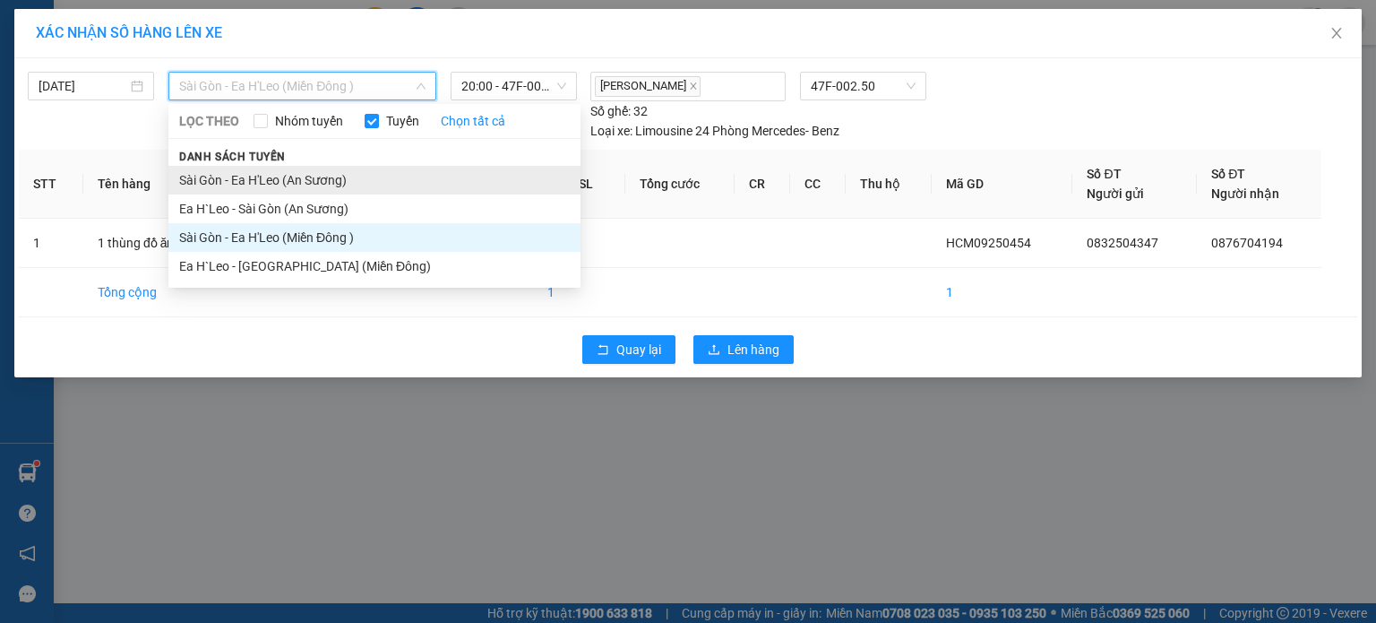
click at [254, 185] on li "Sài Gòn - Ea H'Leo (An Sương)" at bounding box center [374, 180] width 412 height 29
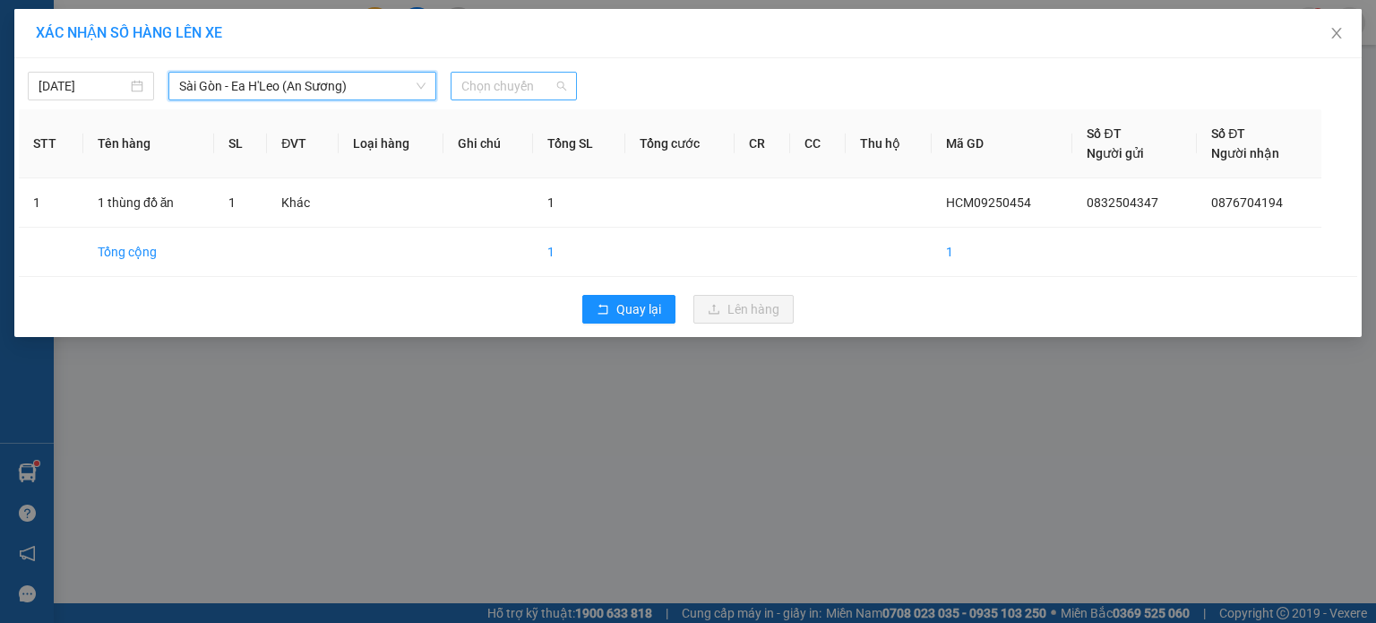
click at [498, 88] on span "Chọn chuyến" at bounding box center [513, 86] width 105 height 27
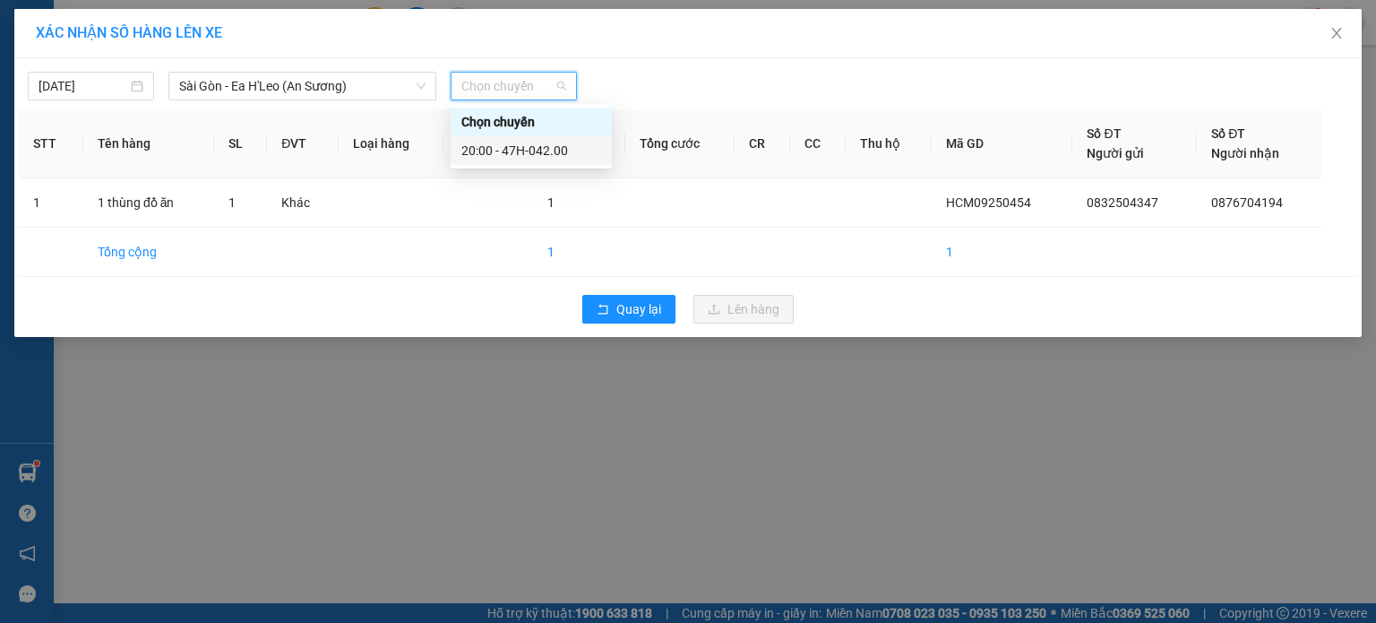
click at [516, 157] on div "20:00 - 47H-042.00" at bounding box center [531, 151] width 140 height 20
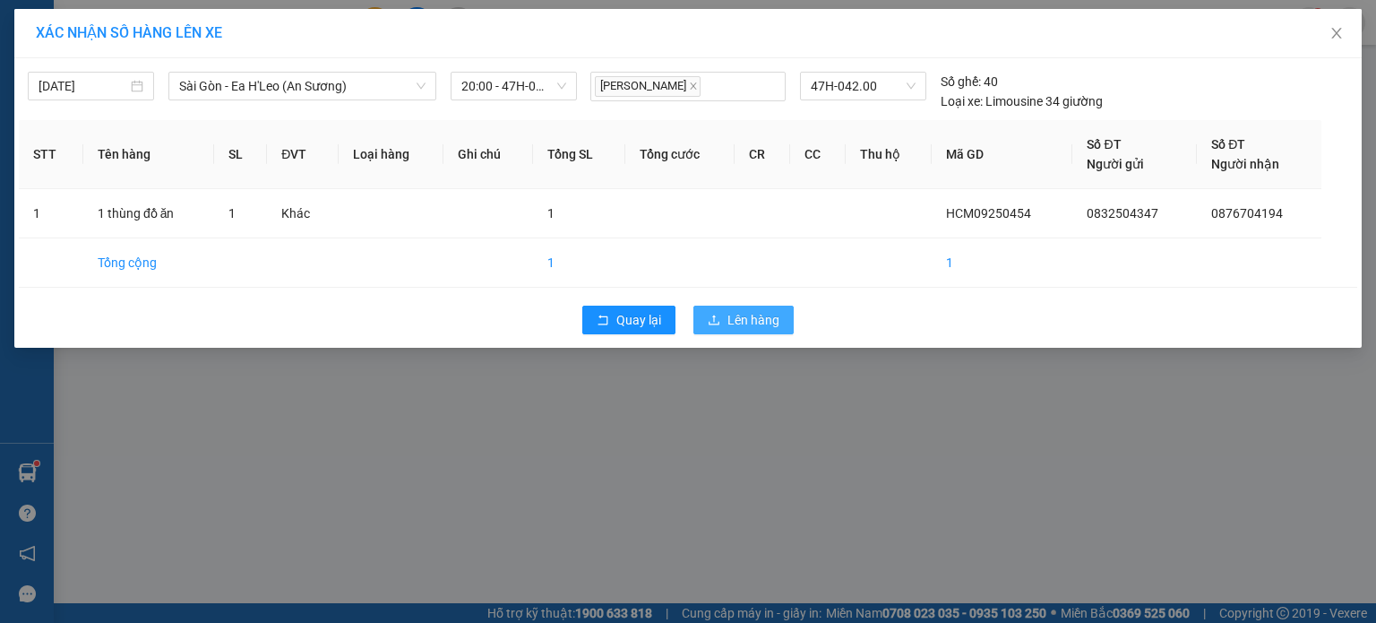
click at [722, 320] on button "Lên hàng" at bounding box center [744, 320] width 100 height 29
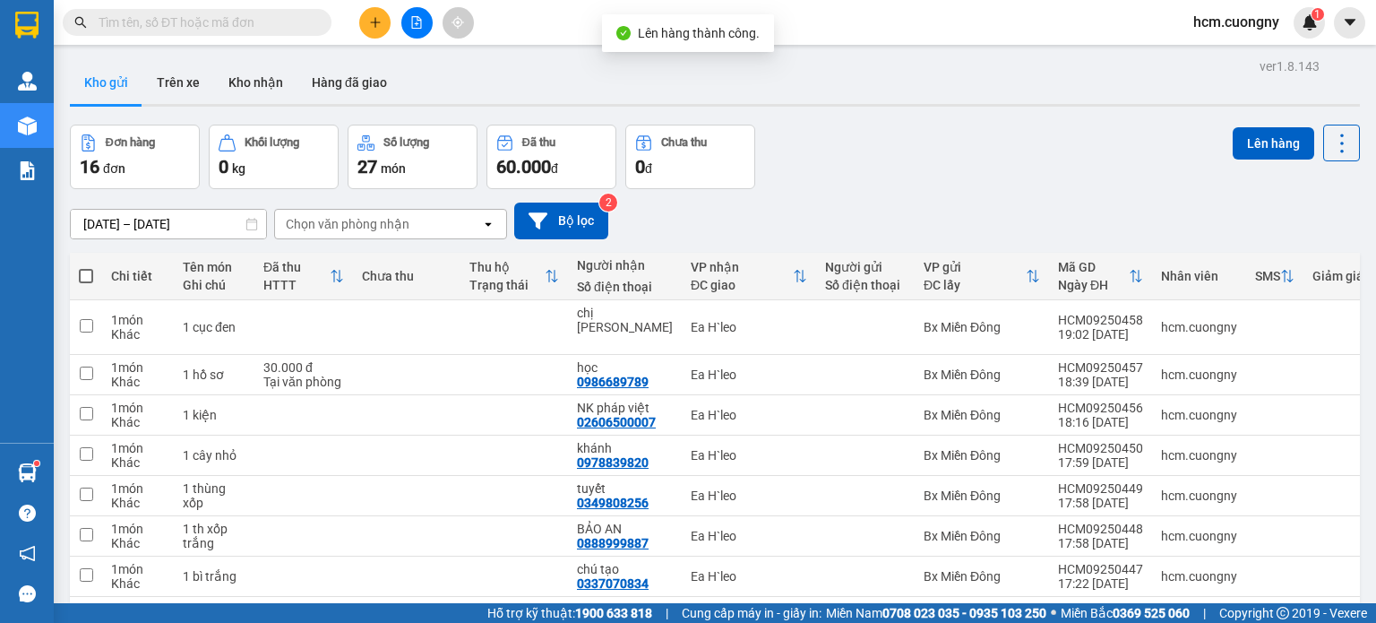
click at [81, 273] on span at bounding box center [86, 276] width 14 height 14
click at [86, 267] on input "checkbox" at bounding box center [86, 267] width 0 height 0
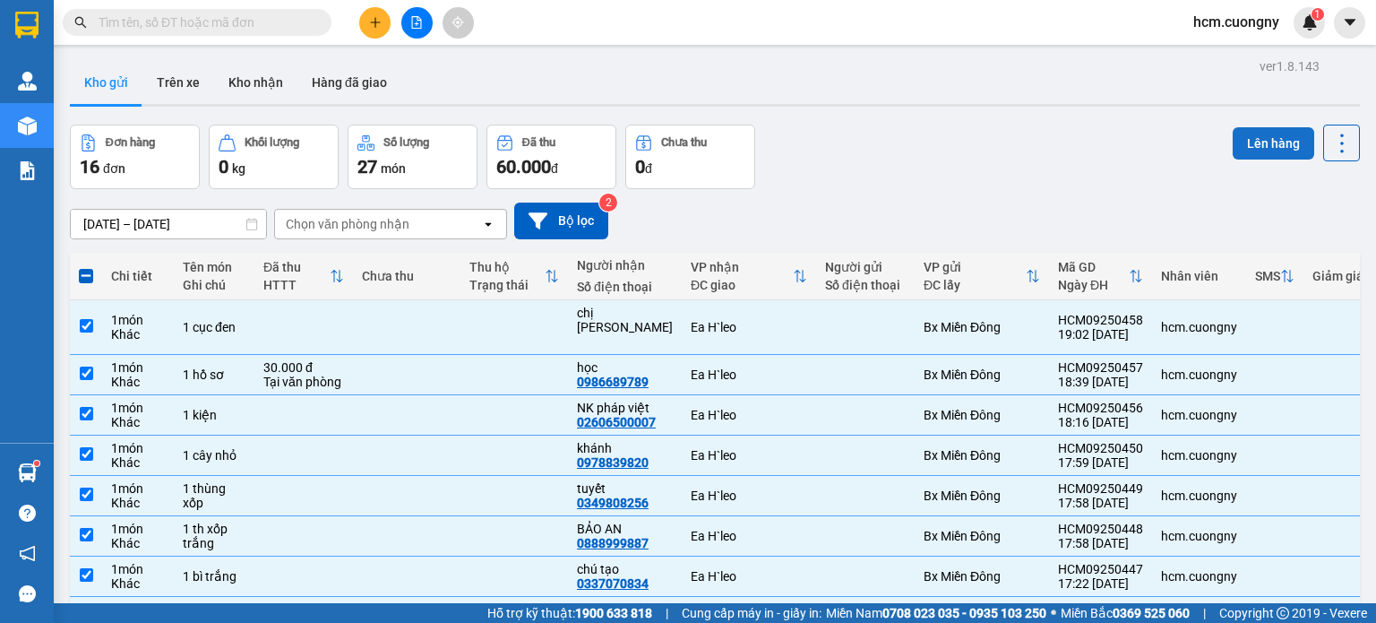
click at [1251, 136] on button "Lên hàng" at bounding box center [1274, 143] width 82 height 32
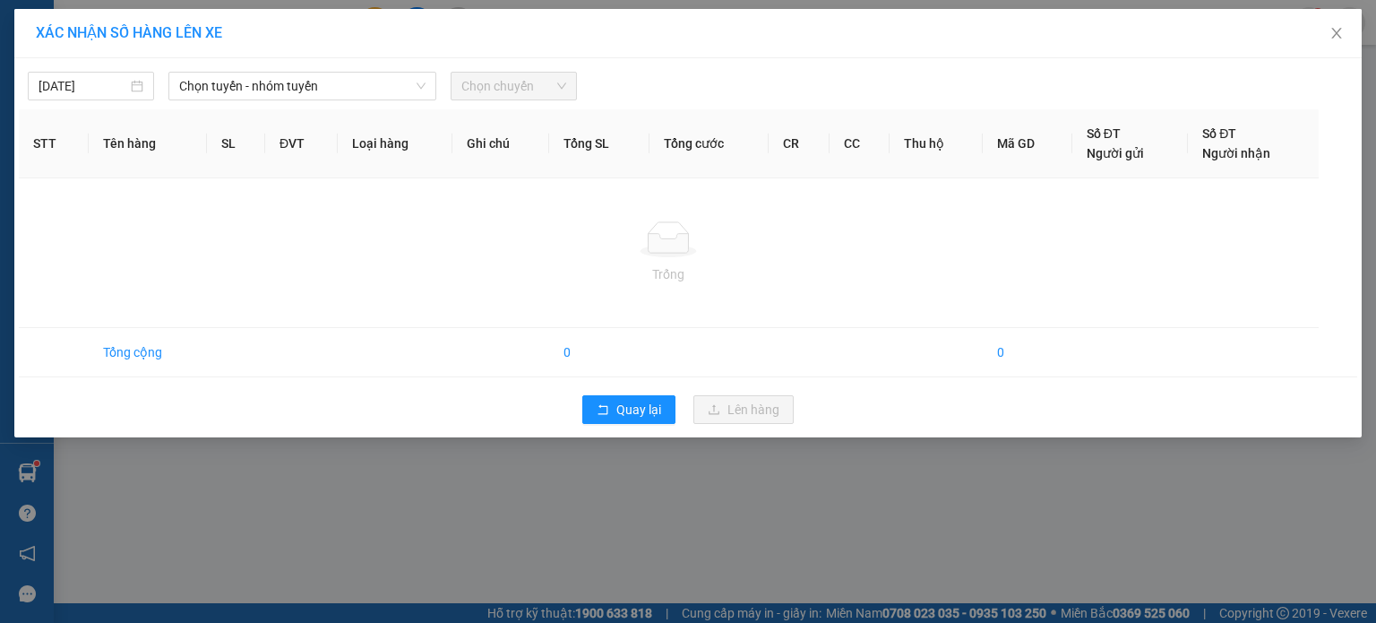
click at [394, 99] on div "[DATE] Chọn tuyến - nhóm tuyến Chọn chuyến STT Tên hàng SL ĐVT Loại hàng Ghi ch…" at bounding box center [688, 247] width 1348 height 379
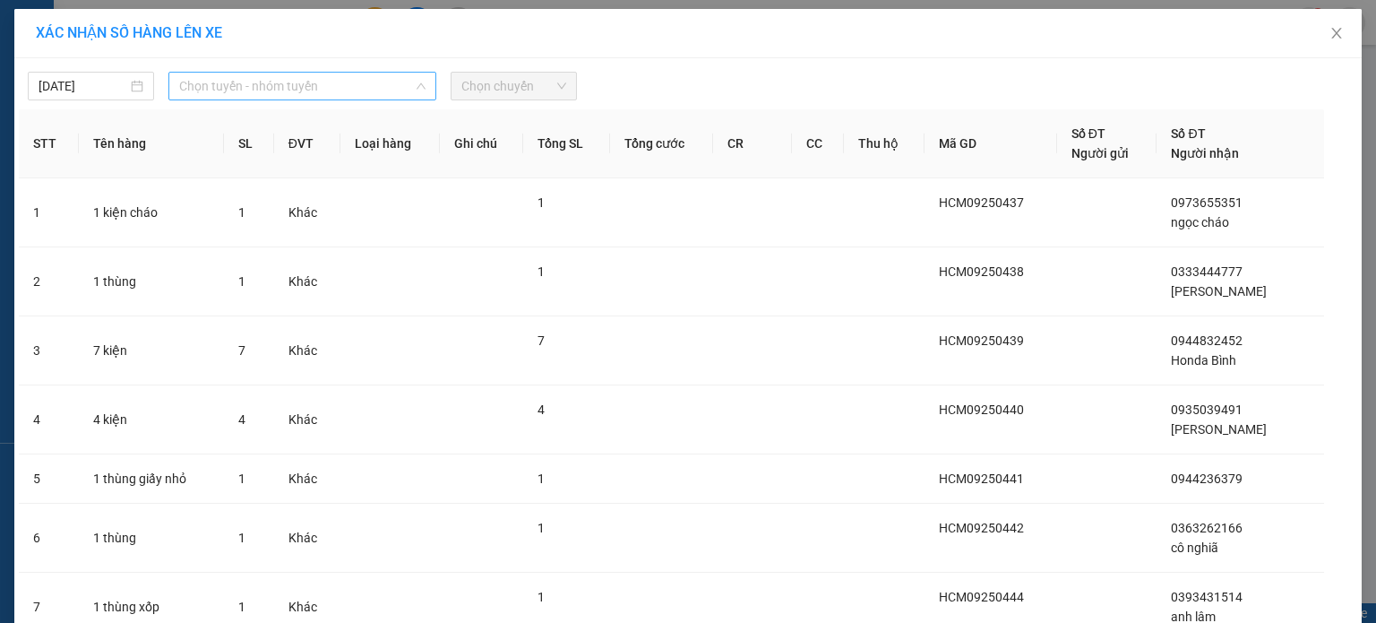
click at [394, 92] on span "Chọn tuyến - nhóm tuyến" at bounding box center [302, 86] width 246 height 27
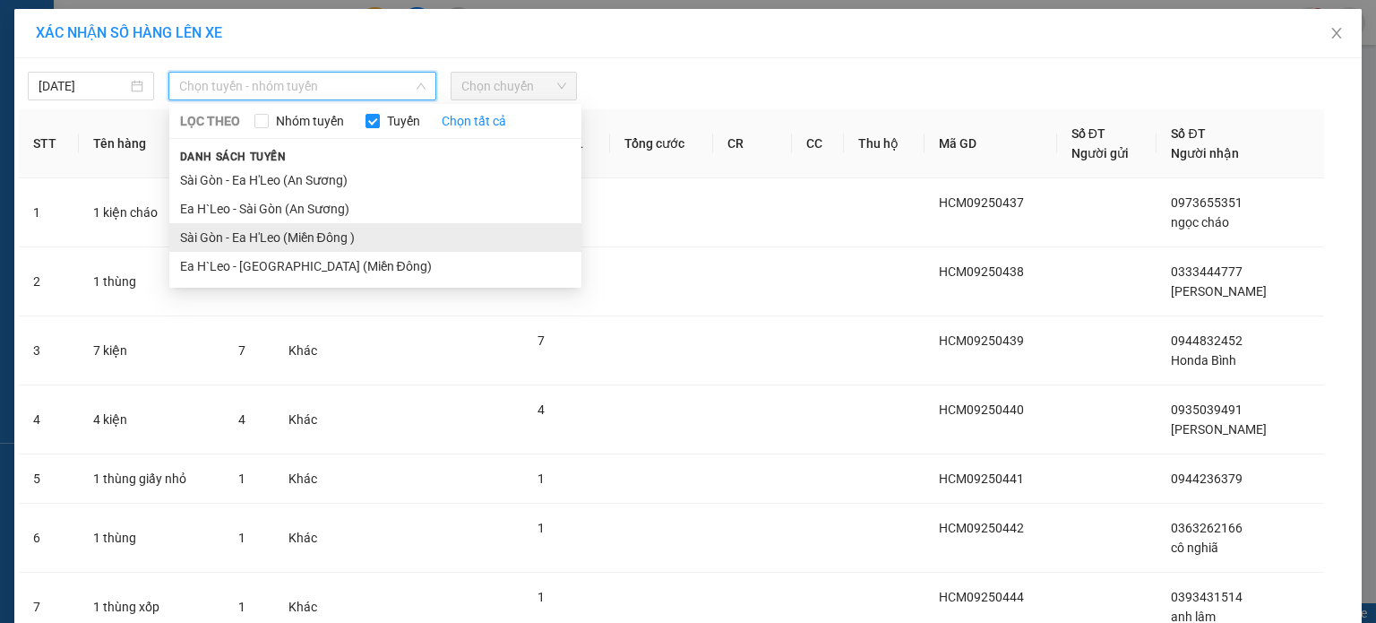
click at [310, 244] on li "Sài Gòn - Ea H'Leo (Miền Đông )" at bounding box center [375, 237] width 412 height 29
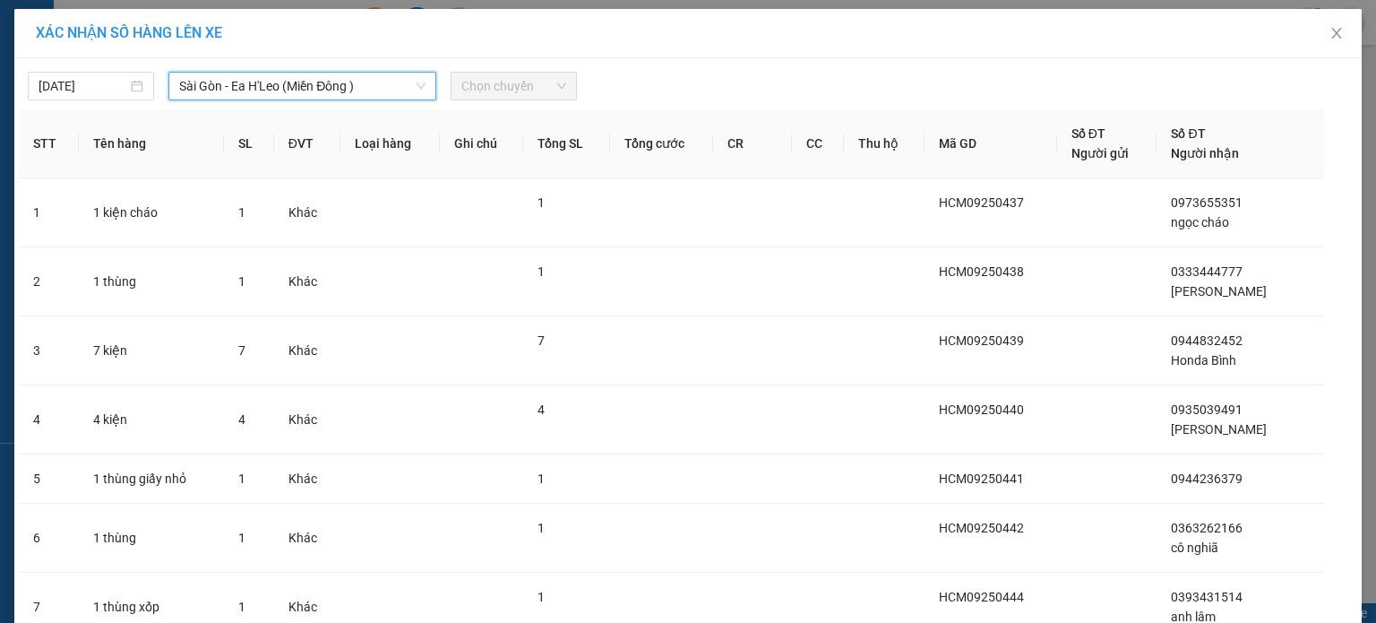
click at [487, 83] on span "Chọn chuyến" at bounding box center [513, 86] width 105 height 27
click at [501, 87] on span "Chọn chuyến" at bounding box center [513, 86] width 105 height 27
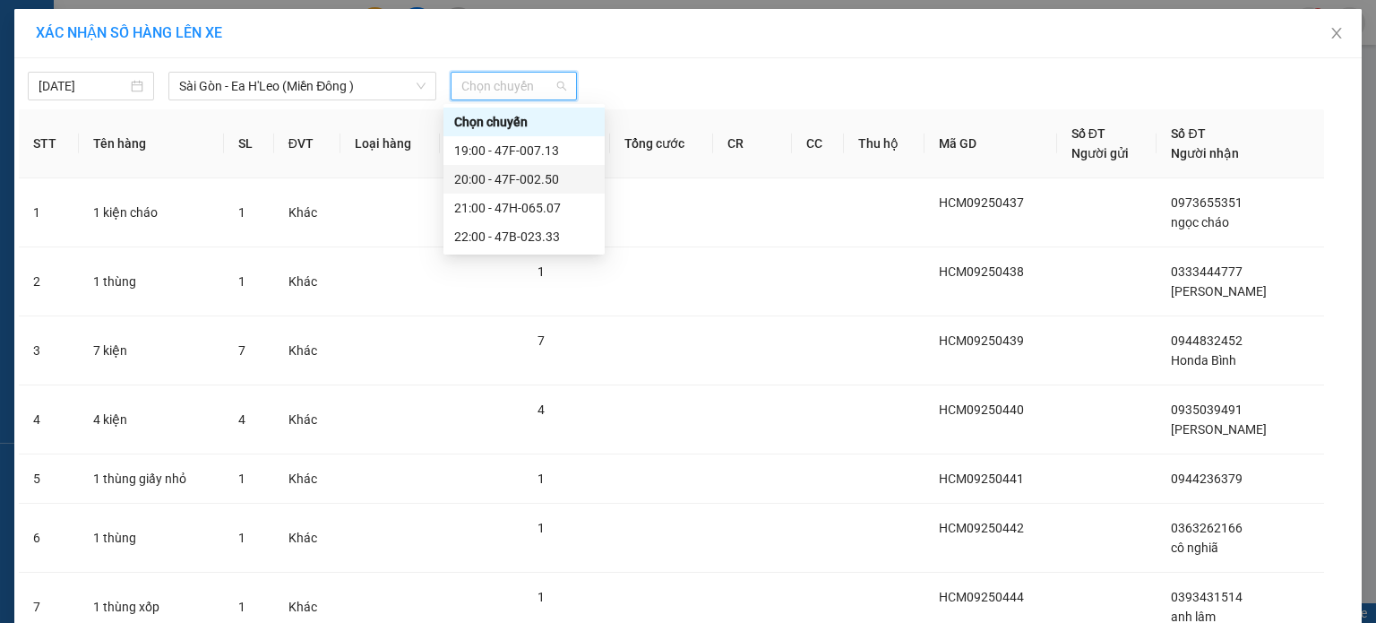
click at [507, 169] on div "20:00 - 47F-002.50" at bounding box center [524, 179] width 140 height 20
